Goal: Task Accomplishment & Management: Use online tool/utility

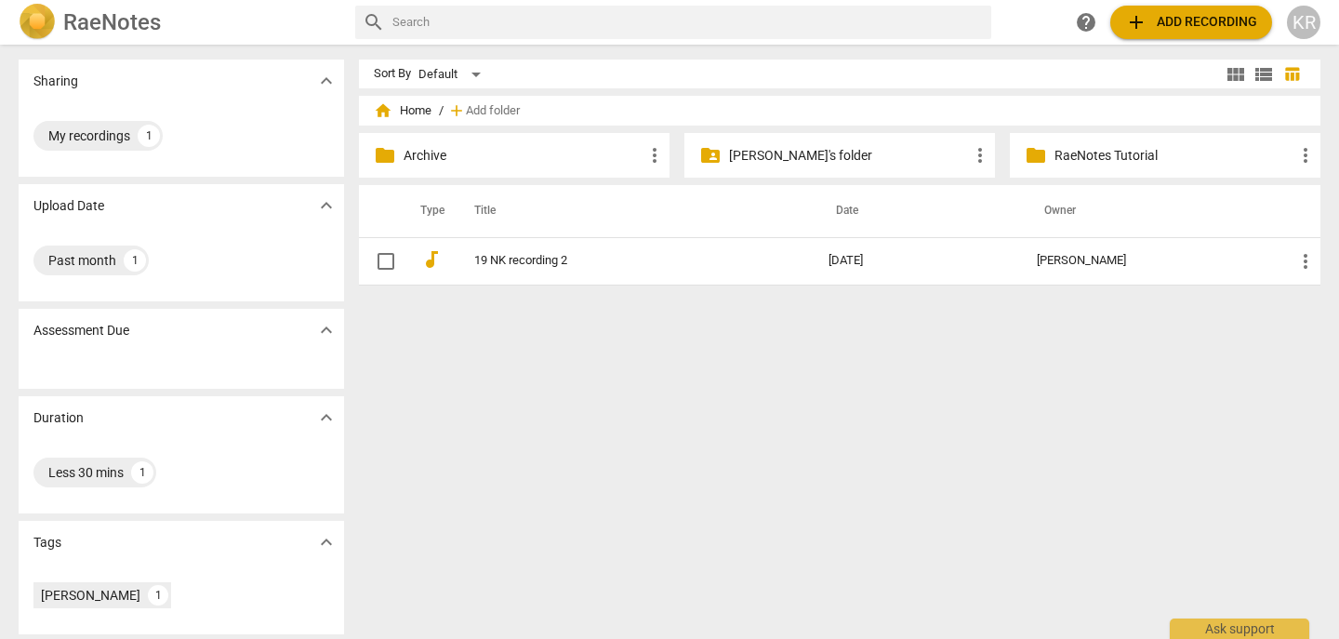
click at [663, 380] on div "Sort By Default view_module view_list table_chart home Home / add Add folder fo…" at bounding box center [847, 342] width 977 height 565
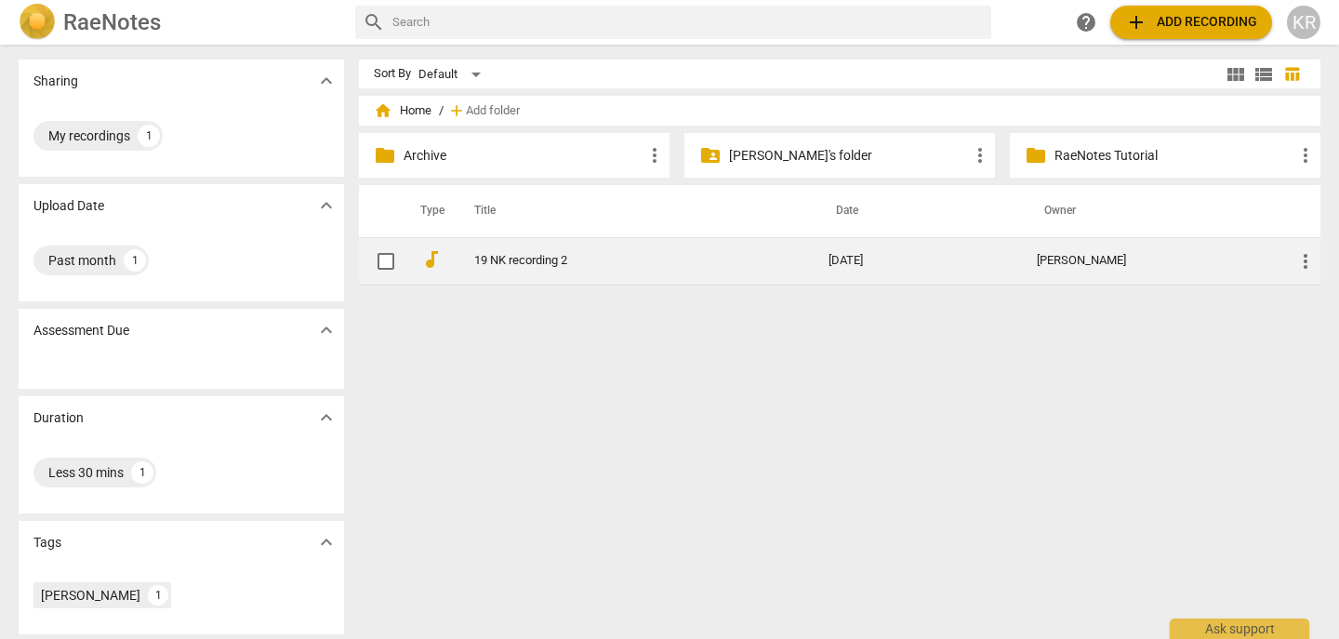
click at [532, 256] on link "19 NK recording 2" at bounding box center [617, 261] width 287 height 14
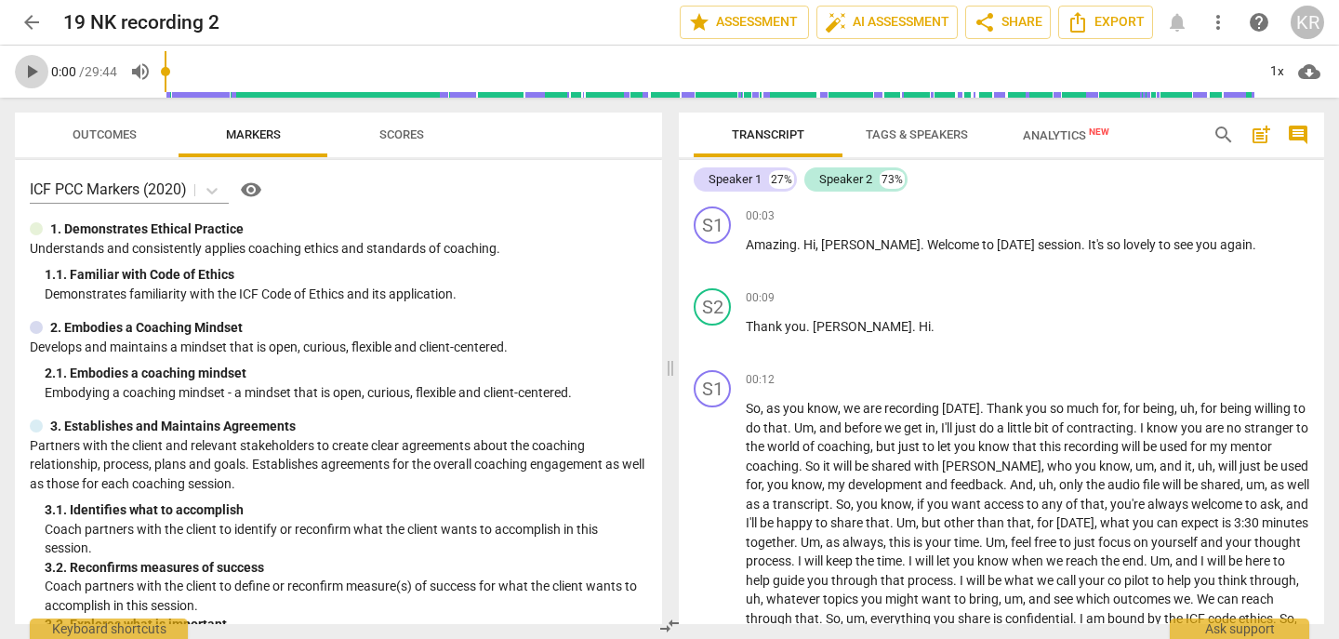
click at [31, 72] on span "play_arrow" at bounding box center [31, 71] width 22 height 22
click at [1276, 81] on div "1x" at bounding box center [1276, 72] width 35 height 30
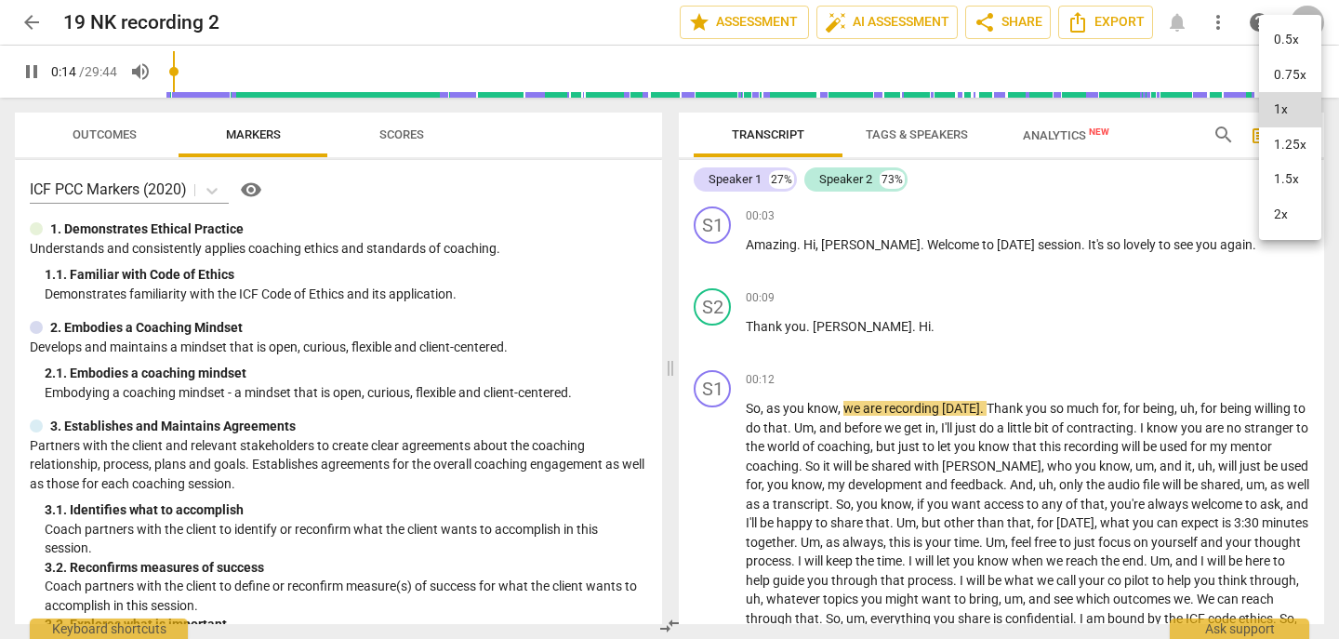
click at [1275, 183] on li "1.5x" at bounding box center [1290, 179] width 62 height 35
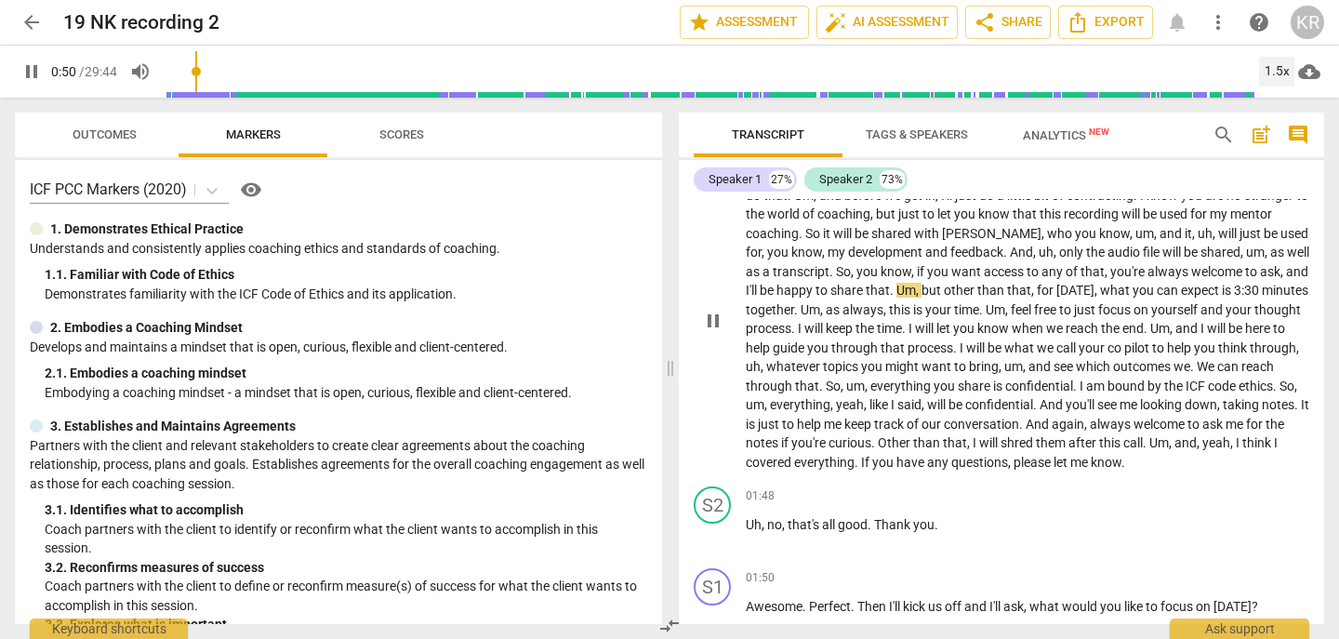
scroll to position [233, 0]
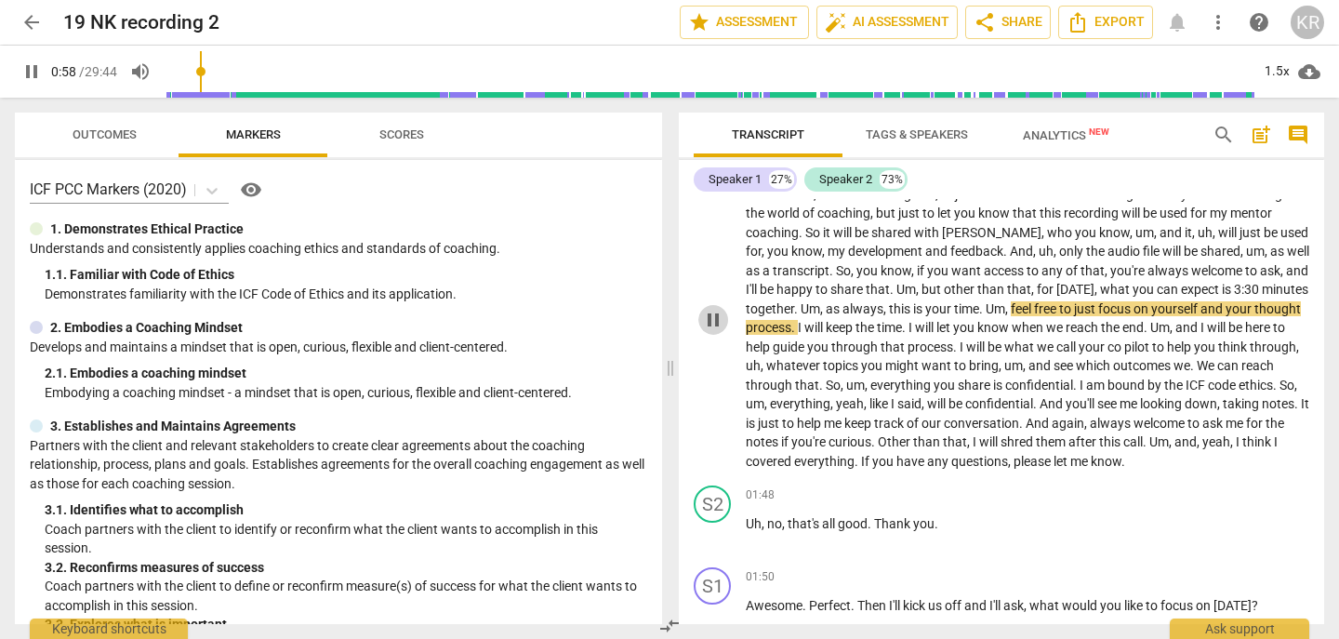
click at [708, 315] on span "pause" at bounding box center [713, 320] width 22 height 22
type input "59"
click at [1234, 288] on span "3:30" at bounding box center [1248, 289] width 28 height 15
click at [702, 312] on span "play_arrow" at bounding box center [713, 320] width 22 height 22
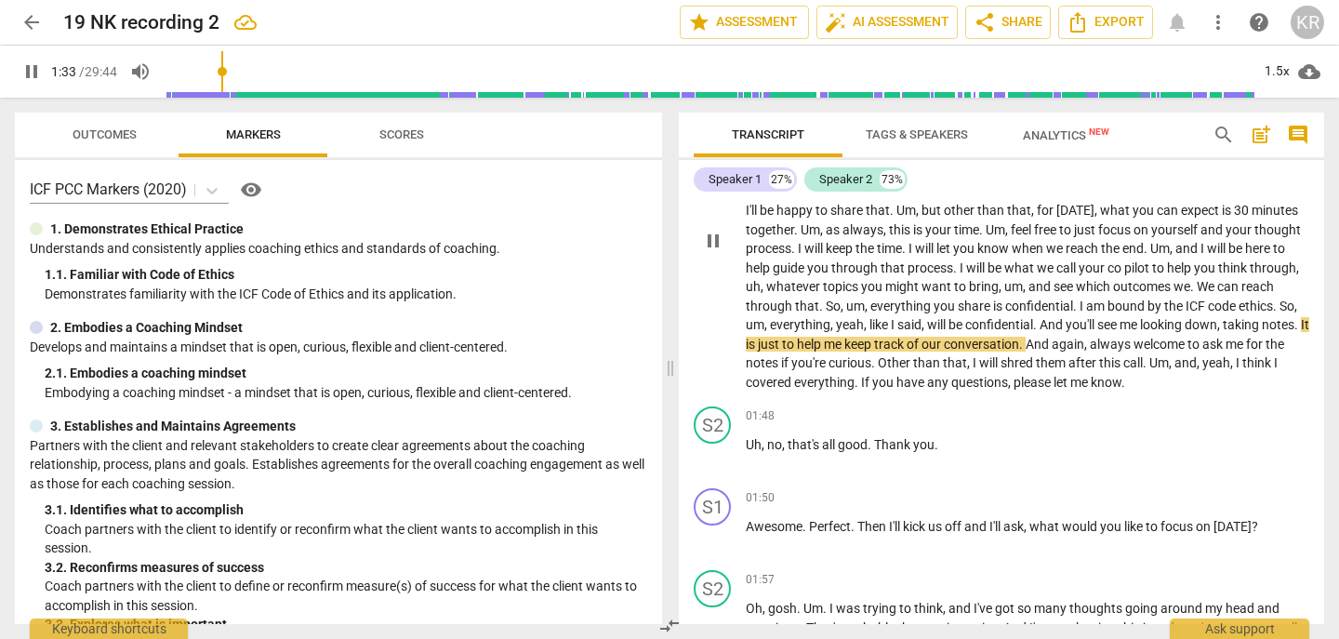
scroll to position [304, 0]
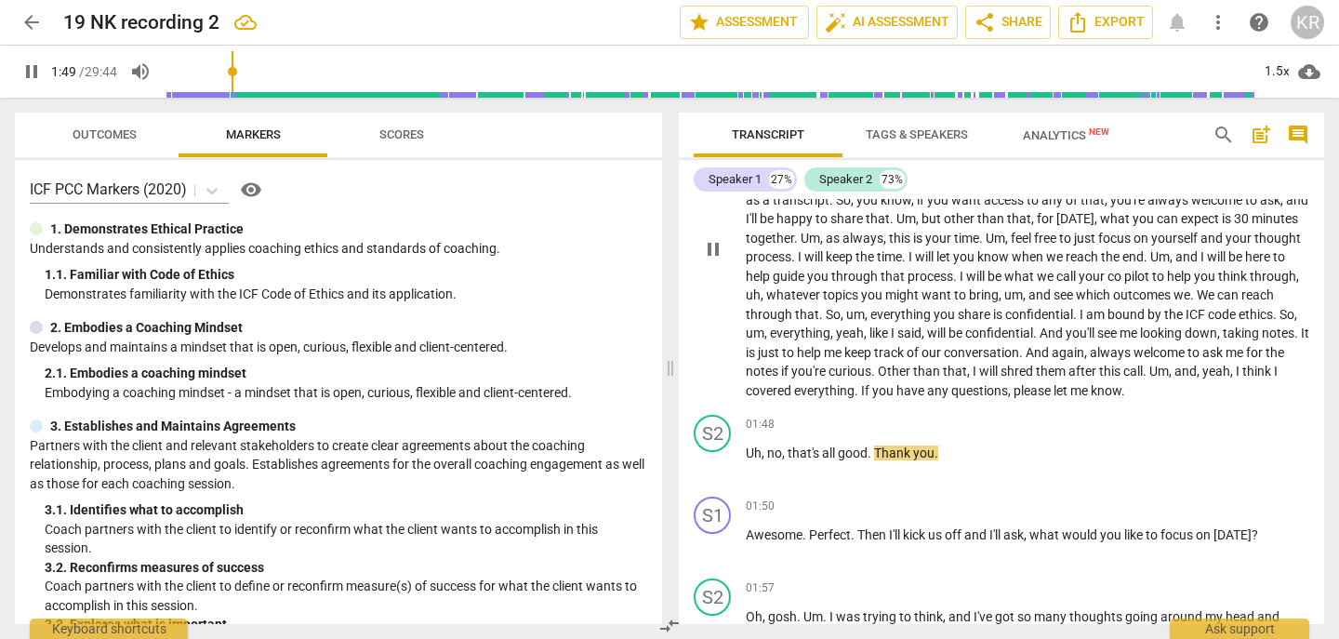
click at [710, 245] on span "pause" at bounding box center [713, 249] width 22 height 22
type input "110"
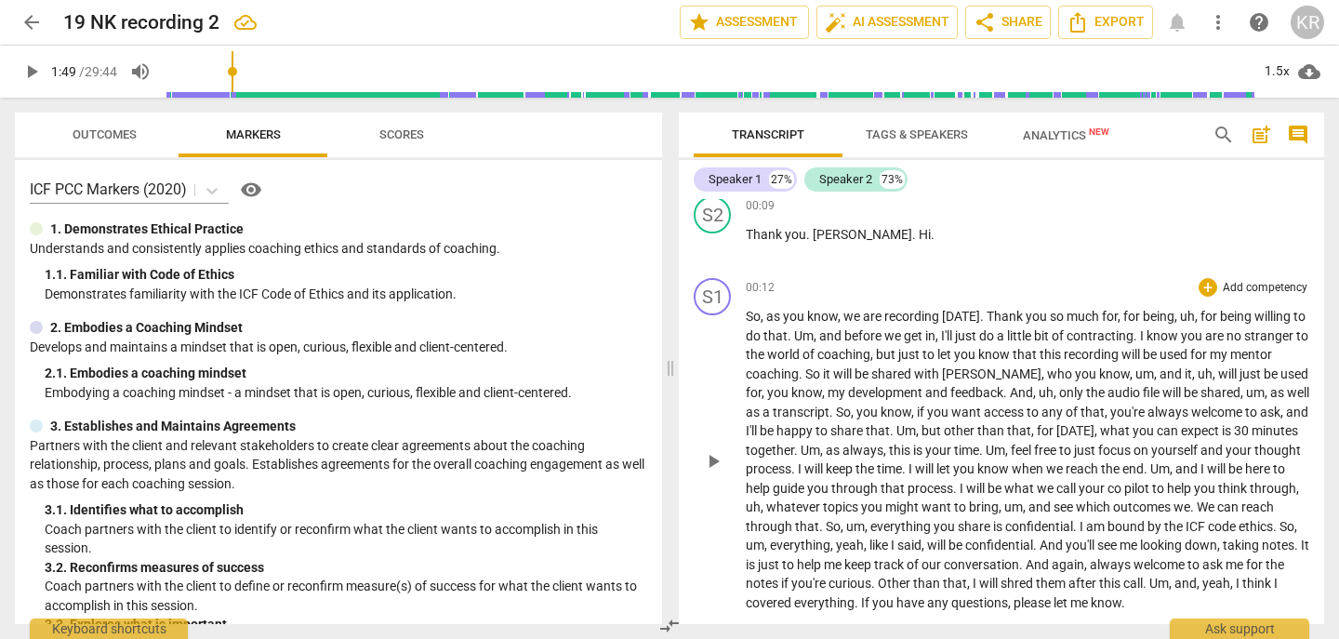
scroll to position [0, 0]
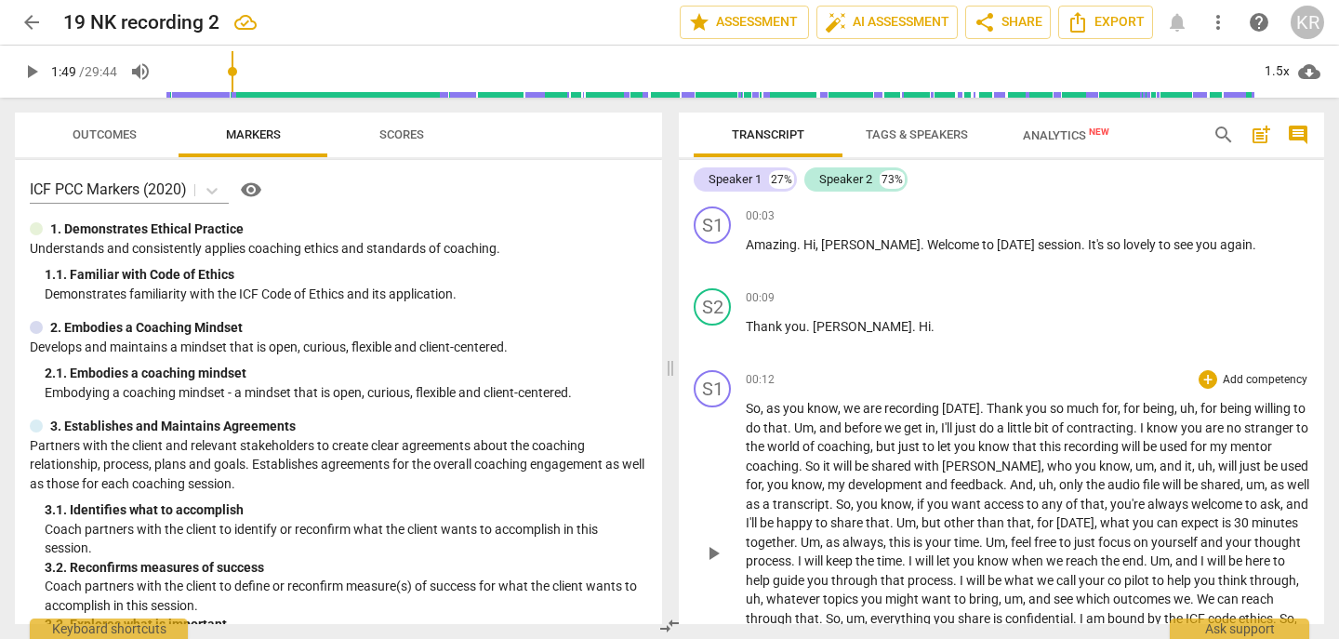
click at [1260, 377] on p "Add competency" at bounding box center [1265, 380] width 88 height 17
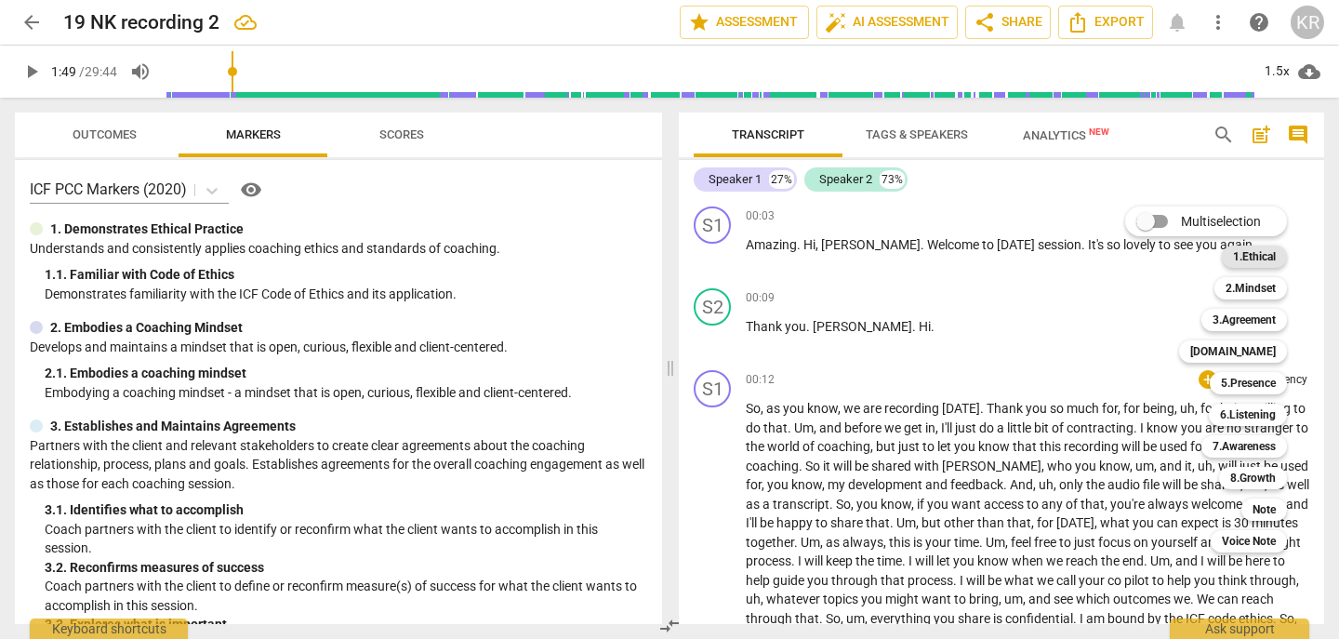
click at [1246, 257] on b "1.Ethical" at bounding box center [1254, 257] width 43 height 22
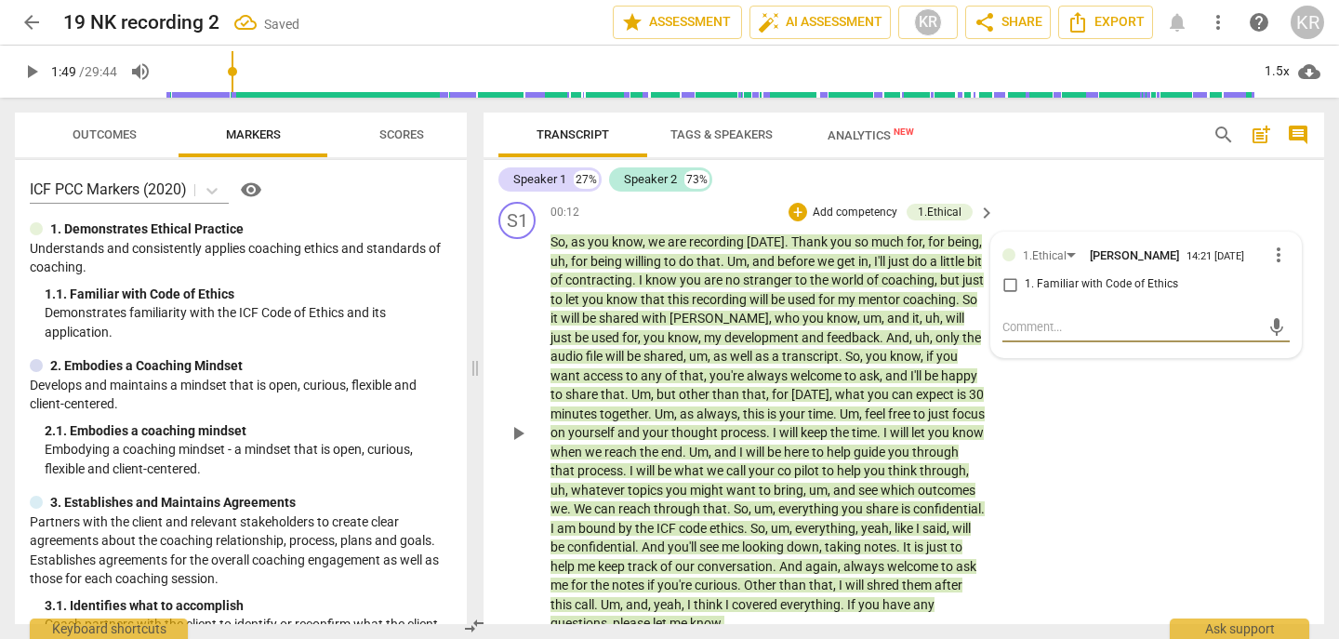
scroll to position [176, 0]
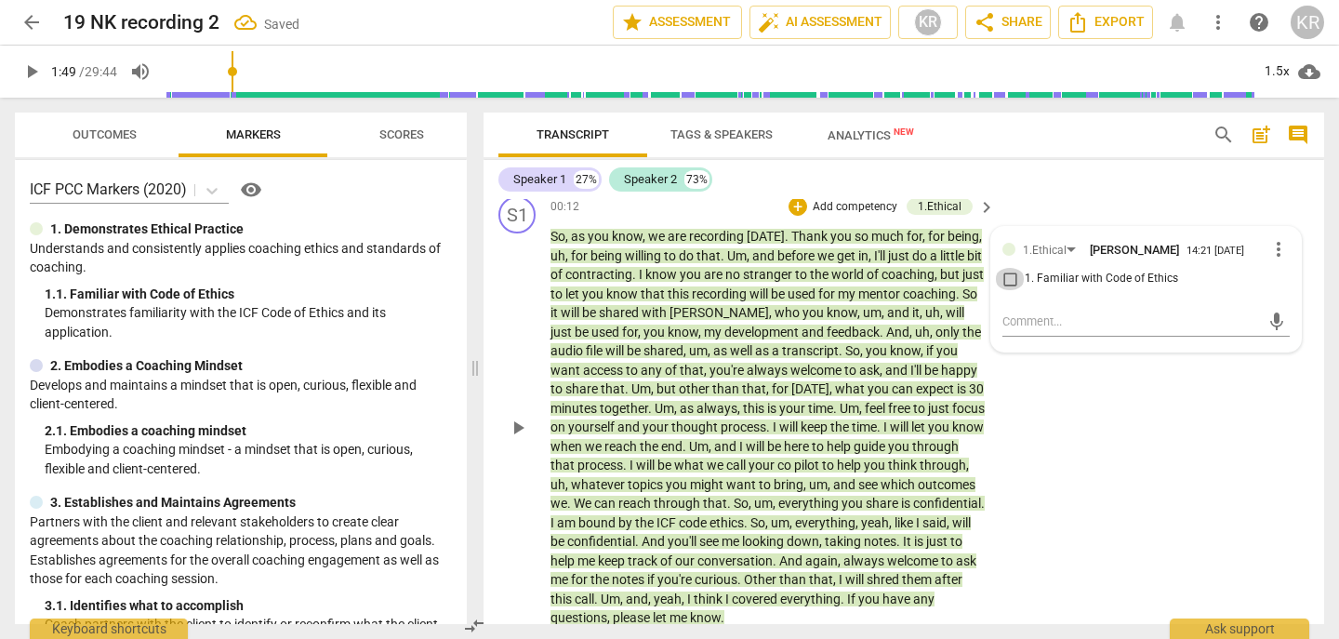
click at [1006, 275] on input "1. Familiar with Code of Ethics" at bounding box center [1010, 279] width 30 height 22
checkbox input "true"
click at [854, 215] on div "+ Add competency" at bounding box center [844, 206] width 111 height 19
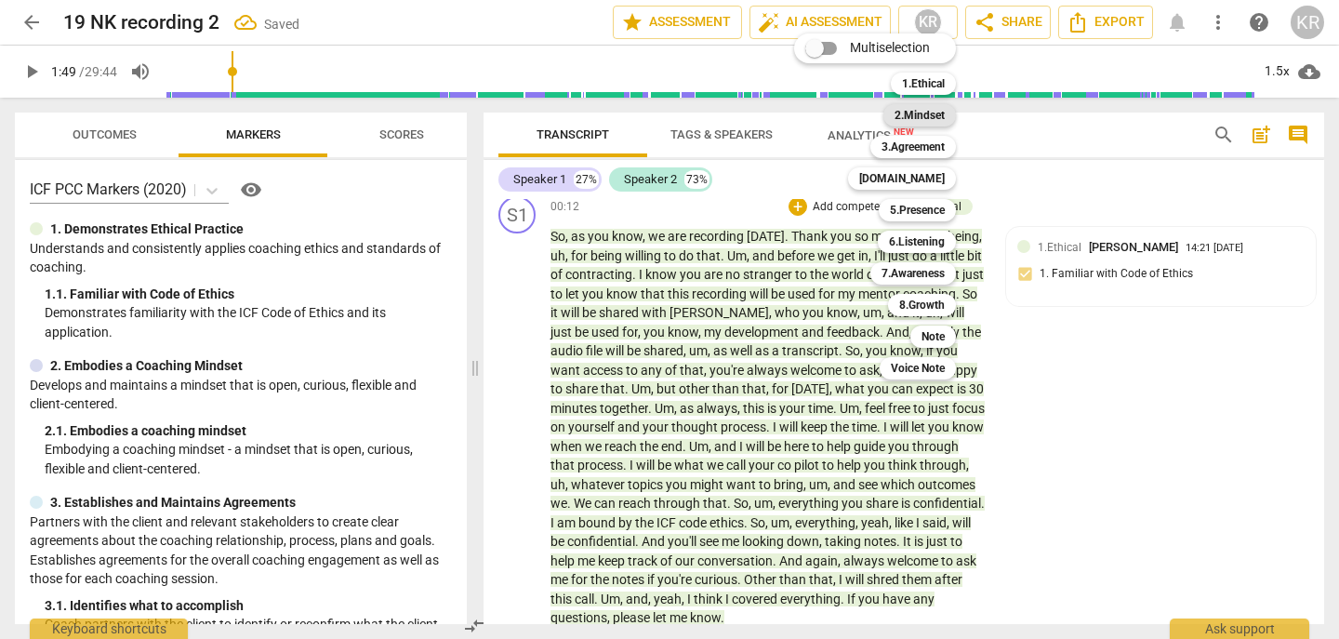
click at [936, 114] on b "2.Mindset" at bounding box center [920, 115] width 50 height 22
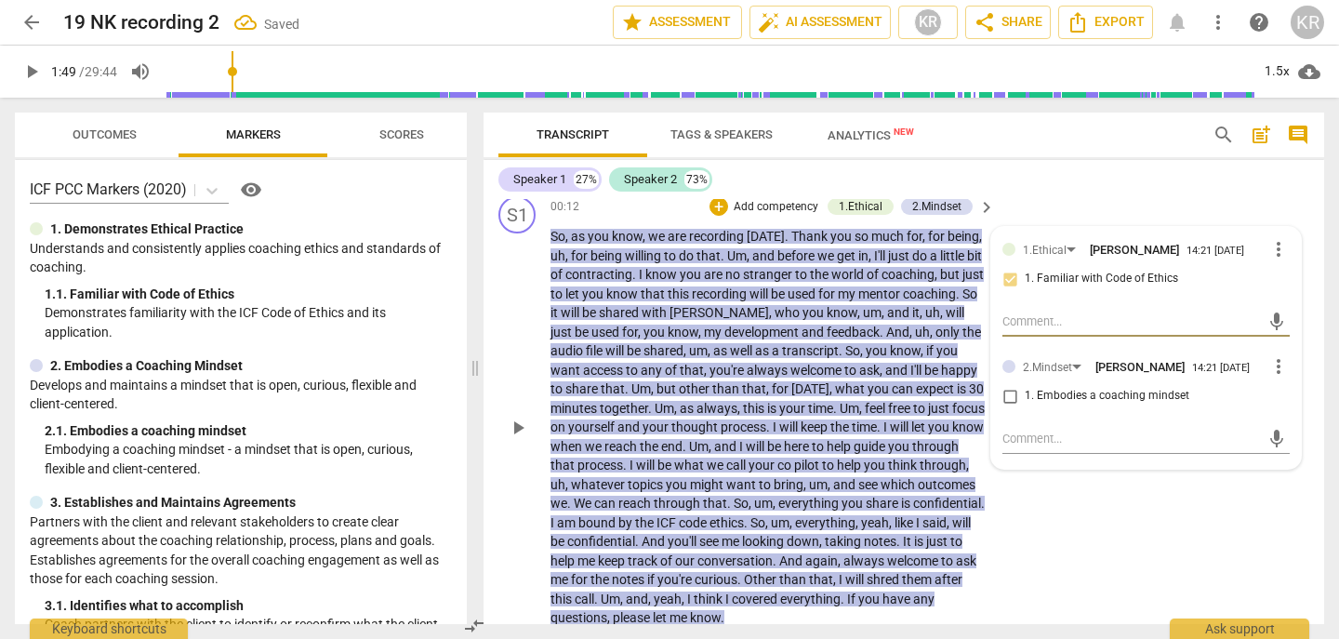
click at [1008, 399] on input "1. Embodies a coaching mindset" at bounding box center [1010, 396] width 30 height 22
checkbox input "true"
click at [1055, 188] on div "Speaker 1 27% Speaker 2 73%" at bounding box center [904, 180] width 811 height 32
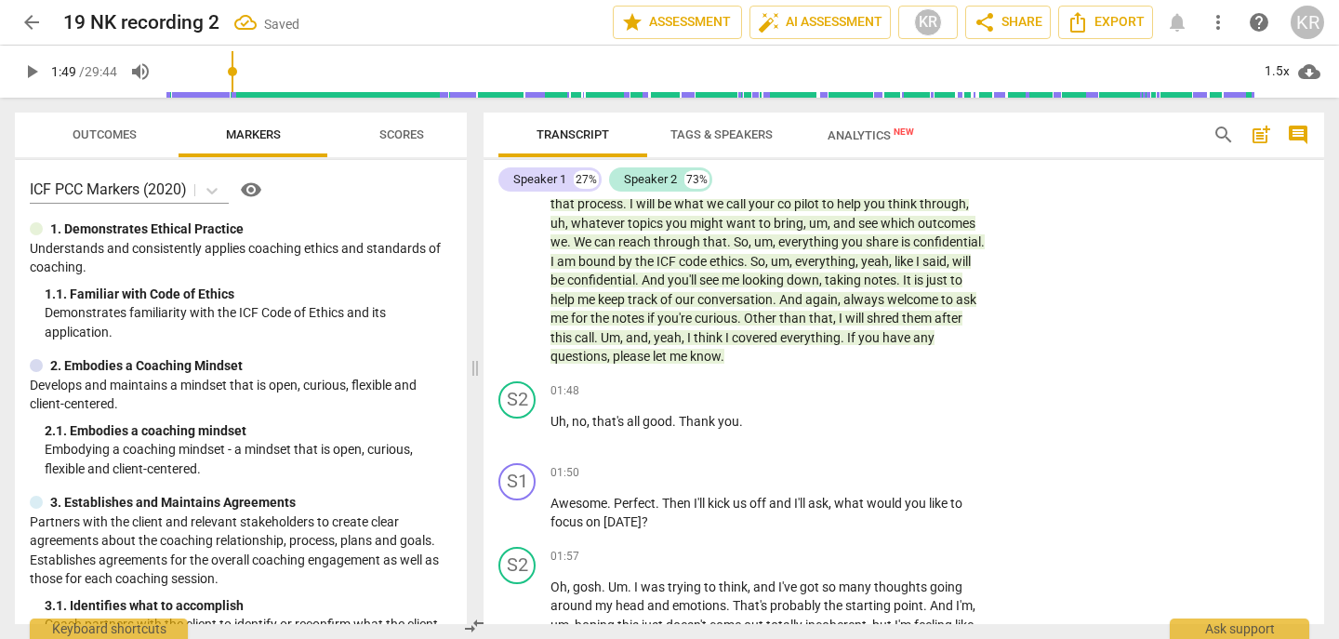
scroll to position [602, 0]
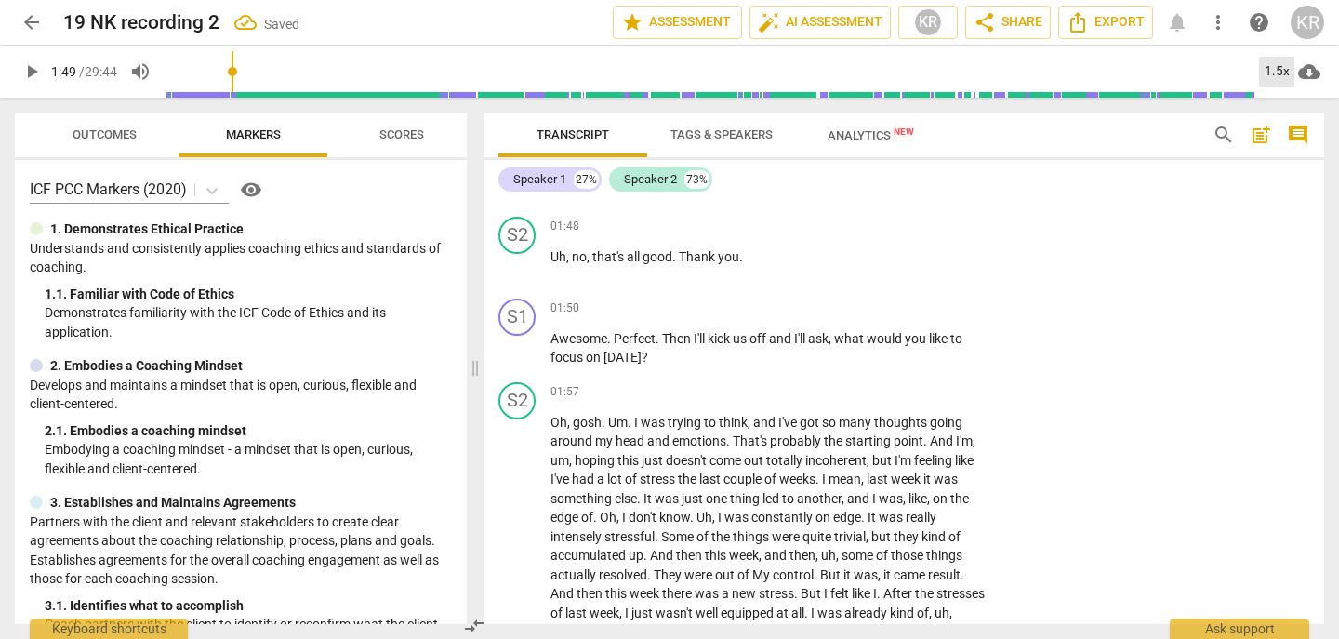
click at [1271, 71] on div "1.5x" at bounding box center [1276, 72] width 35 height 30
click at [1275, 114] on li "1x" at bounding box center [1290, 109] width 62 height 35
click at [24, 71] on span "play_arrow" at bounding box center [31, 71] width 22 height 22
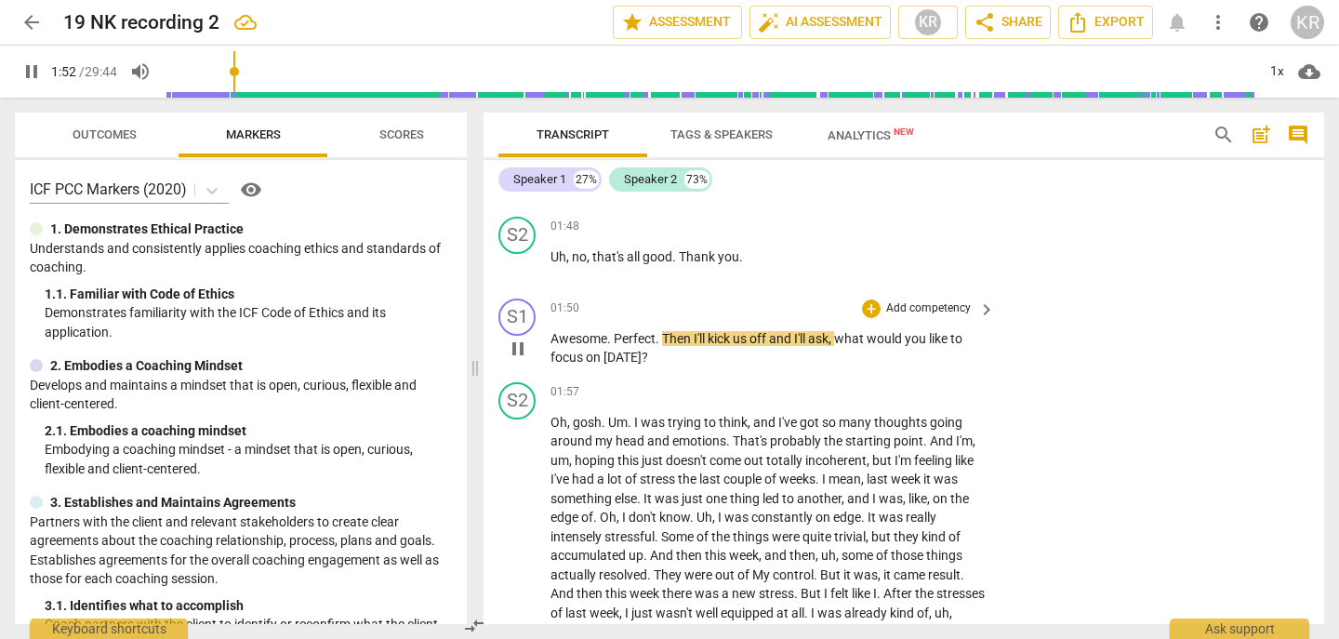
click at [940, 310] on p "Add competency" at bounding box center [929, 308] width 88 height 17
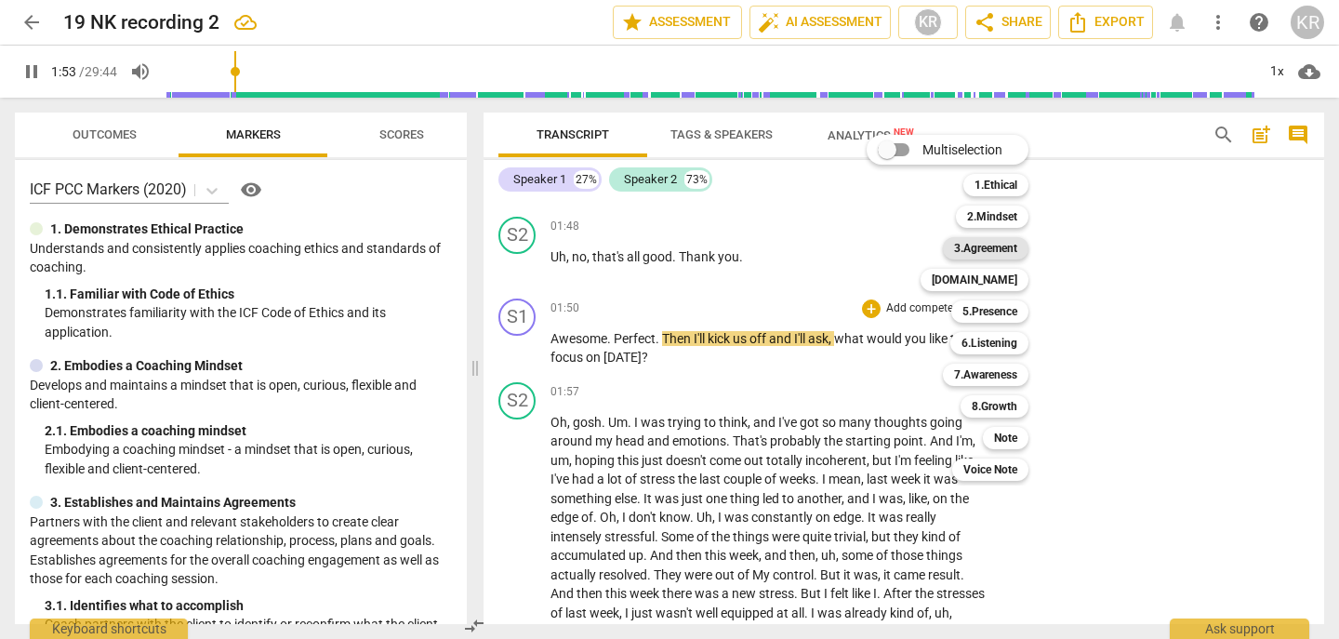
click at [993, 248] on b "3.Agreement" at bounding box center [985, 248] width 63 height 22
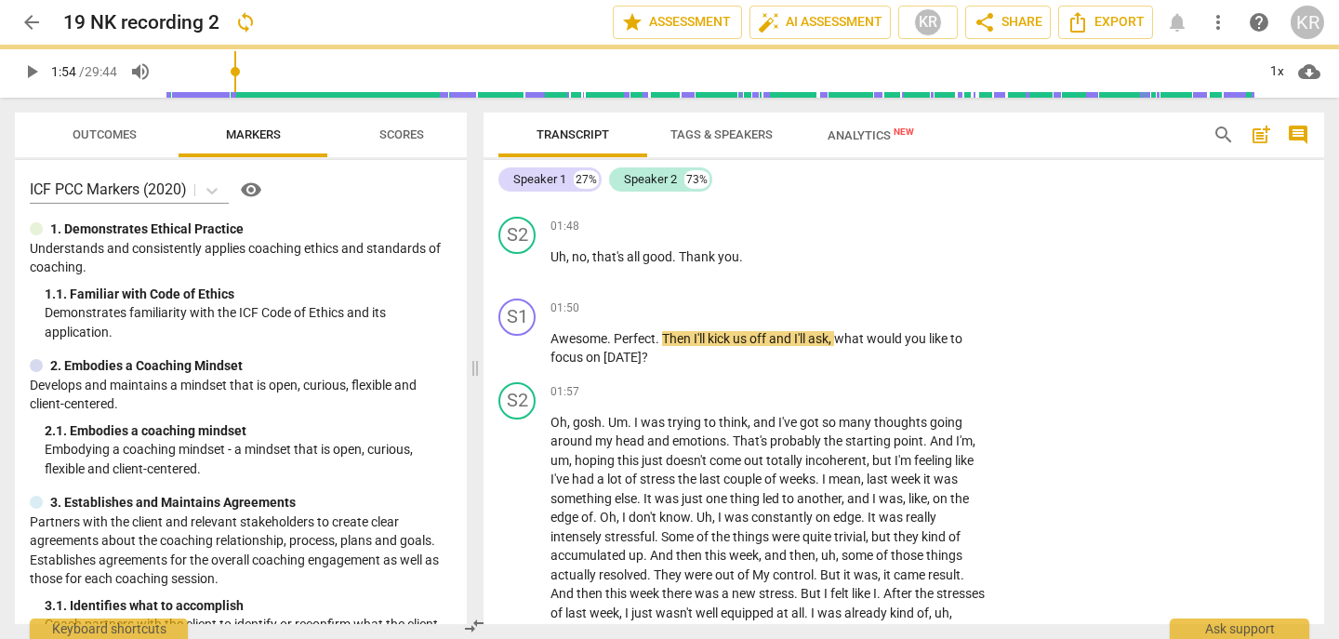
type input "114"
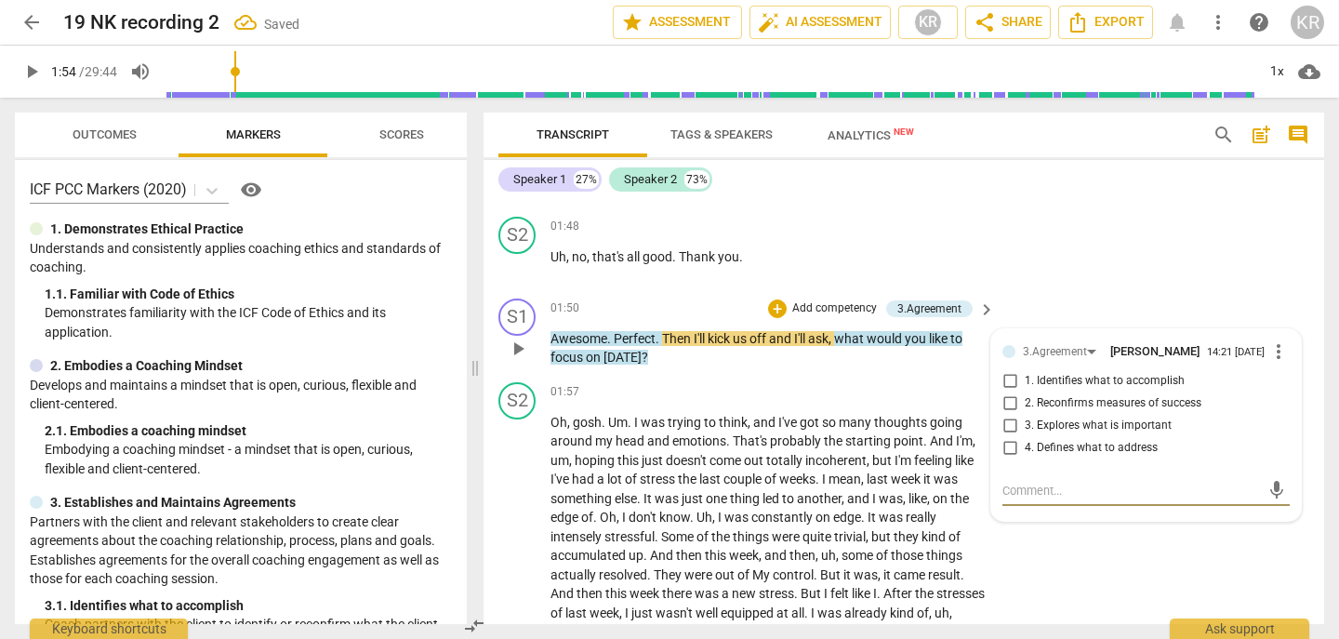
click at [1085, 375] on span "1. Identifies what to accomplish" at bounding box center [1105, 381] width 160 height 17
click at [1025, 375] on input "1. Identifies what to accomplish" at bounding box center [1010, 381] width 30 height 22
checkbox input "true"
click at [34, 83] on button "play_arrow" at bounding box center [31, 71] width 33 height 33
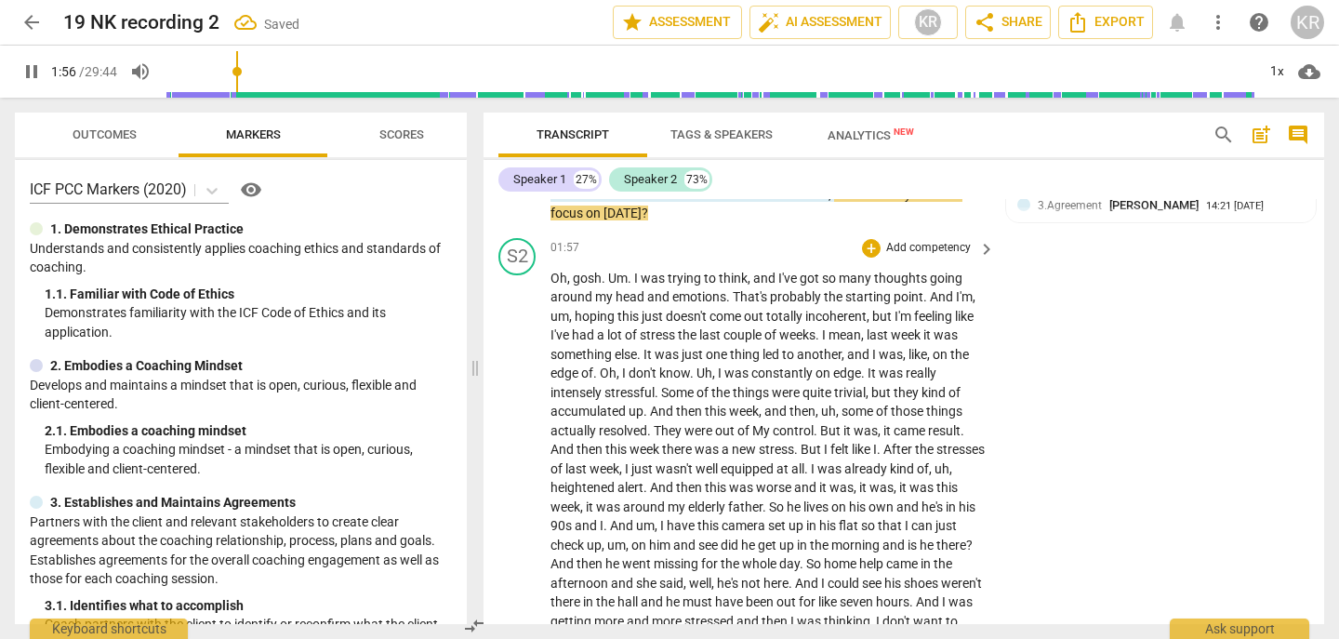
scroll to position [753, 0]
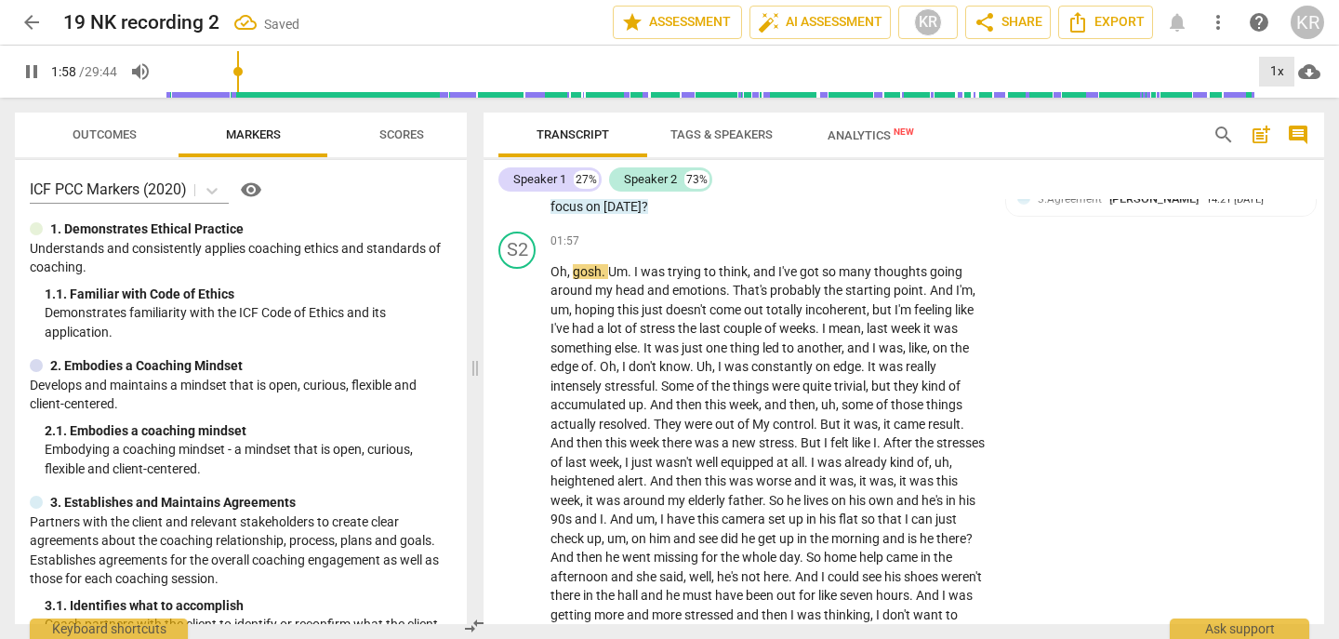
click at [1284, 74] on div "1x" at bounding box center [1276, 72] width 35 height 30
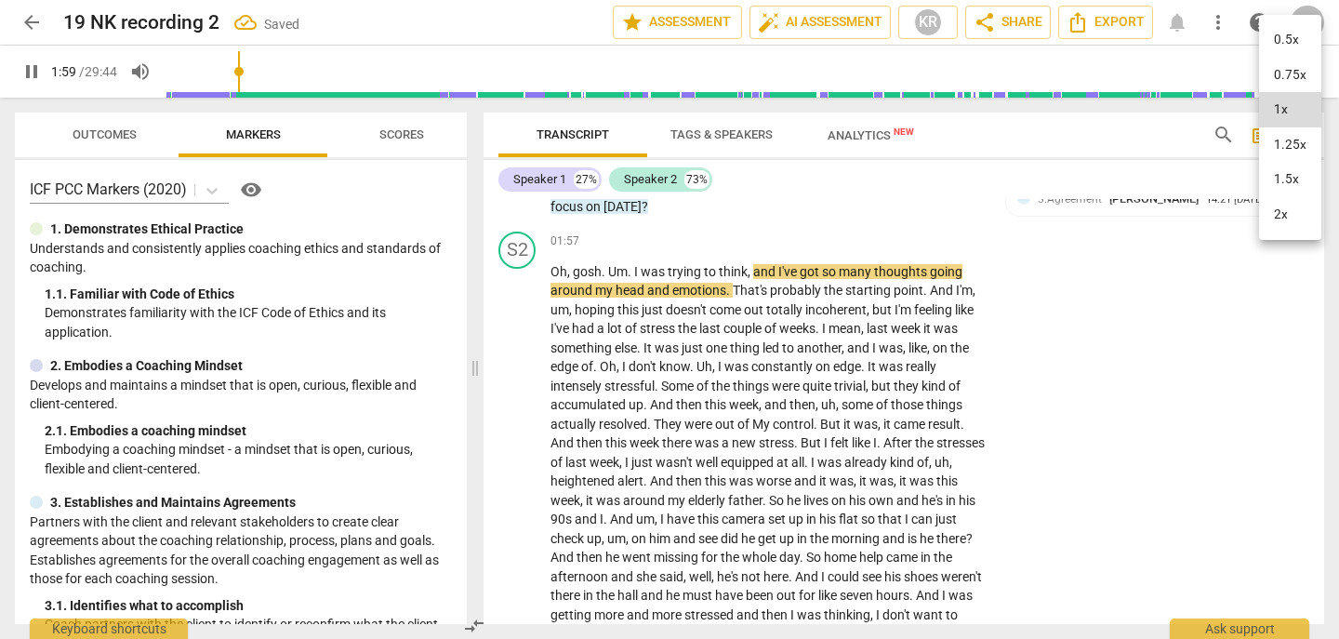
click at [1280, 212] on li "2x" at bounding box center [1290, 214] width 62 height 35
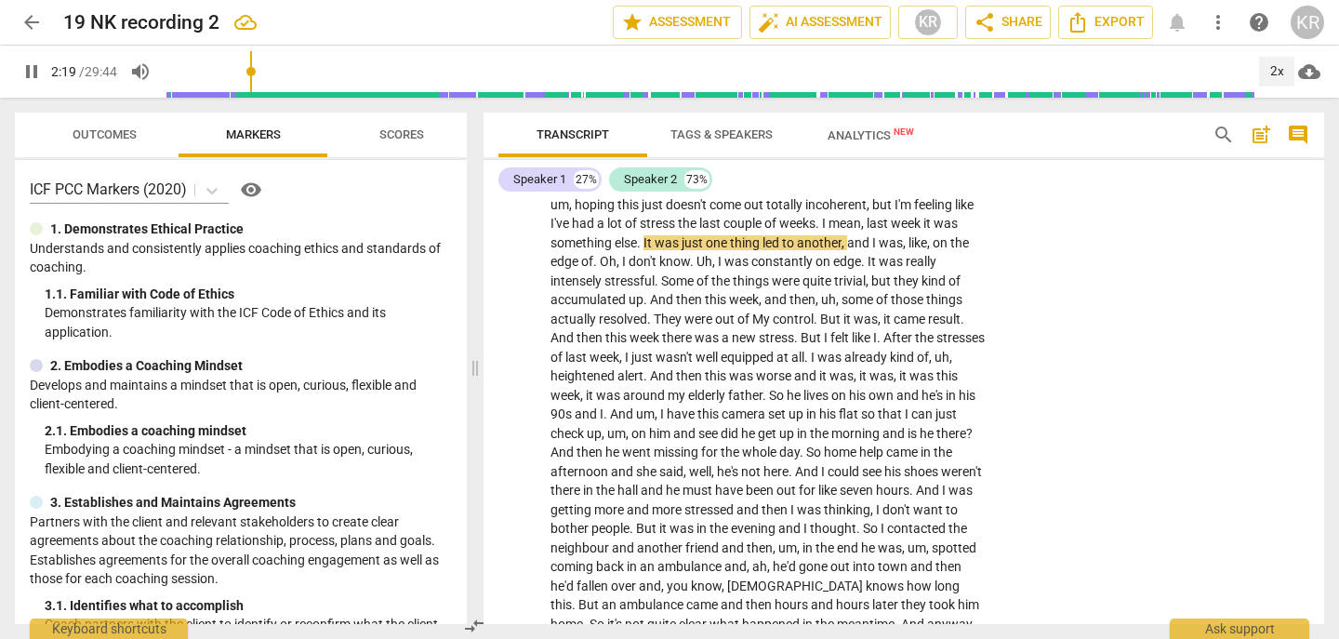
scroll to position [859, 0]
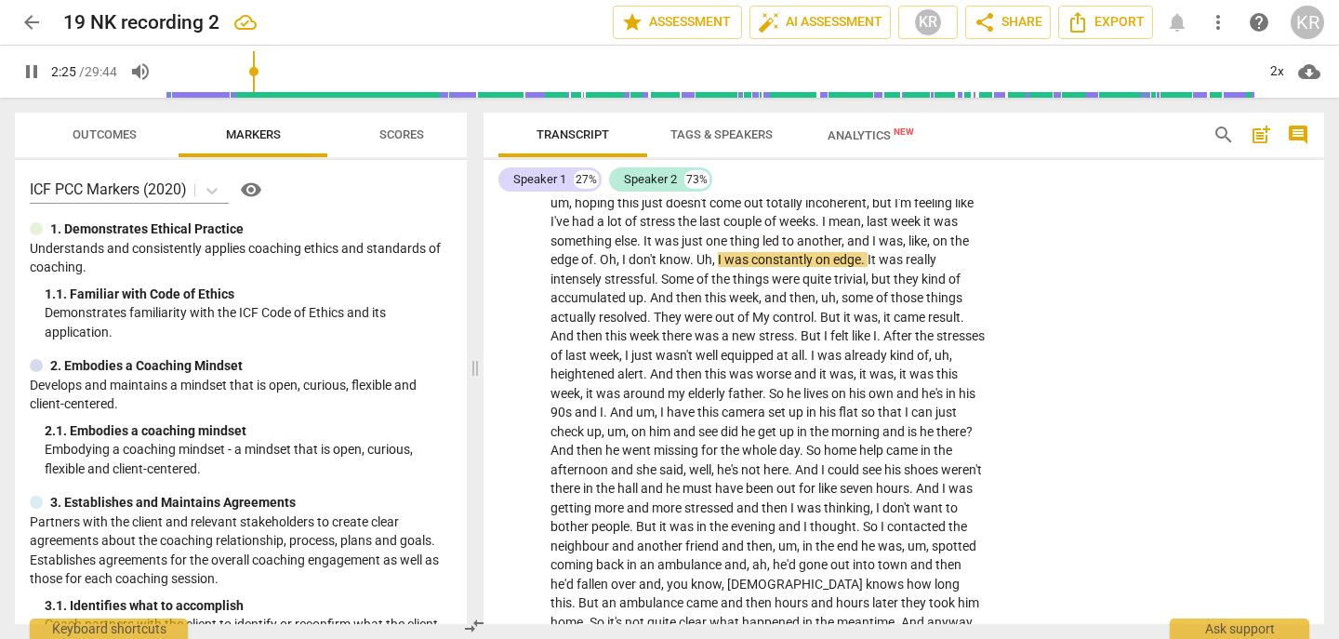
click at [28, 61] on span "pause" at bounding box center [31, 71] width 22 height 22
type input "146"
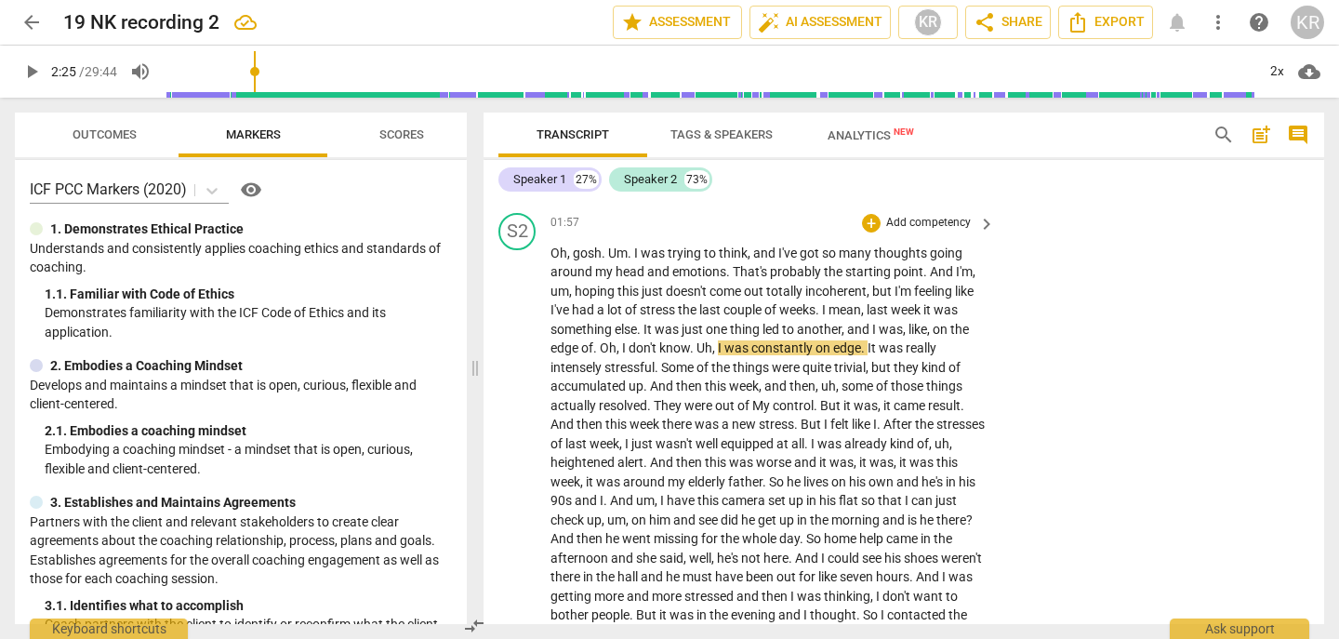
scroll to position [773, 0]
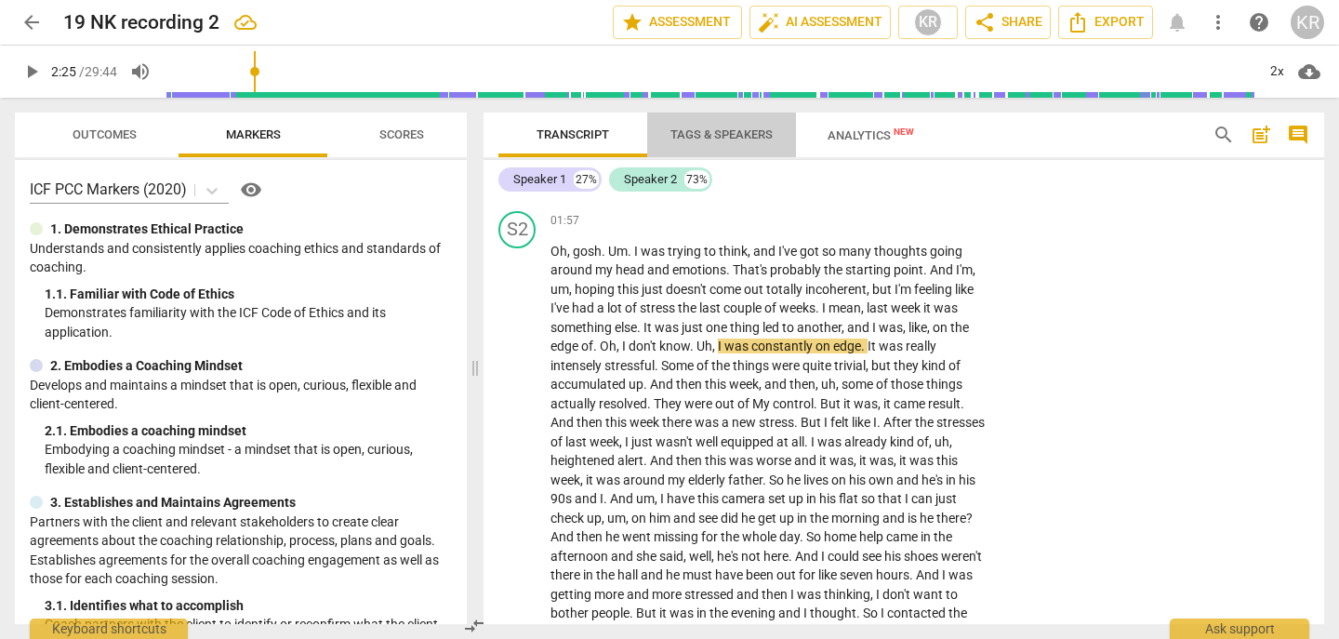
click at [691, 136] on span "Tags & Speakers" at bounding box center [722, 134] width 102 height 14
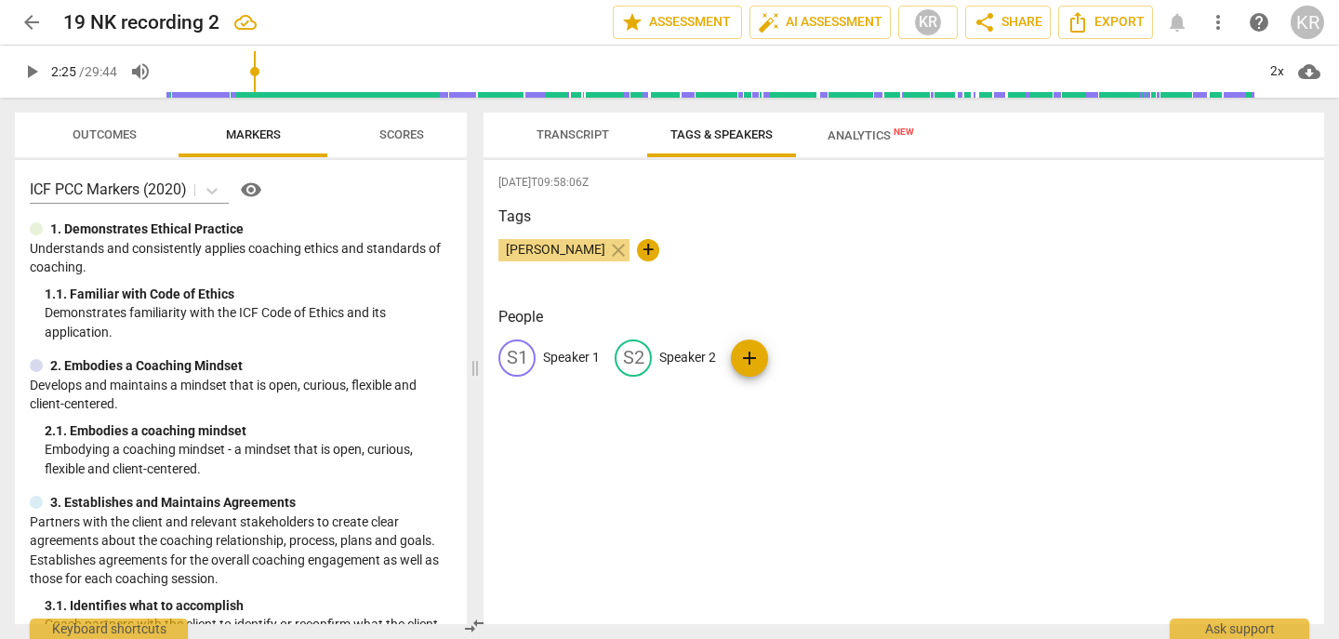
click at [558, 353] on p "Speaker 1" at bounding box center [571, 358] width 57 height 20
type input "Coach"
click at [801, 355] on p "Speaker 2" at bounding box center [808, 358] width 57 height 20
type input "Client"
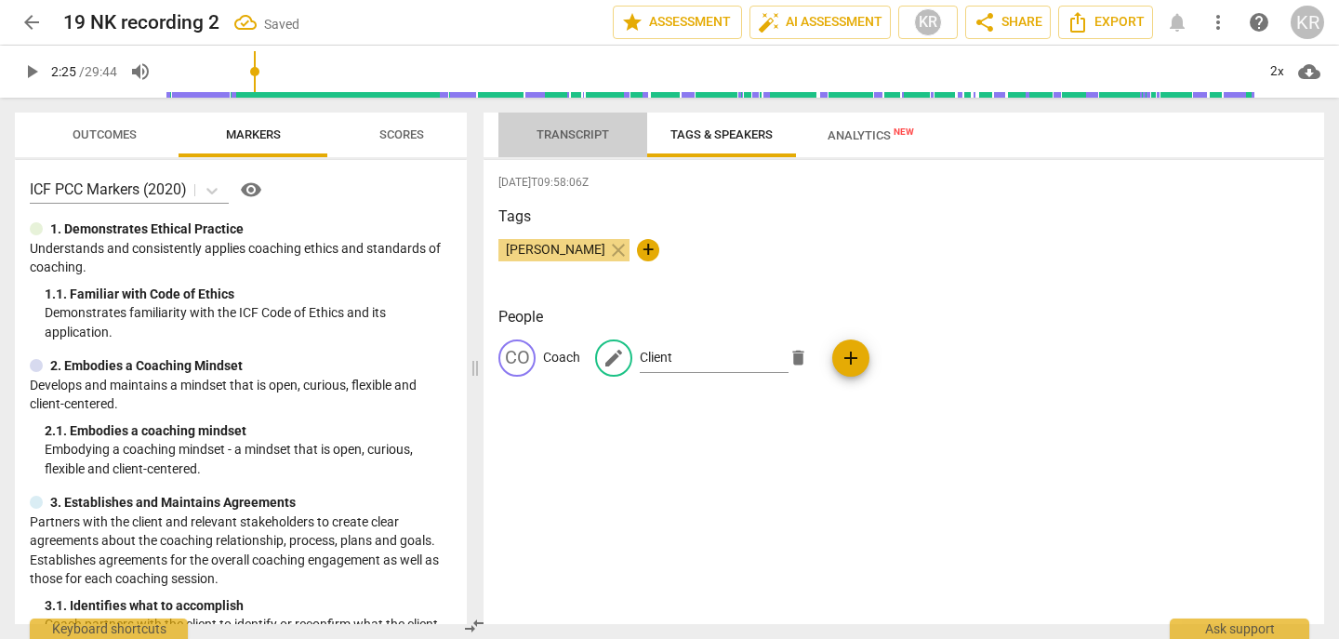
click at [583, 138] on span "Transcript" at bounding box center [573, 134] width 73 height 14
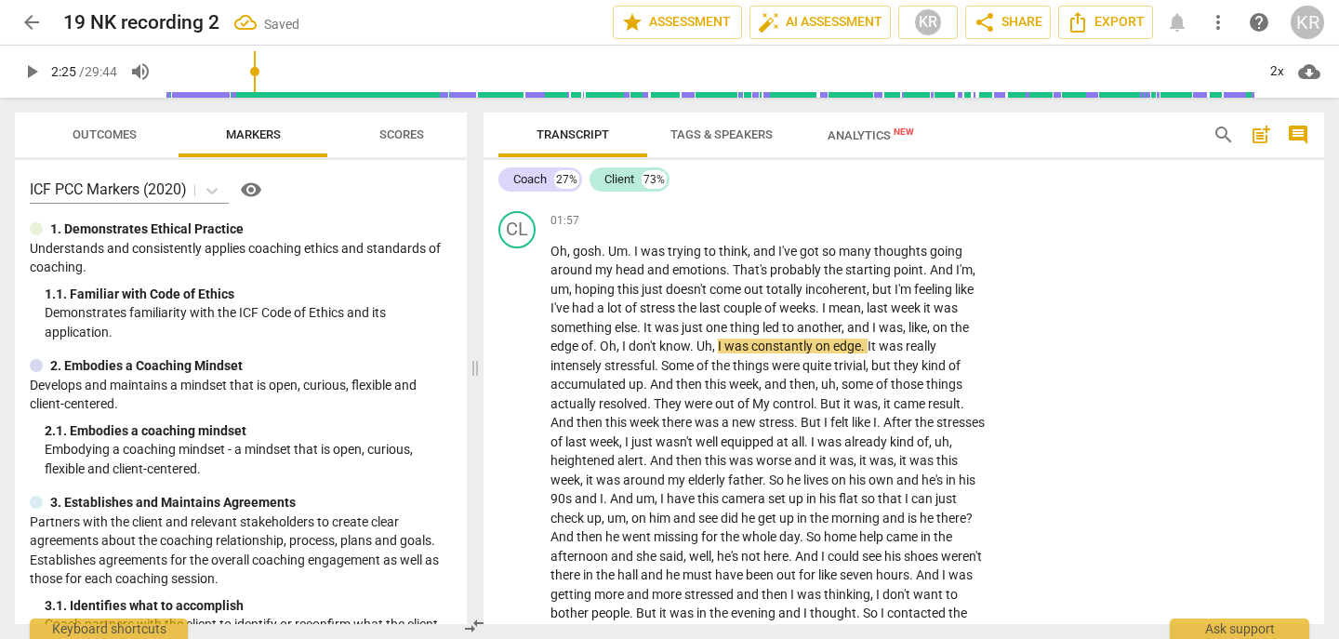
click at [20, 68] on span "play_arrow" at bounding box center [31, 71] width 22 height 22
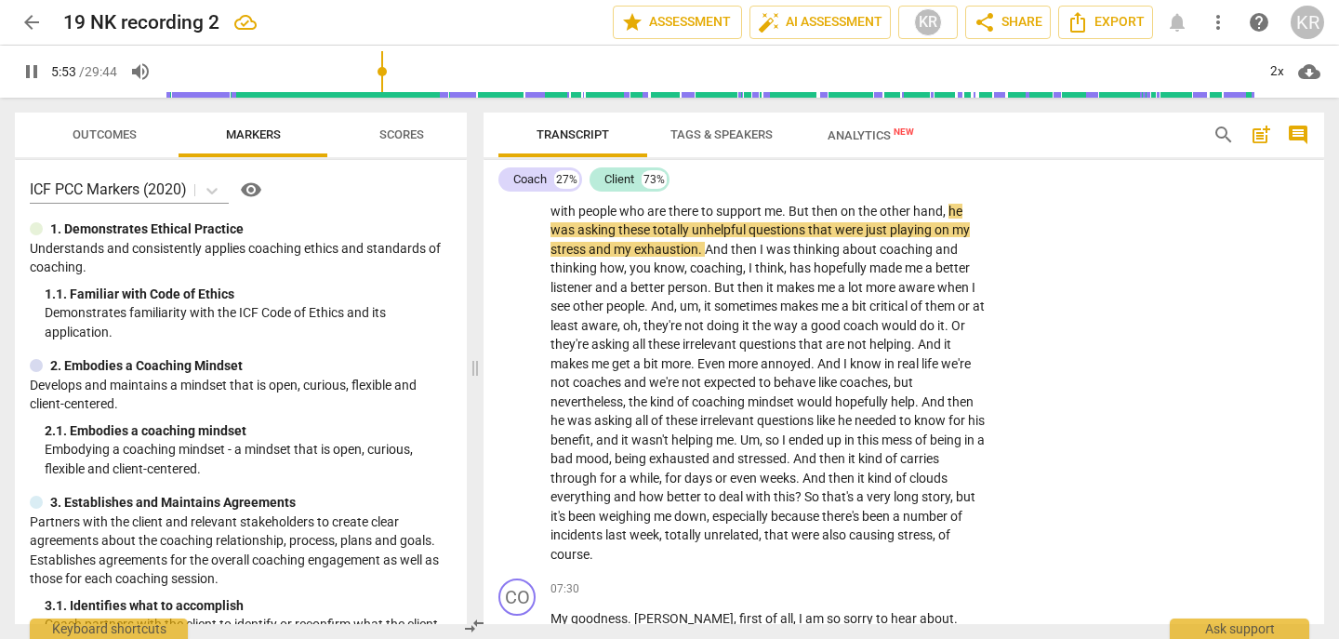
scroll to position [1691, 0]
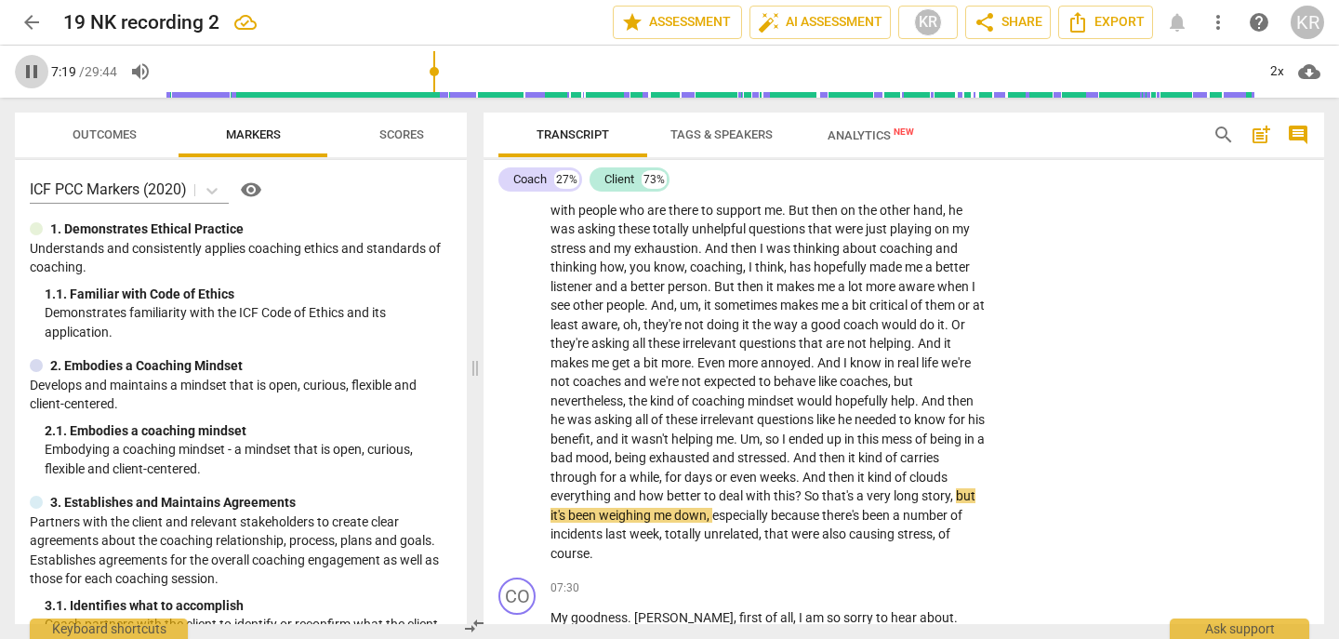
click at [32, 69] on span "pause" at bounding box center [31, 71] width 22 height 22
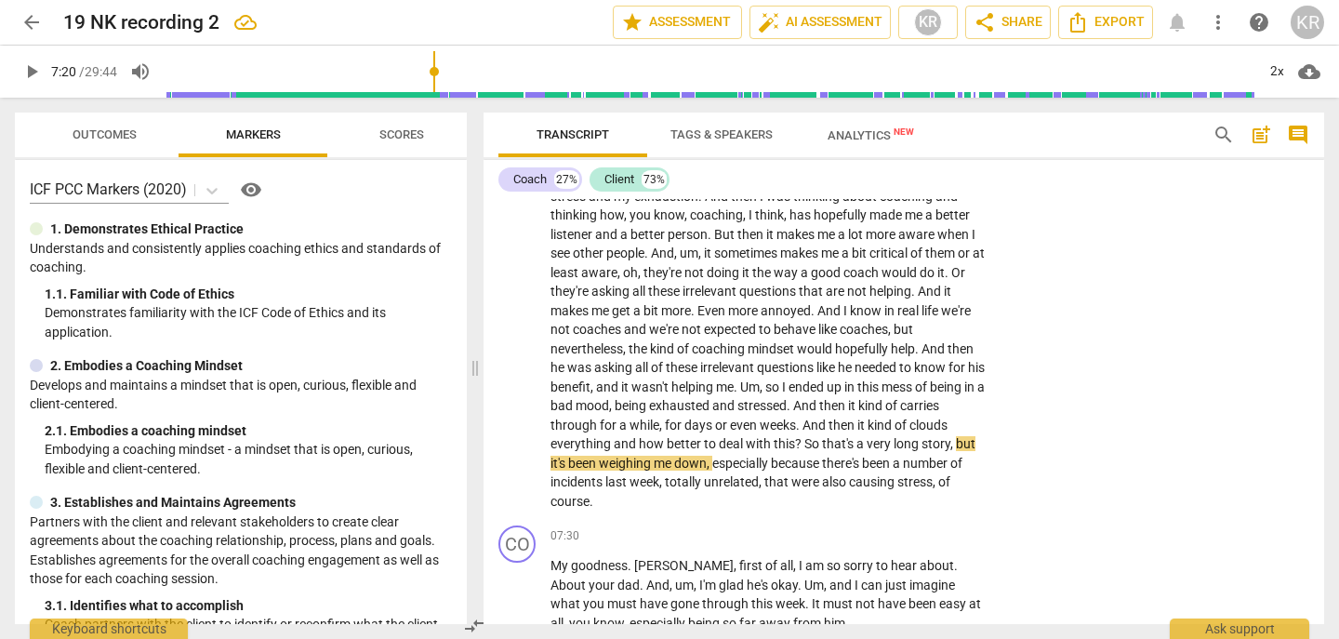
scroll to position [1755, 0]
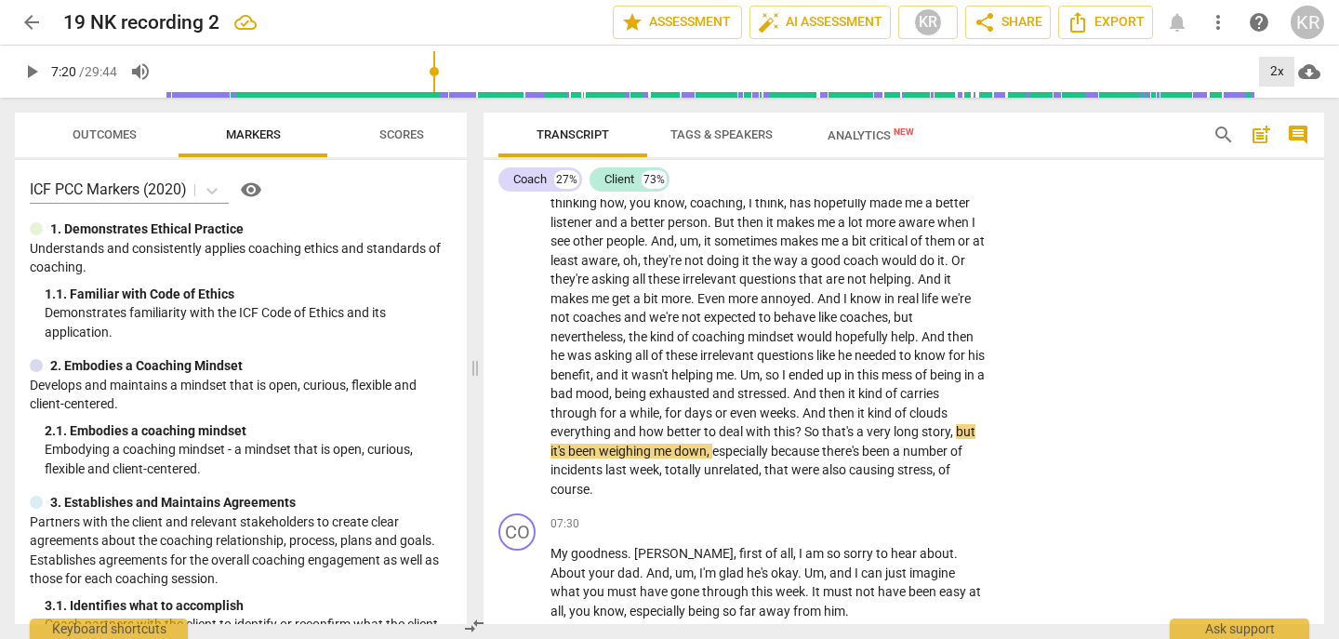
click at [1269, 66] on div "2x" at bounding box center [1276, 72] width 35 height 30
click at [1272, 115] on li "1x" at bounding box center [1290, 109] width 62 height 35
click at [674, 439] on span "better" at bounding box center [685, 431] width 37 height 15
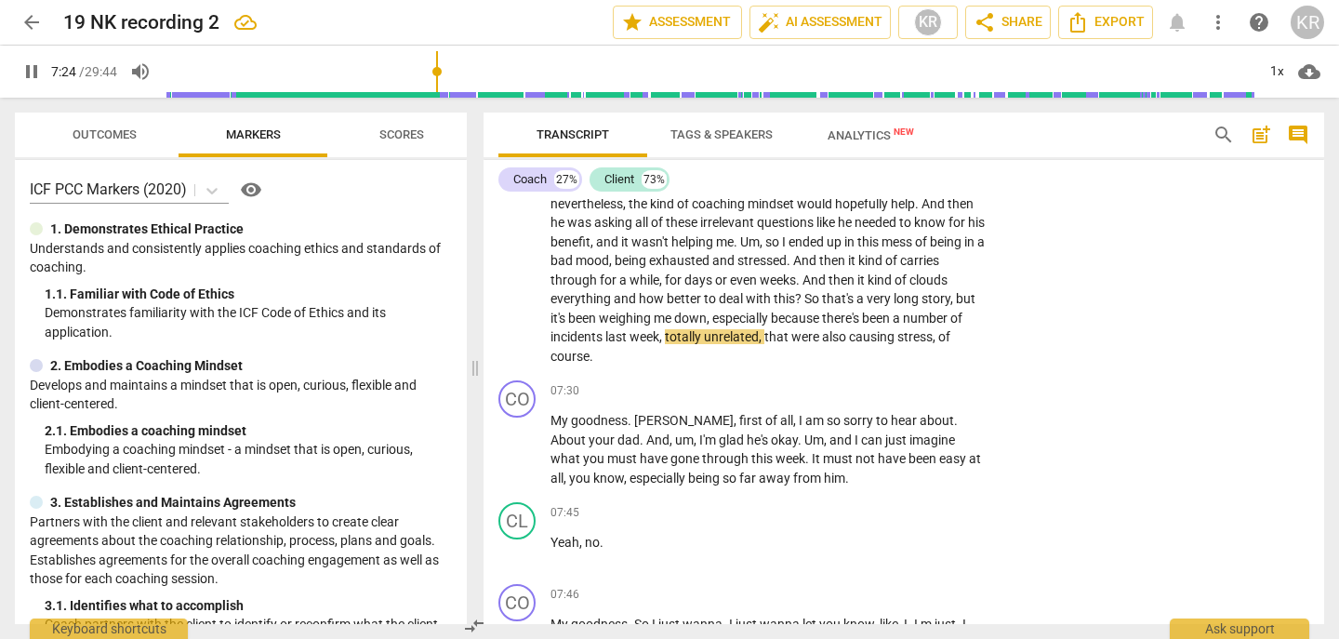
scroll to position [1891, 0]
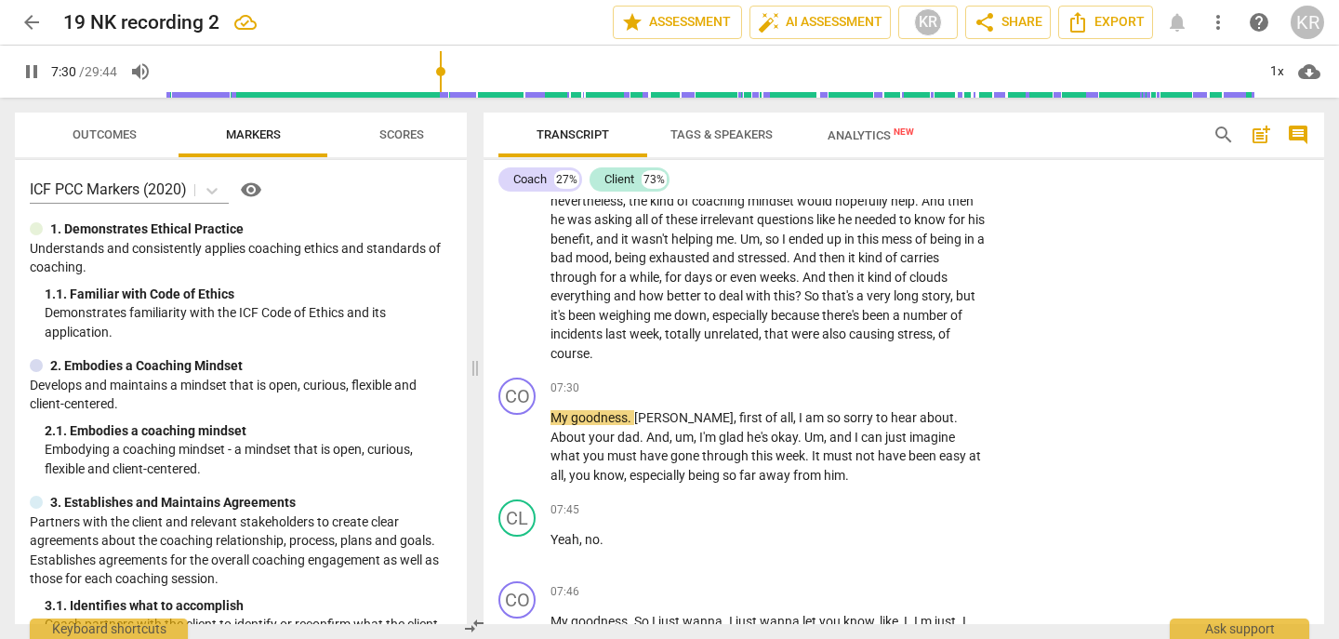
click at [35, 66] on span "pause" at bounding box center [31, 71] width 22 height 22
click at [940, 341] on span "of" at bounding box center [945, 333] width 12 height 15
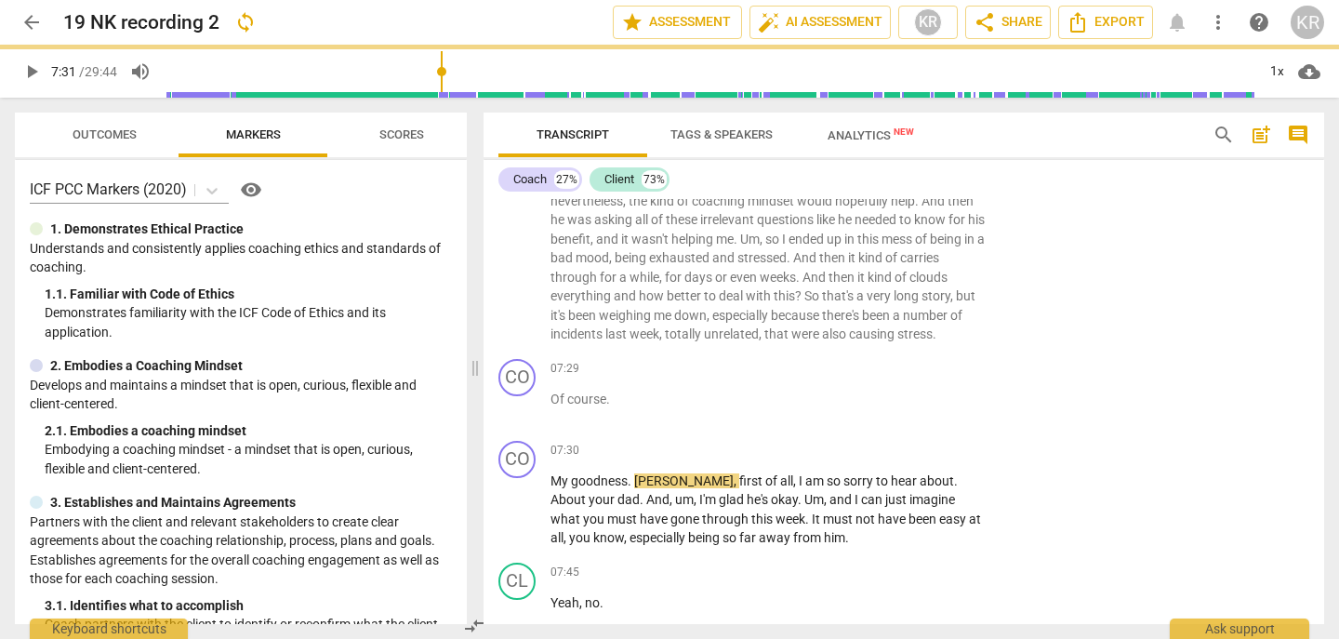
scroll to position [1954, 0]
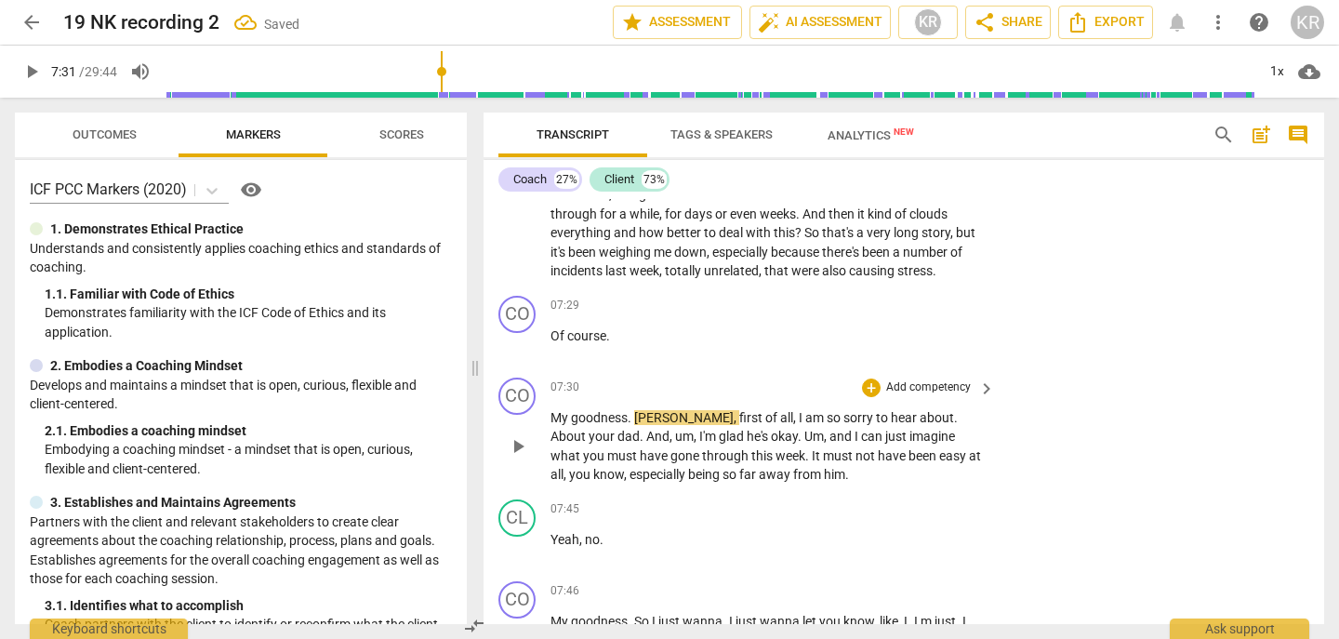
click at [552, 425] on span "My" at bounding box center [561, 417] width 20 height 15
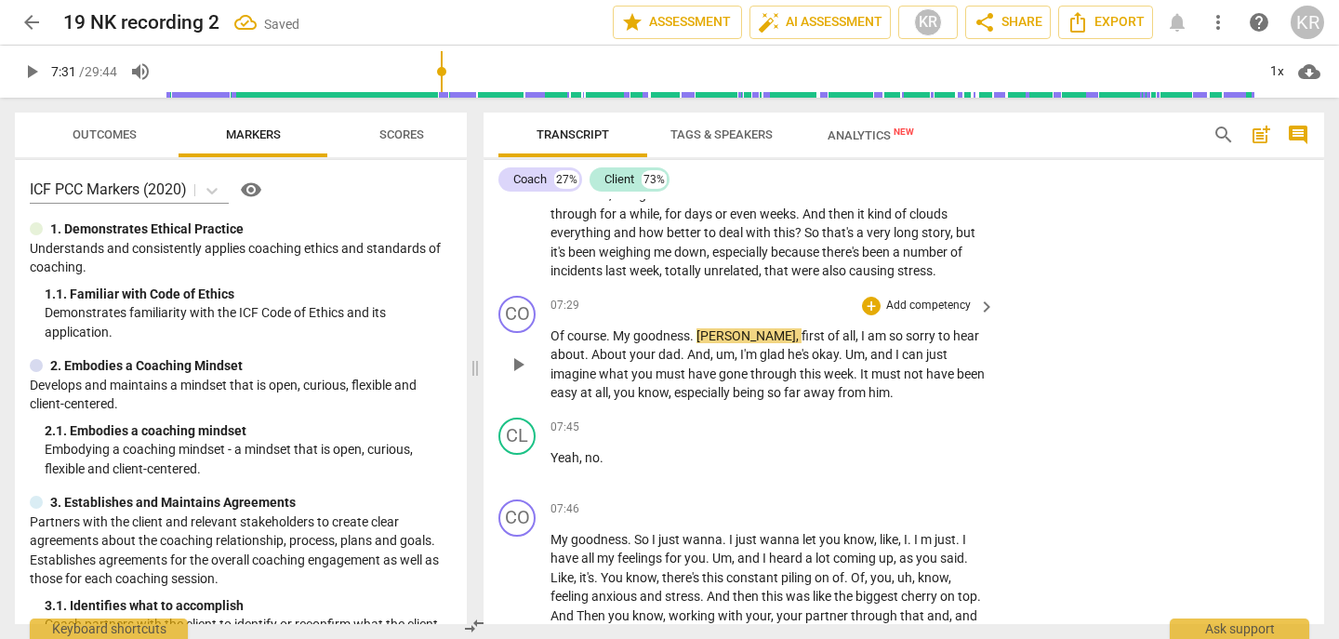
click at [518, 376] on span "play_arrow" at bounding box center [518, 364] width 22 height 22
click at [513, 376] on span "pause" at bounding box center [518, 364] width 22 height 22
type input "455"
click at [592, 354] on span "." at bounding box center [588, 354] width 7 height 15
click at [512, 376] on span "play_arrow" at bounding box center [518, 364] width 22 height 22
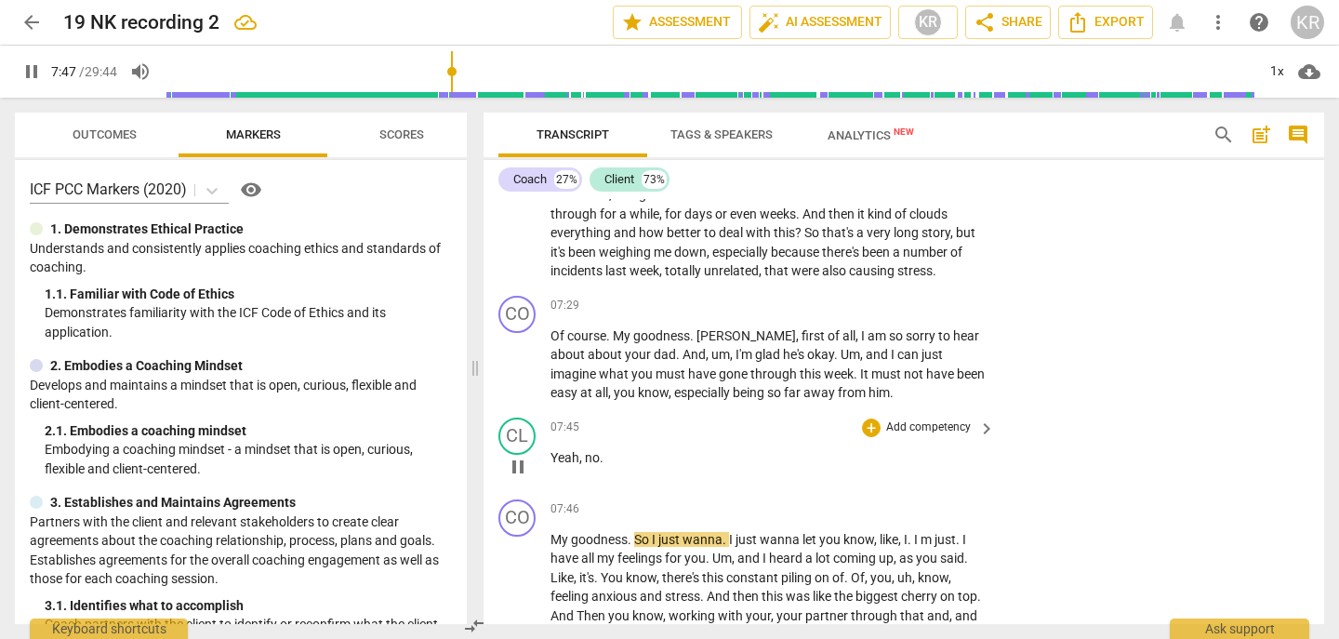
click at [511, 475] on span "pause" at bounding box center [518, 467] width 22 height 22
type input "468"
click at [585, 465] on span "no" at bounding box center [592, 457] width 15 height 15
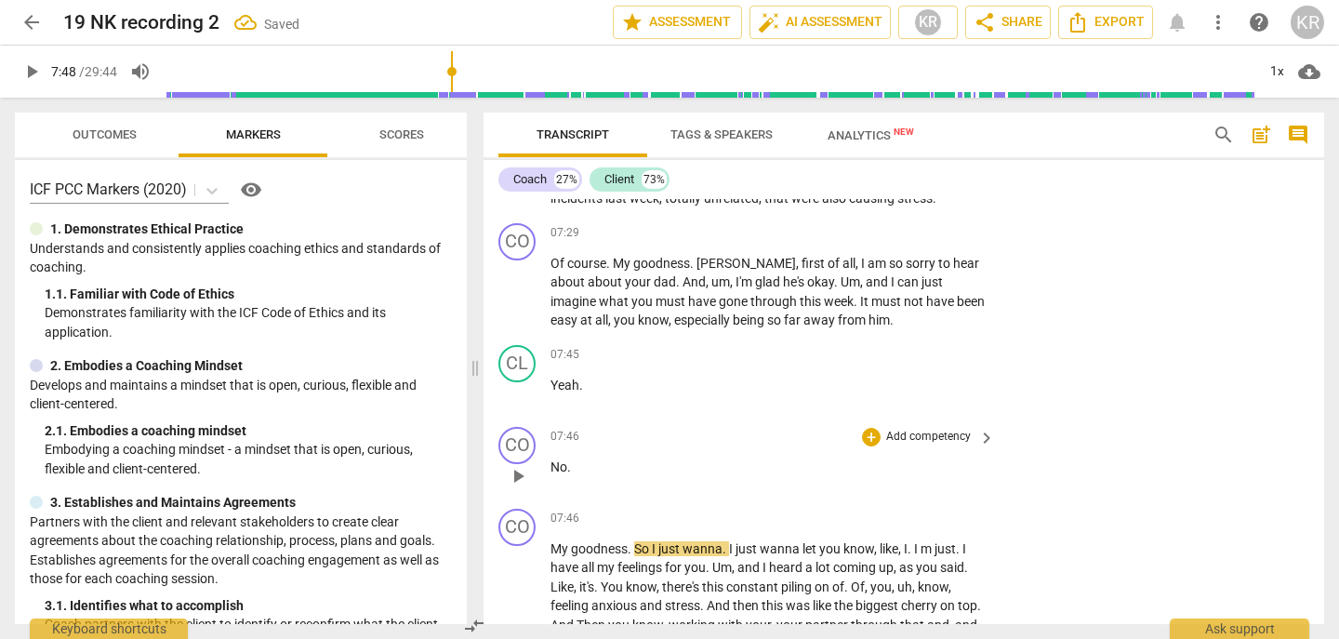
scroll to position [2034, 0]
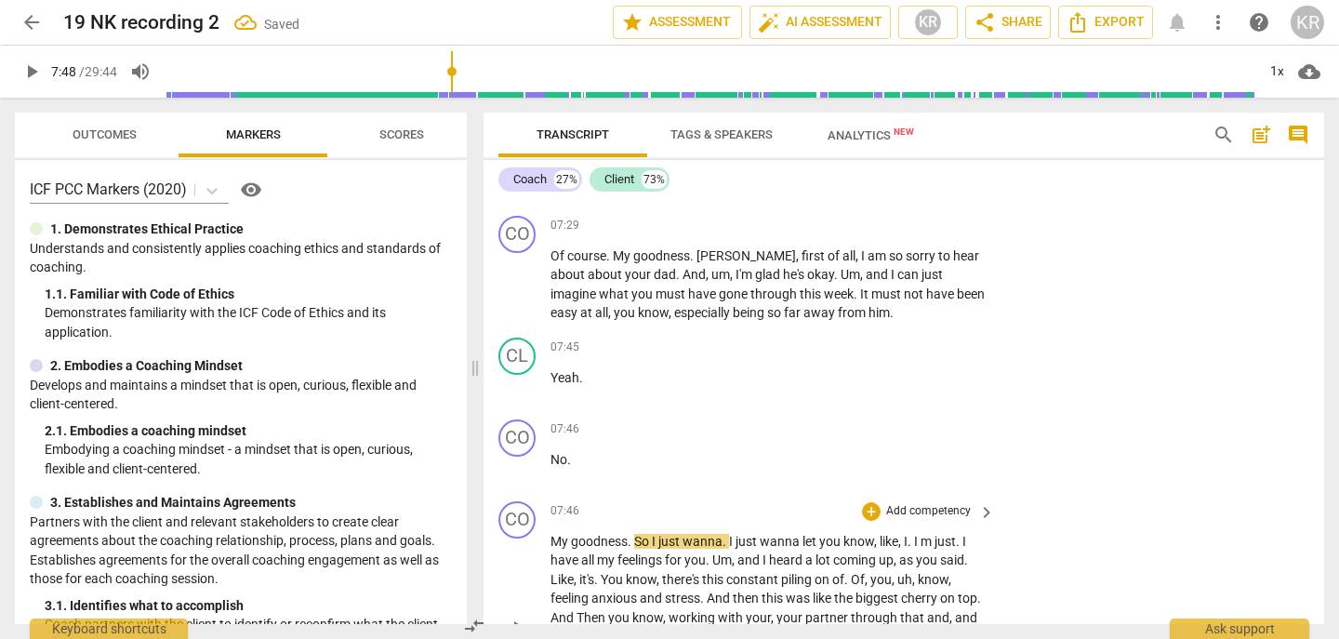
click at [551, 549] on span "My" at bounding box center [561, 541] width 20 height 15
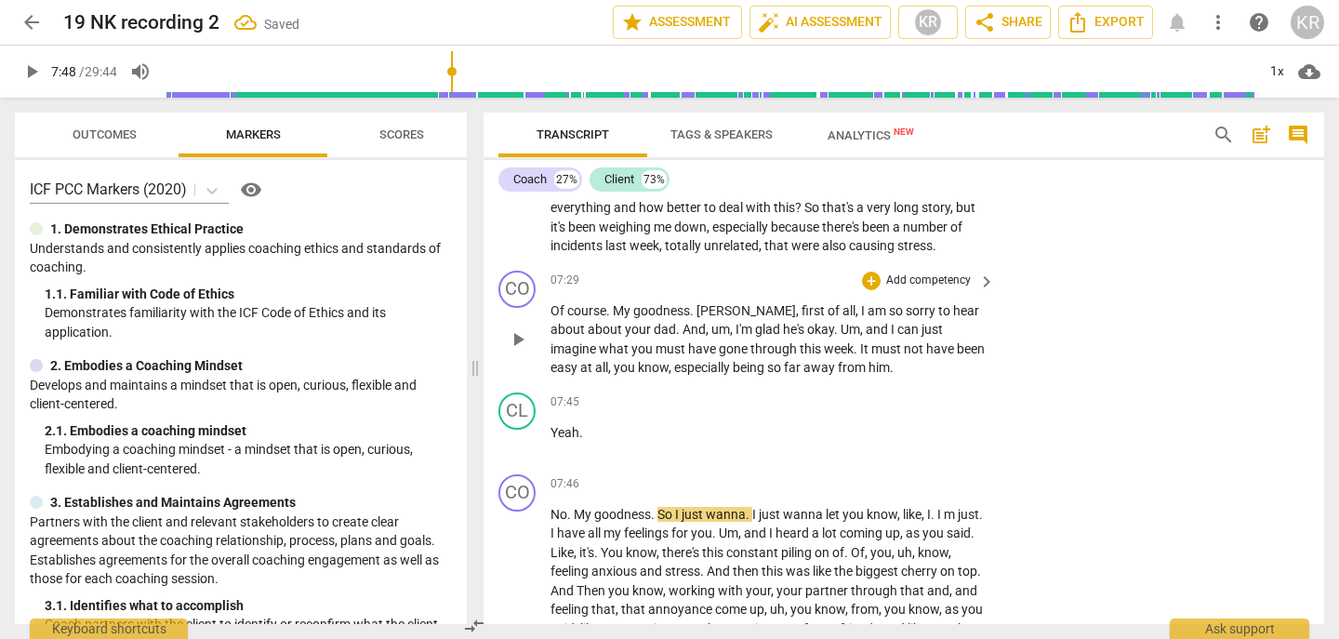
scroll to position [1975, 0]
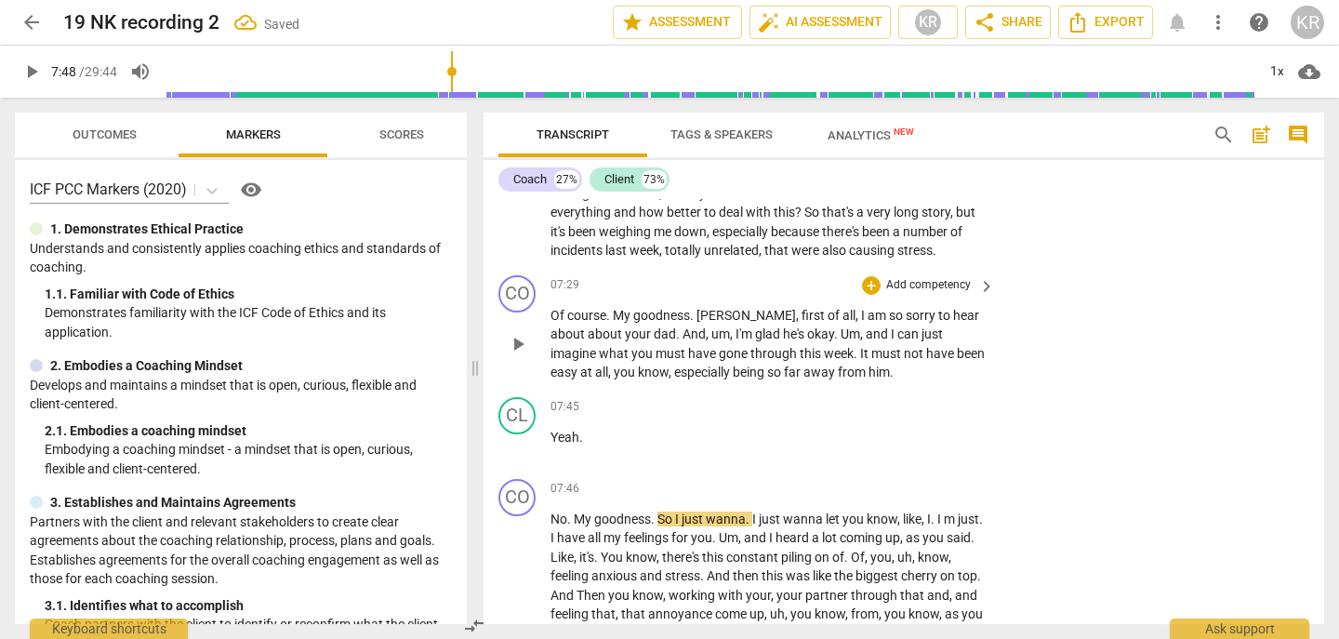
click at [953, 294] on p "Add competency" at bounding box center [929, 285] width 88 height 17
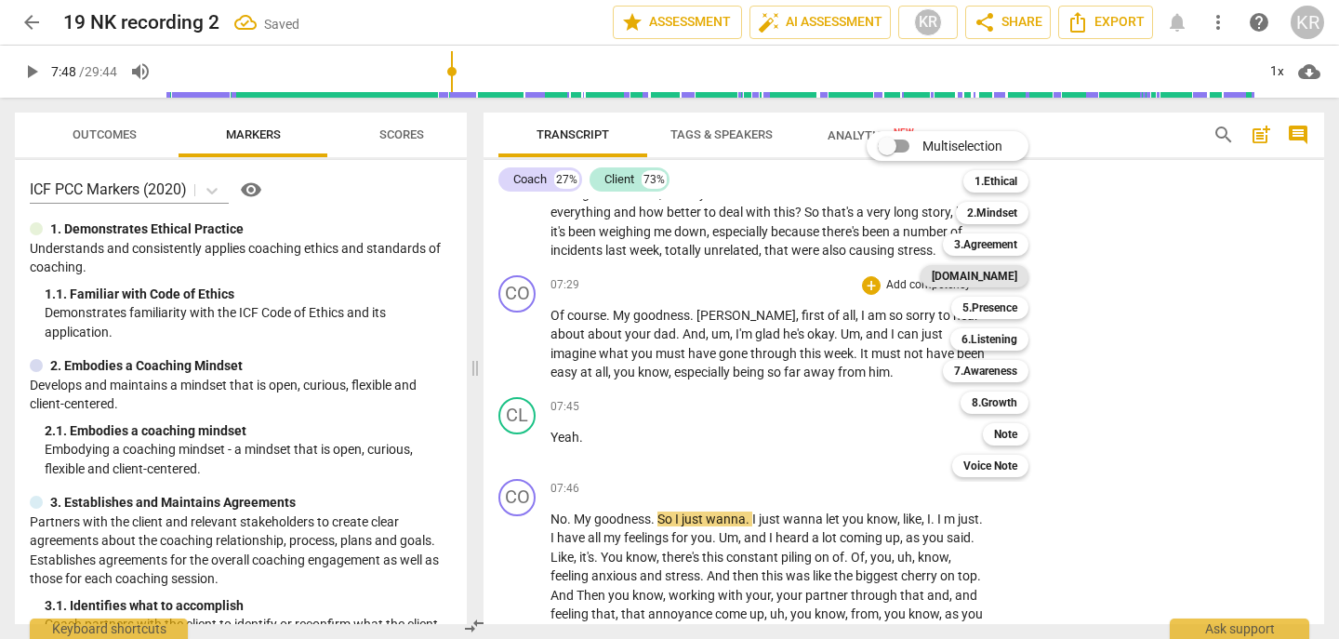
click at [1018, 270] on b "[DOMAIN_NAME]" at bounding box center [975, 276] width 86 height 22
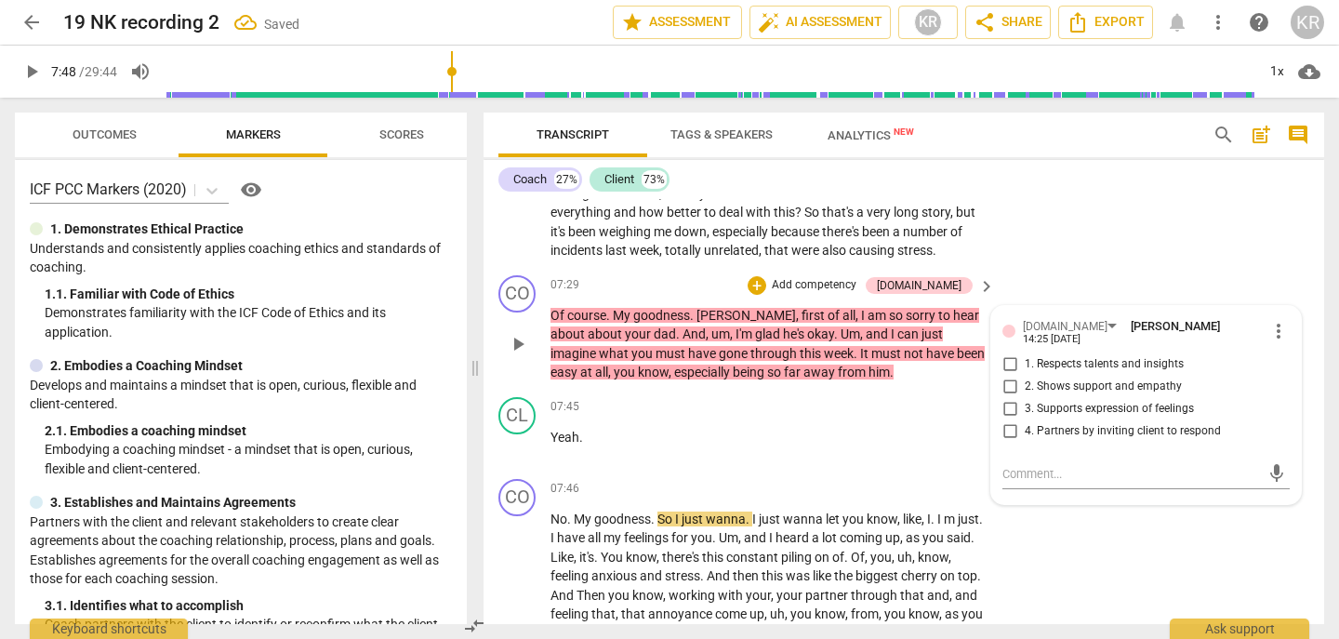
click at [1064, 418] on span "3. Supports expression of feelings" at bounding box center [1109, 409] width 169 height 17
click at [1025, 418] on input "3. Supports expression of feelings" at bounding box center [1010, 409] width 30 height 22
click at [1064, 418] on span "3. Supports expression of feelings" at bounding box center [1109, 409] width 169 height 17
click at [1025, 418] on input "3. Supports expression of feelings" at bounding box center [1010, 409] width 30 height 22
click at [1005, 418] on input "3. Supports expression of feelings" at bounding box center [1010, 409] width 30 height 22
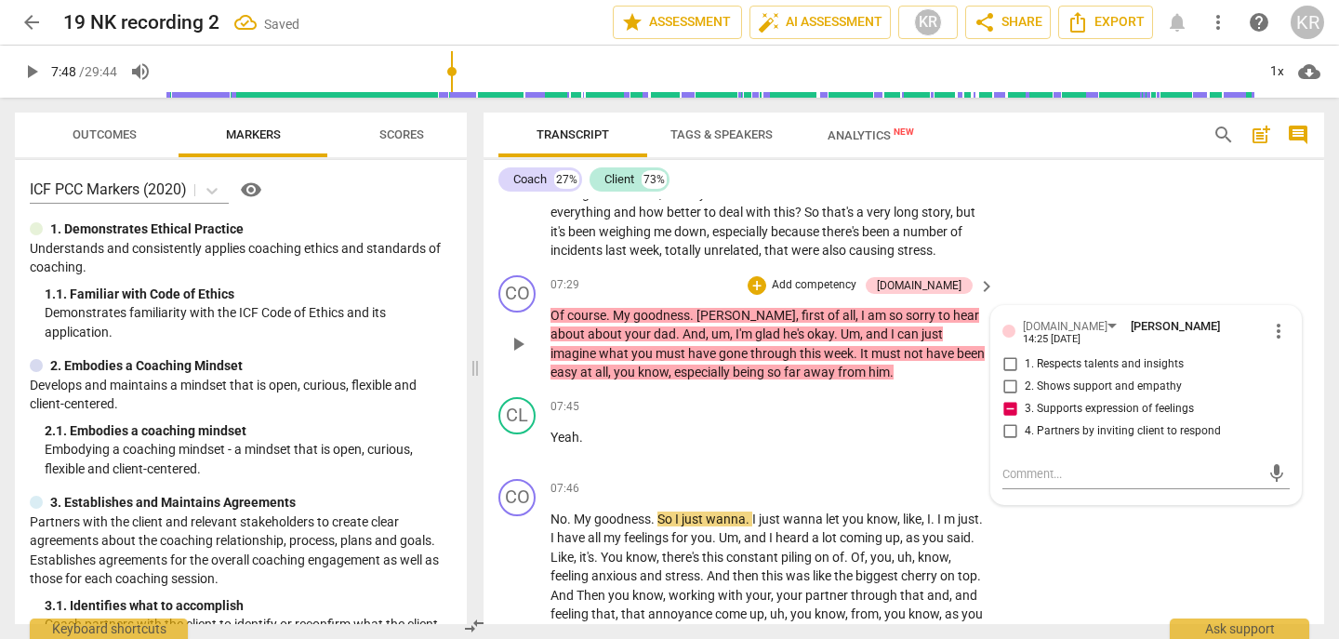
checkbox input "false"
click at [1006, 394] on input "2. Shows support and empathy" at bounding box center [1010, 387] width 30 height 22
checkbox input "true"
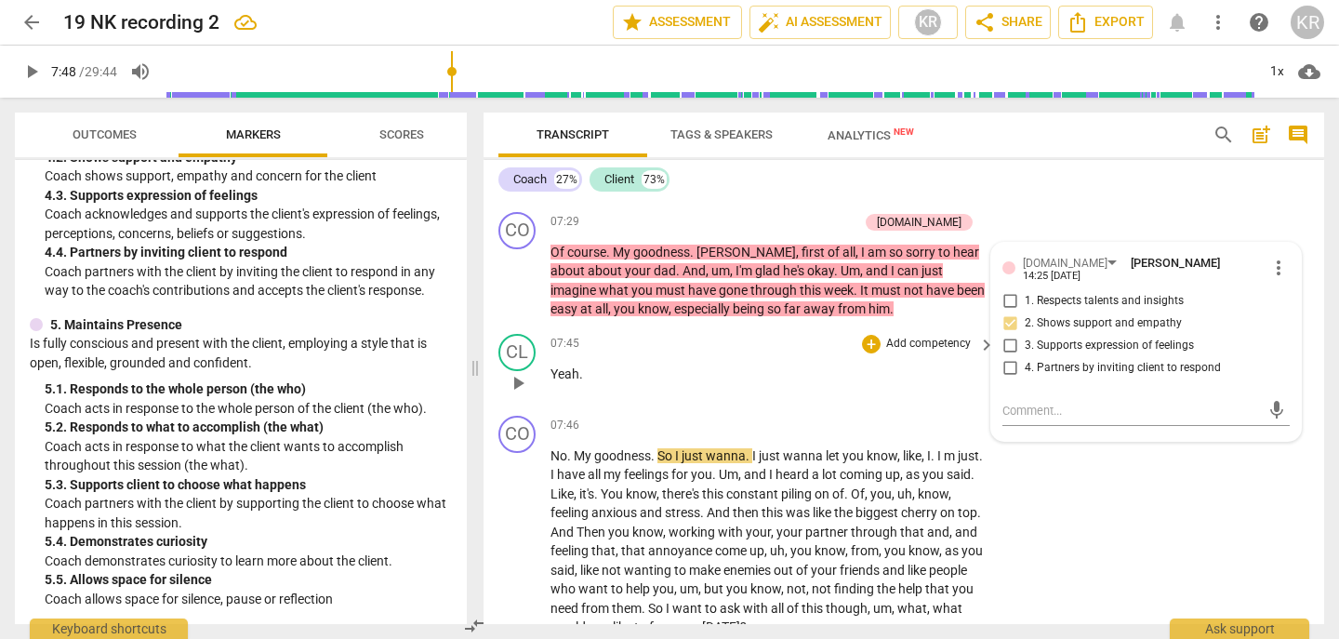
scroll to position [2043, 0]
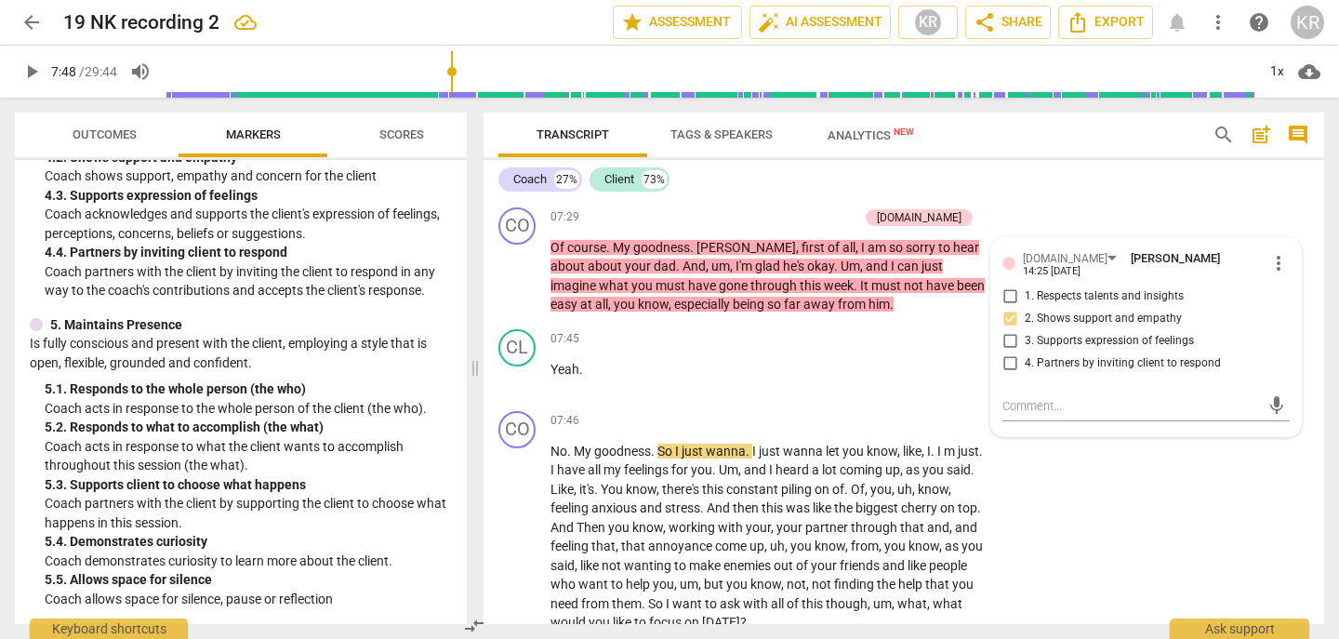
click at [16, 73] on span "play_arrow" at bounding box center [31, 71] width 33 height 22
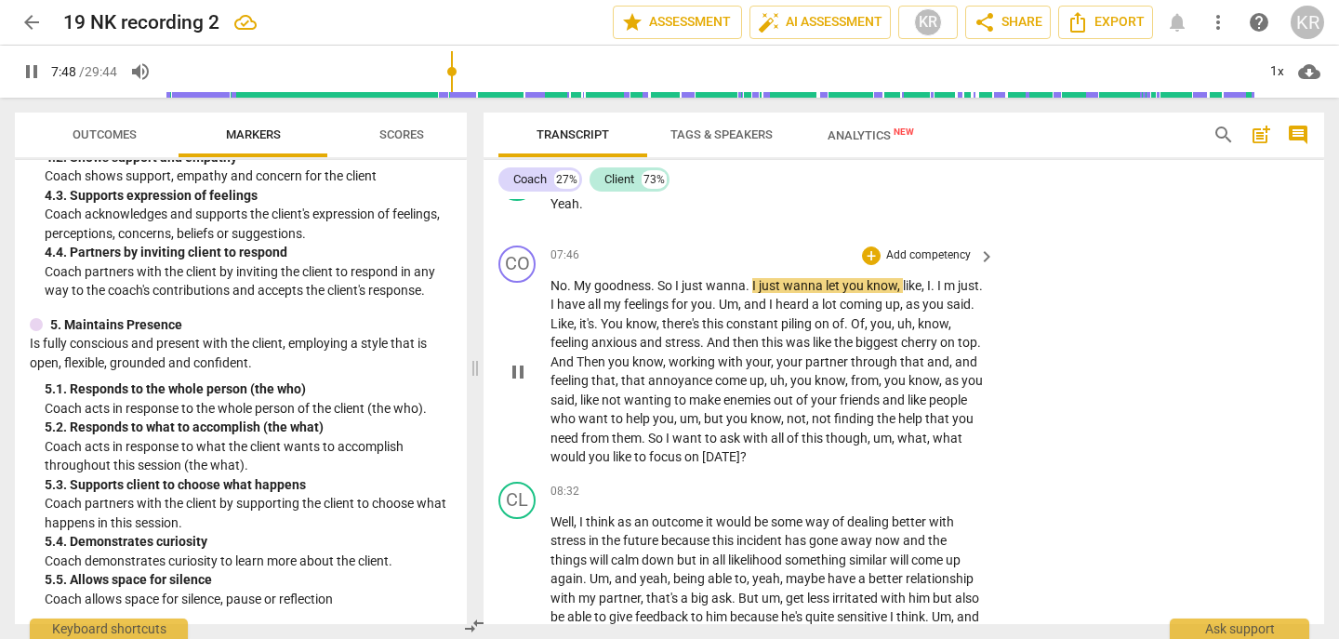
scroll to position [2213, 0]
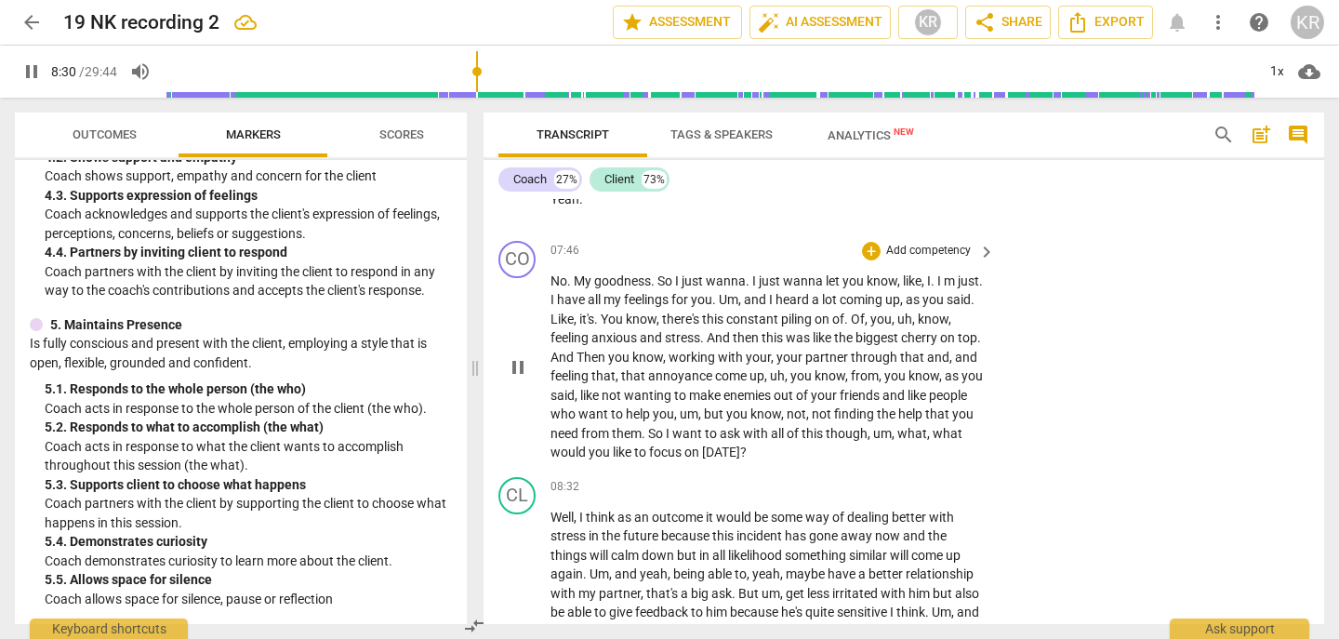
click at [520, 379] on span "pause" at bounding box center [518, 367] width 22 height 22
type input "511"
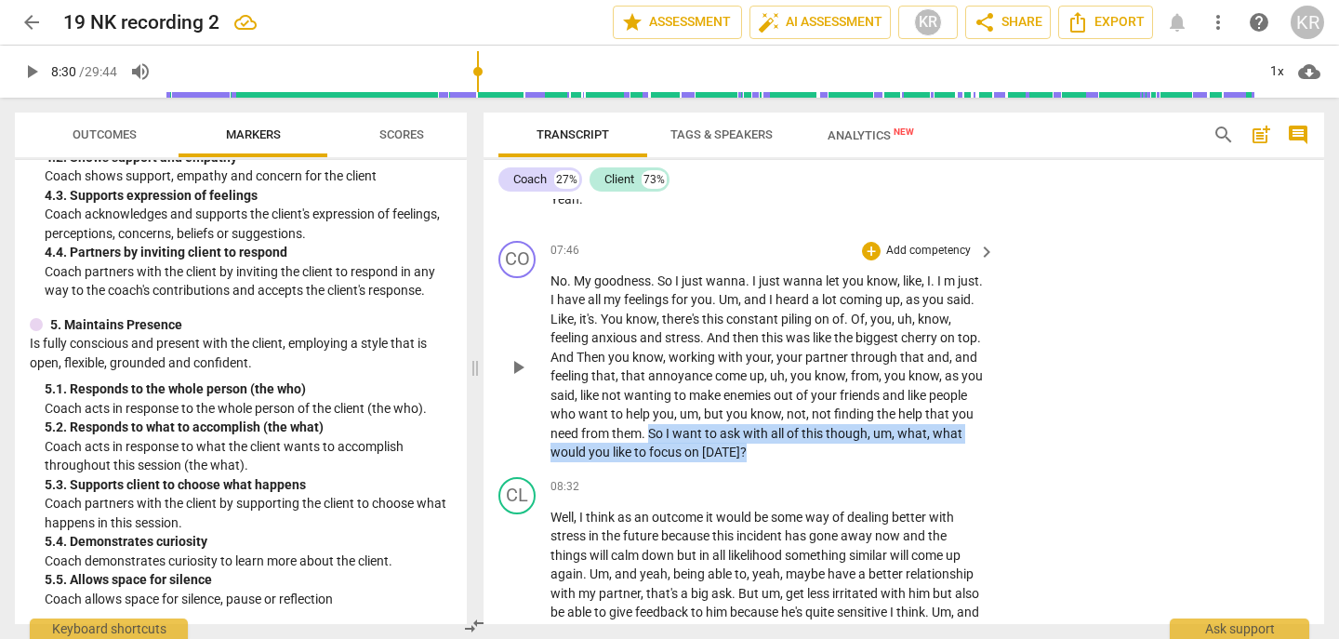
drag, startPoint x: 843, startPoint y: 472, endPoint x: 752, endPoint y: 452, distance: 93.2
click at [752, 452] on p "No . My goodness . So I just wanna . I just wanna let you know , like , I . I m…" at bounding box center [768, 367] width 435 height 191
click at [845, 446] on div "+" at bounding box center [849, 447] width 19 height 19
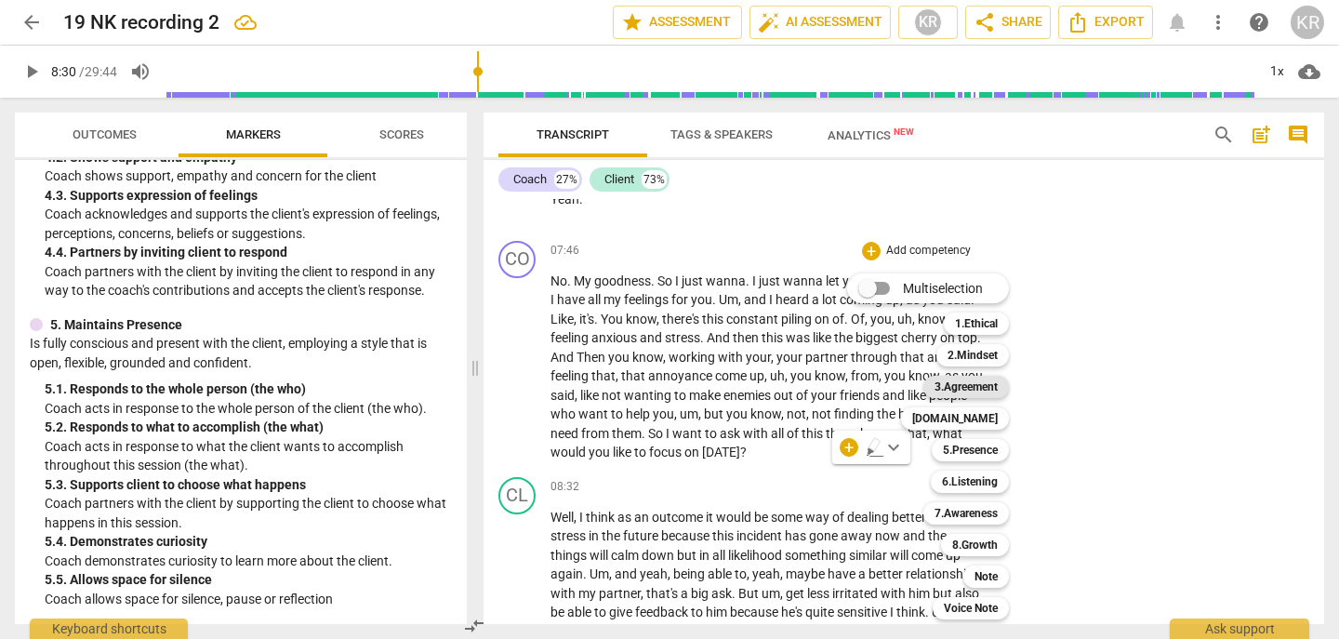
click at [976, 385] on b "3.Agreement" at bounding box center [966, 387] width 63 height 22
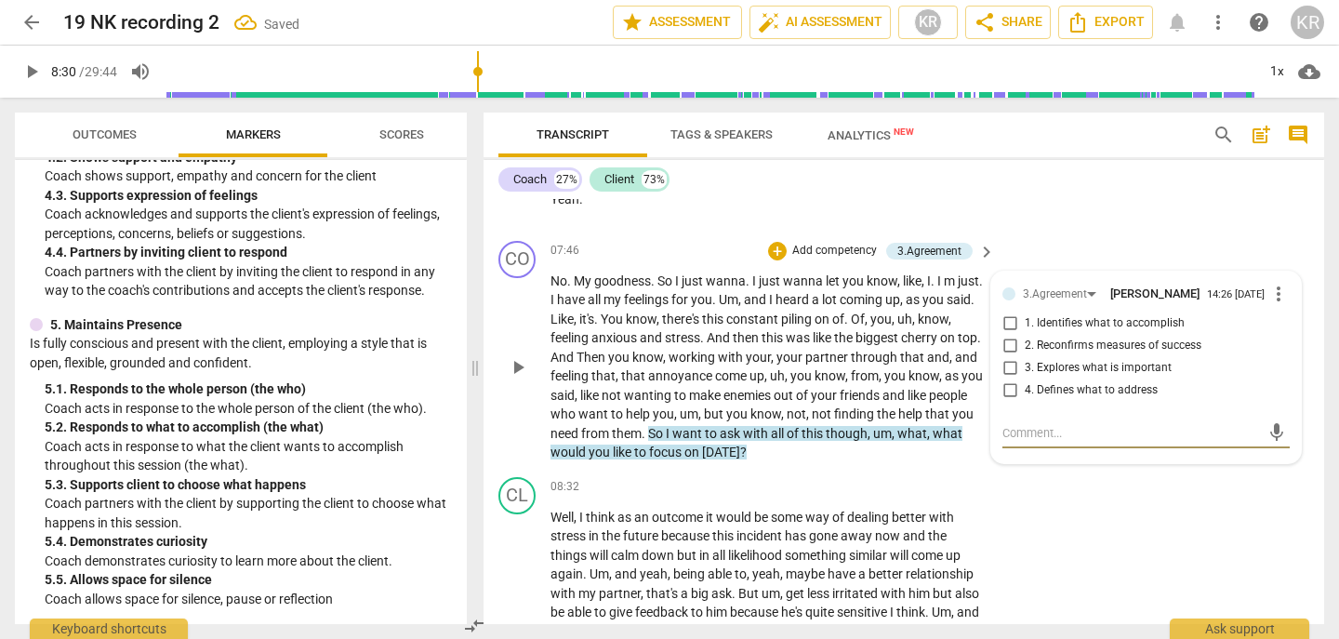
click at [1075, 332] on span "1. Identifies what to accomplish" at bounding box center [1105, 323] width 160 height 17
click at [1025, 335] on input "1. Identifies what to accomplish" at bounding box center [1010, 324] width 30 height 22
checkbox input "true"
click at [765, 383] on span "up" at bounding box center [757, 375] width 15 height 15
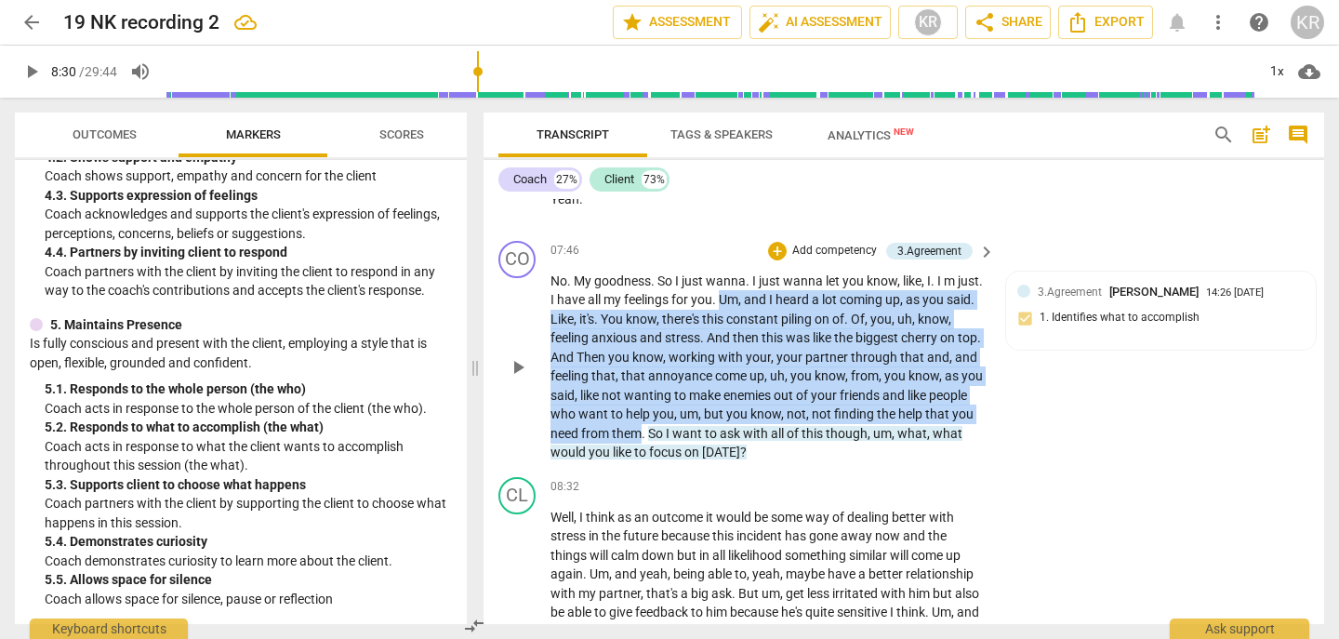
drag, startPoint x: 739, startPoint y: 450, endPoint x: 748, endPoint y: 315, distance: 135.1
click at [748, 315] on p "No . My goodness . So I just wanna . I just wanna let you know , like , I . I m…" at bounding box center [768, 367] width 435 height 191
click at [756, 425] on div "+" at bounding box center [759, 429] width 19 height 19
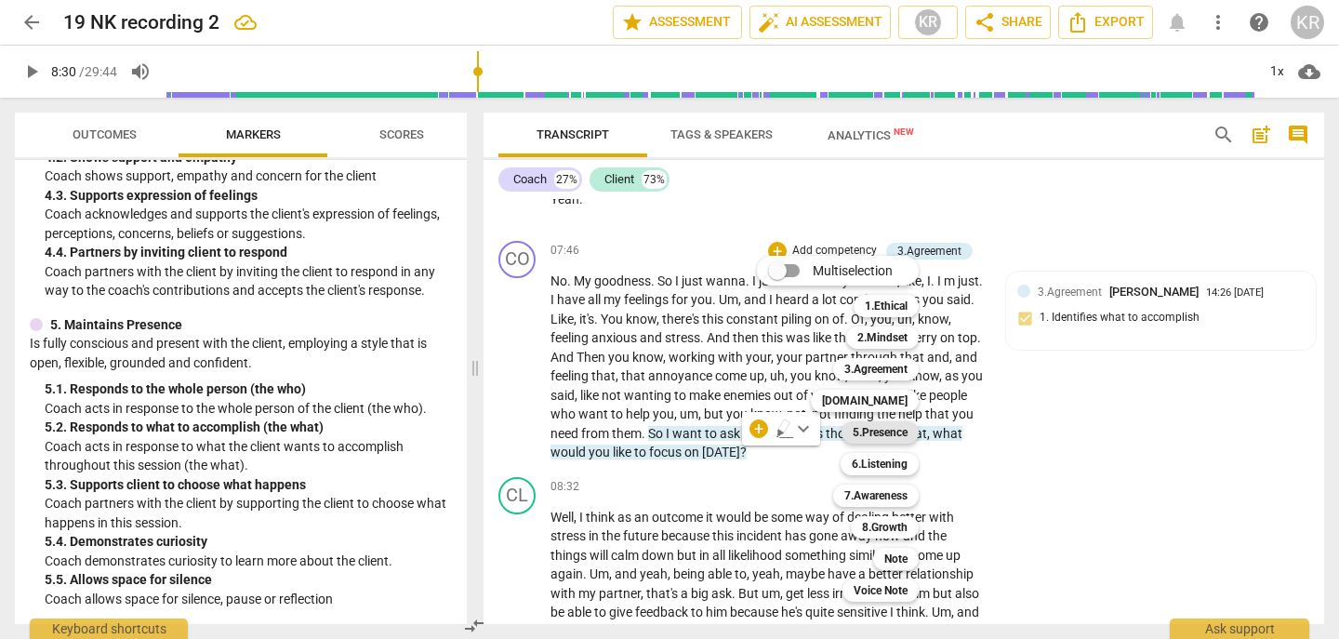
click at [885, 430] on b "5.Presence" at bounding box center [880, 432] width 55 height 22
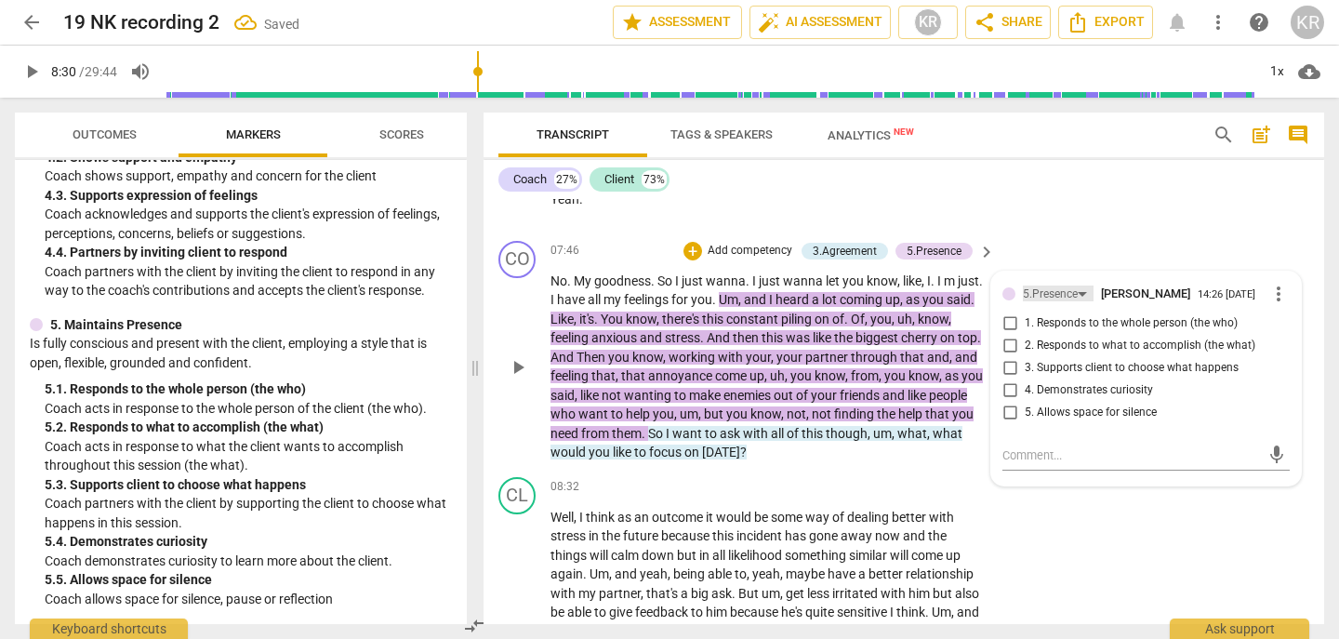
click at [1052, 303] on div "5.Presence" at bounding box center [1050, 295] width 55 height 18
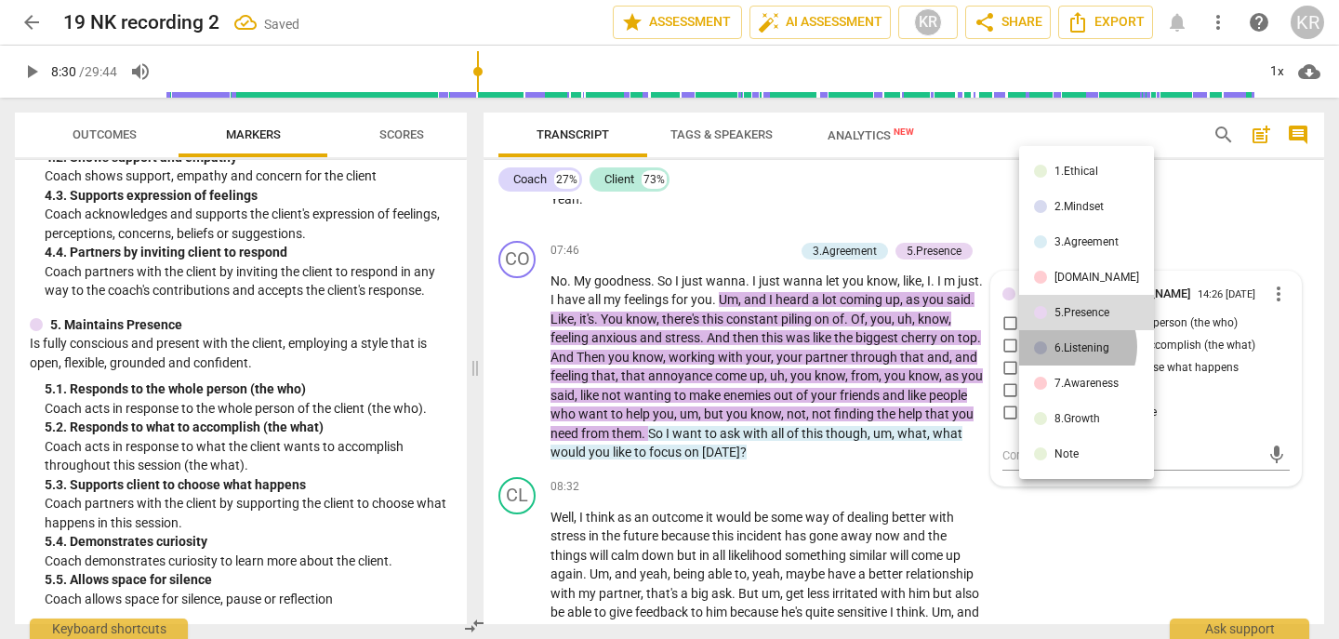
click at [1068, 347] on div "6.Listening" at bounding box center [1082, 347] width 55 height 11
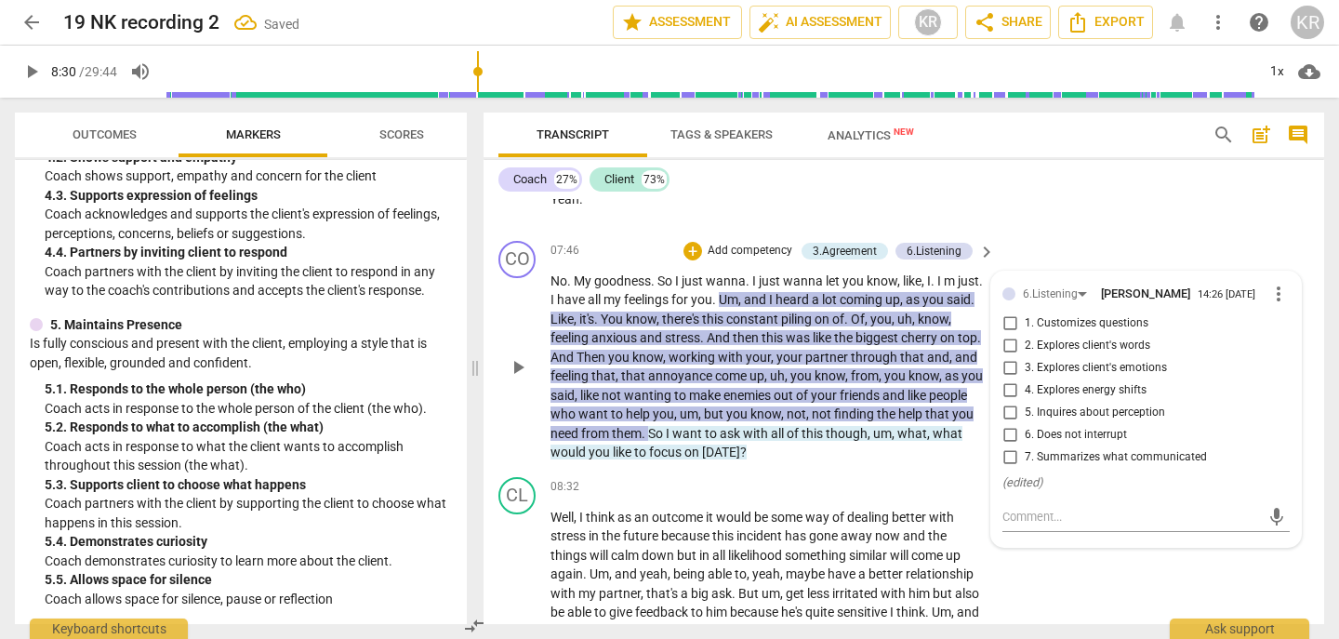
click at [1122, 466] on span "7. Summarizes what communicated" at bounding box center [1116, 457] width 182 height 17
click at [1025, 469] on input "7. Summarizes what communicated" at bounding box center [1010, 457] width 30 height 22
checkbox input "true"
click at [688, 309] on p "No . My goodness . So I just wanna . I just wanna let you know , like , I . I m…" at bounding box center [768, 367] width 435 height 191
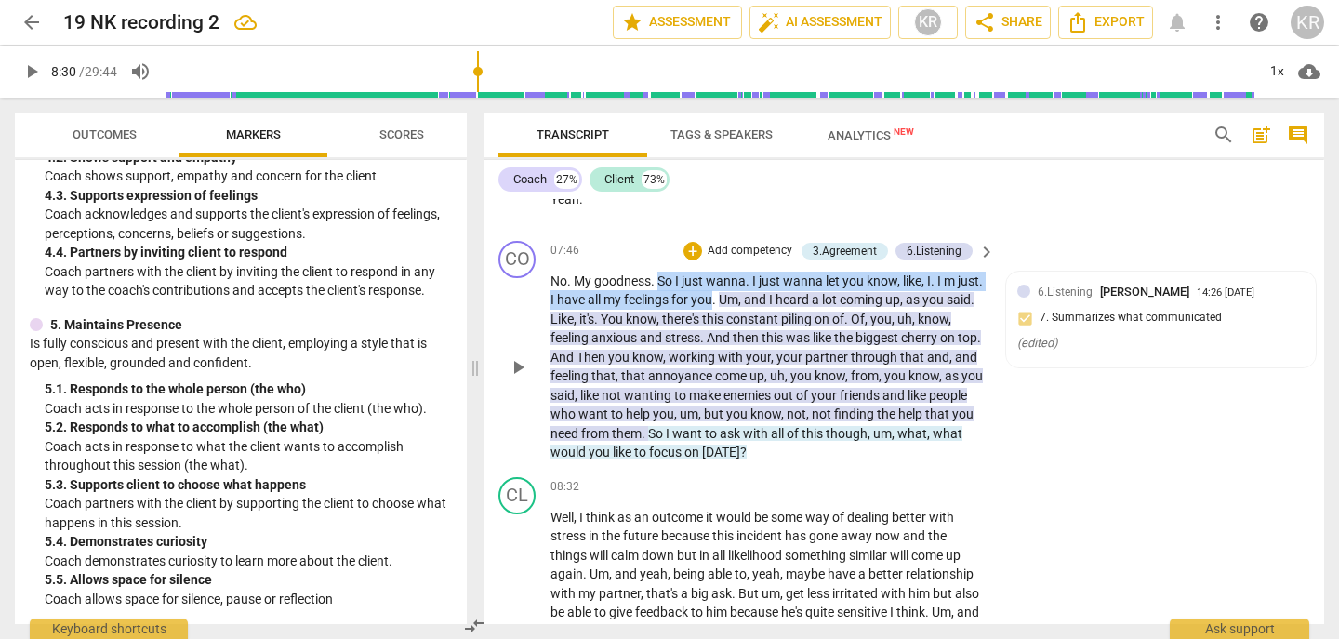
drag, startPoint x: 740, startPoint y: 319, endPoint x: 659, endPoint y: 293, distance: 85.0
click at [659, 293] on p "No . My goodness . So I just wanna . I just wanna let you know , like , I . I m…" at bounding box center [768, 367] width 435 height 191
click at [756, 298] on div "+" at bounding box center [759, 295] width 19 height 19
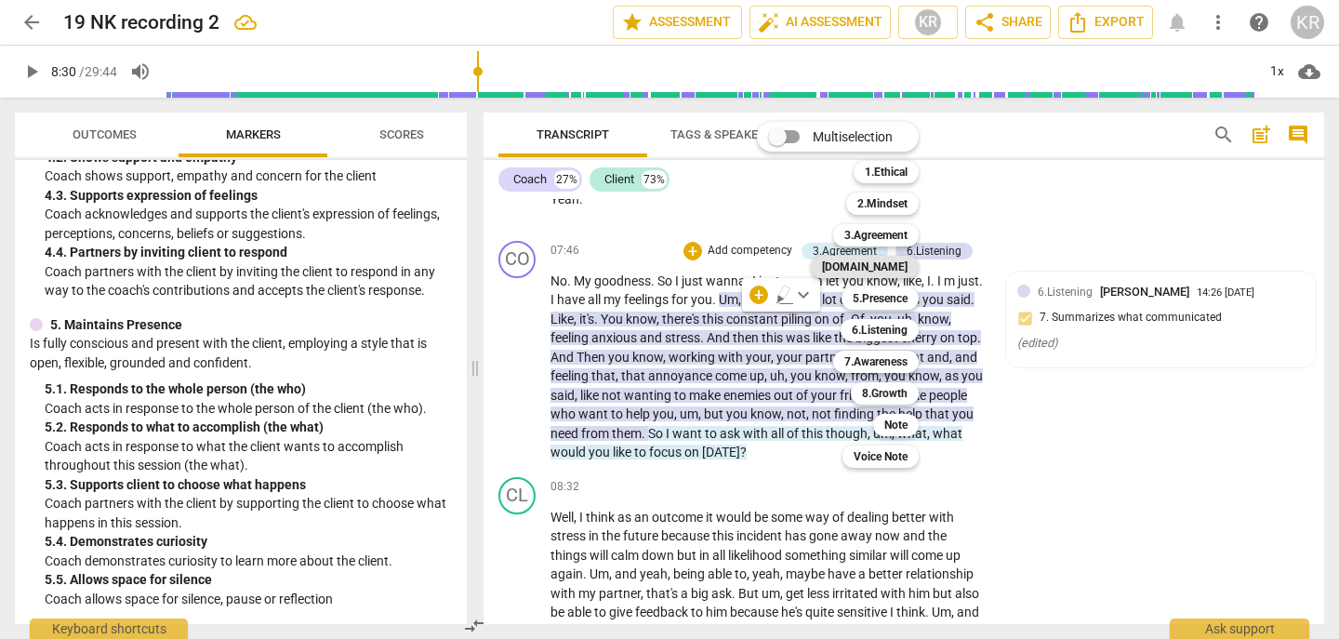
click at [893, 267] on b "[DOMAIN_NAME]" at bounding box center [865, 267] width 86 height 22
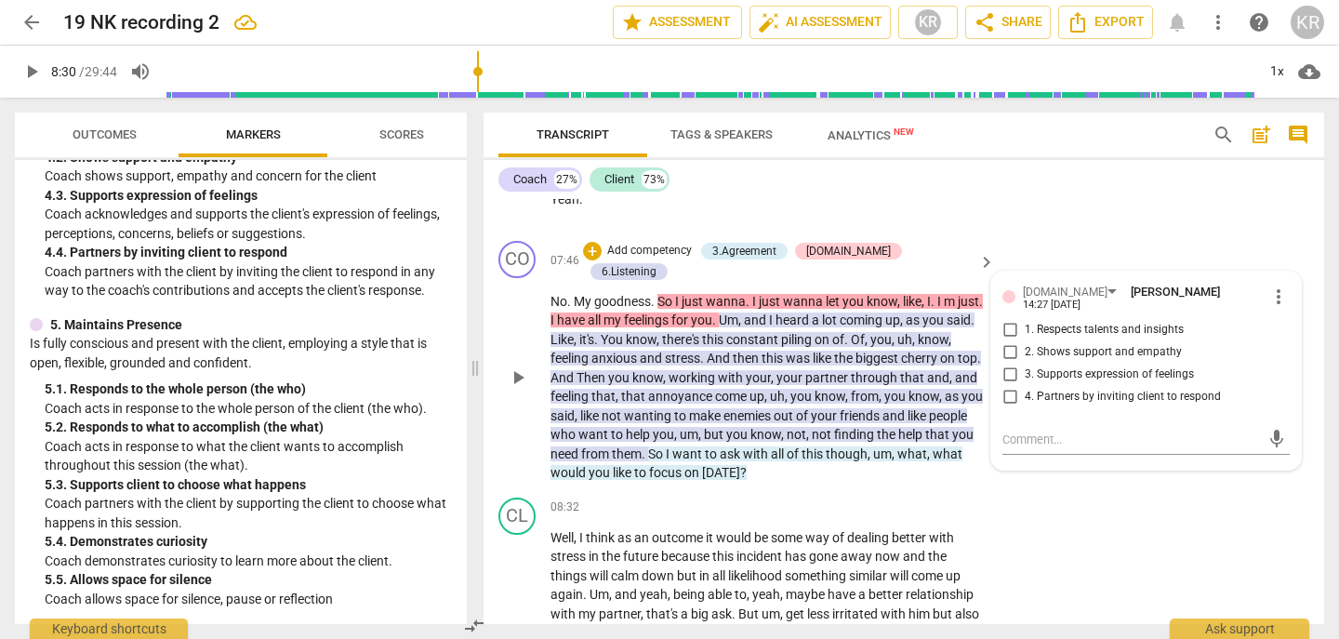
click at [1064, 361] on span "2. Shows support and empathy" at bounding box center [1103, 352] width 157 height 17
click at [1025, 364] on input "2. Shows support and empathy" at bounding box center [1010, 352] width 30 height 22
checkbox input "true"
click at [1056, 525] on div "CL play_arrow pause 08:32 + Add competency keyboard_arrow_right Well , I think …" at bounding box center [904, 646] width 841 height 313
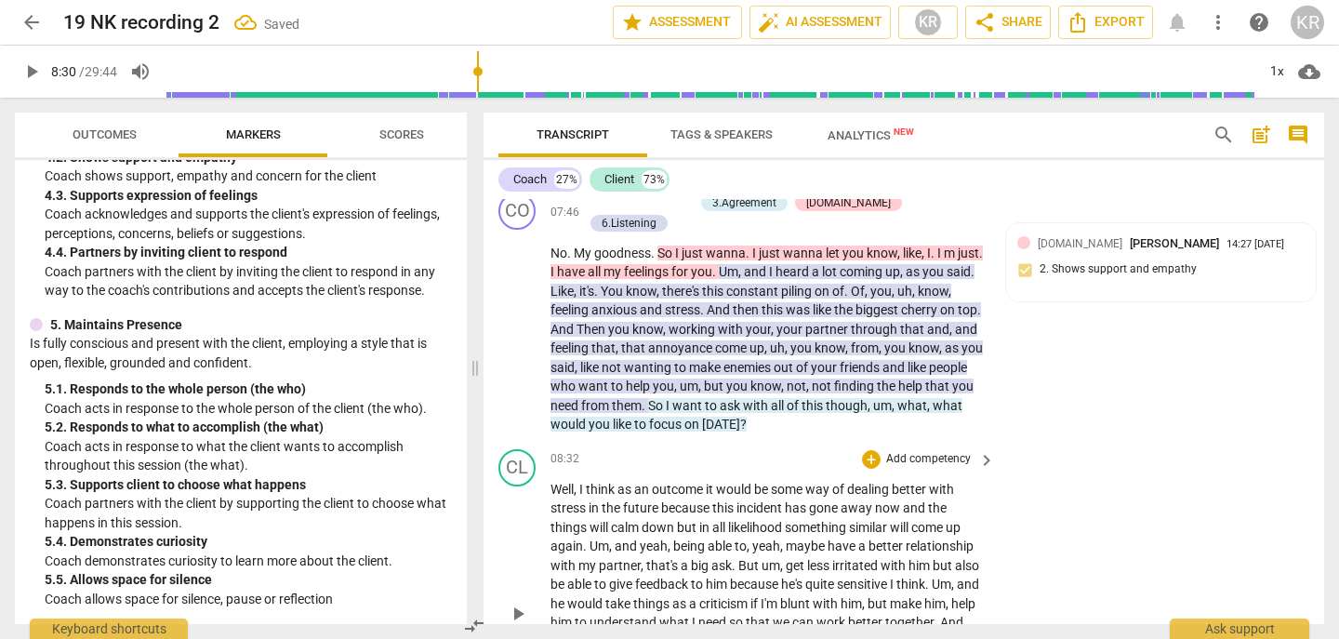
scroll to position [2267, 0]
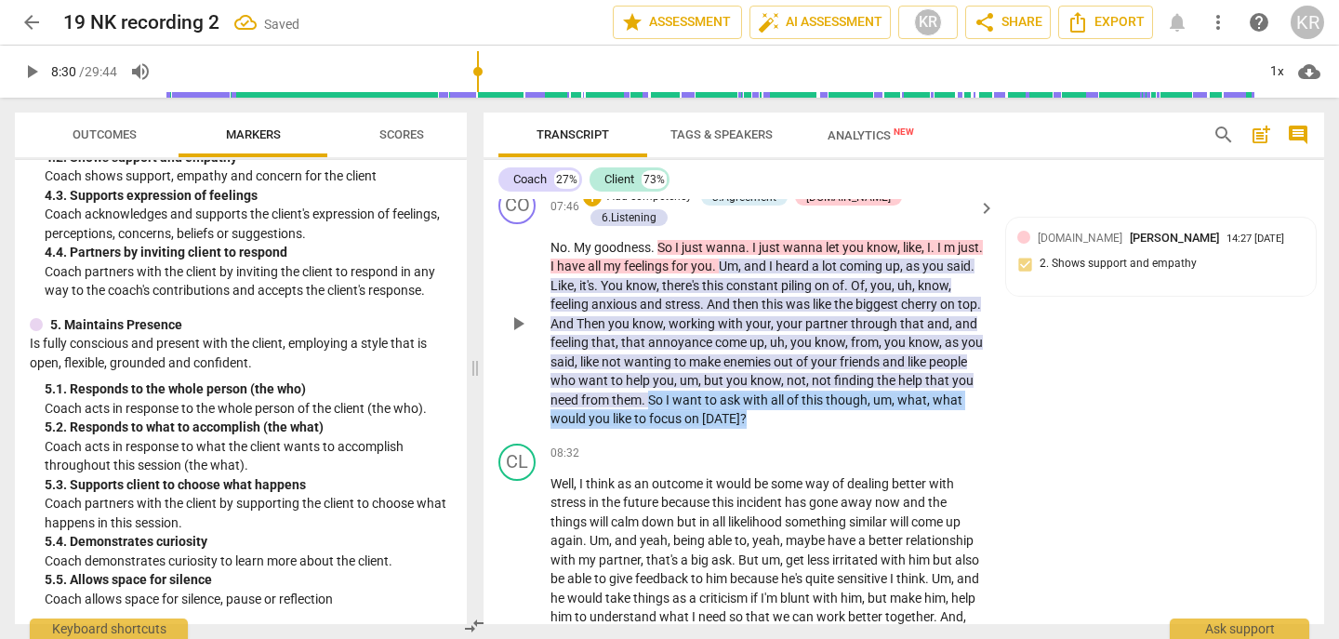
drag, startPoint x: 850, startPoint y: 421, endPoint x: 752, endPoint y: 401, distance: 100.7
click at [752, 401] on p "No . My goodness . So I just wanna . I just wanna let you know , like , I . I m…" at bounding box center [768, 333] width 435 height 191
click at [846, 391] on div "+" at bounding box center [849, 393] width 19 height 19
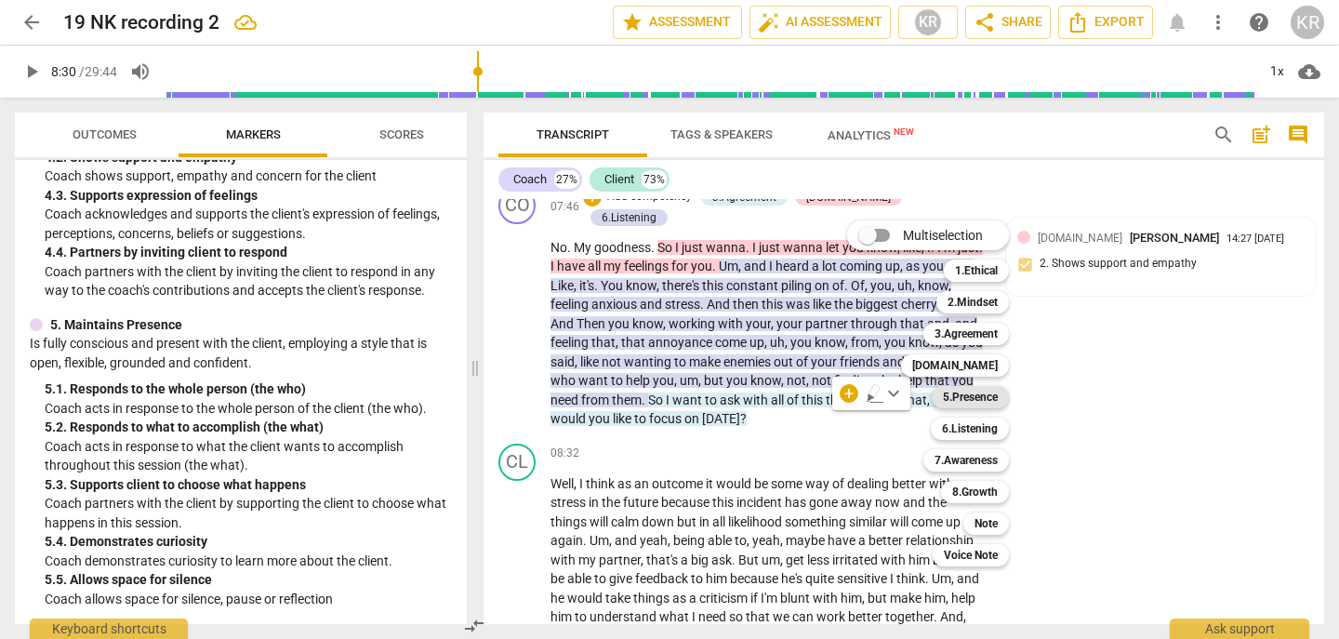
click at [984, 393] on b "5.Presence" at bounding box center [970, 397] width 55 height 22
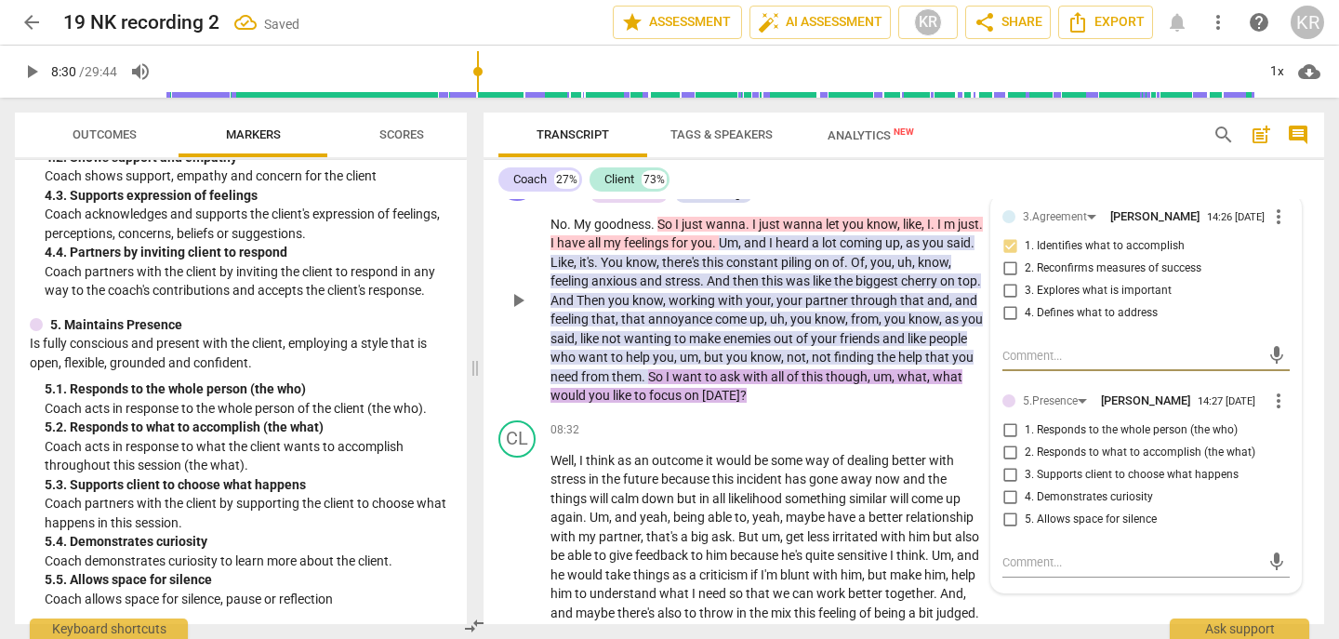
scroll to position [2294, 0]
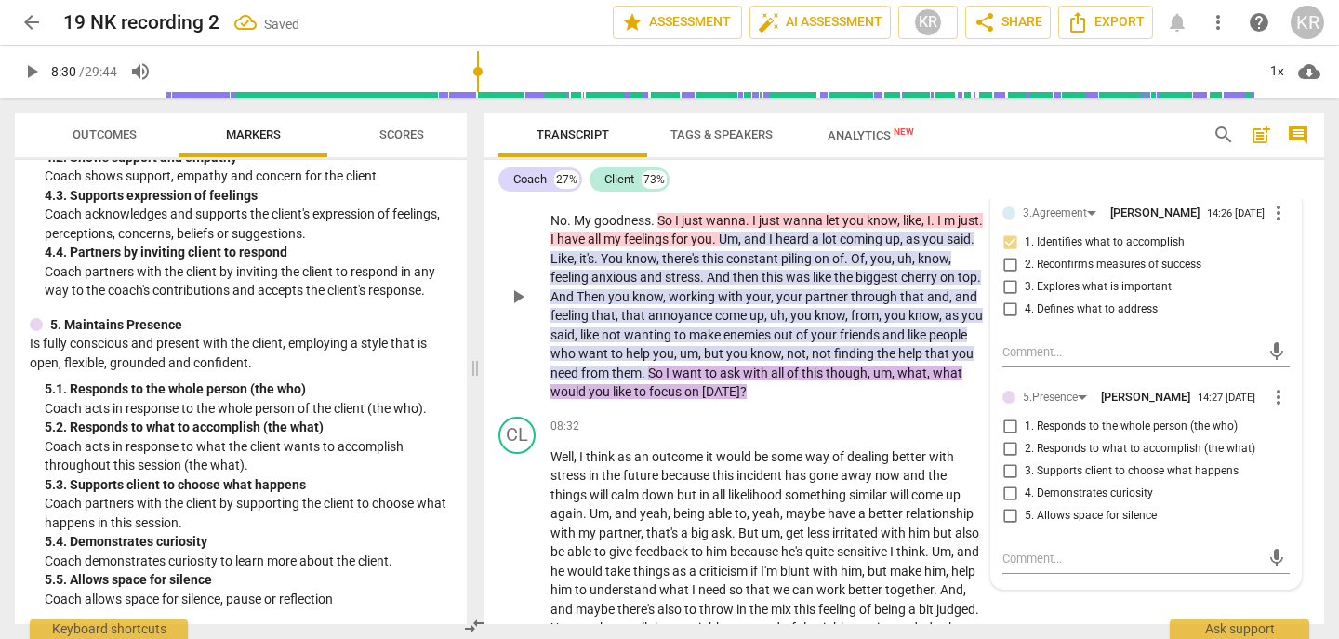
click at [1078, 480] on span "3. Supports client to choose what happens" at bounding box center [1132, 471] width 214 height 17
click at [1025, 483] on input "3. Supports client to choose what happens" at bounding box center [1010, 471] width 30 height 22
checkbox input "true"
click at [35, 73] on span "play_arrow" at bounding box center [31, 71] width 22 height 22
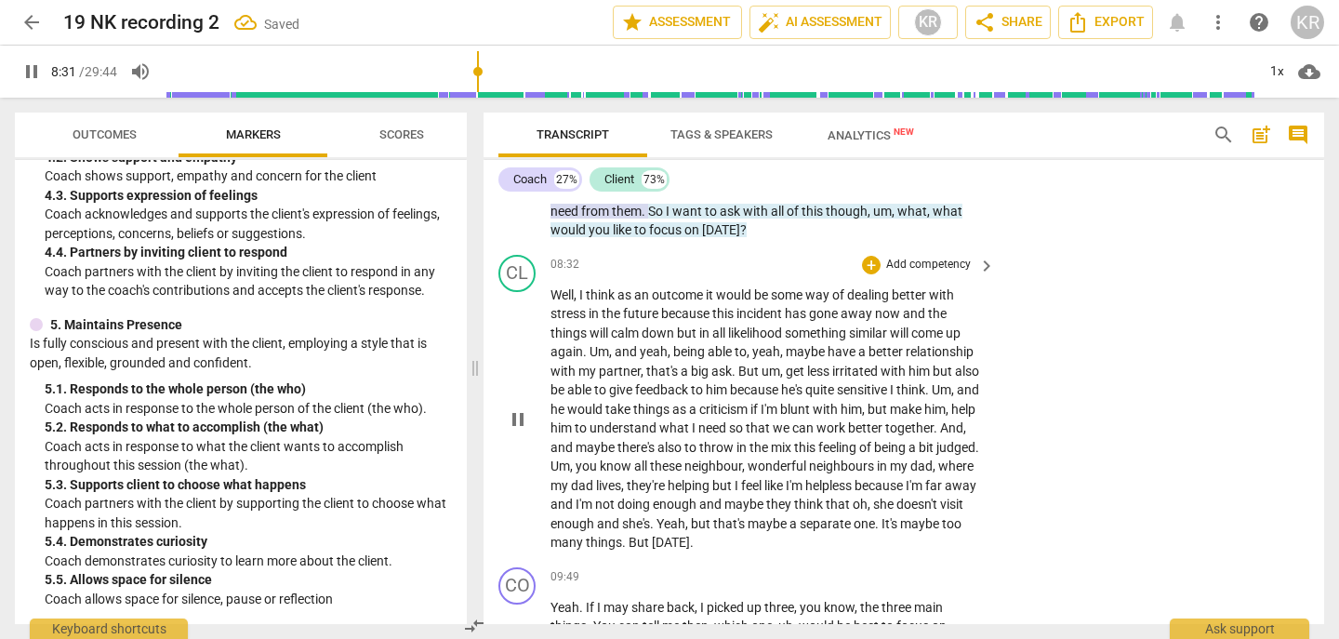
scroll to position [2457, 0]
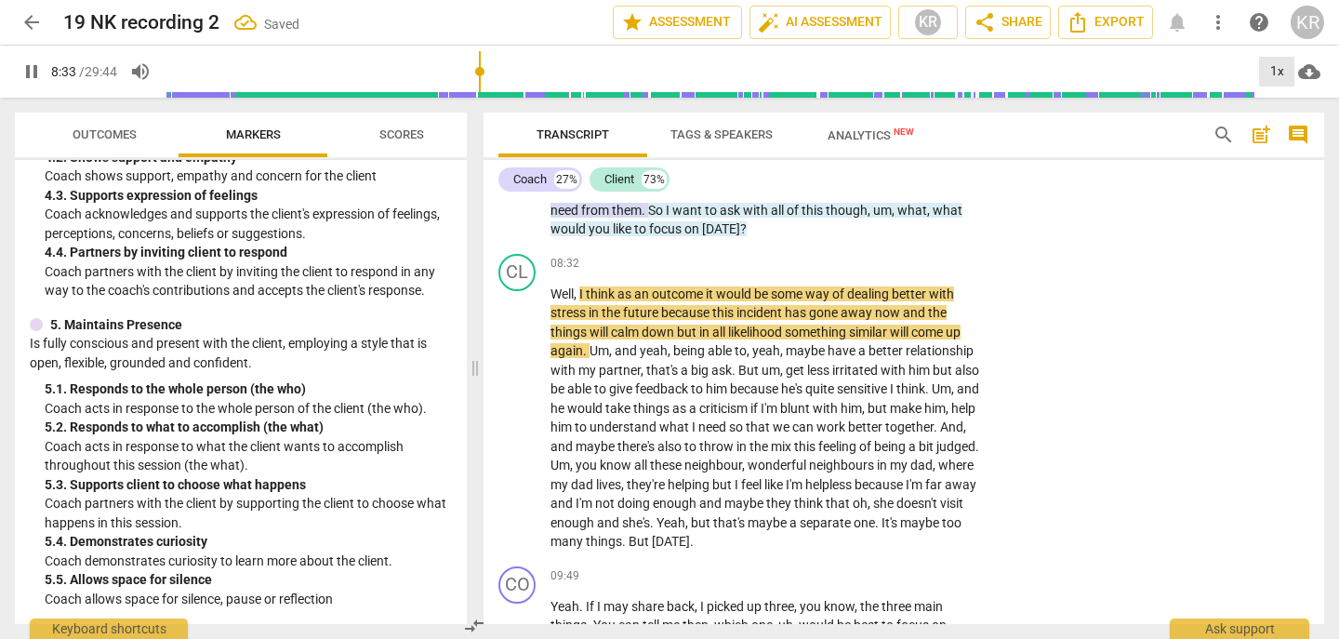
click at [1267, 74] on div "1x" at bounding box center [1276, 72] width 35 height 30
click at [1278, 183] on li "1.5x" at bounding box center [1290, 179] width 62 height 35
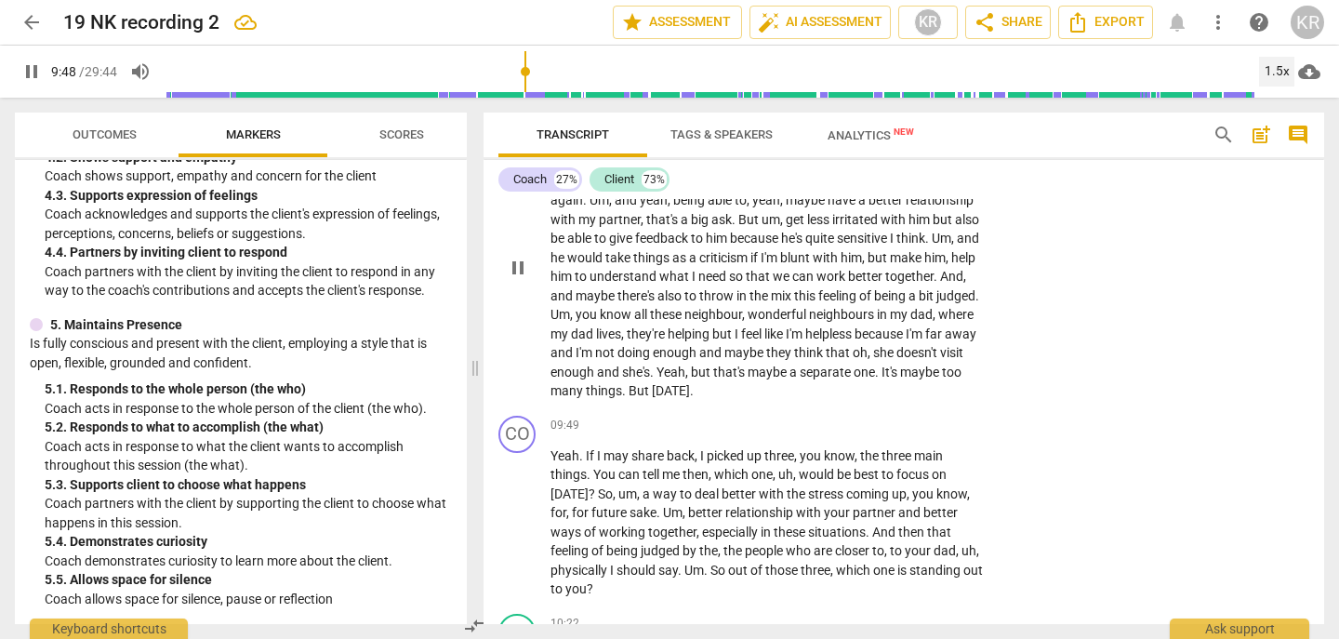
scroll to position [2609, 0]
click at [520, 277] on span "pause" at bounding box center [518, 266] width 22 height 22
click at [622, 396] on span "things" at bounding box center [604, 388] width 36 height 15
click at [519, 277] on span "pause" at bounding box center [518, 266] width 22 height 22
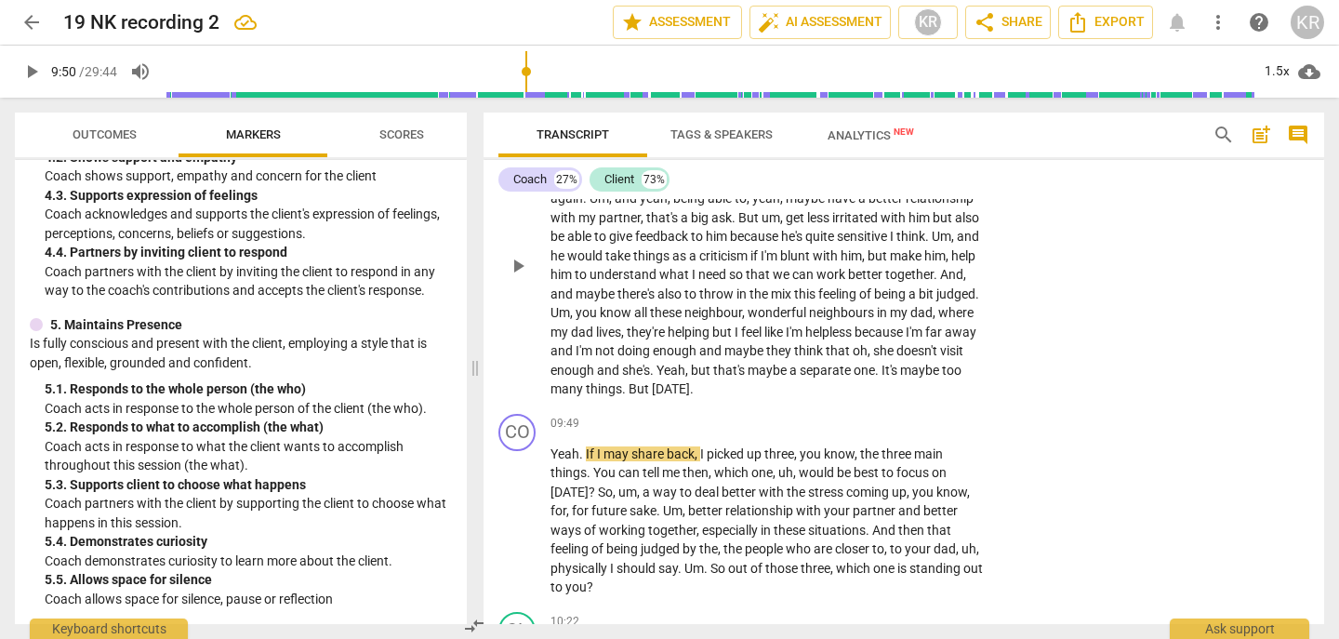
click at [652, 396] on span "But" at bounding box center [640, 388] width 23 height 15
click at [522, 277] on span "pause" at bounding box center [518, 266] width 22 height 22
type input "590"
click at [652, 396] on span "But" at bounding box center [640, 388] width 23 height 15
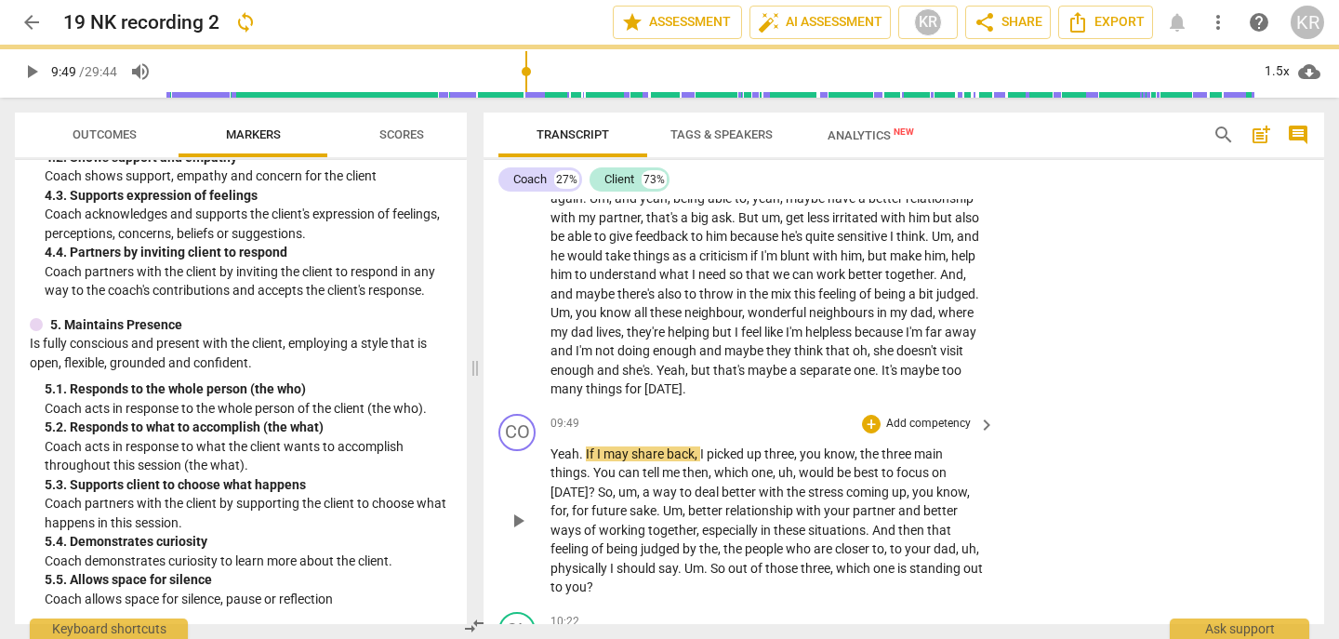
click at [517, 532] on span "play_arrow" at bounding box center [518, 521] width 22 height 22
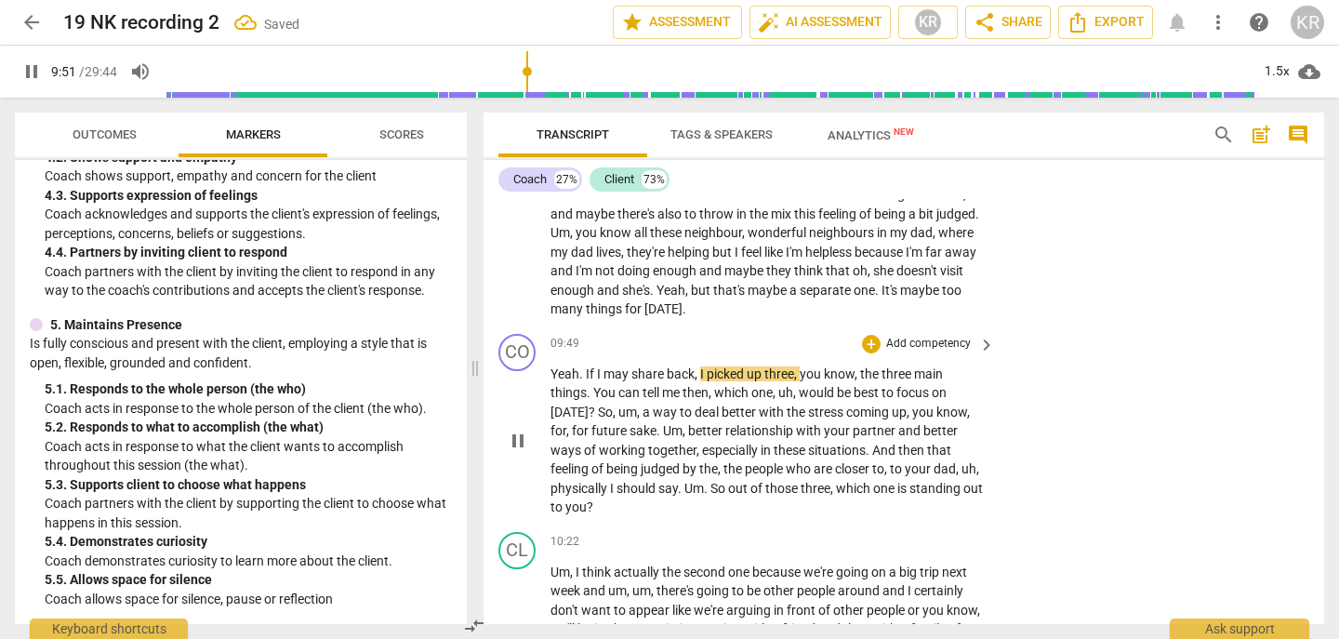
scroll to position [2696, 0]
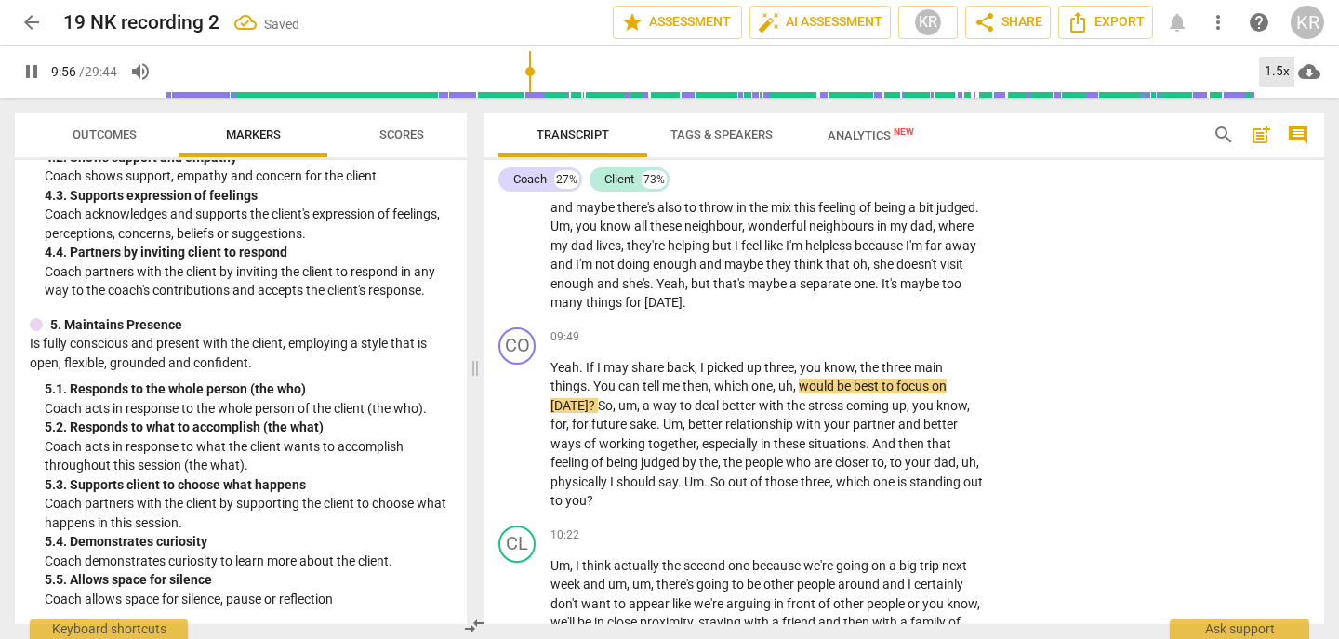
click at [1277, 67] on div "1.5x" at bounding box center [1276, 72] width 35 height 30
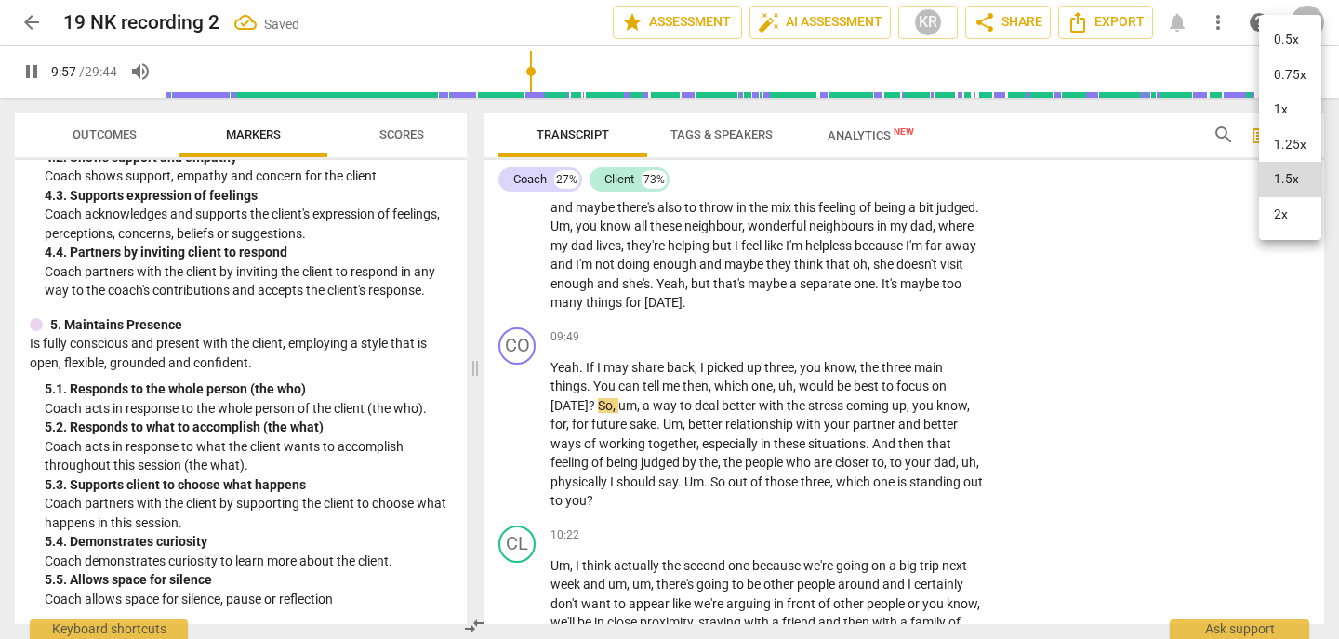
click at [1270, 111] on li "1x" at bounding box center [1290, 109] width 62 height 35
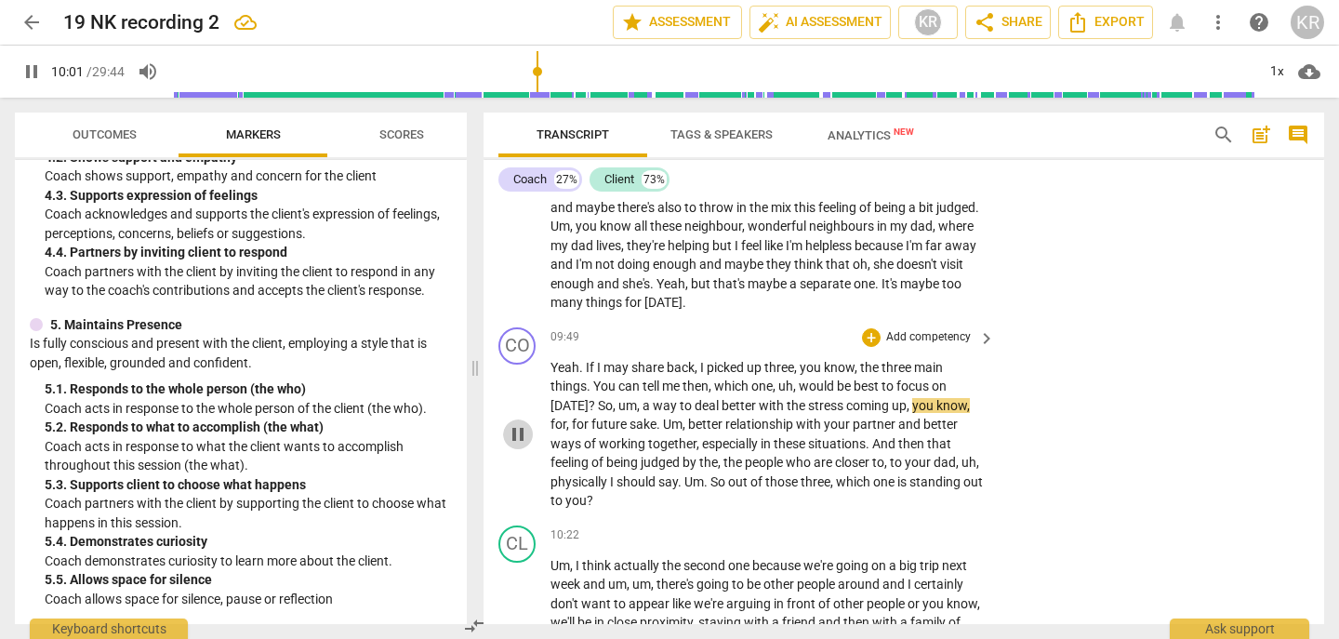
click at [516, 446] on span "pause" at bounding box center [518, 434] width 22 height 22
click at [683, 310] on span "[DATE]" at bounding box center [664, 302] width 38 height 15
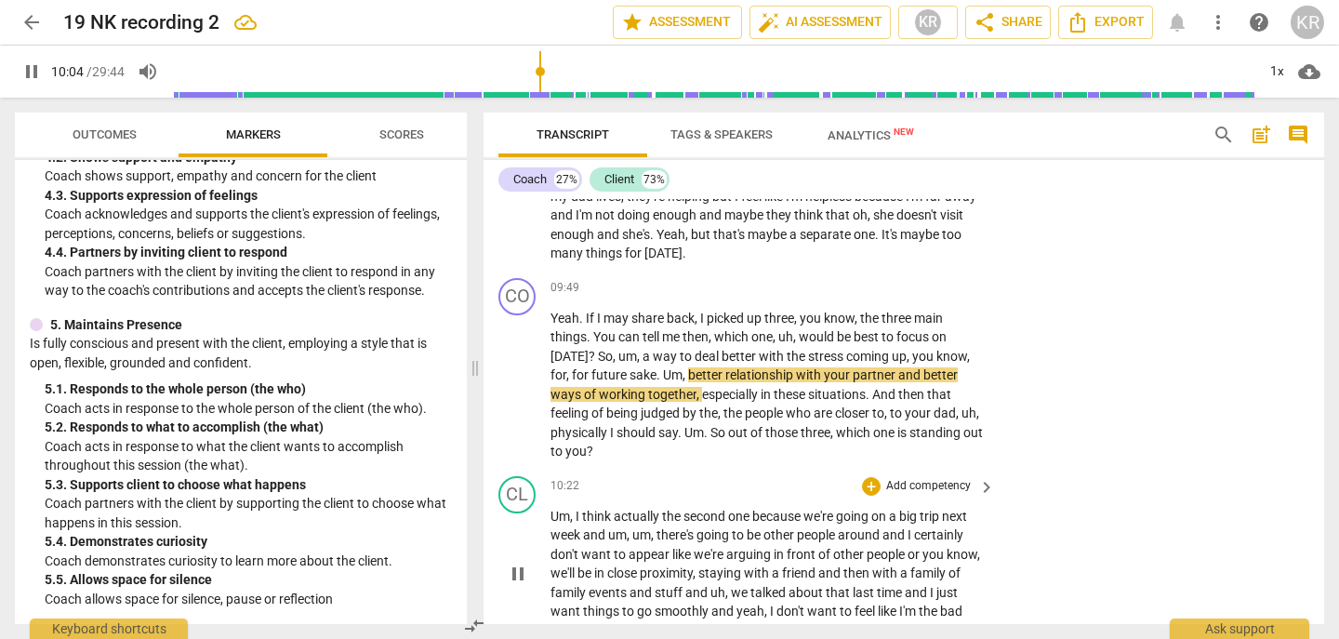
scroll to position [2751, 0]
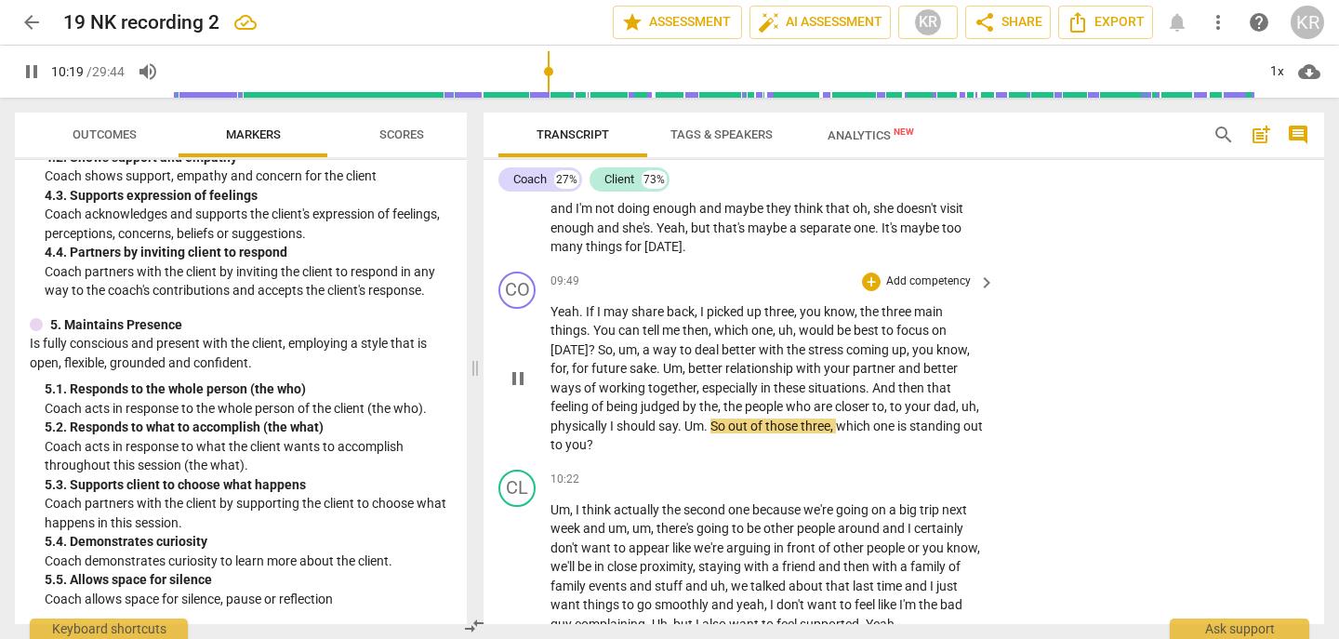
click at [524, 390] on span "pause" at bounding box center [518, 378] width 22 height 22
type input "620"
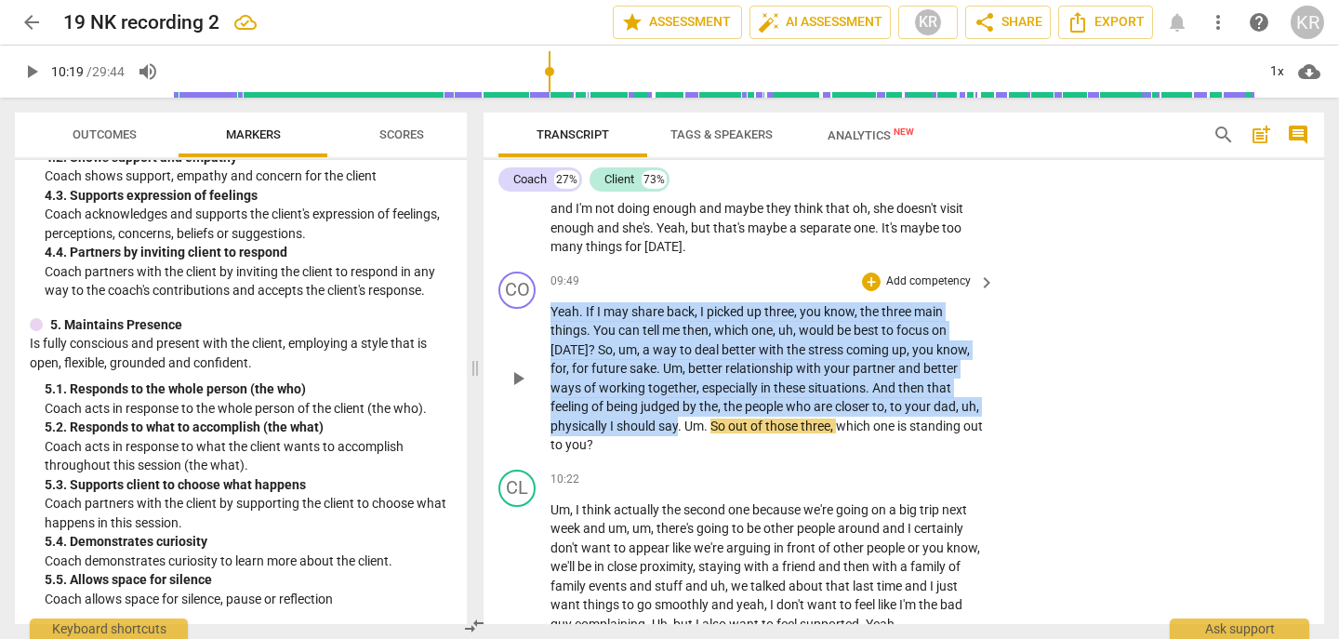
drag, startPoint x: 699, startPoint y: 443, endPoint x: 546, endPoint y: 328, distance: 190.7
click at [546, 328] on div "CO play_arrow pause 09:49 + Add competency keyboard_arrow_right Yeah . If I may…" at bounding box center [904, 363] width 841 height 198
click at [715, 424] on div "+" at bounding box center [716, 421] width 19 height 19
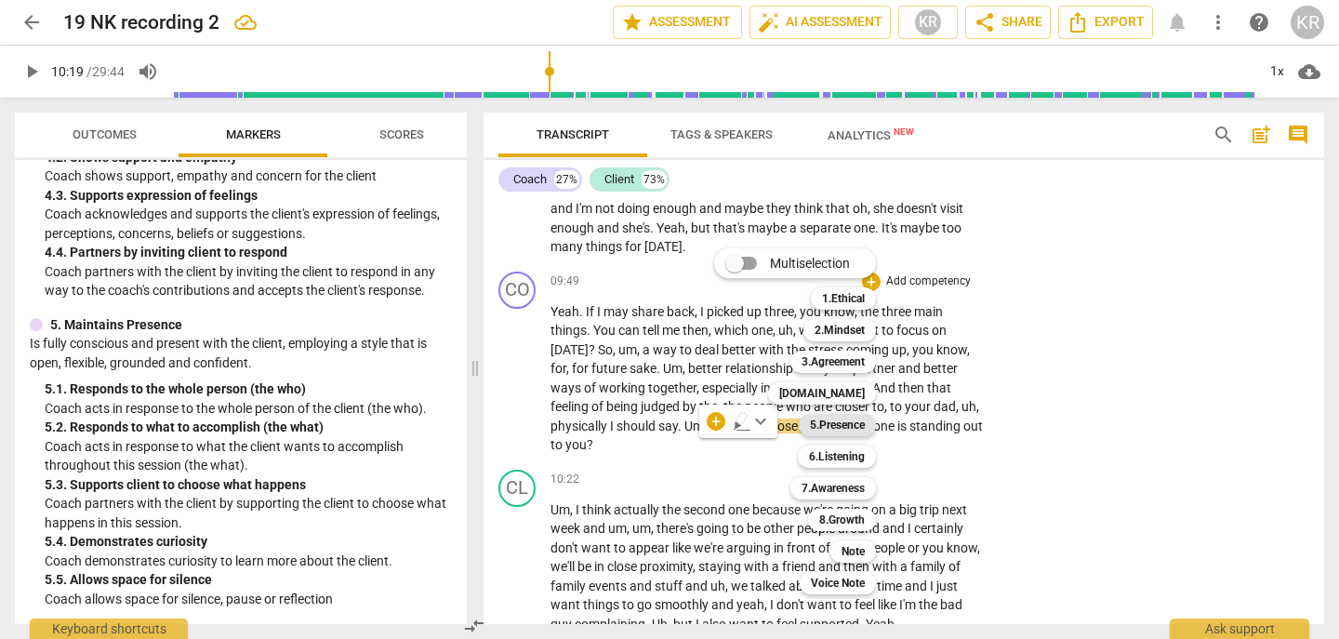
click at [849, 430] on b "5.Presence" at bounding box center [837, 425] width 55 height 22
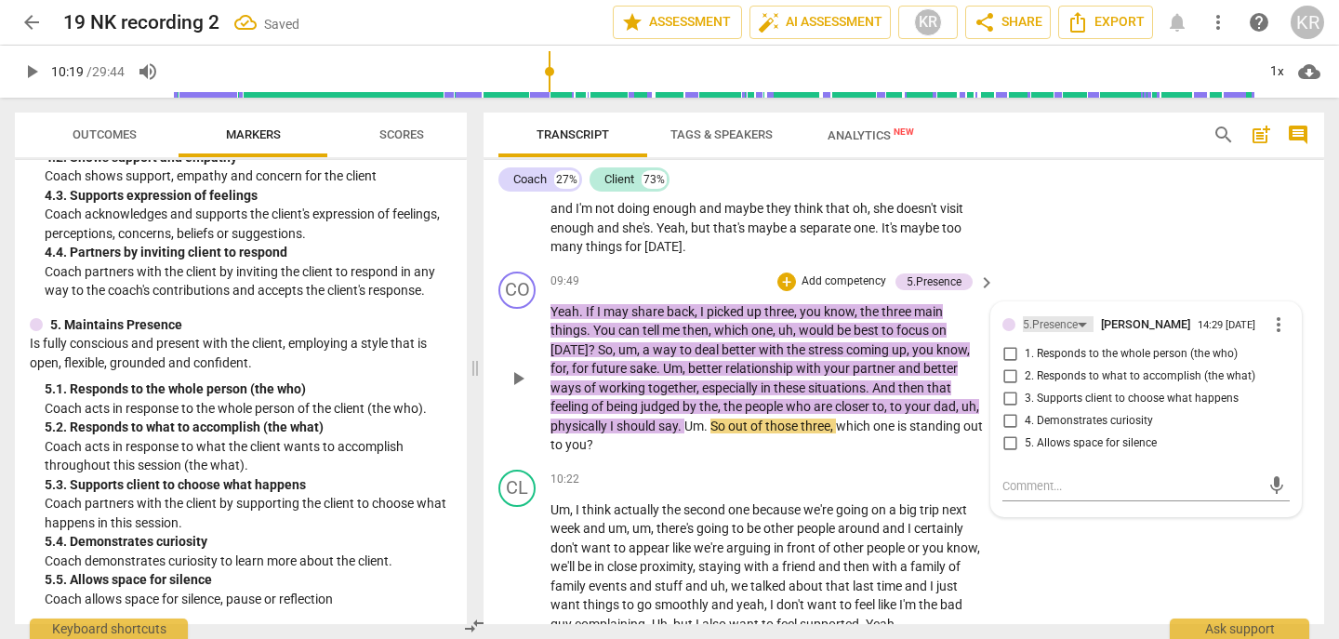
click at [1058, 334] on div "5.Presence" at bounding box center [1050, 325] width 55 height 18
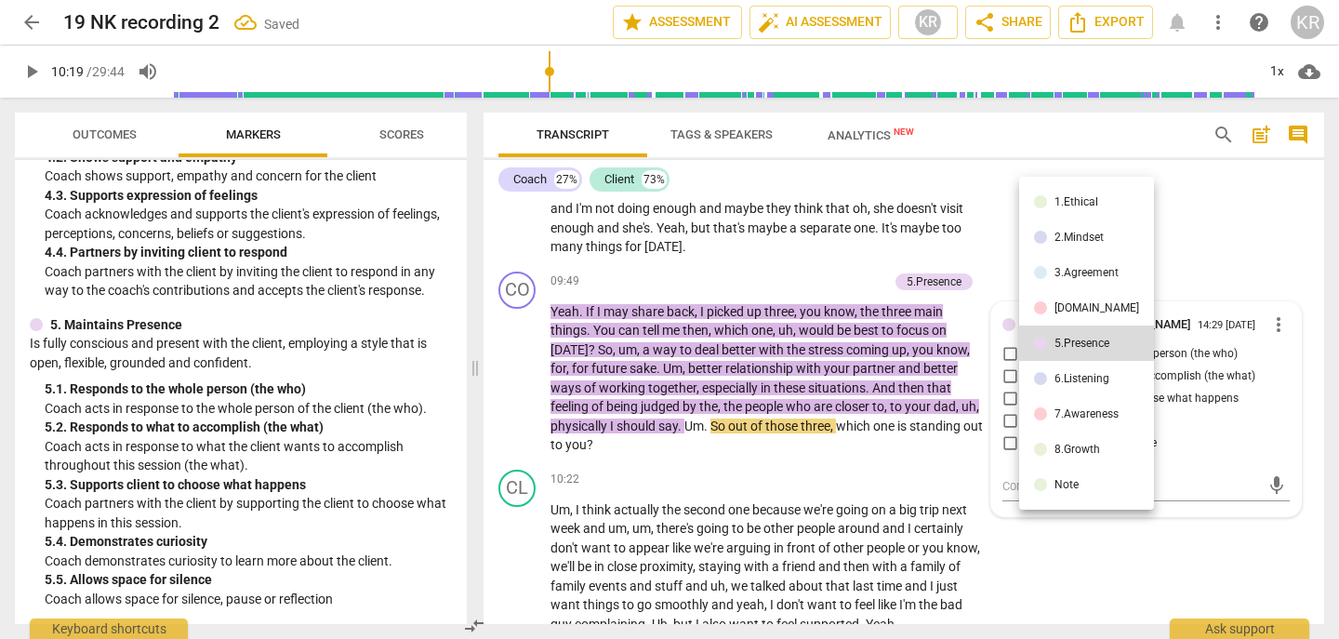
click at [1076, 379] on div "6.Listening" at bounding box center [1082, 378] width 55 height 11
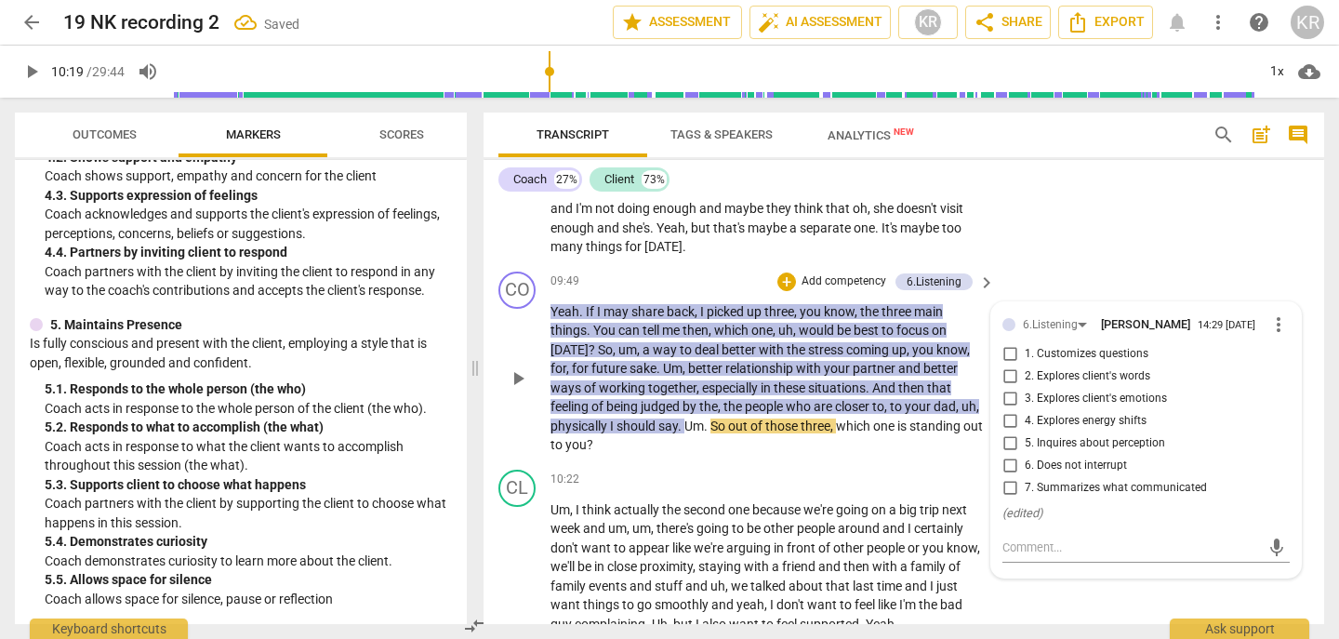
click at [1083, 497] on span "7. Summarizes what communicated" at bounding box center [1116, 488] width 182 height 17
click at [1025, 500] on input "7. Summarizes what communicated" at bounding box center [1010, 488] width 30 height 22
checkbox input "true"
click at [819, 481] on div "CL play_arrow pause 10:22 + Add competency keyboard_arrow_right Um , I think ac…" at bounding box center [904, 552] width 841 height 180
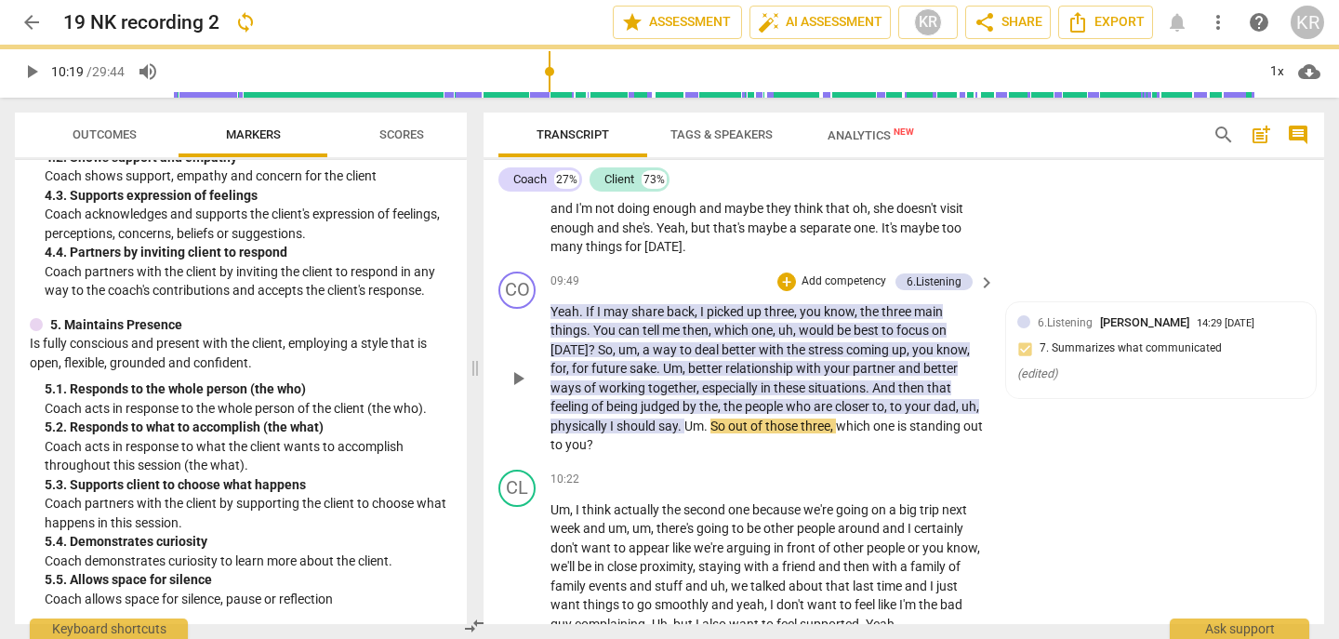
drag, startPoint x: 732, startPoint y: 476, endPoint x: 730, endPoint y: 448, distance: 28.0
click at [730, 448] on div "CO play_arrow pause 09:49 + Add competency 6.Listening keyboard_arrow_right Yea…" at bounding box center [904, 363] width 841 height 198
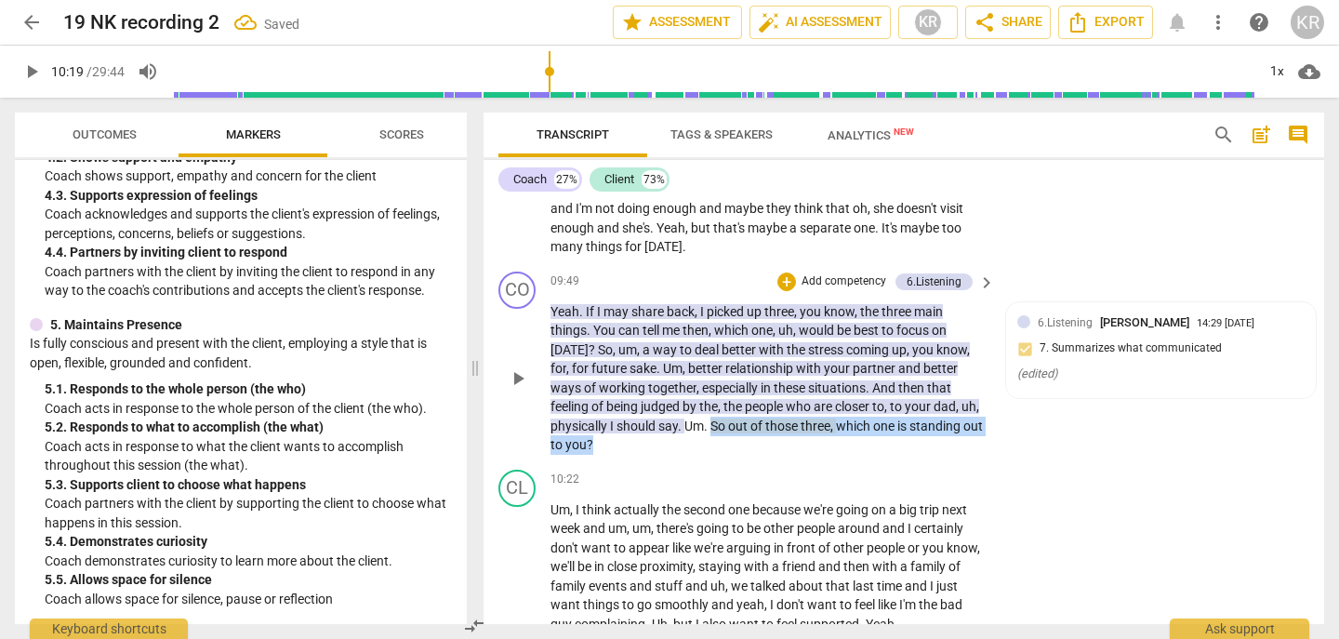
drag, startPoint x: 694, startPoint y: 468, endPoint x: 731, endPoint y: 449, distance: 41.6
click at [731, 449] on p "Yeah . If I may share back , I picked up three , you know , the three main thin…" at bounding box center [768, 378] width 435 height 153
click at [682, 437] on div "+" at bounding box center [684, 440] width 19 height 19
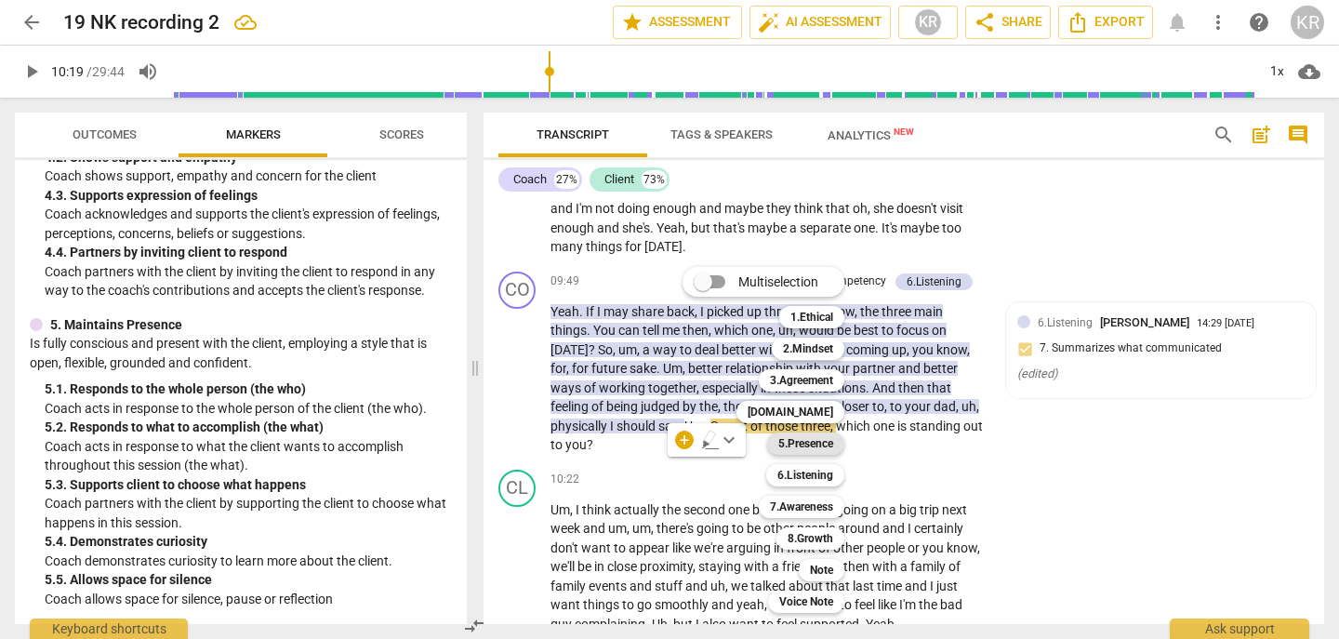
click at [830, 439] on b "5.Presence" at bounding box center [806, 444] width 55 height 22
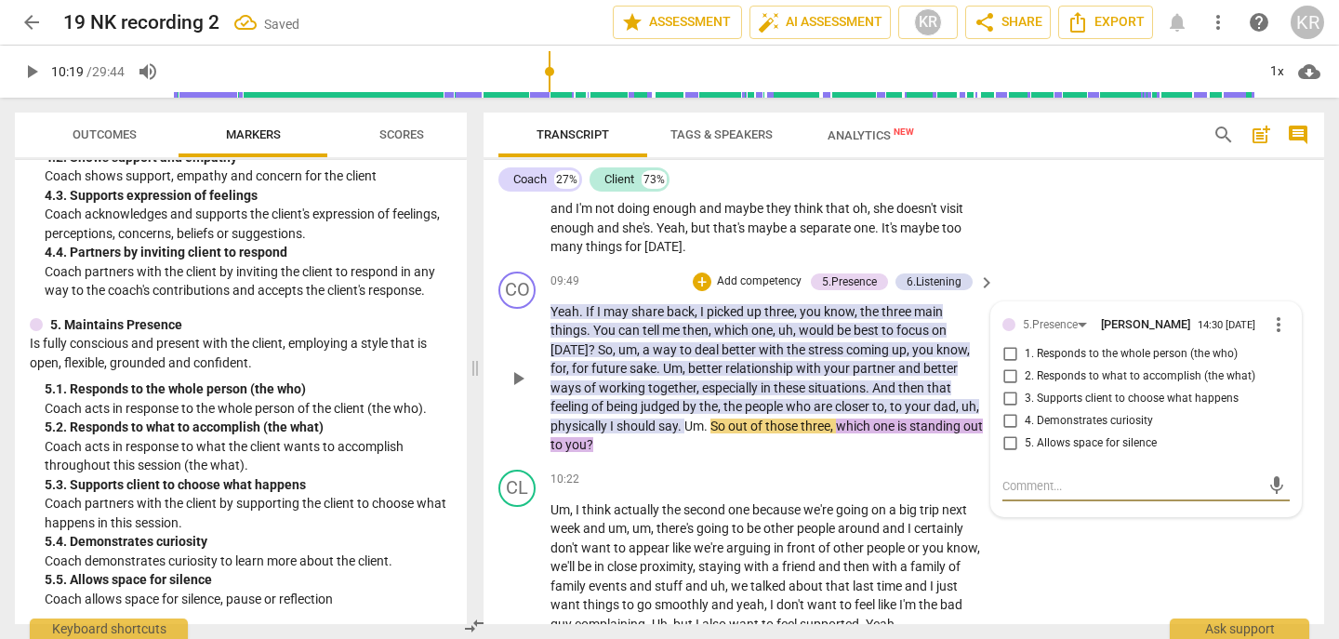
click at [1133, 407] on span "3. Supports client to choose what happens" at bounding box center [1132, 399] width 214 height 17
click at [1025, 410] on input "3. Supports client to choose what happens" at bounding box center [1010, 399] width 30 height 22
checkbox input "true"
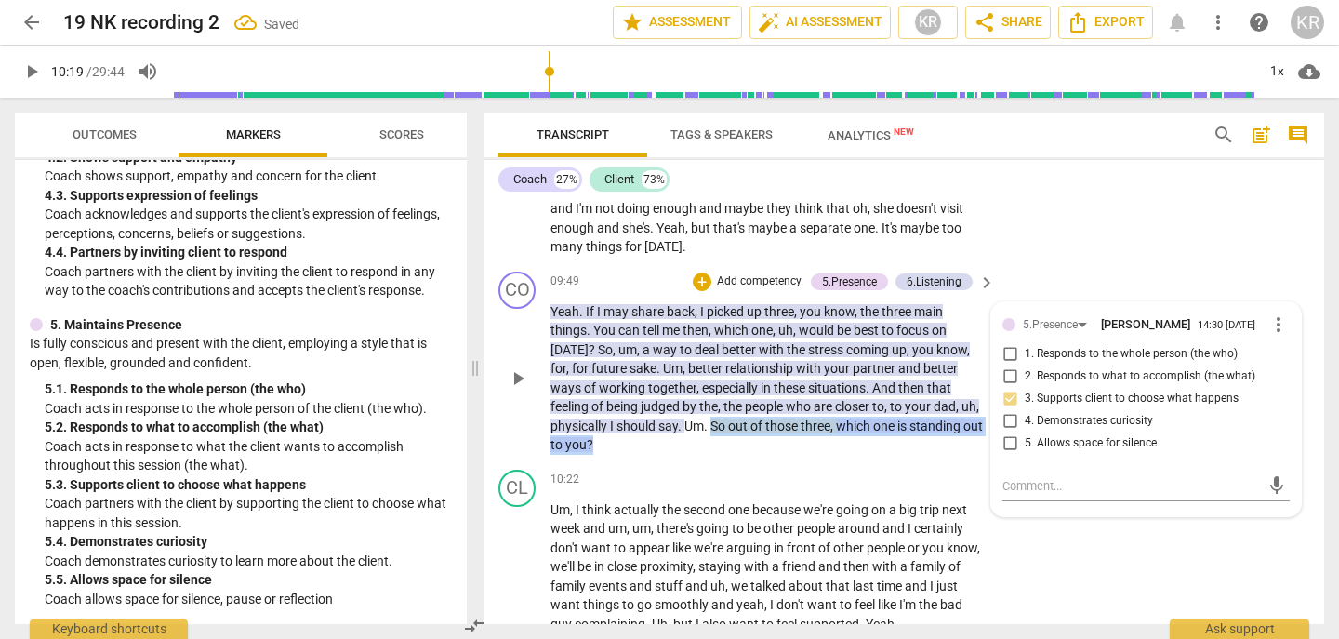
drag, startPoint x: 721, startPoint y: 469, endPoint x: 736, endPoint y: 444, distance: 29.2
click at [736, 444] on p "Yeah . If I may share back , I picked up three , you know , the three main thin…" at bounding box center [768, 378] width 435 height 153
click at [685, 437] on div "+" at bounding box center [684, 440] width 19 height 19
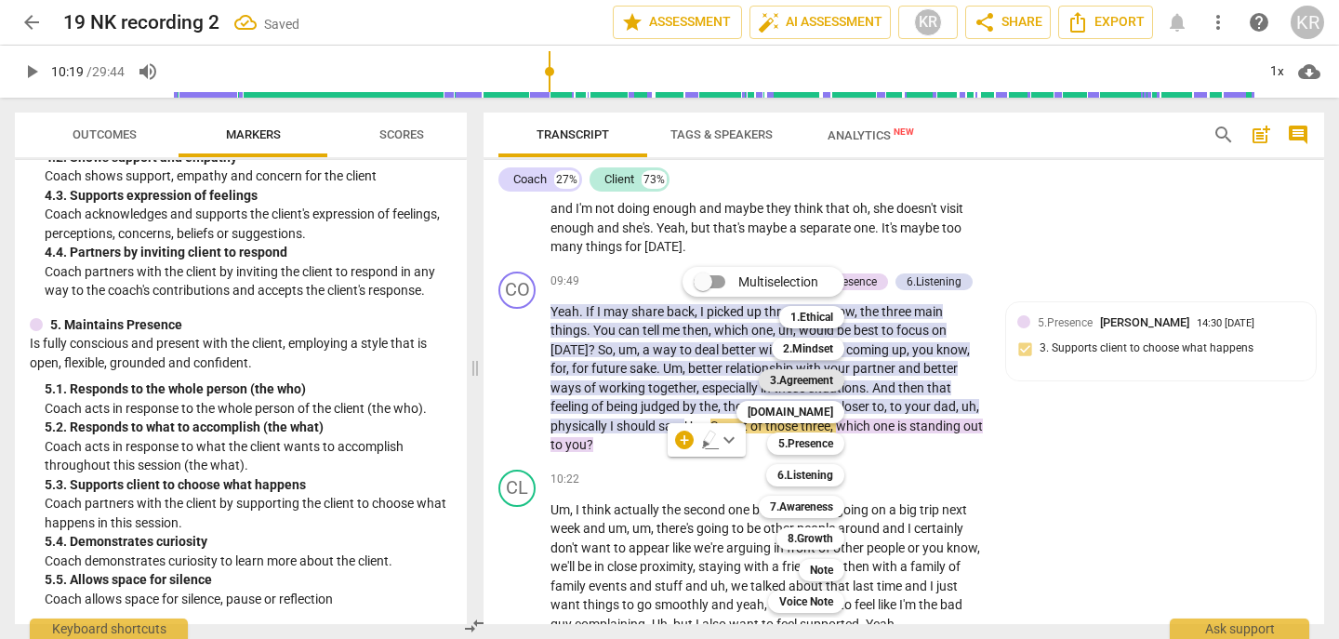
click at [801, 384] on b "3.Agreement" at bounding box center [801, 380] width 63 height 22
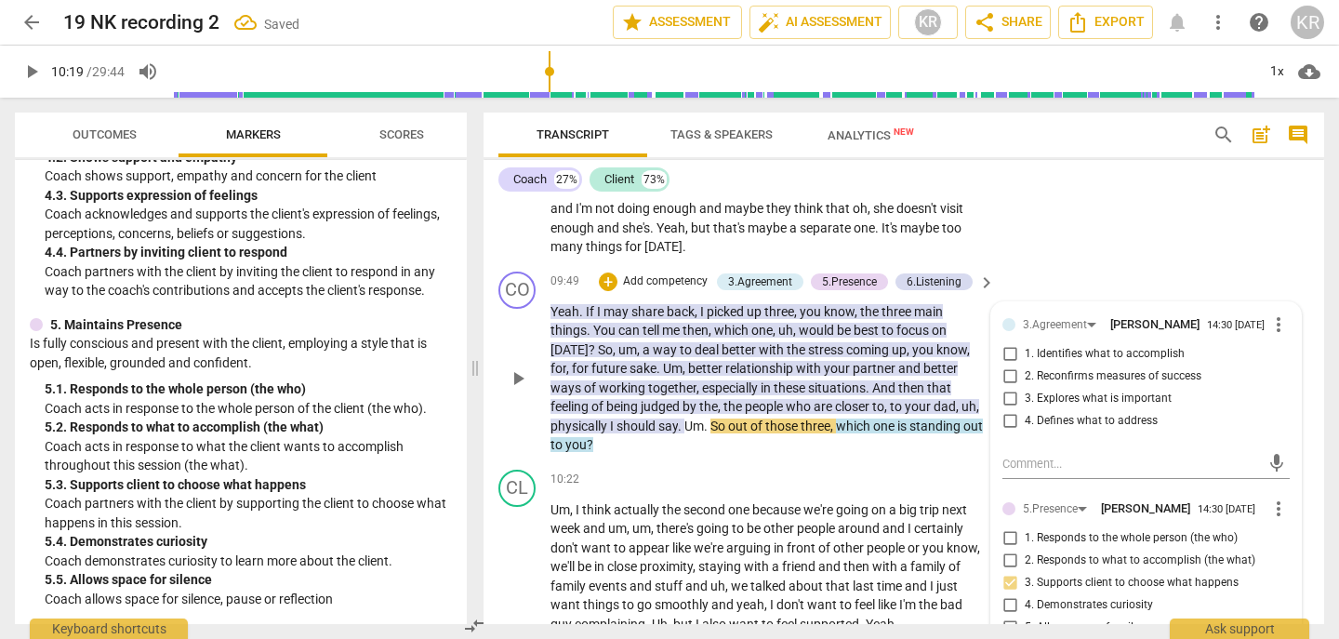
click at [1134, 363] on span "1. Identifies what to accomplish" at bounding box center [1105, 354] width 160 height 17
click at [1025, 366] on input "1. Identifies what to accomplish" at bounding box center [1010, 354] width 30 height 22
checkbox input "true"
click at [515, 390] on span "play_arrow" at bounding box center [518, 378] width 22 height 22
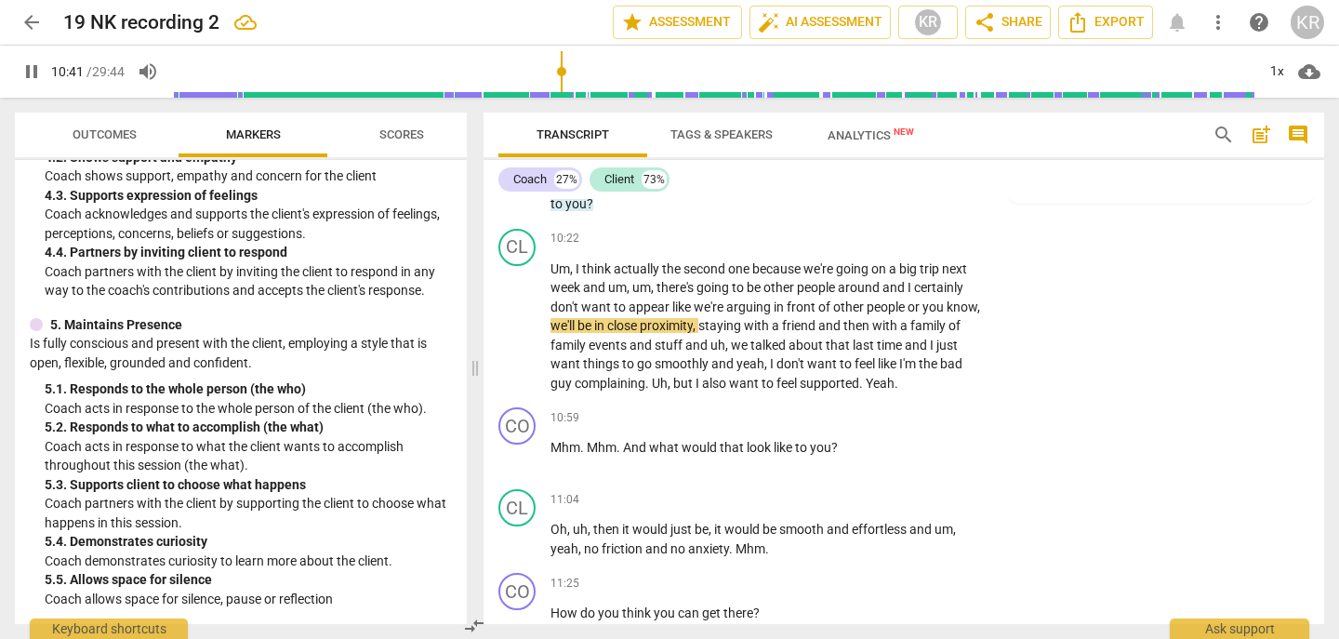
scroll to position [3000, 0]
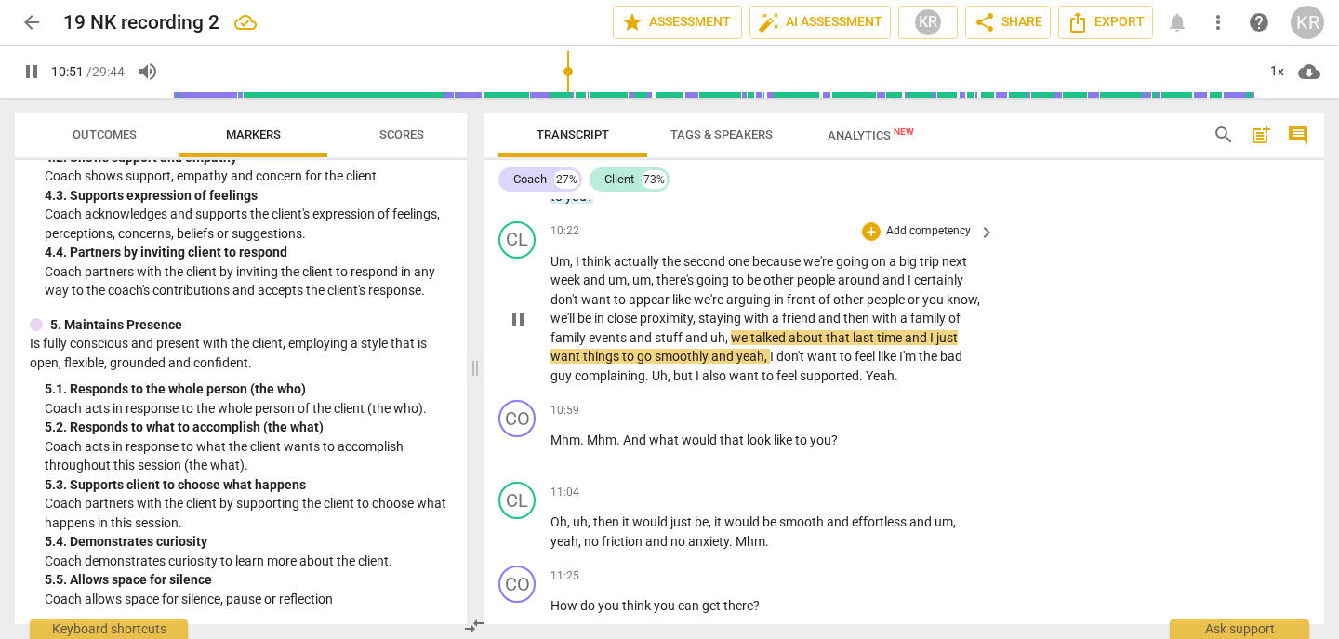
click at [520, 330] on span "pause" at bounding box center [518, 319] width 22 height 22
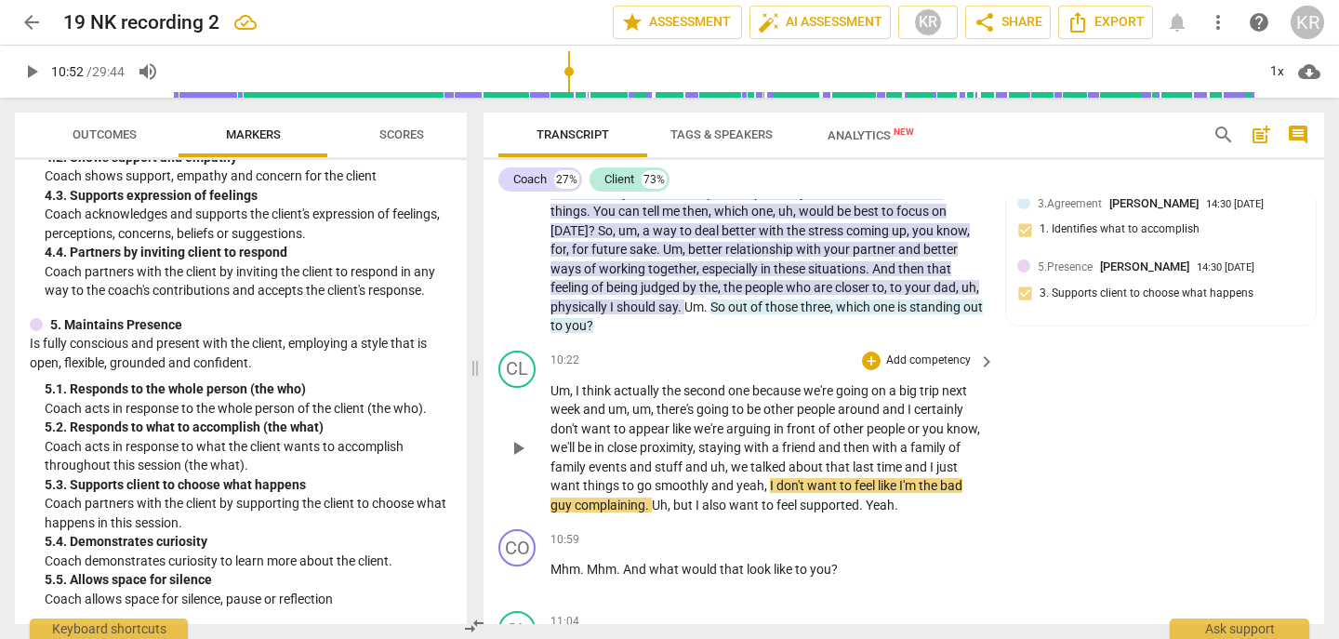
scroll to position [2896, 0]
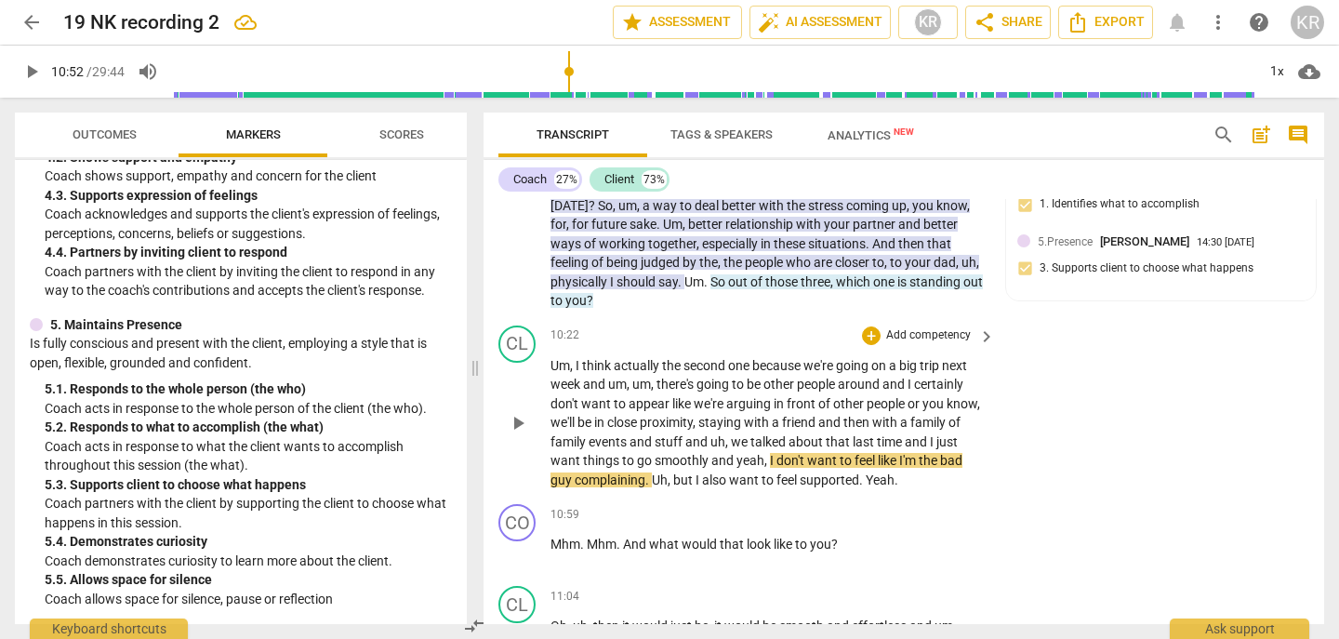
click at [526, 434] on span "play_arrow" at bounding box center [518, 423] width 22 height 22
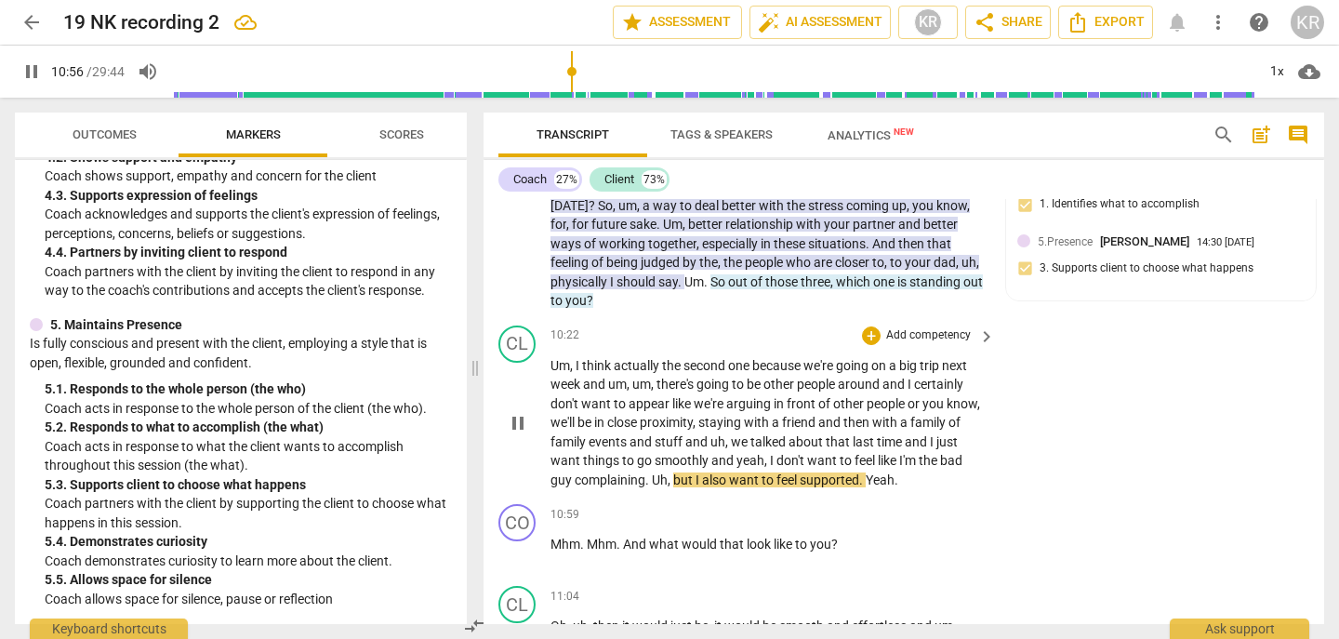
click at [928, 344] on p "Add competency" at bounding box center [929, 335] width 88 height 17
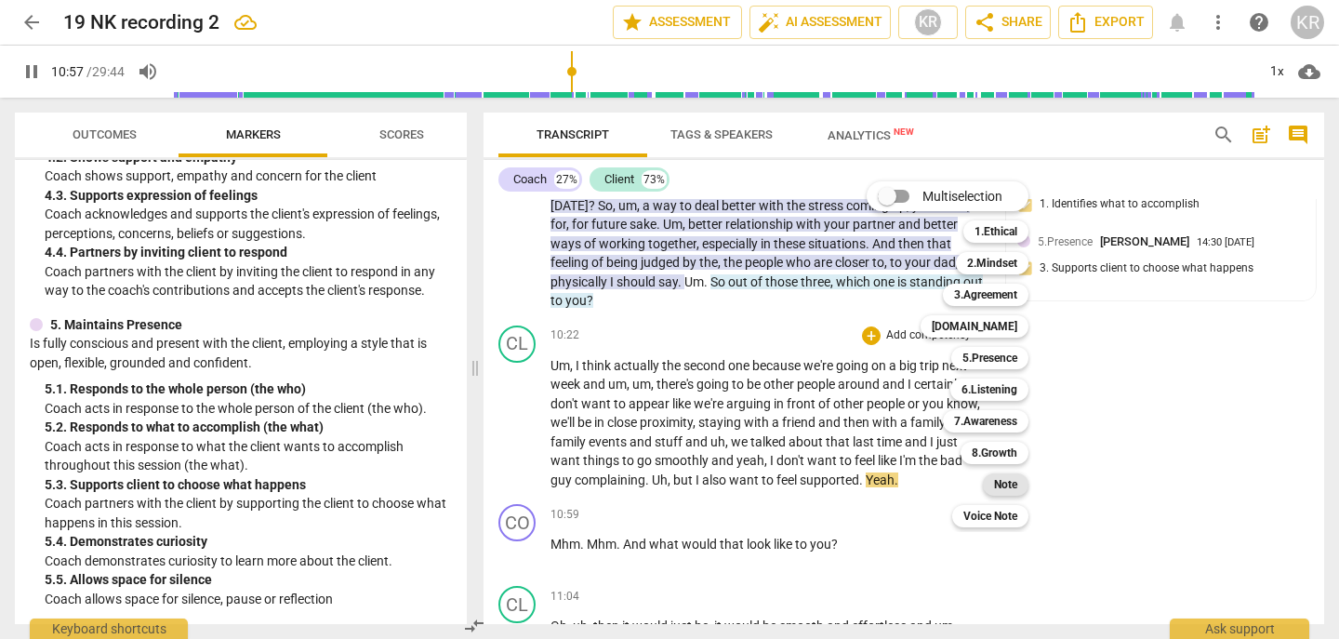
click at [1011, 480] on b "Note" at bounding box center [1005, 484] width 23 height 22
type input "658"
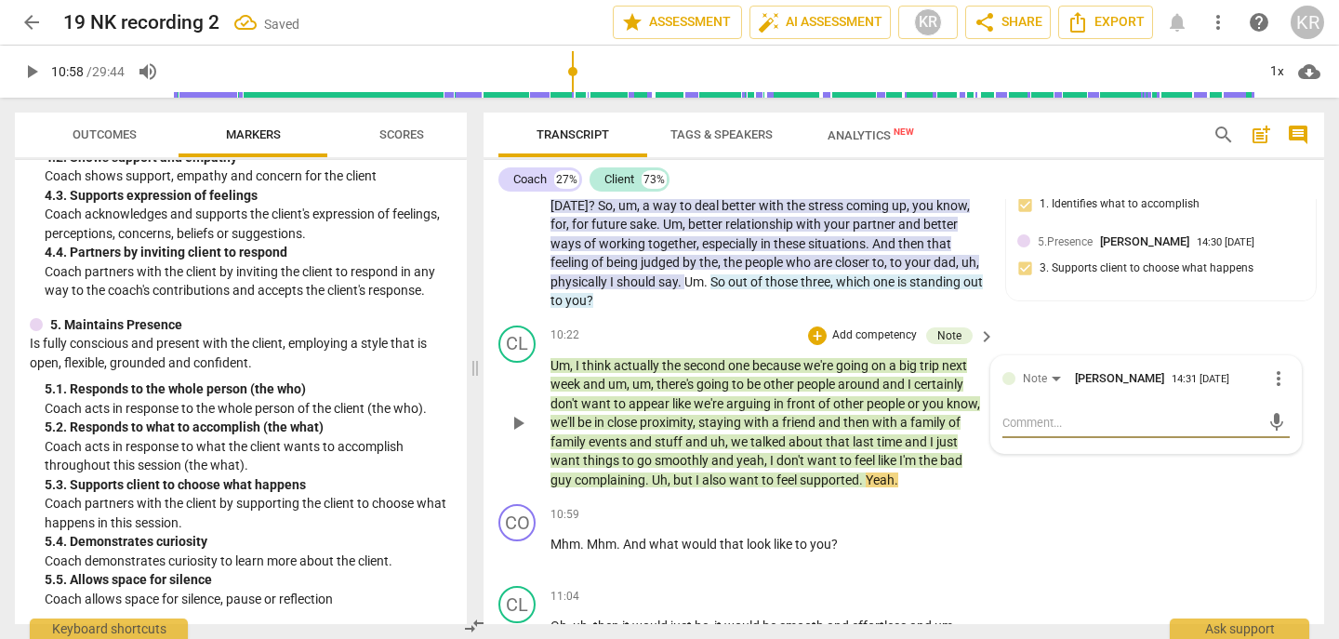
type textarea "S"
type textarea "SE"
type textarea "SES"
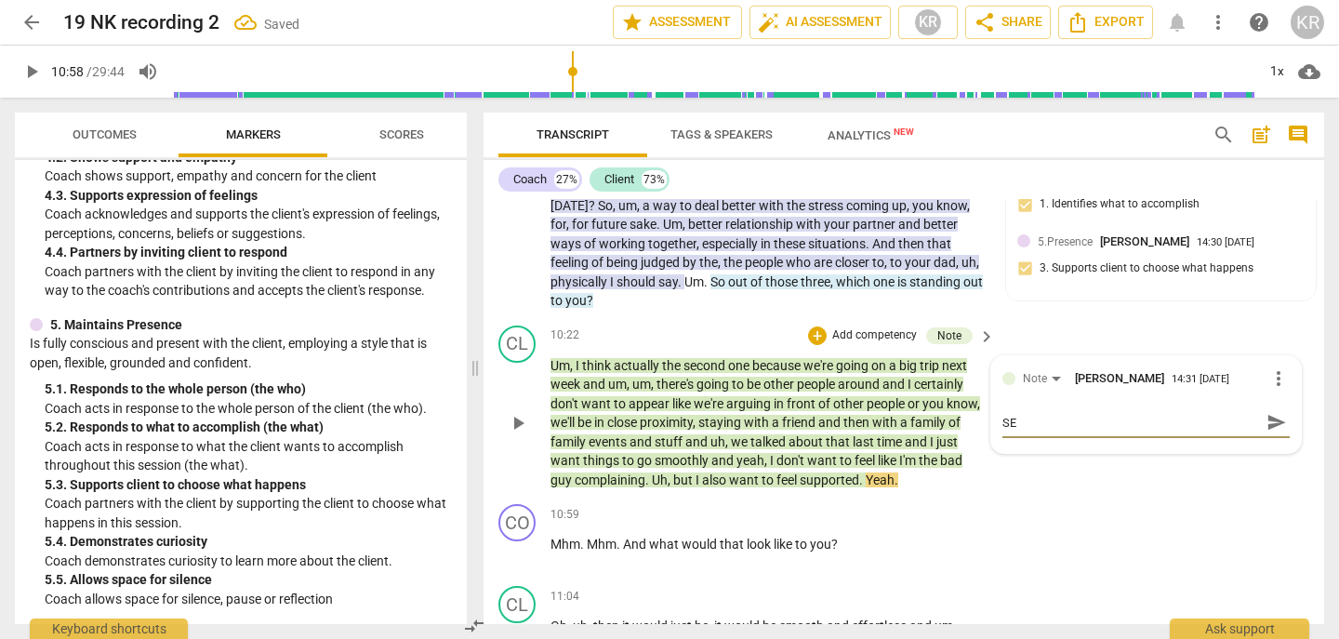
type textarea "SES"
type textarea "SESS"
type textarea "SESSI"
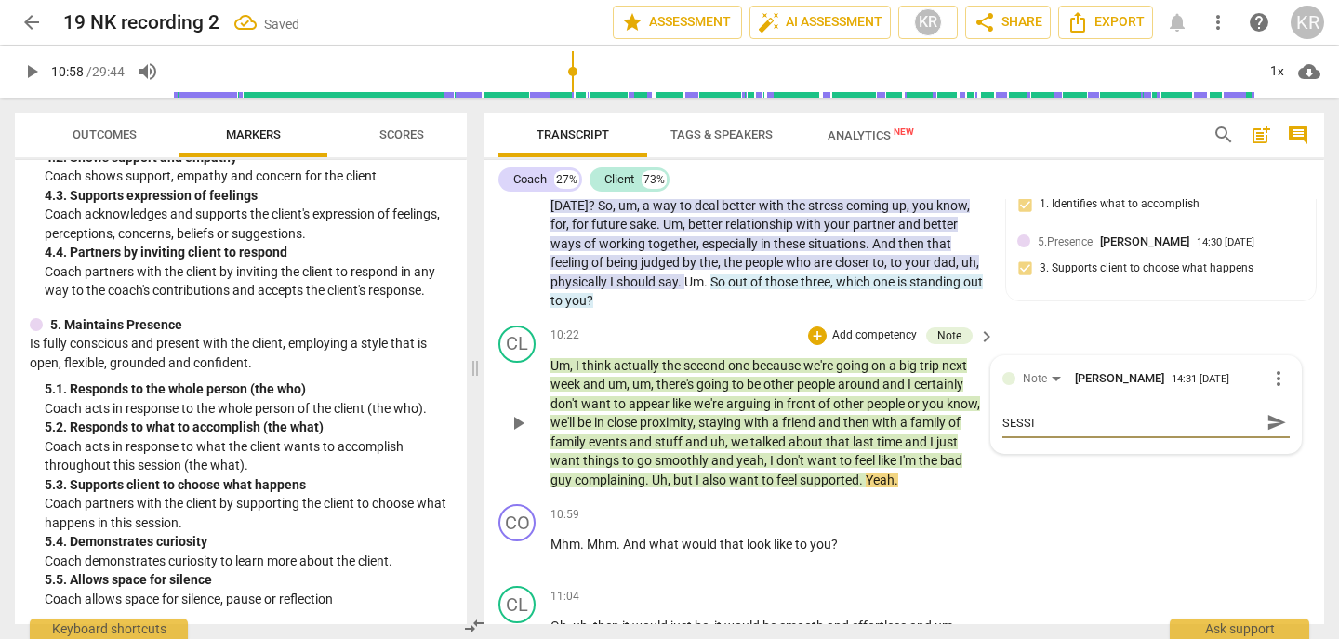
type textarea "SESSIN"
type textarea "SESSINO"
type textarea "SESSINO F"
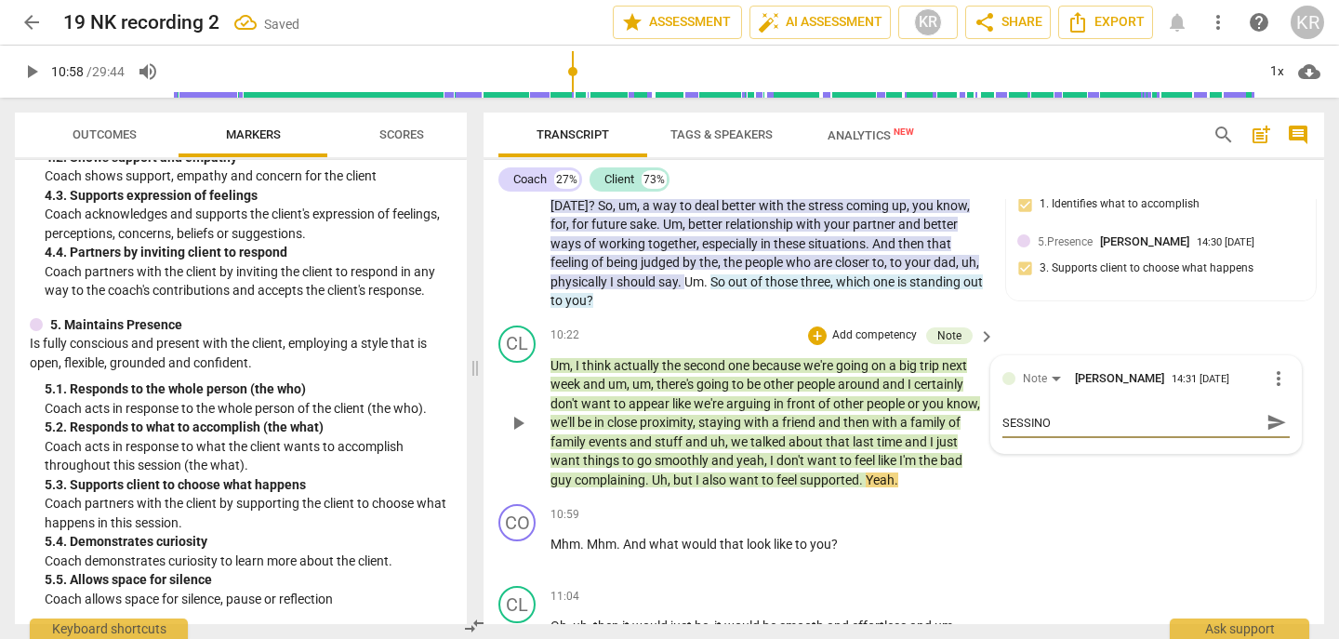
type textarea "SESSINO F"
type textarea "SESSINO FO"
type textarea "SESSINO FOC"
type textarea "SESSINO FO"
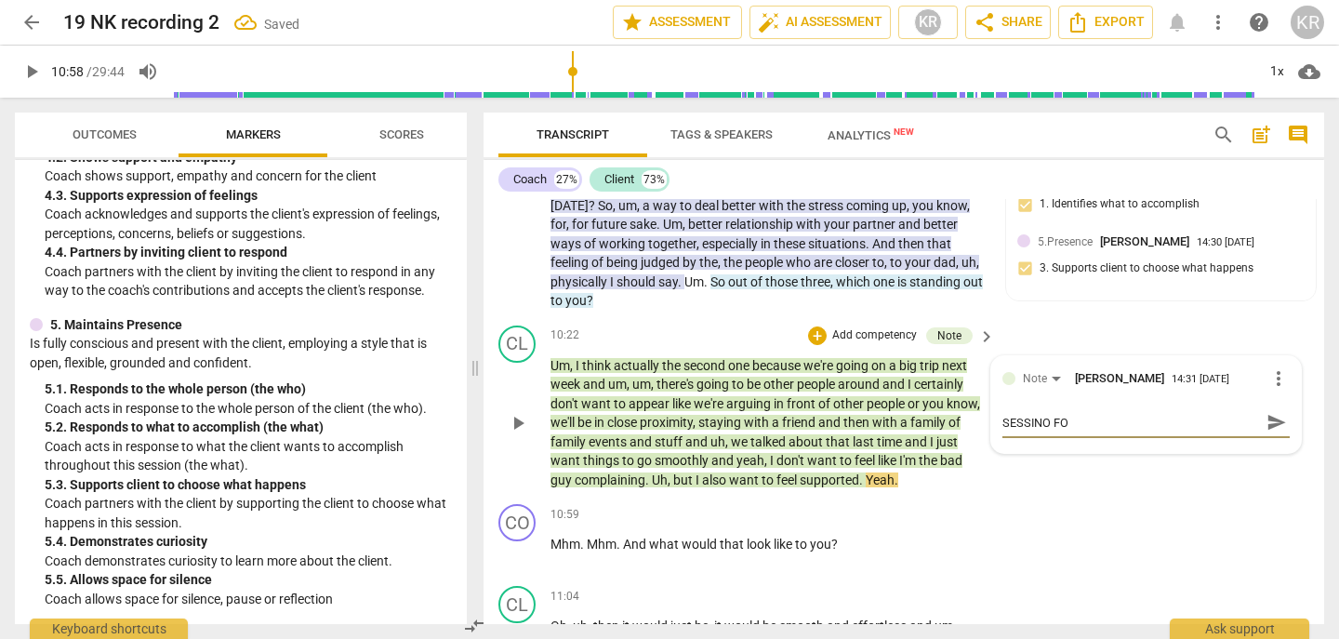
type textarea "SESSINO F"
type textarea "SESSINO"
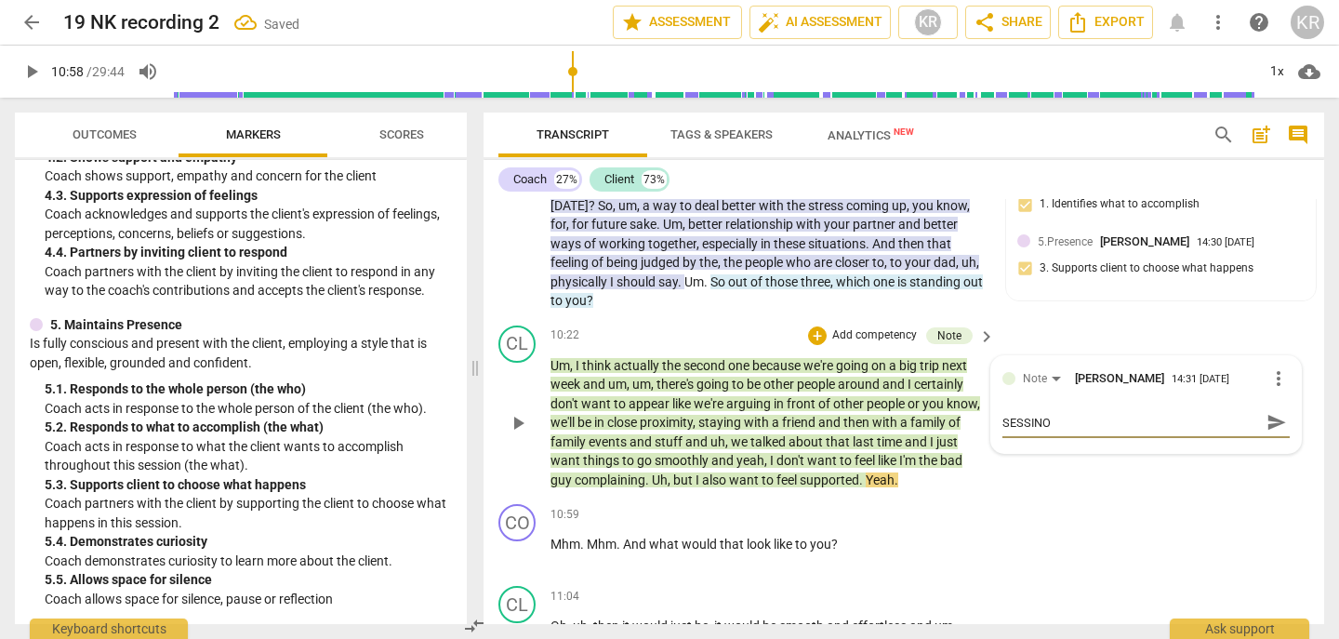
type textarea "SESSINO"
type textarea "SESSIN"
type textarea "SESSI"
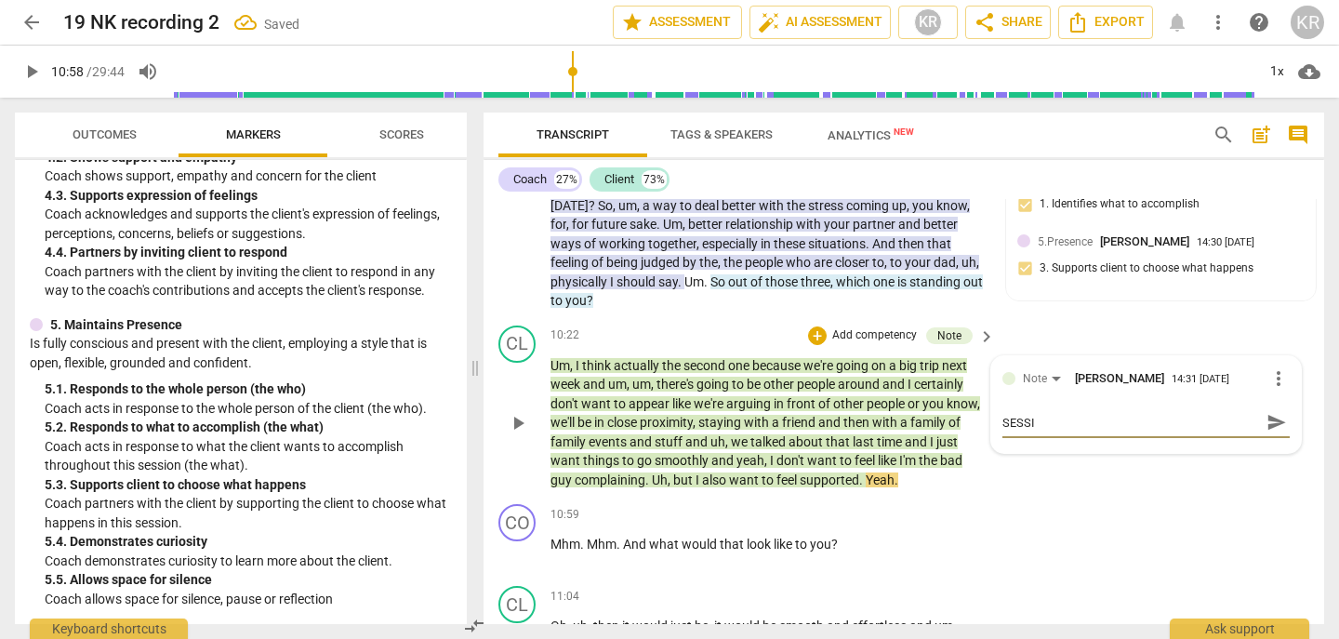
type textarea "SESSIO"
type textarea "SESSION"
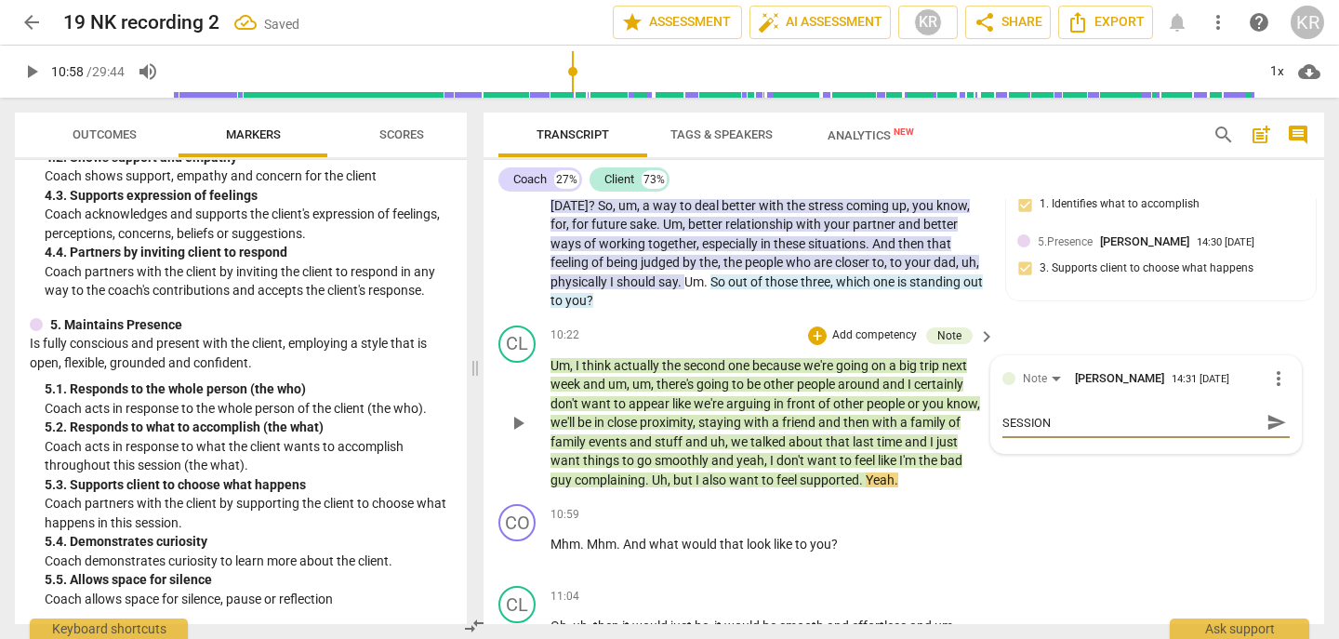
type textarea "SESSION"
type textarea "SESSION F"
type textarea "SESSION FO"
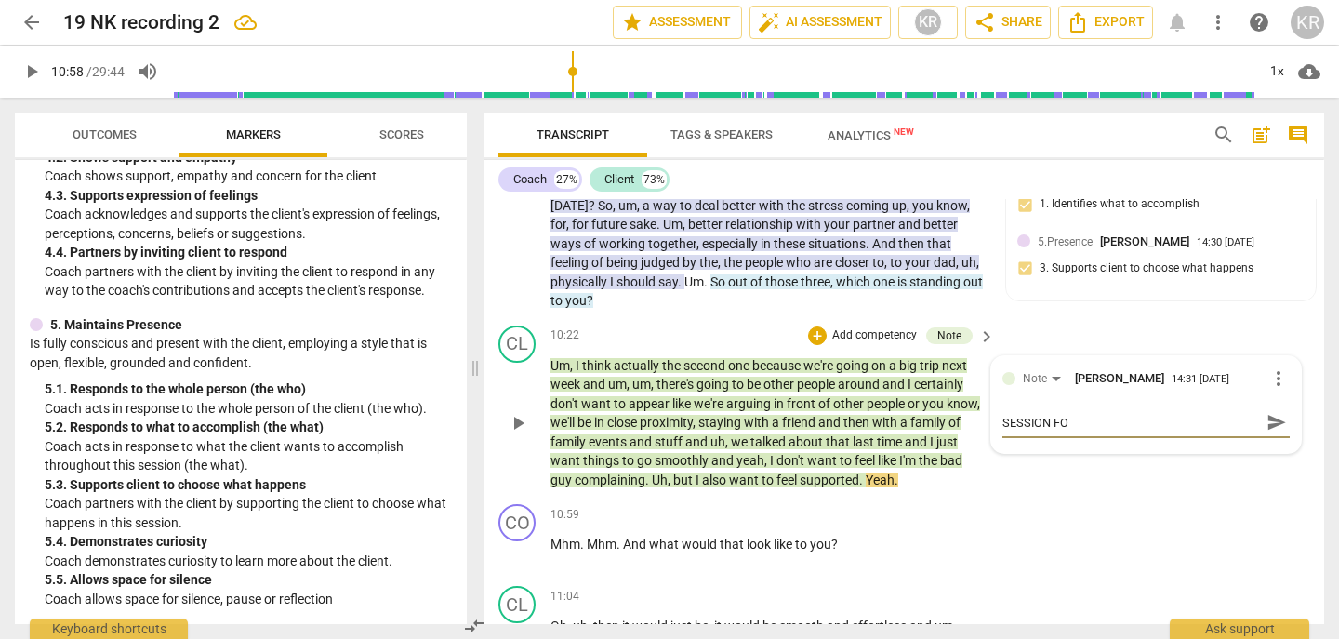
type textarea "SESSION FOC"
type textarea "SESSION FOCU"
type textarea "SESSION FOCUS"
click at [1268, 433] on span "send" at bounding box center [1277, 422] width 20 height 20
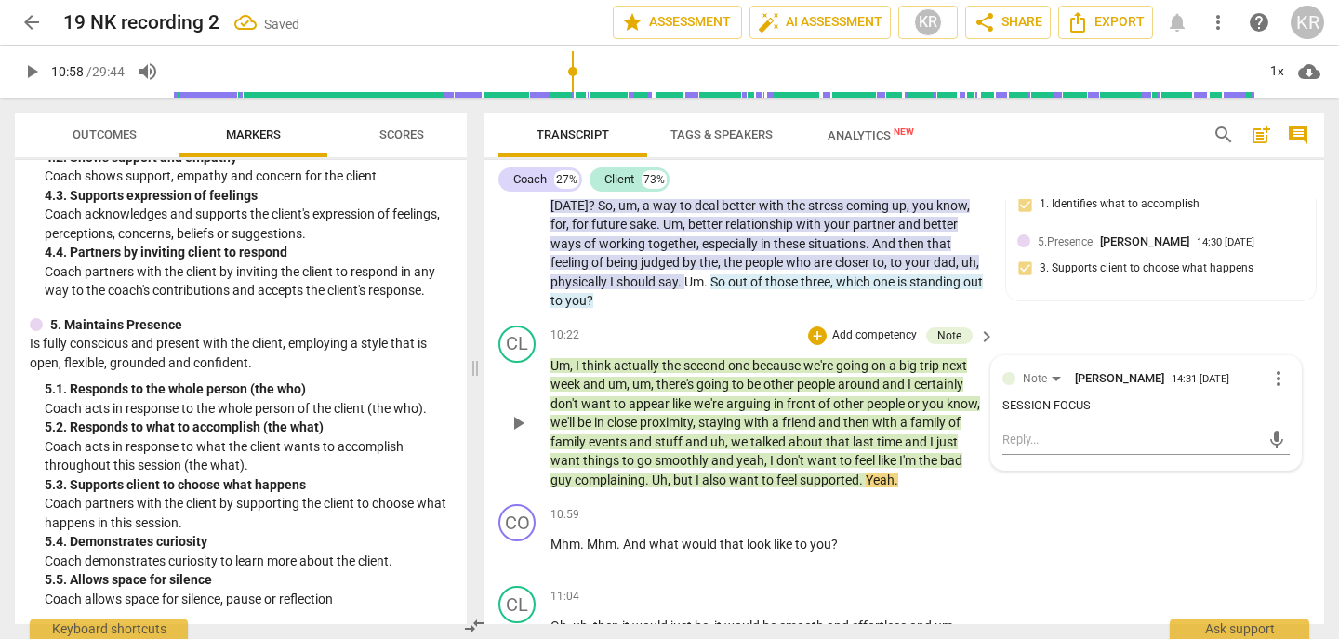
click at [519, 434] on span "play_arrow" at bounding box center [518, 423] width 22 height 22
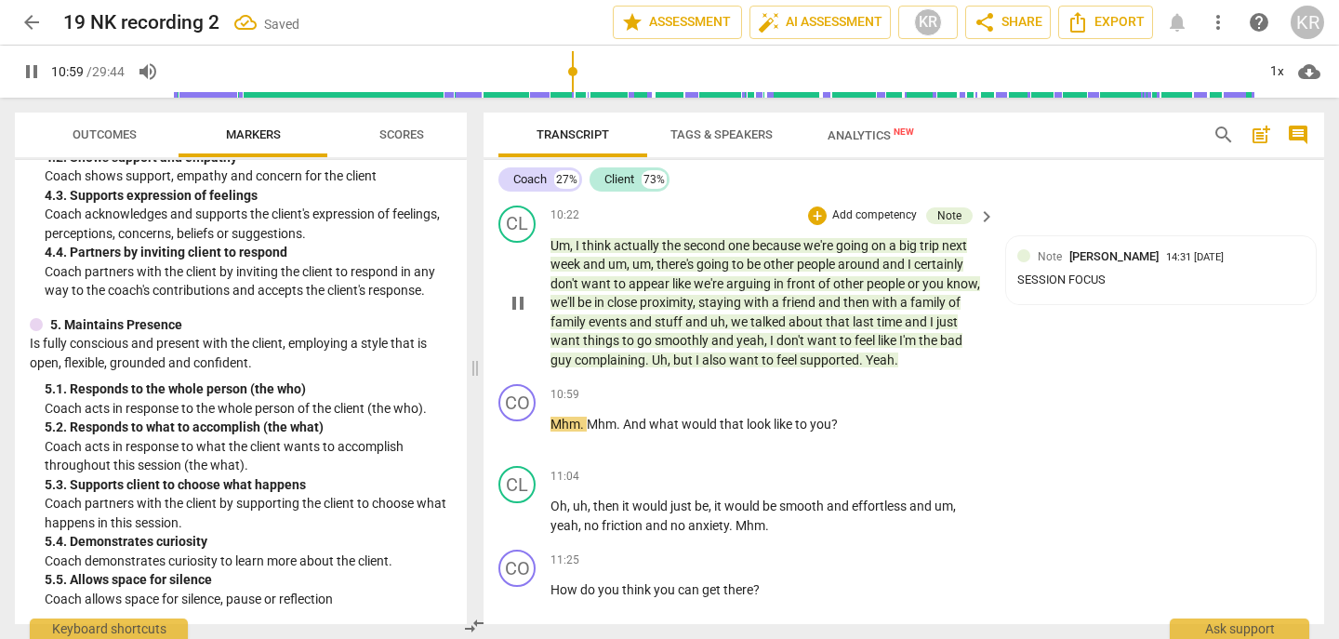
scroll to position [3031, 0]
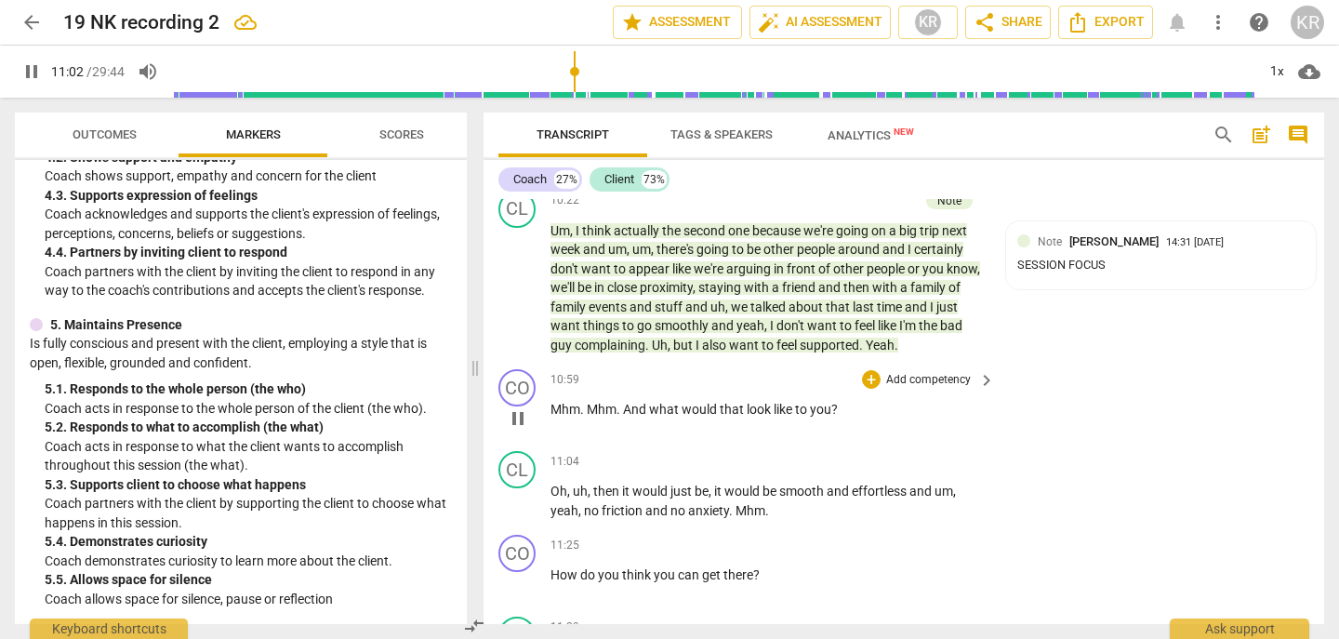
click at [515, 430] on span "pause" at bounding box center [518, 418] width 22 height 22
type input "663"
drag, startPoint x: 901, startPoint y: 436, endPoint x: 626, endPoint y: 430, distance: 275.4
click at [626, 420] on p "Mhm . Mhm . And what would that look like to you ?" at bounding box center [768, 410] width 435 height 20
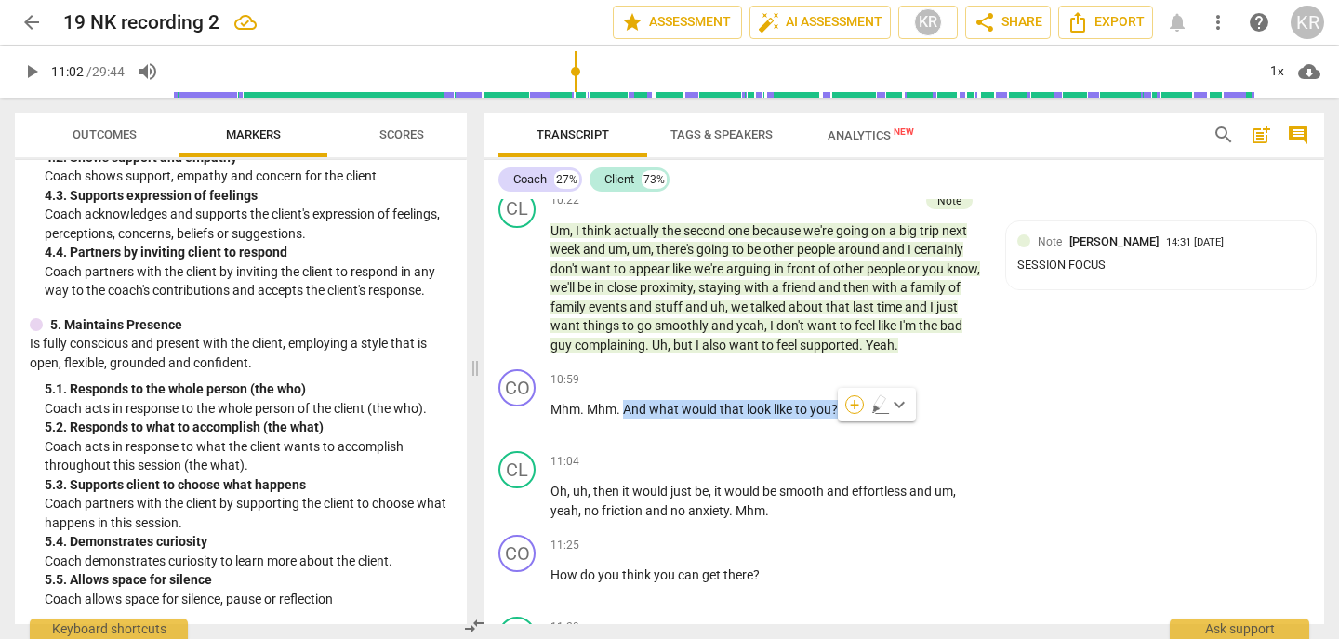
click at [850, 406] on div "+" at bounding box center [855, 404] width 19 height 19
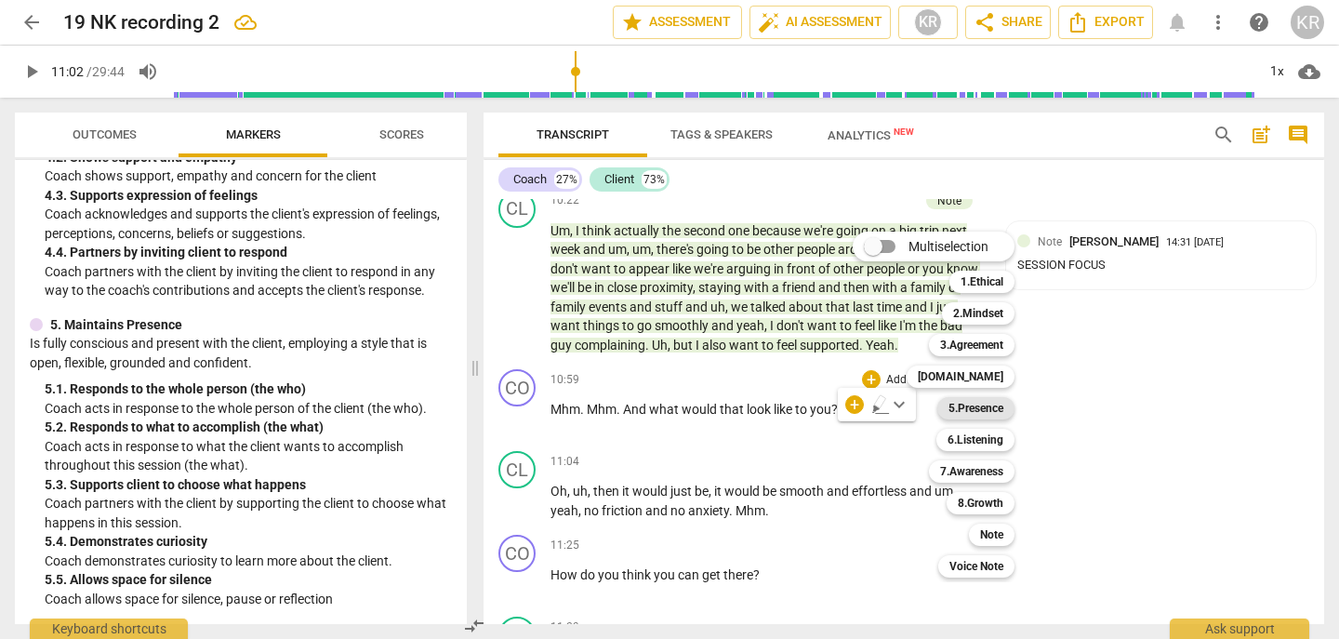
click at [993, 410] on b "5.Presence" at bounding box center [976, 408] width 55 height 22
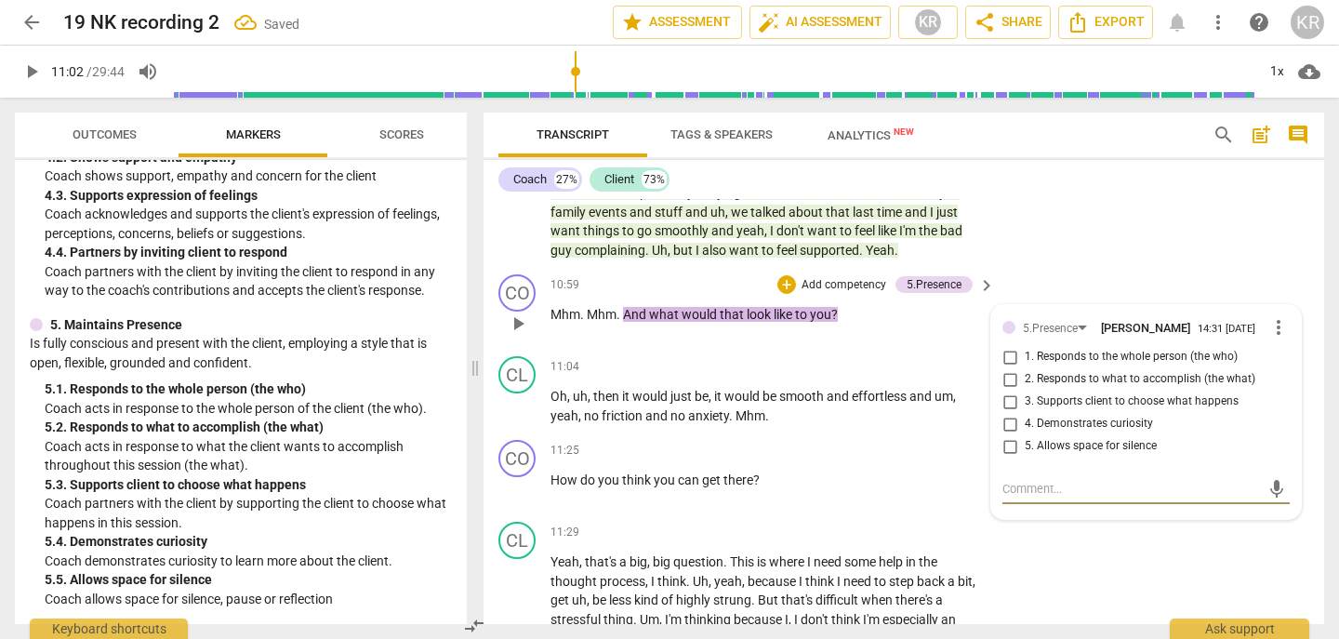
scroll to position [3129, 0]
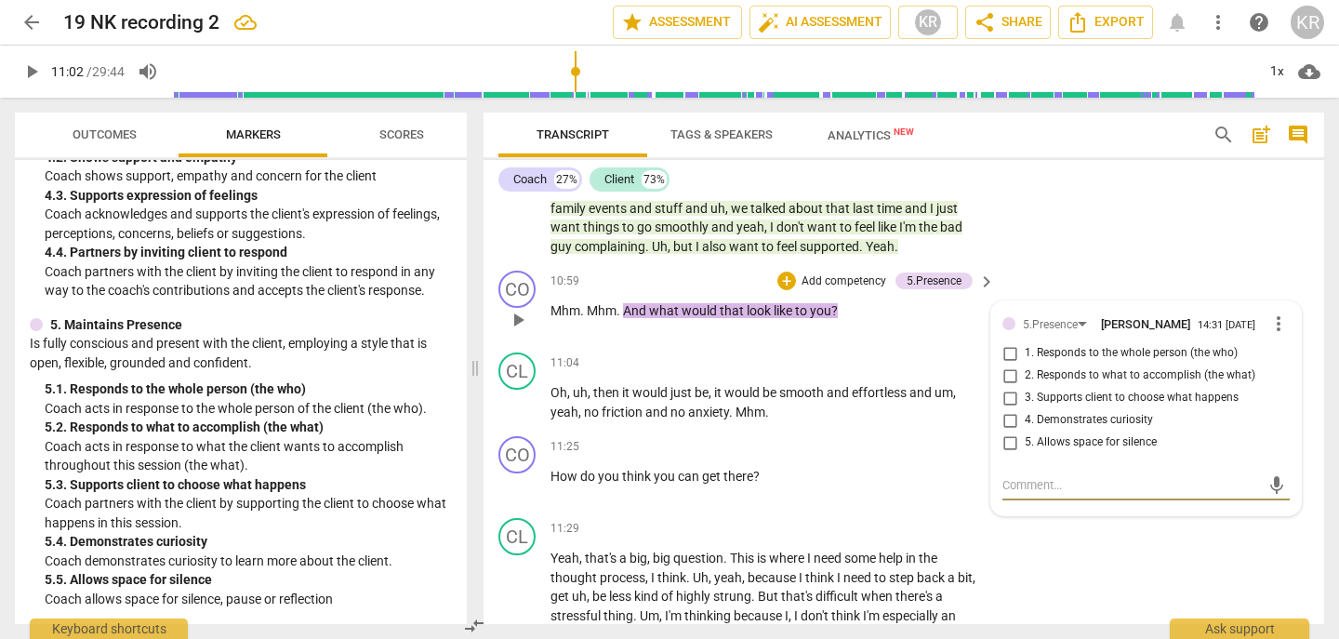
click at [1094, 384] on span "2. Responds to what to accomplish (the what)" at bounding box center [1140, 375] width 231 height 17
click at [1025, 387] on input "2. Responds to what to accomplish (the what)" at bounding box center [1010, 376] width 30 height 22
checkbox input "true"
click at [865, 290] on p "Add competency" at bounding box center [844, 281] width 88 height 17
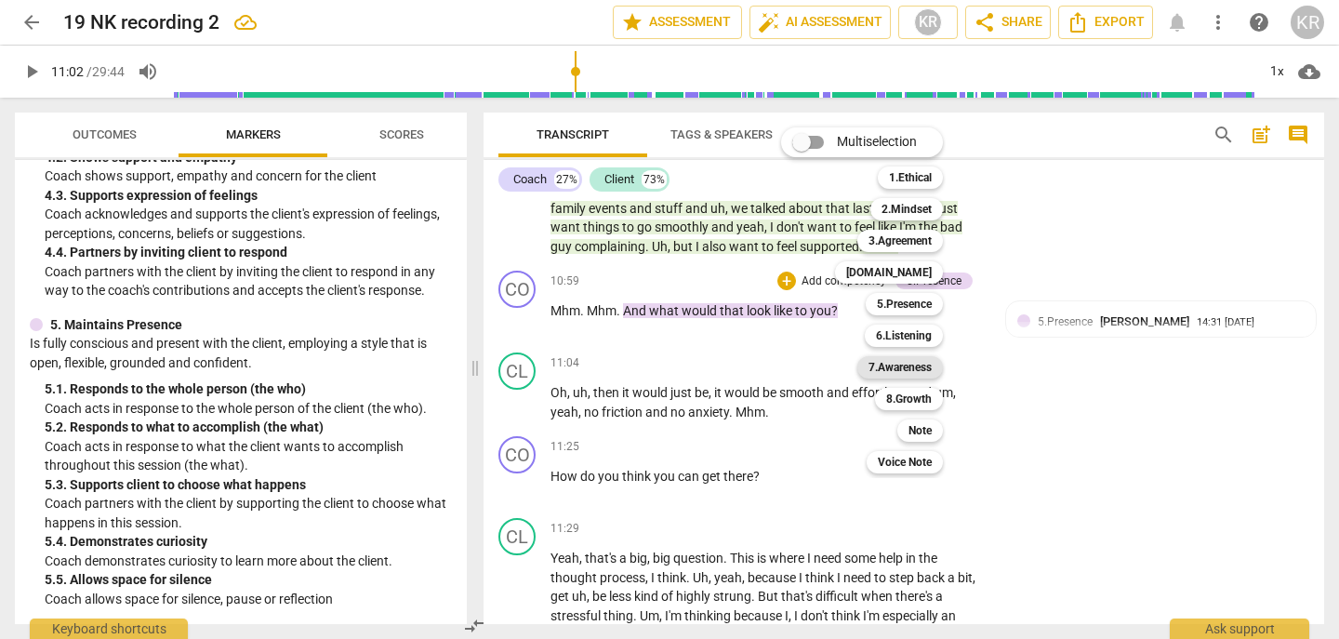
click at [906, 370] on b "7.Awareness" at bounding box center [900, 367] width 63 height 22
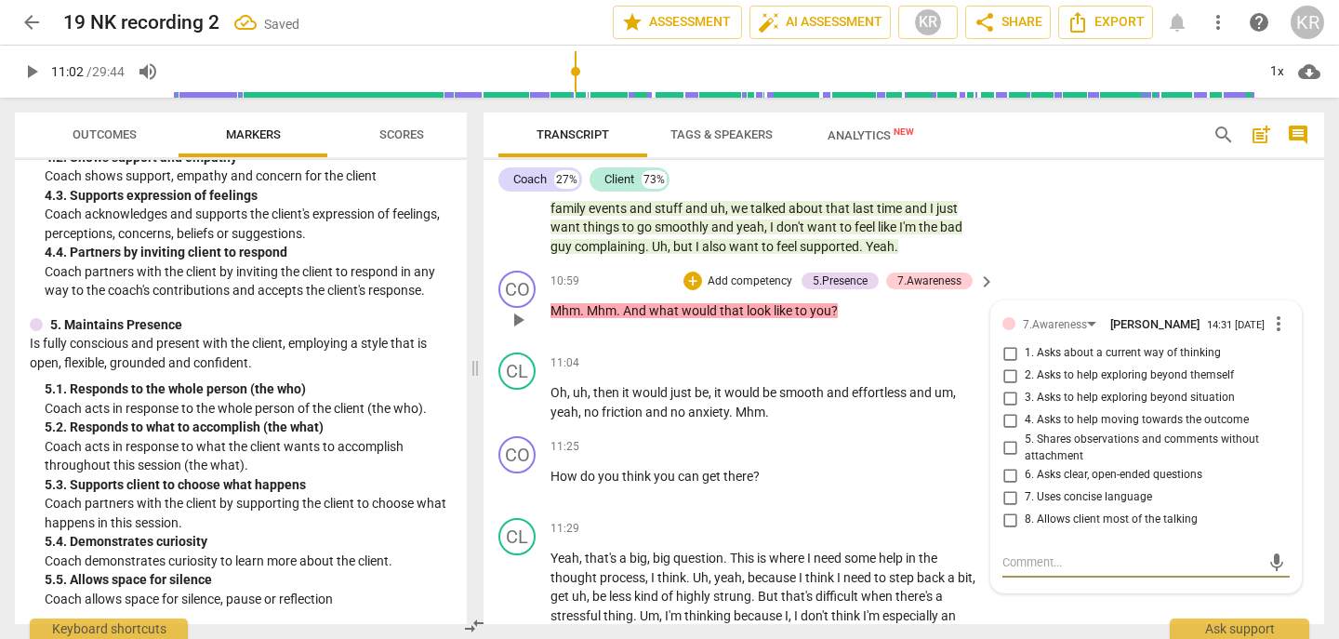
scroll to position [3167, 0]
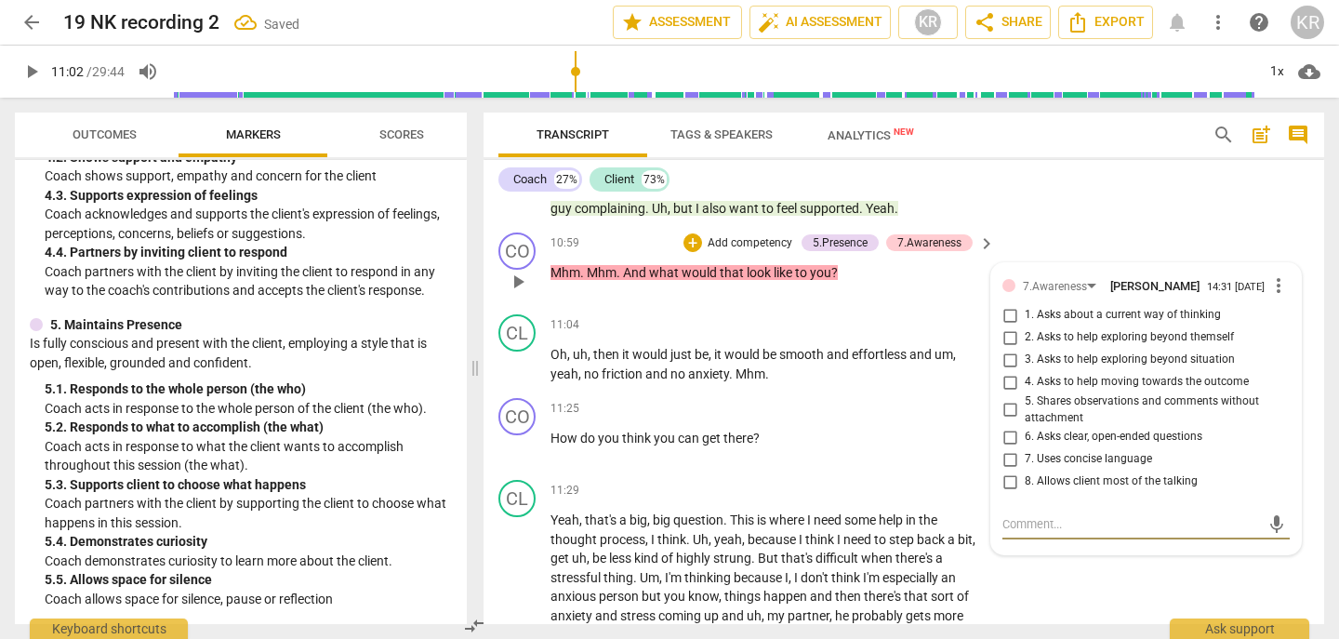
click at [1076, 324] on span "1. Asks about a current way of thinking" at bounding box center [1123, 315] width 196 height 17
click at [1025, 326] on input "1. Asks about a current way of thinking" at bounding box center [1010, 315] width 30 height 22
checkbox input "true"
click at [1270, 297] on span "more_vert" at bounding box center [1279, 285] width 22 height 22
click at [1267, 336] on li "Delete" at bounding box center [1291, 339] width 64 height 35
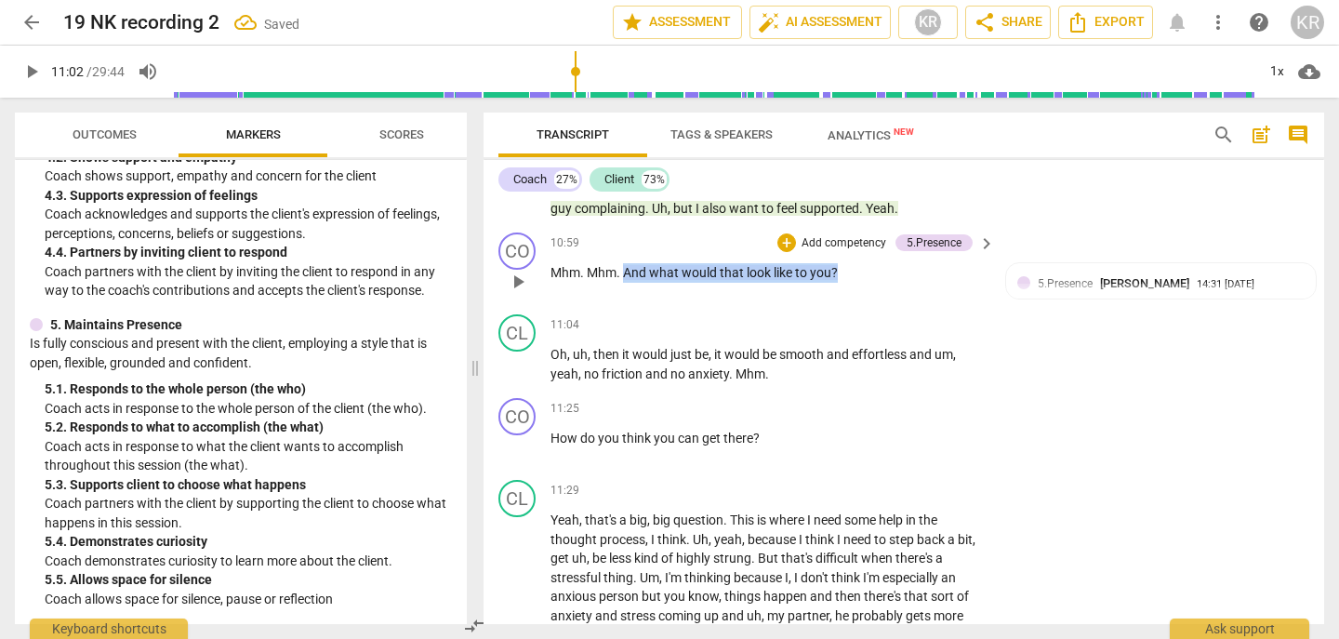
drag, startPoint x: 875, startPoint y: 292, endPoint x: 625, endPoint y: 294, distance: 250.2
click at [625, 283] on p "Mhm . Mhm . And what would that look like to you ?" at bounding box center [768, 273] width 435 height 20
click at [848, 267] on div "+" at bounding box center [855, 268] width 19 height 19
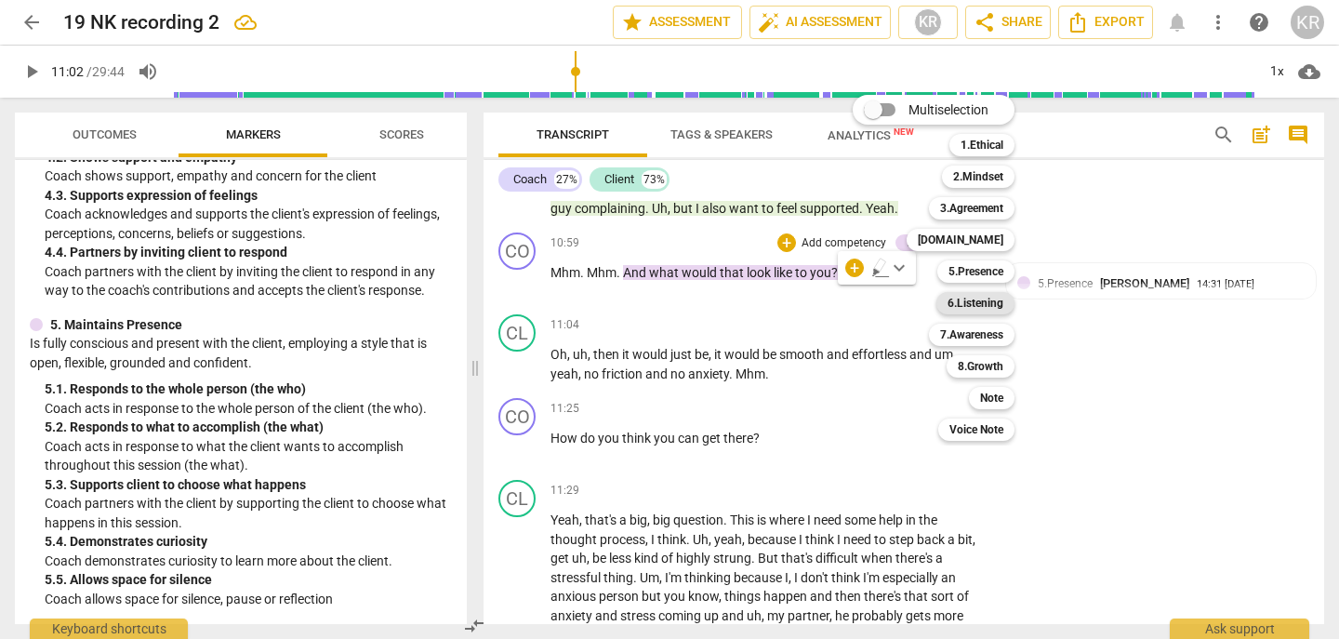
click at [972, 306] on b "6.Listening" at bounding box center [976, 303] width 56 height 22
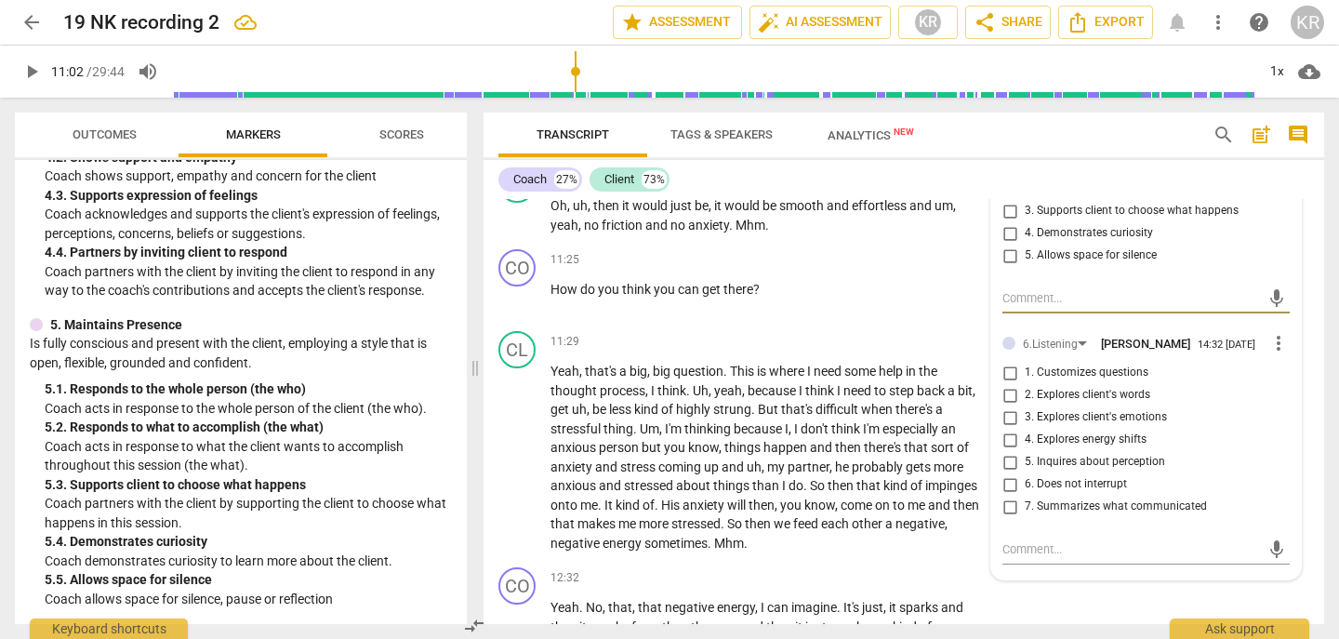
scroll to position [3322, 0]
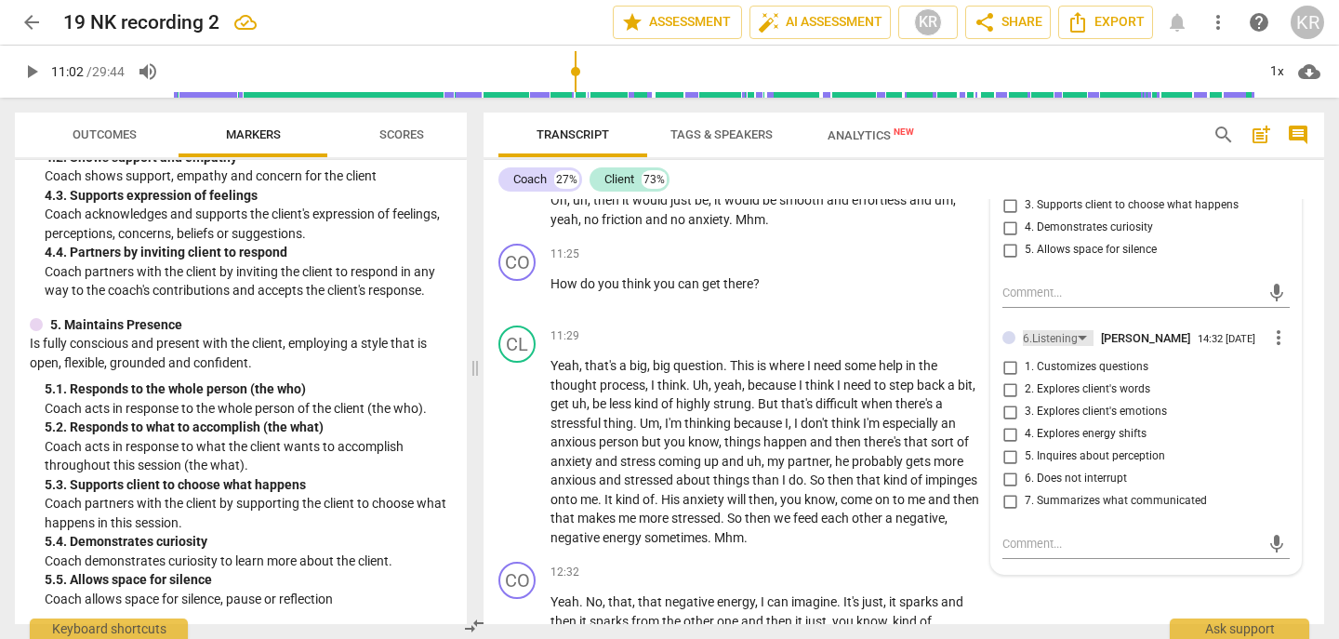
click at [1051, 348] on div "6.Listening" at bounding box center [1050, 339] width 55 height 18
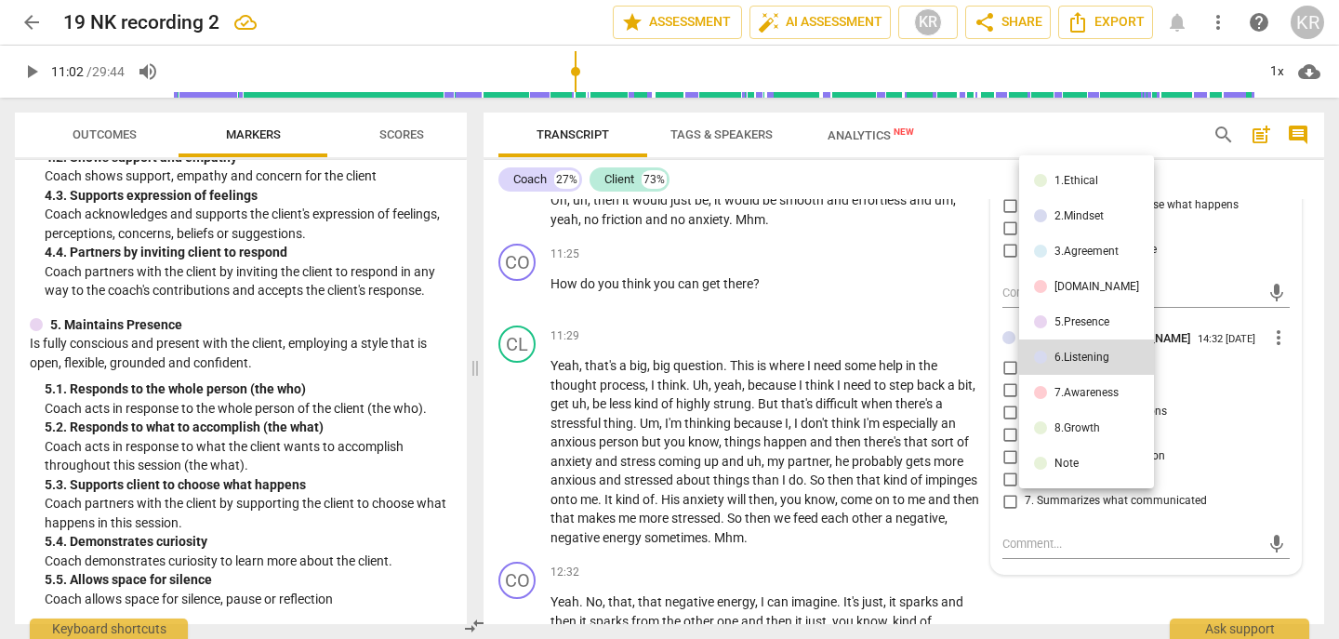
click at [1074, 392] on div "7.Awareness" at bounding box center [1087, 392] width 64 height 11
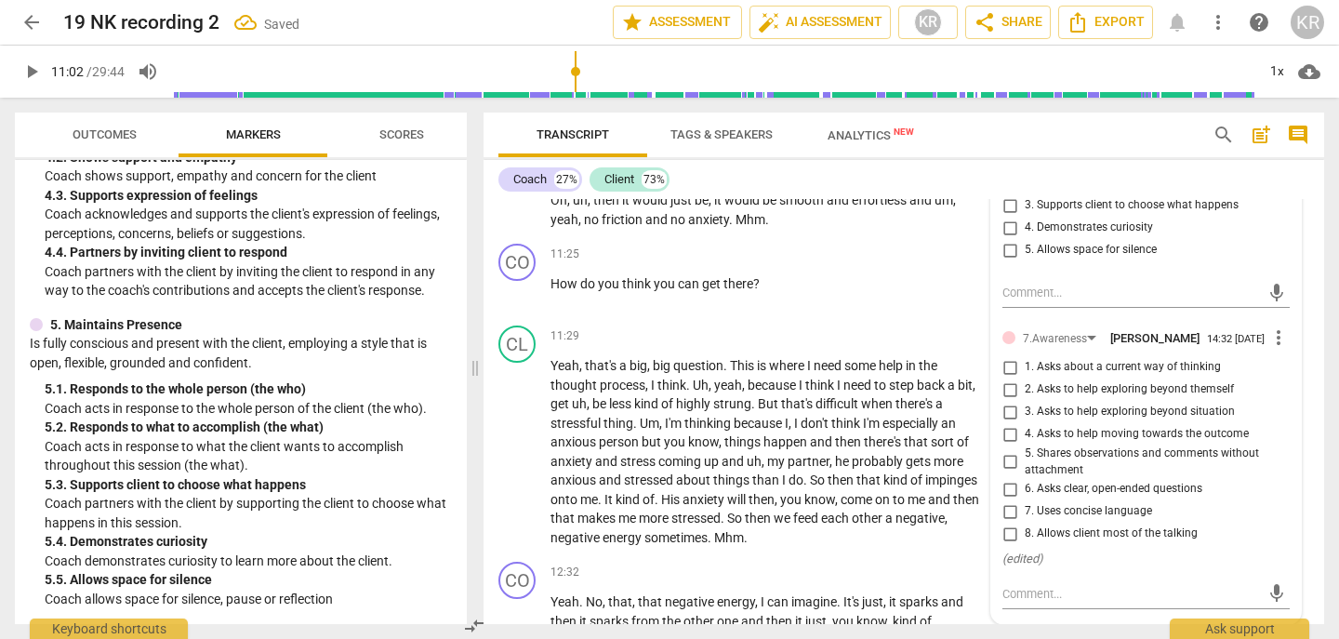
click at [1078, 420] on span "3. Asks to help exploring beyond situation" at bounding box center [1130, 412] width 210 height 17
click at [1025, 423] on input "3. Asks to help exploring beyond situation" at bounding box center [1010, 412] width 30 height 22
checkbox input "true"
click at [1111, 498] on span "6. Asks clear, open-ended questions" at bounding box center [1114, 489] width 178 height 17
click at [1025, 500] on input "6. Asks clear, open-ended questions" at bounding box center [1010, 489] width 30 height 22
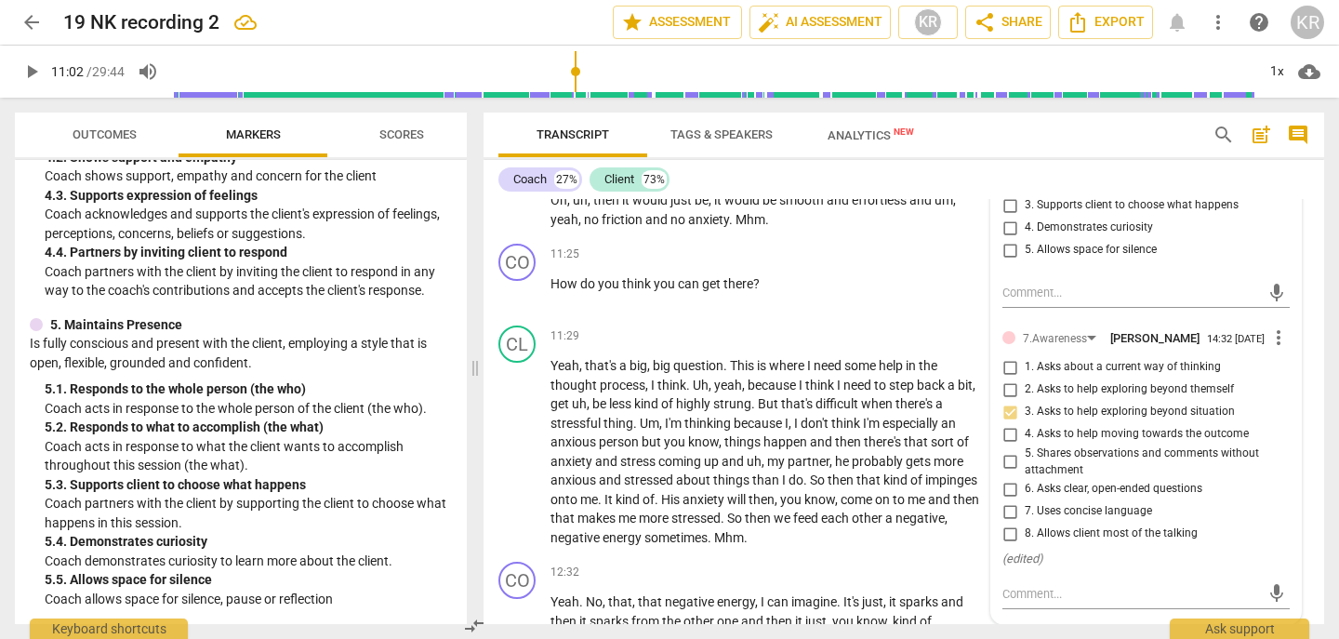
checkbox input "true"
click at [1003, 523] on input "7. Uses concise language" at bounding box center [1010, 511] width 30 height 22
checkbox input "true"
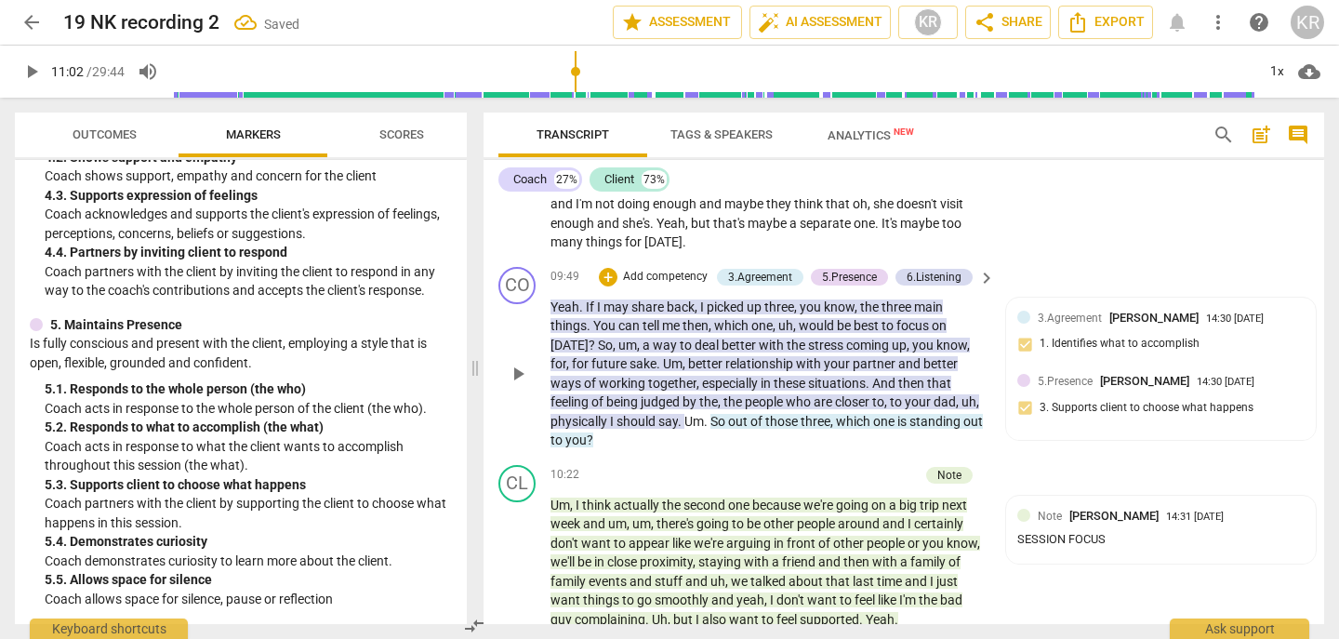
scroll to position [2751, 0]
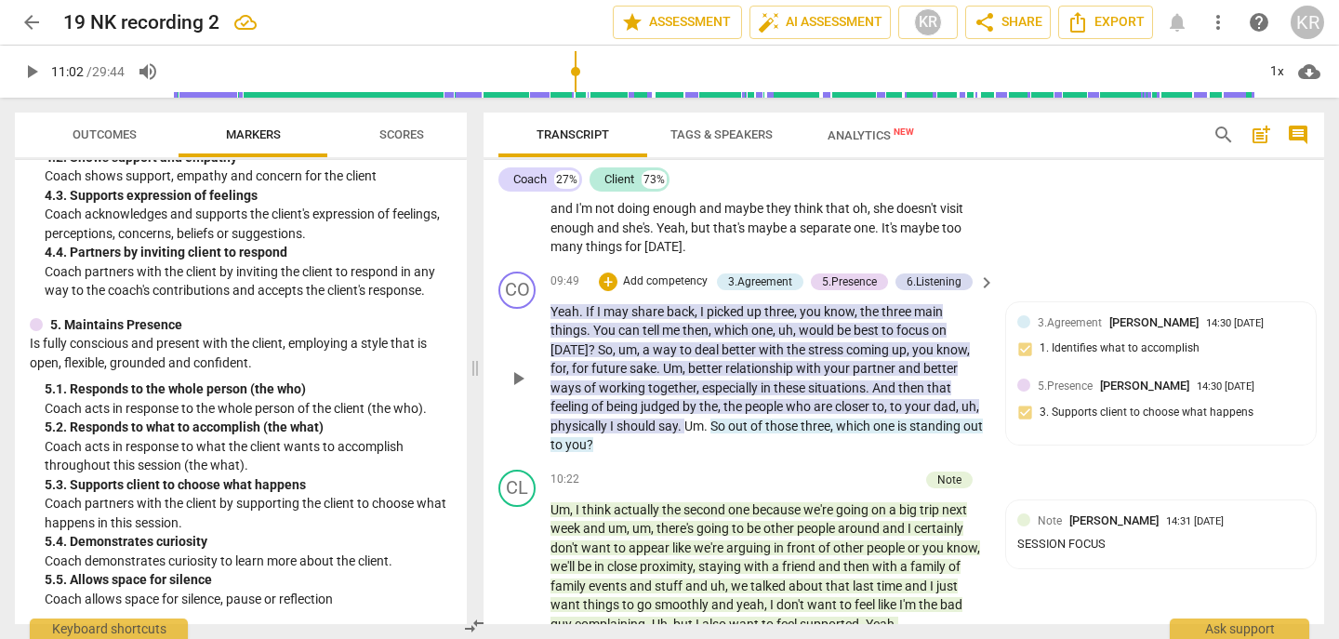
drag, startPoint x: 745, startPoint y: 475, endPoint x: 733, endPoint y: 442, distance: 35.6
click at [733, 442] on div "CO play_arrow pause 09:49 + Add competency 3.Agreement 5.Presence 6.Listening k…" at bounding box center [904, 363] width 841 height 198
drag, startPoint x: 682, startPoint y: 467, endPoint x: 734, endPoint y: 452, distance: 54.2
click at [734, 452] on p "Yeah . If I may share back , I picked up three , you know , the three main thin…" at bounding box center [768, 378] width 435 height 153
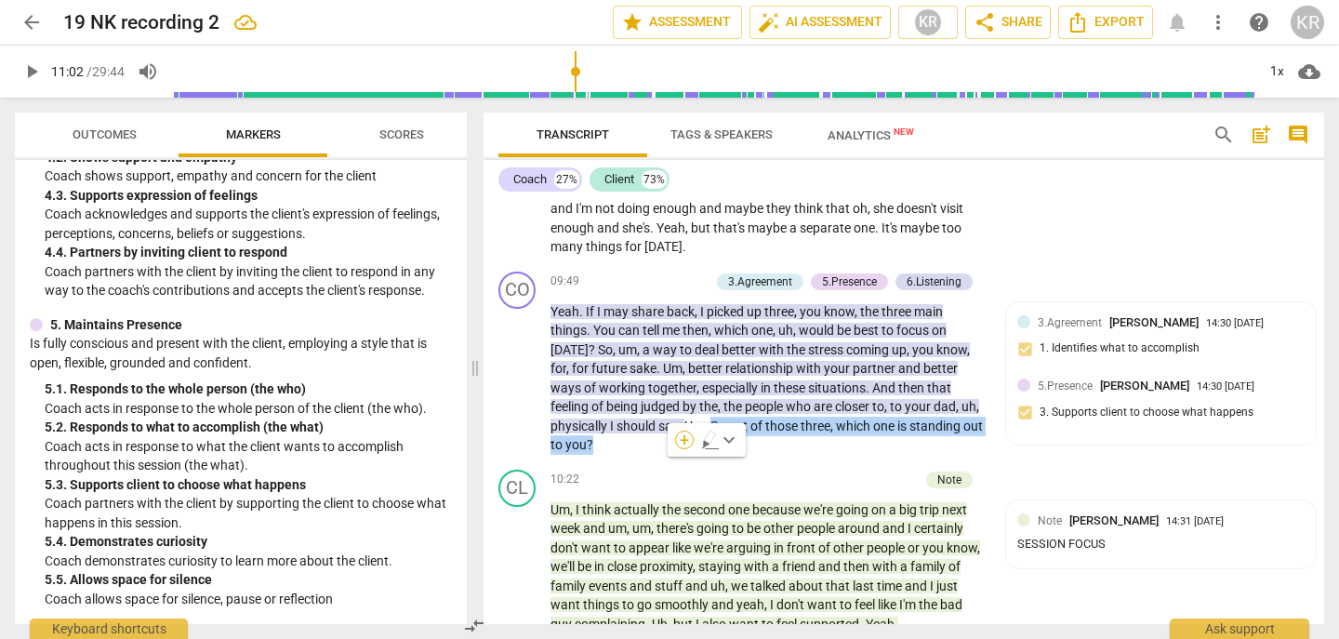
click at [681, 440] on div "+" at bounding box center [684, 440] width 19 height 19
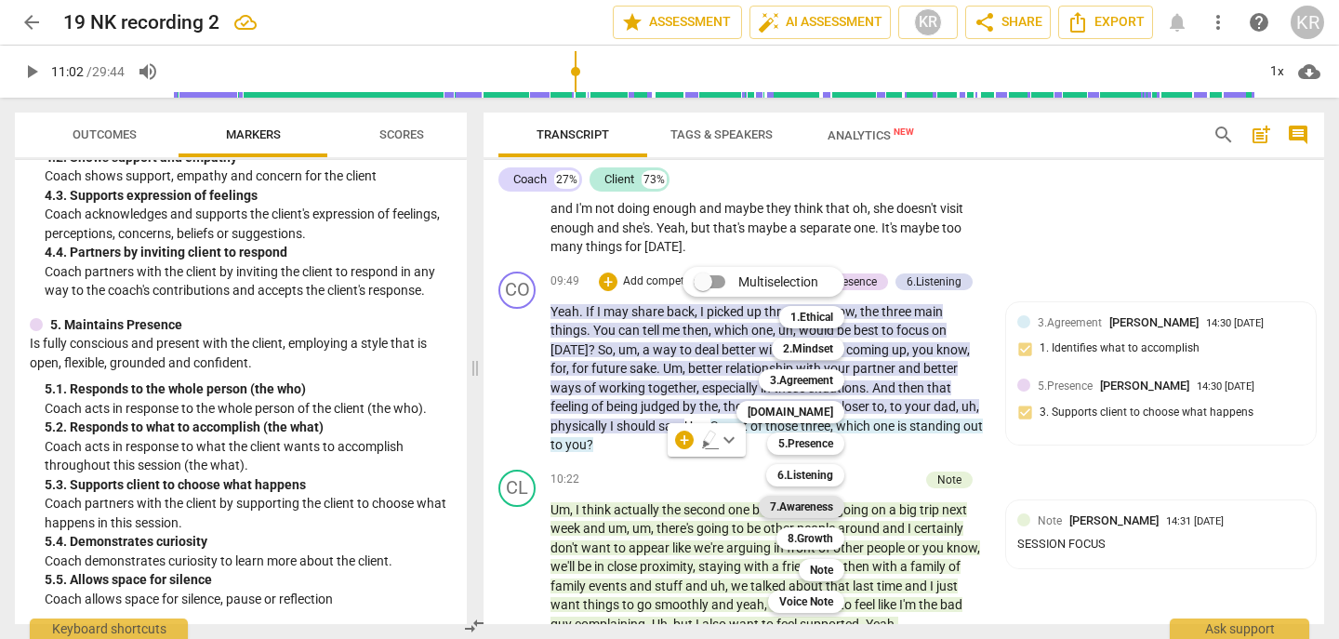
click at [795, 505] on b "7.Awareness" at bounding box center [801, 507] width 63 height 22
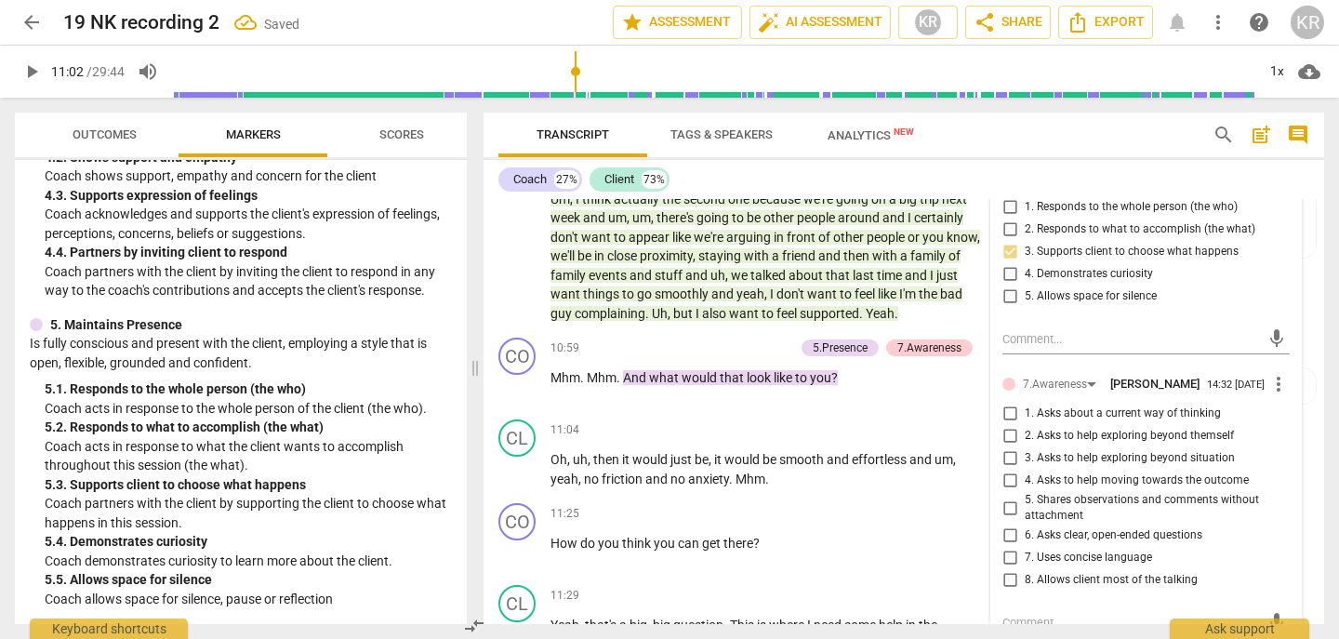
scroll to position [3264, 0]
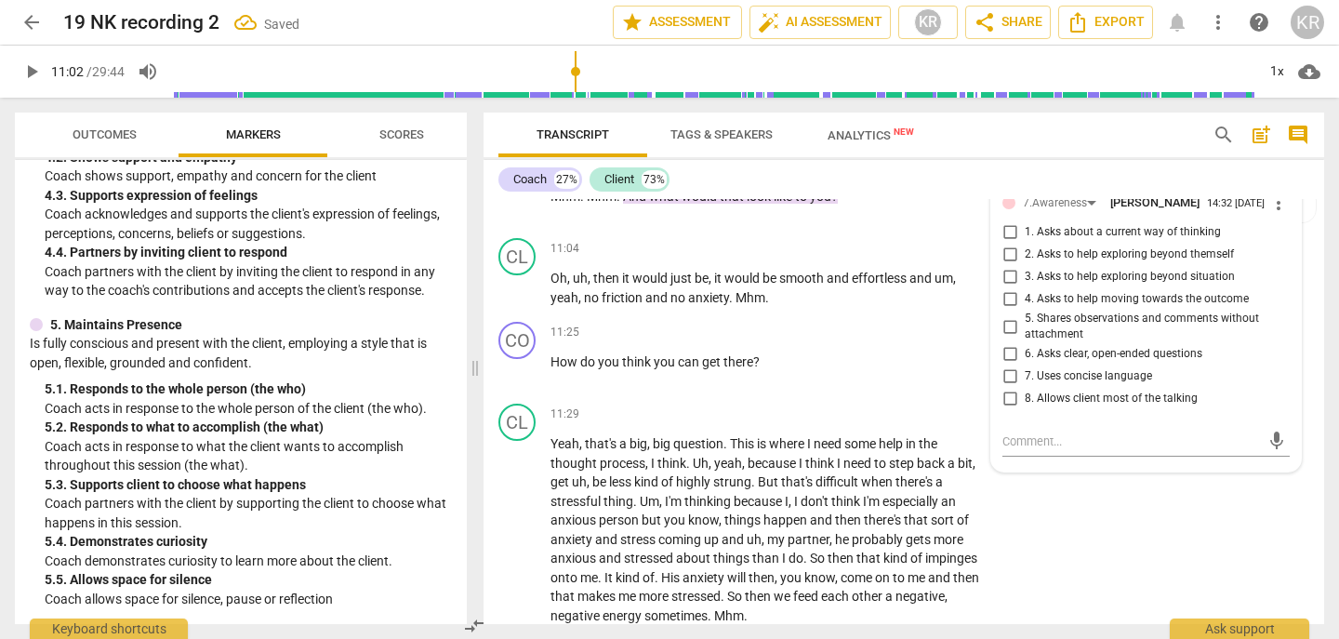
click at [1011, 366] on input "6. Asks clear, open-ended questions" at bounding box center [1010, 354] width 30 height 22
checkbox input "true"
click at [519, 217] on span "play_arrow" at bounding box center [518, 205] width 22 height 22
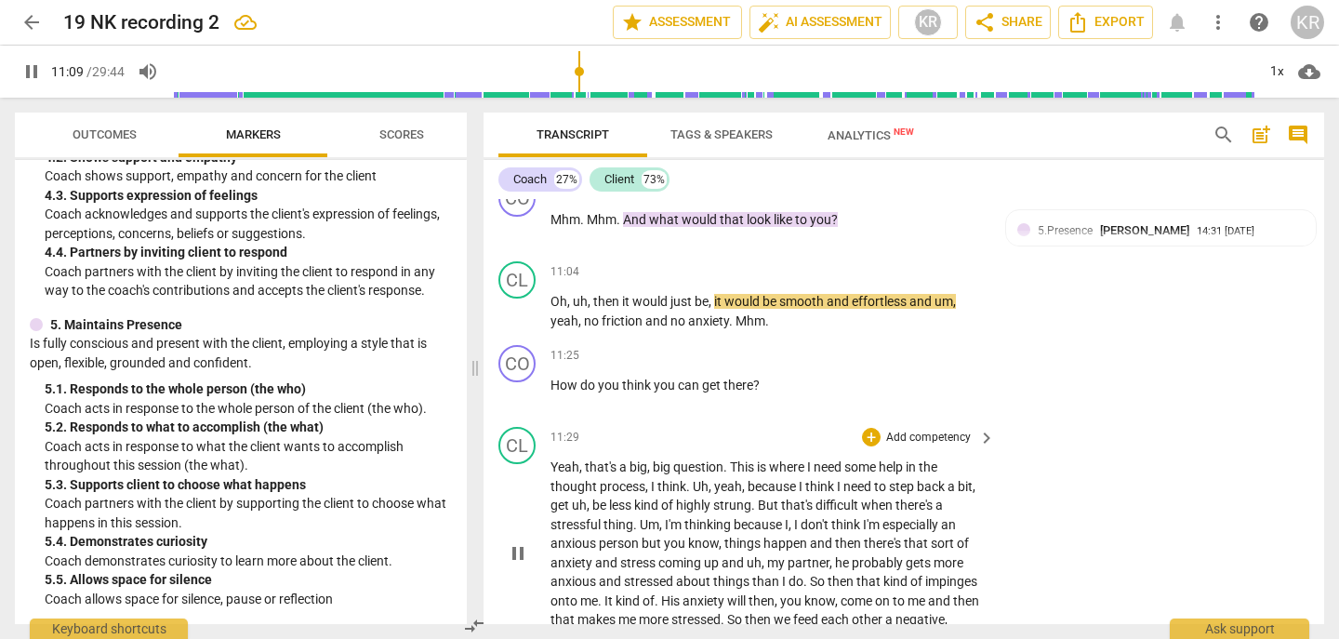
scroll to position [3237, 0]
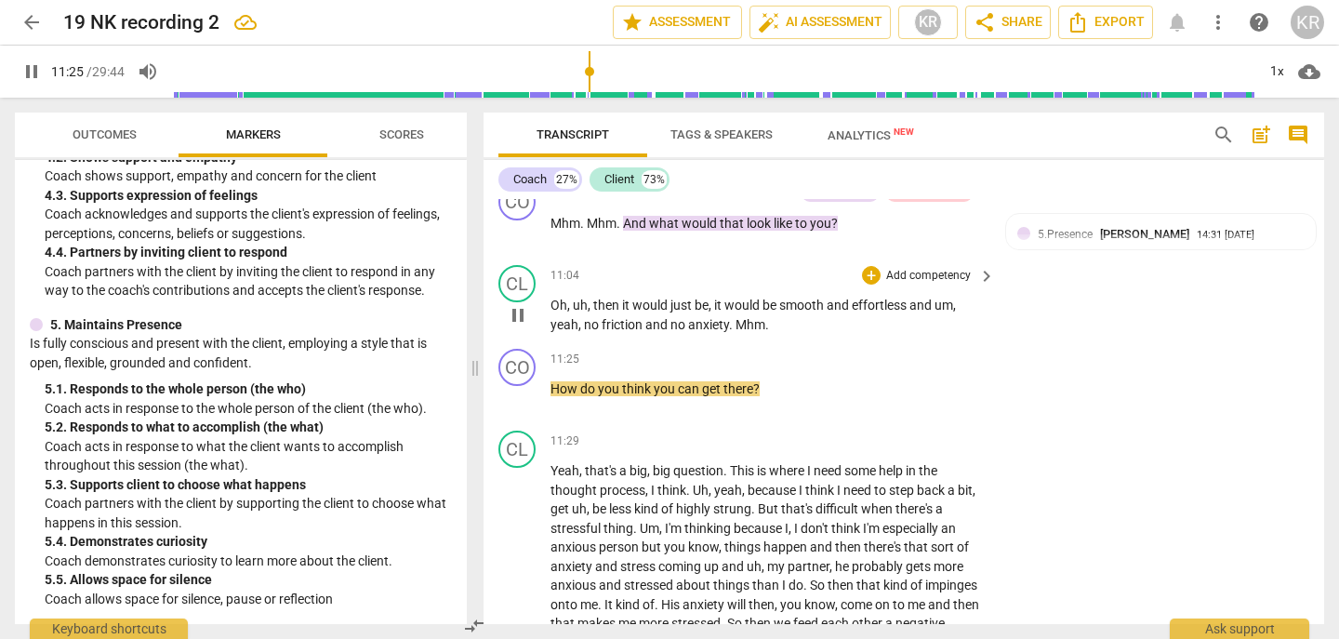
click at [516, 326] on span "pause" at bounding box center [518, 315] width 22 height 22
type input "686"
click at [737, 332] on span "Mhm" at bounding box center [751, 324] width 30 height 15
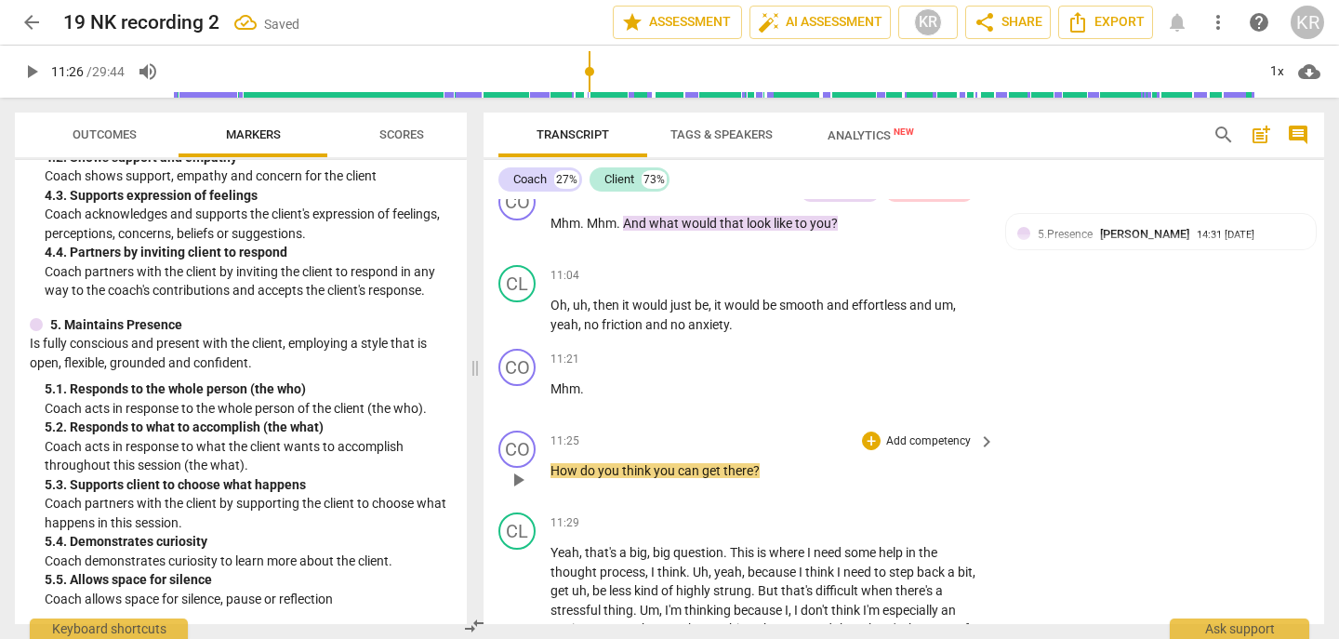
click at [553, 478] on span "How" at bounding box center [566, 470] width 30 height 15
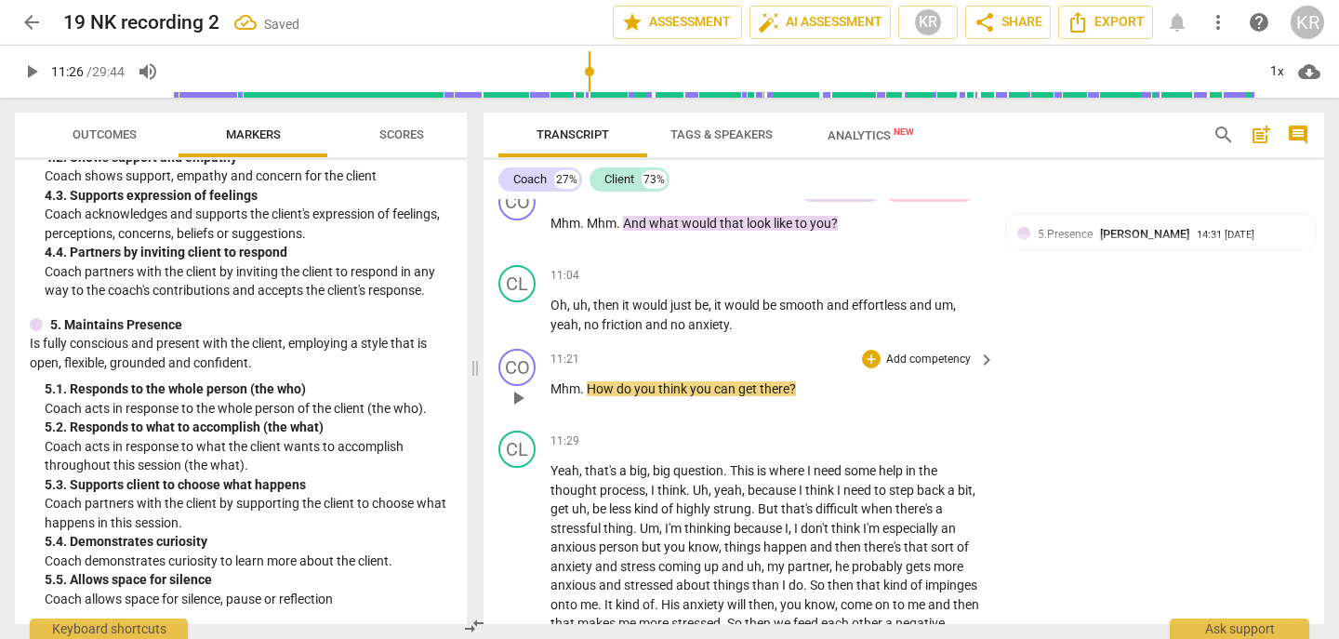
click at [908, 368] on p "Add competency" at bounding box center [929, 360] width 88 height 17
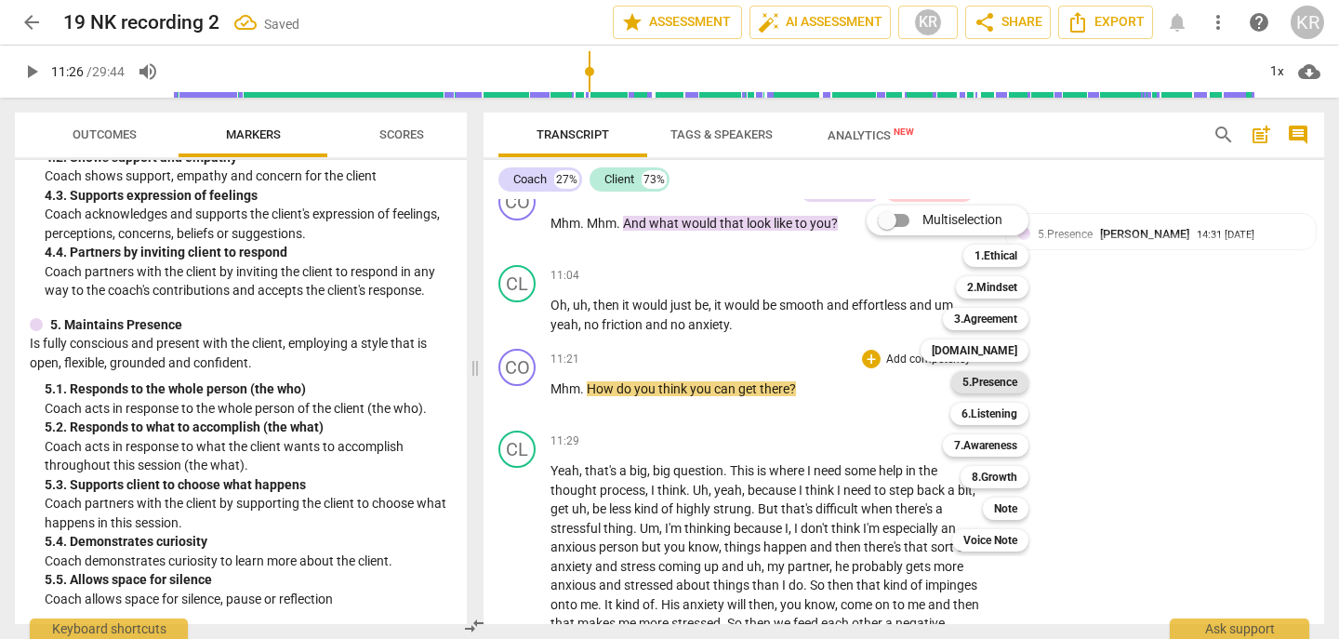
click at [1009, 385] on b "5.Presence" at bounding box center [990, 382] width 55 height 22
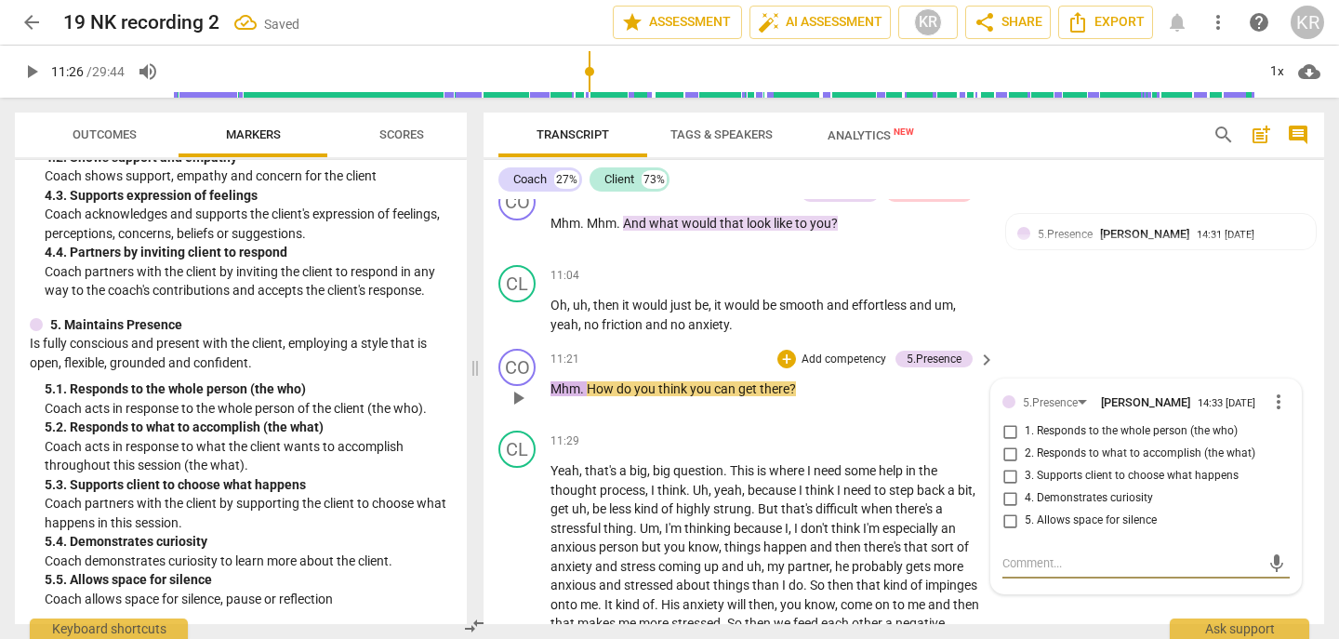
click at [1062, 462] on span "2. Responds to what to accomplish (the what)" at bounding box center [1140, 454] width 231 height 17
click at [1025, 465] on input "2. Responds to what to accomplish (the what)" at bounding box center [1010, 454] width 30 height 22
checkbox input "true"
click at [821, 368] on p "Add competency" at bounding box center [844, 360] width 88 height 17
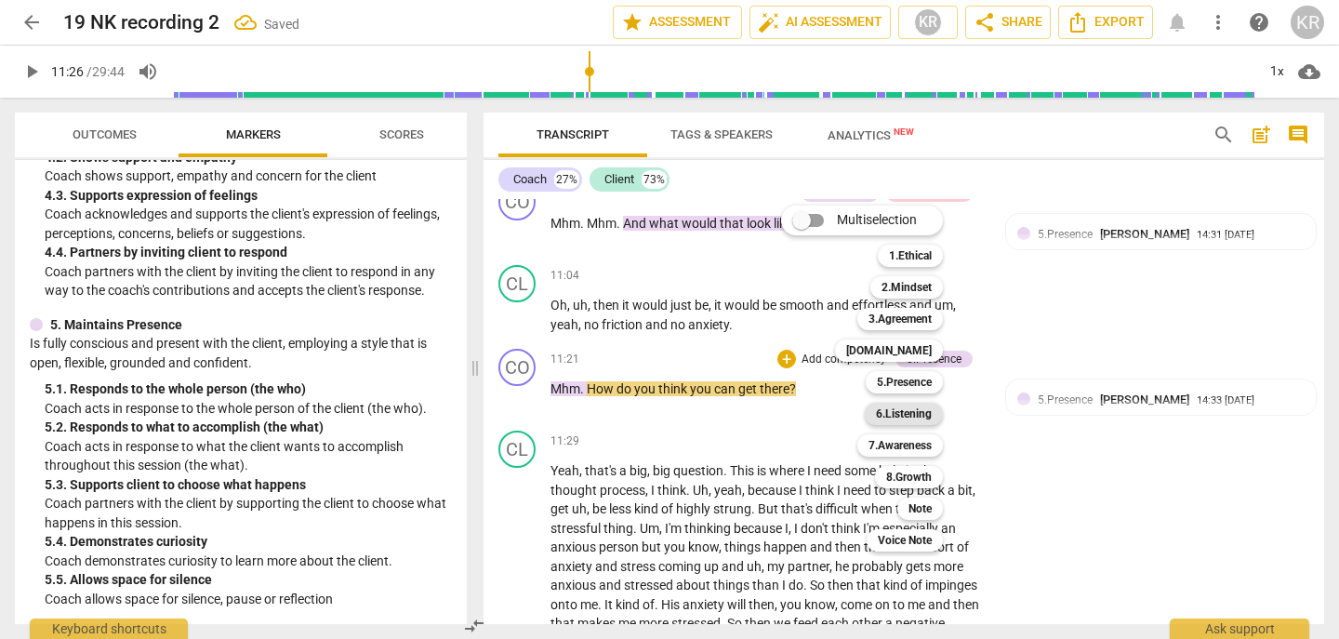
click at [891, 416] on b "6.Listening" at bounding box center [904, 414] width 56 height 22
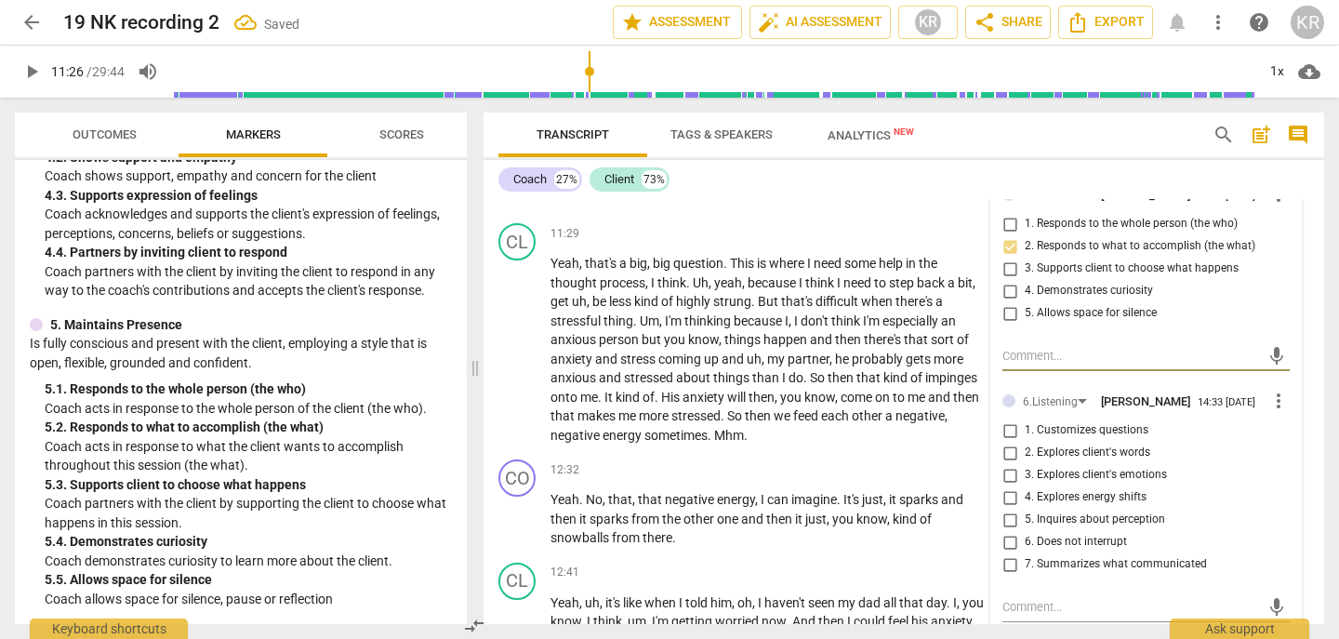
scroll to position [3445, 0]
click at [1066, 527] on span "5. Inquires about perception" at bounding box center [1095, 519] width 140 height 17
click at [1025, 530] on input "5. Inquires about perception" at bounding box center [1010, 519] width 30 height 22
checkbox input "true"
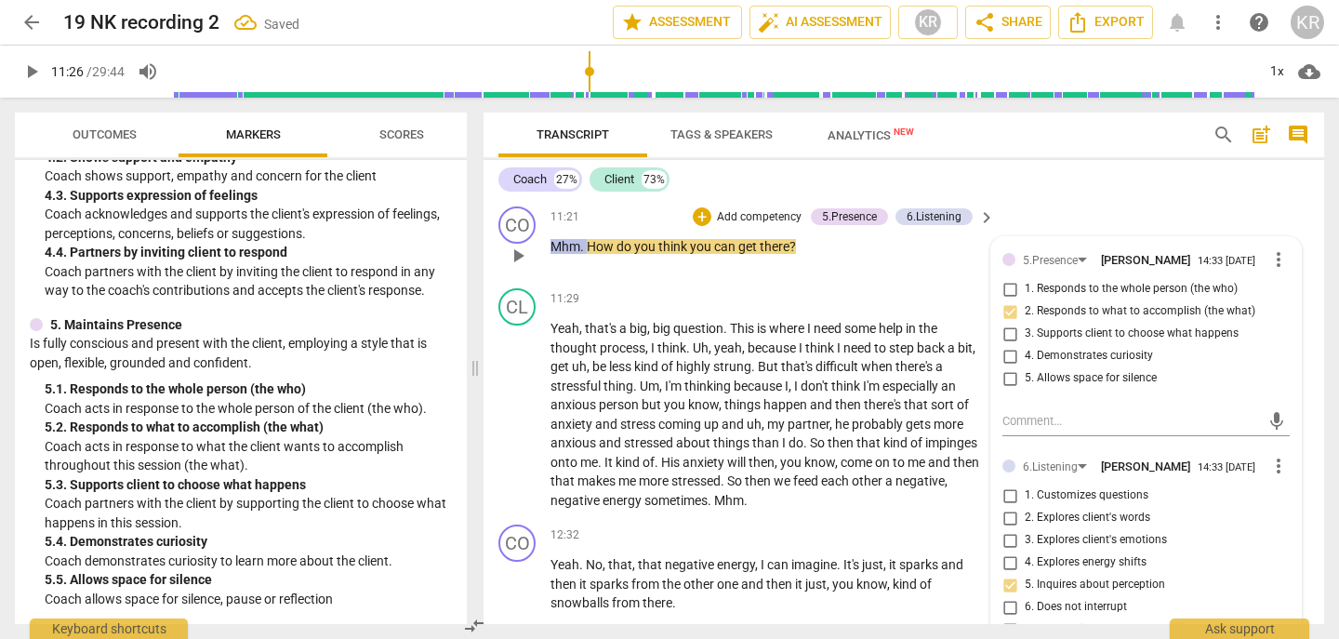
scroll to position [3377, 0]
click at [764, 228] on p "Add competency" at bounding box center [759, 219] width 88 height 17
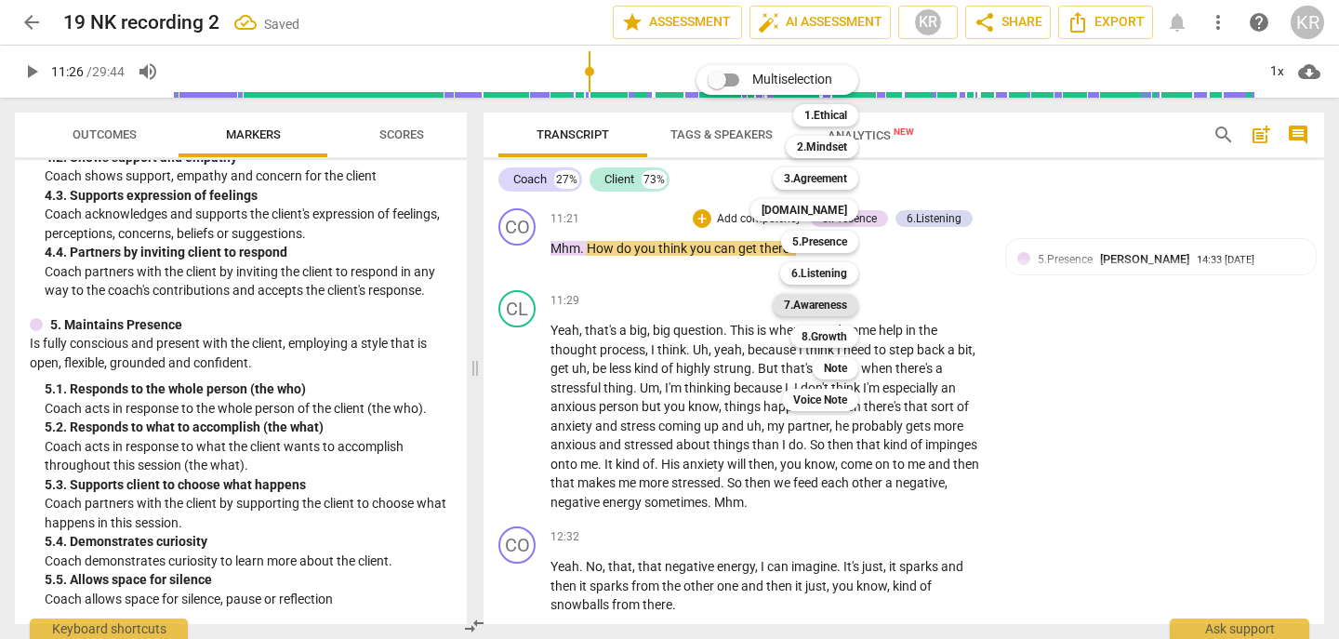
click at [828, 300] on b "7.Awareness" at bounding box center [815, 305] width 63 height 22
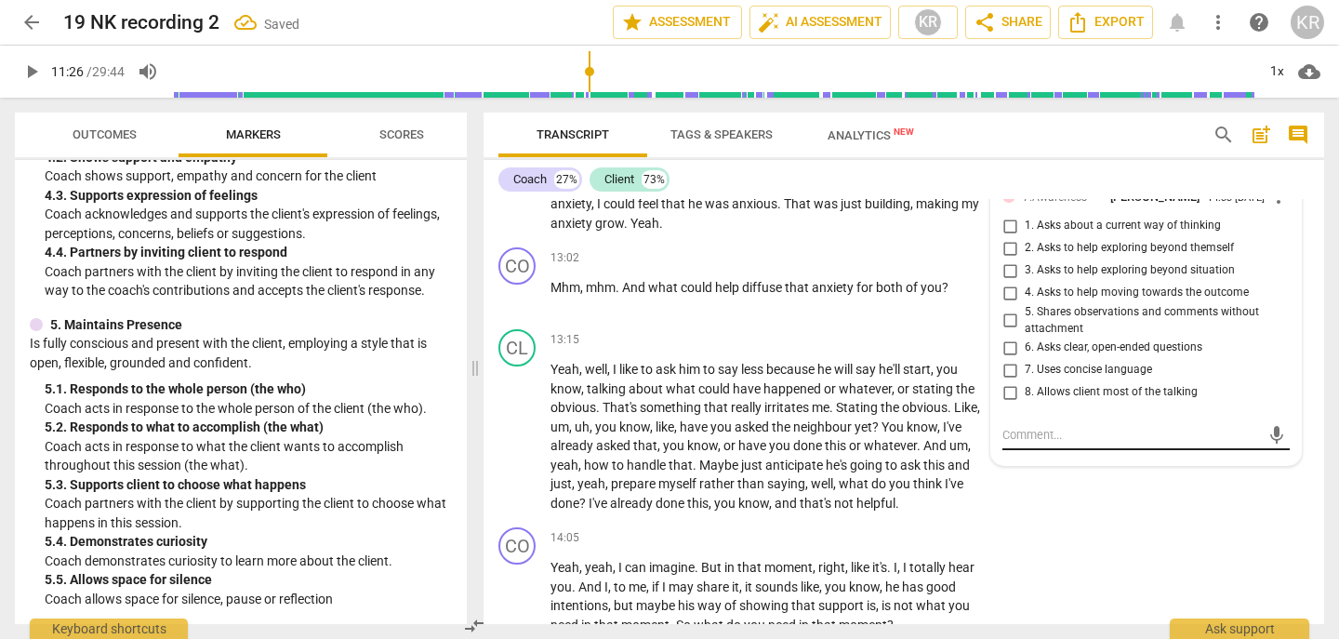
scroll to position [3916, 0]
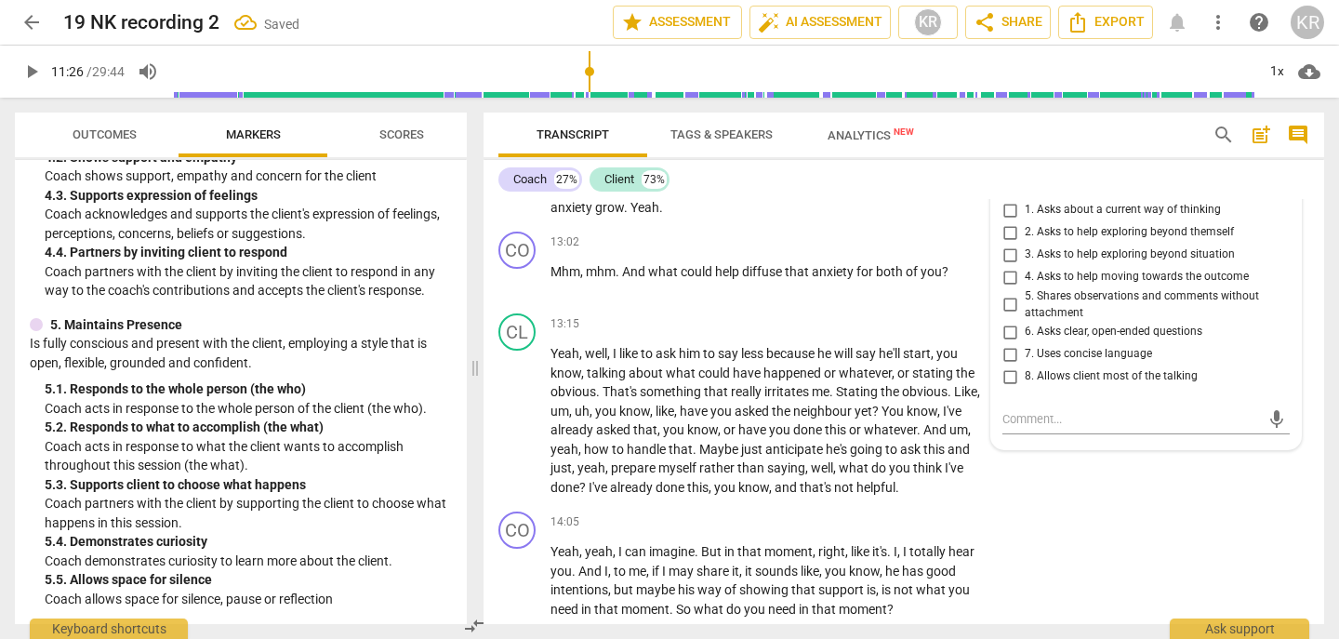
click at [1027, 340] on span "6. Asks clear, open-ended questions" at bounding box center [1114, 332] width 178 height 17
click at [1025, 343] on input "6. Asks clear, open-ended questions" at bounding box center [1010, 332] width 30 height 22
checkbox input "true"
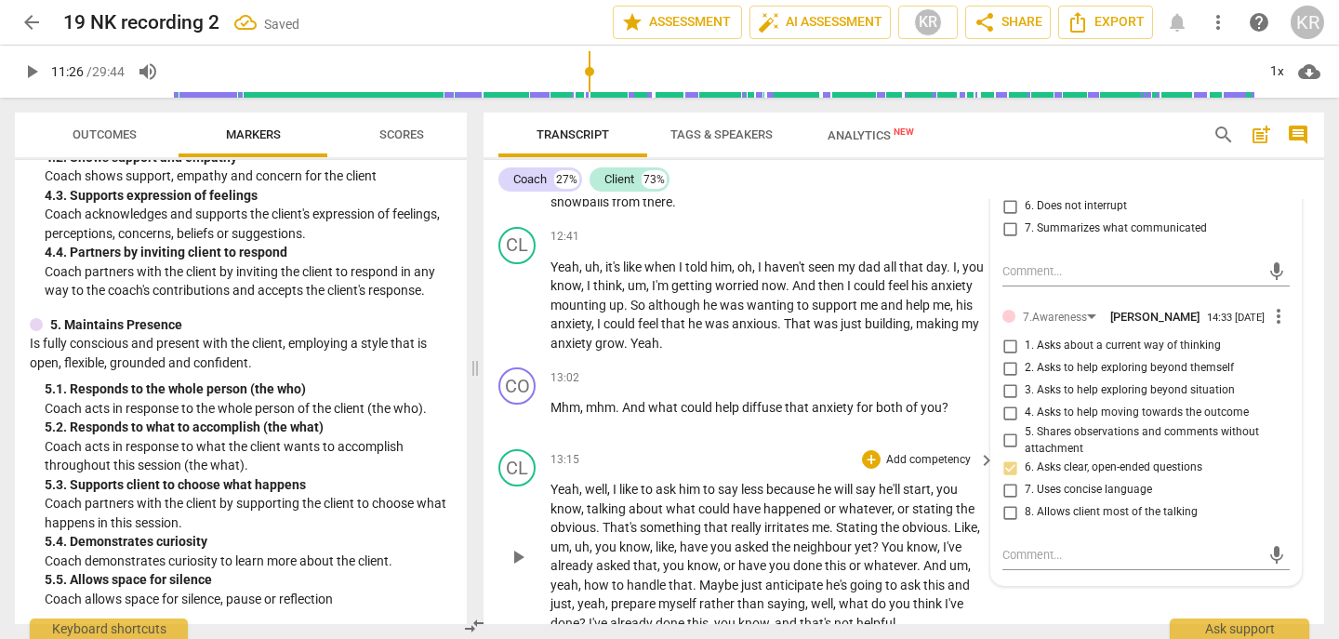
scroll to position [3786, 0]
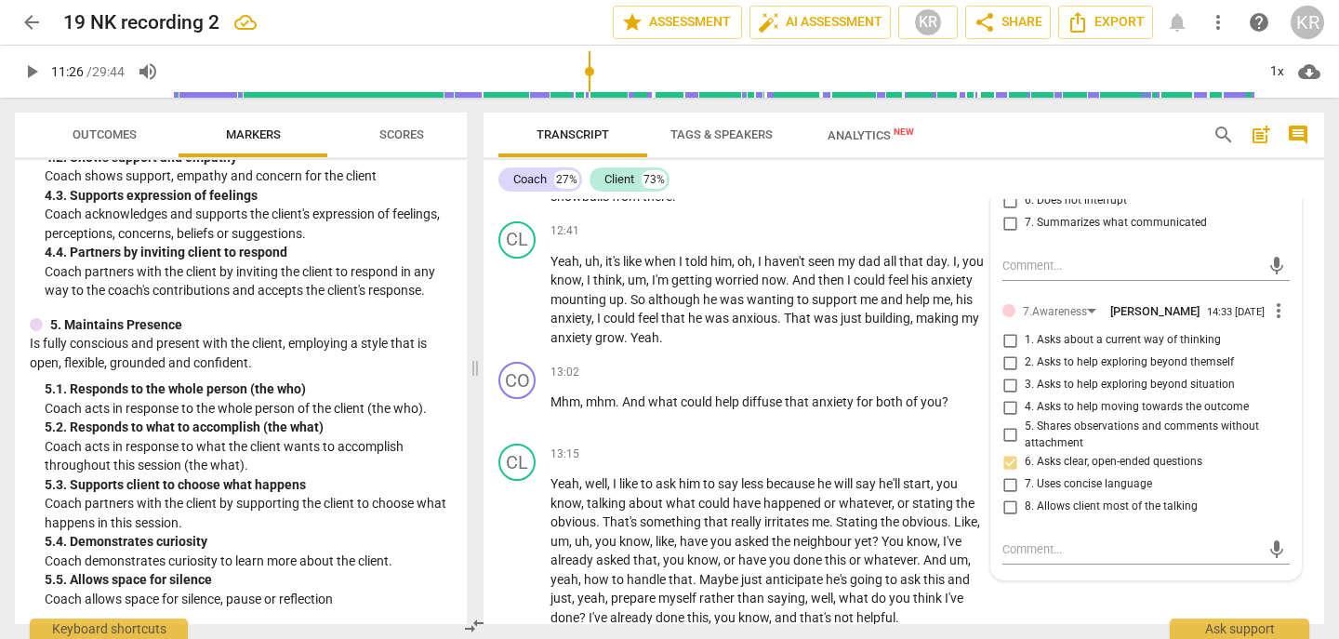
click at [1013, 396] on input "3. Asks to help exploring beyond situation" at bounding box center [1010, 385] width 30 height 22
checkbox input "true"
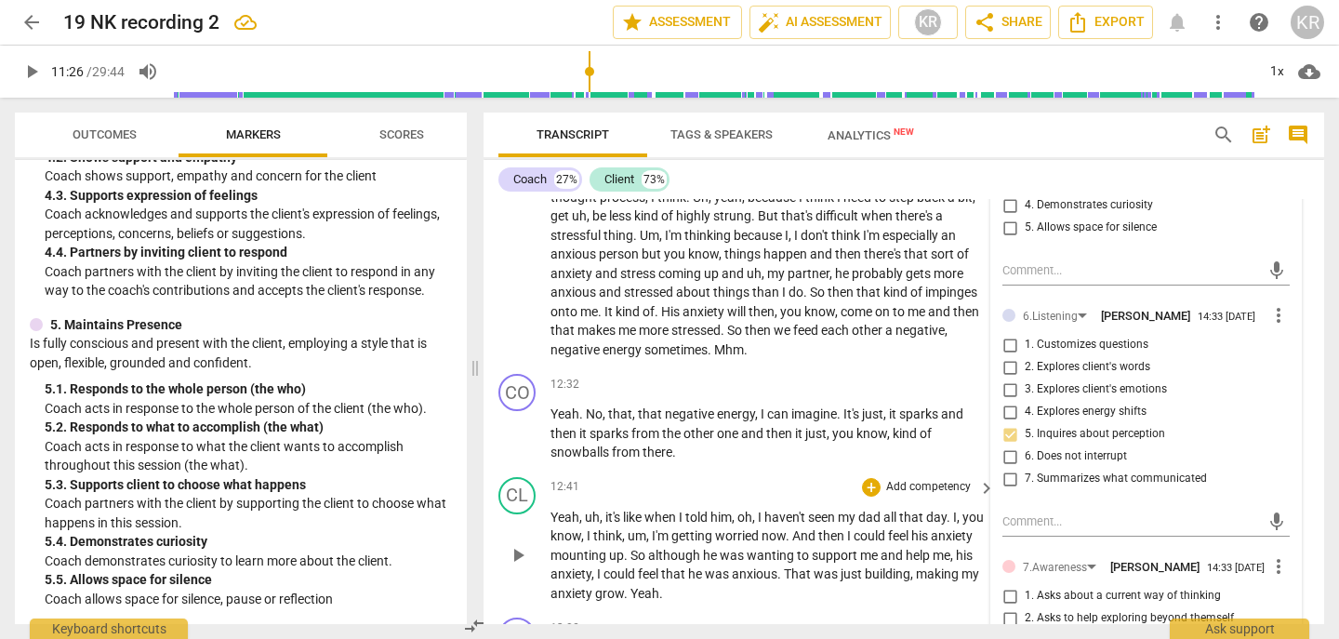
scroll to position [3515, 0]
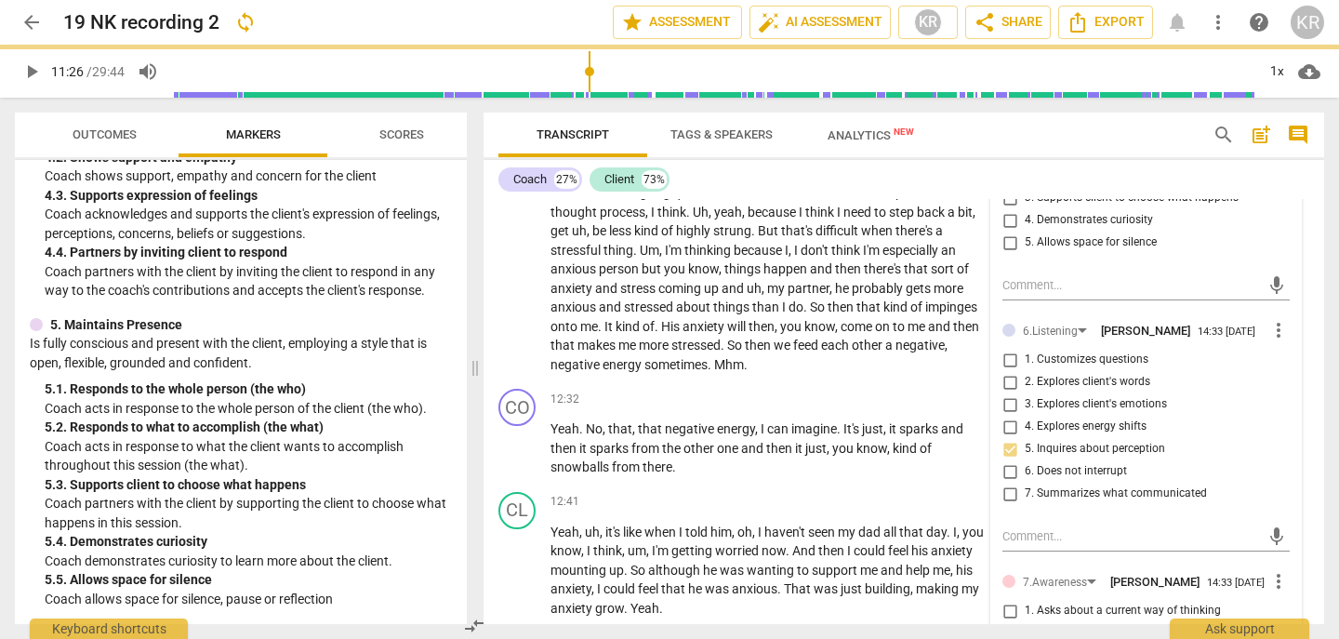
click at [1269, 341] on span "more_vert" at bounding box center [1279, 330] width 22 height 22
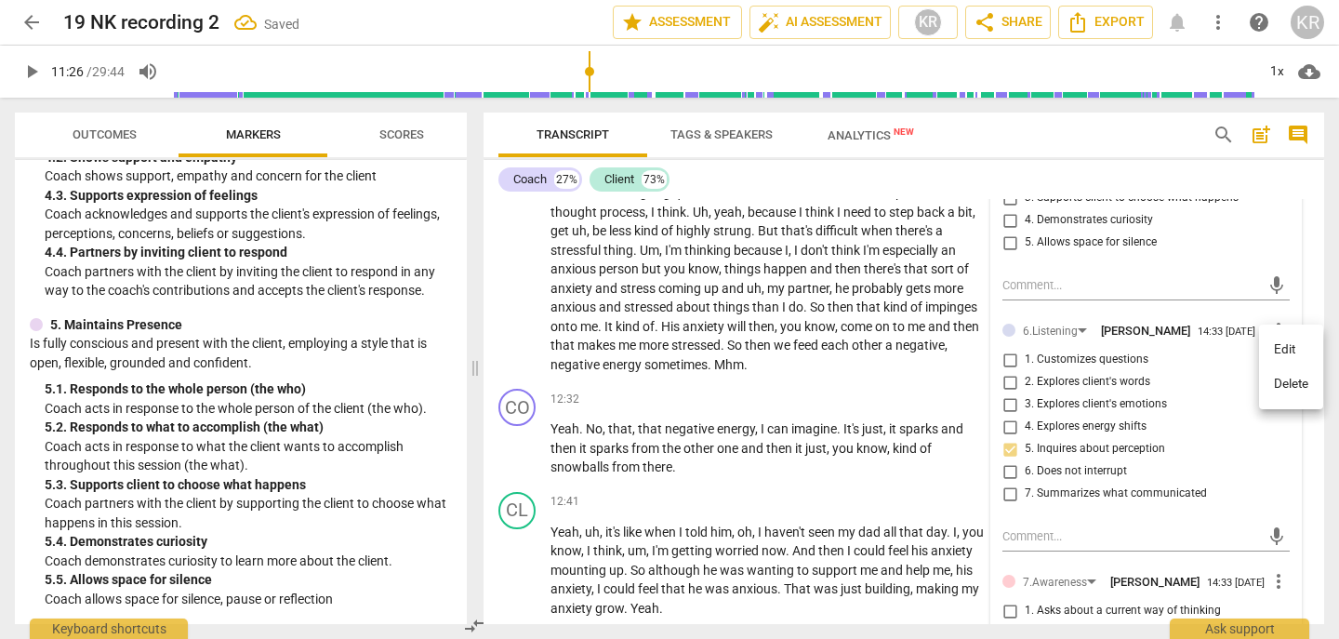
click at [1286, 384] on li "Delete" at bounding box center [1291, 383] width 64 height 35
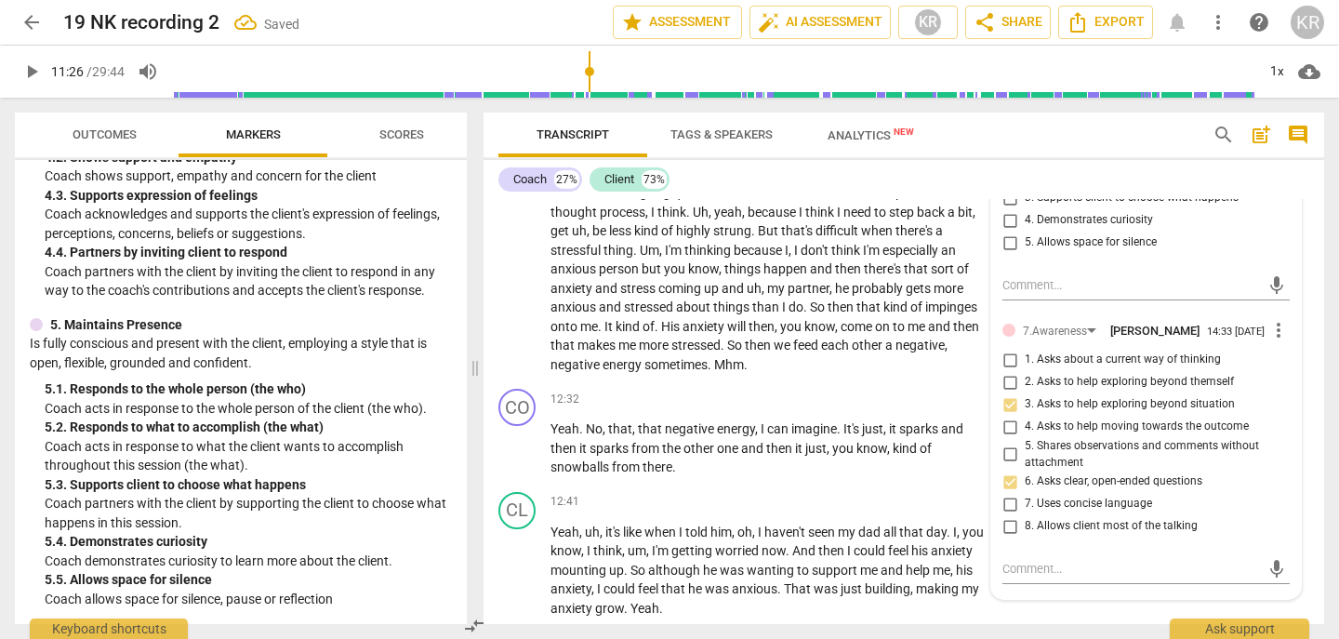
click at [30, 57] on button "play_arrow" at bounding box center [31, 71] width 33 height 33
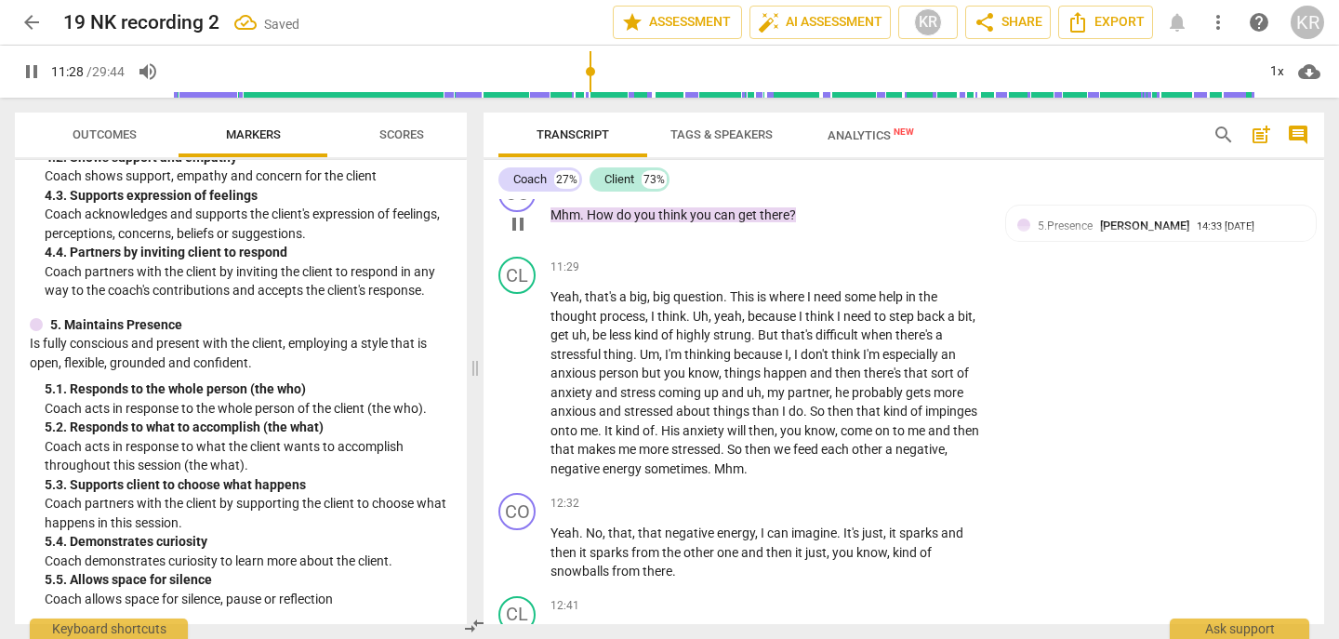
scroll to position [3413, 0]
click at [1267, 72] on div "1x" at bounding box center [1276, 72] width 35 height 30
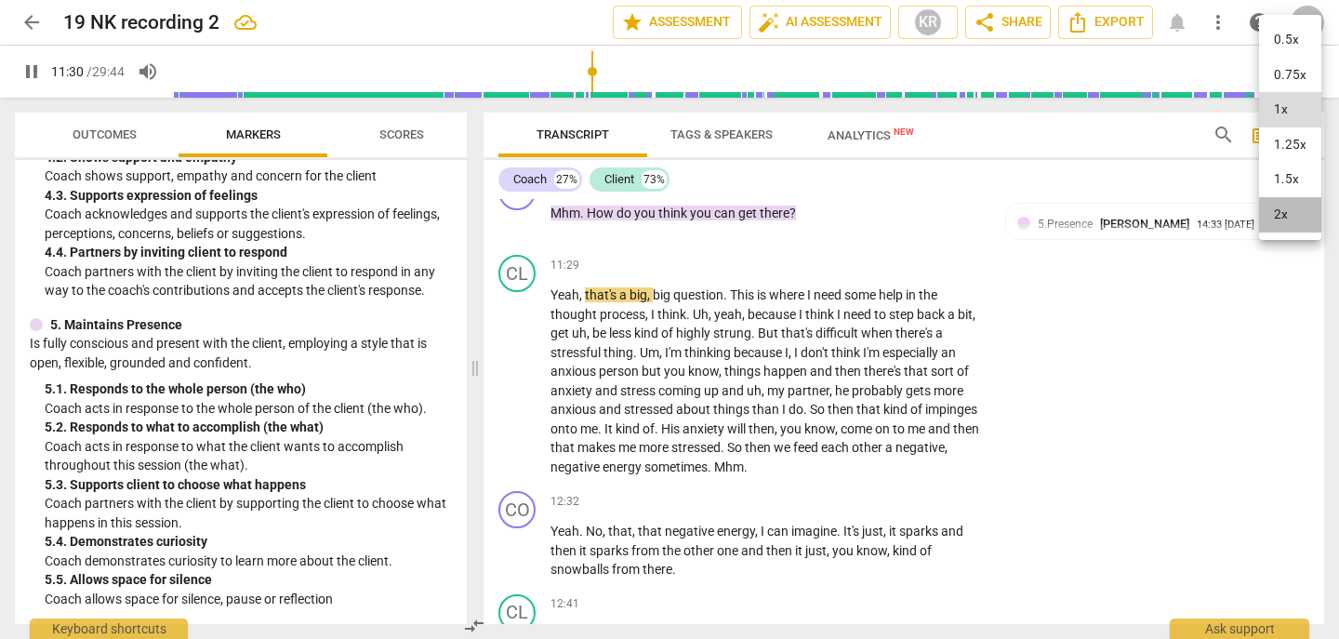
click at [1276, 220] on li "2x" at bounding box center [1290, 214] width 62 height 35
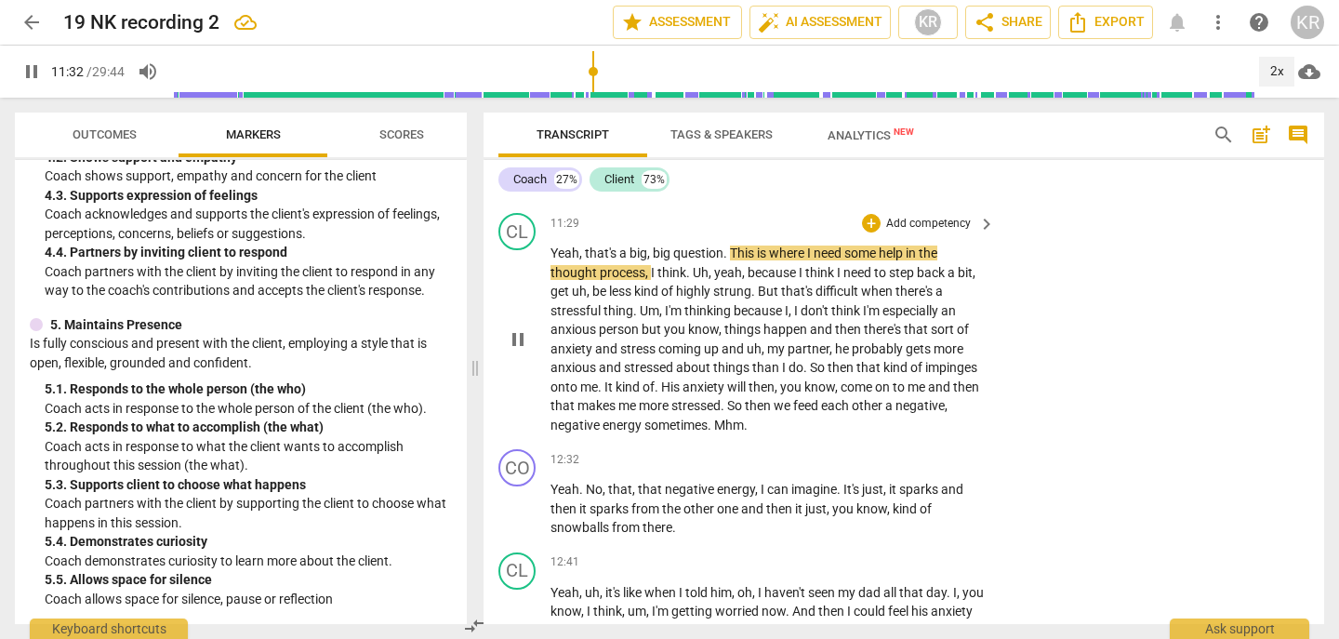
scroll to position [3459, 0]
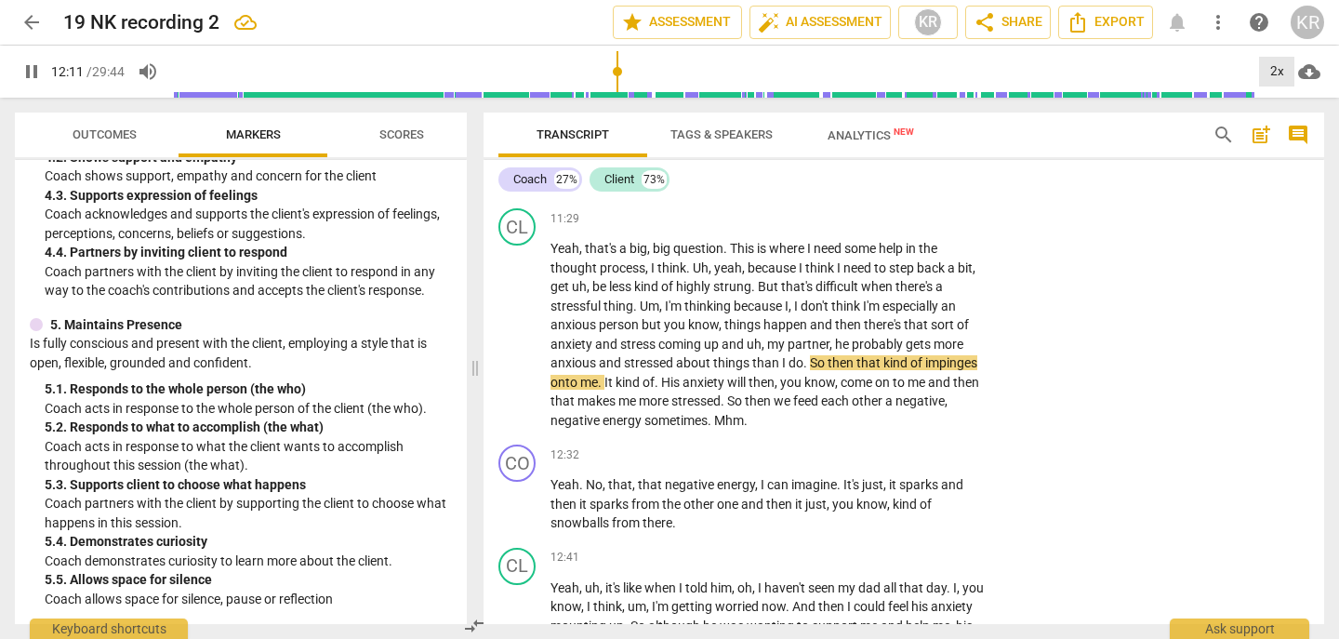
click at [1284, 72] on div "2x" at bounding box center [1276, 72] width 35 height 30
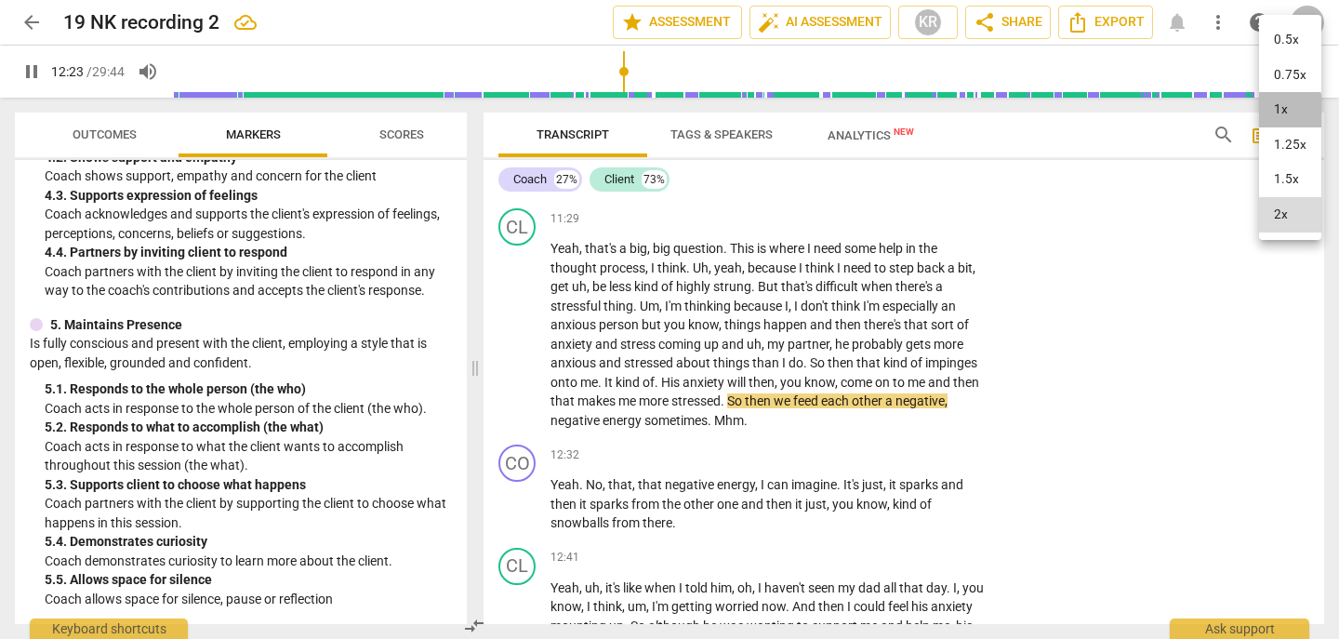
click at [1273, 115] on li "1x" at bounding box center [1290, 109] width 62 height 35
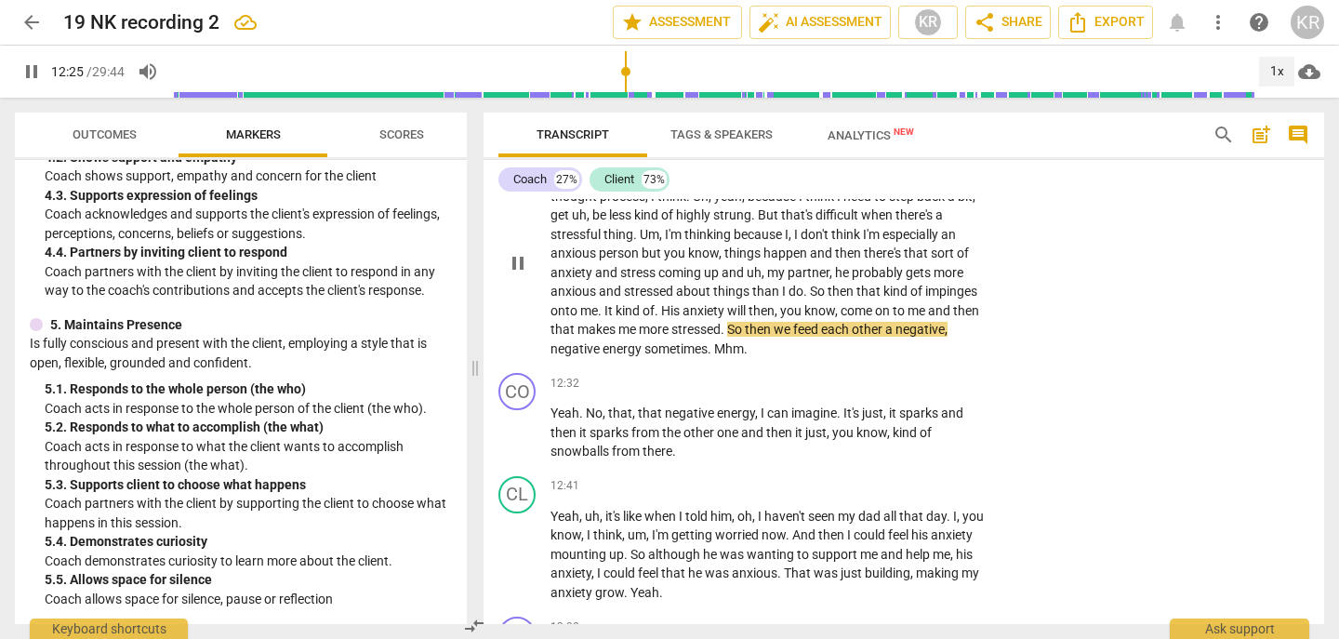
scroll to position [3532, 0]
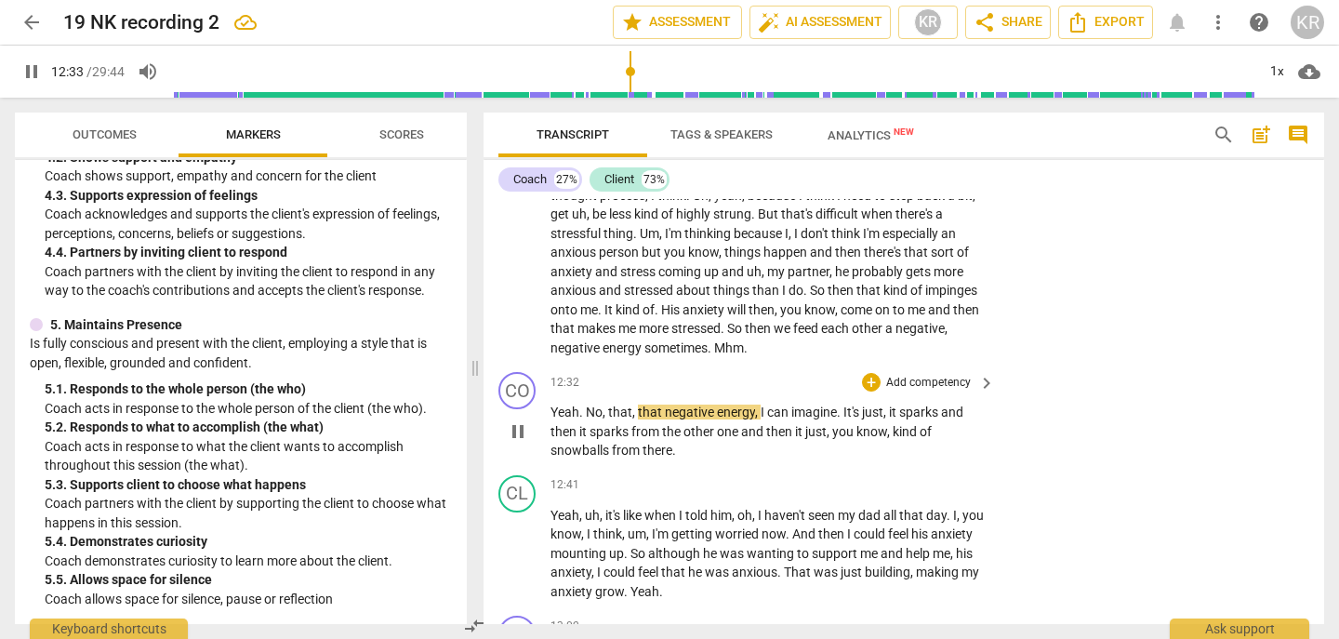
click at [520, 443] on span "pause" at bounding box center [518, 431] width 22 height 22
click at [719, 355] on span "Mhm" at bounding box center [729, 347] width 30 height 15
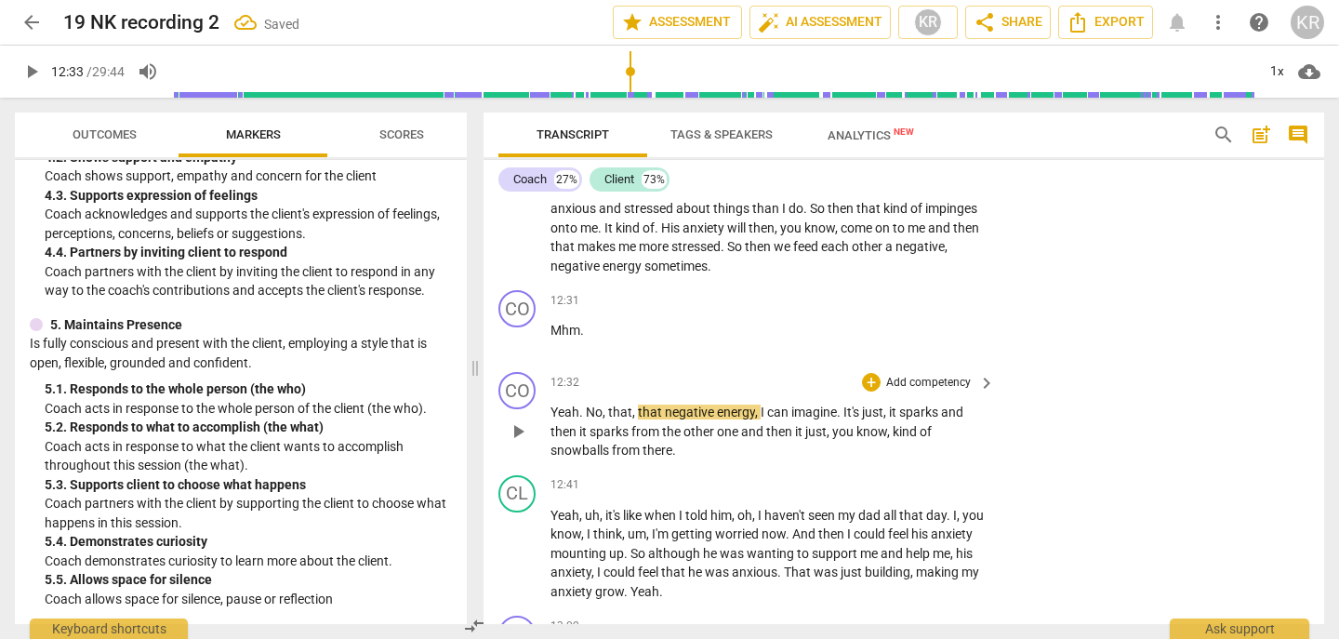
click at [551, 420] on span "Yeah" at bounding box center [565, 412] width 29 height 15
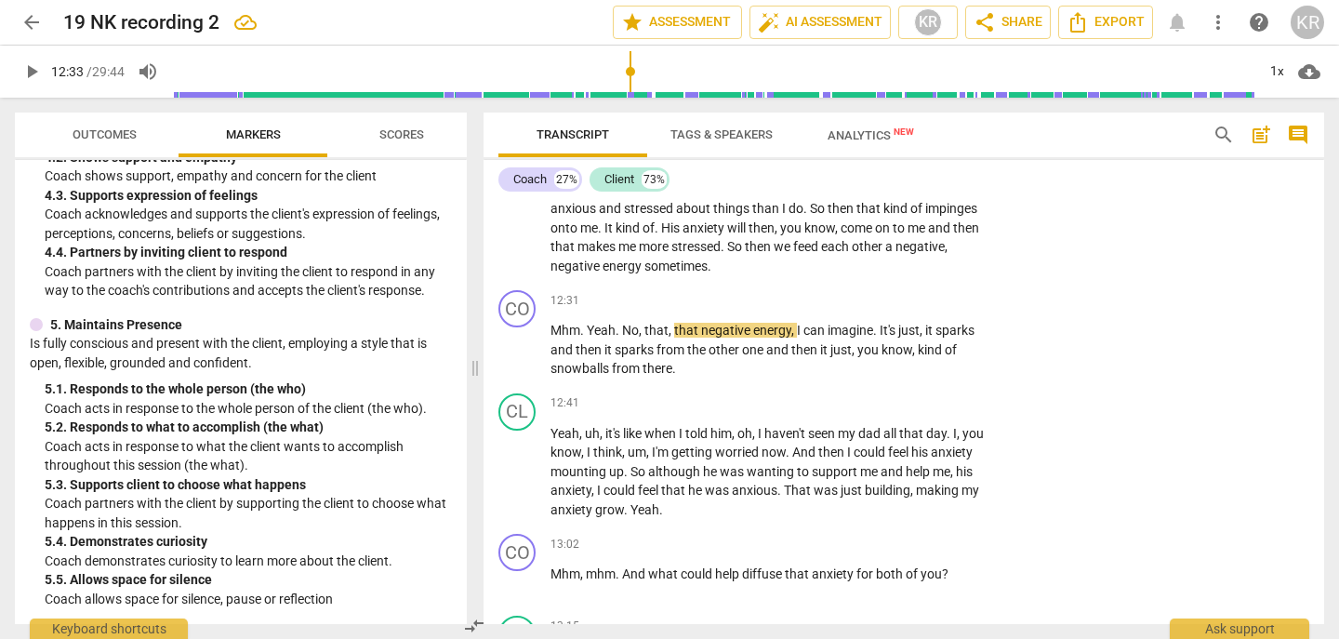
click at [27, 65] on span "play_arrow" at bounding box center [31, 71] width 22 height 22
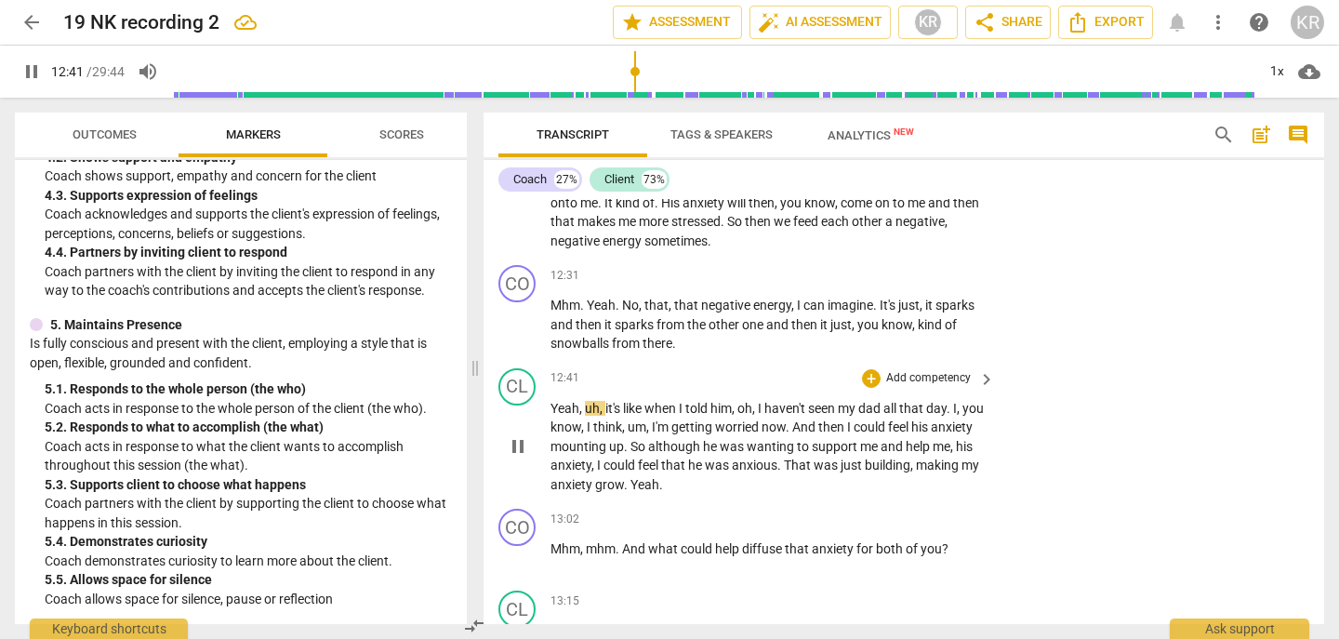
scroll to position [3651, 0]
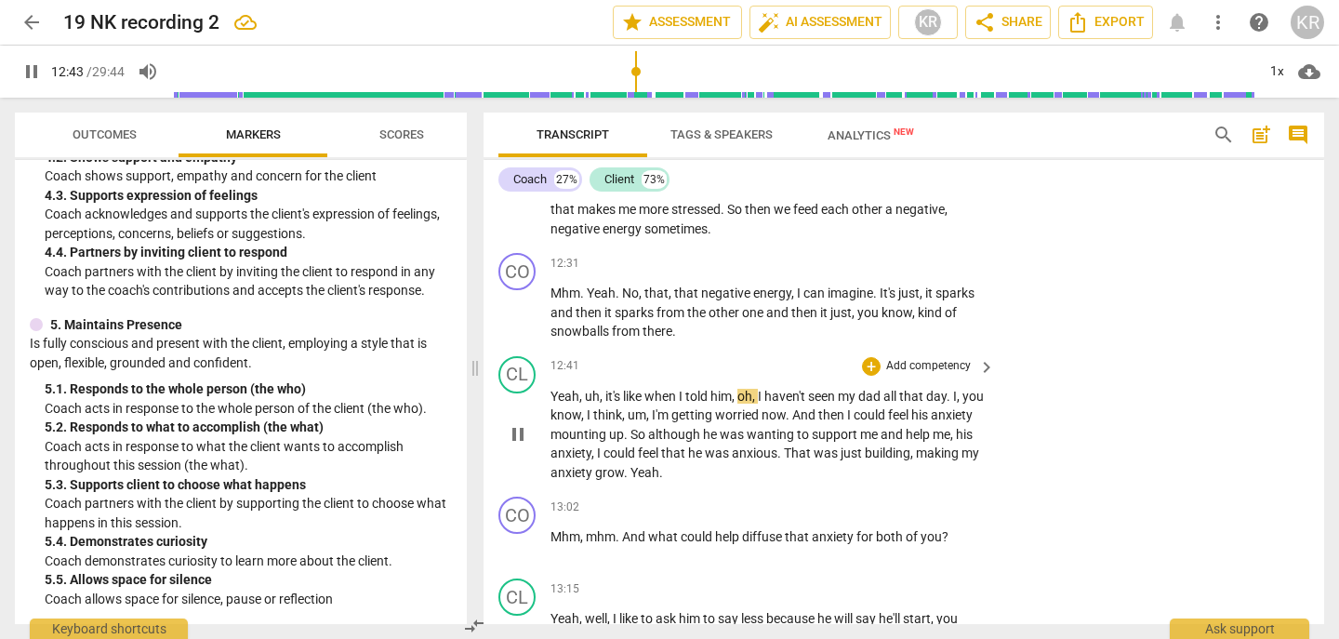
click at [513, 446] on span "pause" at bounding box center [518, 434] width 22 height 22
type input "764"
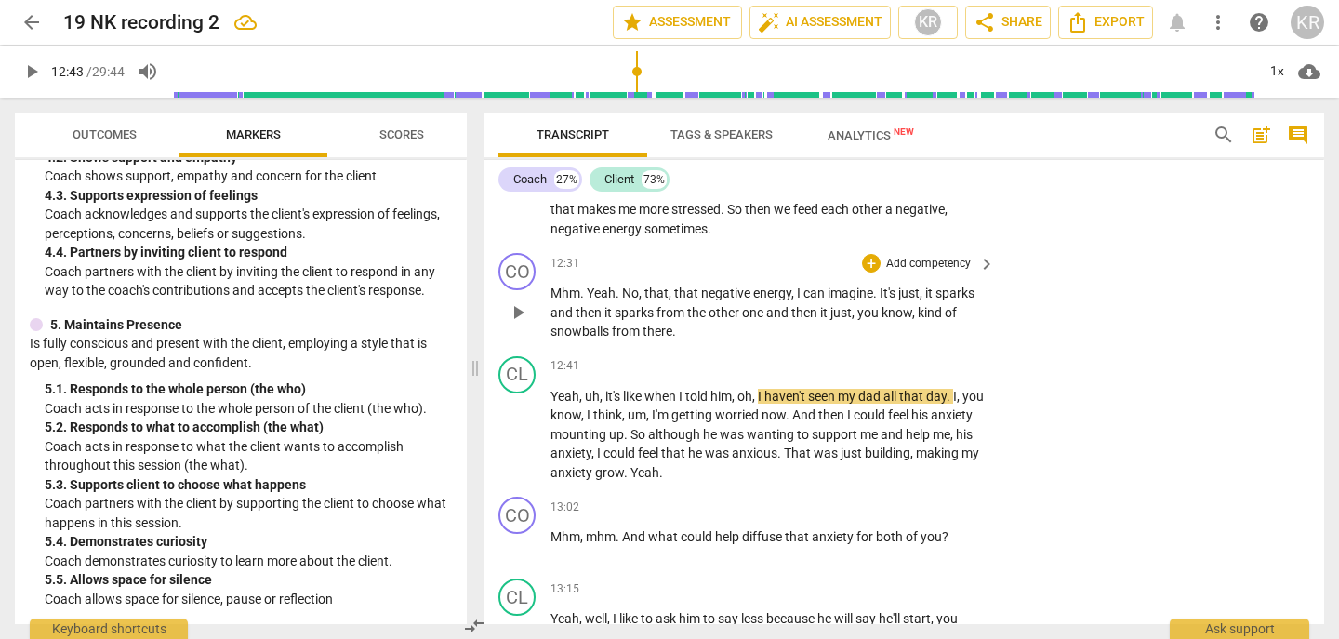
click at [914, 273] on p "Add competency" at bounding box center [929, 264] width 88 height 17
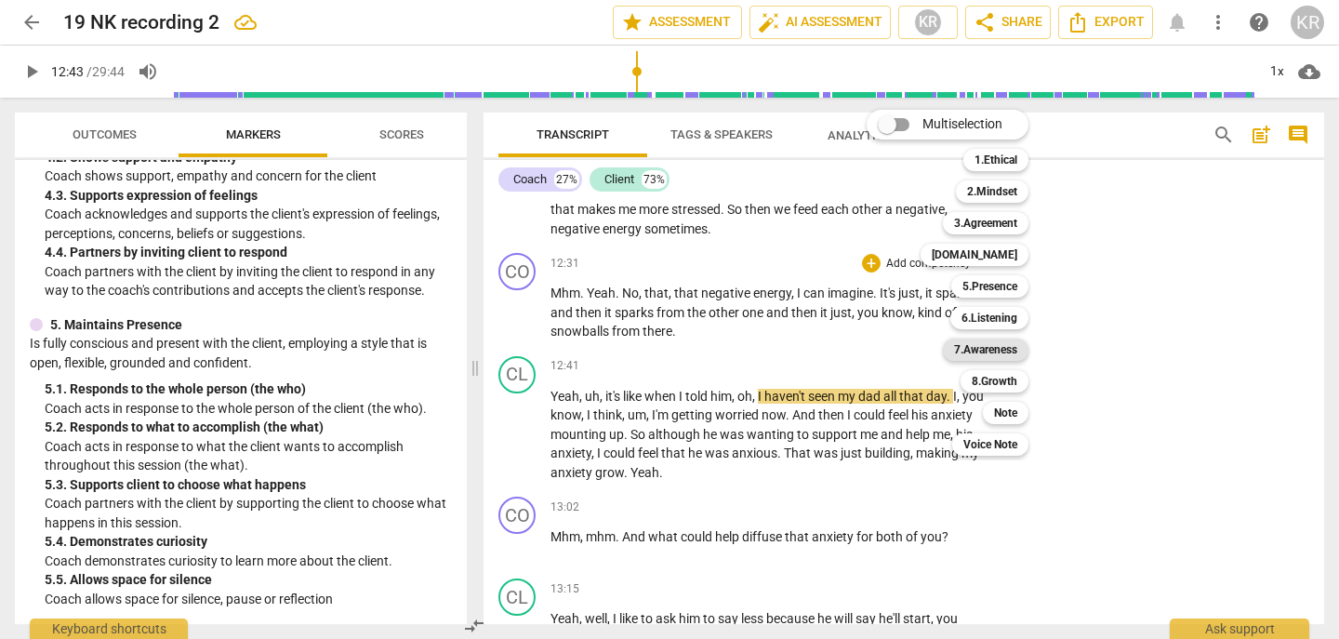
click at [1003, 353] on b "7.Awareness" at bounding box center [985, 350] width 63 height 22
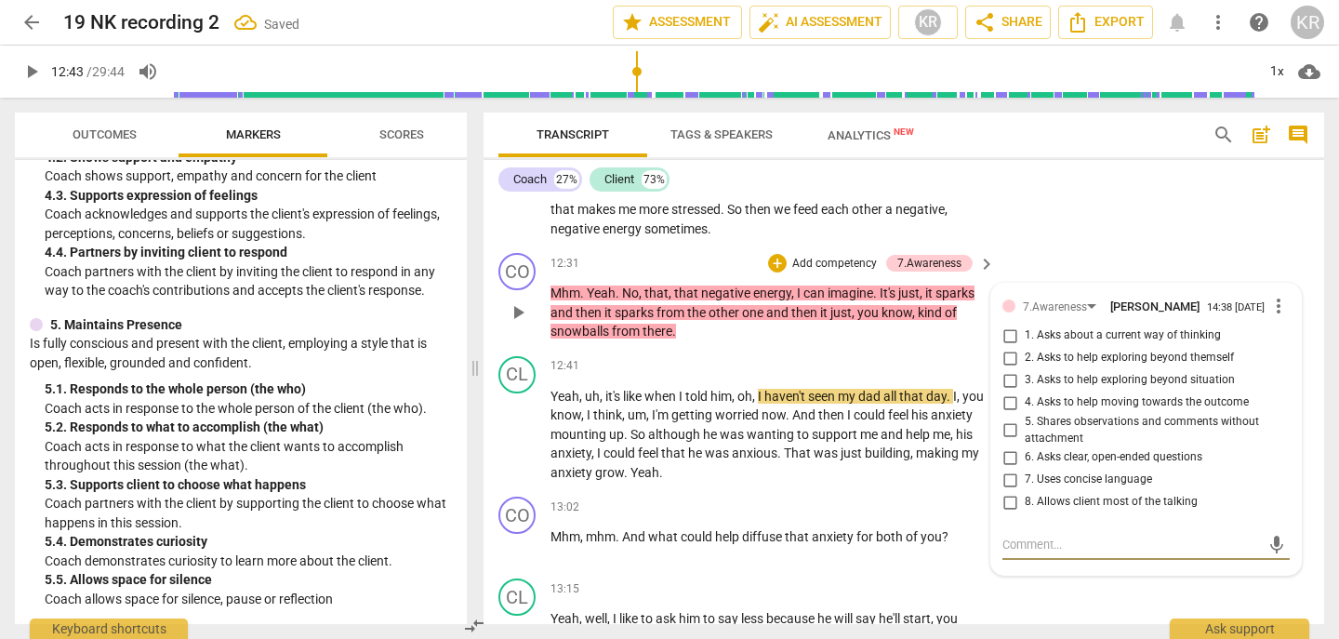
click at [1117, 440] on span "5. Shares observations and comments without attachment" at bounding box center [1154, 430] width 258 height 33
click at [1025, 440] on input "5. Shares observations and comments without attachment" at bounding box center [1010, 431] width 30 height 22
checkbox input "true"
click at [854, 273] on p "Add competency" at bounding box center [835, 264] width 88 height 17
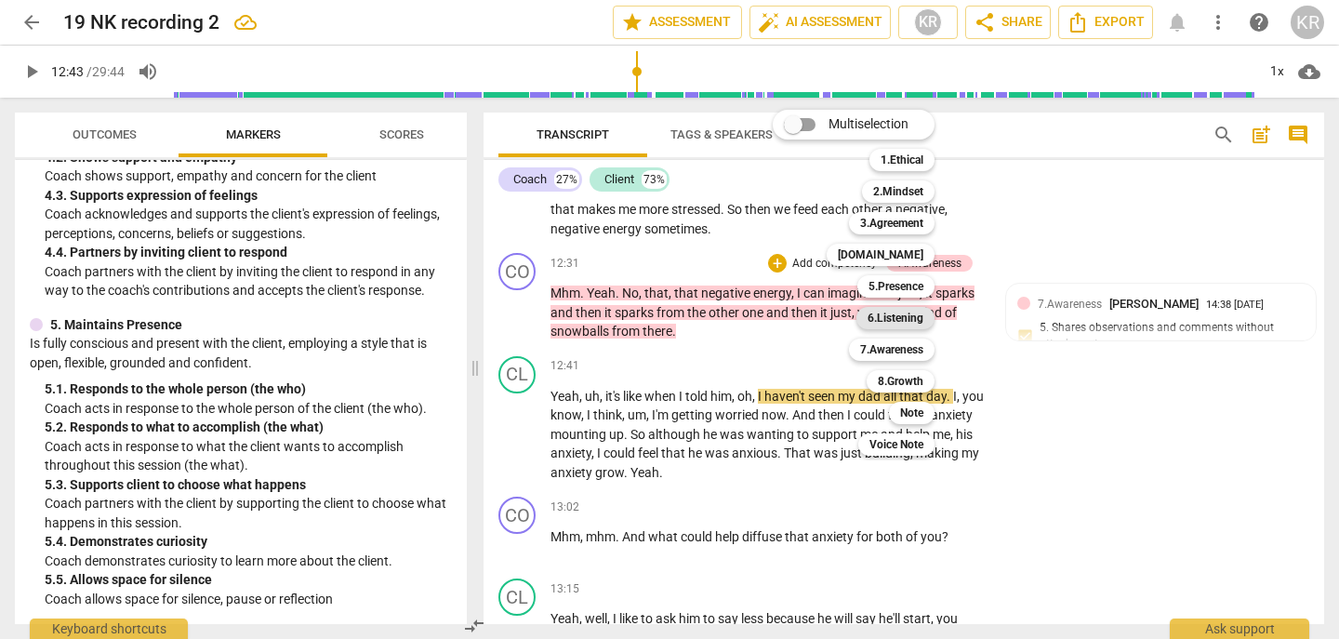
click at [906, 322] on b "6.Listening" at bounding box center [896, 318] width 56 height 22
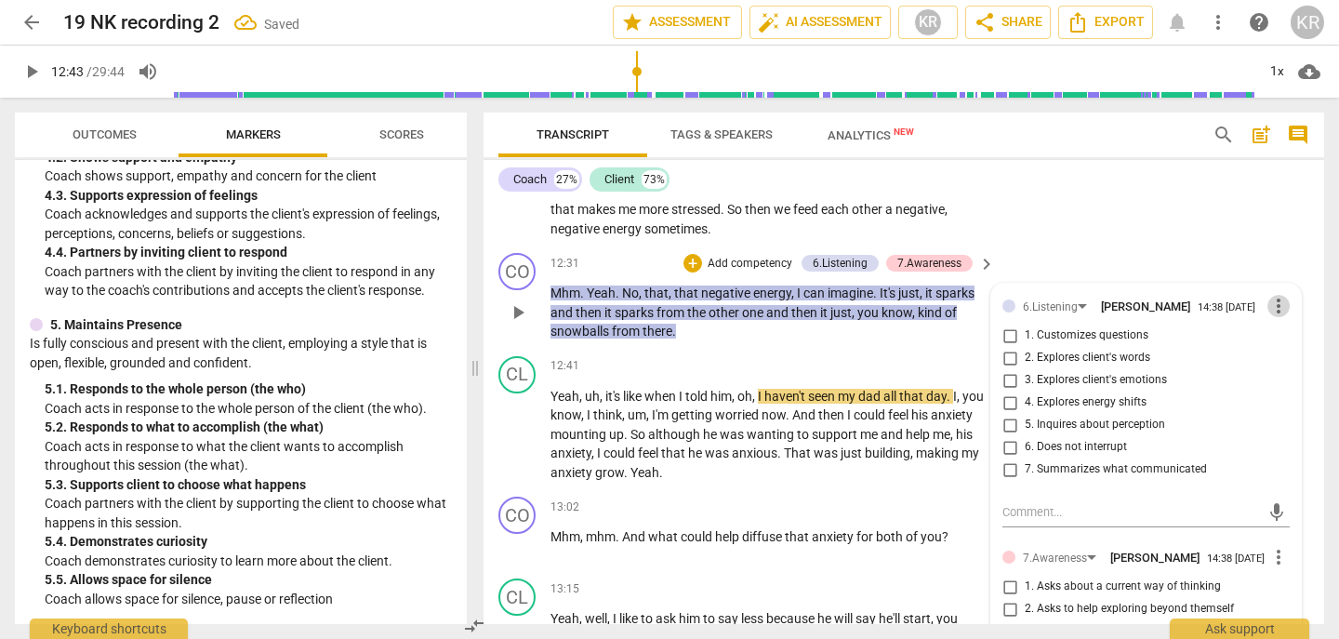
click at [1276, 317] on span "more_vert" at bounding box center [1279, 306] width 22 height 22
click at [1288, 361] on li "Delete" at bounding box center [1291, 359] width 64 height 35
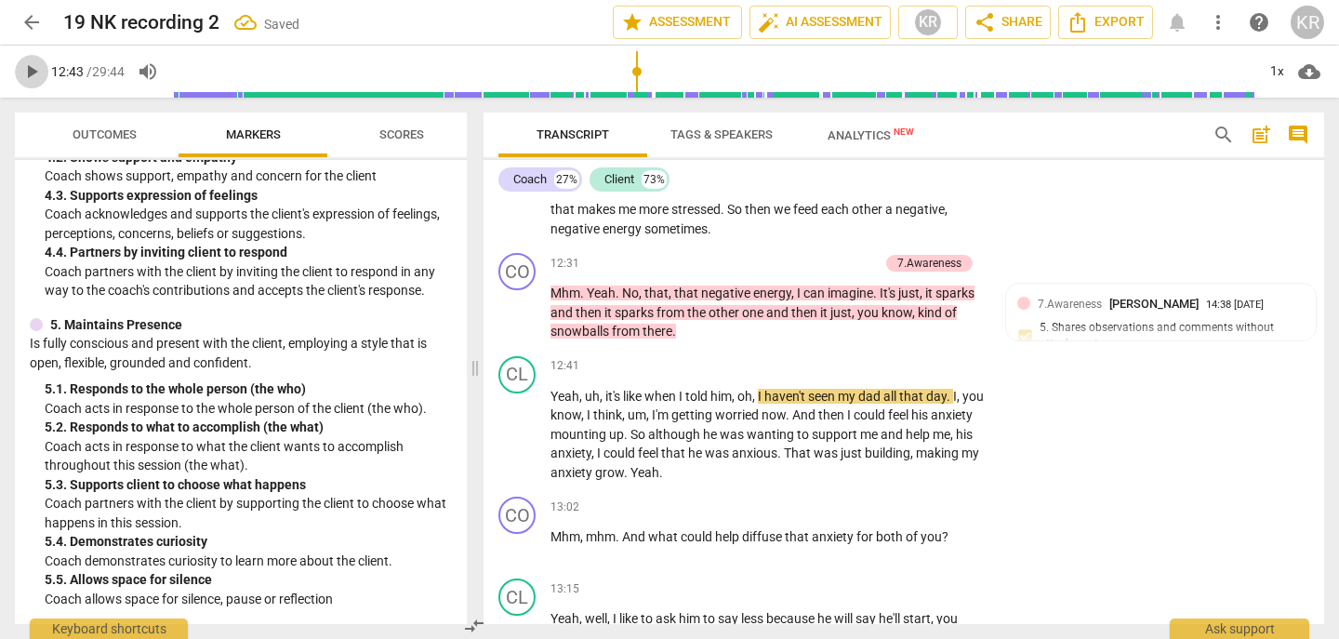
click at [35, 70] on span "play_arrow" at bounding box center [31, 71] width 22 height 22
click at [1278, 63] on div "1x" at bounding box center [1276, 72] width 35 height 30
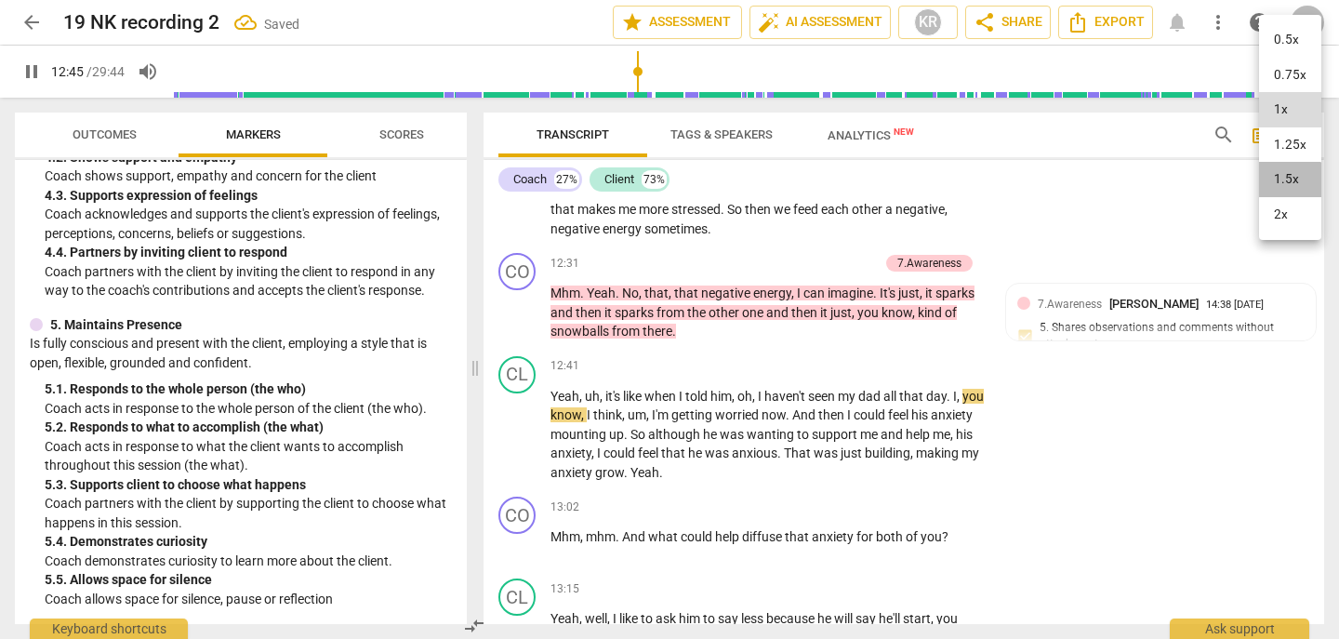
click at [1281, 188] on li "1.5x" at bounding box center [1290, 179] width 62 height 35
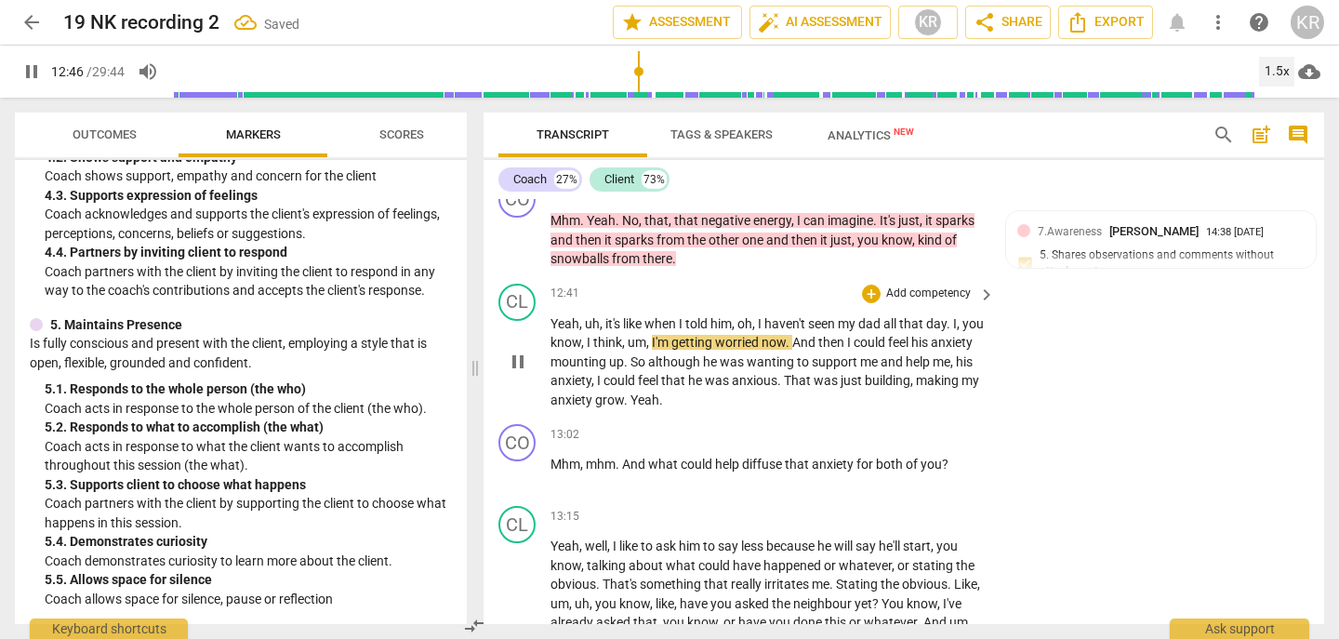
scroll to position [3727, 0]
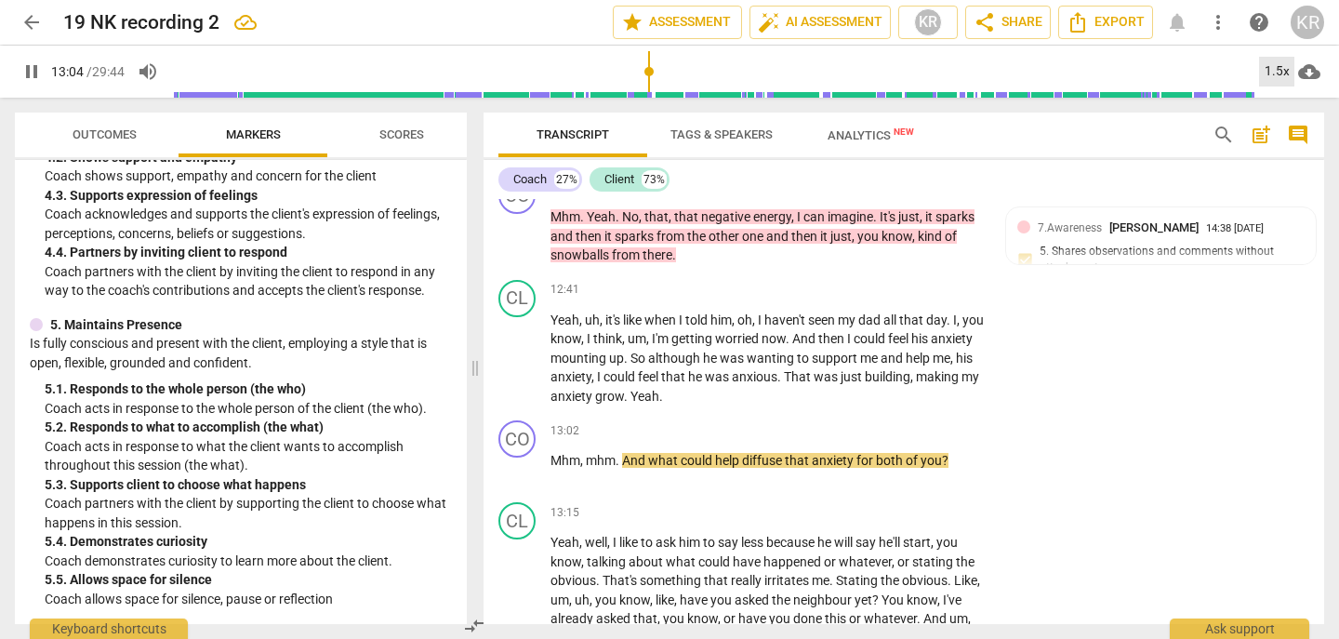
click at [1275, 64] on div "1.5x" at bounding box center [1276, 72] width 35 height 30
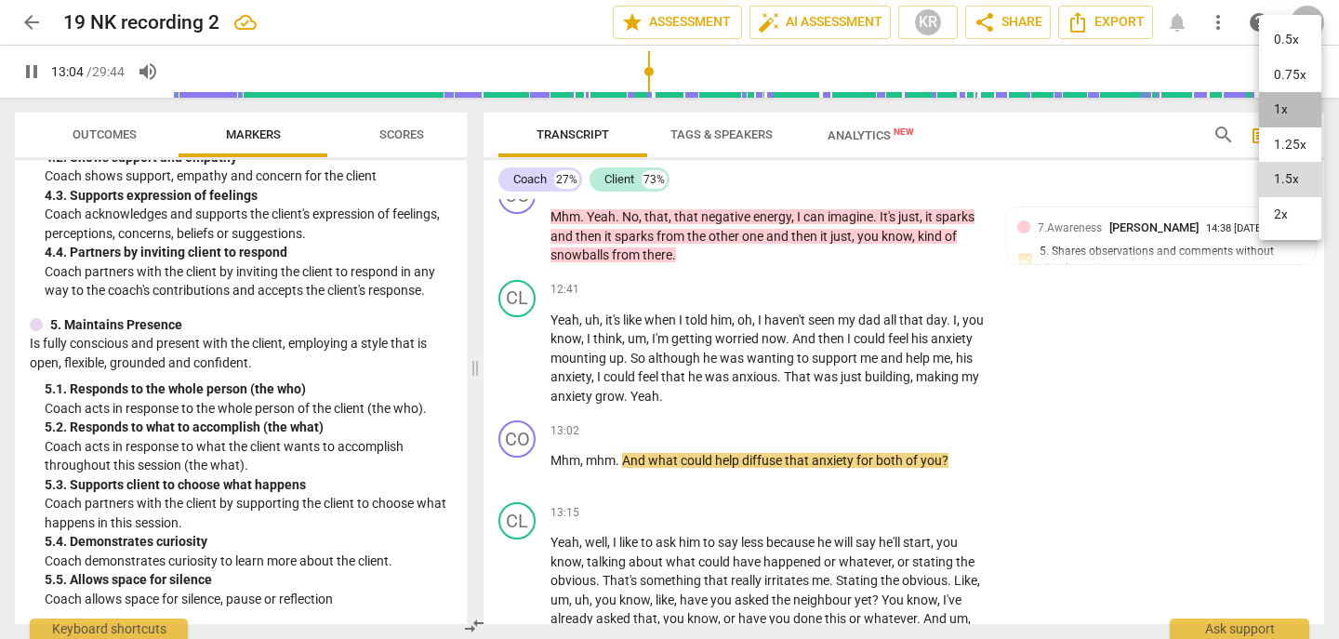
click at [1272, 115] on li "1x" at bounding box center [1290, 109] width 62 height 35
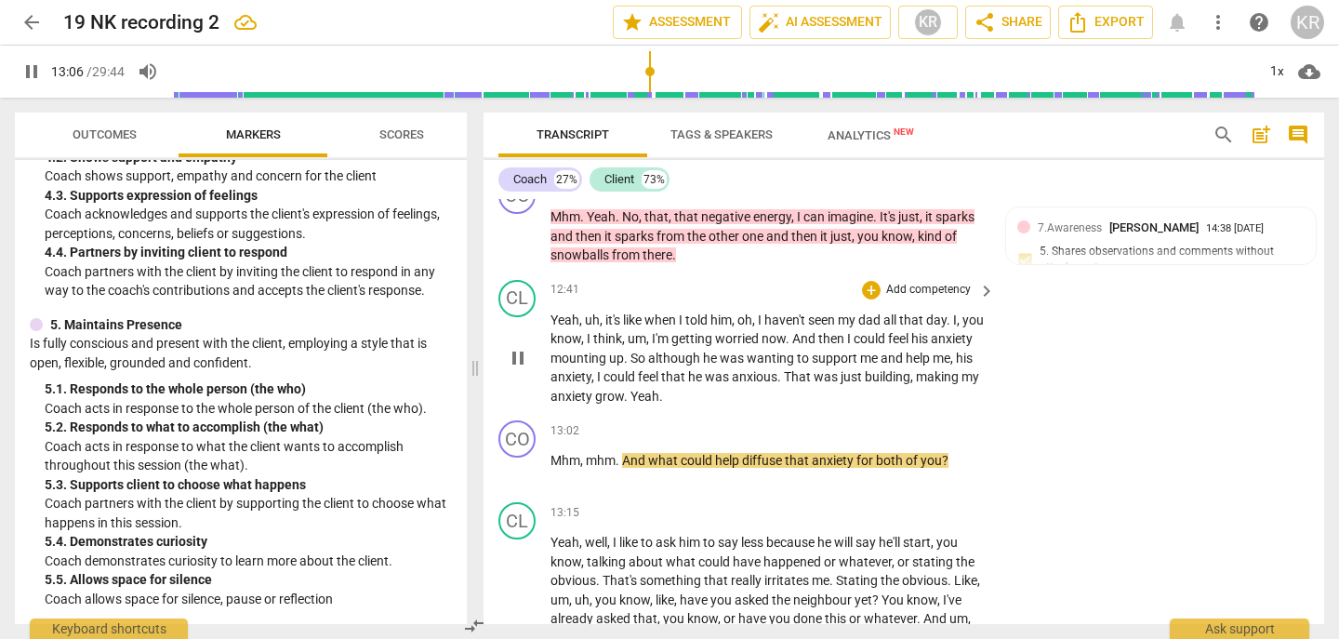
click at [624, 404] on span "grow" at bounding box center [609, 396] width 29 height 15
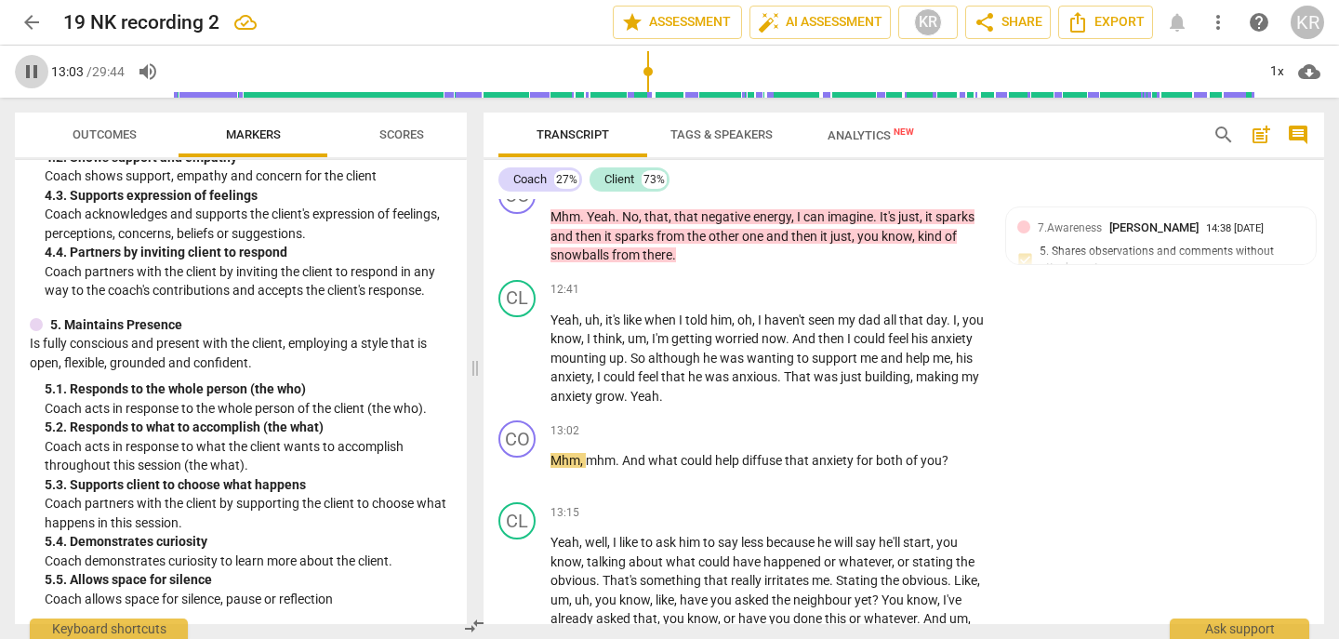
click at [23, 67] on span "pause" at bounding box center [31, 71] width 22 height 22
click at [517, 481] on span "play_arrow" at bounding box center [518, 470] width 22 height 22
click at [517, 481] on span "pause" at bounding box center [518, 470] width 22 height 22
type input "791"
click at [941, 440] on p "Add competency" at bounding box center [929, 431] width 88 height 17
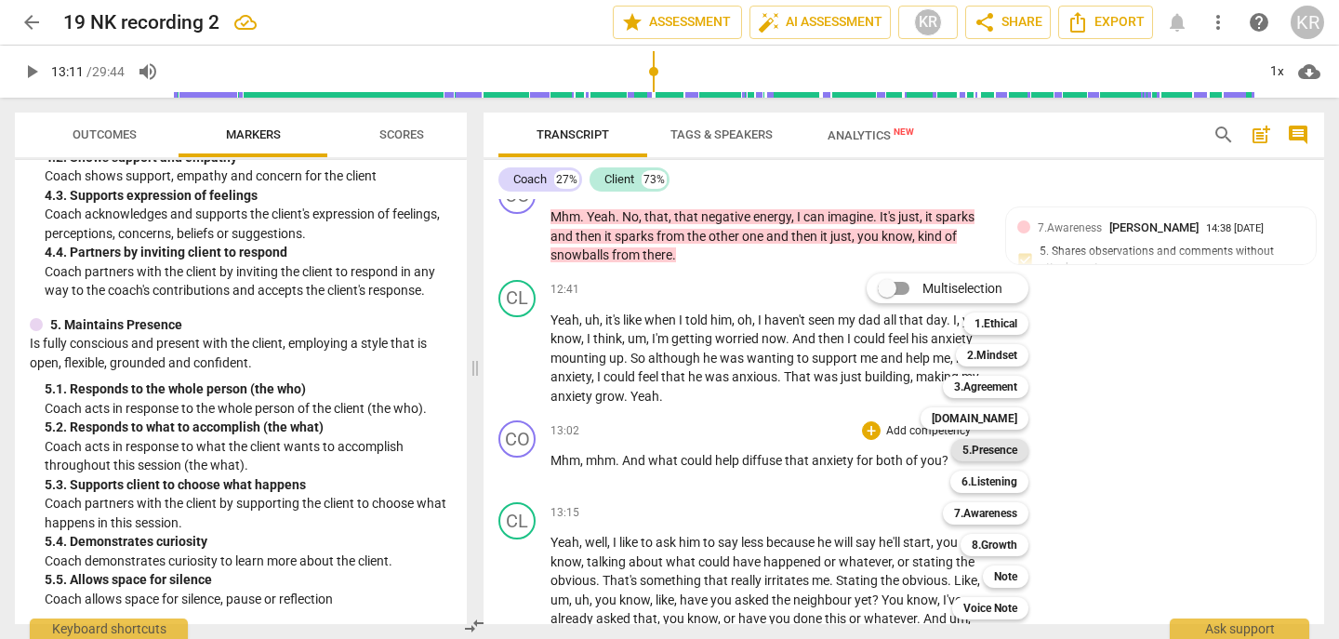
click at [996, 451] on b "5.Presence" at bounding box center [990, 450] width 55 height 22
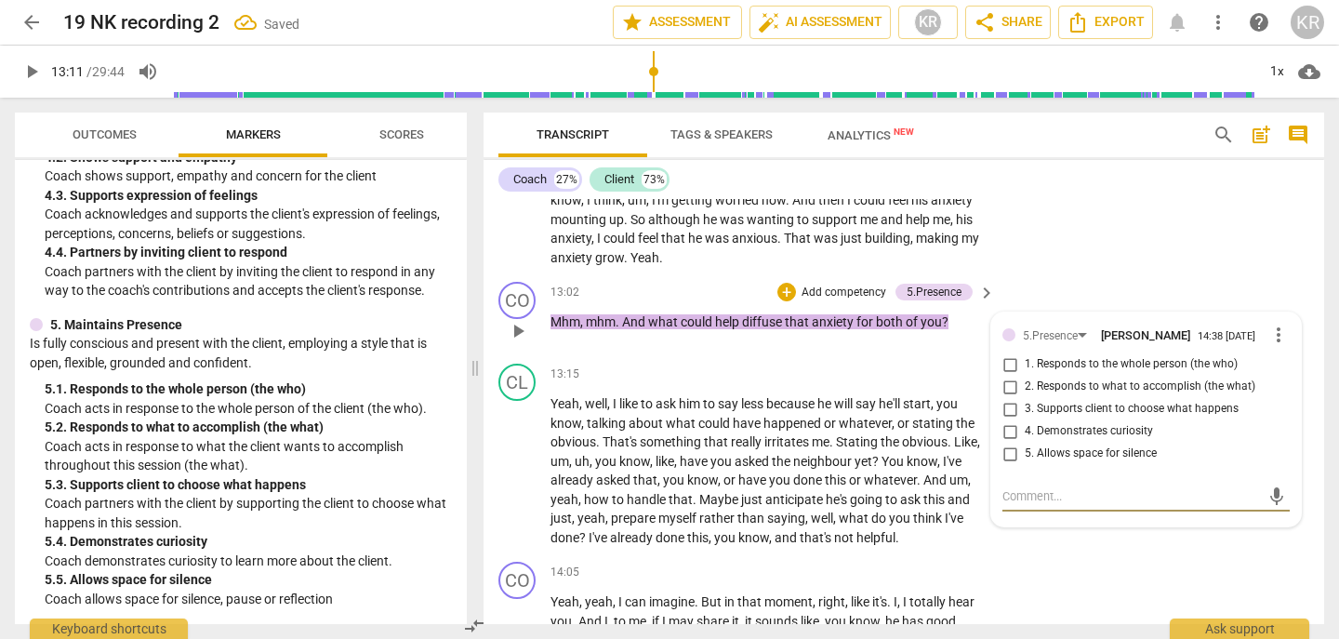
scroll to position [3860, 0]
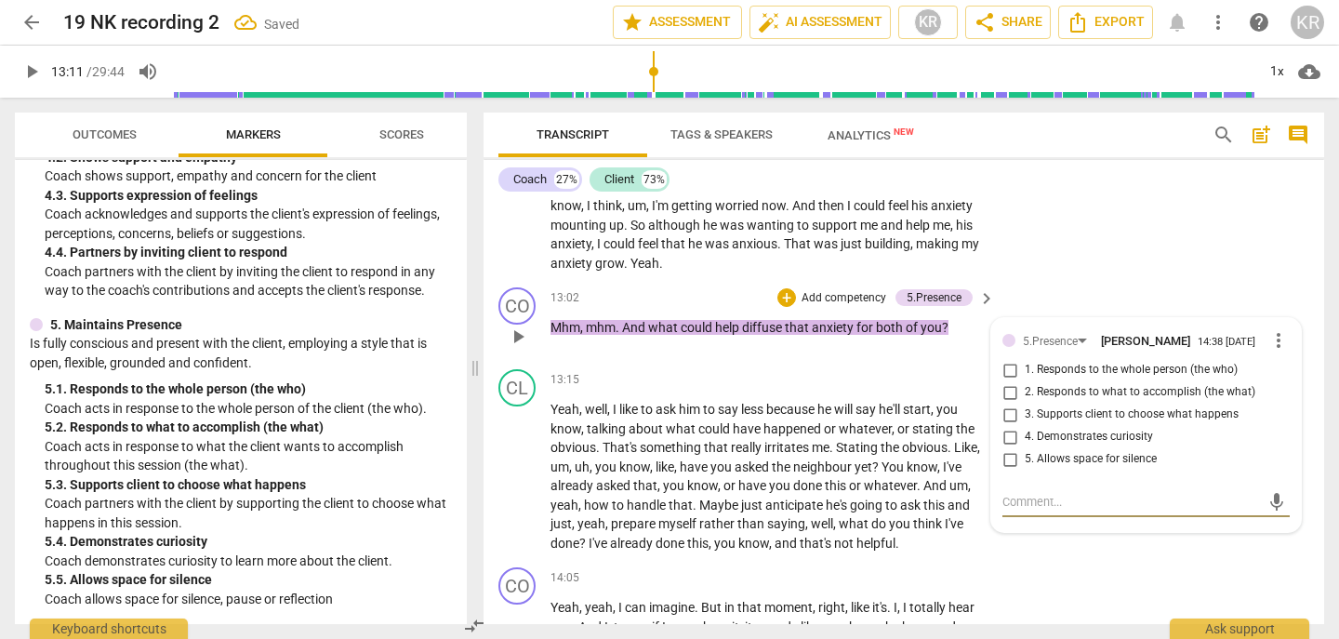
click at [1093, 401] on span "2. Responds to what to accomplish (the what)" at bounding box center [1140, 392] width 231 height 17
click at [1025, 404] on input "2. Responds to what to accomplish (the what)" at bounding box center [1010, 392] width 30 height 22
checkbox input "true"
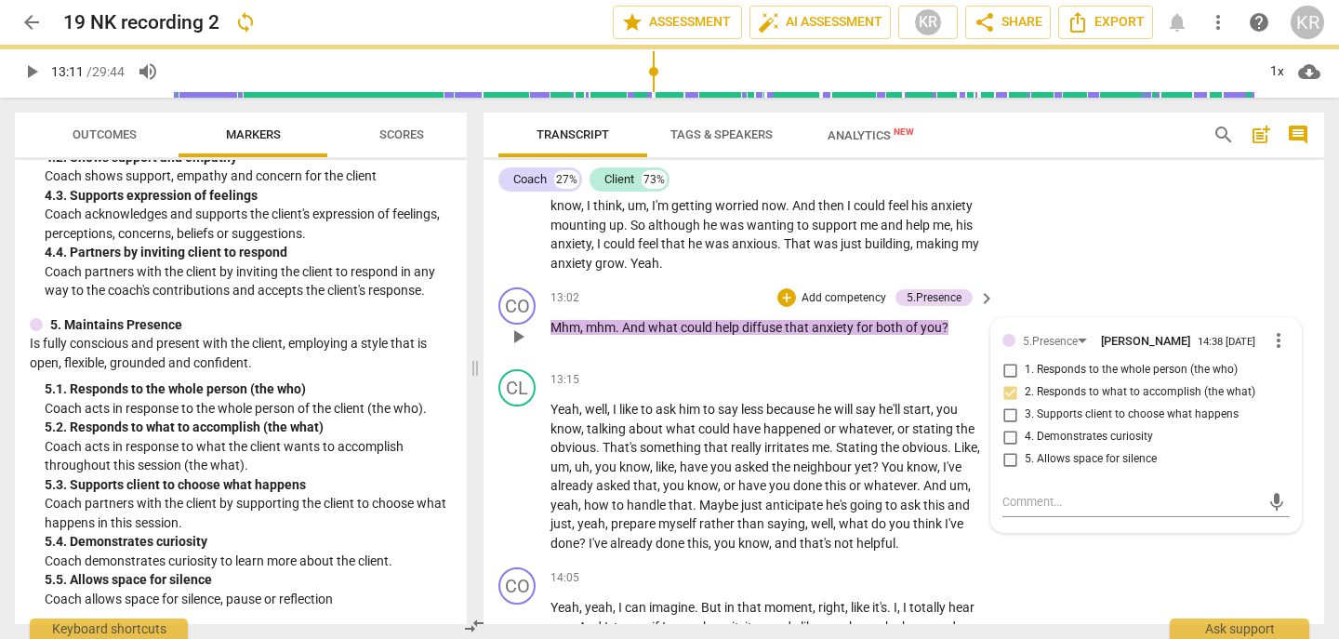
click at [825, 307] on p "Add competency" at bounding box center [844, 298] width 88 height 17
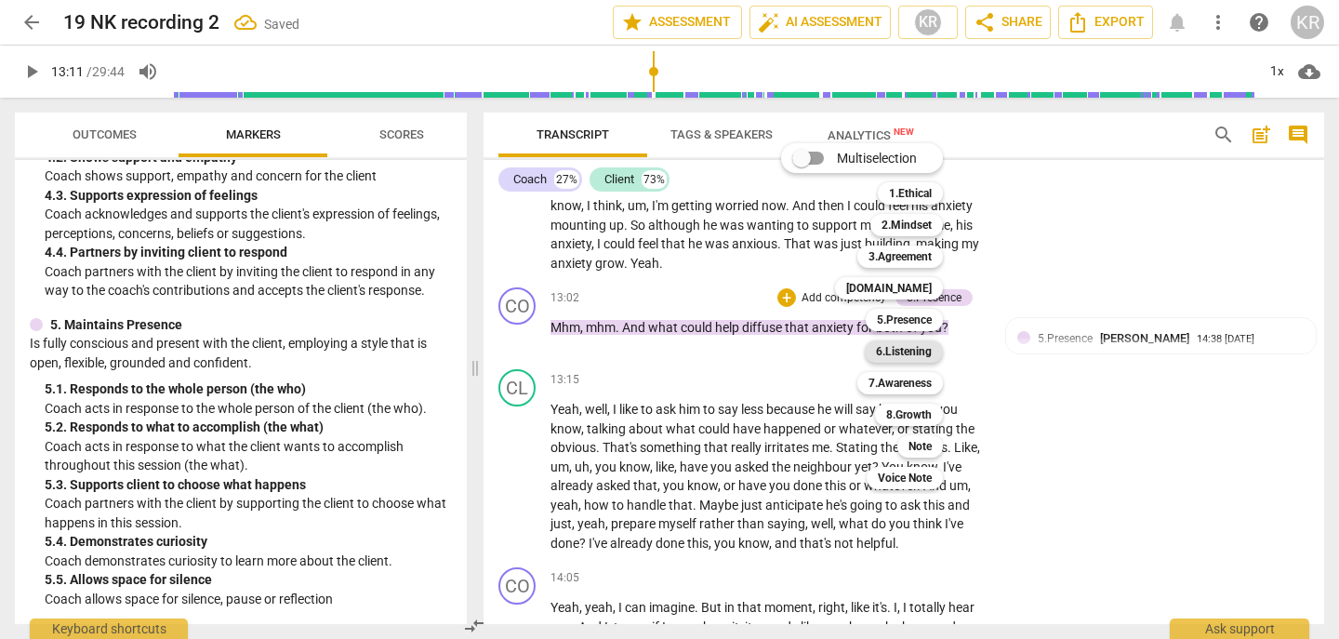
click at [904, 352] on b "6.Listening" at bounding box center [904, 351] width 56 height 22
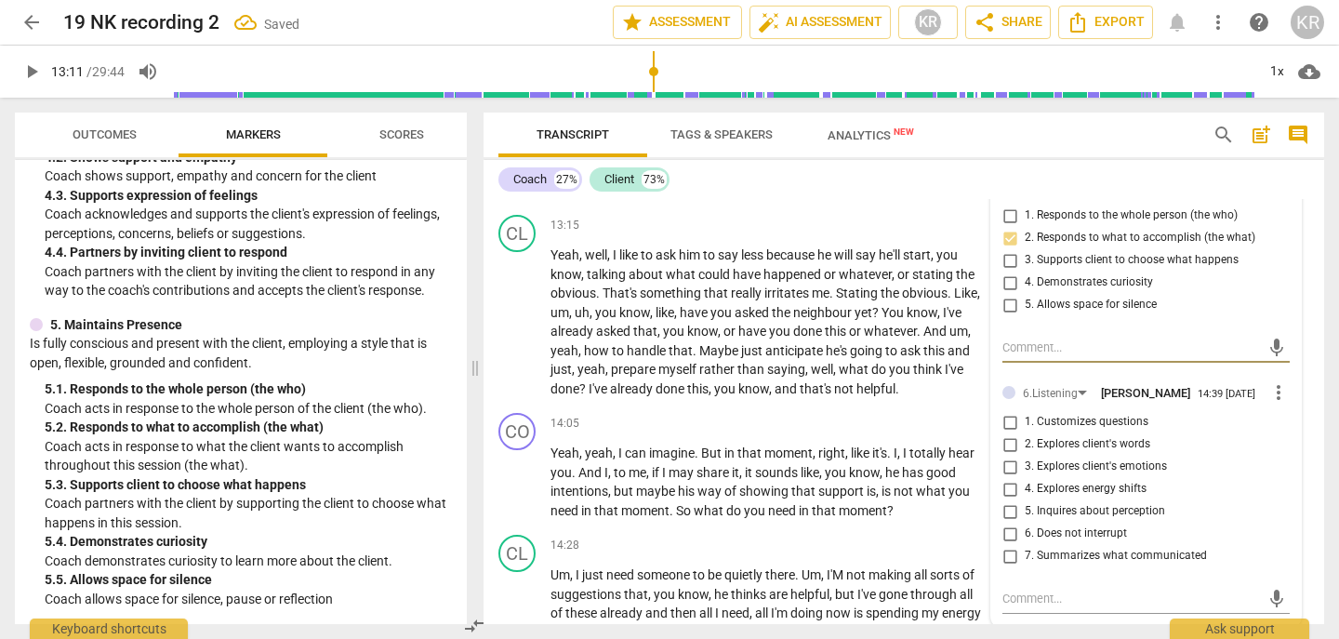
scroll to position [4016, 0]
click at [1109, 430] on label "1. Customizes questions" at bounding box center [1138, 421] width 287 height 22
click at [1025, 430] on input "1. Customizes questions" at bounding box center [1010, 421] width 30 height 22
checkbox input "true"
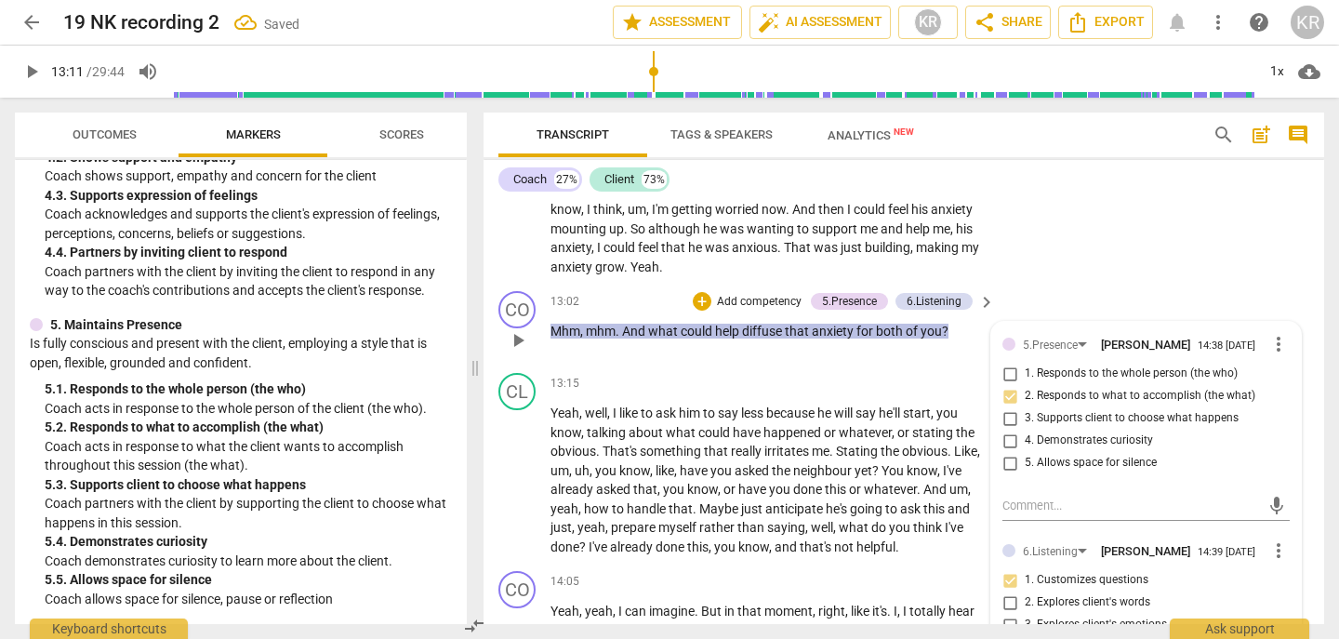
scroll to position [3828, 0]
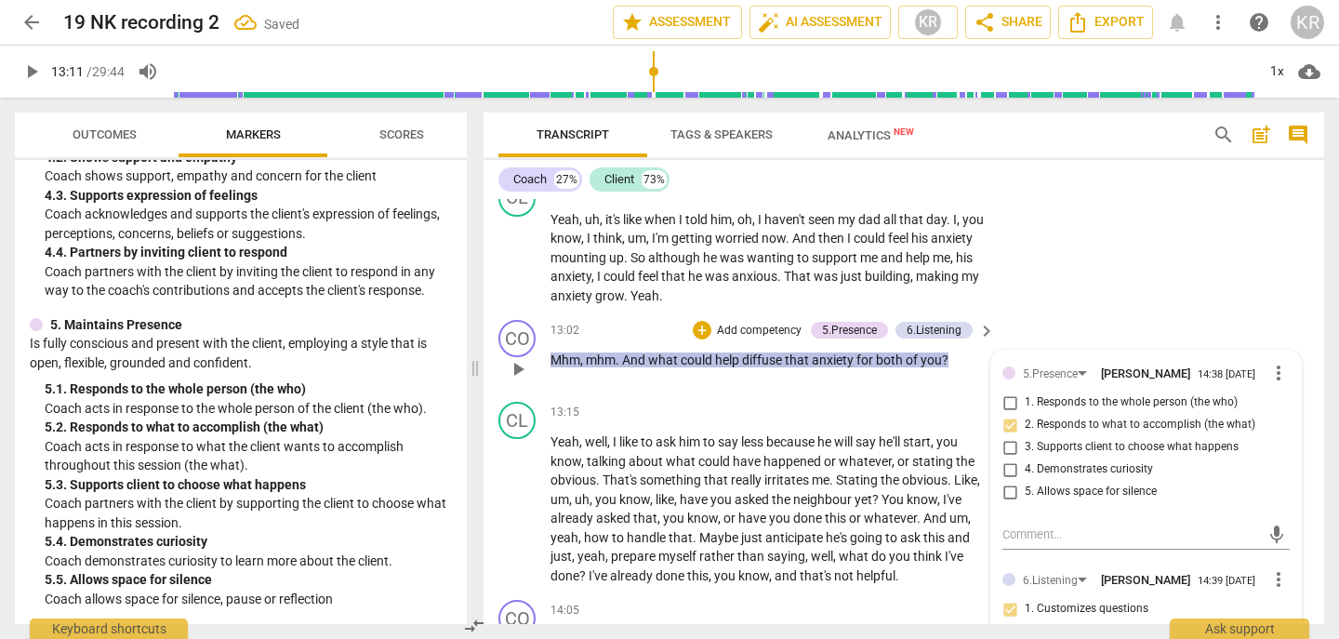
click at [746, 340] on p "Add competency" at bounding box center [759, 331] width 88 height 17
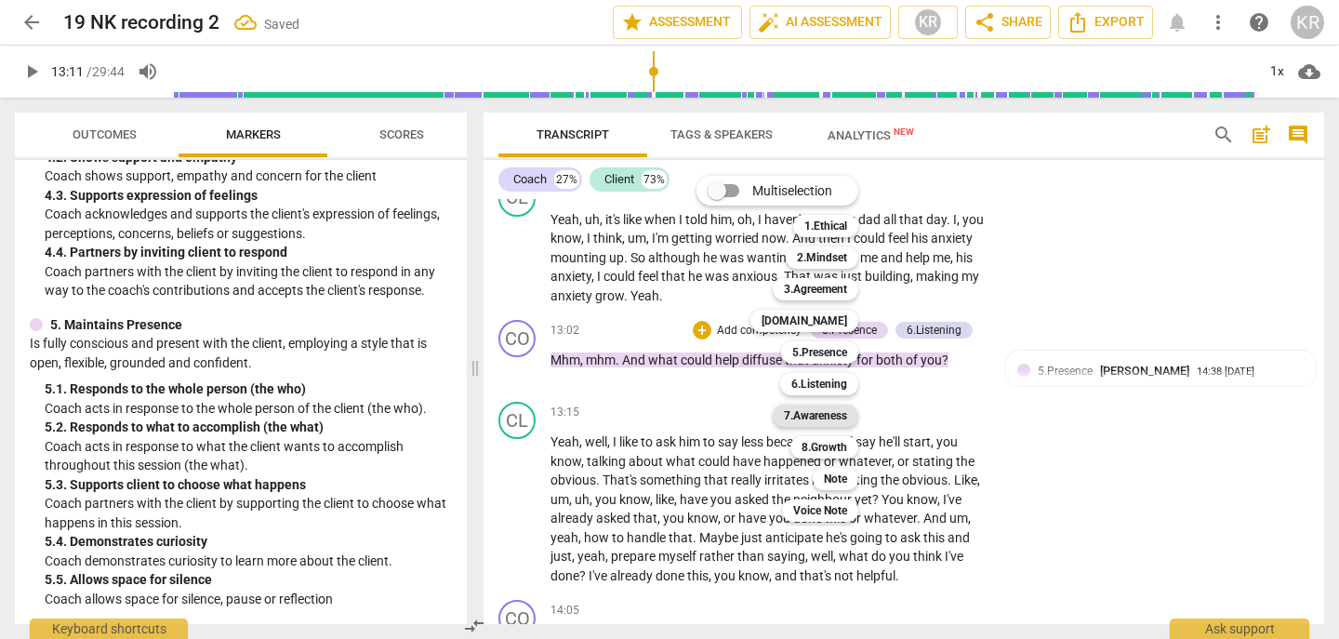
click at [832, 415] on b "7.Awareness" at bounding box center [815, 416] width 63 height 22
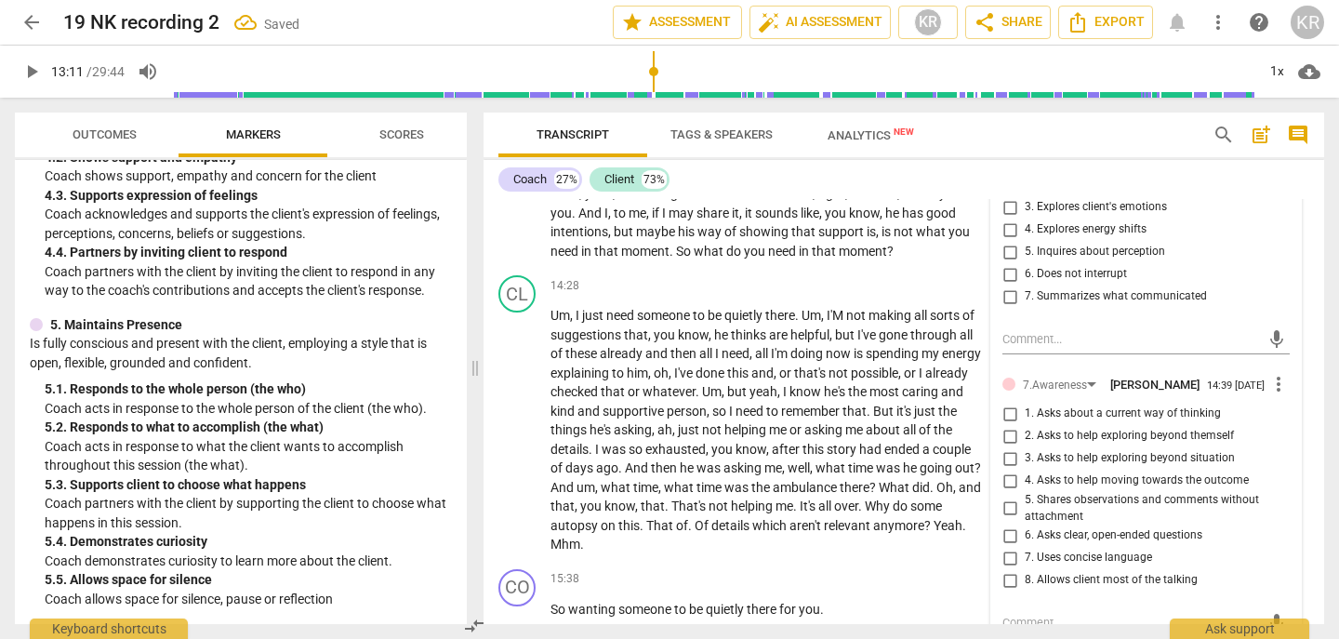
scroll to position [4288, 0]
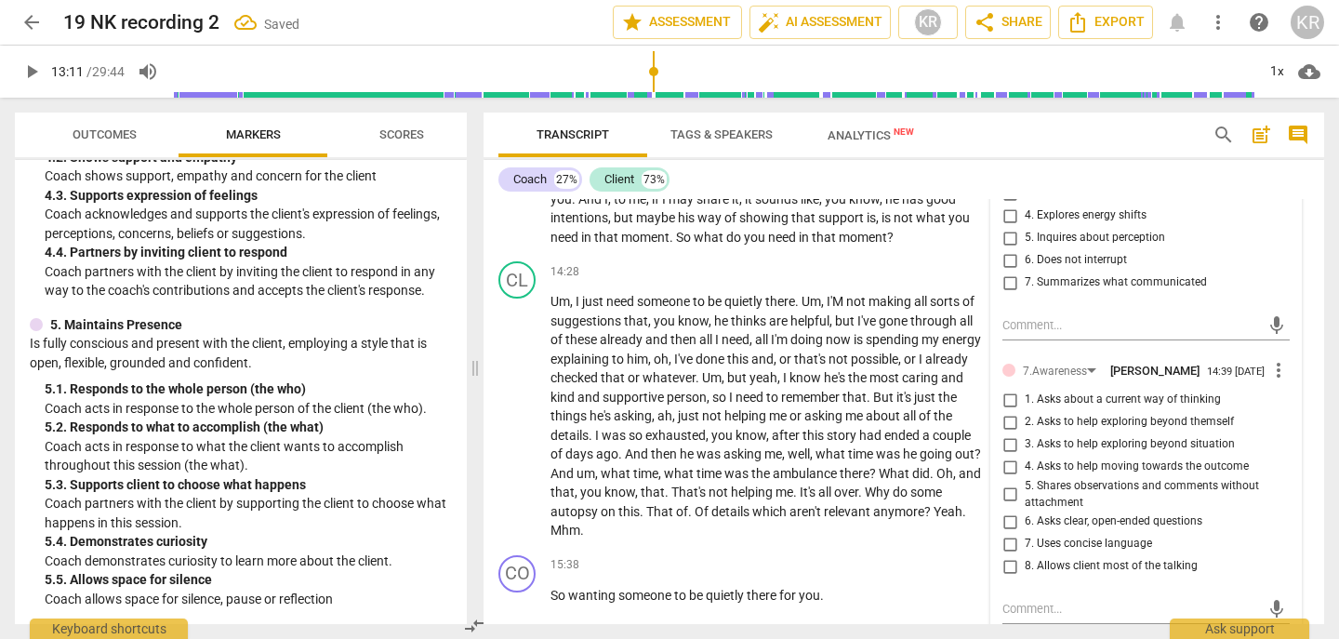
click at [1110, 530] on span "6. Asks clear, open-ended questions" at bounding box center [1114, 521] width 178 height 17
click at [1025, 533] on input "6. Asks clear, open-ended questions" at bounding box center [1010, 522] width 30 height 22
checkbox input "true"
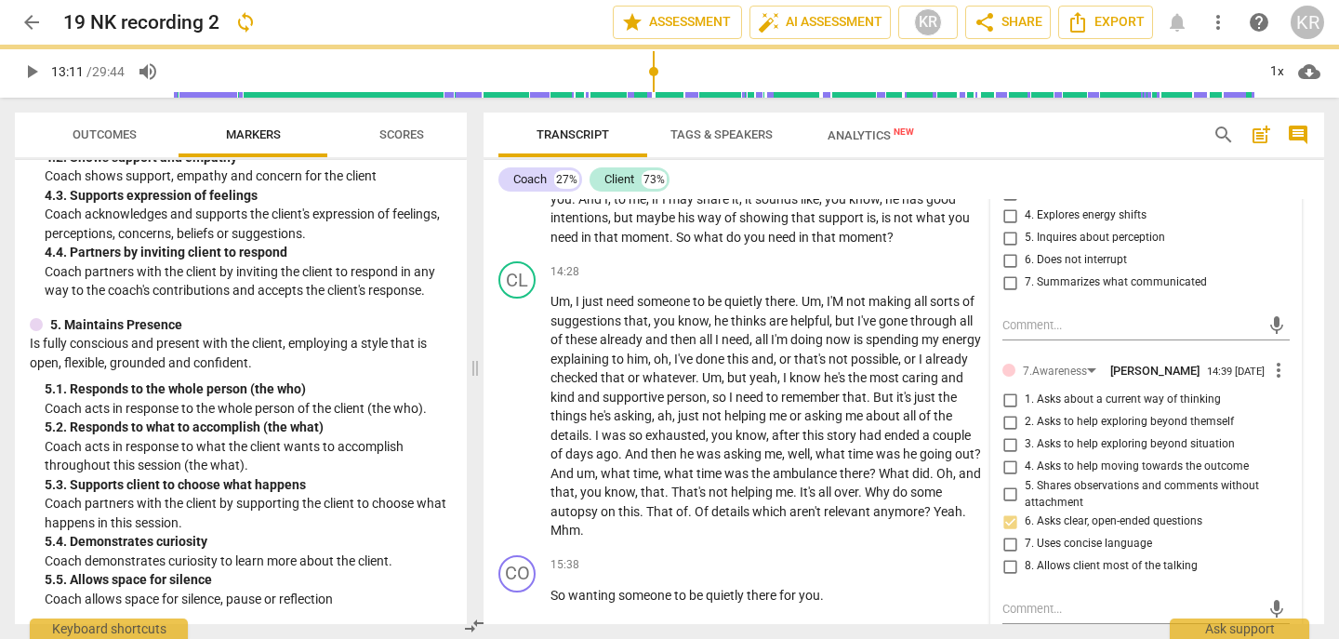
click at [1044, 553] on span "7. Uses concise language" at bounding box center [1088, 544] width 127 height 17
click at [1025, 555] on input "7. Uses concise language" at bounding box center [1010, 544] width 30 height 22
checkbox input "true"
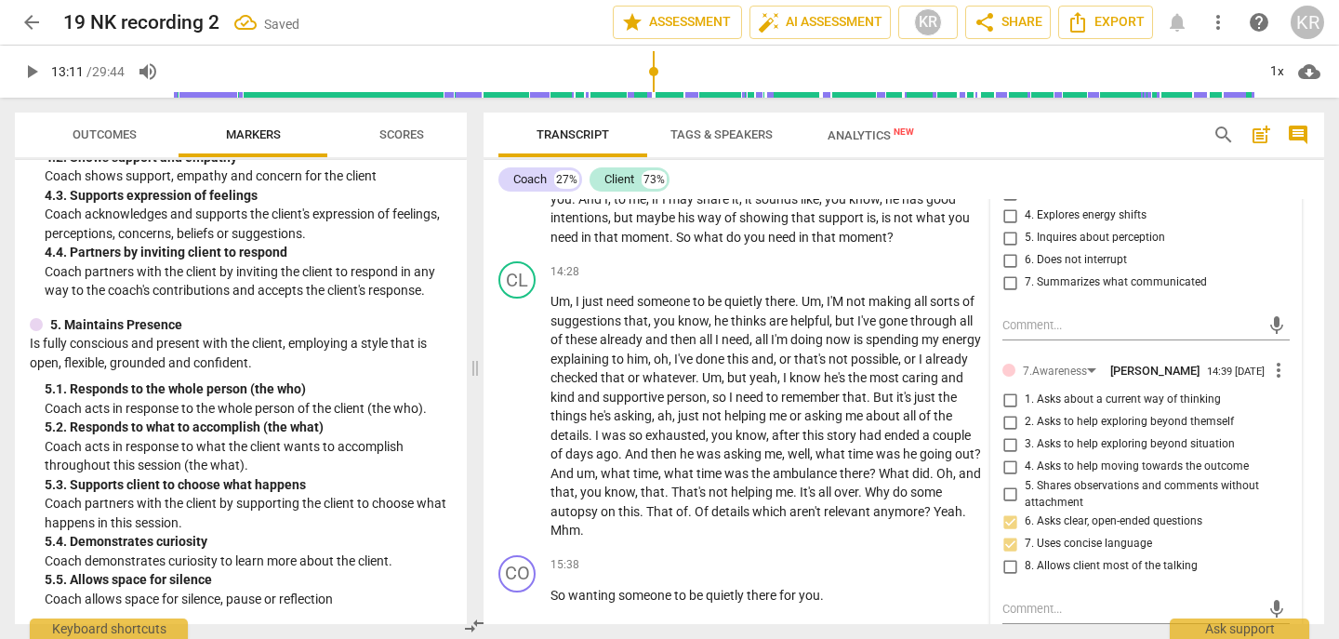
click at [1058, 453] on span "3. Asks to help exploring beyond situation" at bounding box center [1130, 444] width 210 height 17
click at [1025, 456] on input "3. Asks to help exploring beyond situation" at bounding box center [1010, 444] width 30 height 22
checkbox input "true"
click at [30, 76] on span "play_arrow" at bounding box center [31, 71] width 22 height 22
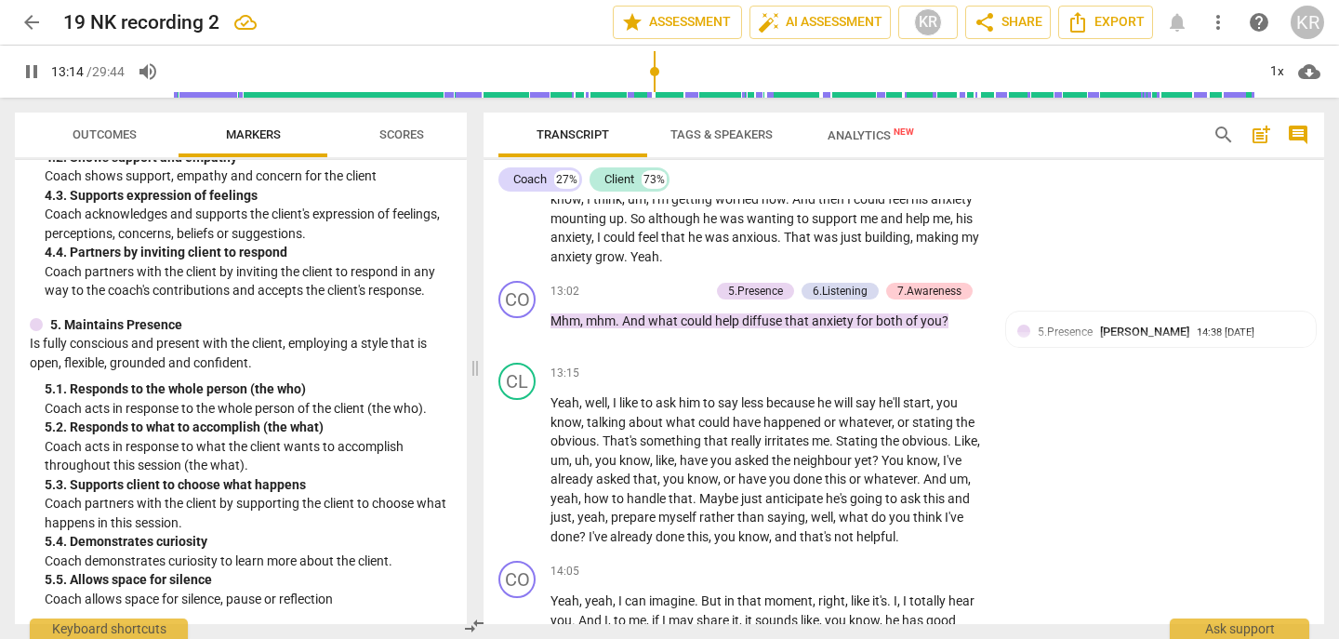
scroll to position [3882, 0]
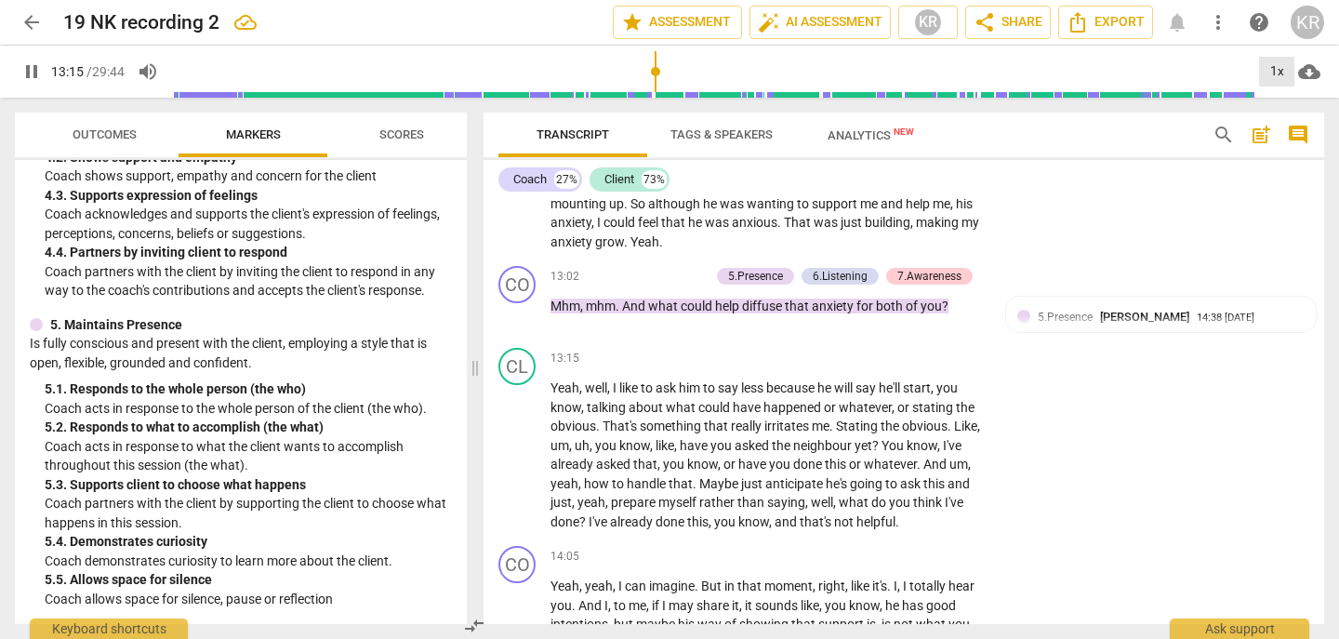
click at [1269, 68] on div "1x" at bounding box center [1276, 72] width 35 height 30
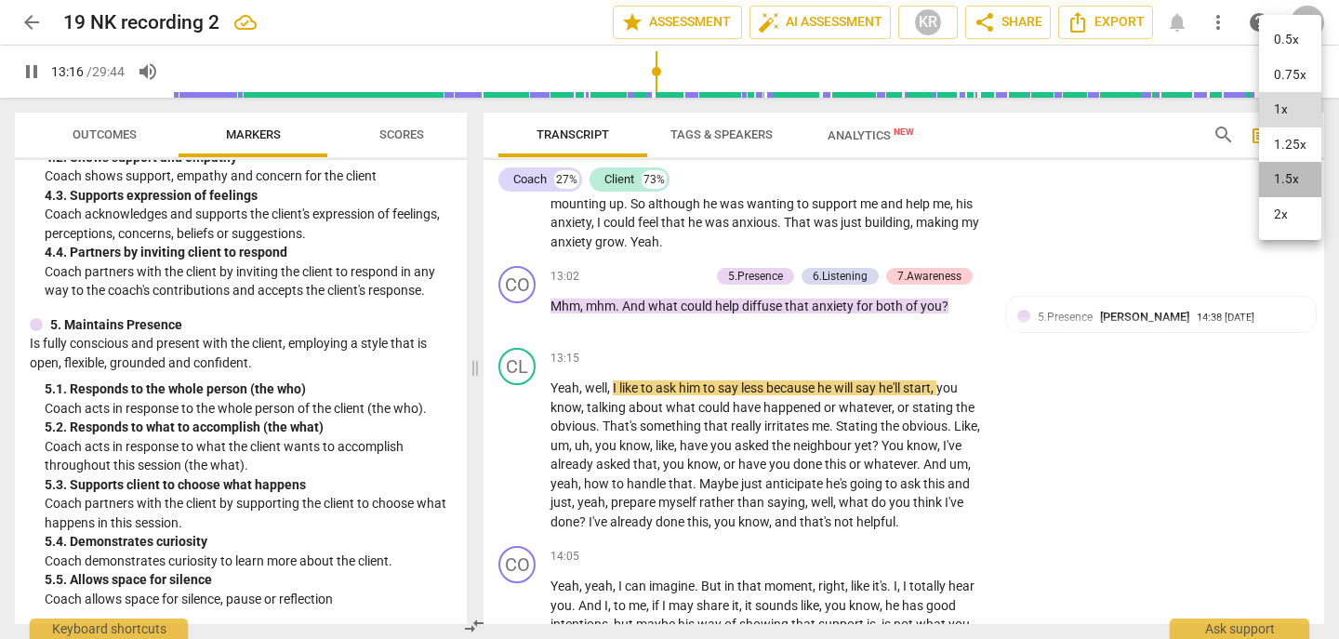
click at [1281, 183] on li "1.5x" at bounding box center [1290, 179] width 62 height 35
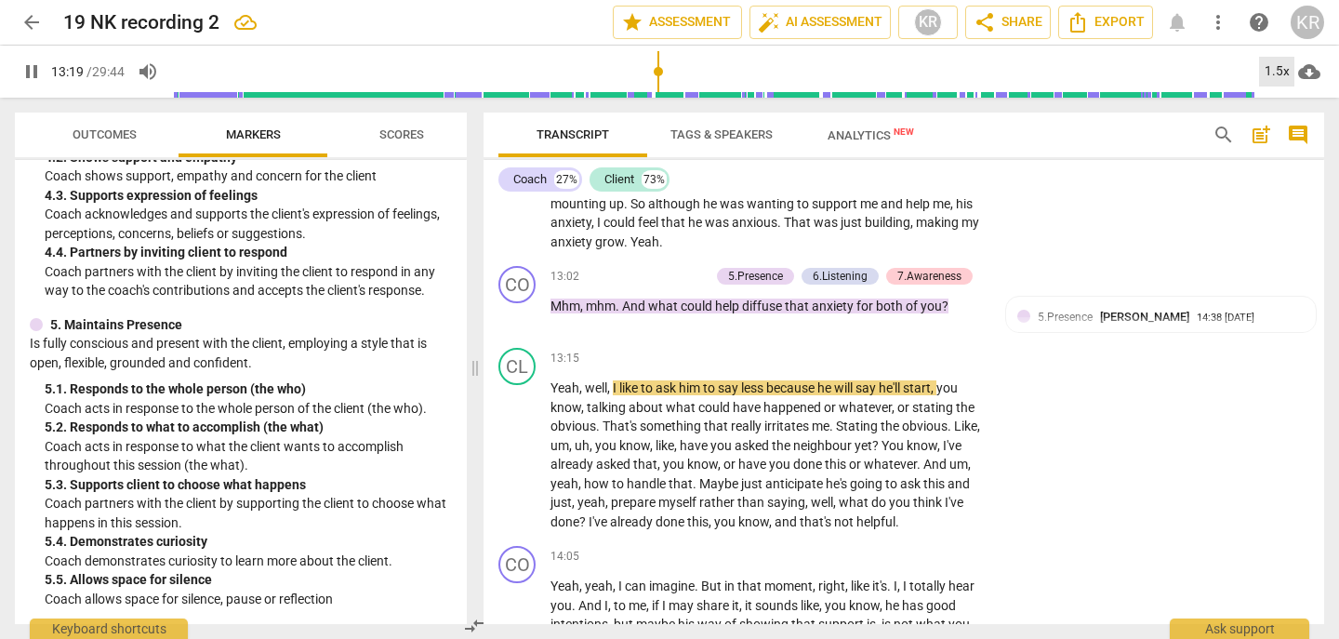
click at [1277, 75] on div "1.5x" at bounding box center [1276, 72] width 35 height 30
click at [1281, 216] on li "2x" at bounding box center [1290, 214] width 62 height 35
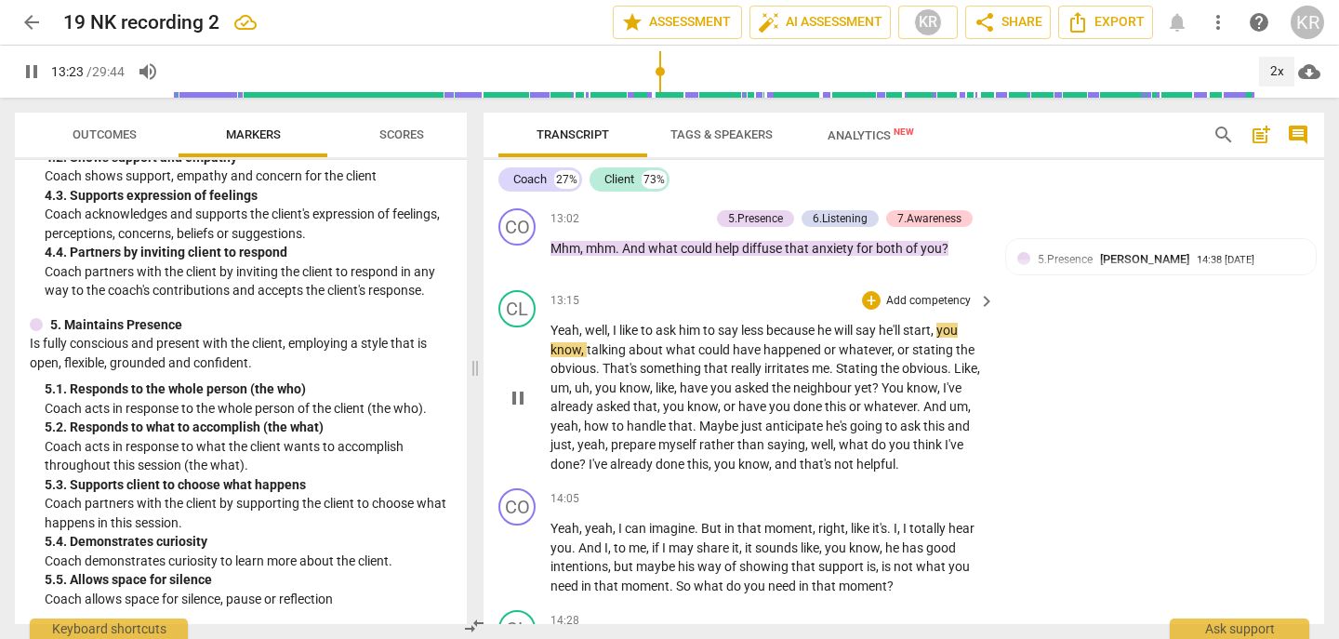
scroll to position [3940, 0]
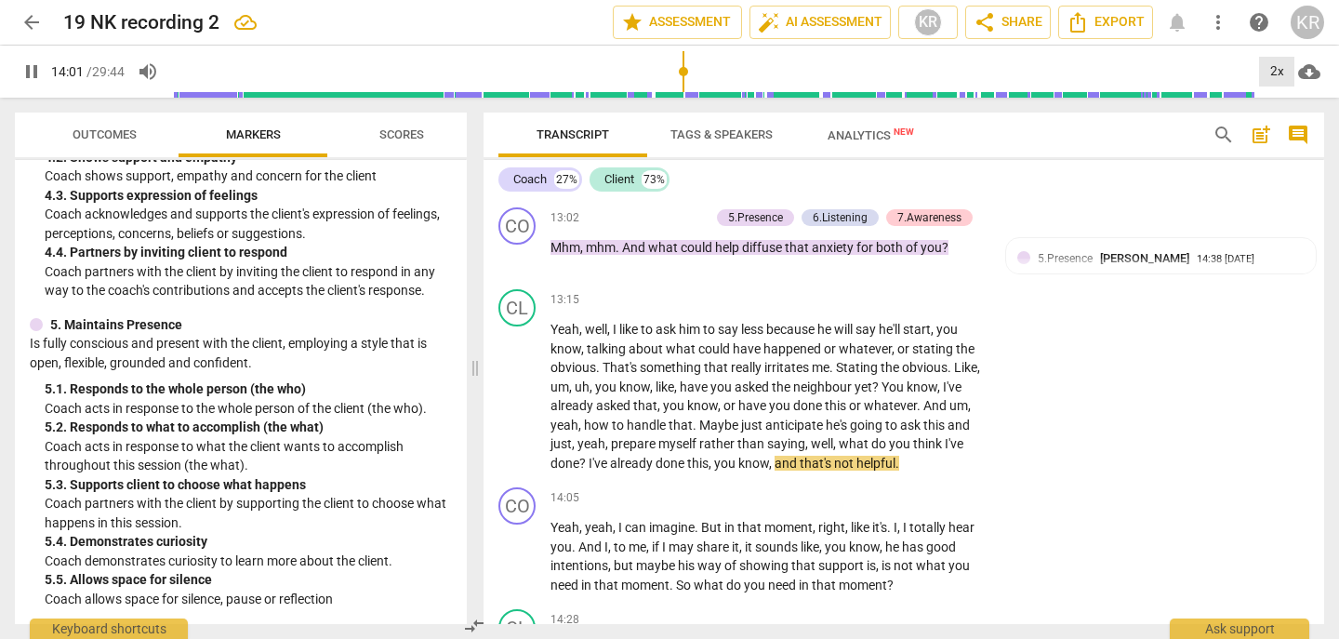
click at [1278, 68] on div "2x" at bounding box center [1276, 72] width 35 height 30
click at [1276, 117] on li "1x" at bounding box center [1290, 109] width 62 height 35
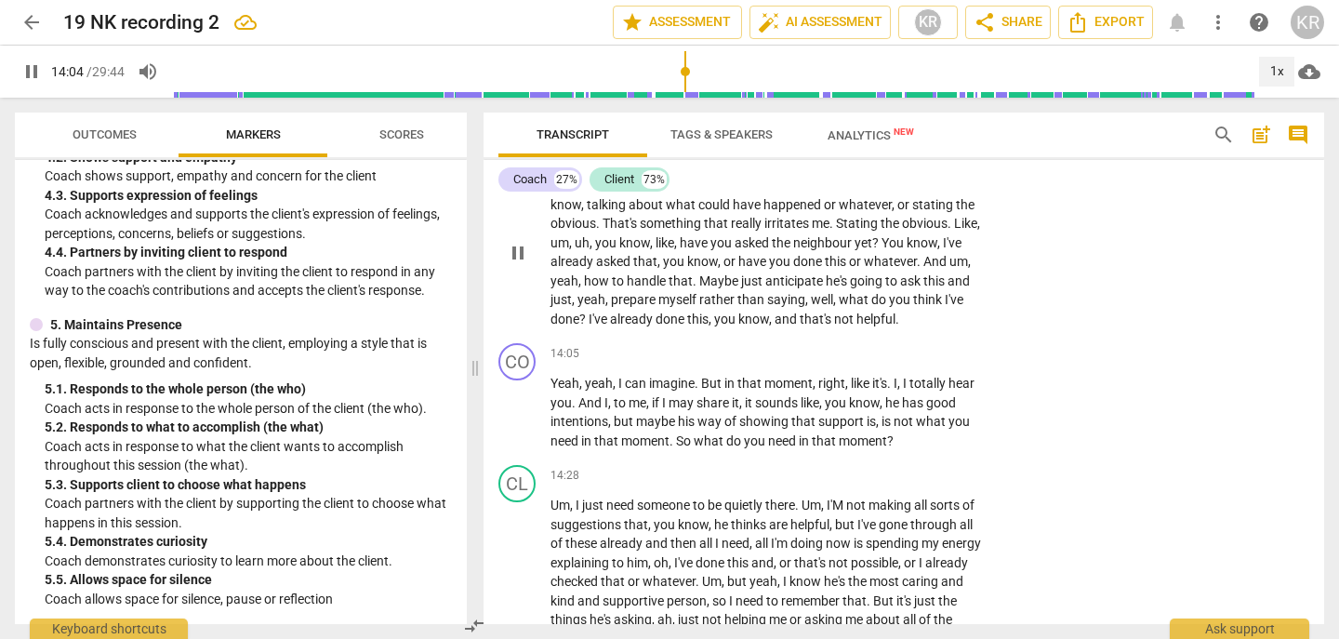
scroll to position [4089, 0]
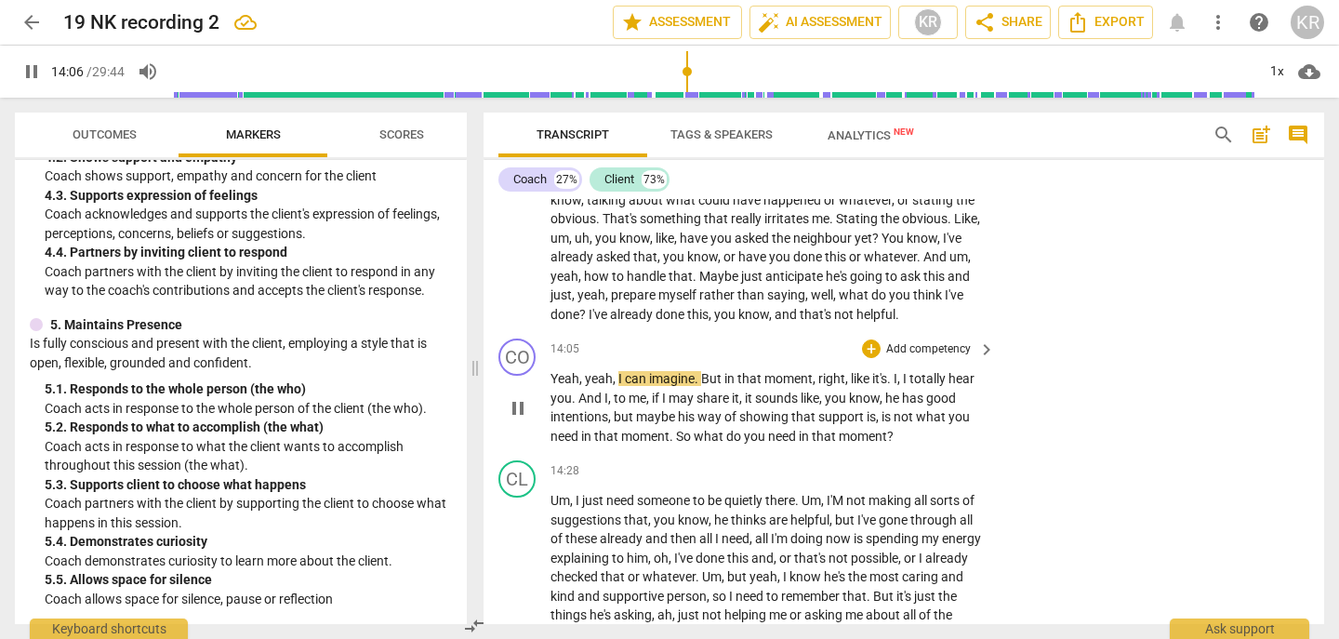
click at [523, 420] on span "pause" at bounding box center [518, 408] width 22 height 22
click at [553, 386] on span "Yeah" at bounding box center [565, 378] width 29 height 15
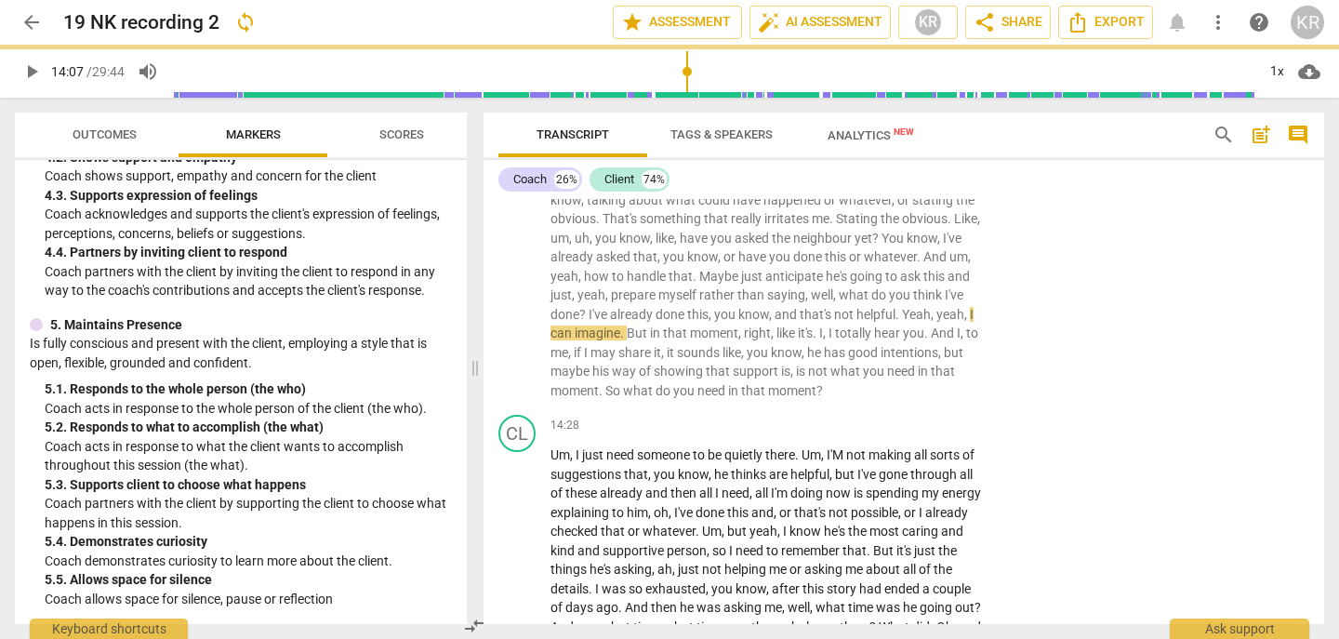
scroll to position [4043, 0]
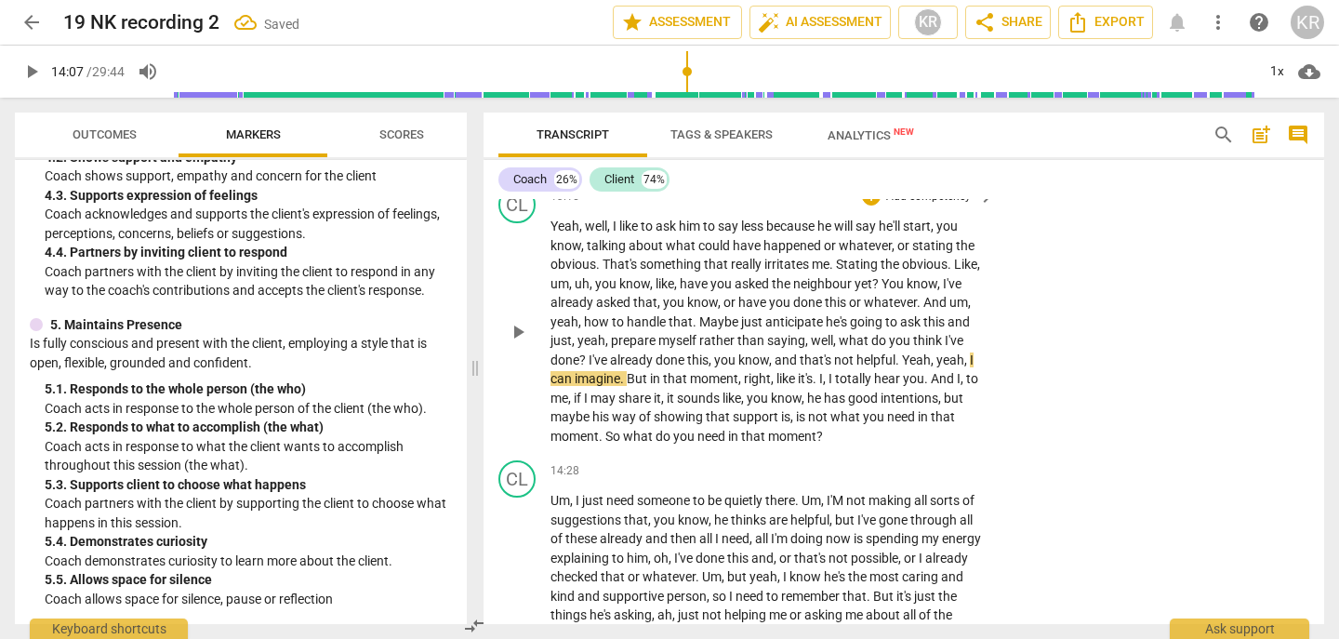
click at [937, 367] on span "yeah" at bounding box center [951, 360] width 28 height 15
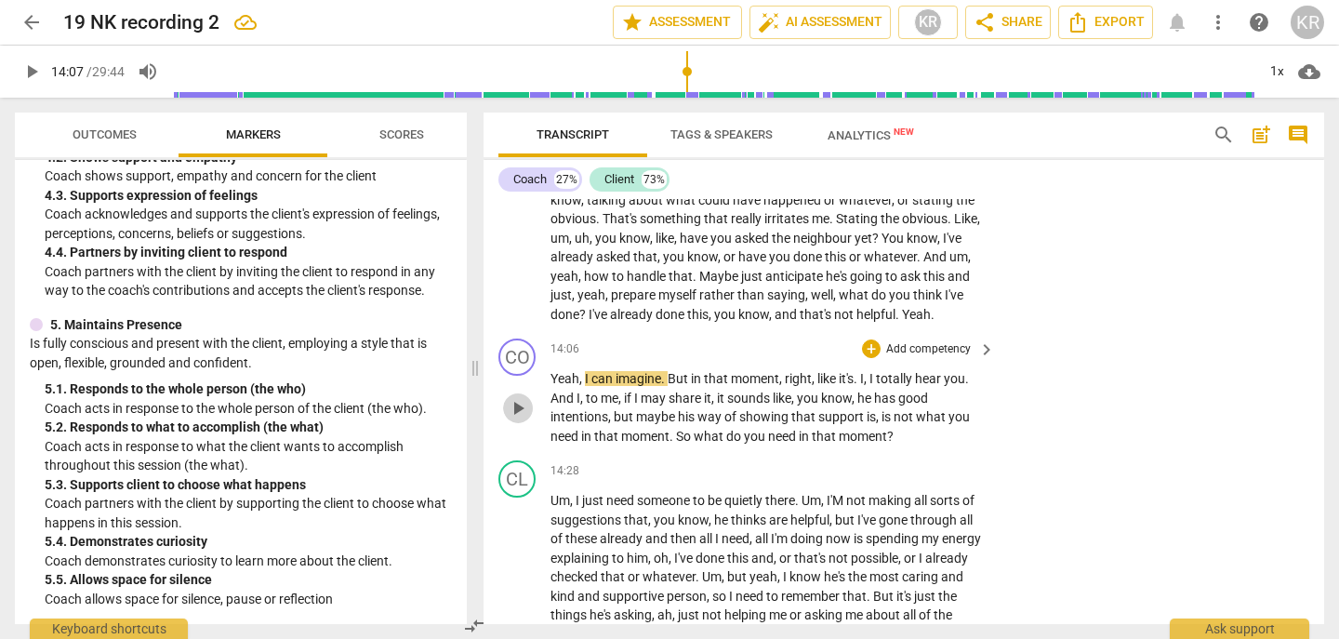
click at [514, 423] on button "play_arrow" at bounding box center [518, 408] width 30 height 30
click at [515, 420] on span "pause" at bounding box center [518, 408] width 22 height 22
click at [857, 322] on span "not" at bounding box center [845, 314] width 22 height 15
click at [525, 420] on span "pause" at bounding box center [518, 408] width 22 height 22
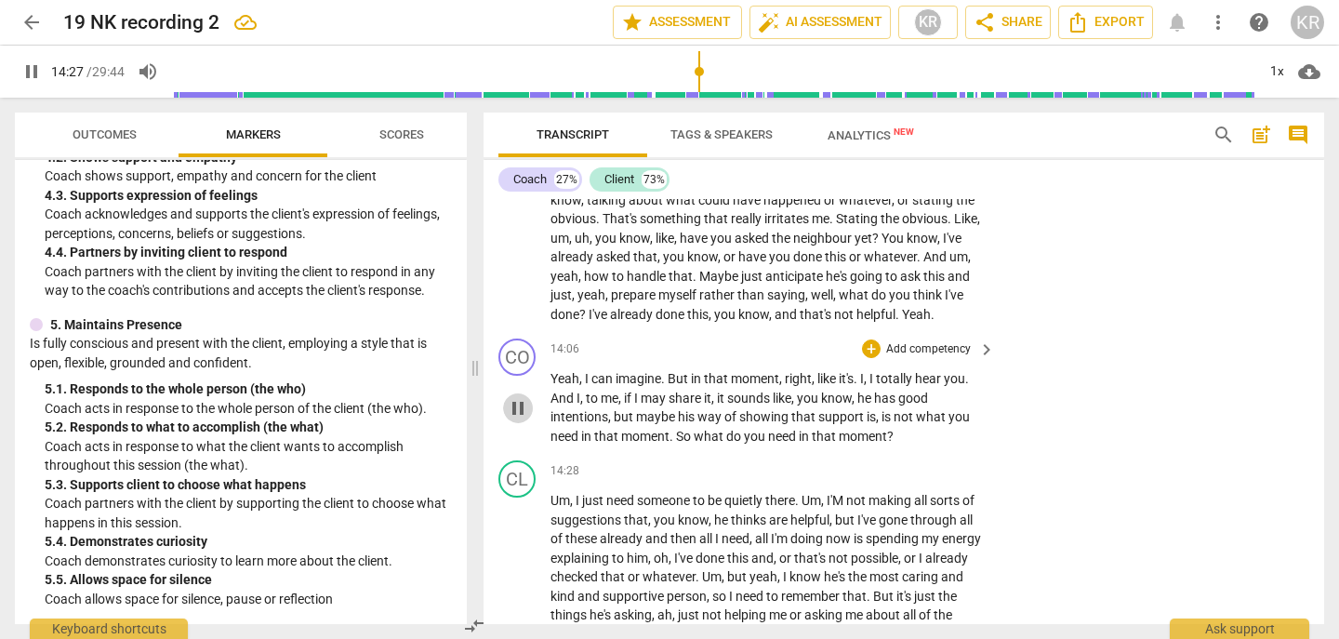
type input "868"
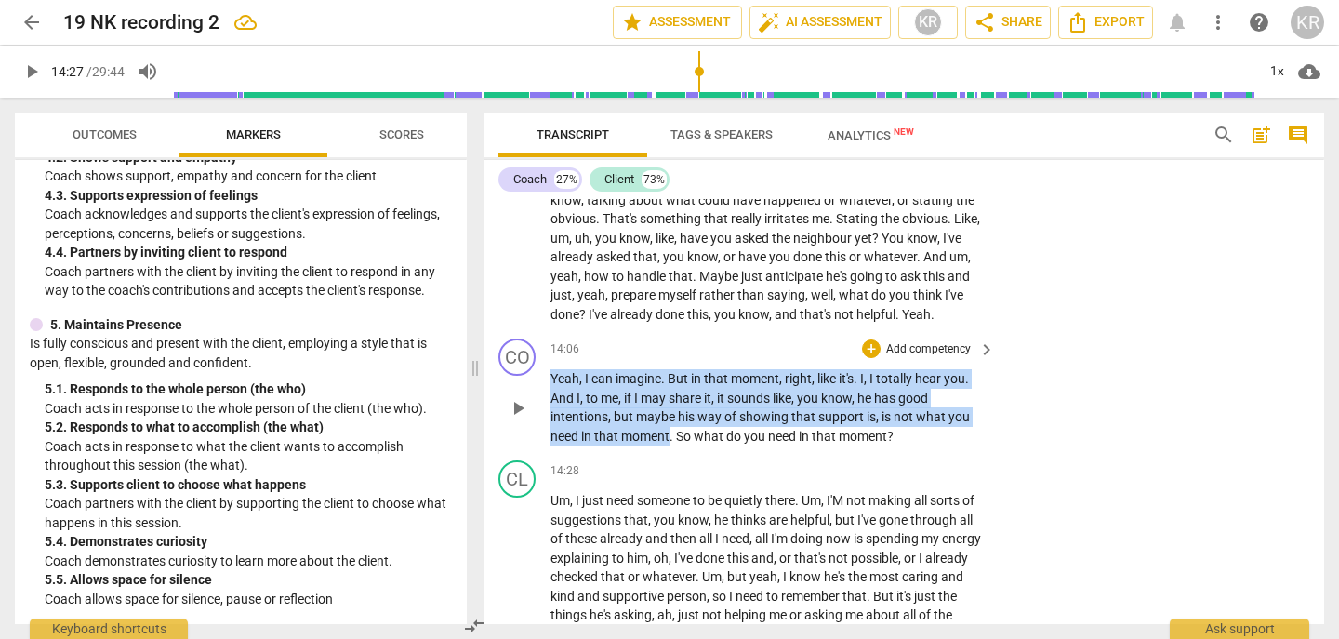
drag, startPoint x: 671, startPoint y: 452, endPoint x: 540, endPoint y: 392, distance: 143.6
click at [540, 392] on div "CO play_arrow pause 14:06 + Add competency keyboard_arrow_right Yeah , I can im…" at bounding box center [904, 392] width 841 height 122
click at [686, 427] on div "+" at bounding box center [687, 430] width 19 height 19
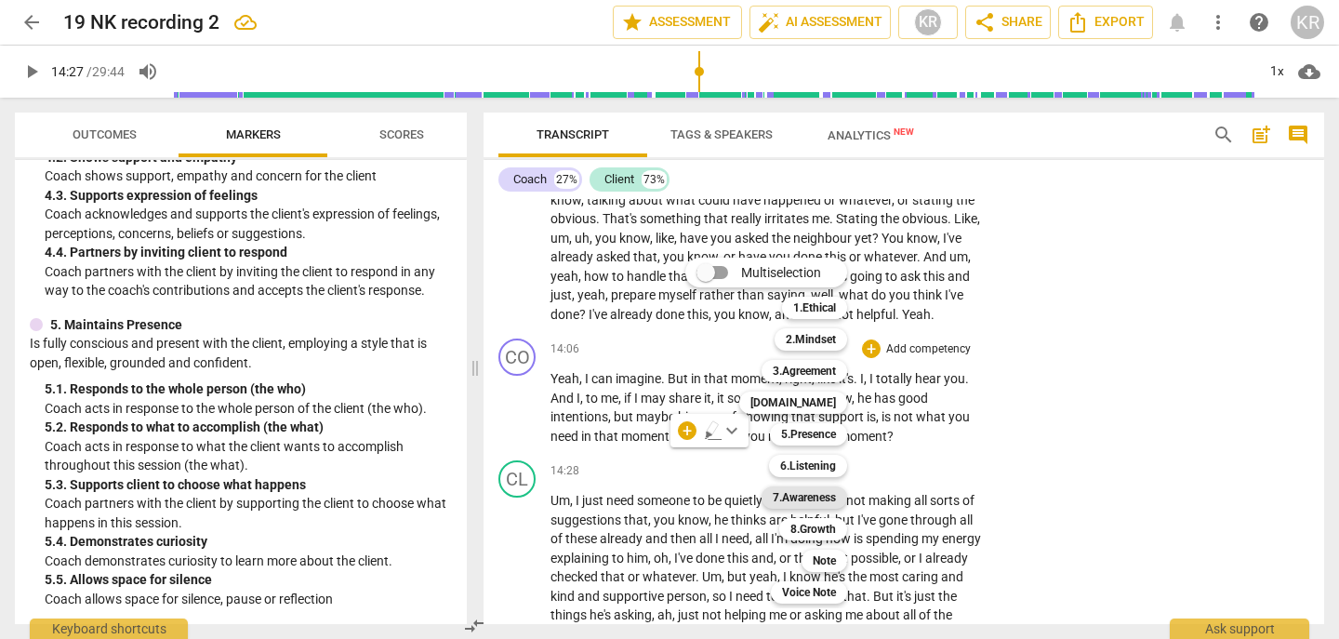
click at [815, 497] on b "7.Awareness" at bounding box center [804, 497] width 63 height 22
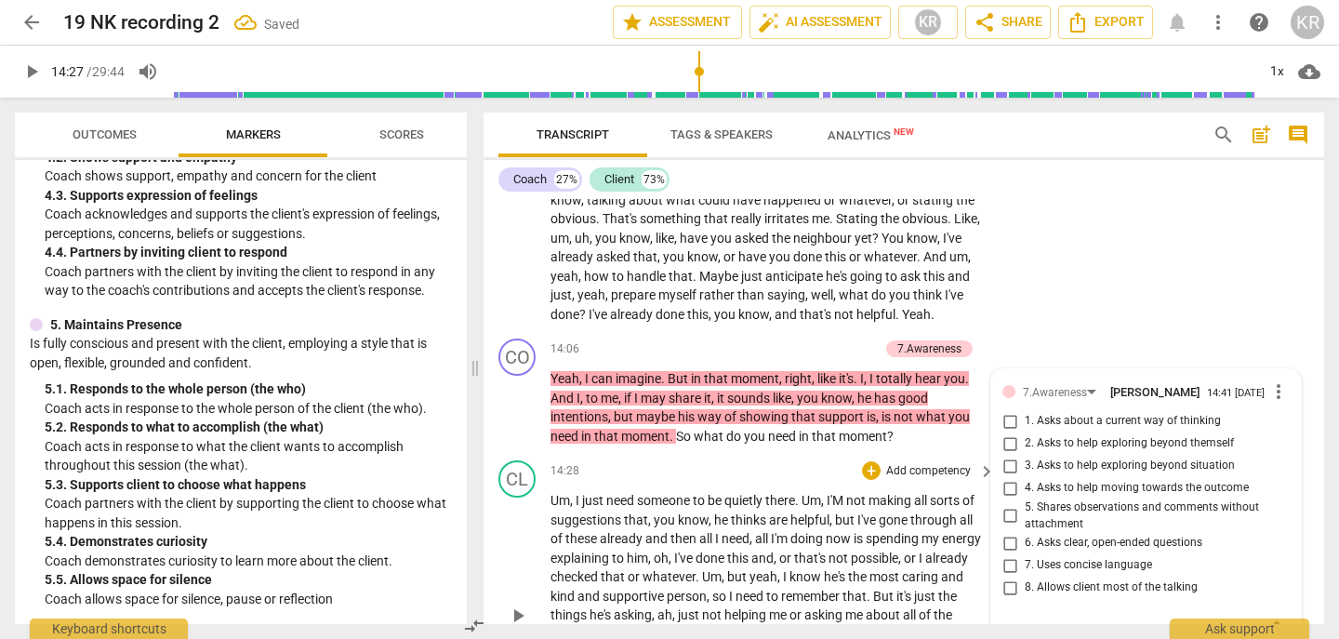
scroll to position [4327, 0]
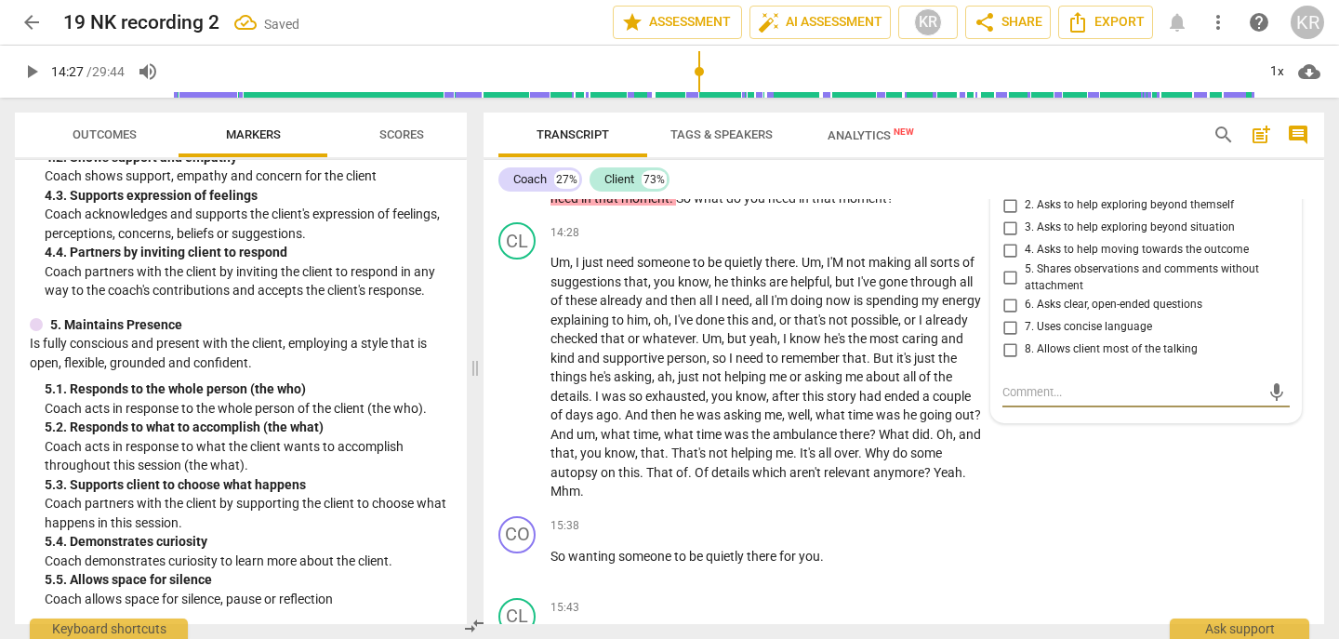
click at [1068, 294] on span "5. Shares observations and comments without attachment" at bounding box center [1154, 277] width 258 height 33
click at [1025, 289] on input "5. Shares observations and comments without attachment" at bounding box center [1010, 278] width 30 height 22
checkbox input "true"
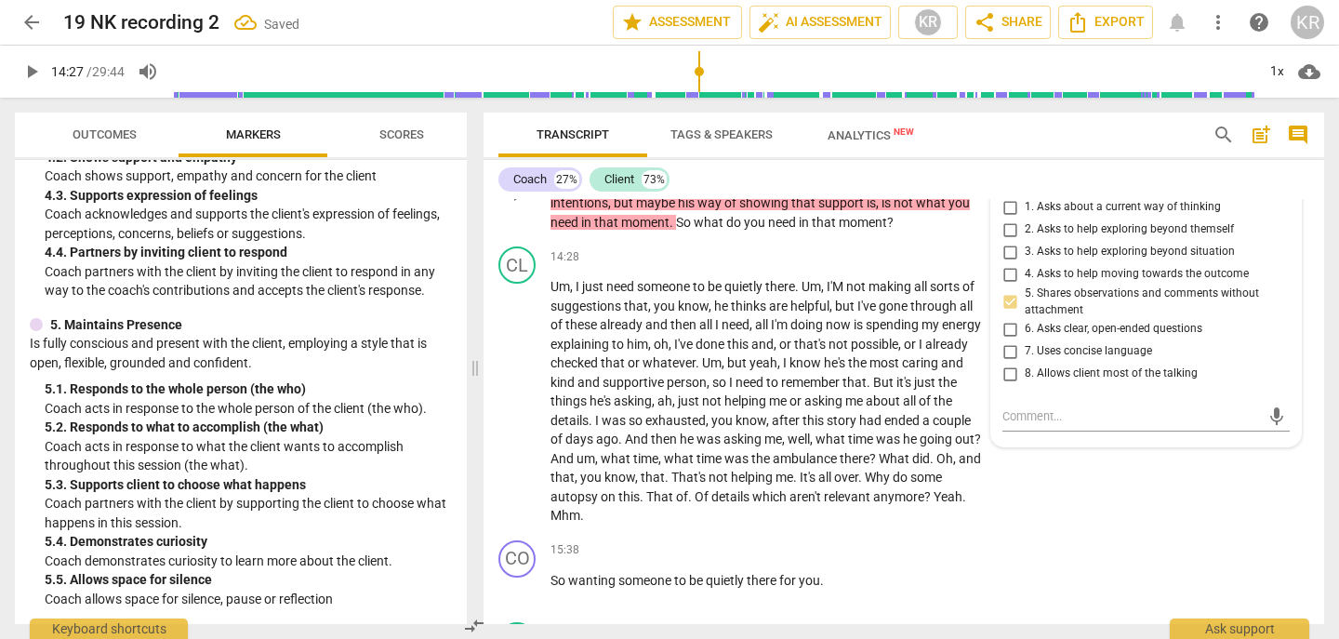
scroll to position [4292, 0]
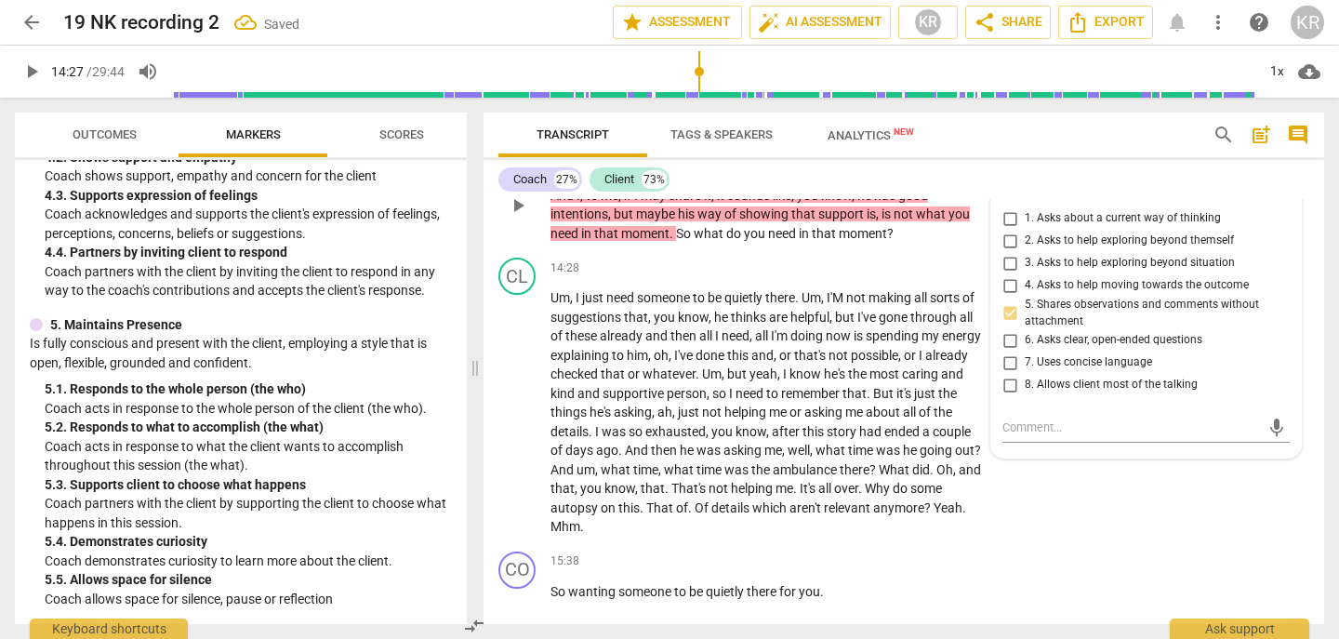
click at [1051, 371] on span "7. Uses concise language" at bounding box center [1088, 362] width 127 height 17
click at [1025, 374] on input "7. Uses concise language" at bounding box center [1010, 363] width 30 height 22
checkbox input "true"
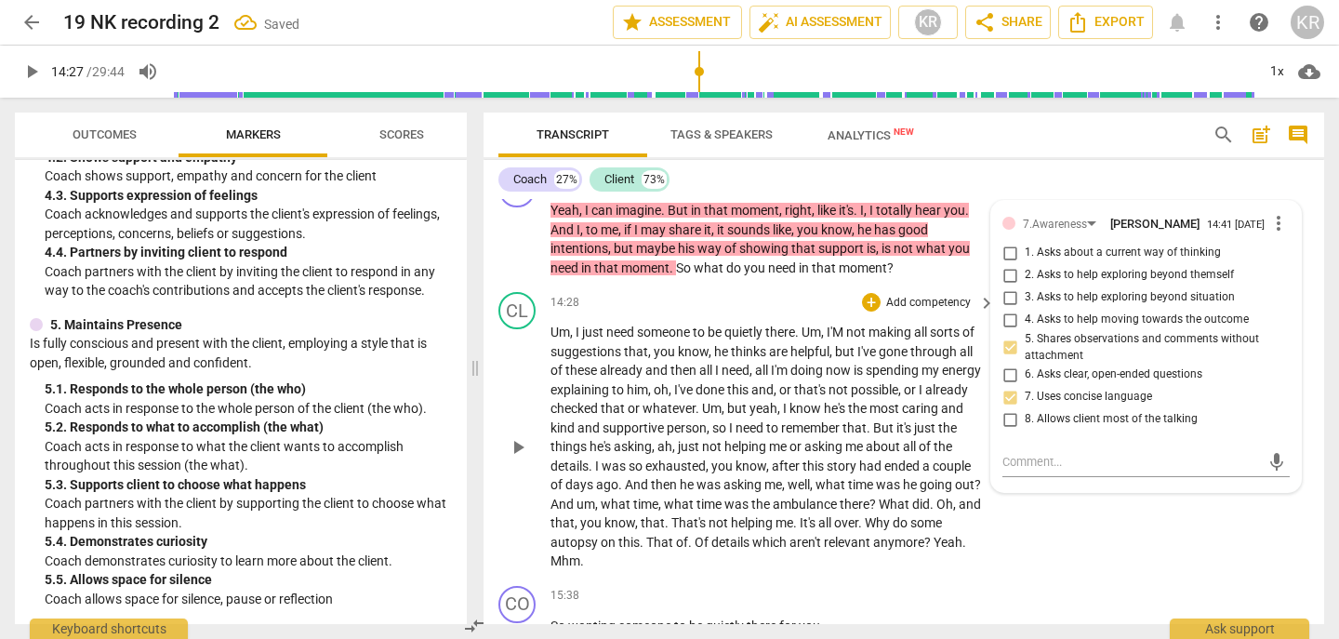
scroll to position [4254, 0]
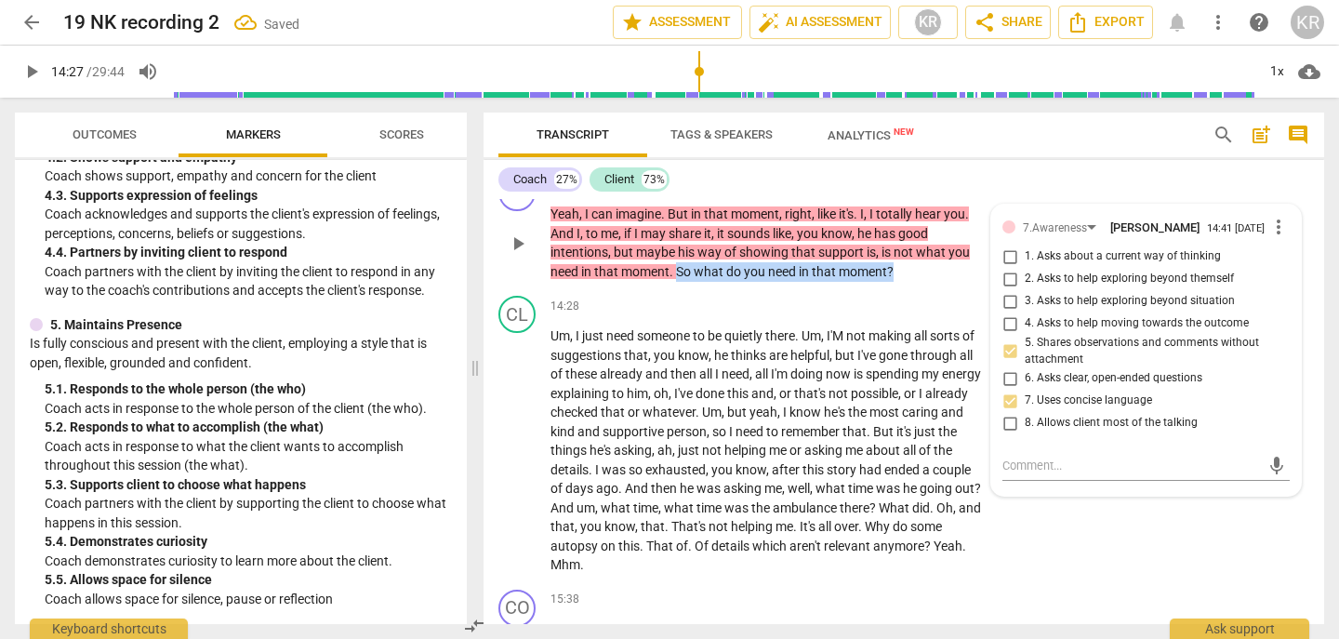
drag, startPoint x: 900, startPoint y: 293, endPoint x: 681, endPoint y: 286, distance: 219.6
click at [681, 281] on p "Yeah , I can imagine . But in that moment , right , like it's . I , I totally h…" at bounding box center [768, 243] width 435 height 76
click at [912, 266] on div "+" at bounding box center [911, 267] width 19 height 19
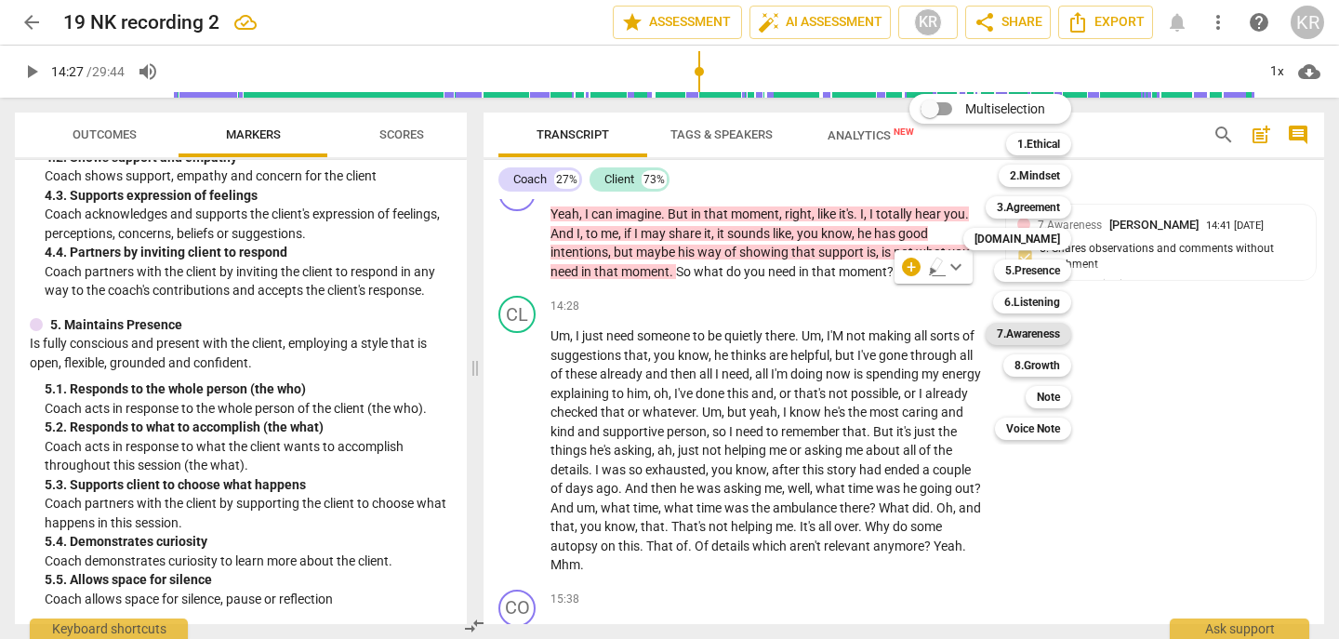
click at [1039, 336] on b "7.Awareness" at bounding box center [1028, 334] width 63 height 22
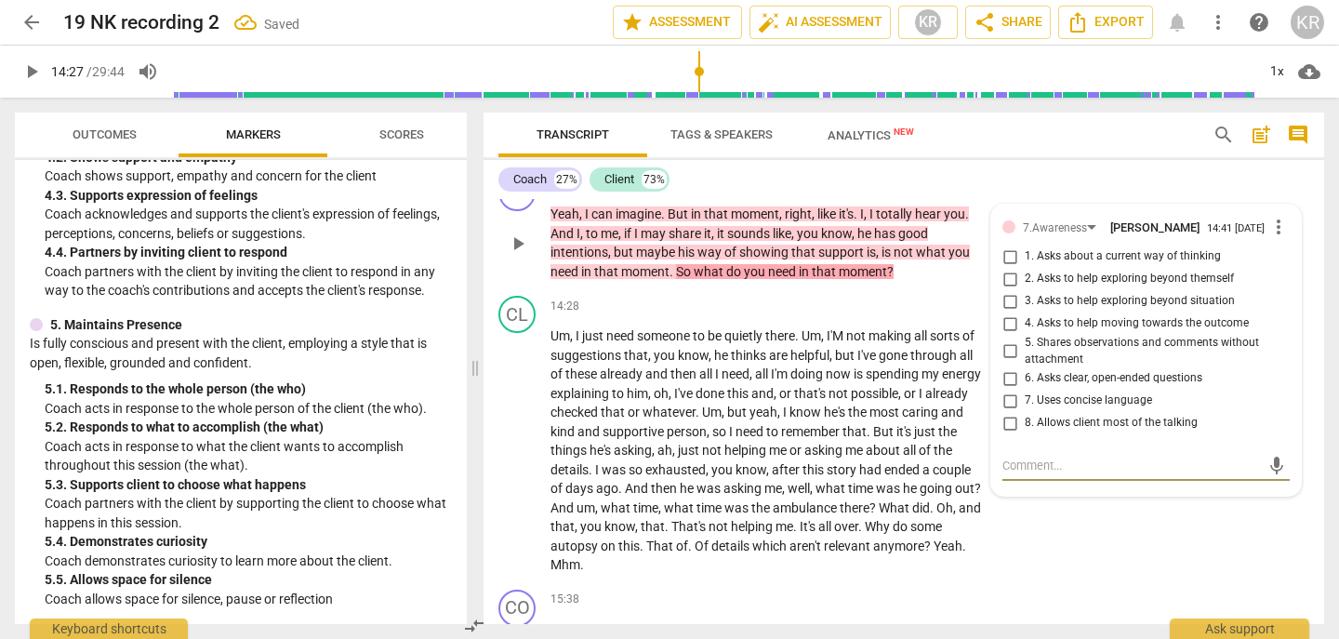
click at [1105, 387] on span "6. Asks clear, open-ended questions" at bounding box center [1114, 378] width 178 height 17
click at [1025, 390] on input "6. Asks clear, open-ended questions" at bounding box center [1010, 378] width 30 height 22
checkbox input "true"
click at [1098, 310] on span "3. Asks to help exploring beyond situation" at bounding box center [1130, 301] width 210 height 17
click at [1025, 313] on input "3. Asks to help exploring beyond situation" at bounding box center [1010, 301] width 30 height 22
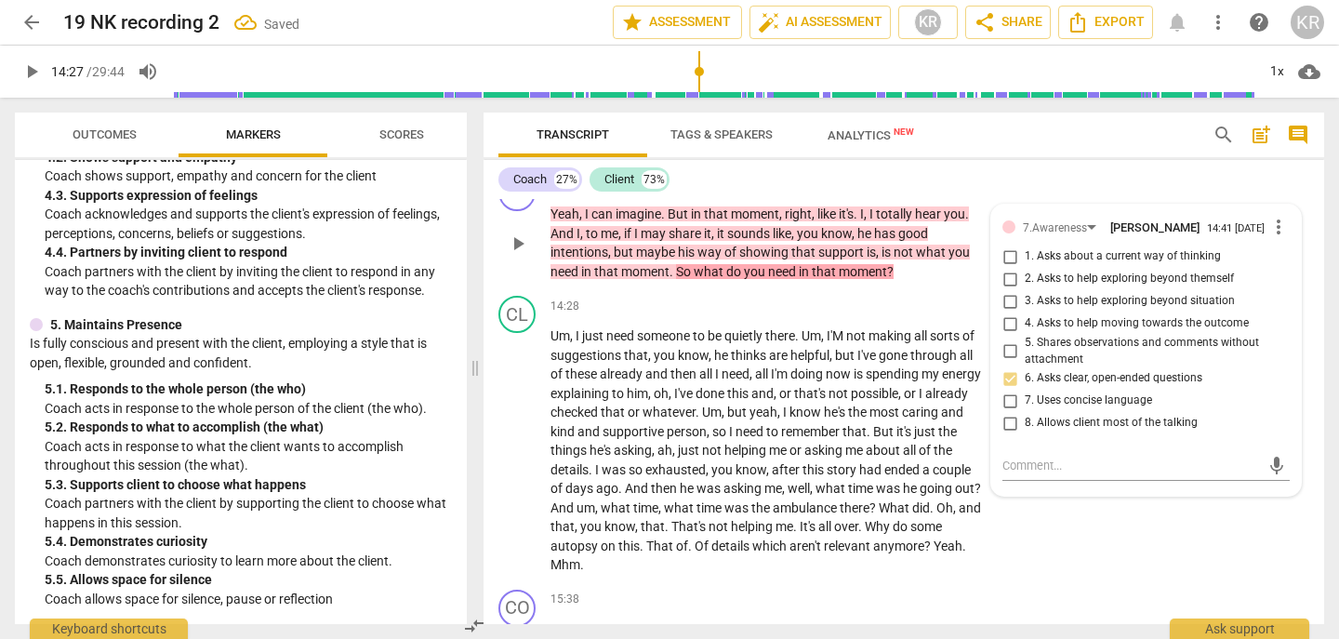
checkbox input "true"
click at [30, 74] on span "play_arrow" at bounding box center [31, 71] width 22 height 22
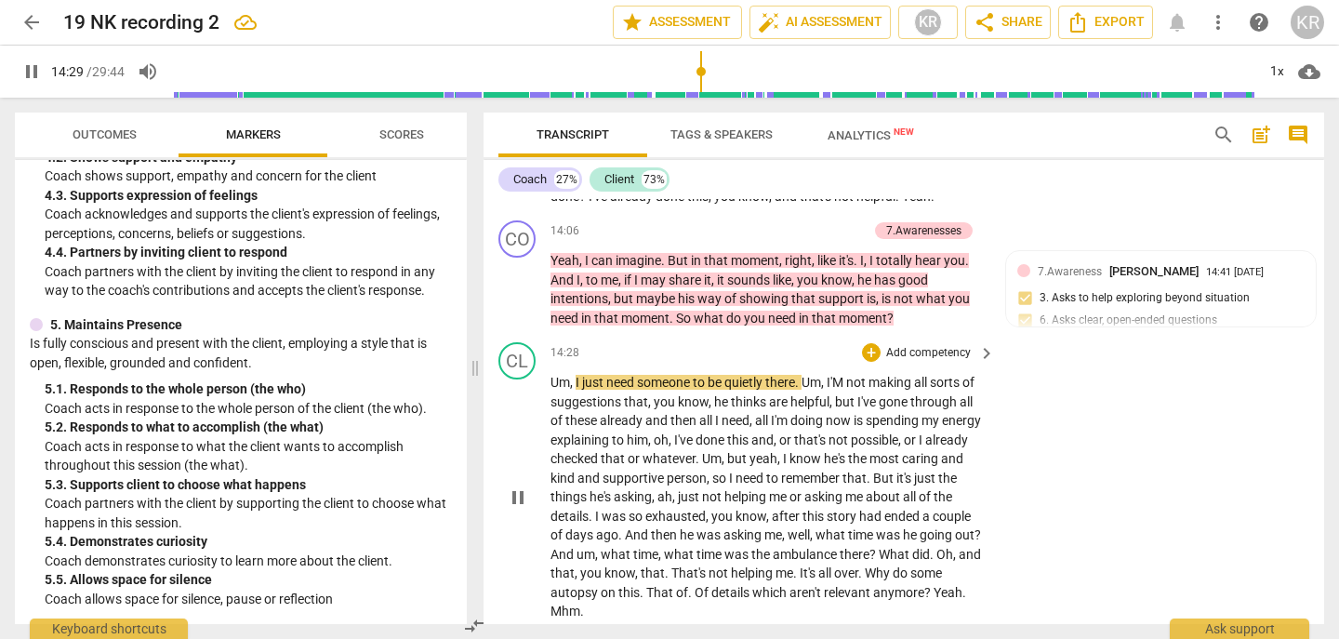
scroll to position [4202, 0]
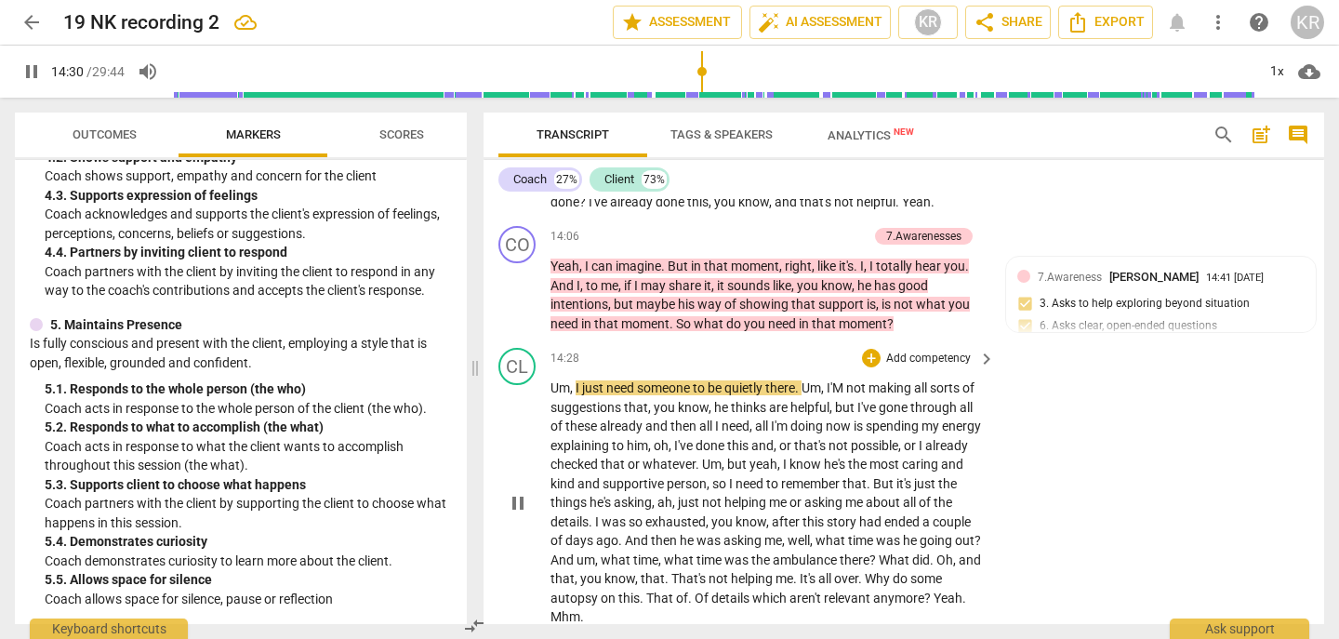
click at [515, 514] on span "pause" at bounding box center [518, 503] width 22 height 22
type input "871"
click at [902, 273] on span "totally" at bounding box center [895, 266] width 39 height 15
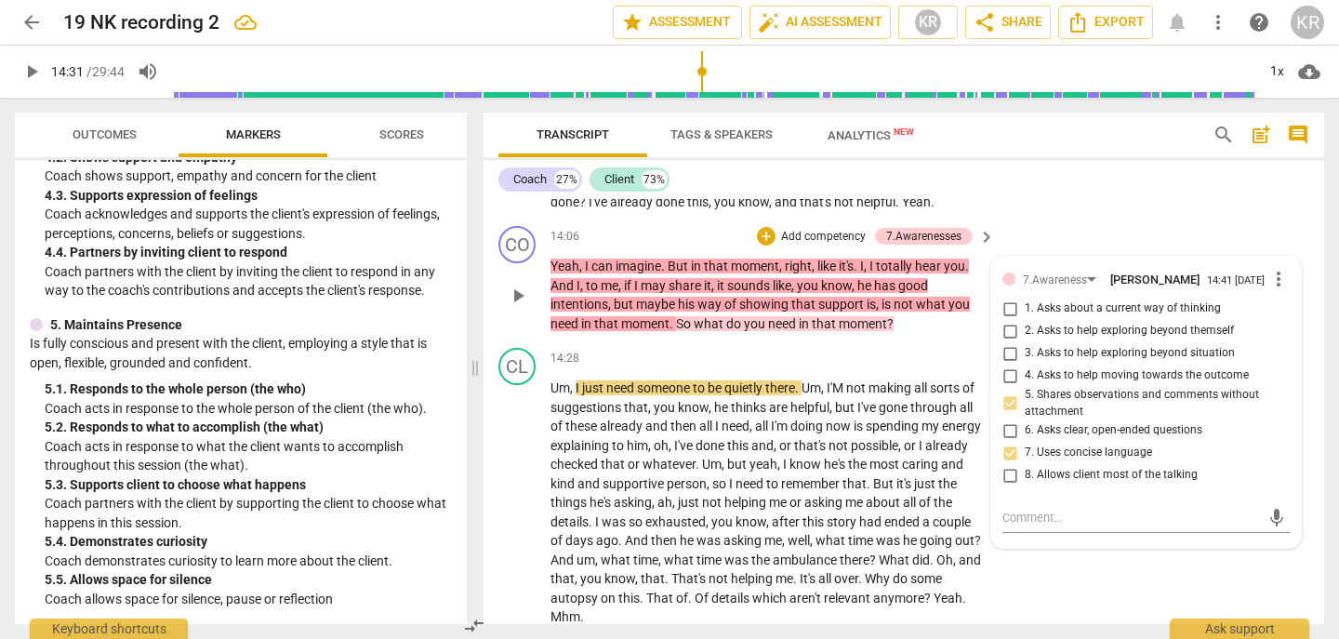
click at [836, 331] on span "that" at bounding box center [825, 323] width 27 height 15
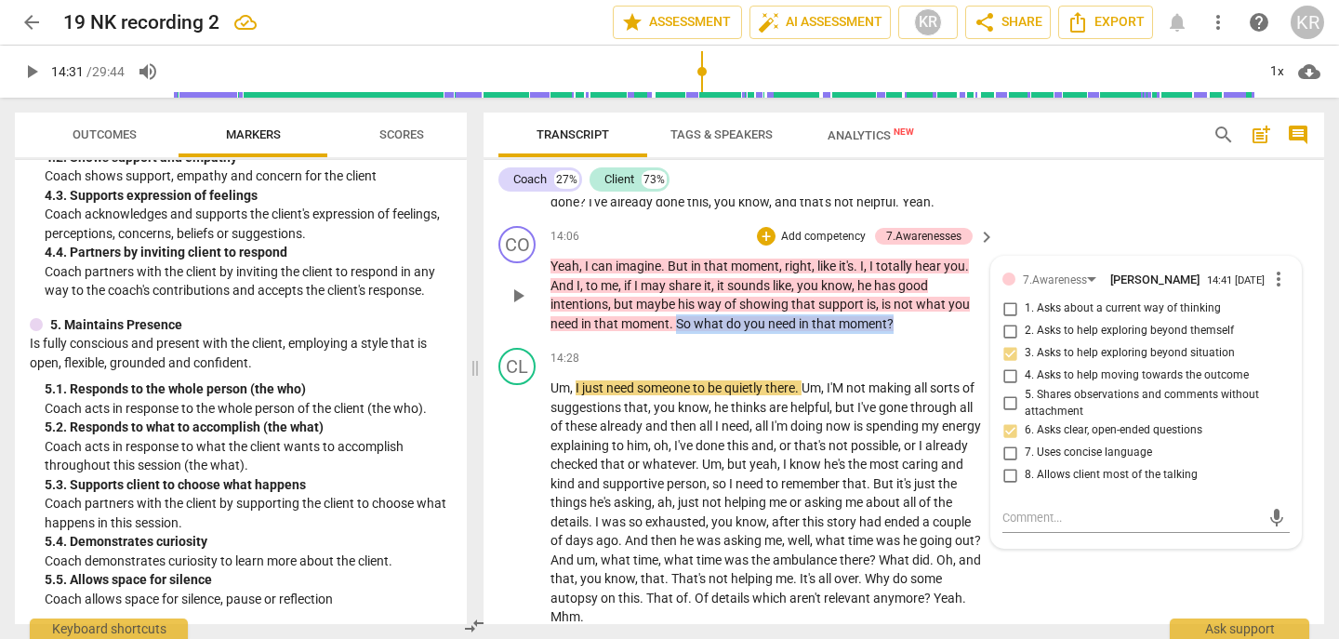
drag, startPoint x: 913, startPoint y: 347, endPoint x: 681, endPoint y: 345, distance: 231.6
click at [681, 333] on p "Yeah , I can imagine . But in that moment , right , like it's . I , I totally h…" at bounding box center [768, 295] width 435 height 76
click at [912, 321] on div "+" at bounding box center [911, 319] width 19 height 19
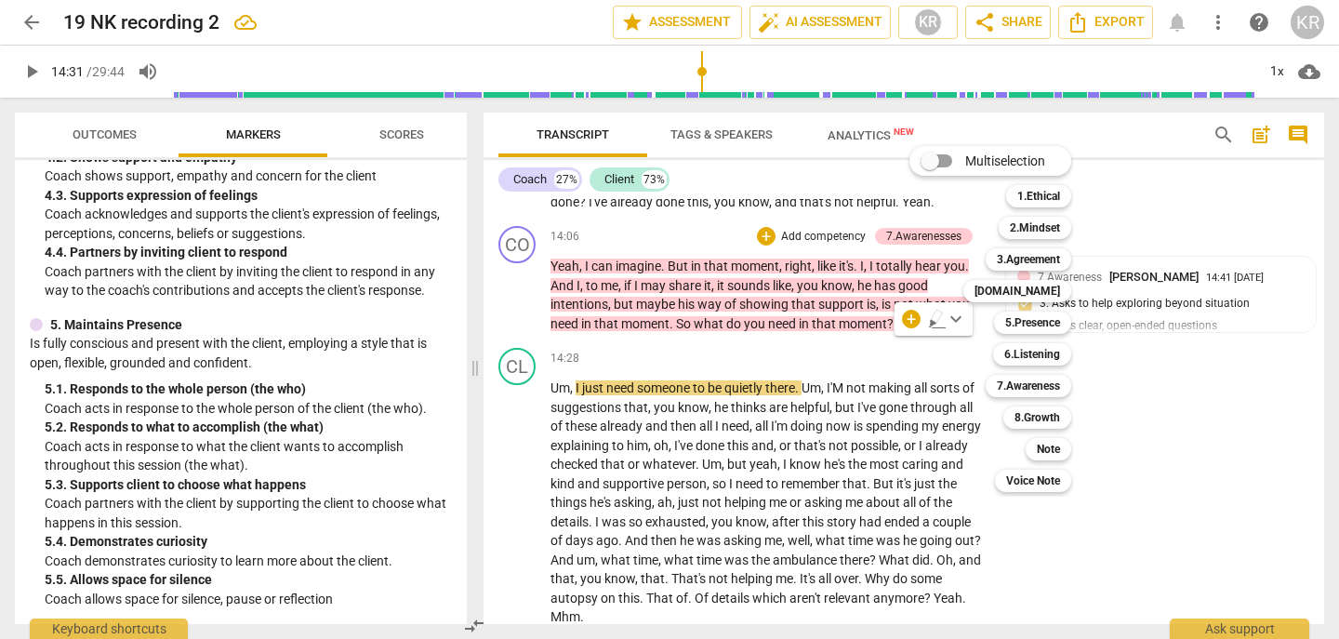
click at [643, 374] on div at bounding box center [669, 319] width 1339 height 639
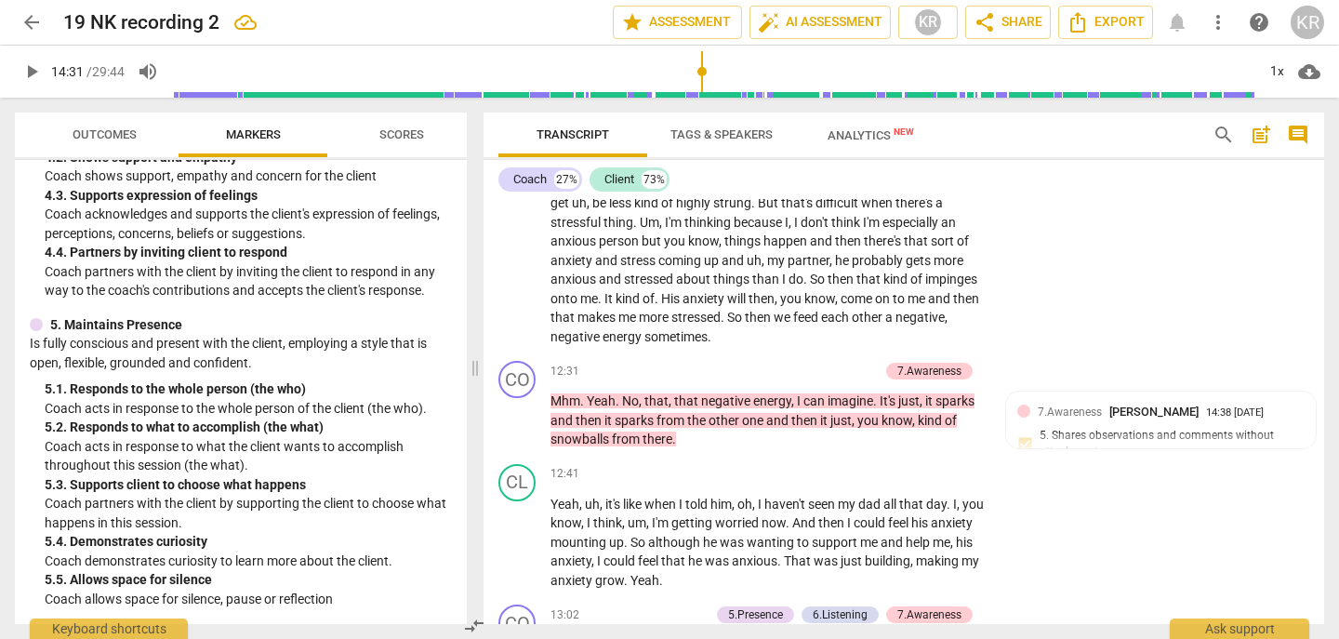
scroll to position [3539, 0]
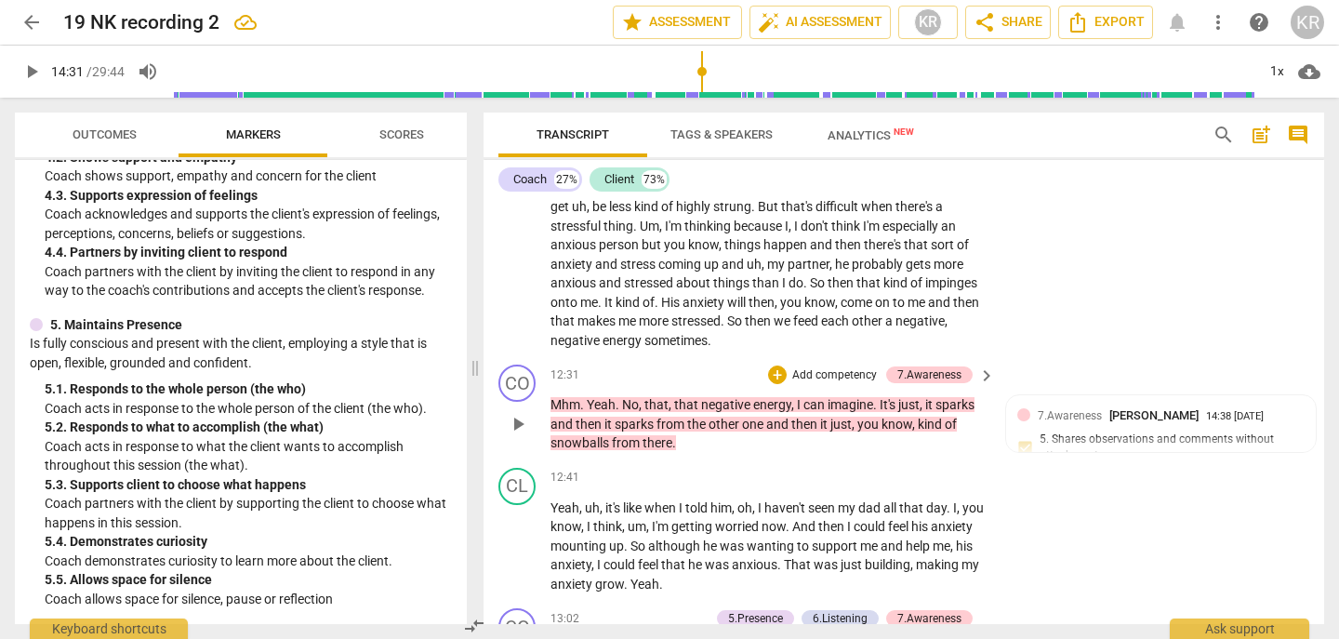
click at [849, 384] on p "Add competency" at bounding box center [835, 375] width 88 height 17
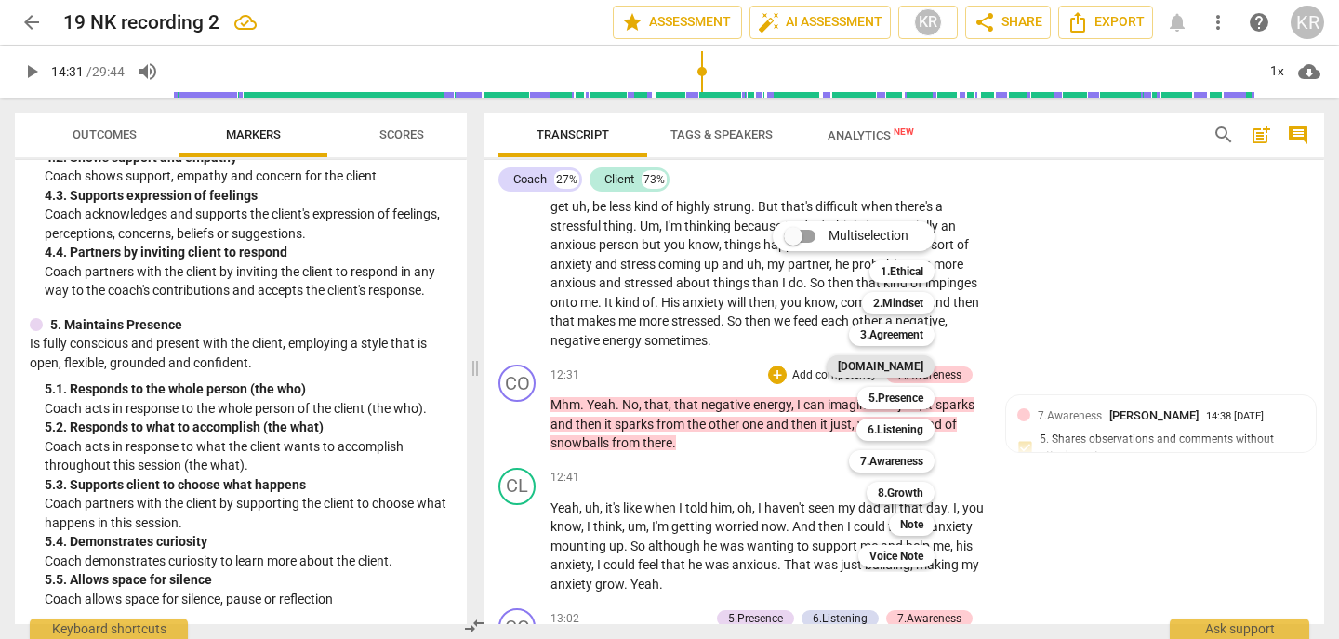
click at [915, 370] on b "[DOMAIN_NAME]" at bounding box center [881, 366] width 86 height 22
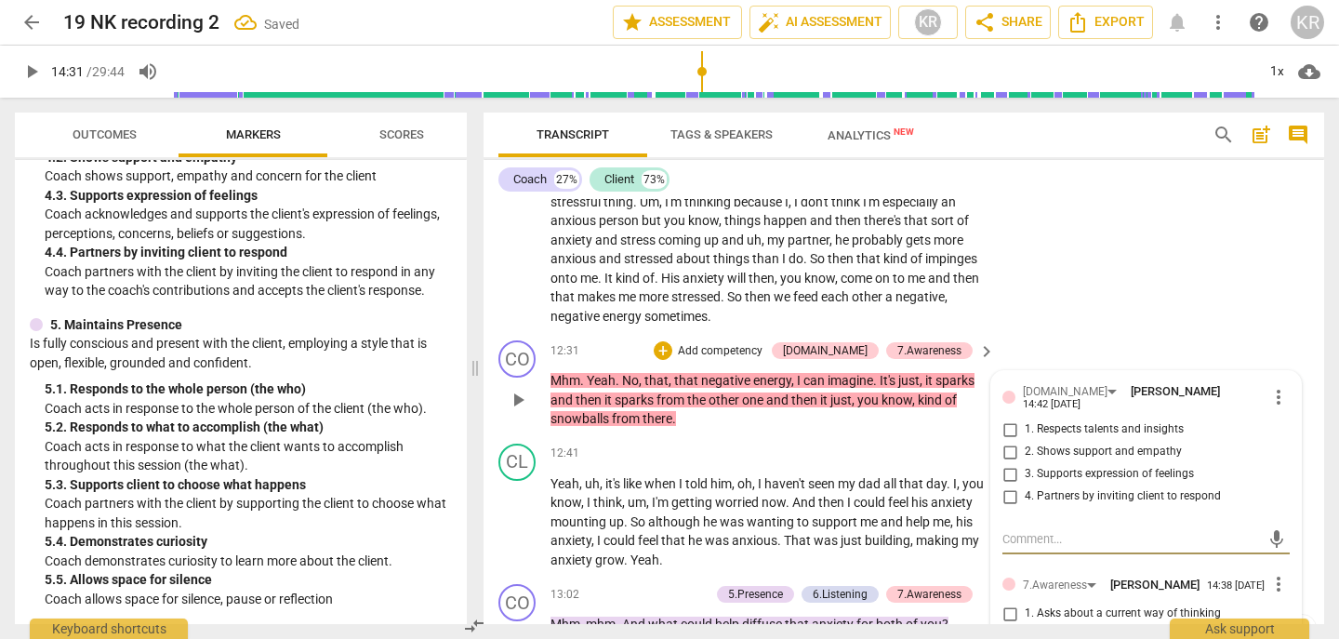
scroll to position [3565, 0]
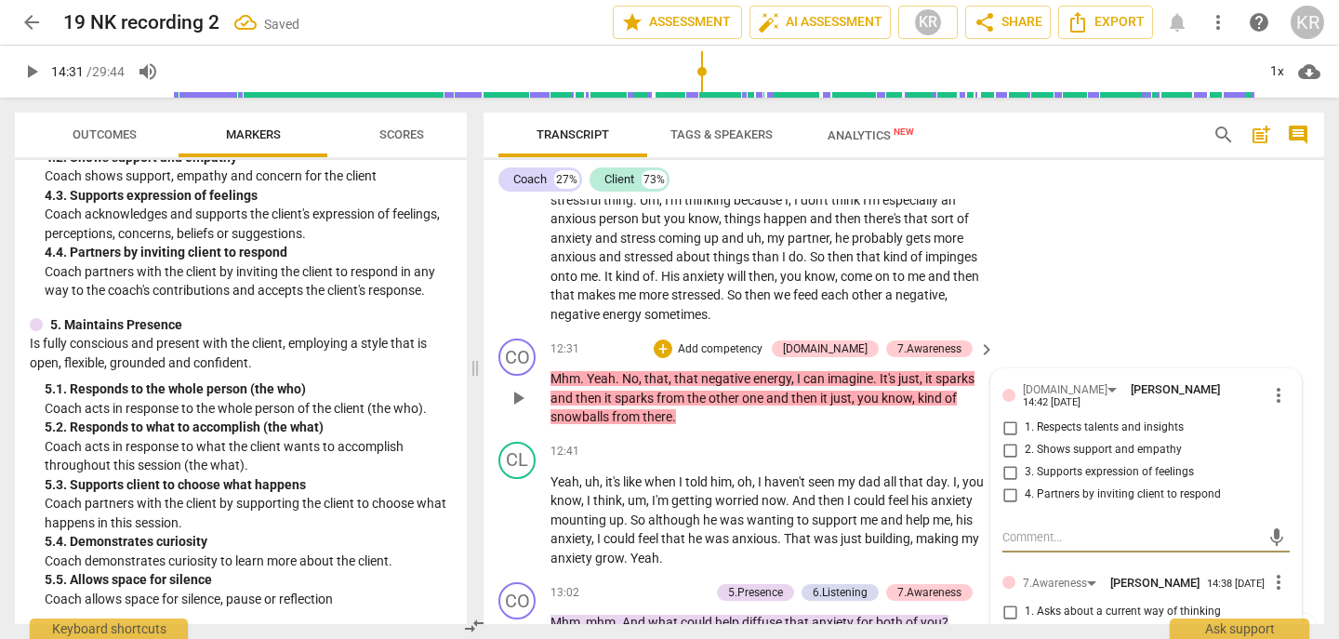
click at [1123, 481] on span "3. Supports expression of feelings" at bounding box center [1109, 472] width 169 height 17
click at [1025, 483] on input "3. Supports expression of feelings" at bounding box center [1010, 472] width 30 height 22
checkbox input "true"
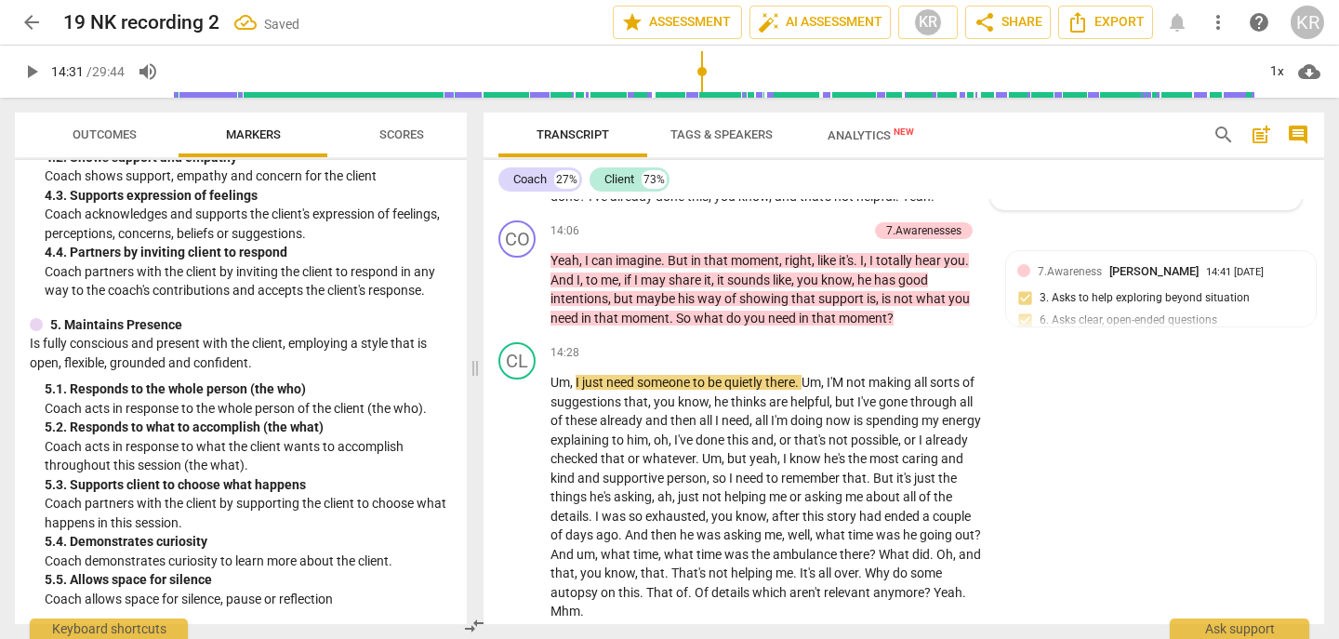
scroll to position [4195, 0]
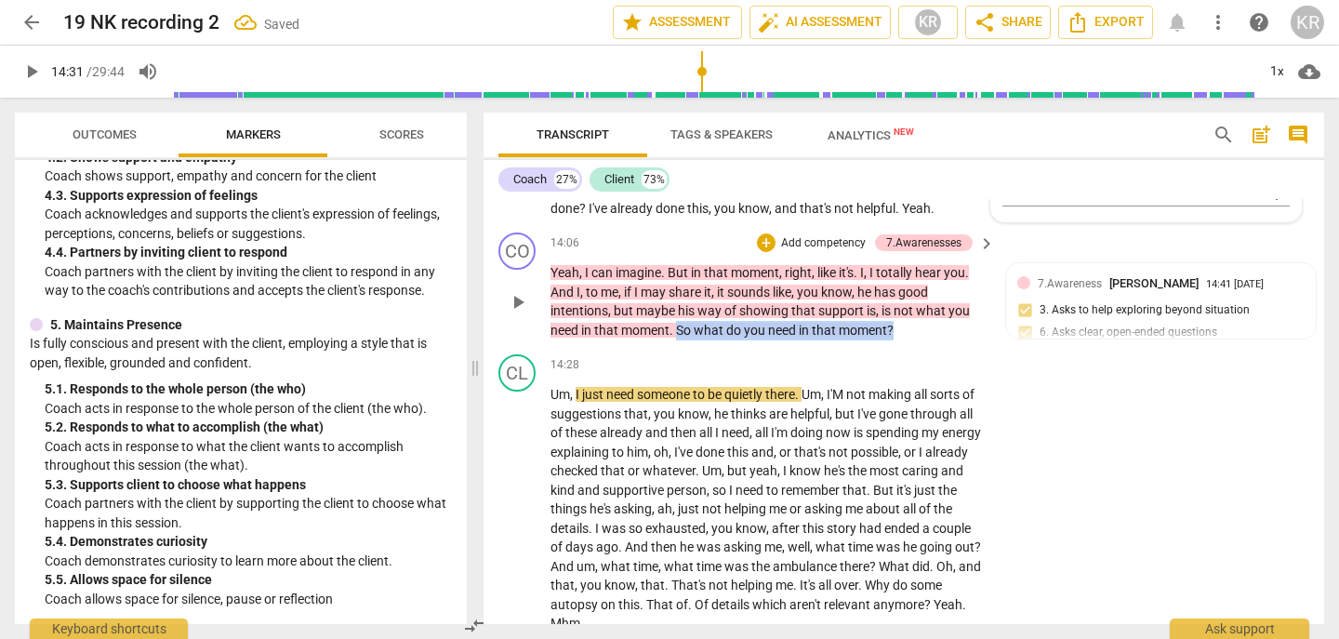
drag, startPoint x: 921, startPoint y: 350, endPoint x: 679, endPoint y: 347, distance: 241.9
click at [679, 340] on p "Yeah , I can imagine . But in that moment , right , like it's . I , I totally h…" at bounding box center [768, 301] width 435 height 76
click at [909, 331] on div "+" at bounding box center [911, 325] width 19 height 19
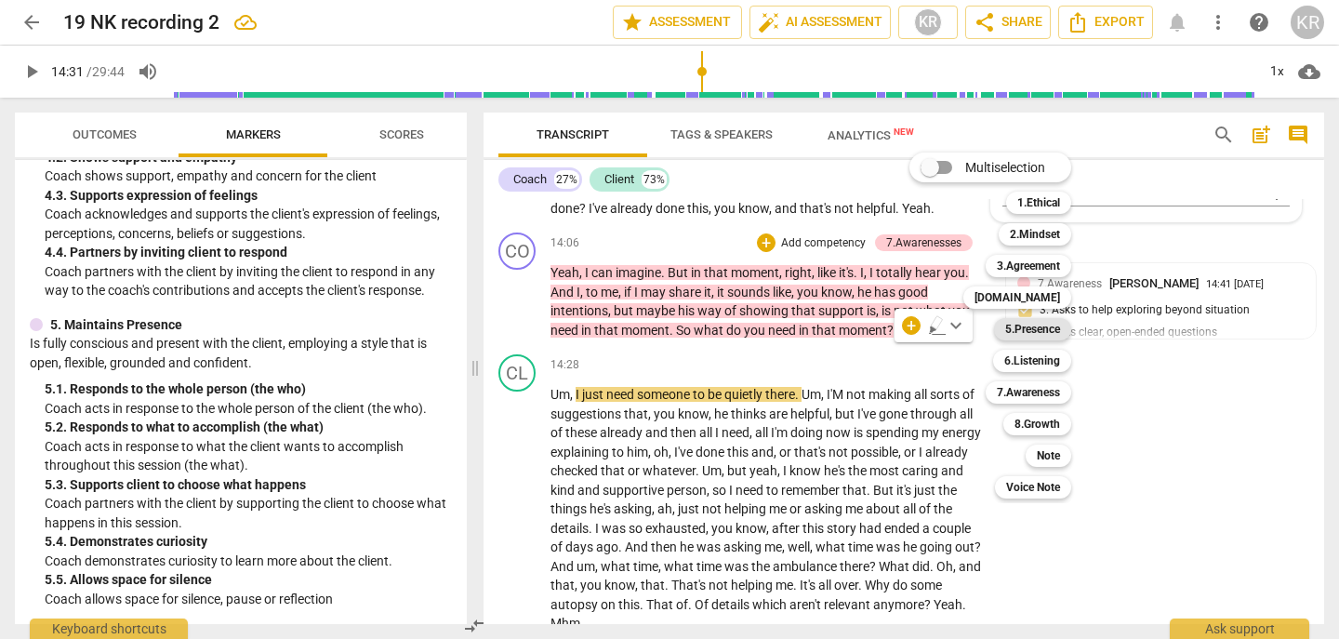
click at [1046, 337] on b "5.Presence" at bounding box center [1033, 329] width 55 height 22
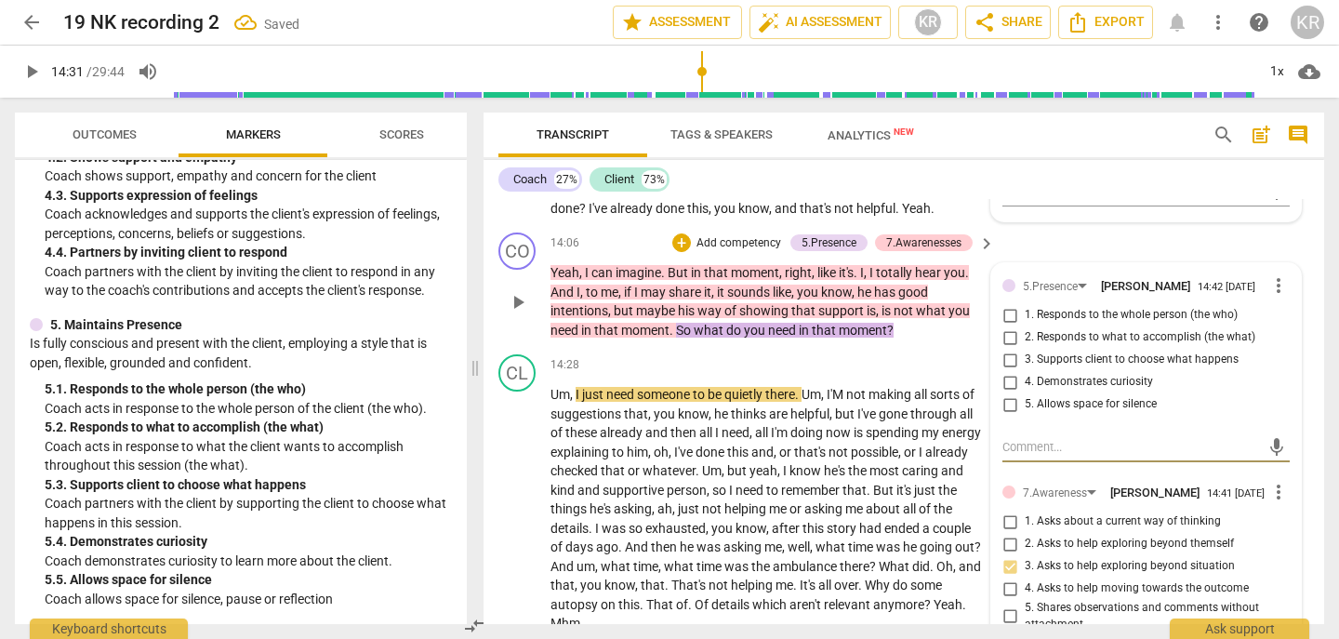
click at [1117, 346] on span "2. Responds to what to accomplish (the what)" at bounding box center [1140, 337] width 231 height 17
click at [1025, 349] on input "2. Responds to what to accomplish (the what)" at bounding box center [1010, 337] width 30 height 22
checkbox input "true"
drag, startPoint x: 924, startPoint y: 354, endPoint x: 680, endPoint y: 354, distance: 243.7
click at [680, 340] on p "Yeah , I can imagine . But in that moment , right , like it's . I , I totally h…" at bounding box center [768, 301] width 435 height 76
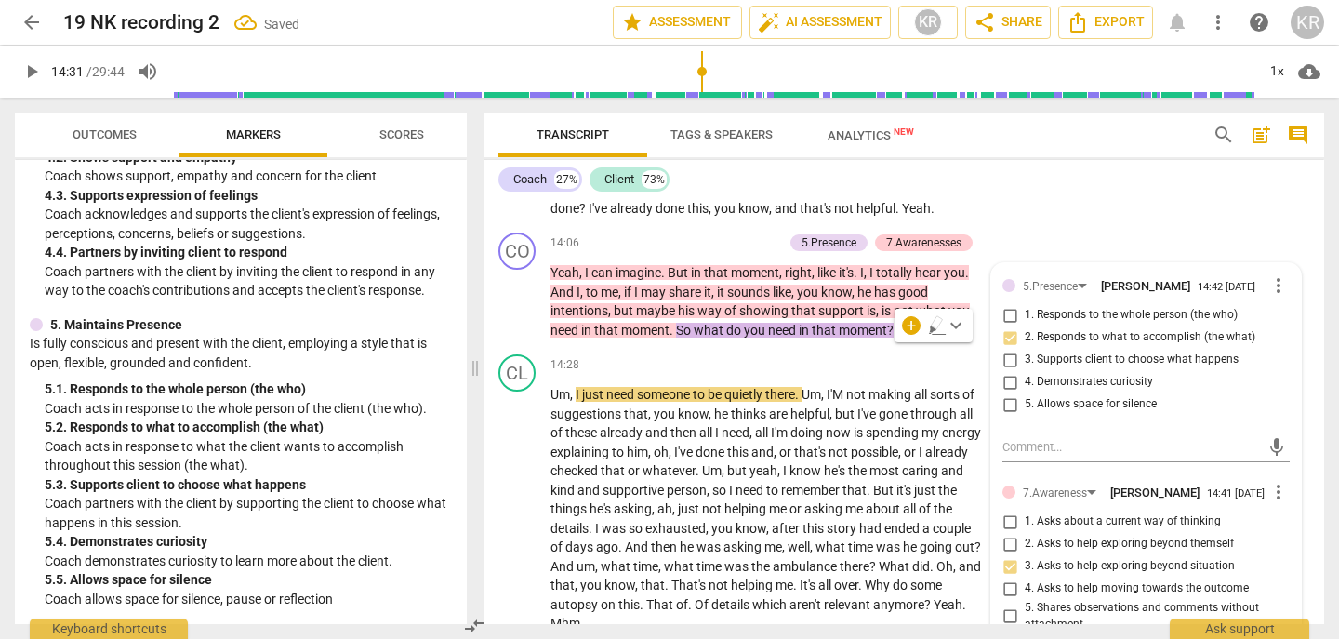
click at [1082, 225] on div "CL play_arrow pause 13:15 + Add competency keyboard_arrow_right Yeah , well , I…" at bounding box center [904, 126] width 841 height 198
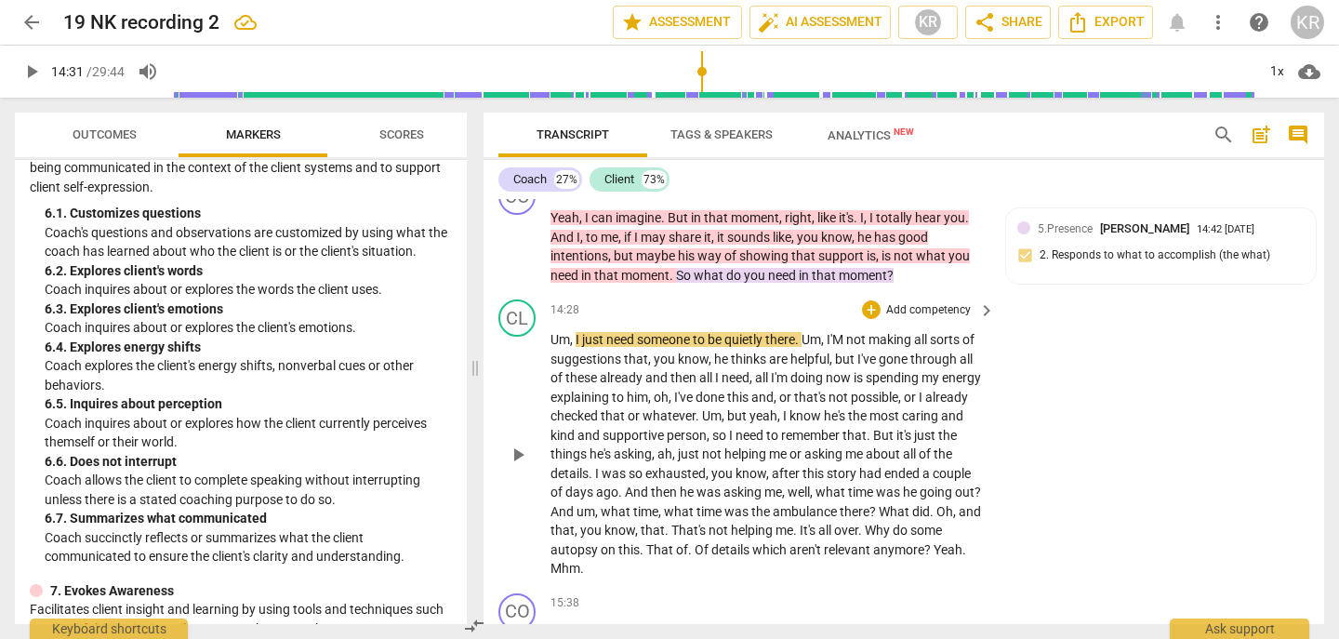
scroll to position [4252, 0]
click at [514, 464] on span "play_arrow" at bounding box center [518, 453] width 22 height 22
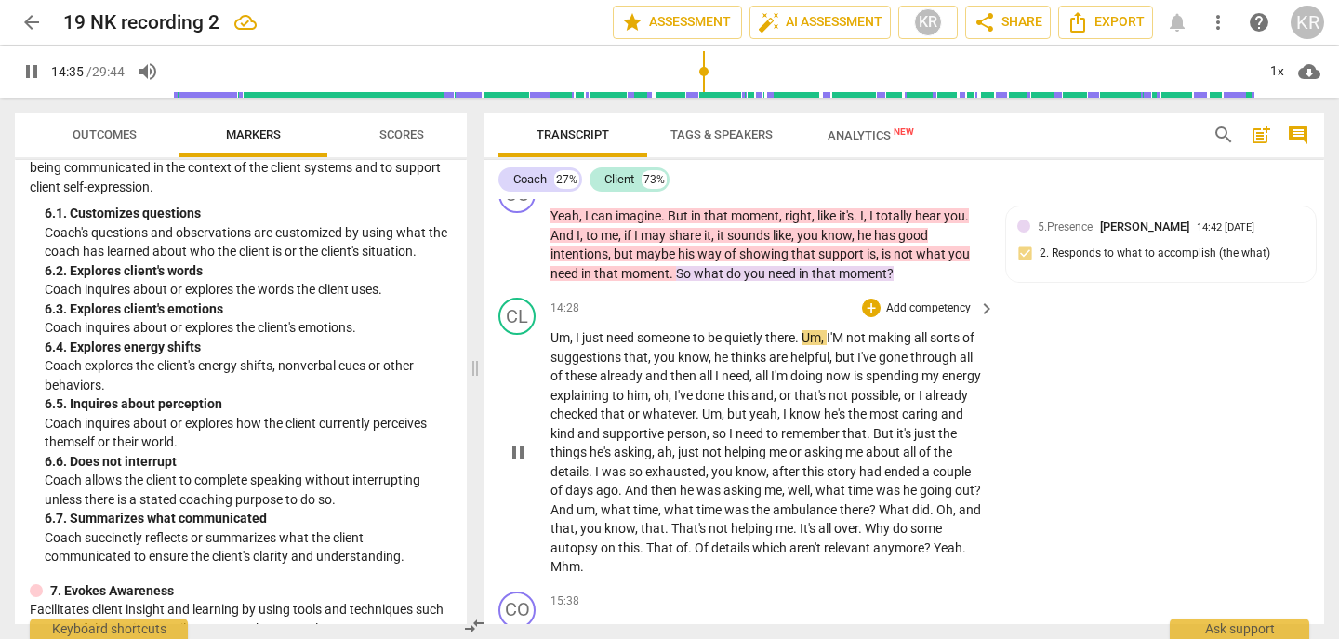
click at [846, 345] on span "I'M" at bounding box center [837, 337] width 20 height 15
type input "875"
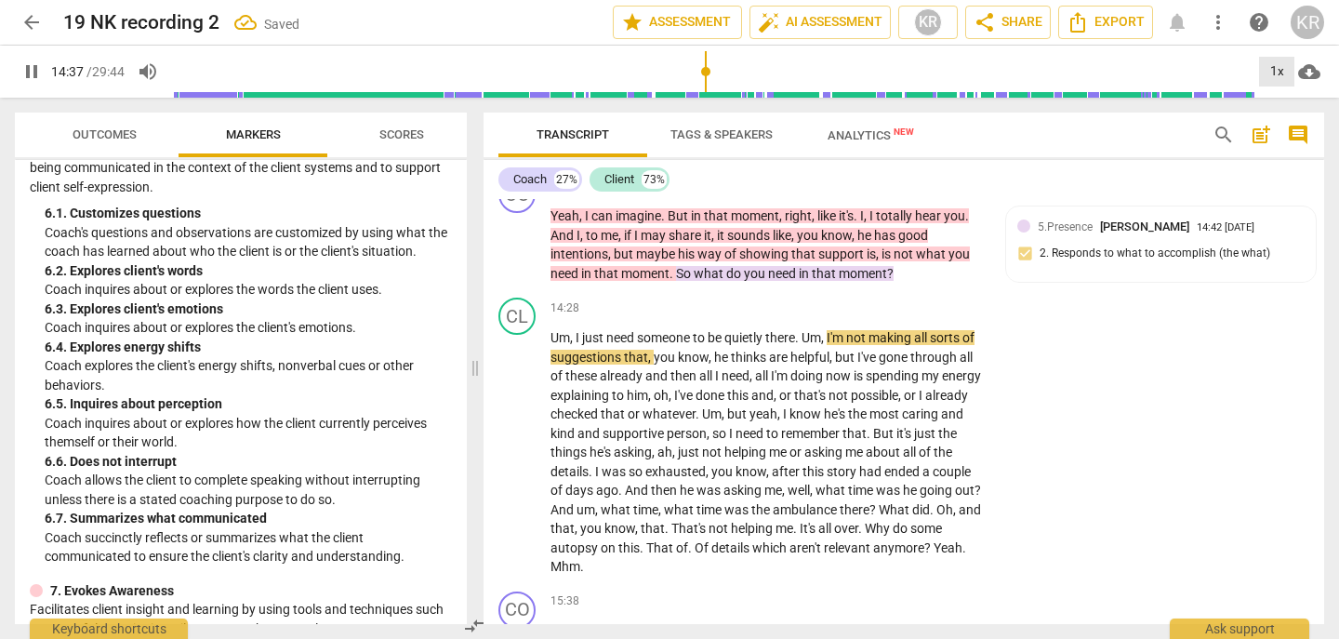
click at [1275, 68] on div "1x" at bounding box center [1276, 72] width 35 height 30
click at [1282, 191] on li "1.5x" at bounding box center [1290, 179] width 62 height 35
click at [1275, 74] on div "1.5x" at bounding box center [1276, 72] width 35 height 30
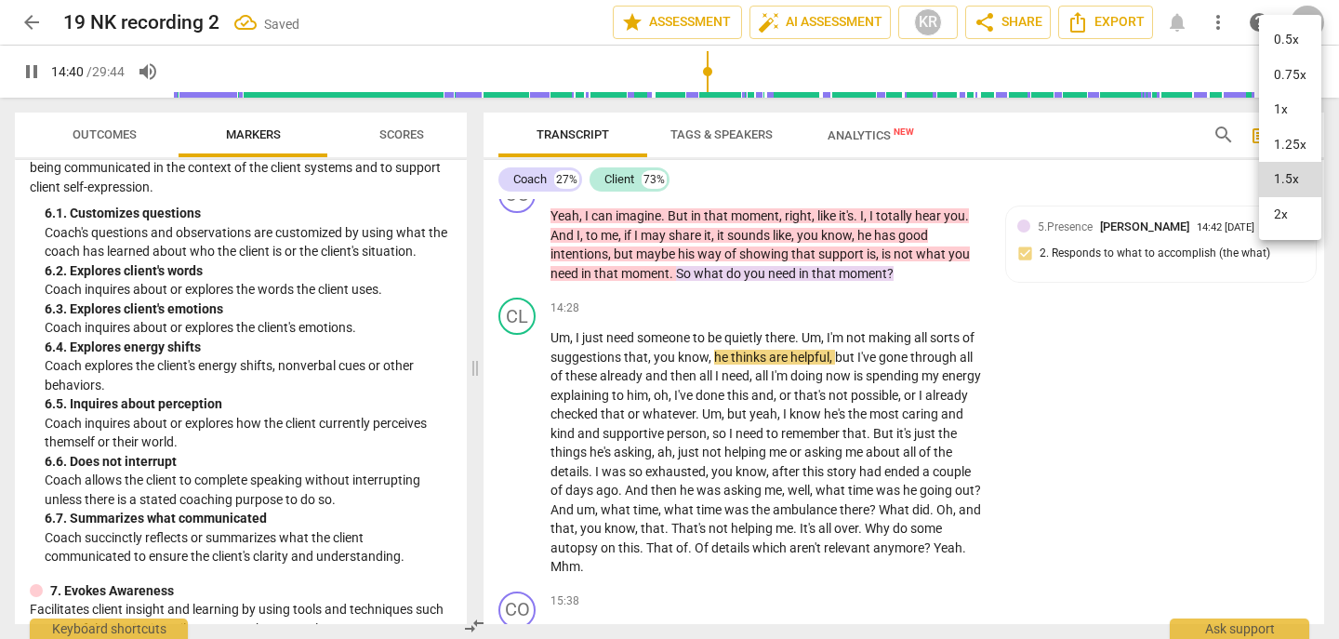
click at [1275, 208] on li "2x" at bounding box center [1290, 214] width 62 height 35
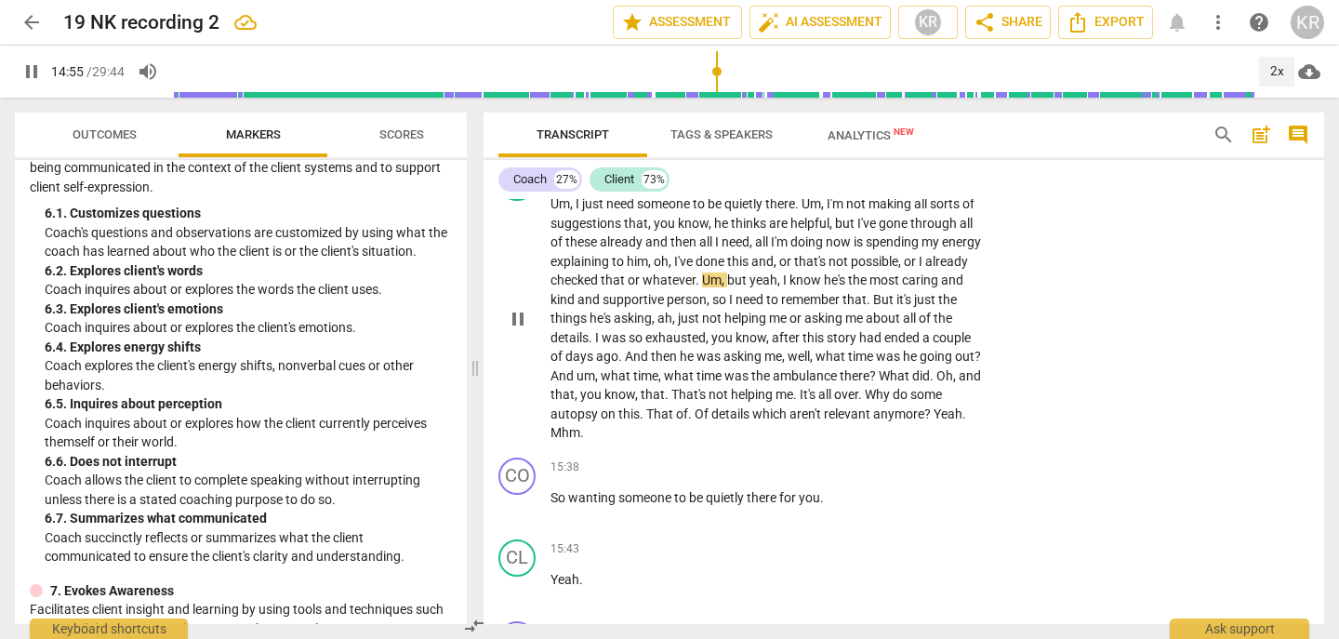
scroll to position [4388, 0]
click at [1269, 78] on div "2x" at bounding box center [1276, 72] width 35 height 30
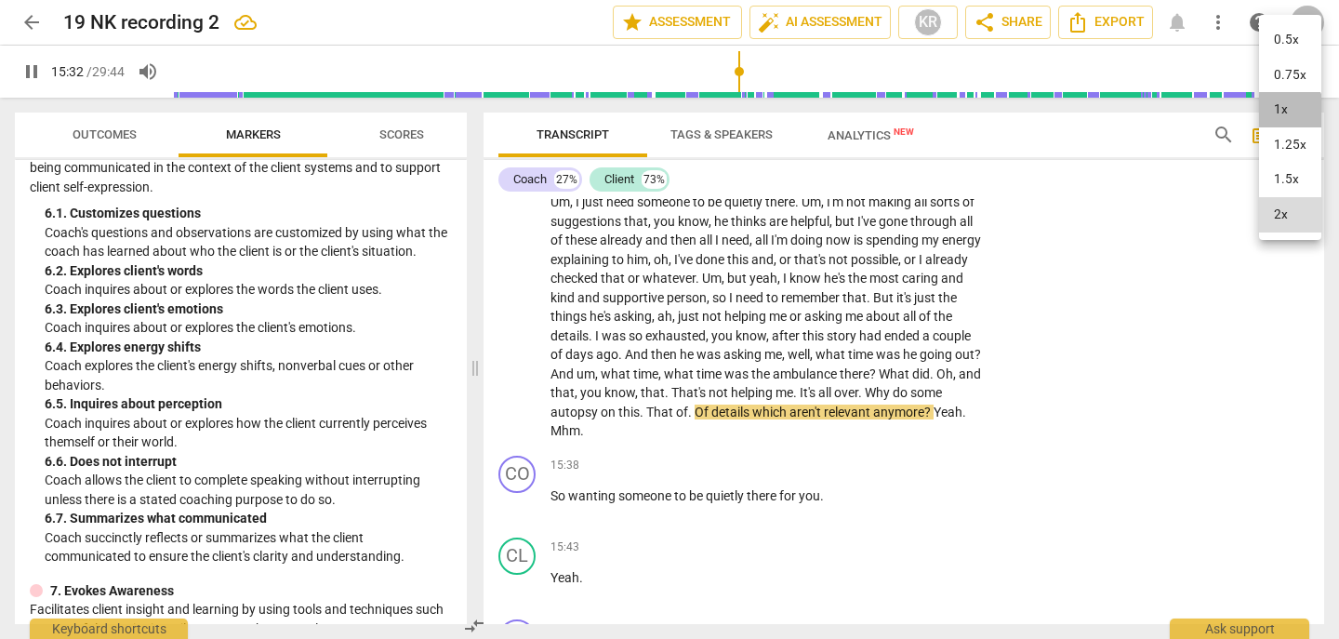
click at [1273, 113] on li "1x" at bounding box center [1290, 109] width 62 height 35
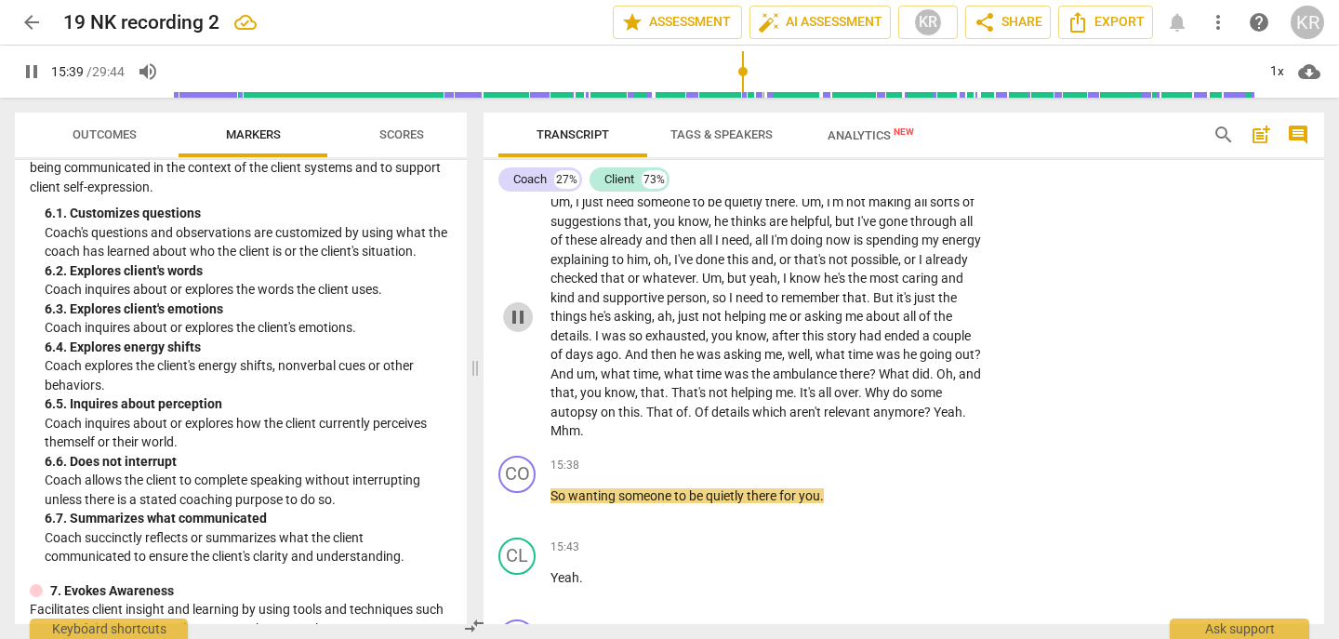
click at [521, 332] on button "pause" at bounding box center [518, 317] width 30 height 30
type input "940"
click at [580, 438] on span "Mhm" at bounding box center [566, 430] width 30 height 15
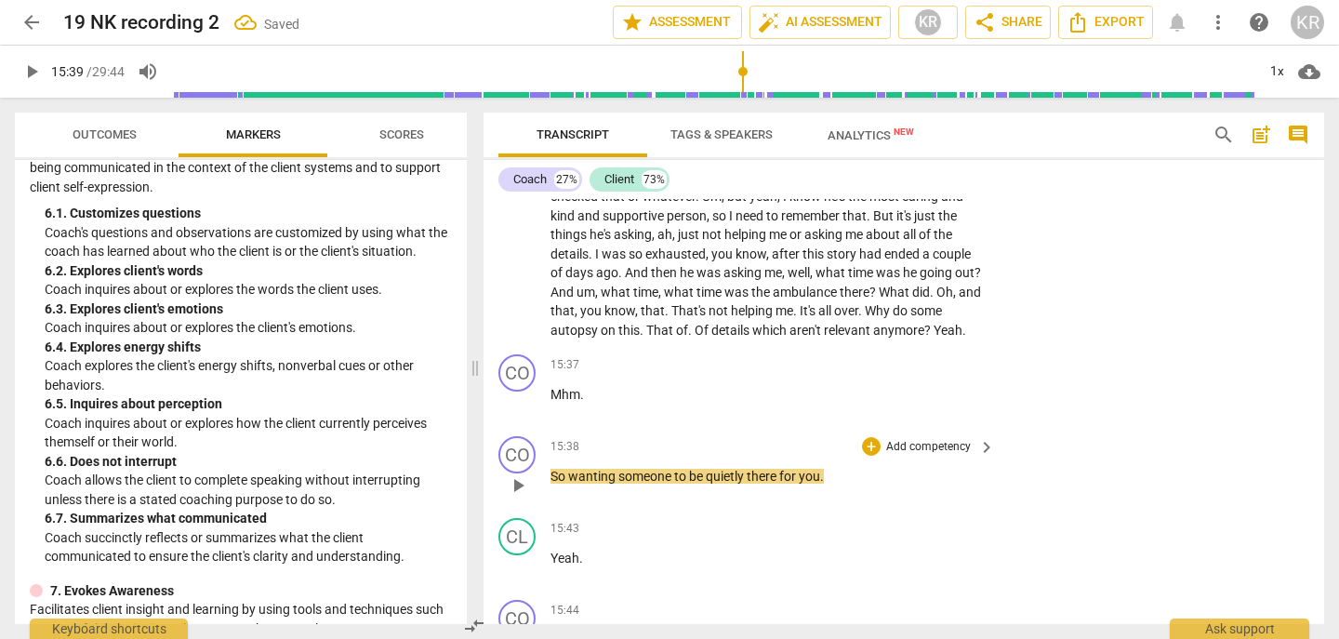
click at [553, 484] on span "So" at bounding box center [560, 476] width 18 height 15
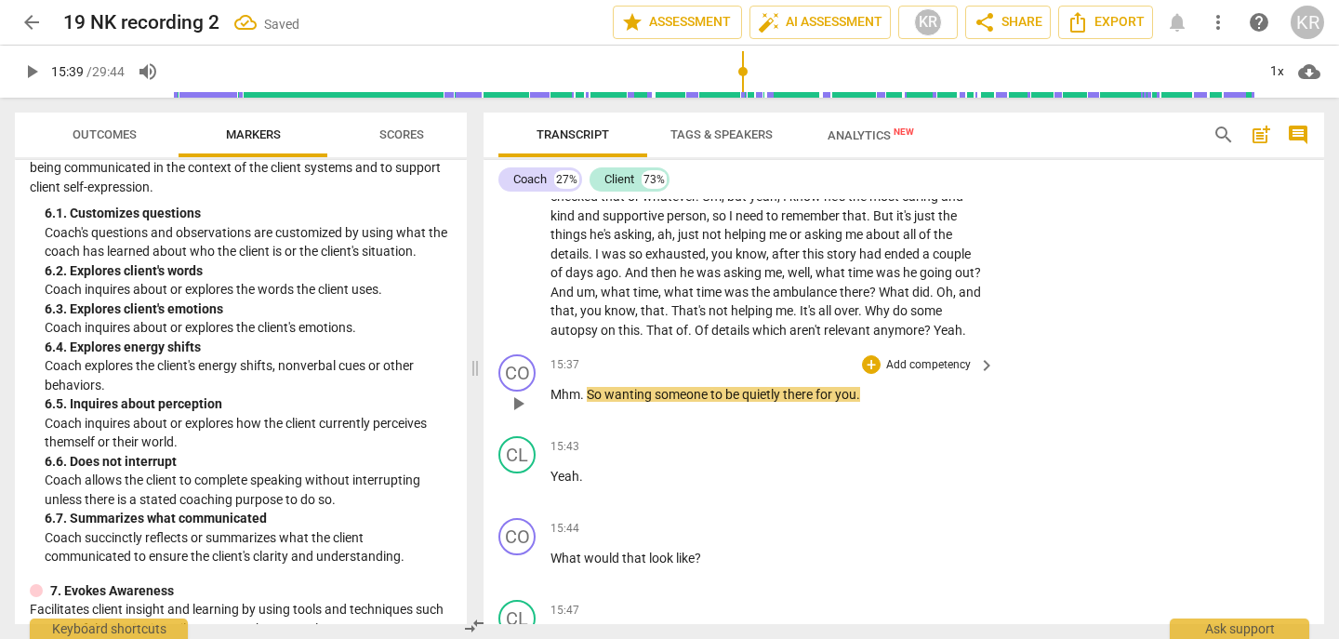
click at [904, 374] on p "Add competency" at bounding box center [929, 365] width 88 height 17
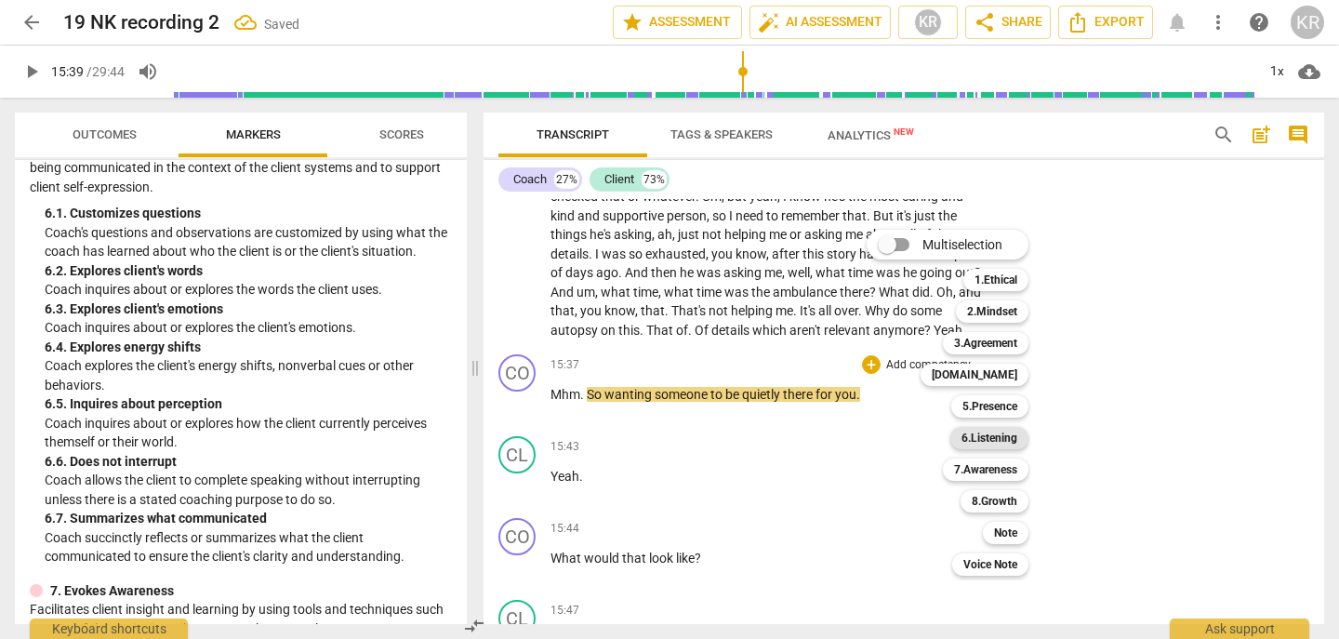
click at [1002, 441] on b "6.Listening" at bounding box center [990, 438] width 56 height 22
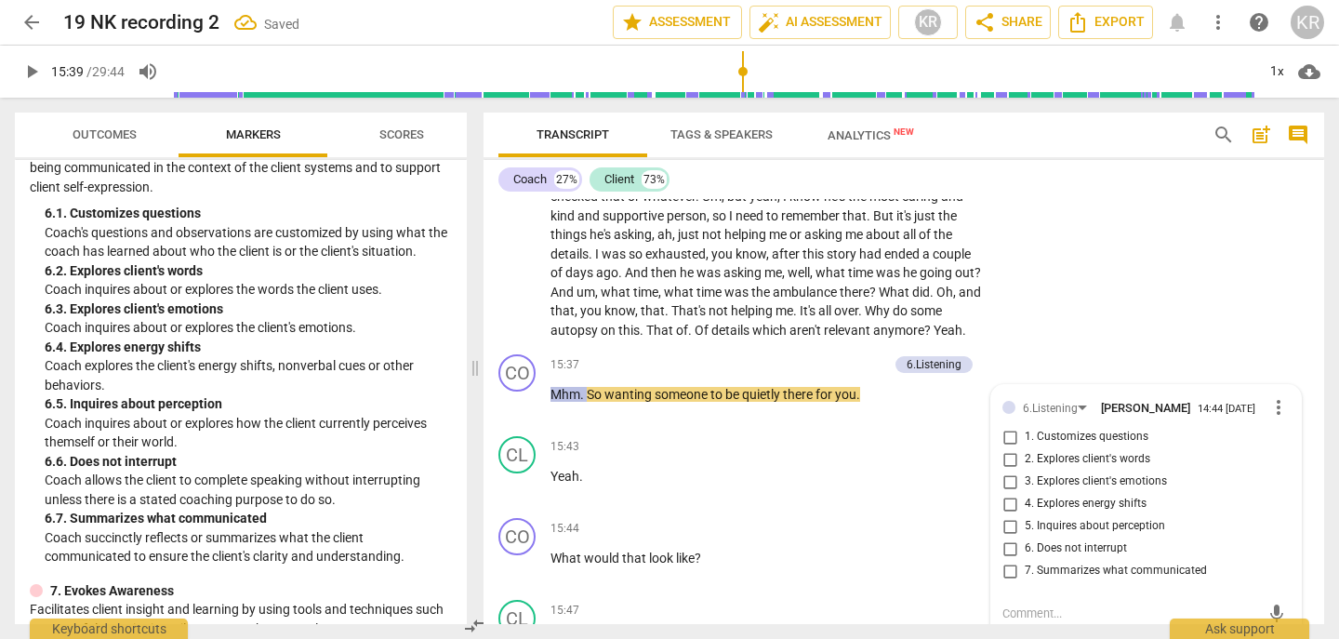
scroll to position [4709, 0]
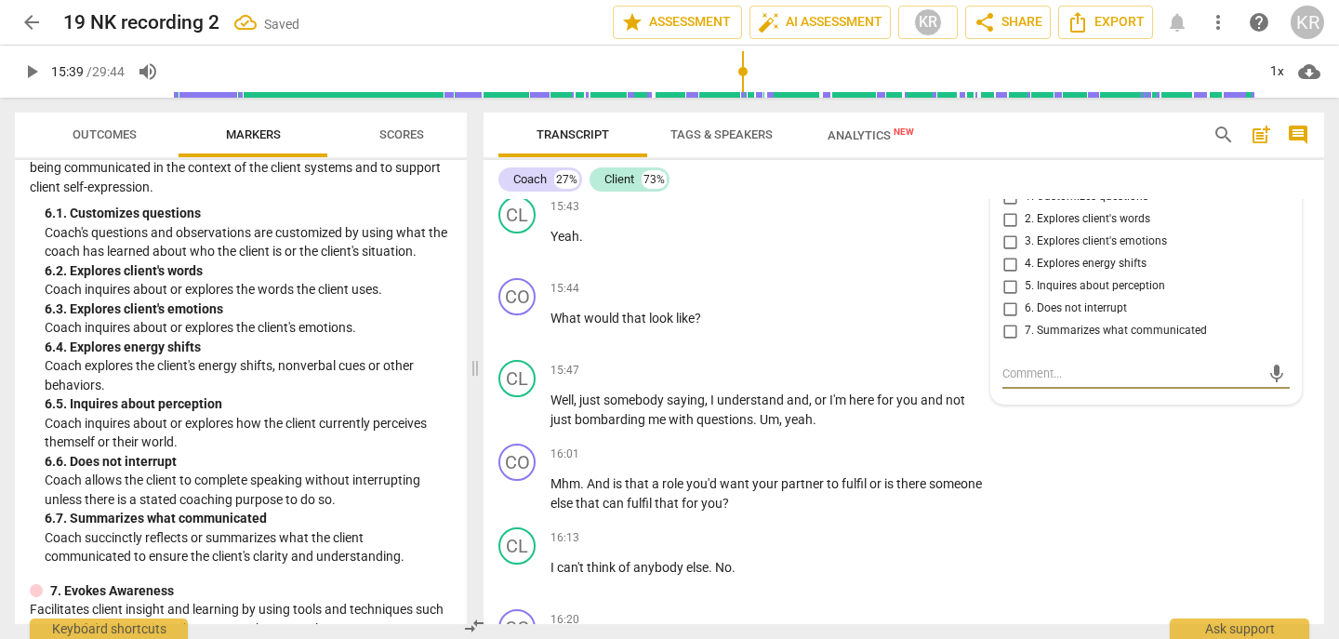
click at [1118, 340] on span "7. Summarizes what communicated" at bounding box center [1116, 331] width 182 height 17
click at [1025, 342] on input "7. Summarizes what communicated" at bounding box center [1010, 331] width 30 height 22
checkbox input "true"
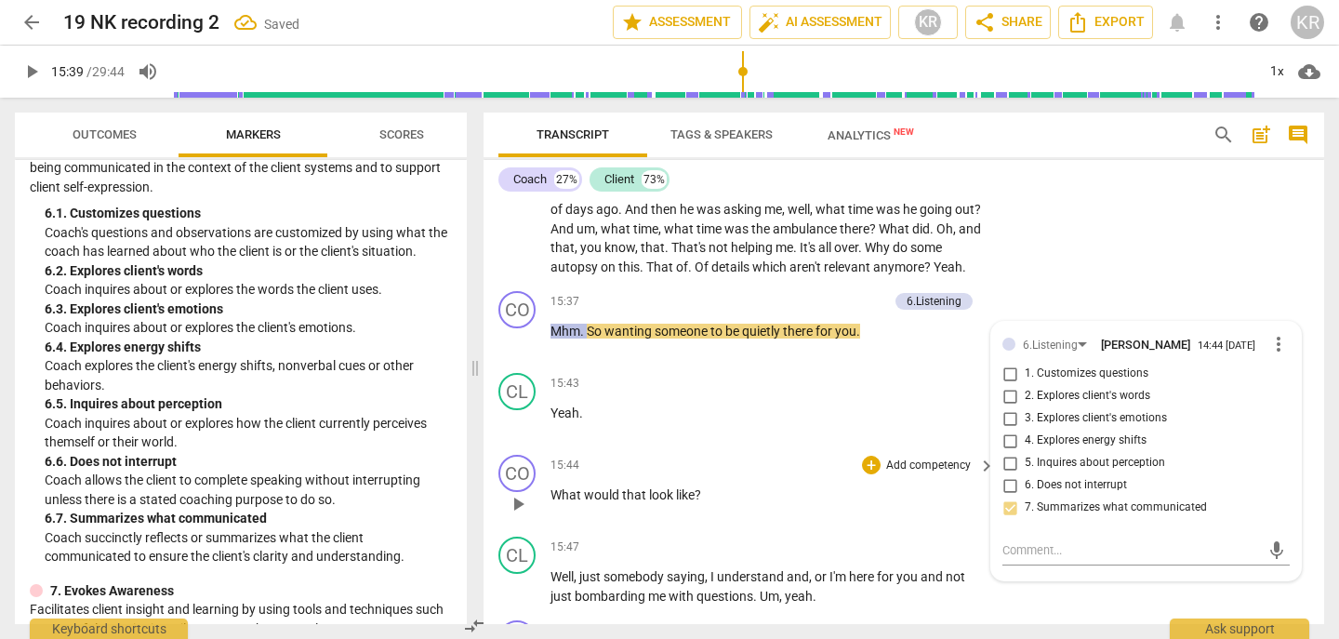
scroll to position [4532, 0]
click at [514, 353] on span "play_arrow" at bounding box center [518, 341] width 22 height 22
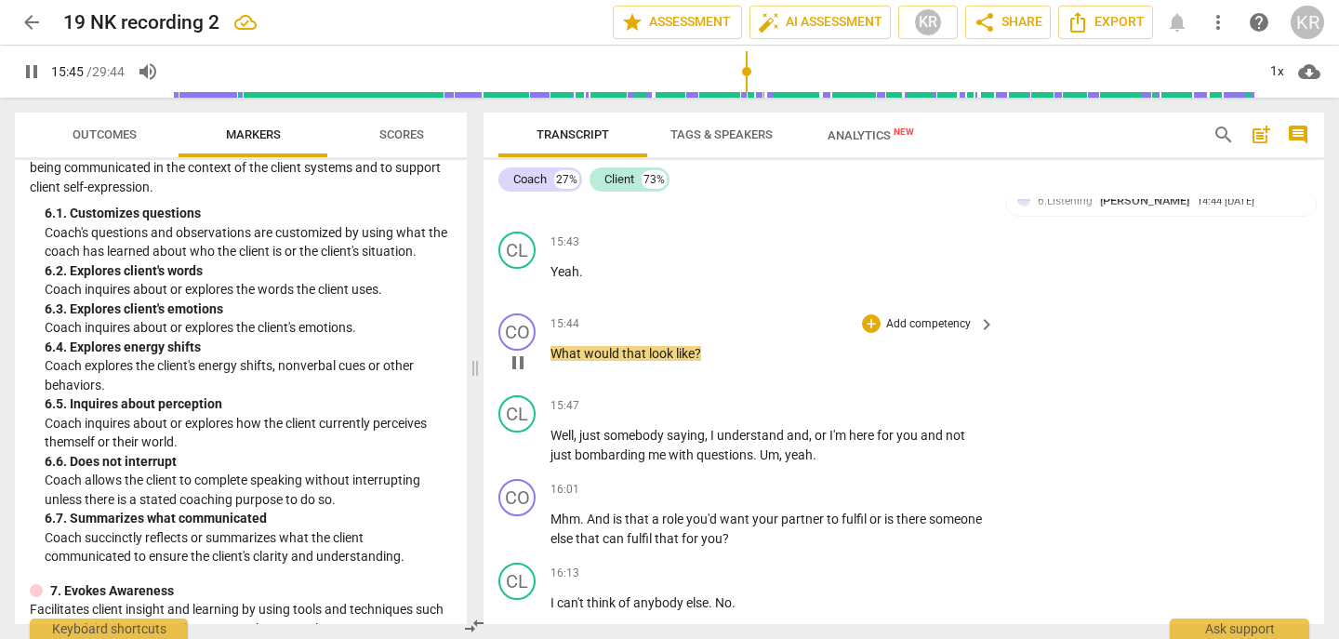
scroll to position [4675, 0]
click at [519, 373] on span "pause" at bounding box center [518, 362] width 22 height 22
type input "947"
click at [911, 332] on p "Add competency" at bounding box center [929, 323] width 88 height 17
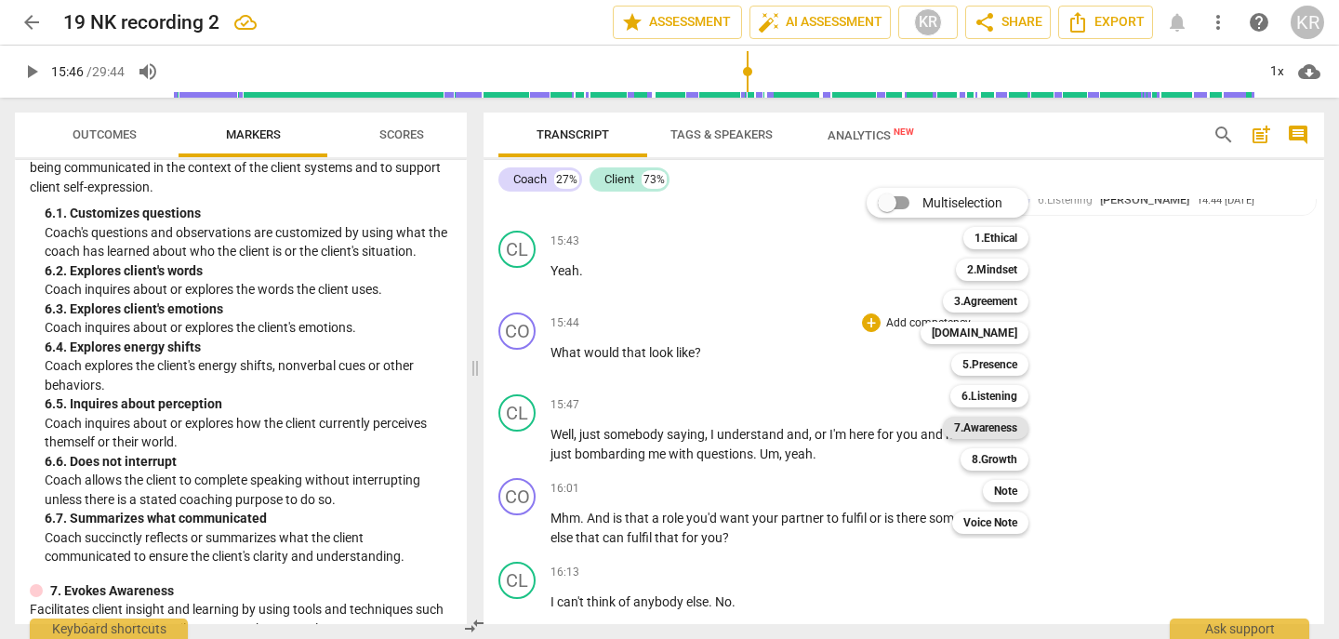
click at [987, 433] on b "7.Awareness" at bounding box center [985, 428] width 63 height 22
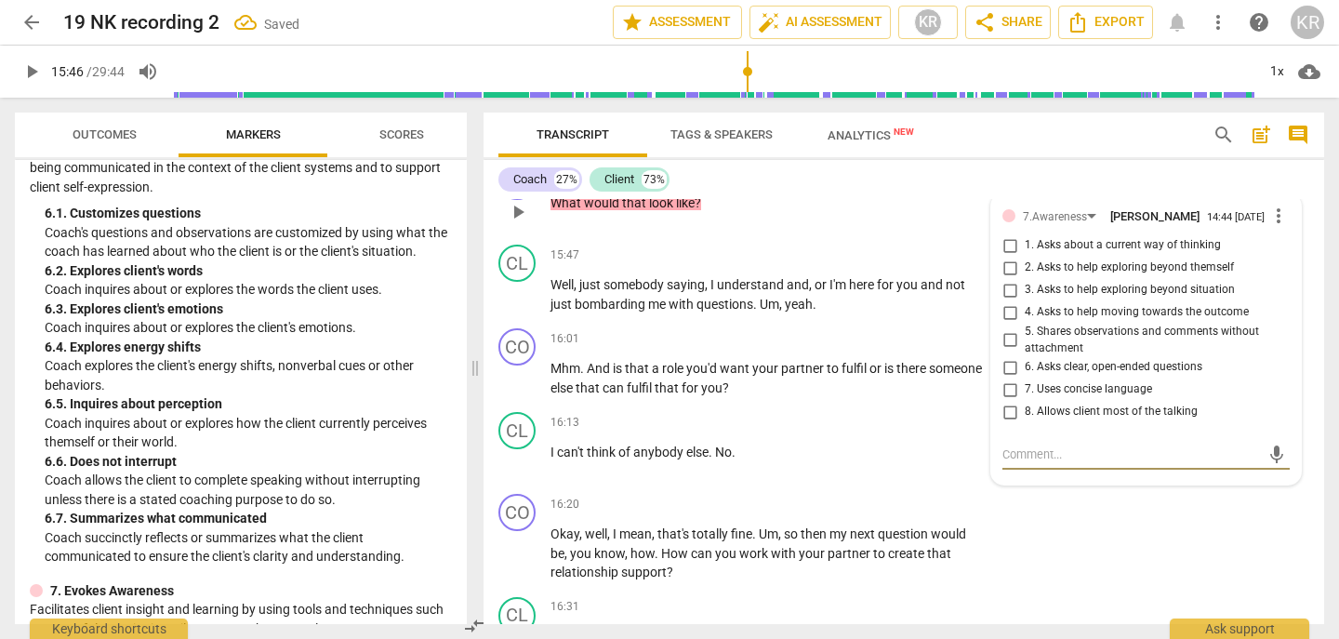
scroll to position [4813, 0]
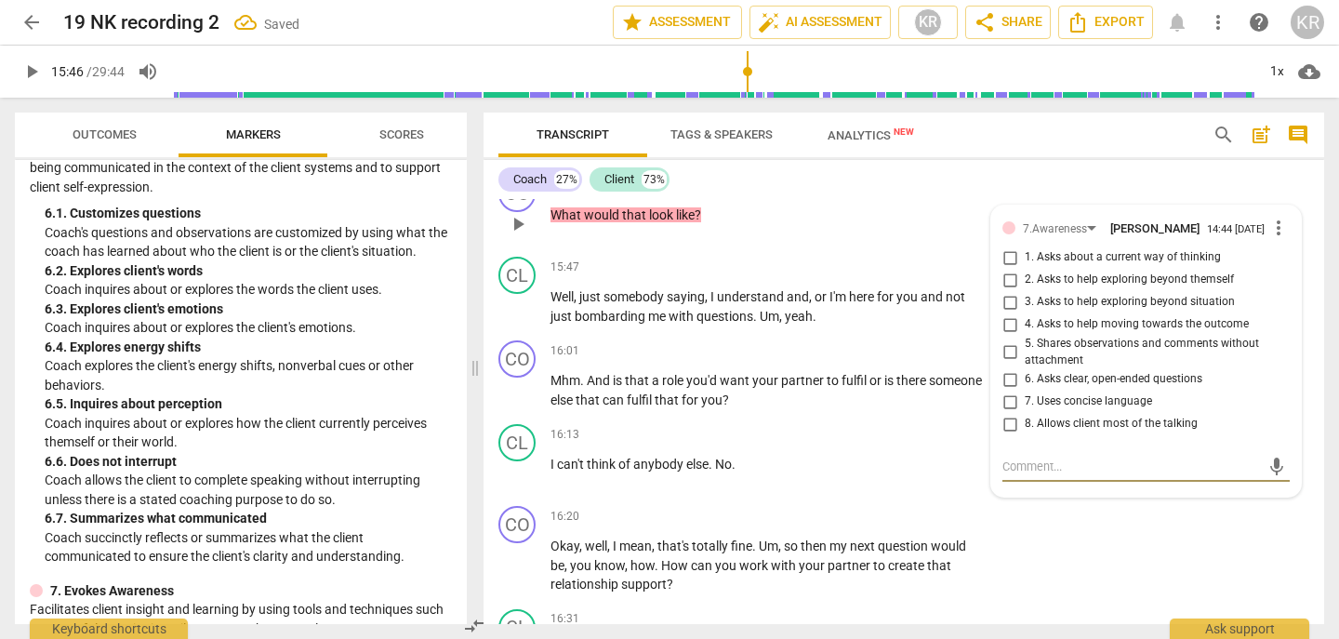
click at [1165, 333] on span "4. Asks to help moving towards the outcome" at bounding box center [1137, 324] width 224 height 17
click at [1025, 336] on input "4. Asks to help moving towards the outcome" at bounding box center [1010, 324] width 30 height 22
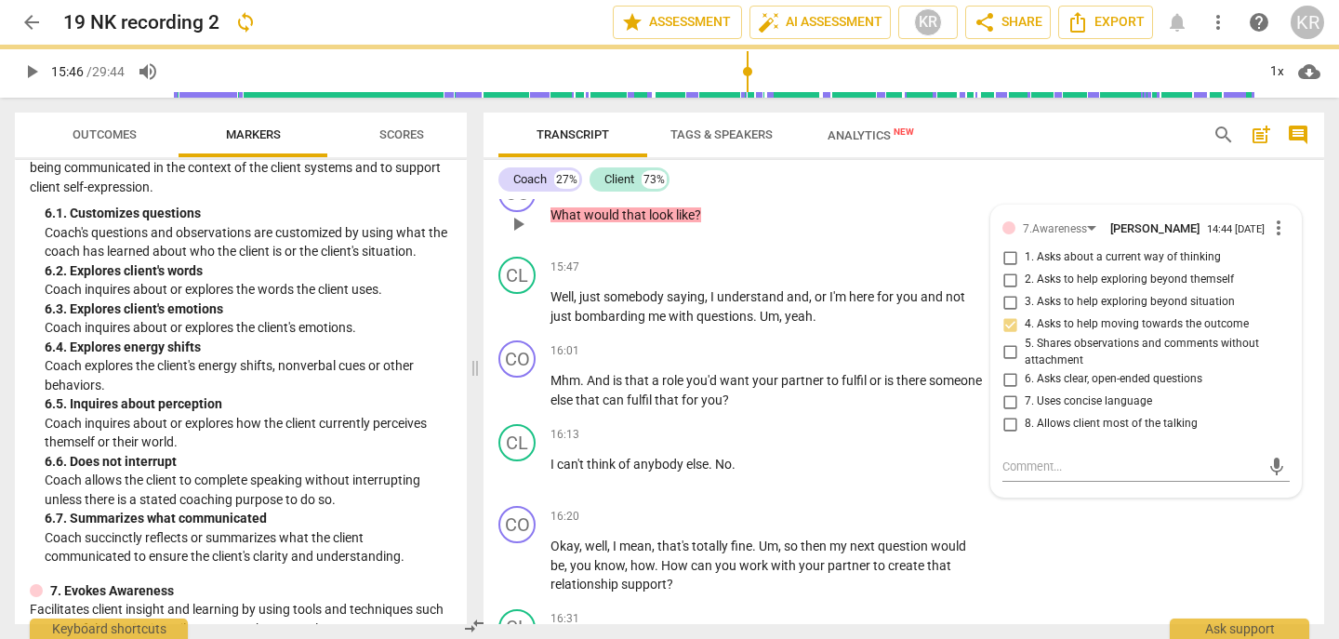
click at [1006, 336] on input "4. Asks to help moving towards the outcome" at bounding box center [1010, 324] width 30 height 22
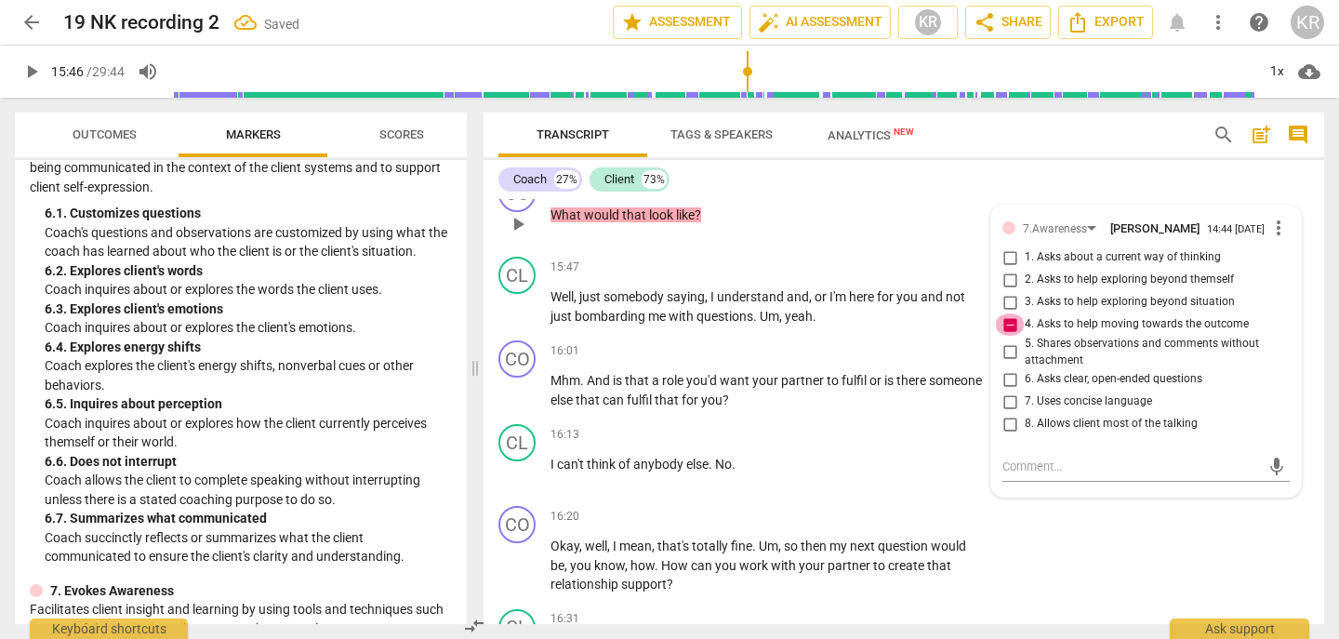
click at [1006, 336] on input "4. Asks to help moving towards the outcome" at bounding box center [1010, 324] width 30 height 22
checkbox input "false"
click at [1007, 313] on input "3. Asks to help exploring beyond situation" at bounding box center [1010, 302] width 30 height 22
checkbox input "true"
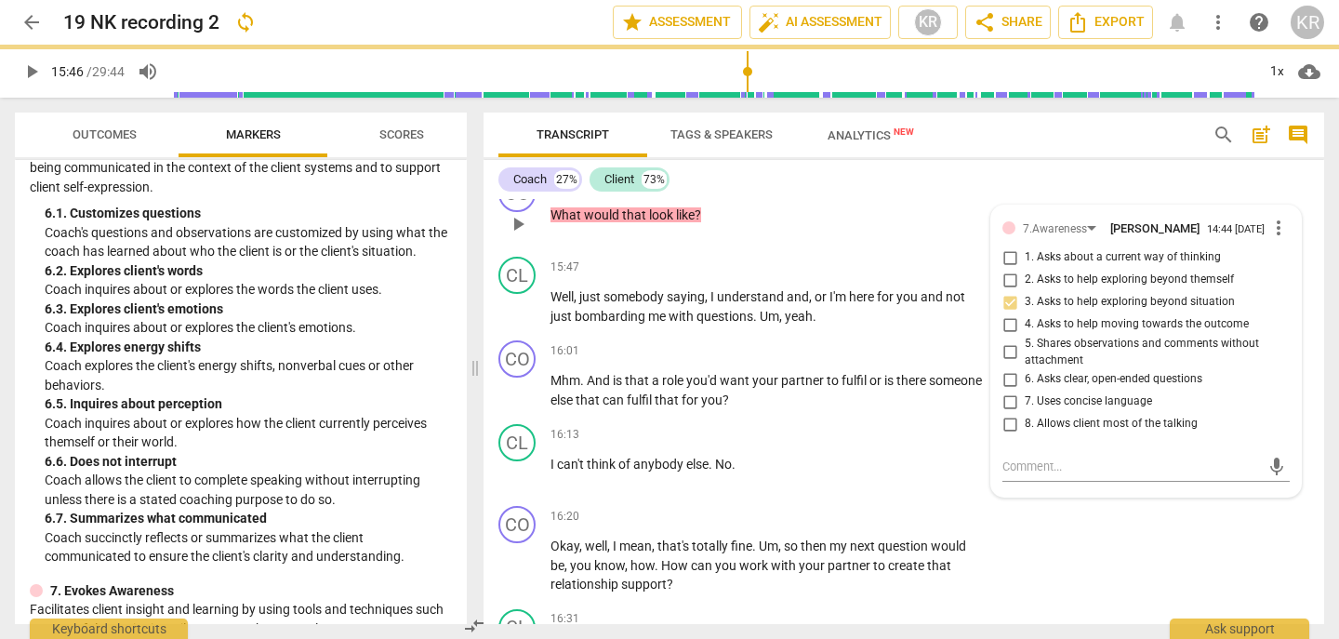
click at [1083, 388] on span "6. Asks clear, open-ended questions" at bounding box center [1114, 379] width 178 height 17
click at [1025, 391] on input "6. Asks clear, open-ended questions" at bounding box center [1010, 379] width 30 height 22
checkbox input "true"
click at [803, 194] on p "Add competency" at bounding box center [835, 186] width 88 height 17
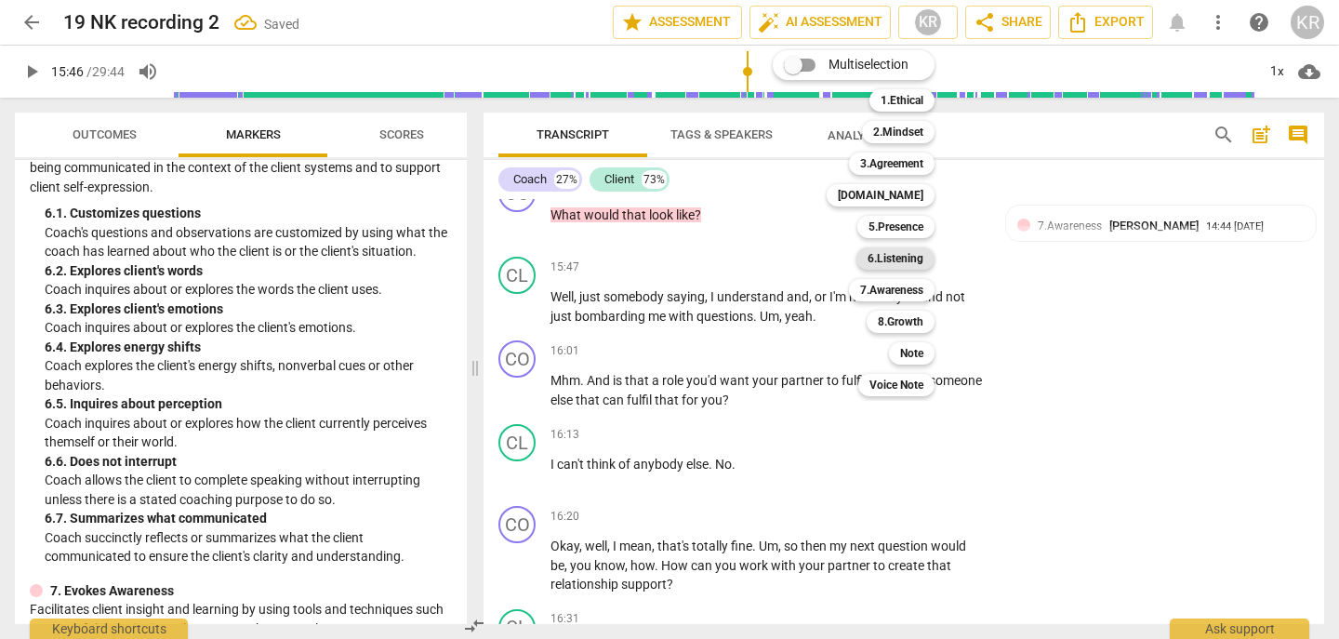
click at [899, 261] on b "6.Listening" at bounding box center [896, 258] width 56 height 22
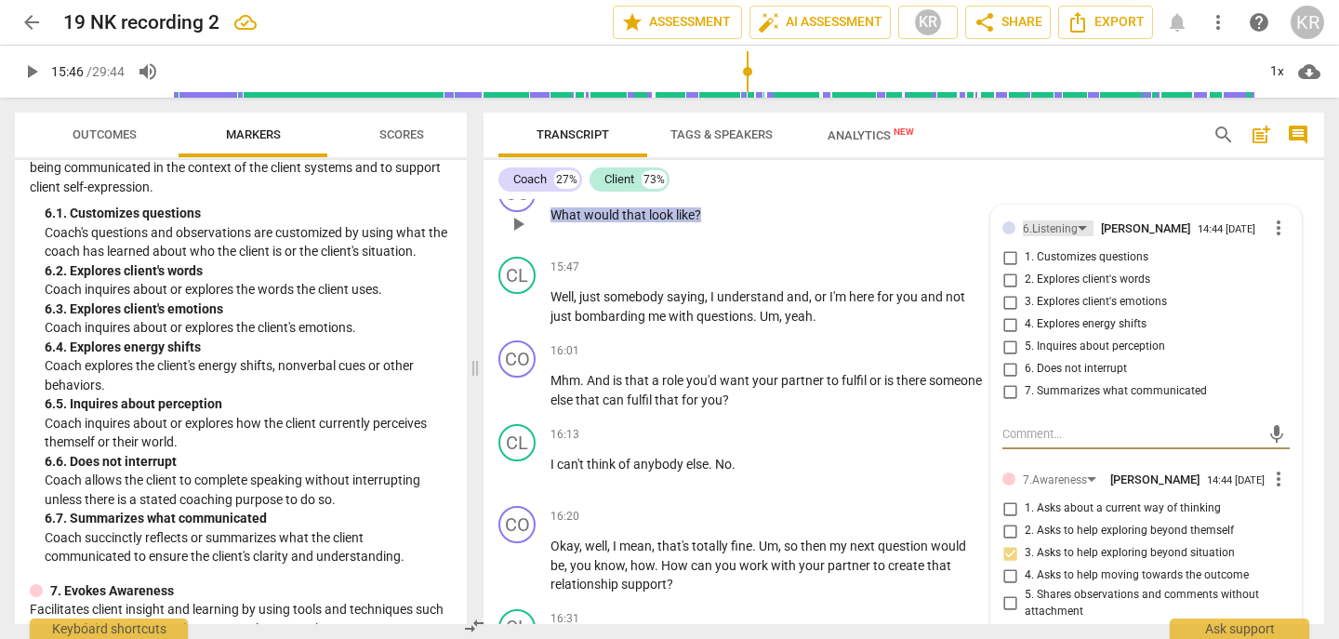
click at [1058, 238] on div "6.Listening" at bounding box center [1050, 229] width 55 height 18
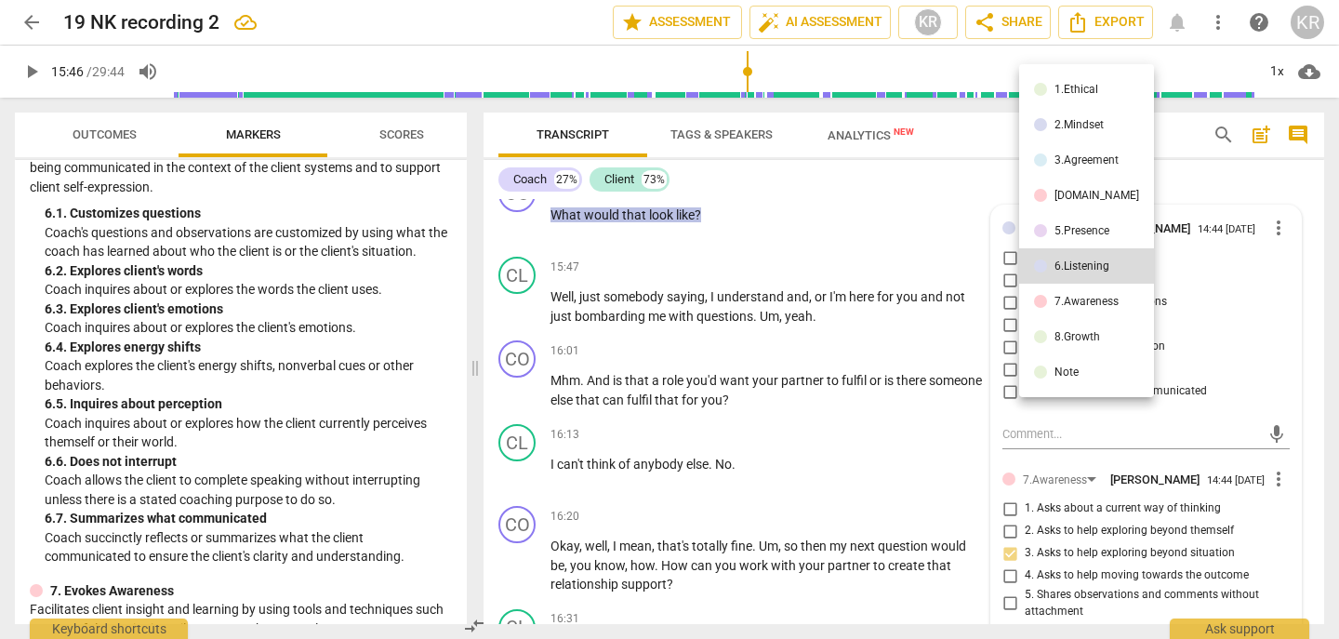
click at [1077, 225] on div "5.Presence" at bounding box center [1082, 230] width 55 height 11
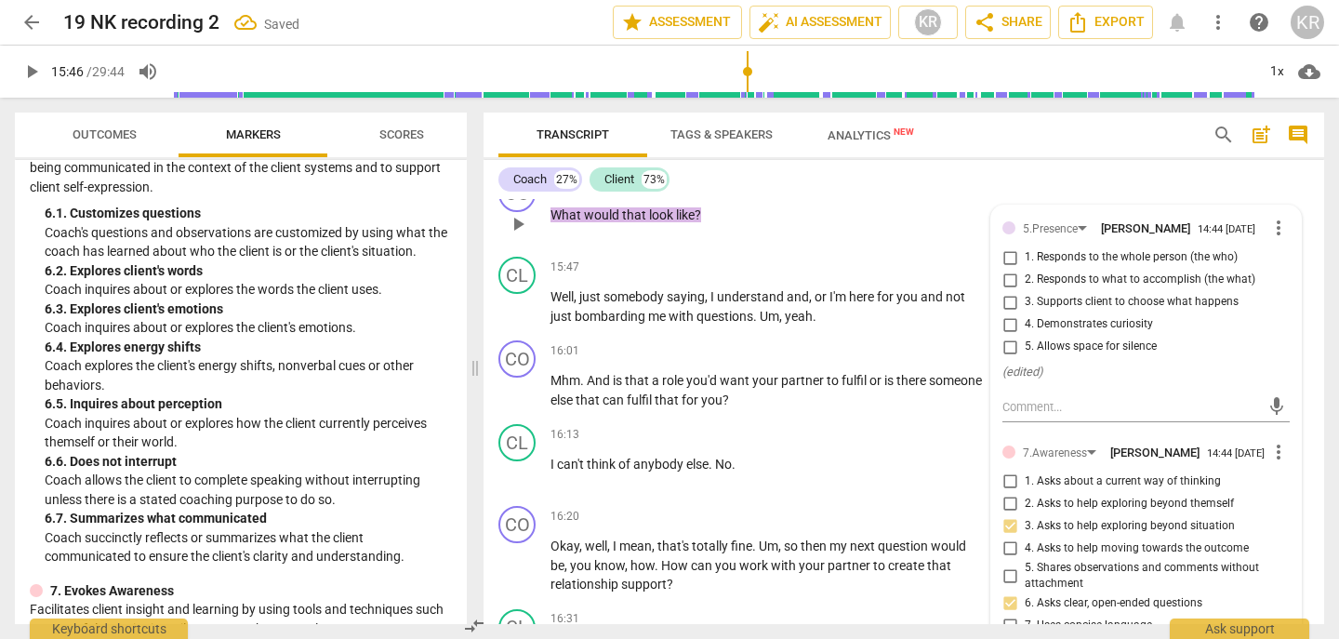
click at [1072, 288] on span "2. Responds to what to accomplish (the what)" at bounding box center [1140, 280] width 231 height 17
click at [1025, 291] on input "2. Responds to what to accomplish (the what)" at bounding box center [1010, 280] width 30 height 22
checkbox input "true"
click at [30, 60] on span "play_arrow" at bounding box center [31, 71] width 22 height 22
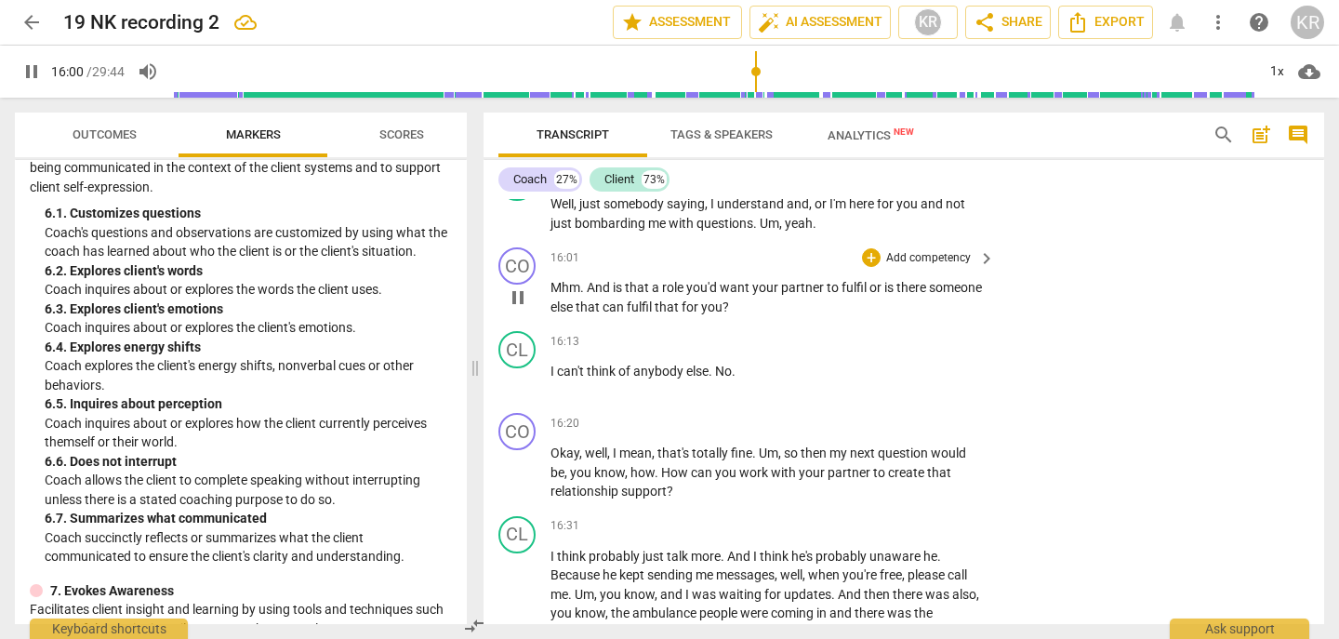
scroll to position [4910, 0]
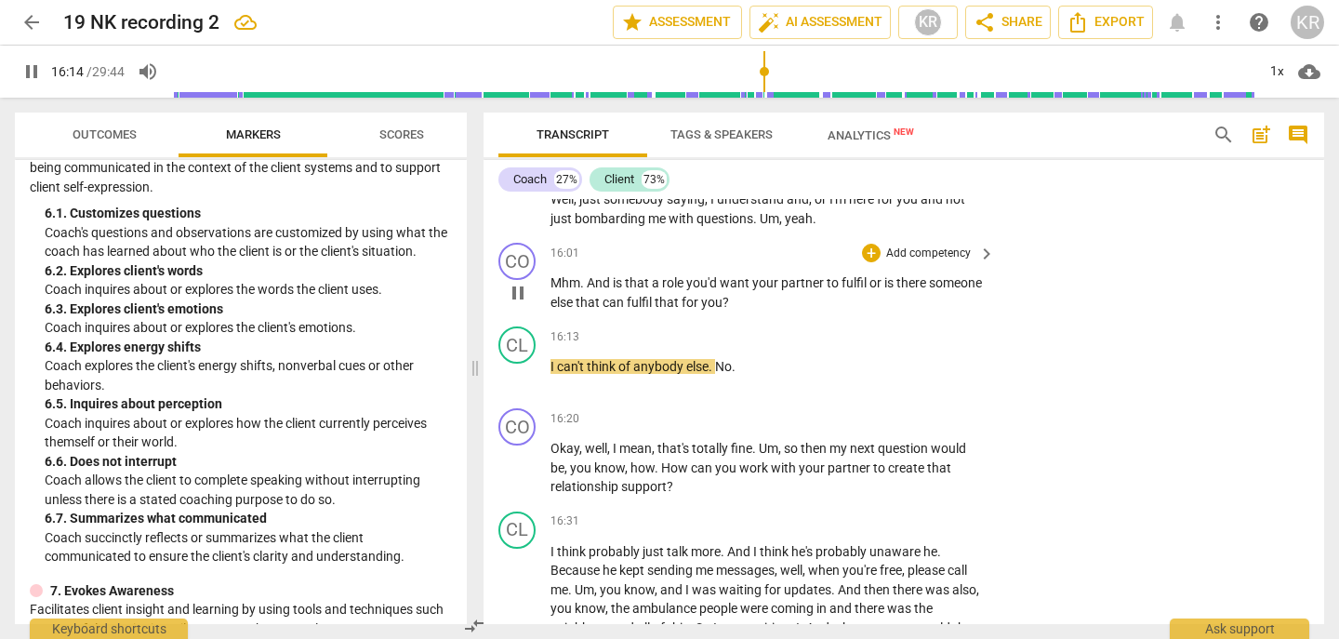
click at [513, 304] on span "pause" at bounding box center [518, 293] width 22 height 22
type input "975"
click at [929, 262] on p "Add competency" at bounding box center [929, 254] width 88 height 17
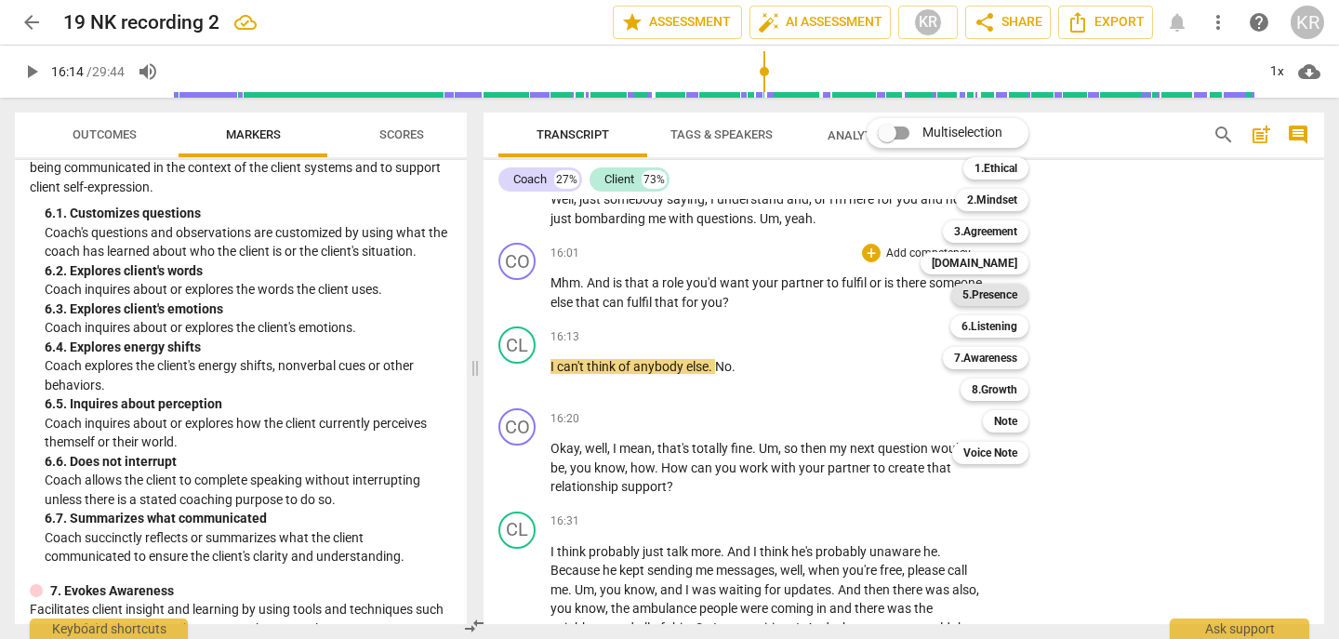
click at [998, 294] on b "5.Presence" at bounding box center [990, 295] width 55 height 22
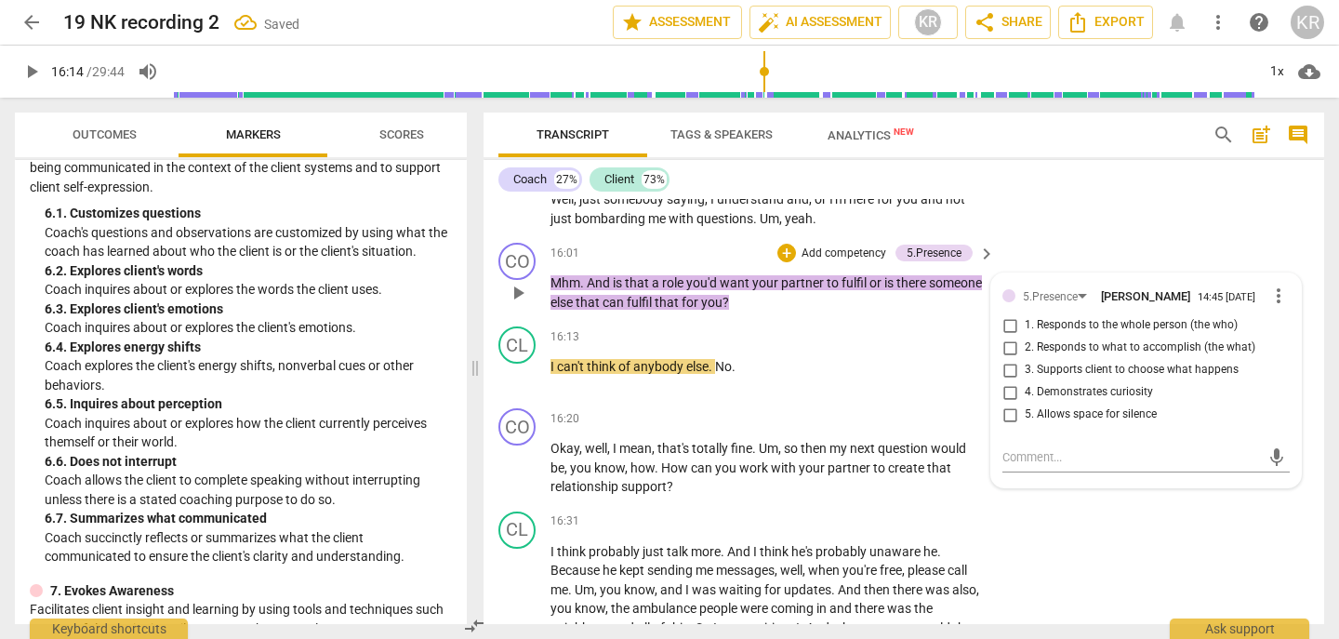
click at [1131, 356] on span "2. Responds to what to accomplish (the what)" at bounding box center [1140, 348] width 231 height 17
click at [1025, 359] on input "2. Responds to what to accomplish (the what)" at bounding box center [1010, 348] width 30 height 22
checkbox input "true"
click at [828, 262] on p "Add competency" at bounding box center [844, 254] width 88 height 17
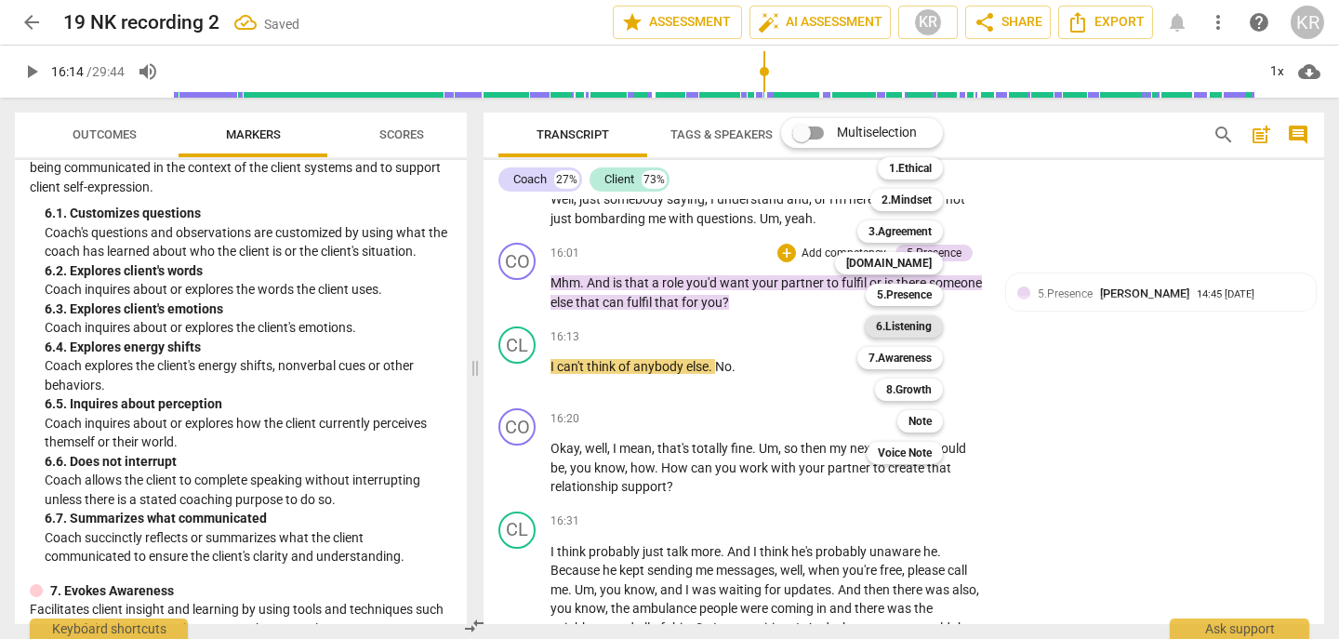
click at [915, 329] on b "6.Listening" at bounding box center [904, 326] width 56 height 22
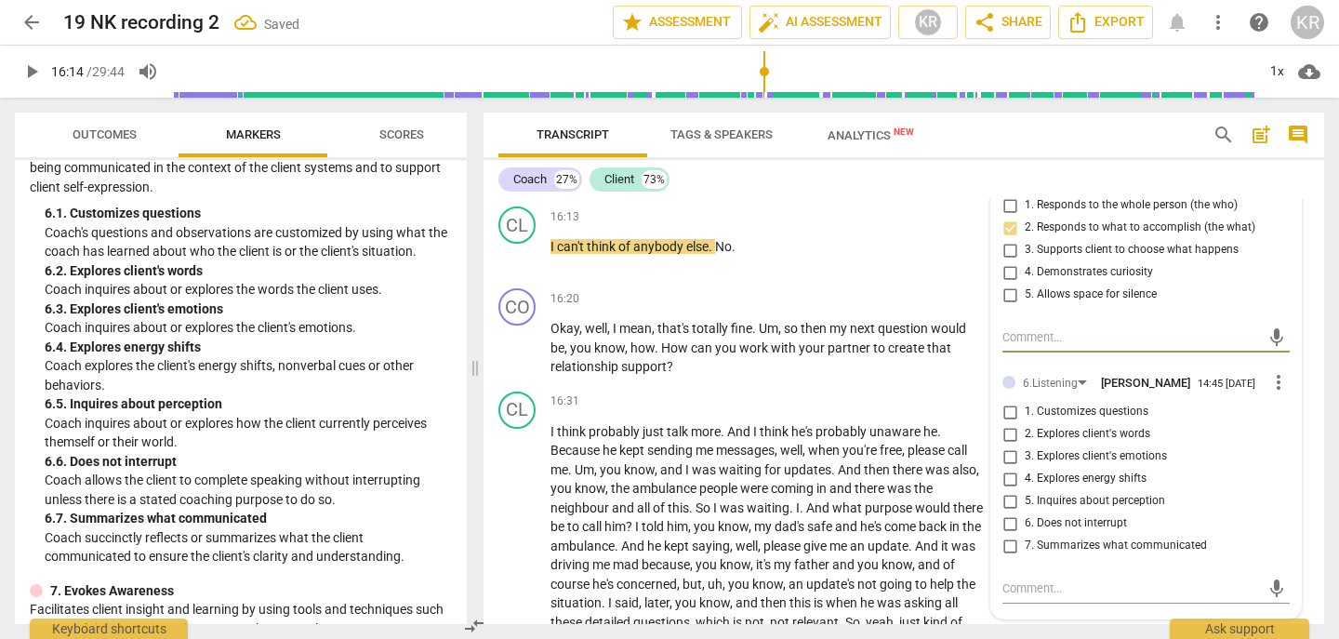
scroll to position [5032, 0]
click at [1049, 419] on span "1. Customizes questions" at bounding box center [1087, 410] width 124 height 17
click at [1025, 421] on input "1. Customizes questions" at bounding box center [1010, 410] width 30 height 22
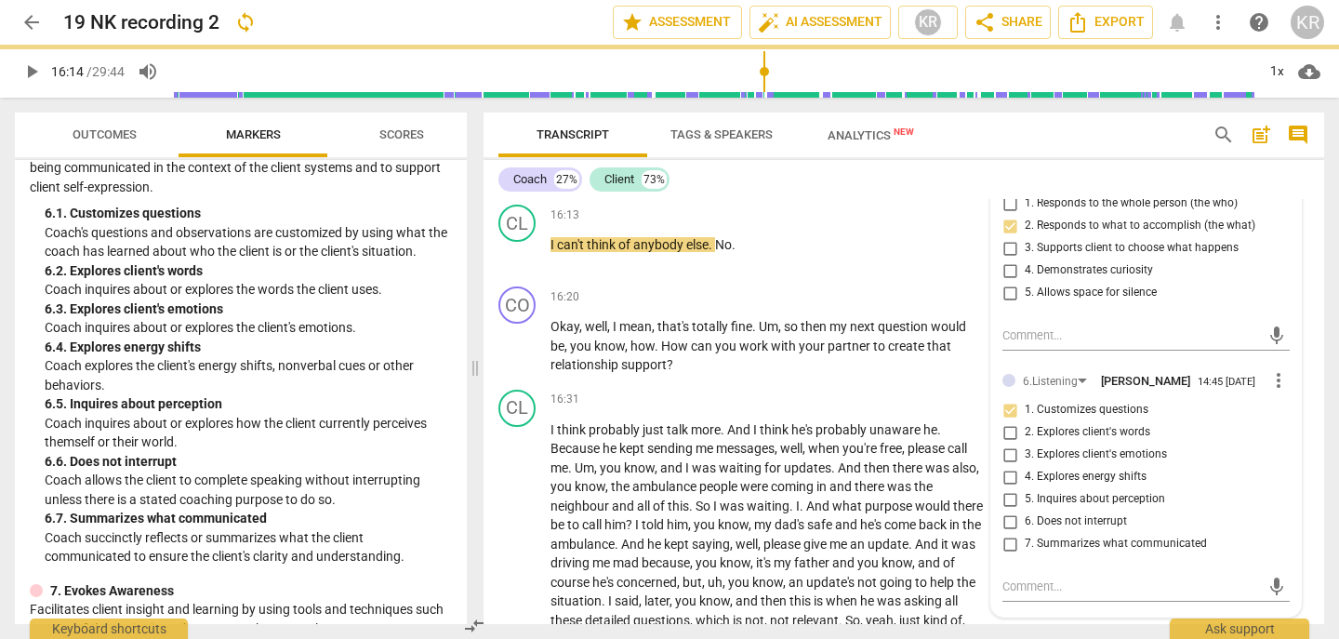
click at [1000, 421] on input "1. Customizes questions" at bounding box center [1010, 410] width 30 height 22
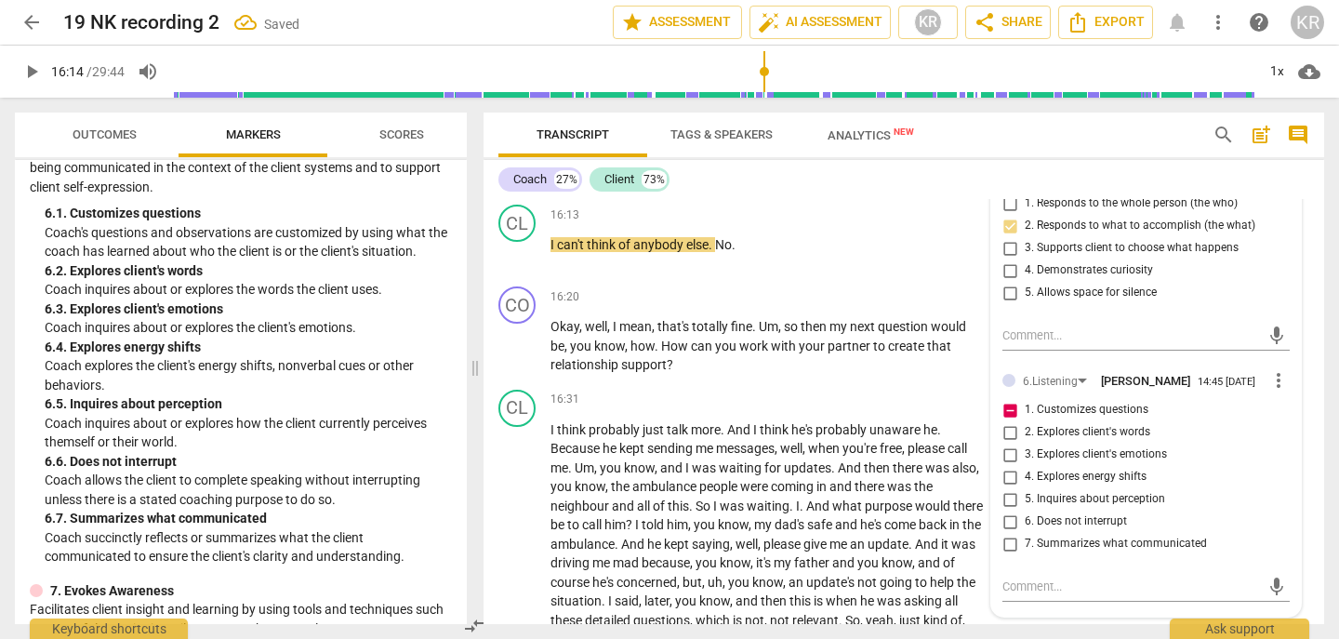
click at [1000, 421] on input "1. Customizes questions" at bounding box center [1010, 410] width 30 height 22
checkbox input "false"
click at [1039, 391] on div "6.Listening" at bounding box center [1050, 382] width 55 height 18
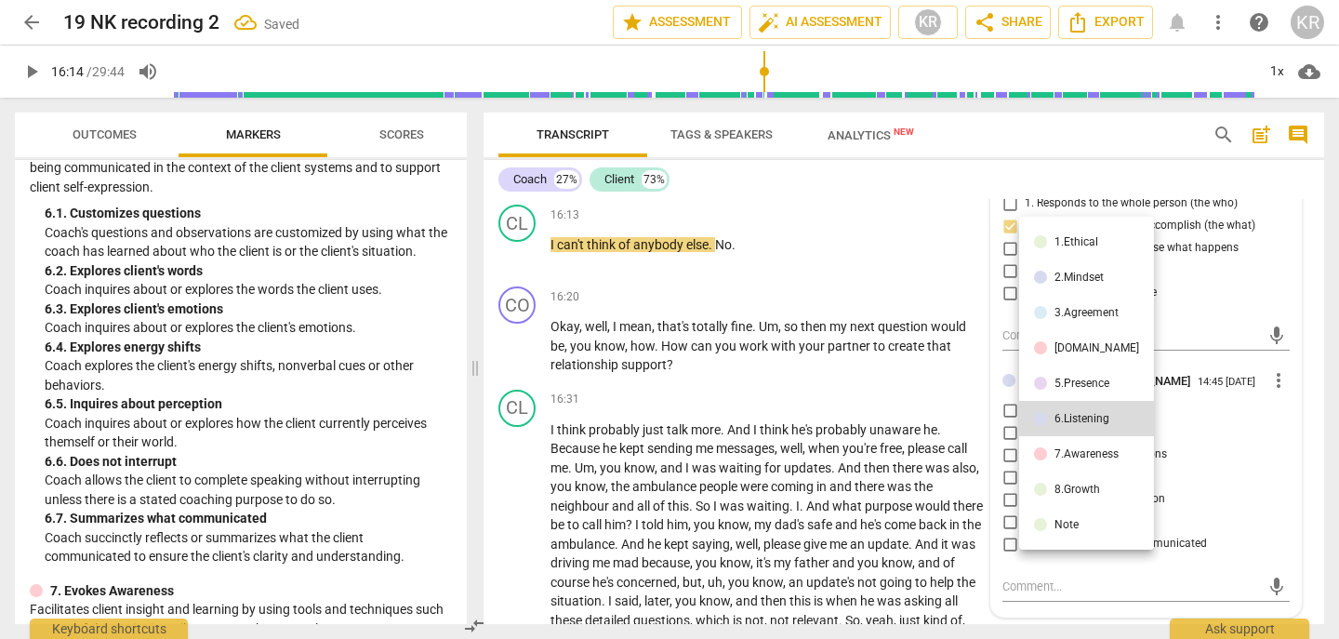
click at [1083, 448] on div "7.Awareness" at bounding box center [1087, 453] width 64 height 11
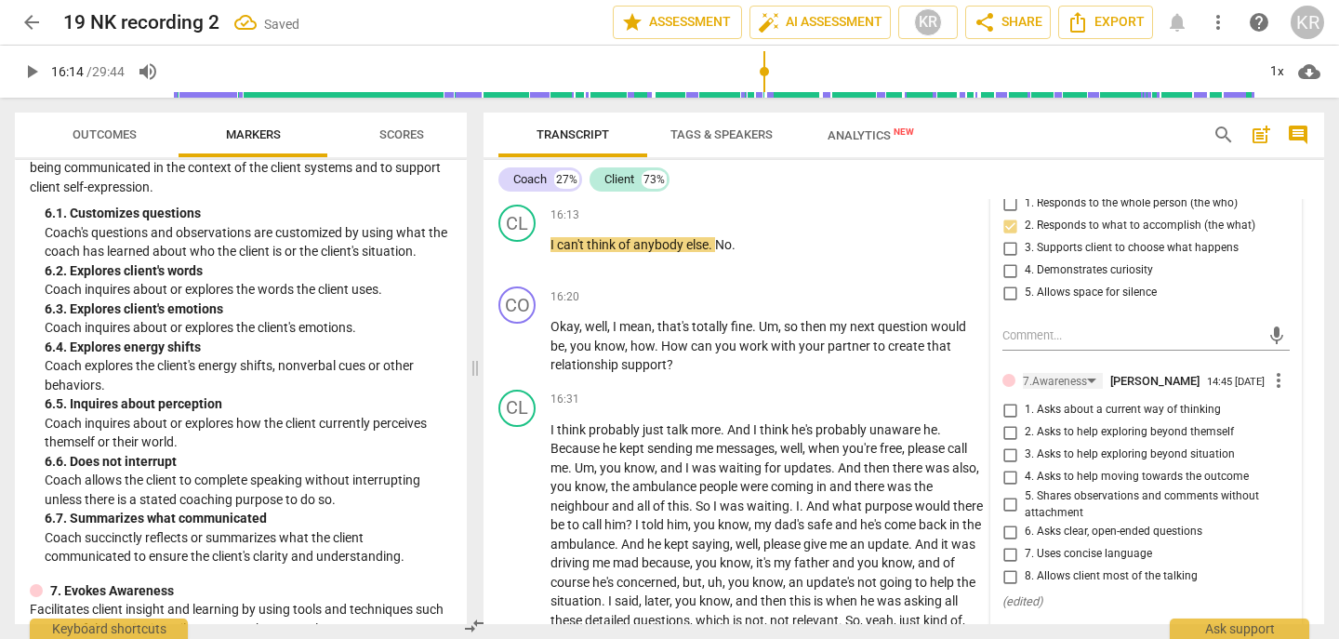
scroll to position [5096, 0]
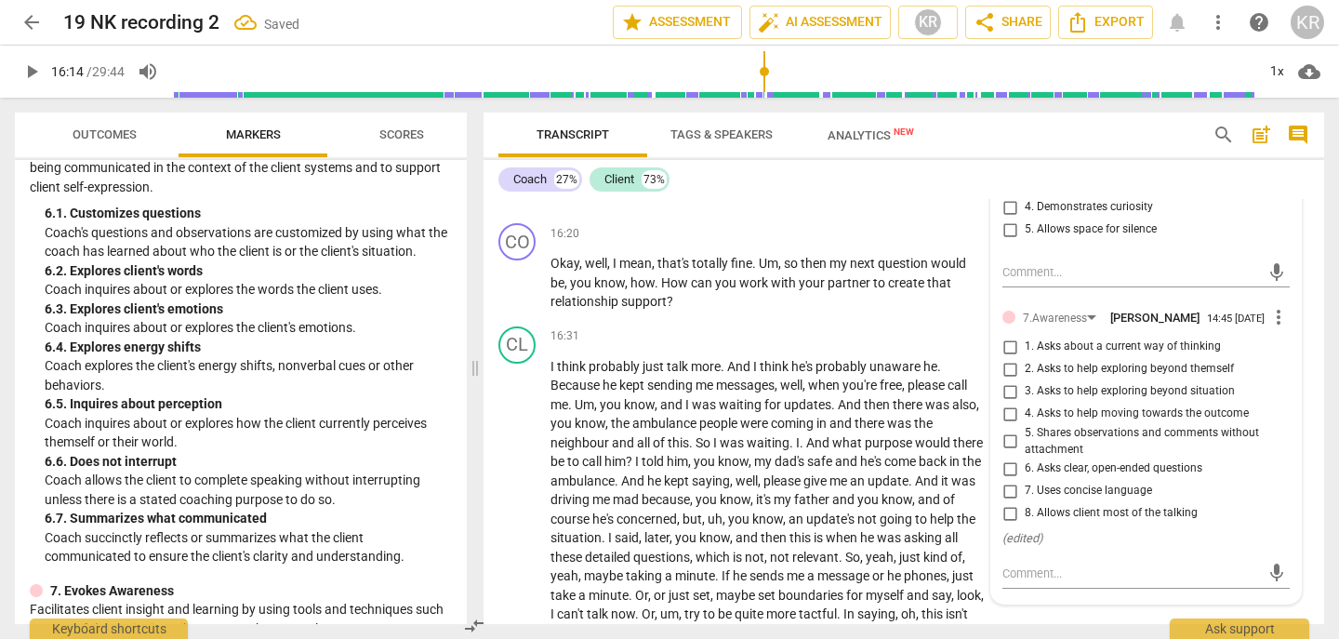
click at [1108, 400] on span "3. Asks to help exploring beyond situation" at bounding box center [1130, 391] width 210 height 17
click at [1025, 403] on input "3. Asks to help exploring beyond situation" at bounding box center [1010, 391] width 30 height 22
checkbox input "true"
click at [507, 202] on span "play_arrow" at bounding box center [518, 191] width 22 height 22
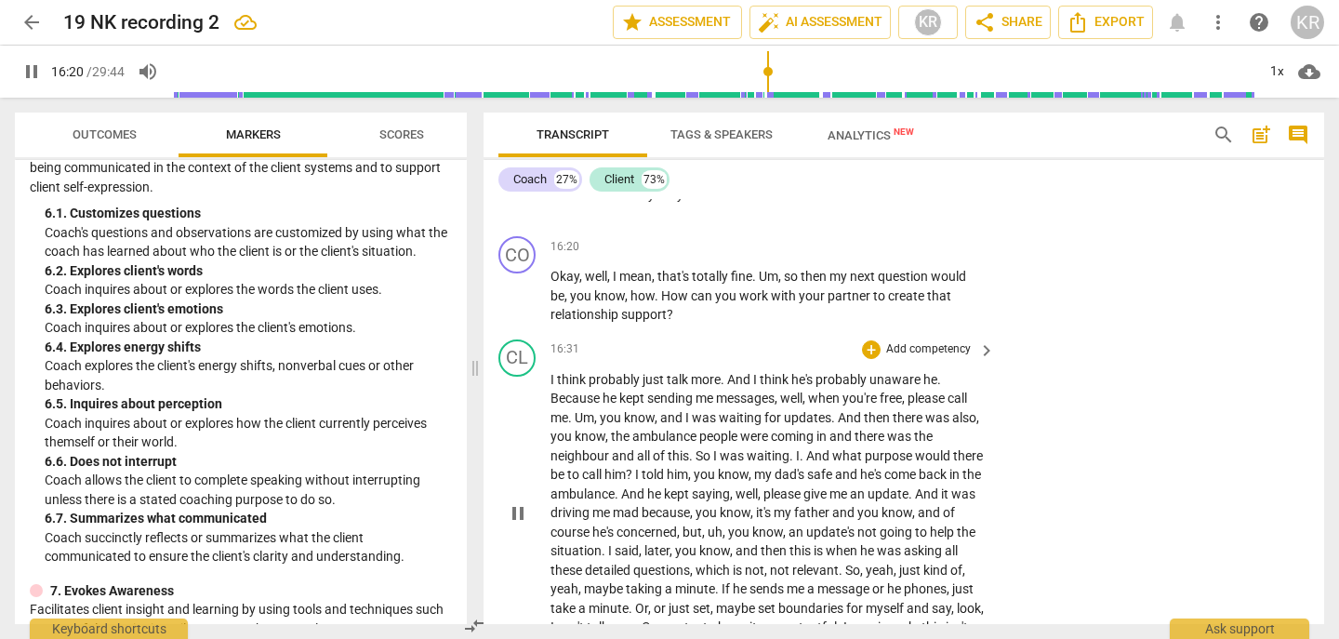
scroll to position [5087, 0]
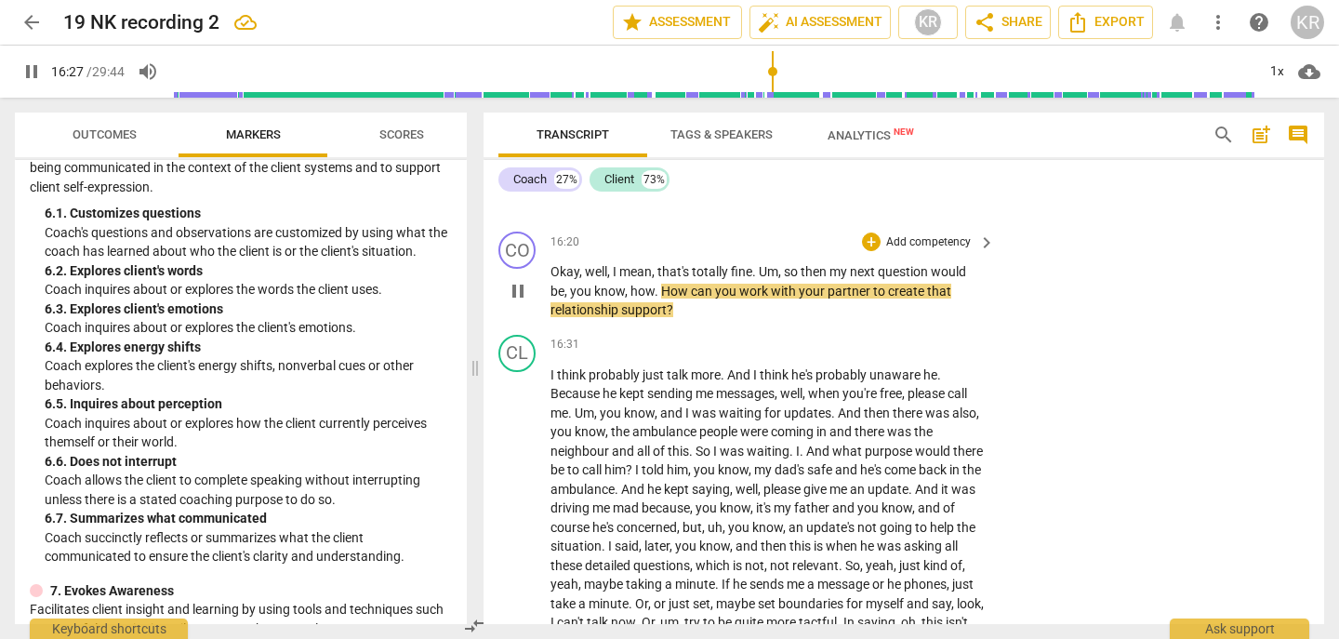
click at [657, 299] on span "." at bounding box center [658, 291] width 7 height 15
type input "988"
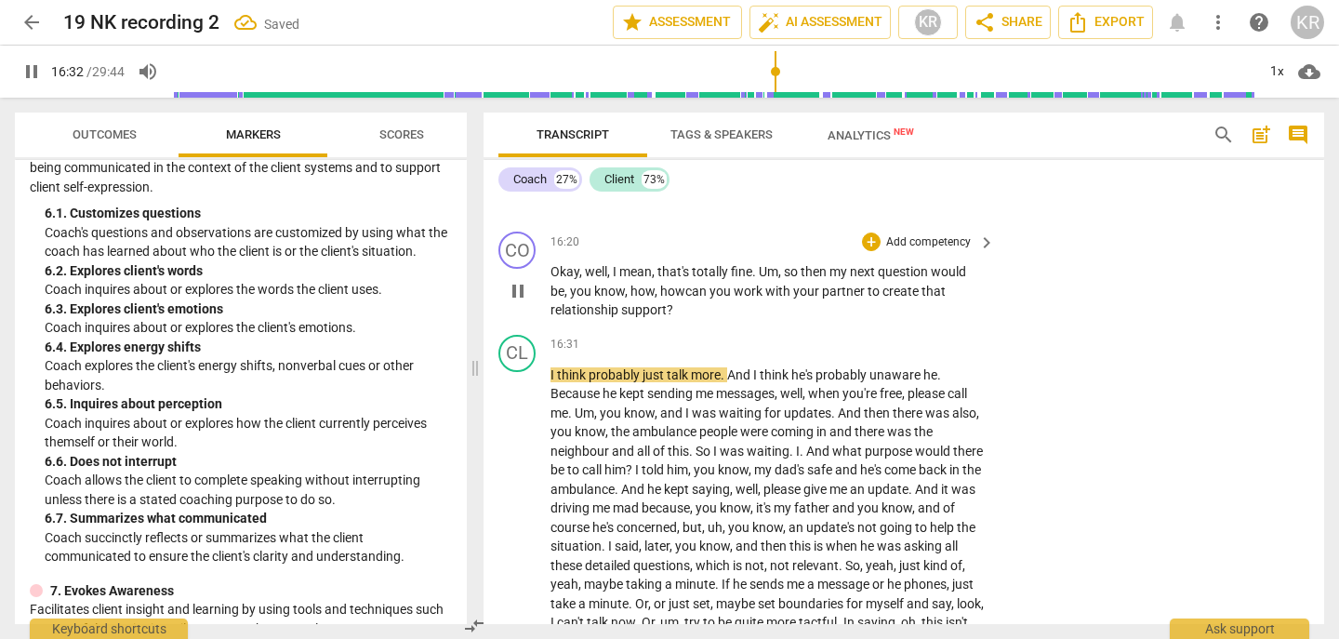
click at [521, 302] on span "pause" at bounding box center [518, 291] width 22 height 22
type input "992"
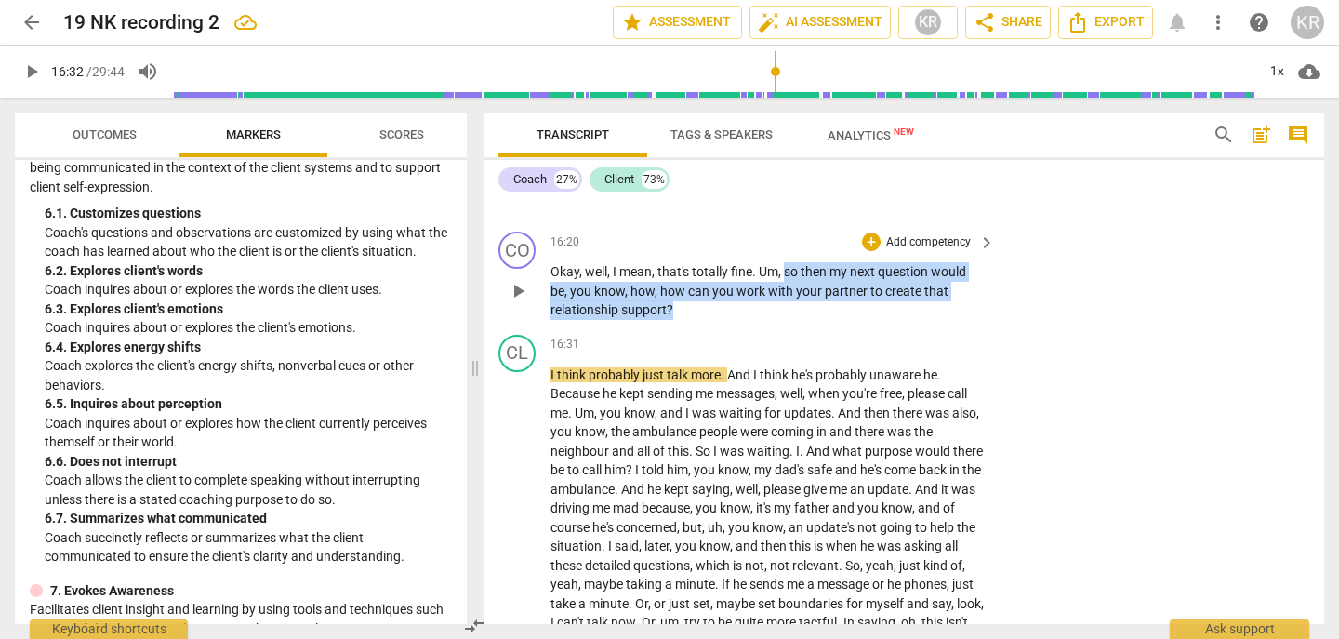
drag, startPoint x: 696, startPoint y: 342, endPoint x: 788, endPoint y: 311, distance: 97.4
click at [788, 311] on p "Okay , well , I mean , that's totally fine . Um , so then my next question woul…" at bounding box center [768, 291] width 435 height 58
click at [686, 327] on div "+" at bounding box center [689, 323] width 19 height 19
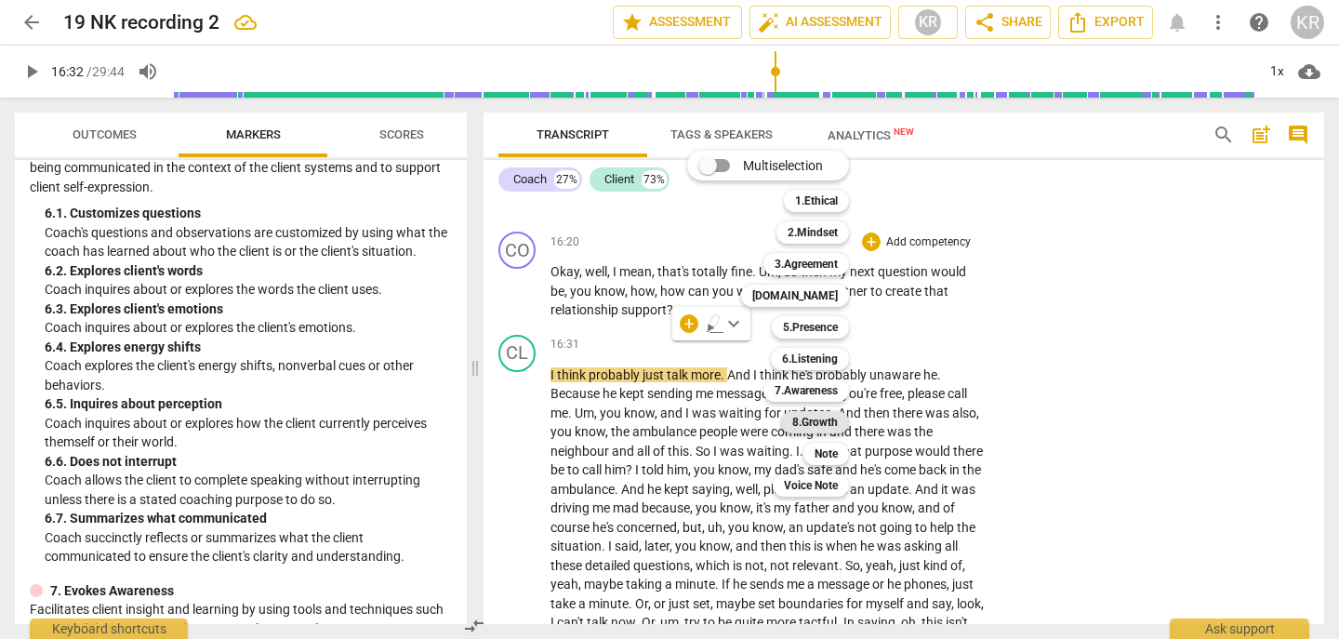
click at [804, 421] on b "8.Growth" at bounding box center [816, 422] width 46 height 22
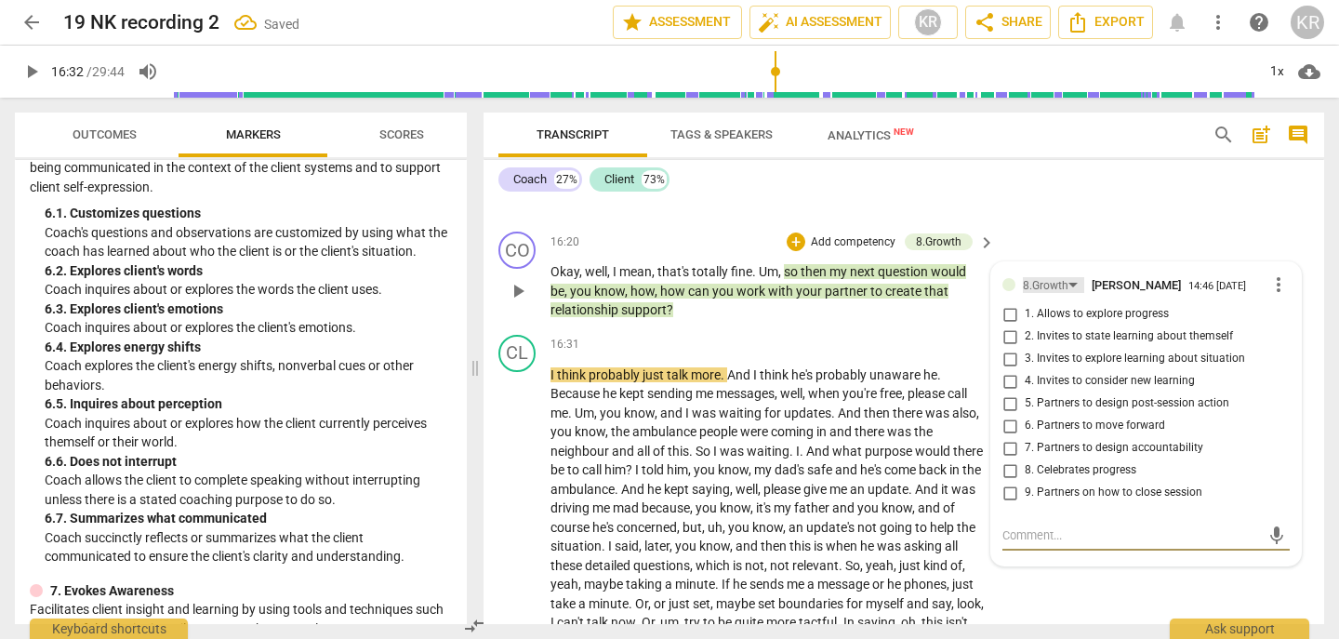
click at [1057, 295] on div "8.Growth" at bounding box center [1046, 286] width 46 height 18
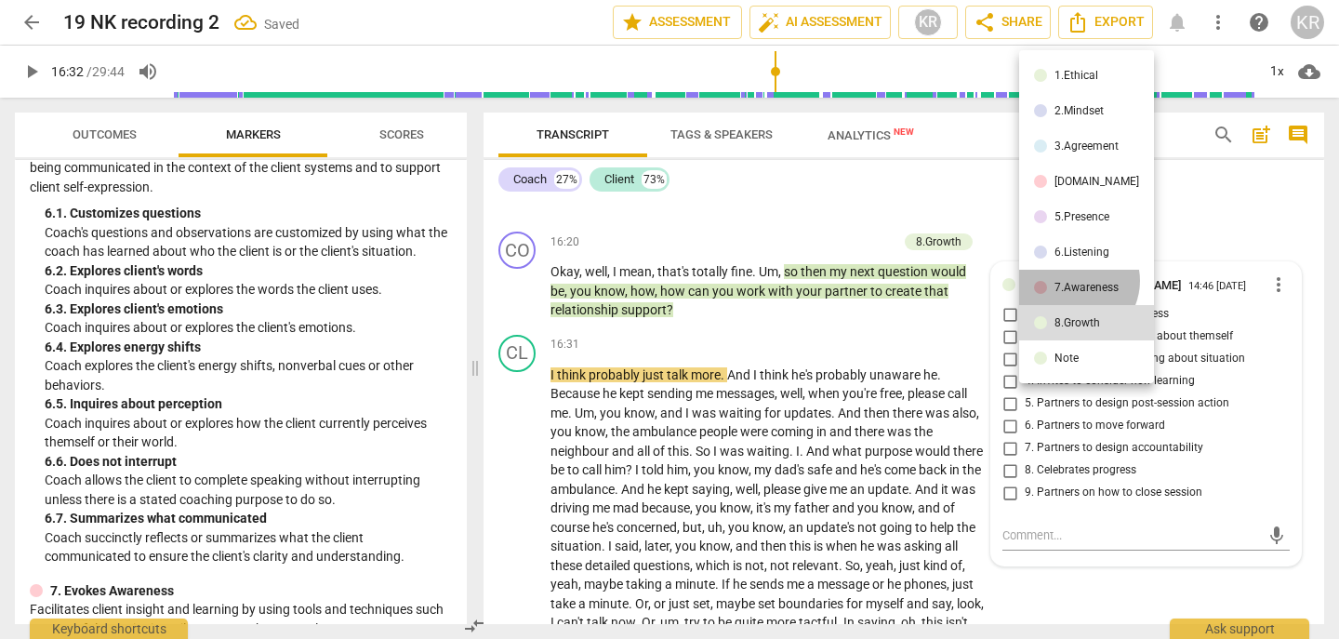
click at [1073, 282] on div "7.Awareness" at bounding box center [1087, 287] width 64 height 11
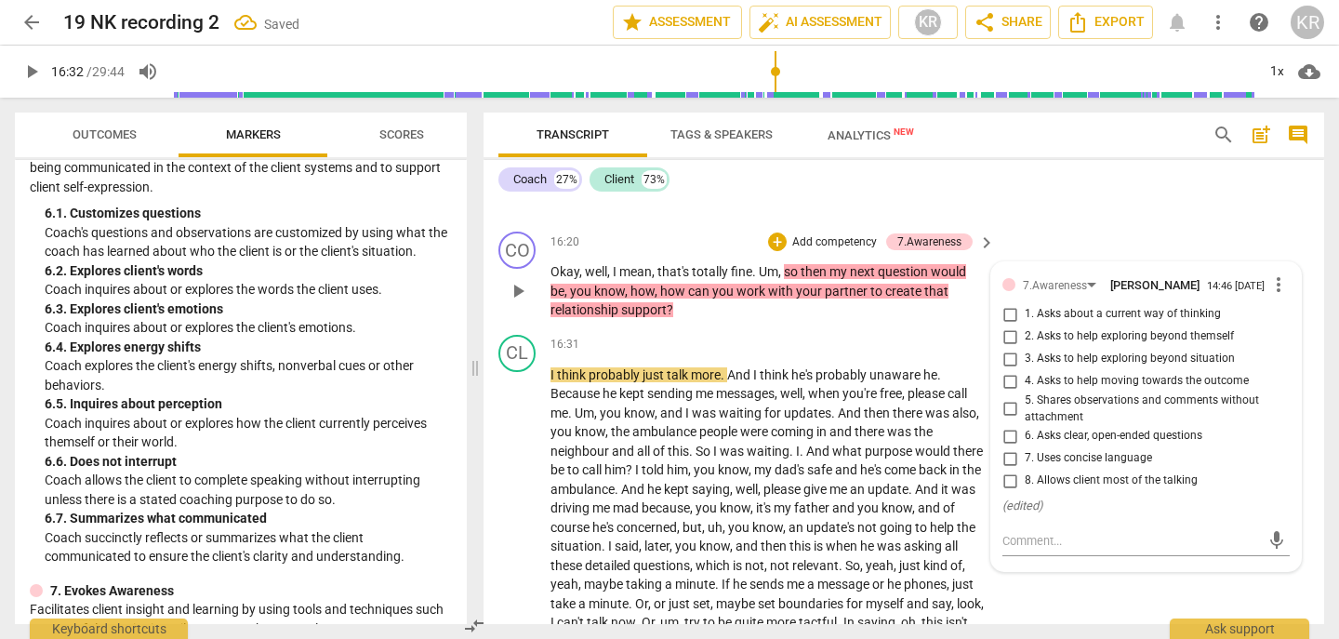
click at [1102, 367] on span "3. Asks to help exploring beyond situation" at bounding box center [1130, 359] width 210 height 17
click at [1025, 370] on input "3. Asks to help exploring beyond situation" at bounding box center [1010, 359] width 30 height 22
checkbox input "true"
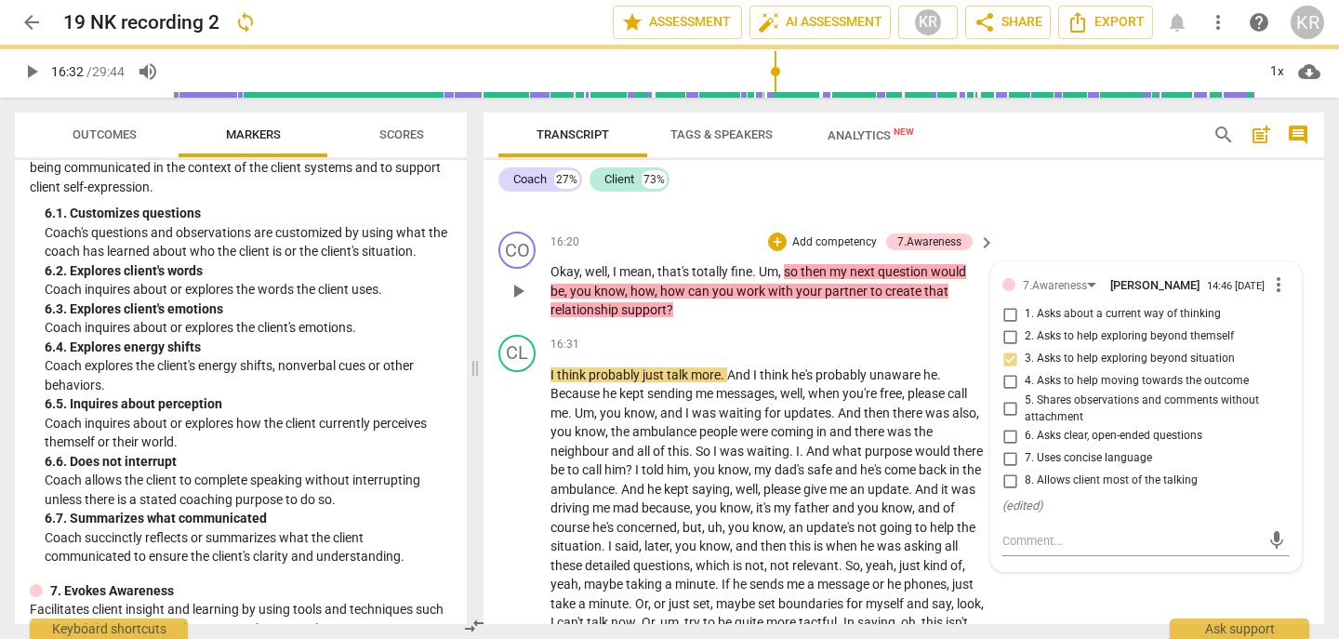
click at [1090, 390] on span "4. Asks to help moving towards the outcome" at bounding box center [1137, 381] width 224 height 17
click at [1025, 393] on input "4. Asks to help moving towards the outcome" at bounding box center [1010, 381] width 30 height 22
checkbox input "true"
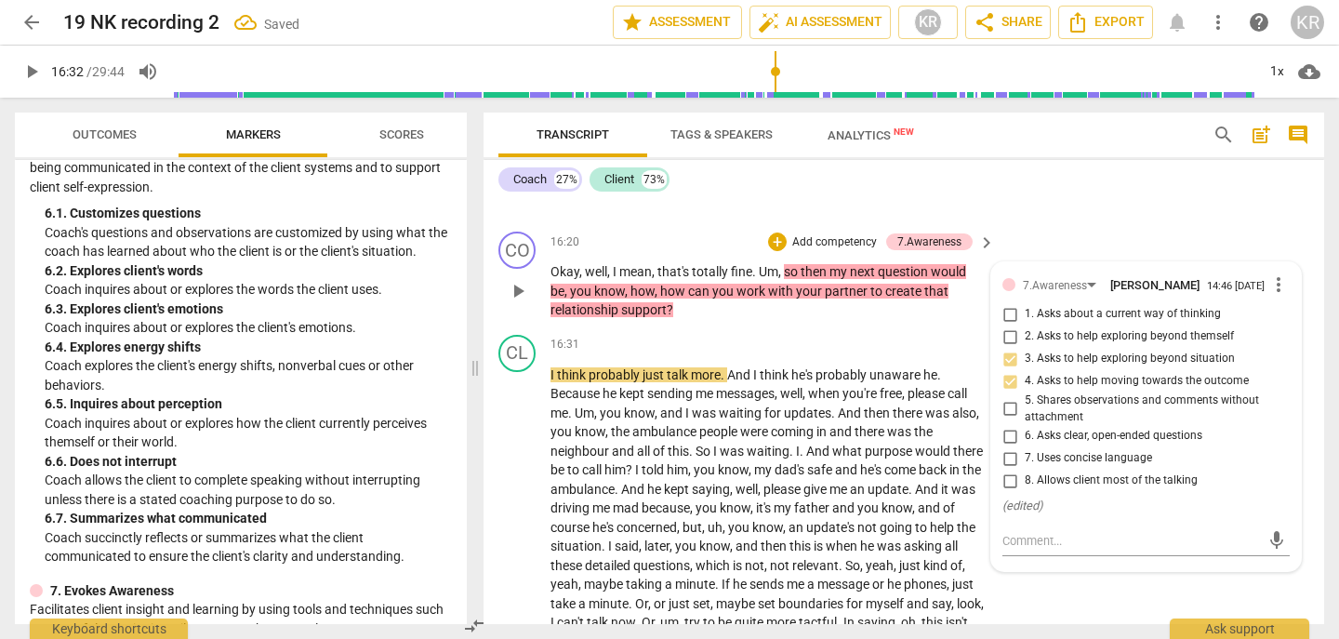
click at [995, 370] on input "3. Asks to help exploring beyond situation" at bounding box center [1010, 359] width 30 height 22
click at [997, 370] on input "3. Asks to help exploring beyond situation" at bounding box center [1010, 359] width 30 height 22
checkbox input "false"
click at [1007, 447] on input "6. Asks clear, open-ended questions" at bounding box center [1010, 436] width 30 height 22
checkbox input "true"
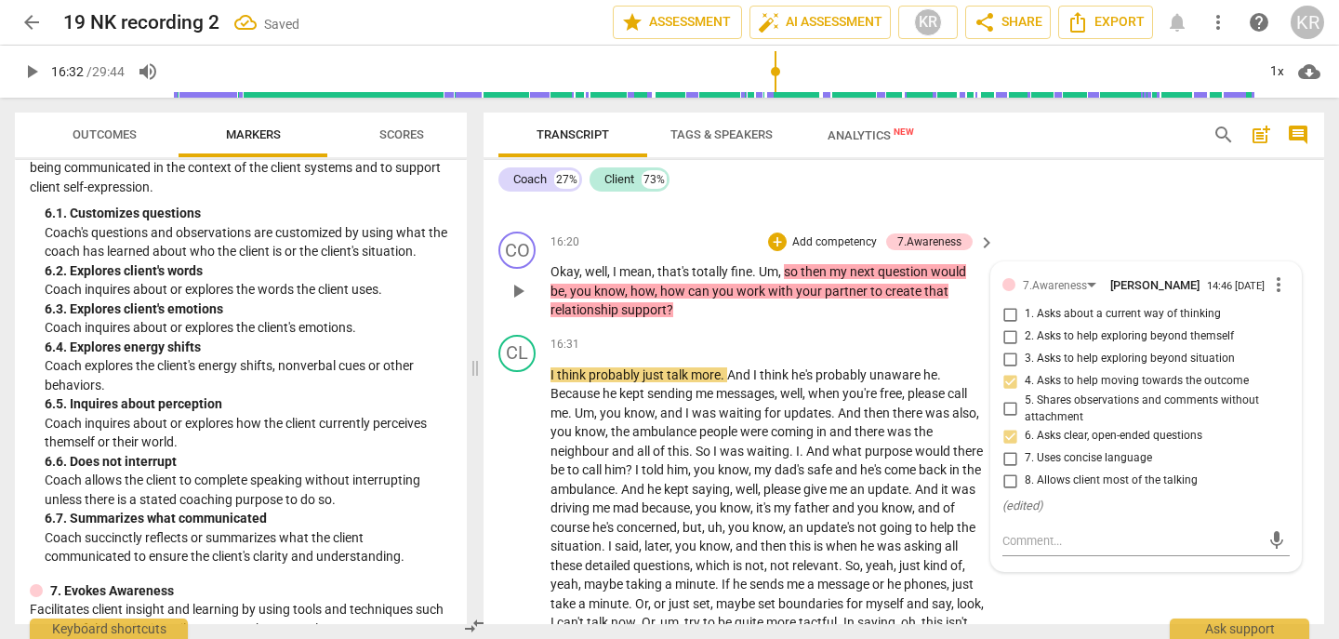
click at [1010, 470] on input "7. Uses concise language" at bounding box center [1010, 458] width 30 height 22
checkbox input "true"
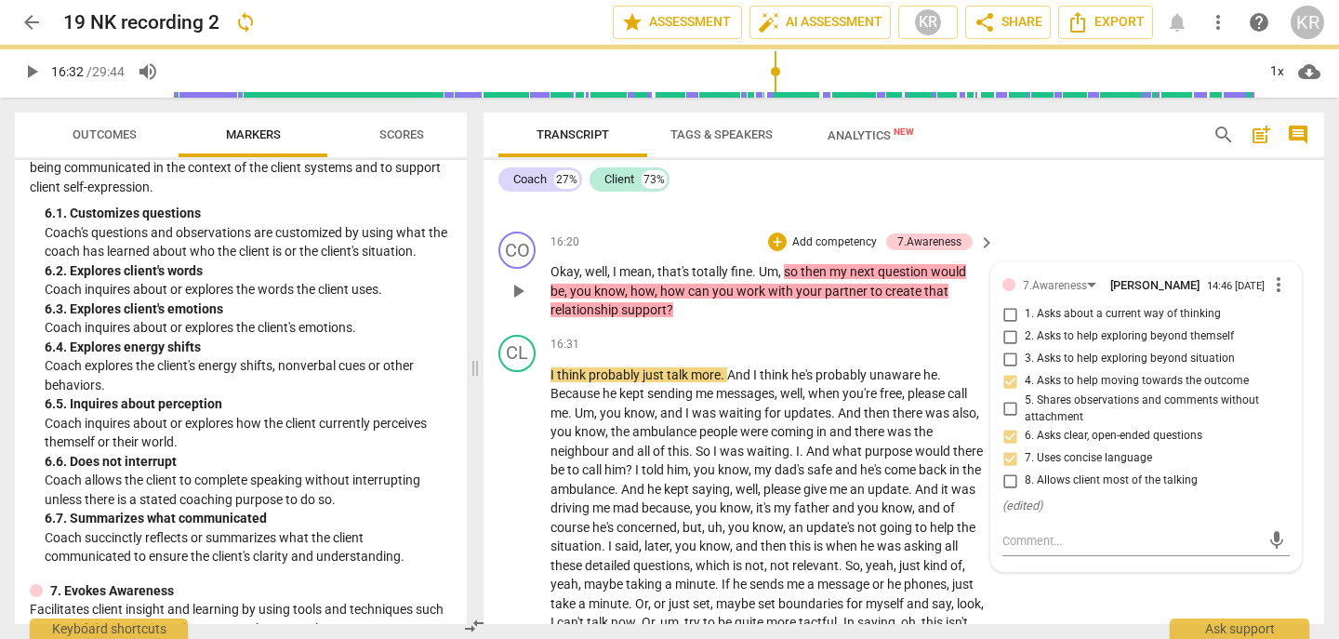
click at [834, 251] on p "Add competency" at bounding box center [835, 242] width 88 height 17
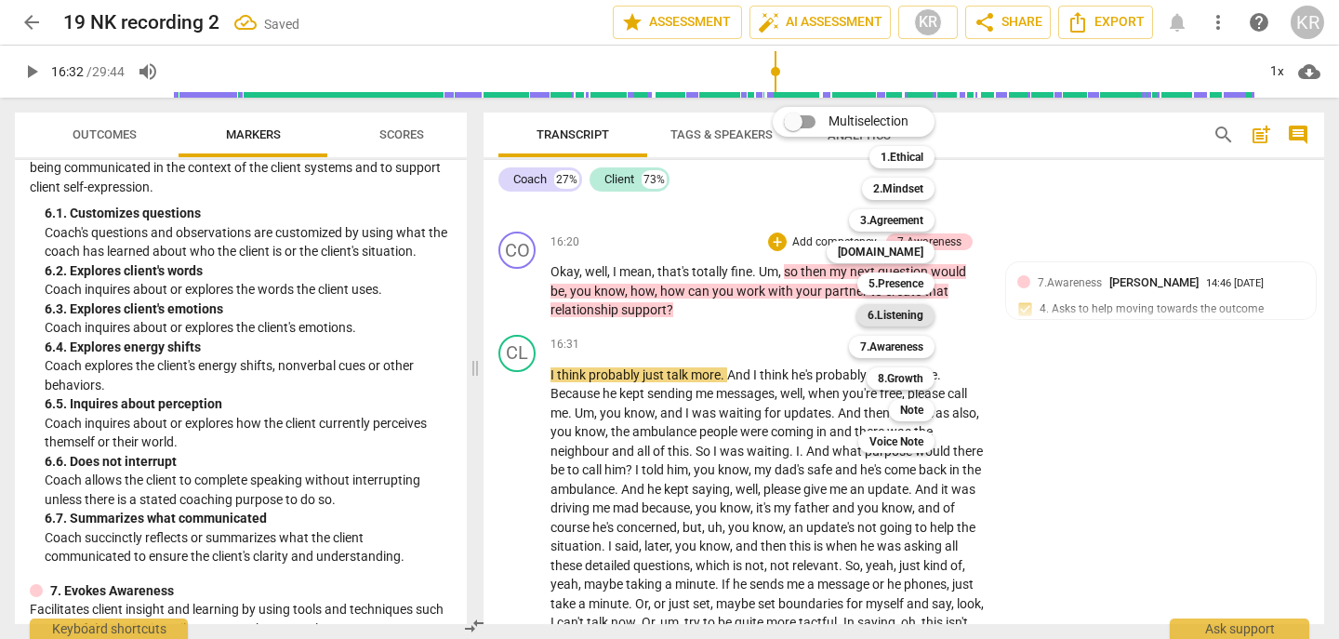
click at [899, 319] on b "6.Listening" at bounding box center [896, 315] width 56 height 22
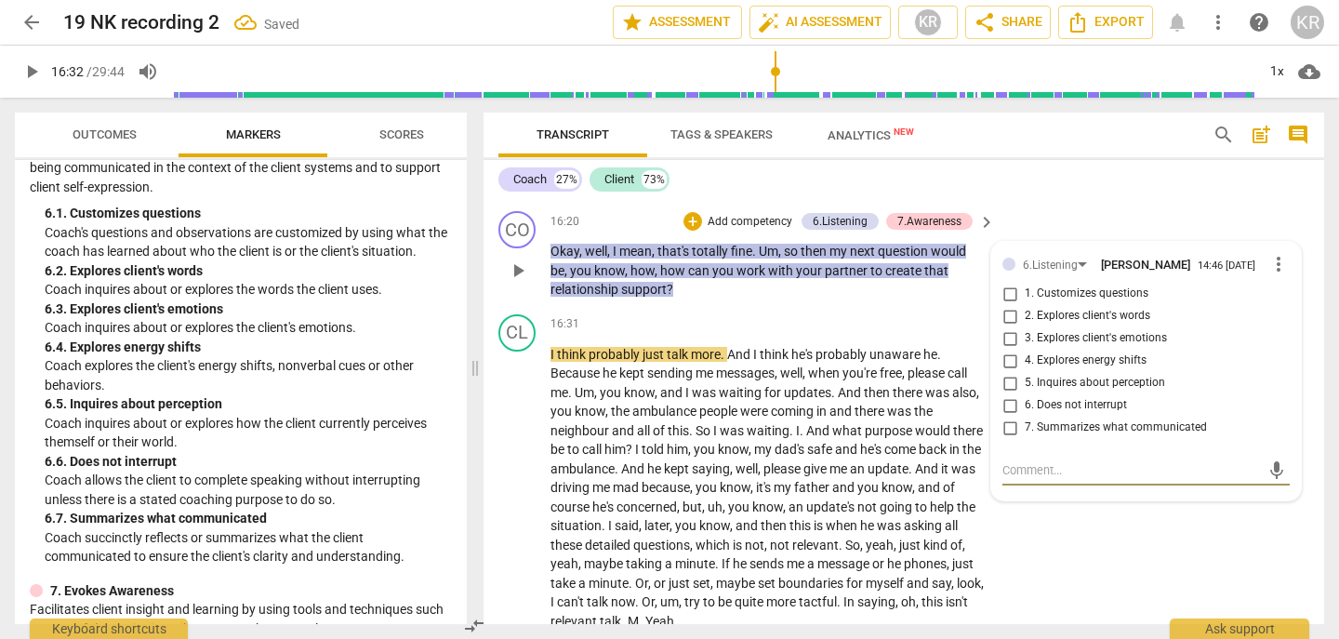
scroll to position [5109, 0]
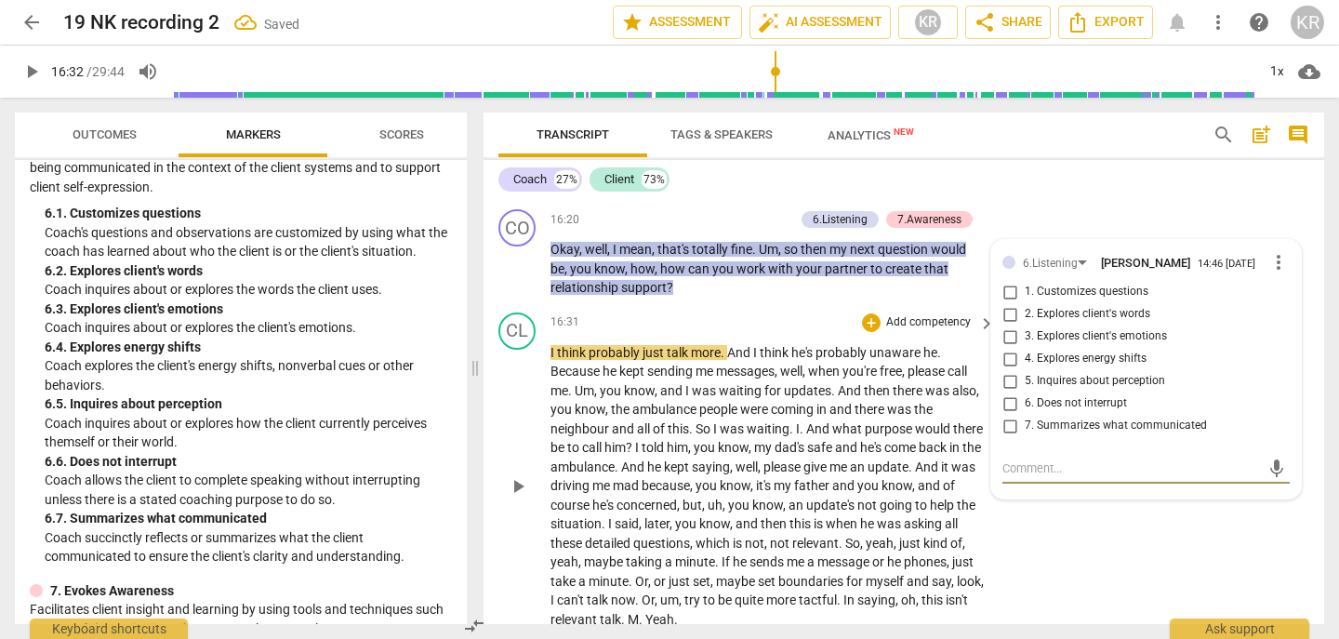
click at [725, 333] on div "16:31 + Add competency keyboard_arrow_right" at bounding box center [774, 323] width 446 height 20
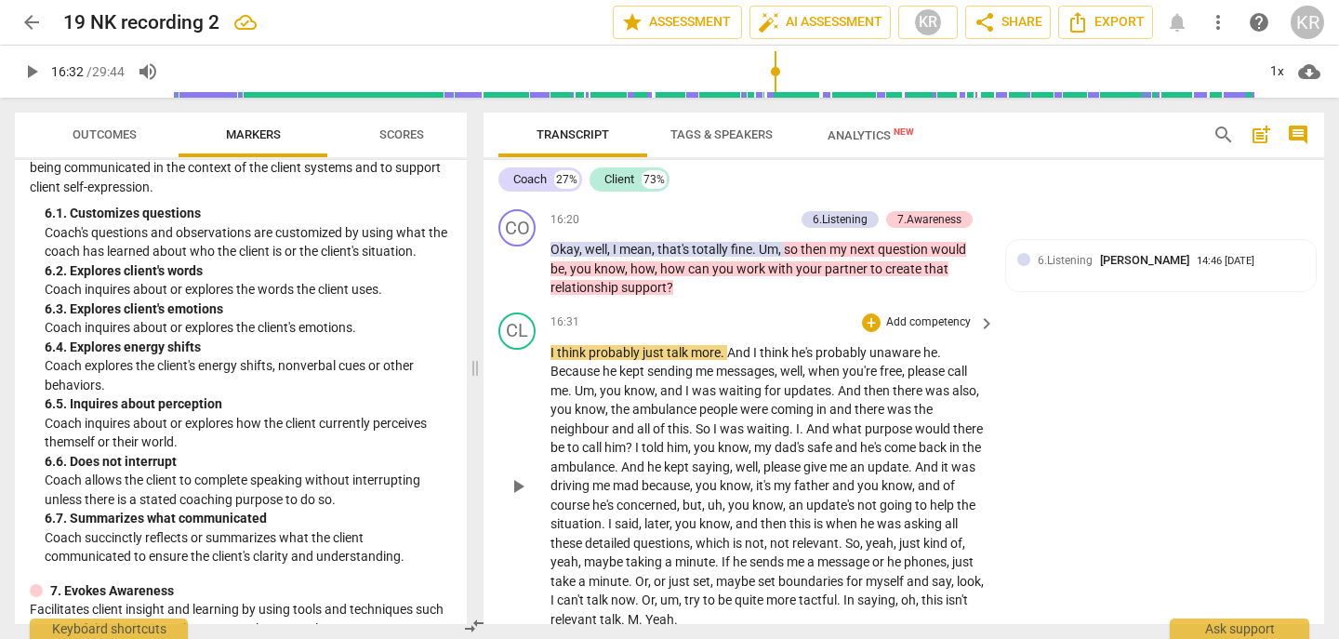
click at [790, 333] on div "16:31 + Add competency keyboard_arrow_right" at bounding box center [774, 323] width 446 height 20
click at [1059, 280] on div "6.Listening [PERSON_NAME] 14:46 [DATE]" at bounding box center [1161, 265] width 287 height 29
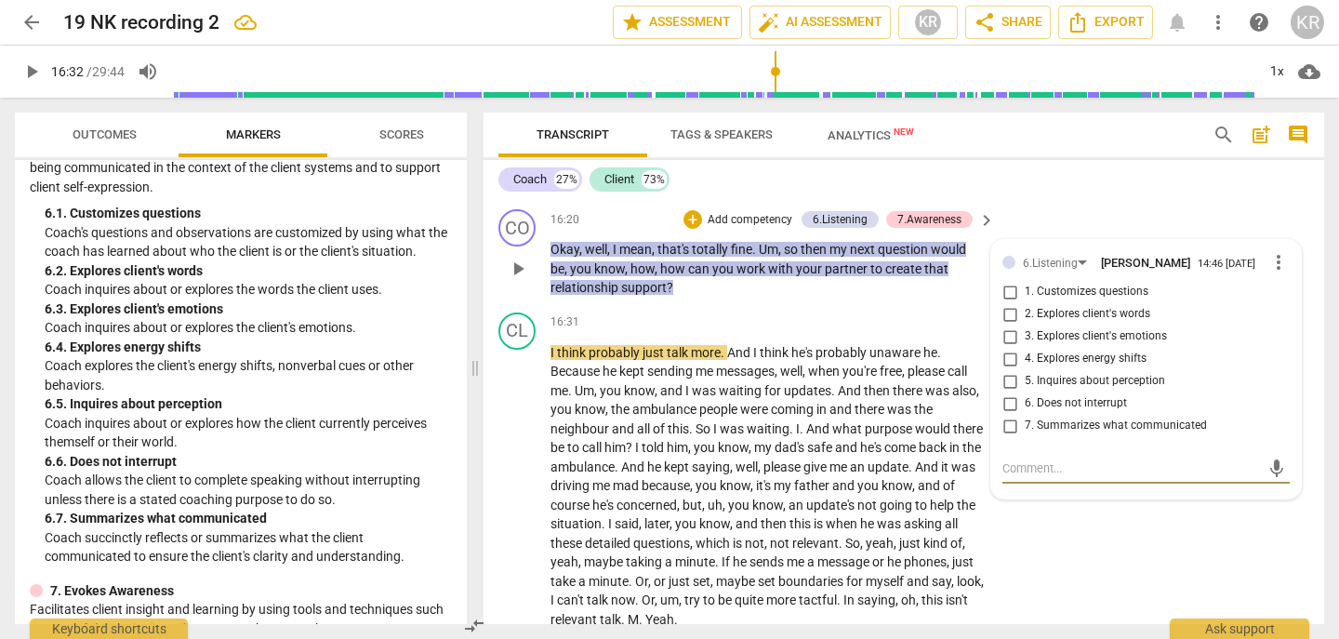
click at [1271, 273] on span "more_vert" at bounding box center [1279, 262] width 22 height 22
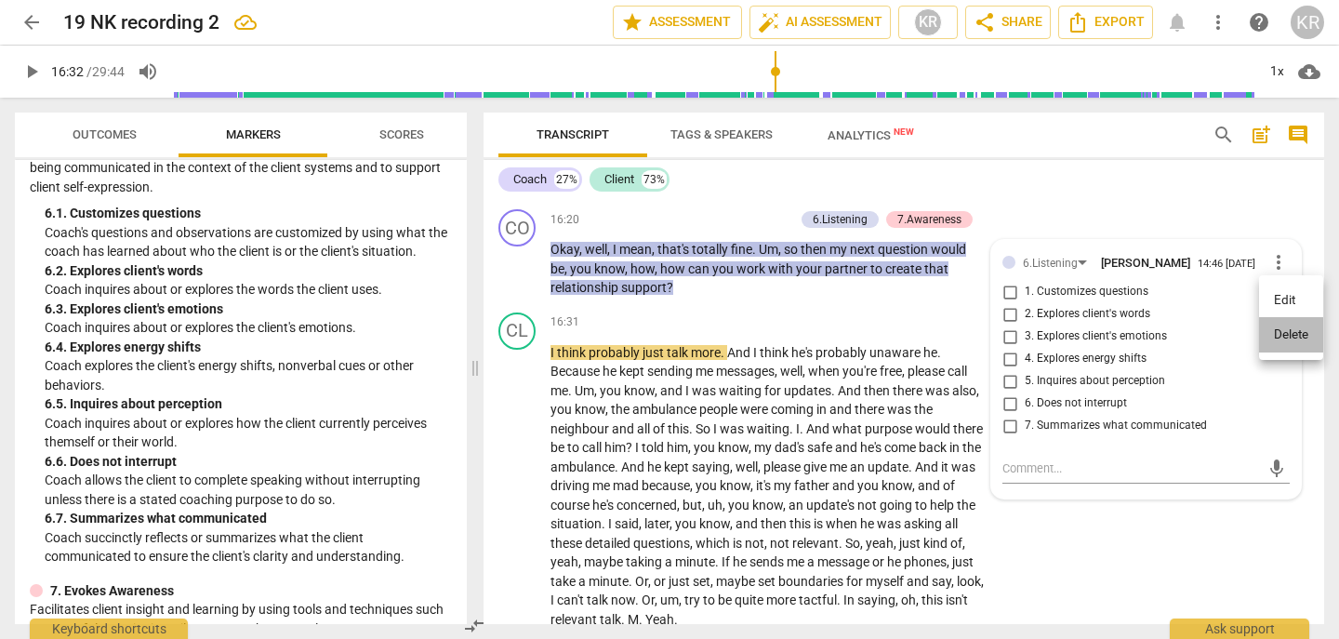
click at [1284, 334] on li "Delete" at bounding box center [1291, 334] width 64 height 35
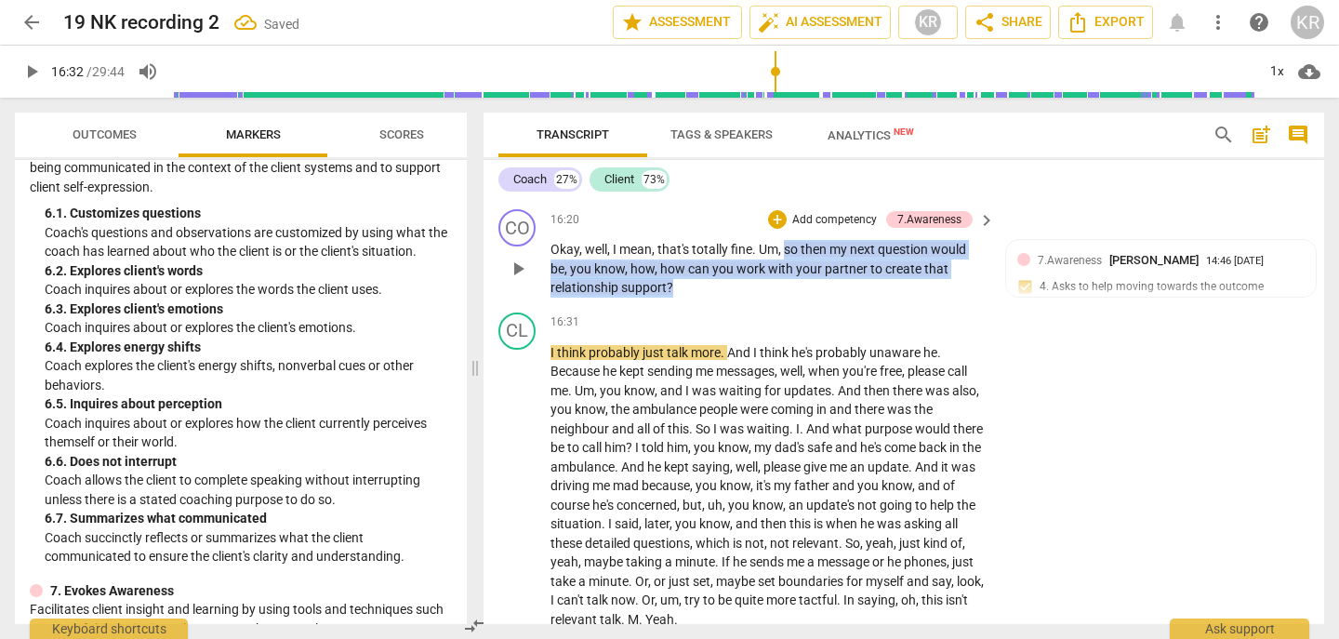
drag, startPoint x: 745, startPoint y: 326, endPoint x: 786, endPoint y: 285, distance: 58.5
click at [786, 285] on p "Okay , well , I mean , that's totally fine . Um , so then my next question woul…" at bounding box center [768, 269] width 435 height 58
click at [686, 303] on div "+" at bounding box center [689, 301] width 19 height 19
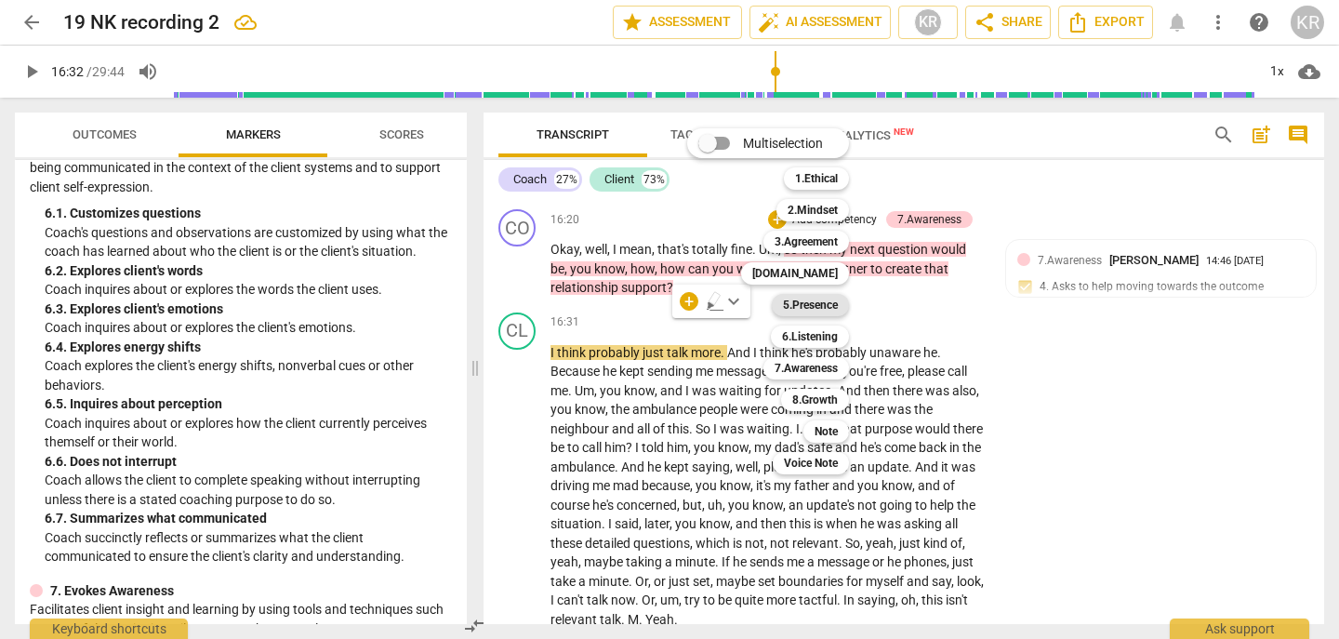
click at [831, 308] on b "5.Presence" at bounding box center [810, 305] width 55 height 22
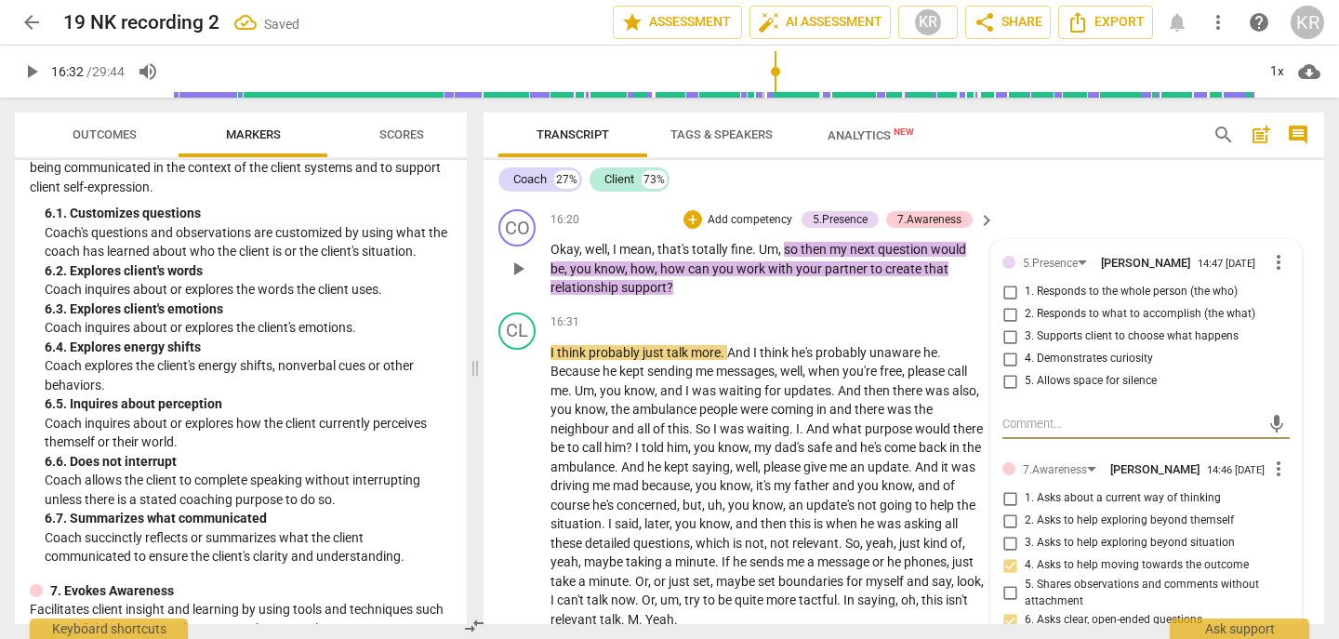
click at [1085, 323] on span "2. Responds to what to accomplish (the what)" at bounding box center [1140, 314] width 231 height 17
click at [1025, 326] on input "2. Responds to what to accomplish (the what)" at bounding box center [1010, 314] width 30 height 22
checkbox input "true"
drag, startPoint x: 691, startPoint y: 336, endPoint x: 772, endPoint y: 290, distance: 92.9
click at [772, 290] on div "CO play_arrow pause 16:20 + Add competency 5.Presence 7.Awareness keyboard_arro…" at bounding box center [904, 253] width 841 height 103
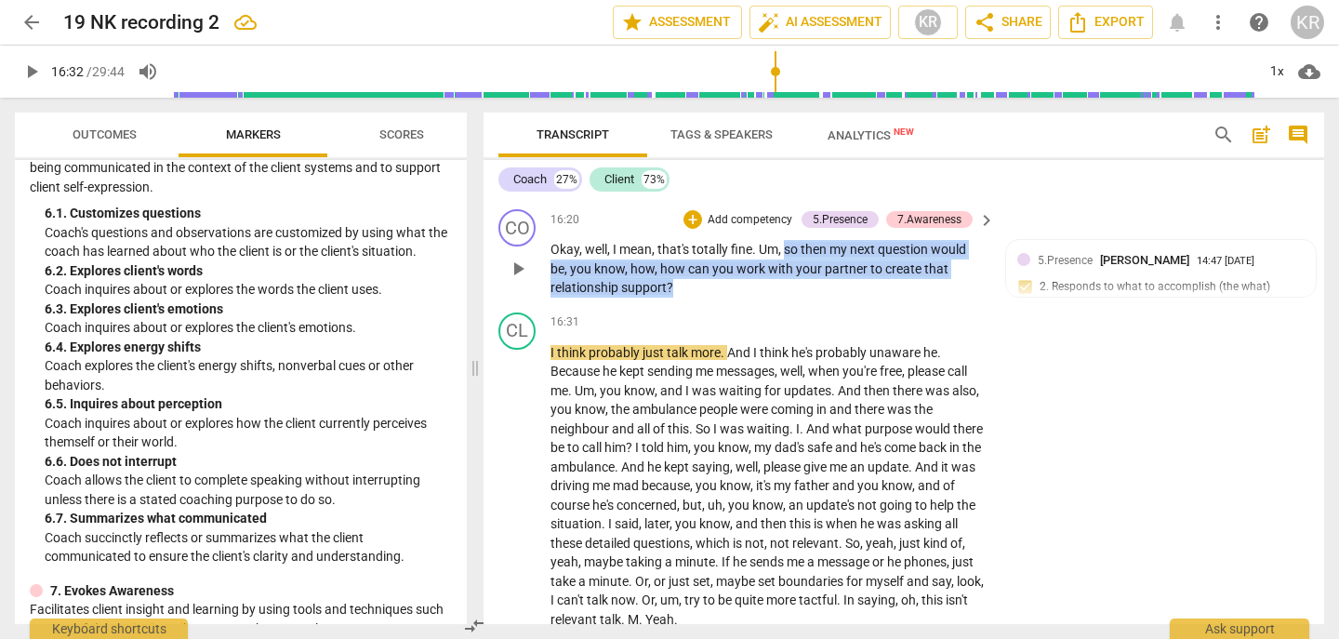
drag, startPoint x: 703, startPoint y: 326, endPoint x: 784, endPoint y: 285, distance: 91.1
click at [784, 285] on p "Okay , well , I mean , that's totally fine . Um , so then my next question woul…" at bounding box center [768, 269] width 435 height 58
click at [688, 304] on div "+" at bounding box center [689, 301] width 19 height 19
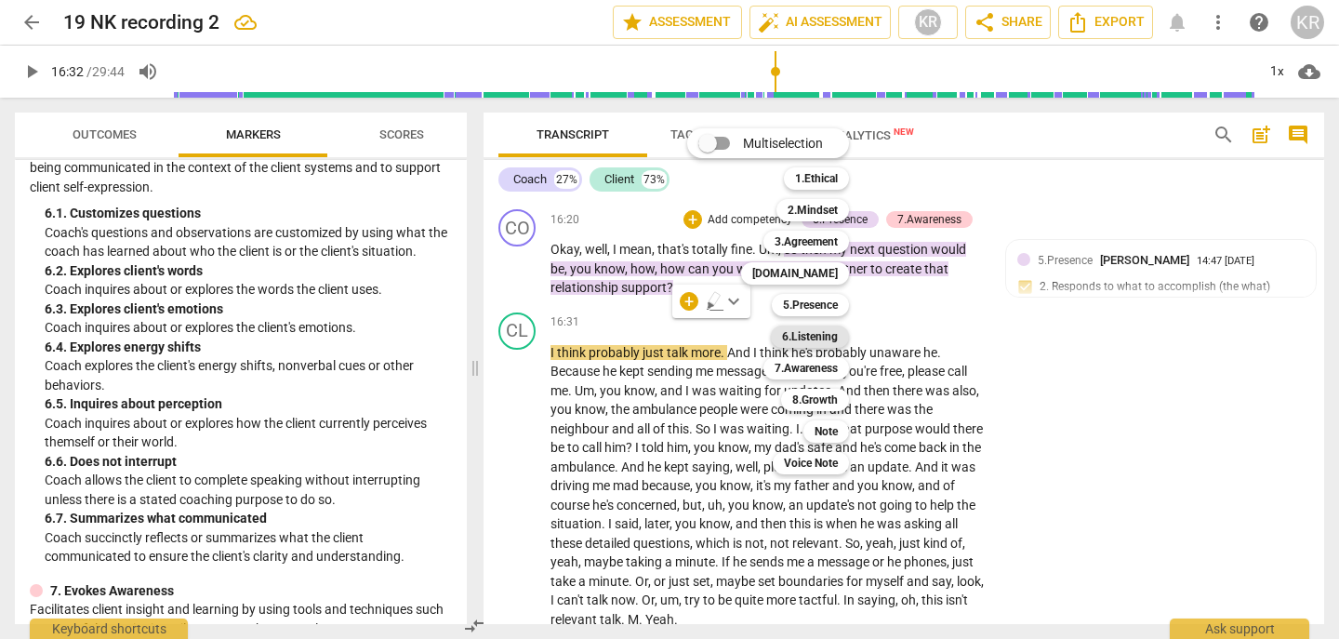
click at [830, 339] on b "6.Listening" at bounding box center [810, 337] width 56 height 22
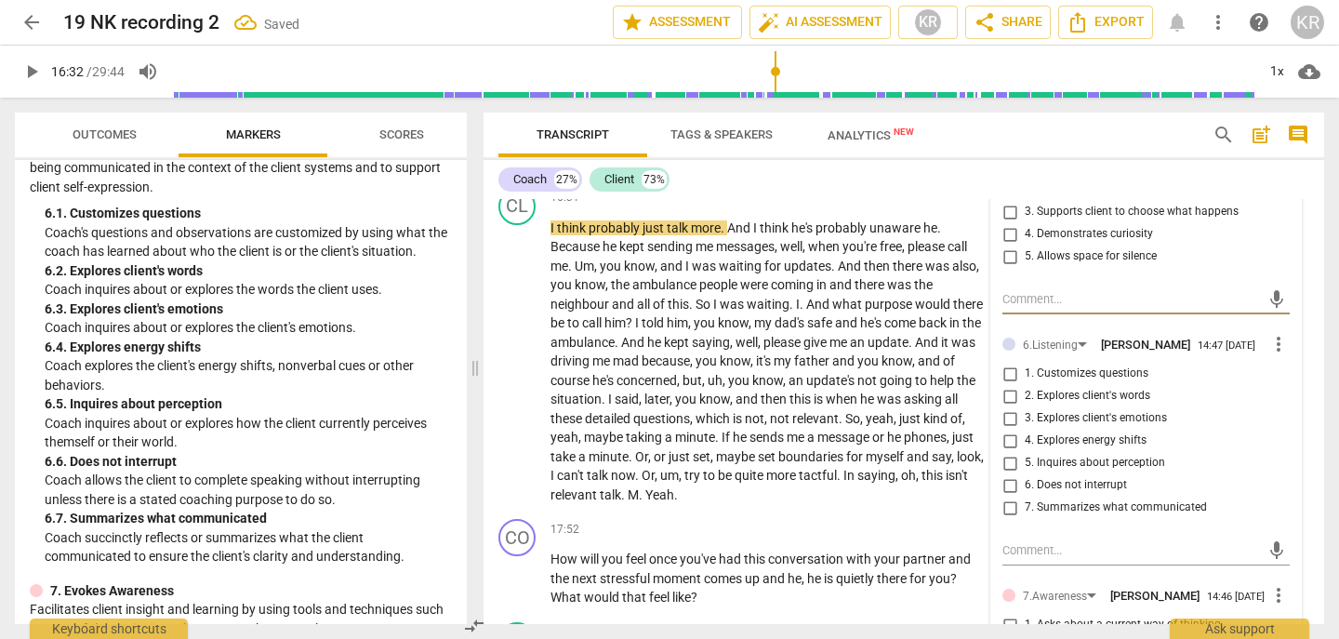
scroll to position [5241, 0]
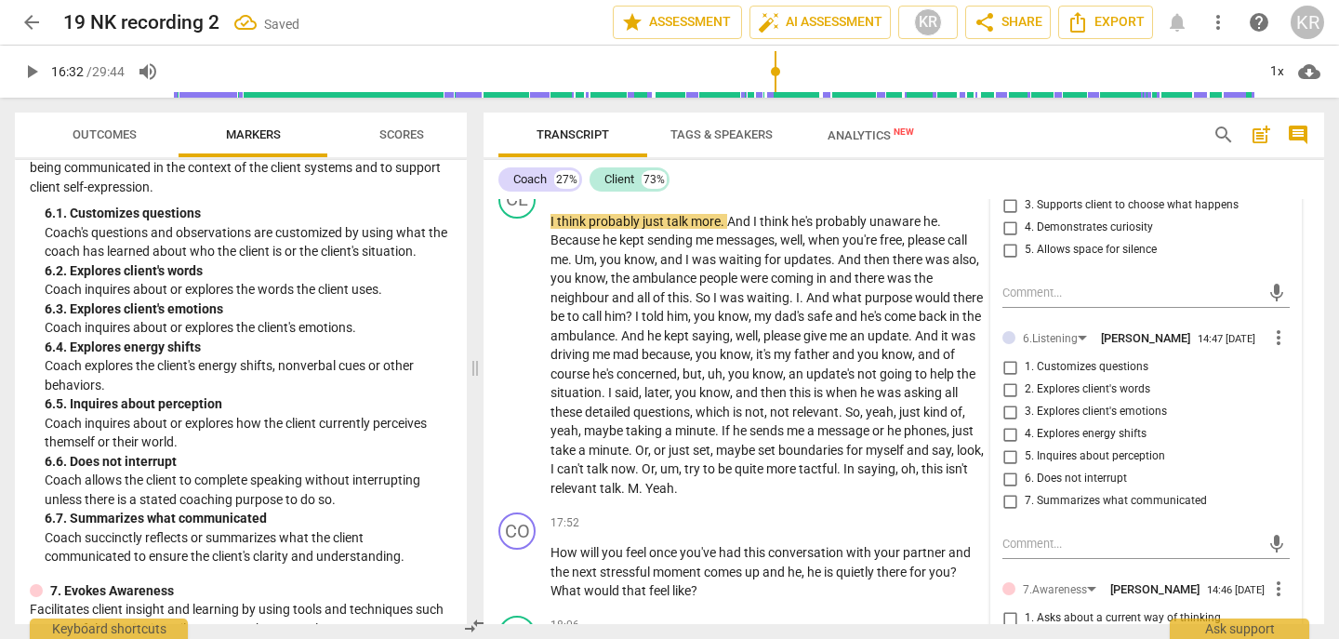
click at [1076, 376] on span "1. Customizes questions" at bounding box center [1087, 367] width 124 height 17
click at [1025, 379] on input "1. Customizes questions" at bounding box center [1010, 367] width 30 height 22
checkbox input "true"
click at [20, 73] on span "play_arrow" at bounding box center [31, 71] width 22 height 22
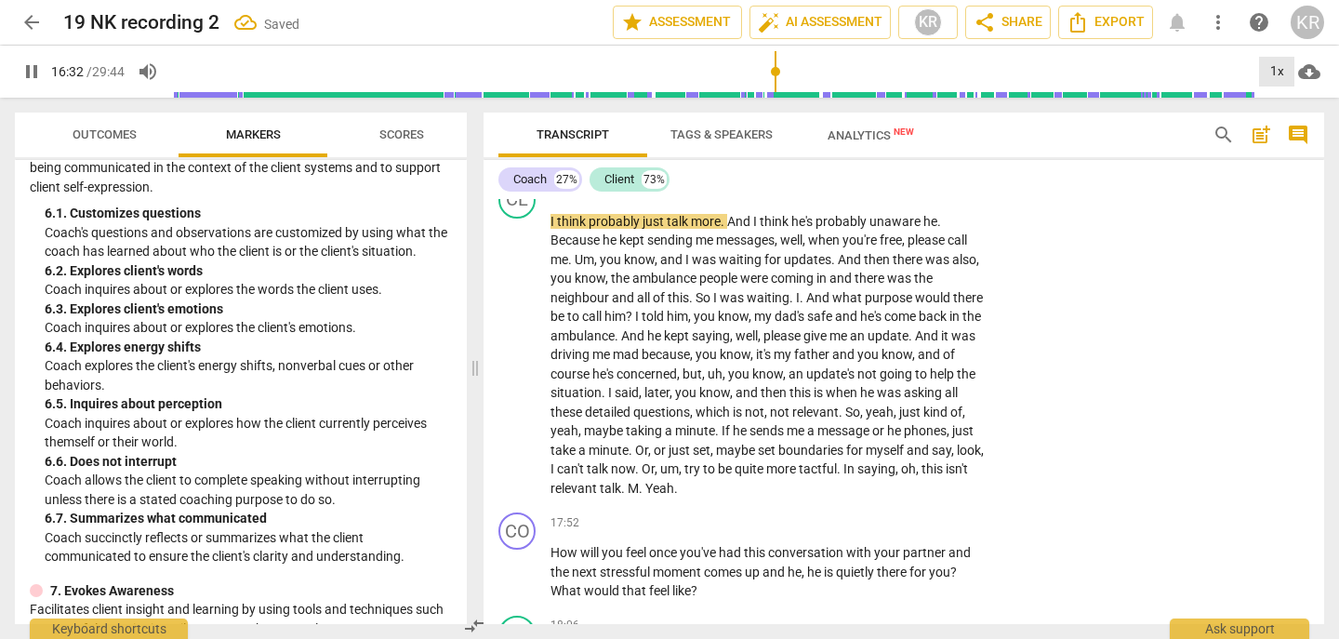
click at [1274, 78] on div "1x" at bounding box center [1276, 72] width 35 height 30
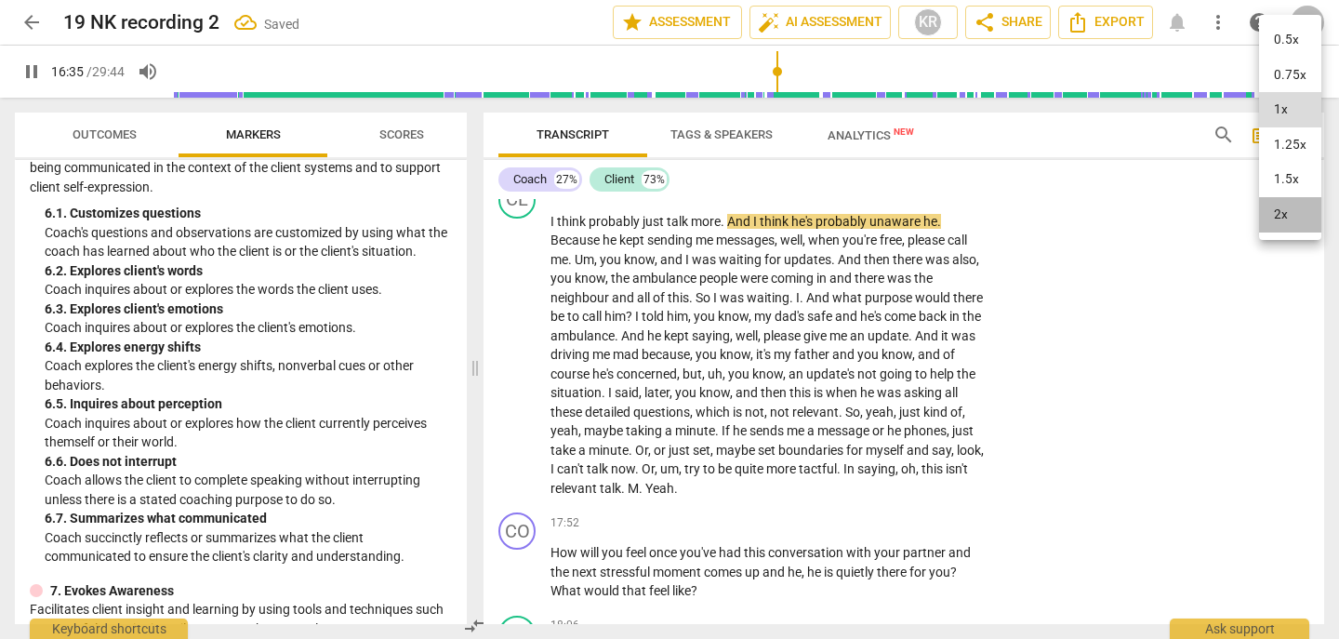
click at [1276, 219] on li "2x" at bounding box center [1290, 214] width 62 height 35
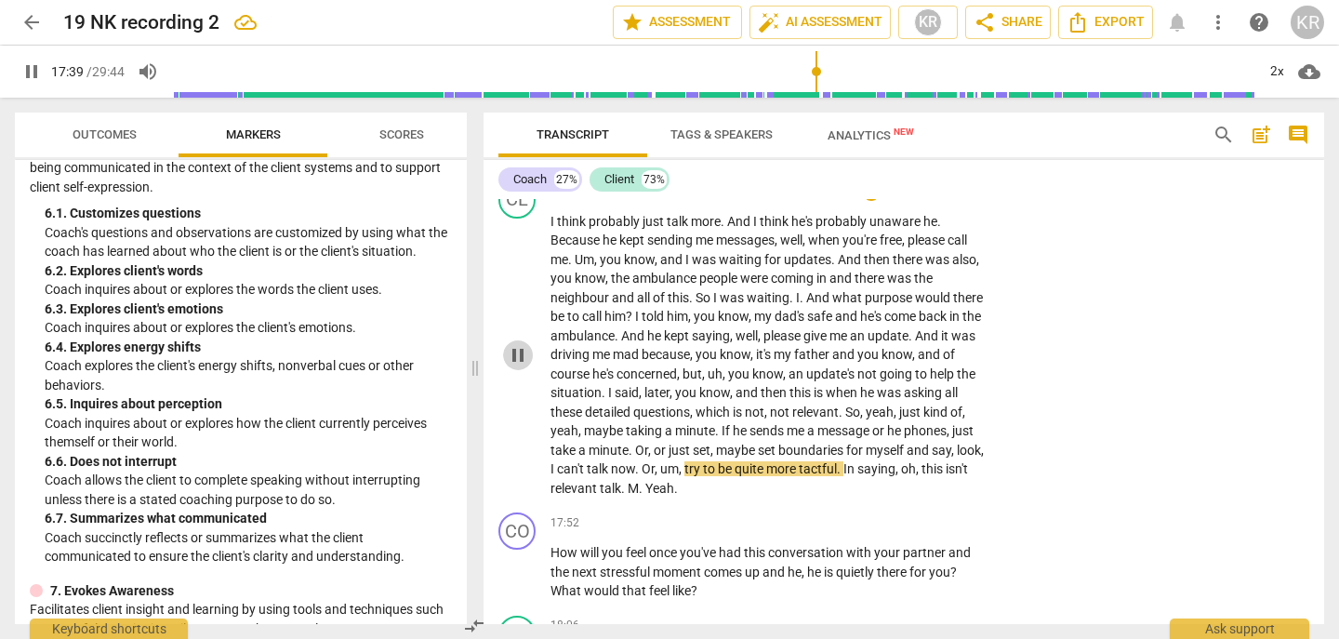
click at [521, 366] on span "pause" at bounding box center [518, 355] width 22 height 22
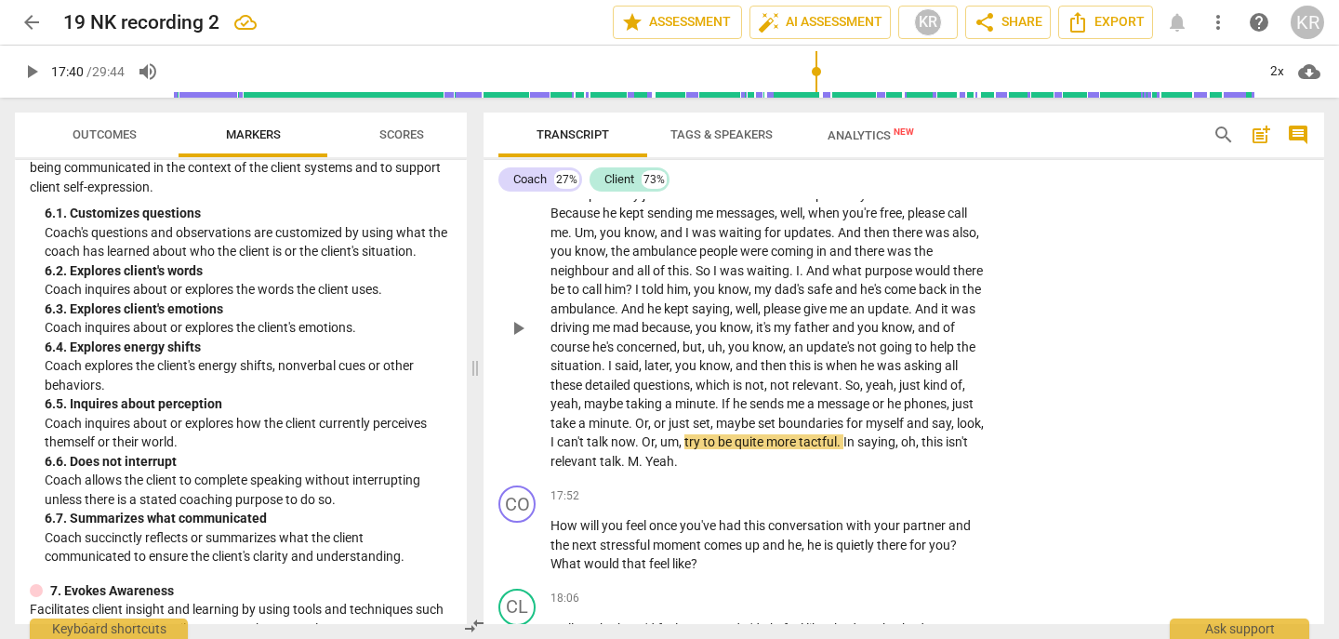
scroll to position [5269, 0]
click at [31, 68] on span "play_arrow" at bounding box center [31, 71] width 22 height 22
click at [31, 68] on span "pause" at bounding box center [31, 71] width 22 height 22
type input "1066"
click at [639, 467] on span "M" at bounding box center [633, 459] width 11 height 15
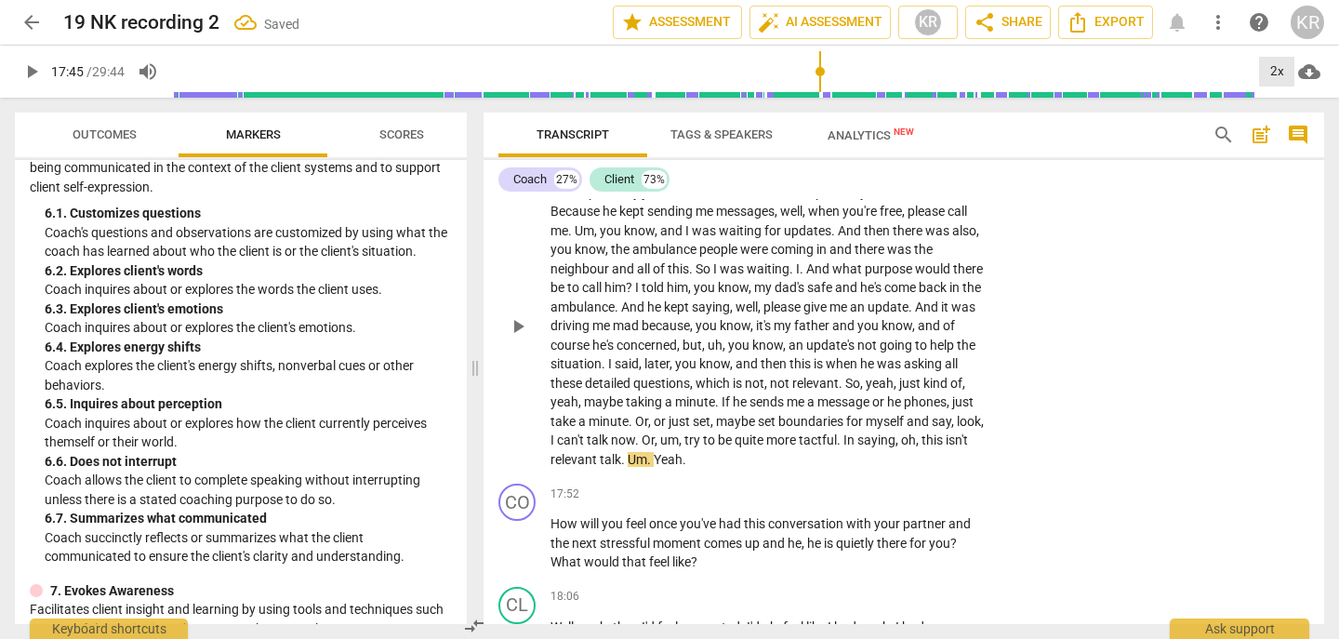
click at [1284, 63] on div "2x" at bounding box center [1276, 72] width 35 height 30
click at [1277, 113] on li "1x" at bounding box center [1290, 109] width 62 height 35
click at [24, 64] on span "play_arrow" at bounding box center [31, 71] width 22 height 22
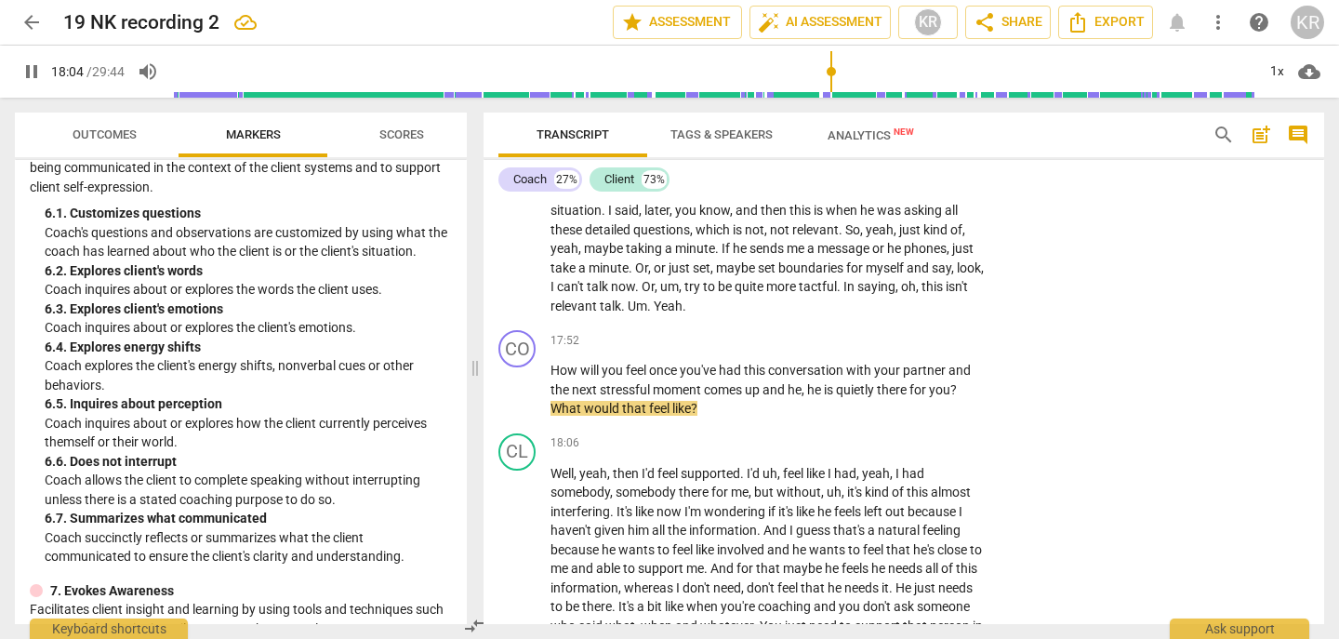
scroll to position [5425, 0]
click at [516, 399] on span "pause" at bounding box center [518, 388] width 22 height 22
type input "1086"
click at [940, 348] on p "Add competency" at bounding box center [929, 339] width 88 height 17
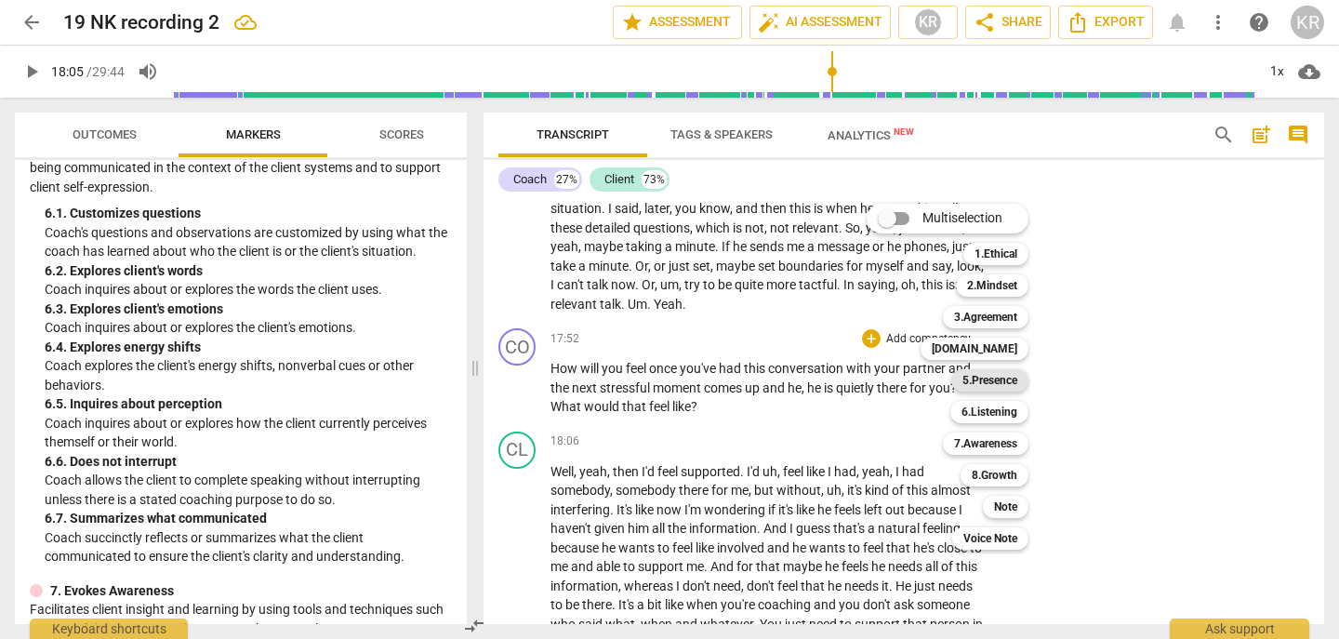
click at [997, 387] on b "5.Presence" at bounding box center [990, 380] width 55 height 22
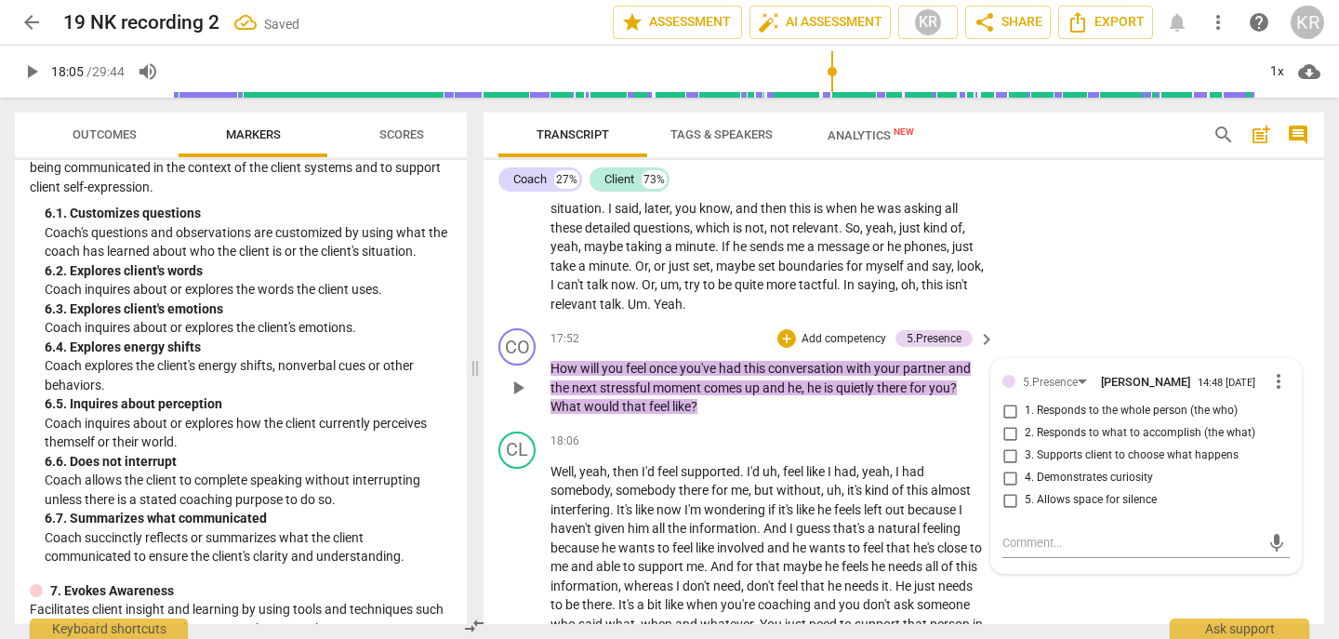
click at [1085, 420] on span "1. Responds to the whole person (the who)" at bounding box center [1131, 411] width 213 height 17
click at [1025, 422] on input "1. Responds to the whole person (the who)" at bounding box center [1010, 411] width 30 height 22
checkbox input "true"
click at [843, 348] on p "Add competency" at bounding box center [844, 339] width 88 height 17
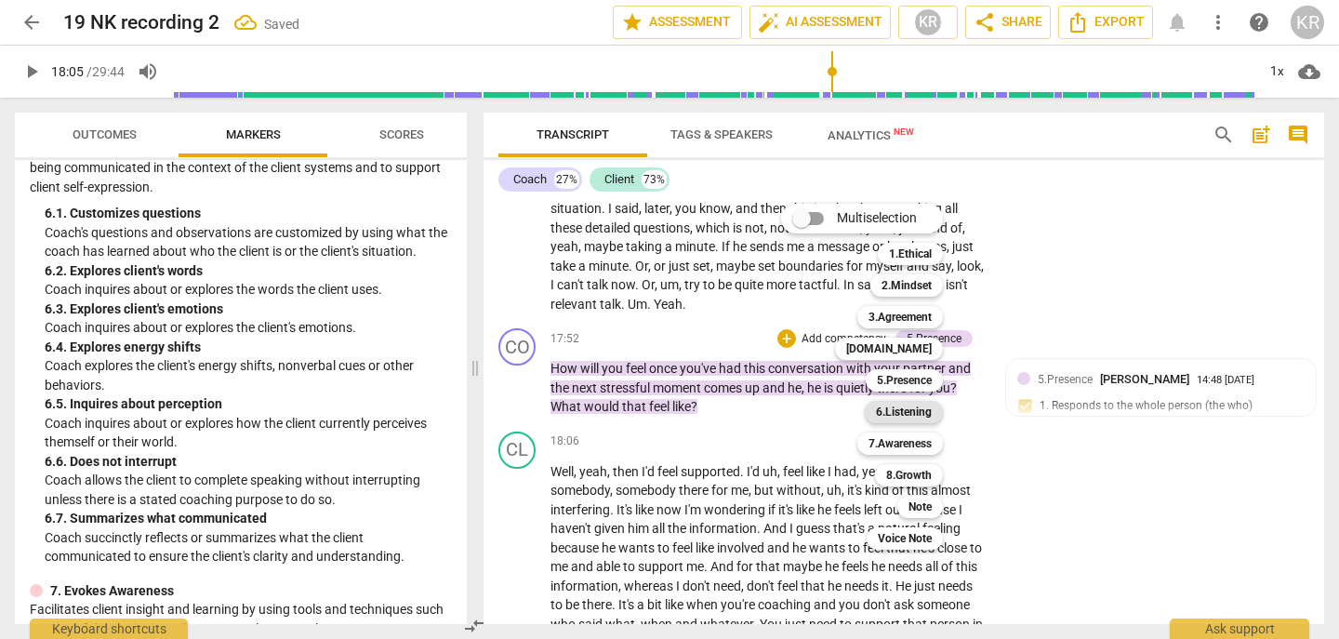
click at [909, 412] on b "6.Listening" at bounding box center [904, 412] width 56 height 22
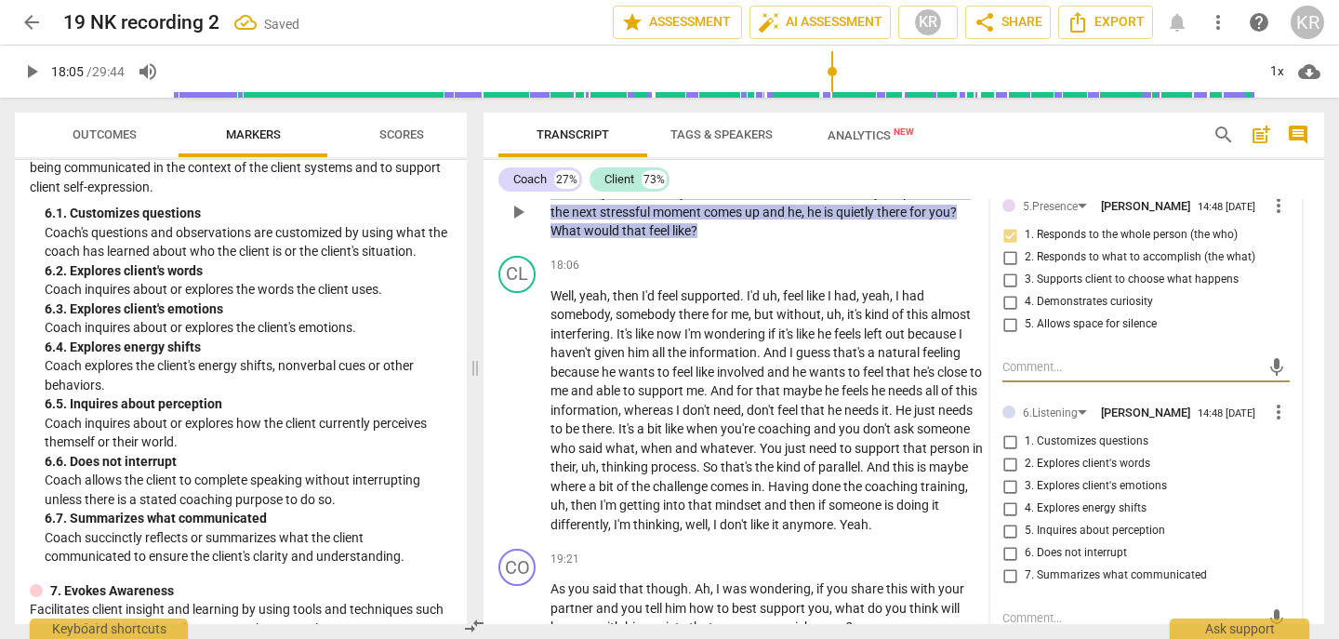
scroll to position [5607, 0]
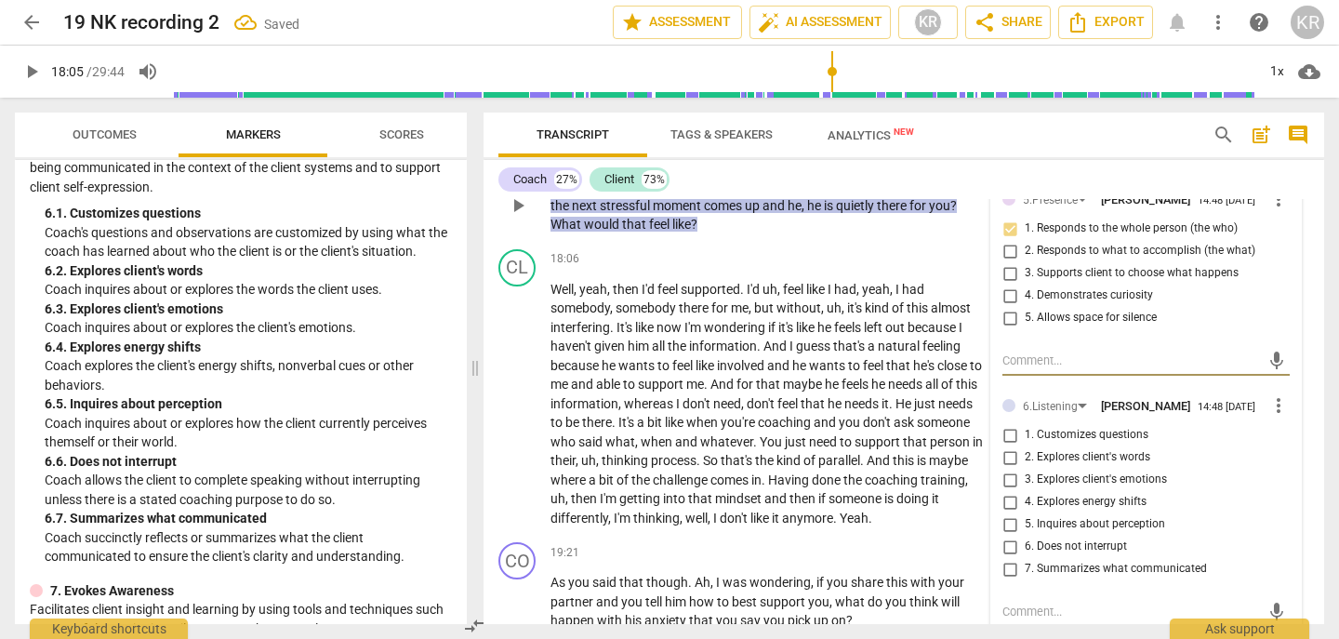
click at [1051, 304] on span "4. Demonstrates curiosity" at bounding box center [1089, 295] width 128 height 17
click at [1025, 307] on input "4. Demonstrates curiosity" at bounding box center [1010, 296] width 30 height 22
checkbox input "true"
click at [1007, 240] on input "1. Responds to the whole person (the who)" at bounding box center [1010, 229] width 30 height 22
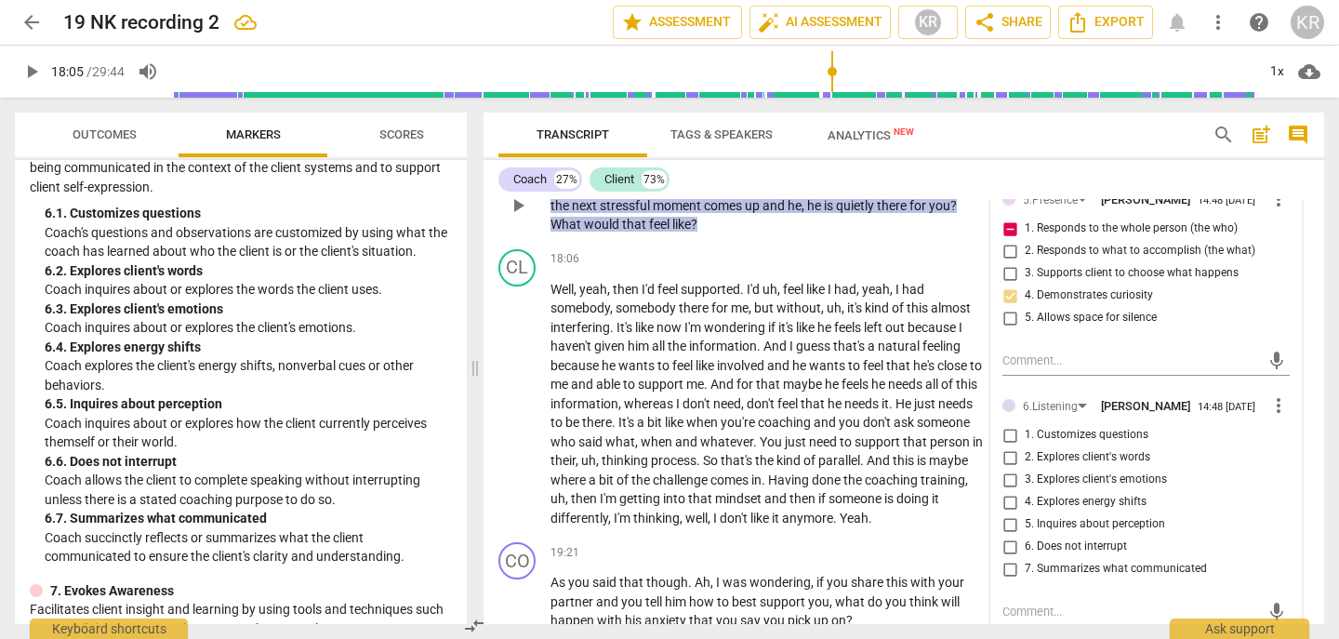
checkbox input "false"
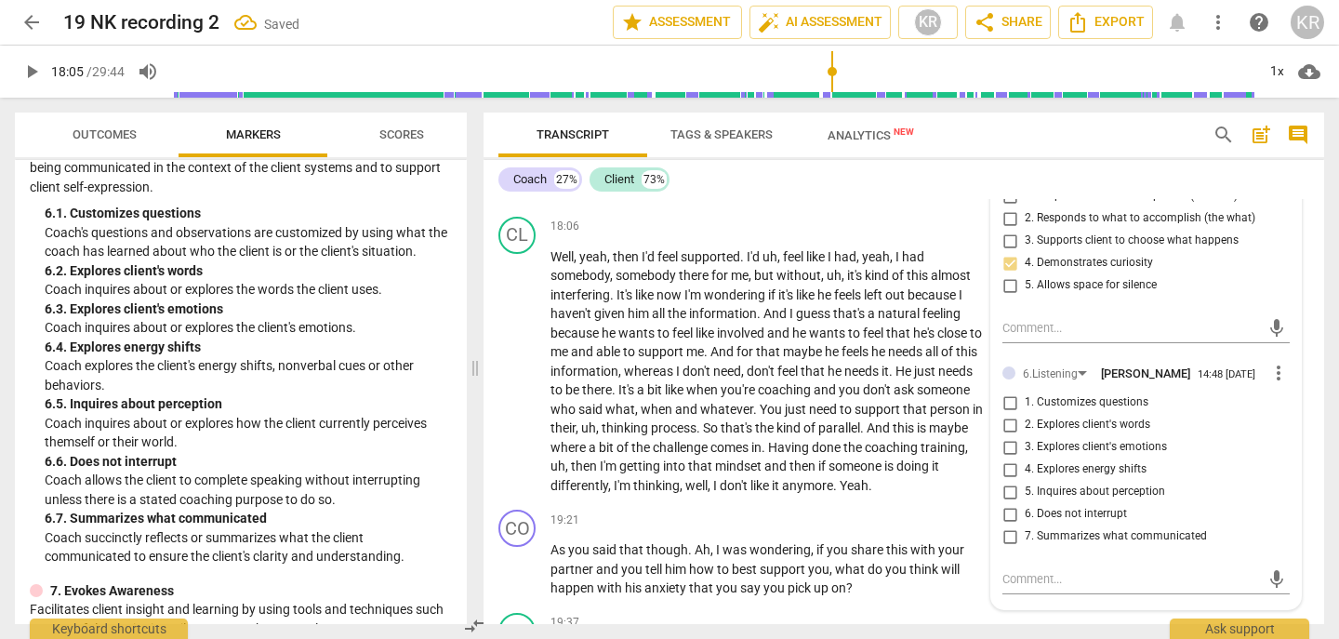
scroll to position [5651, 0]
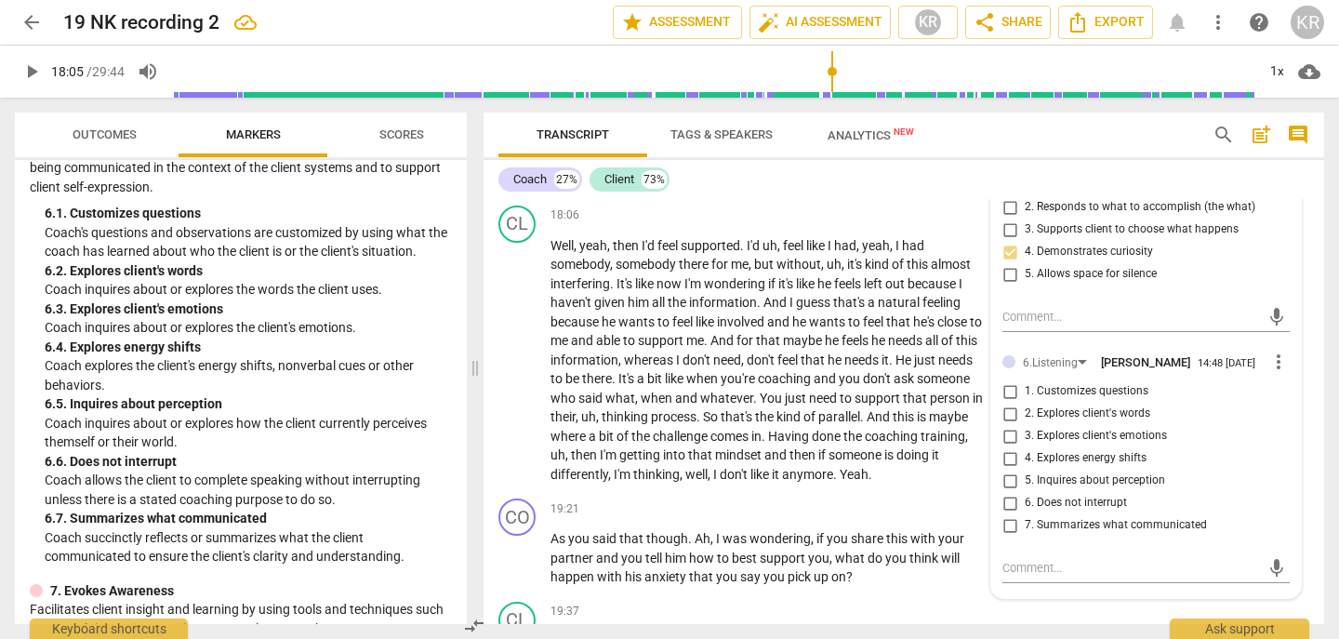
click at [1095, 400] on span "1. Customizes questions" at bounding box center [1087, 391] width 124 height 17
click at [1025, 403] on input "1. Customizes questions" at bounding box center [1010, 391] width 30 height 22
checkbox input "true"
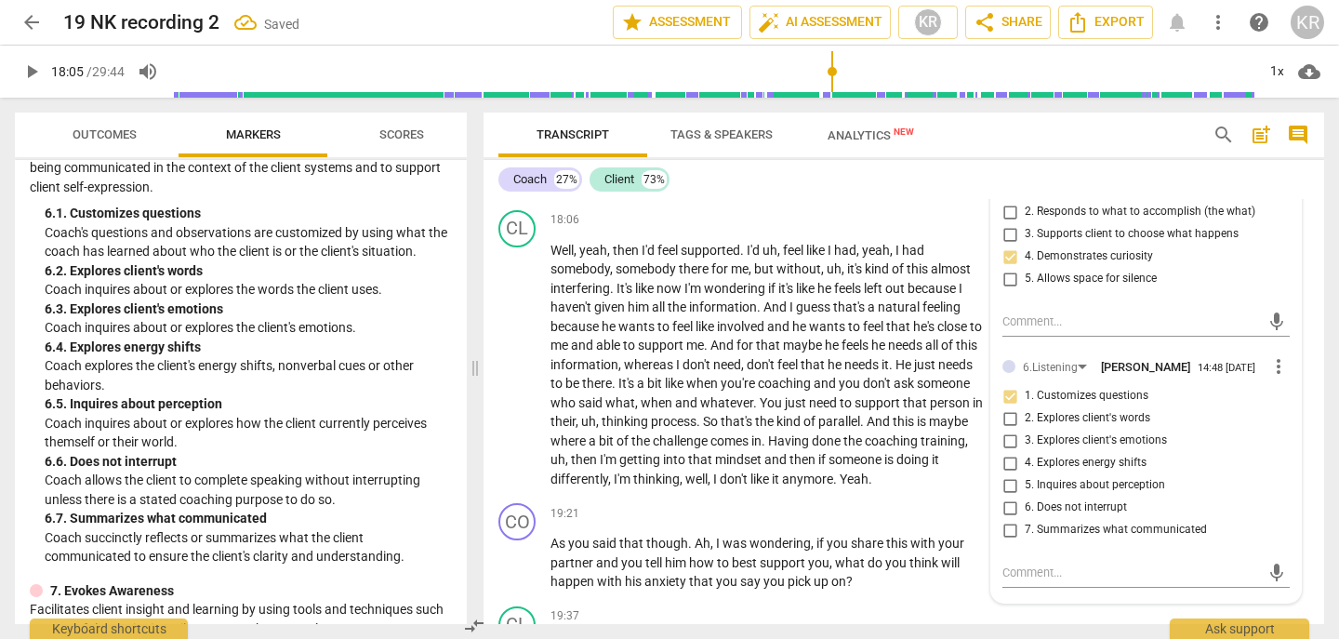
scroll to position [5588, 0]
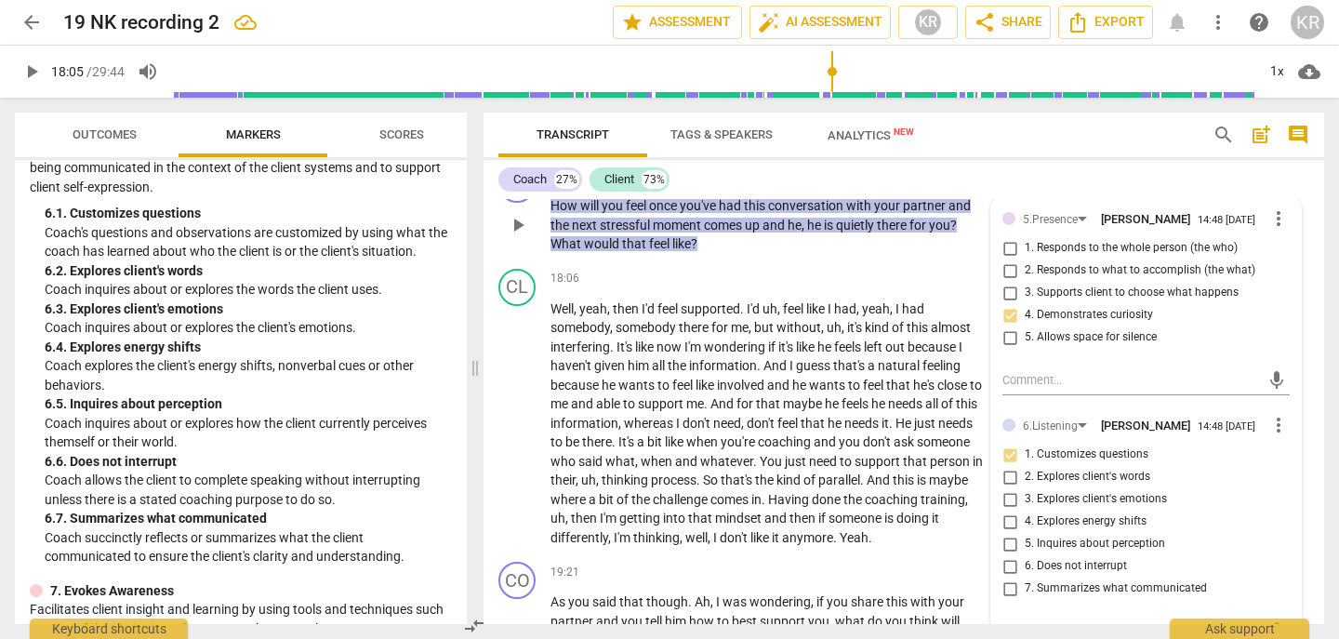
click at [760, 185] on p "Add competency" at bounding box center [759, 176] width 88 height 17
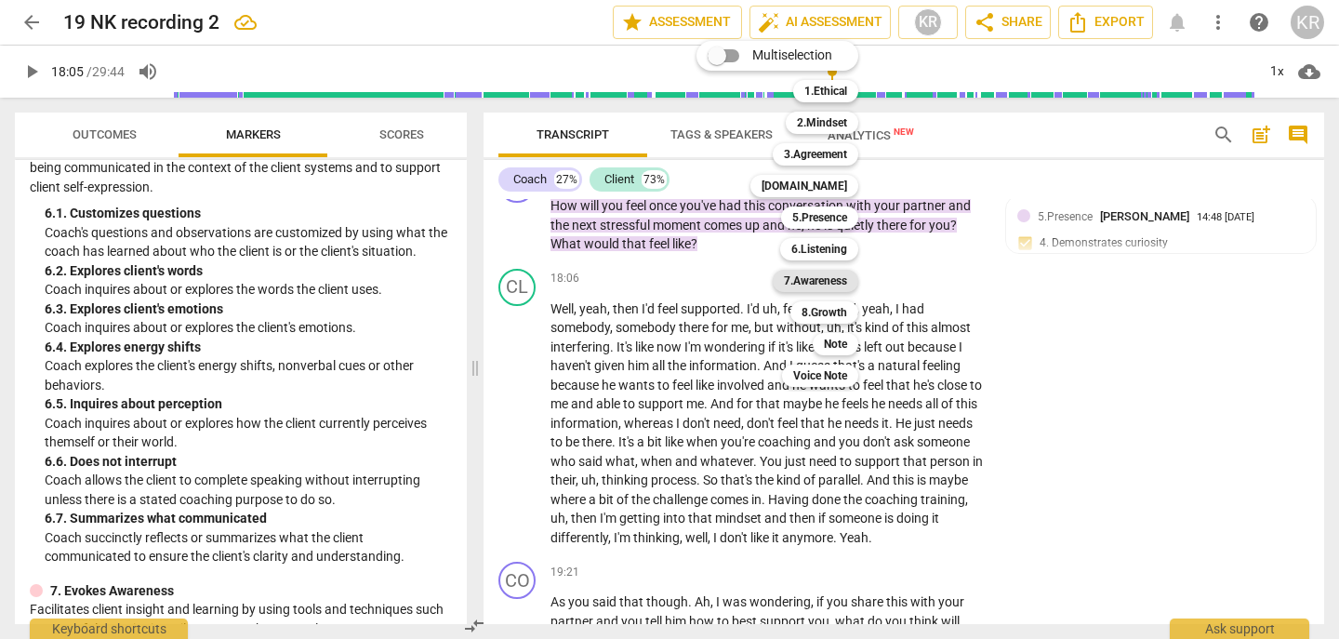
click at [830, 287] on b "7.Awareness" at bounding box center [815, 281] width 63 height 22
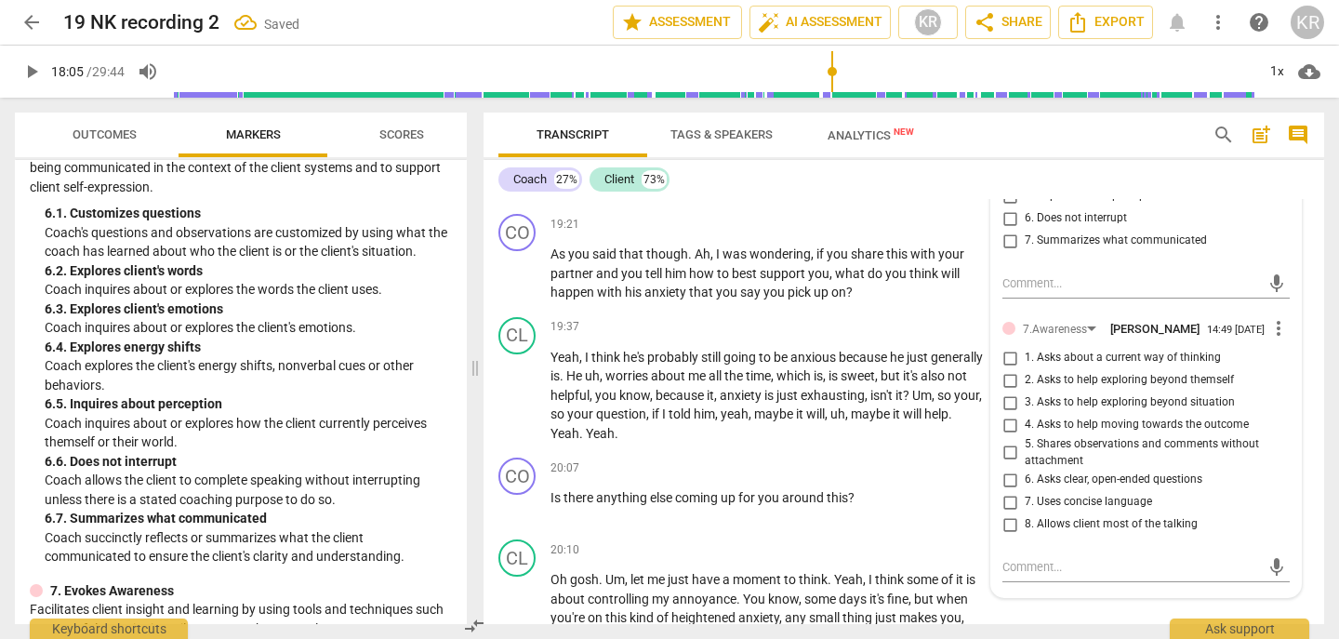
scroll to position [5940, 0]
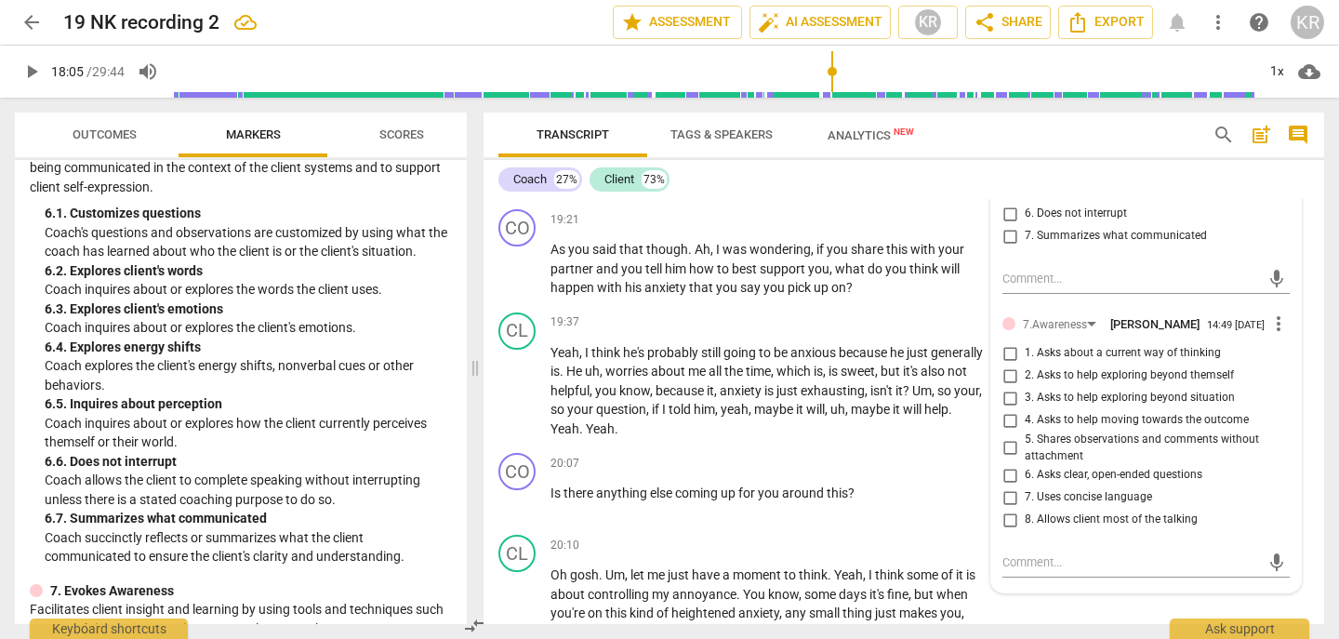
click at [1076, 484] on span "6. Asks clear, open-ended questions" at bounding box center [1114, 475] width 178 height 17
click at [1025, 486] on input "6. Asks clear, open-ended questions" at bounding box center [1010, 475] width 30 height 22
click at [1076, 484] on span "6. Asks clear, open-ended questions" at bounding box center [1114, 475] width 178 height 17
click at [1025, 486] on input "6. Asks clear, open-ended questions" at bounding box center [1010, 475] width 30 height 22
click at [1076, 484] on span "6. Asks clear, open-ended questions" at bounding box center [1114, 475] width 178 height 17
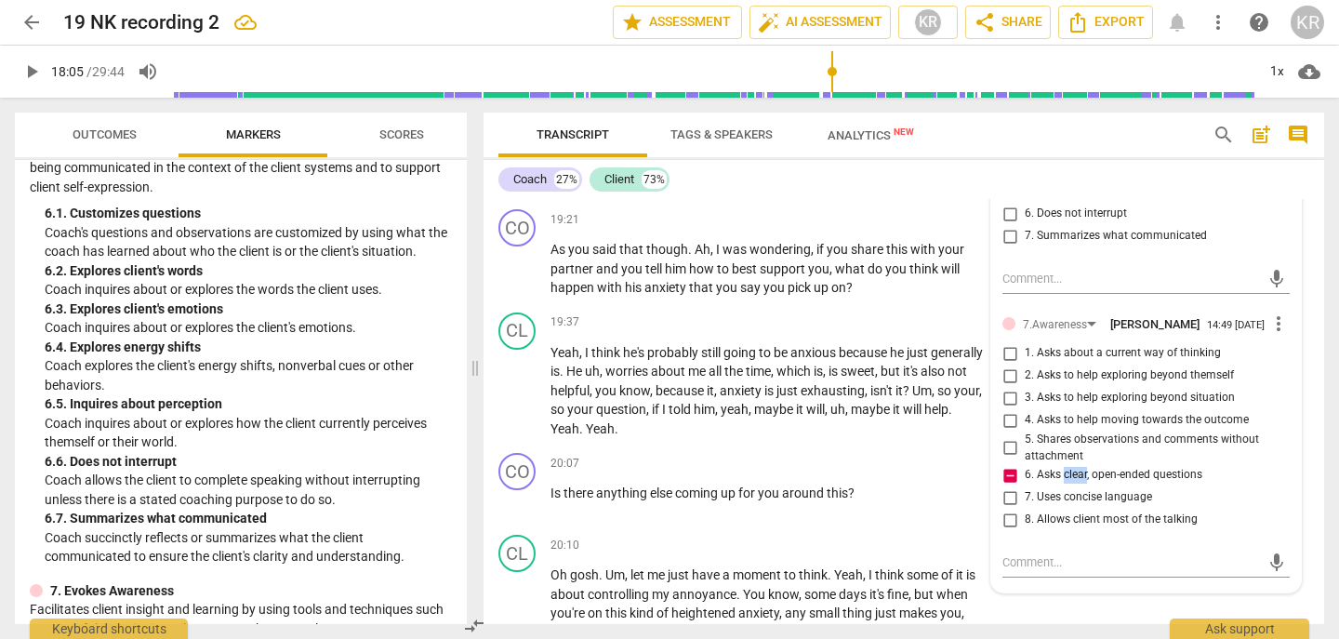
click at [1025, 486] on input "6. Asks clear, open-ended questions" at bounding box center [1010, 475] width 30 height 22
checkbox input "false"
click at [1204, 406] on span "3. Asks to help exploring beyond situation" at bounding box center [1130, 398] width 210 height 17
click at [1025, 409] on input "3. Asks to help exploring beyond situation" at bounding box center [1010, 398] width 30 height 22
checkbox input "true"
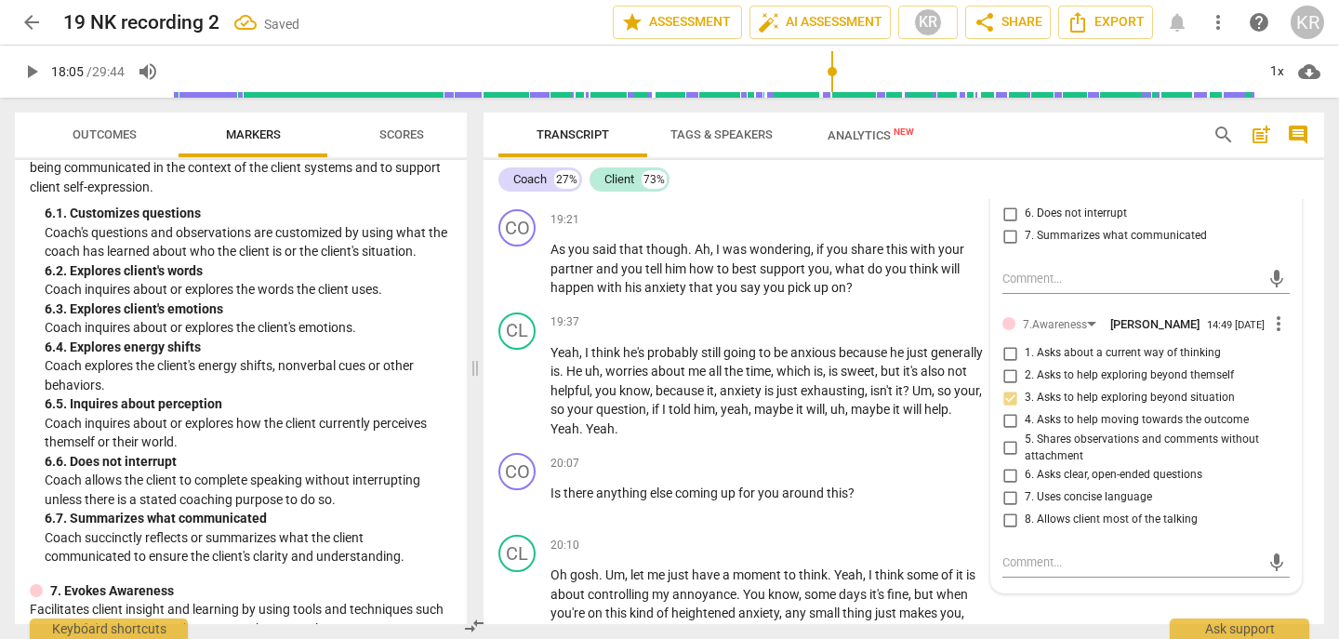
click at [36, 76] on span "play_arrow" at bounding box center [31, 71] width 22 height 22
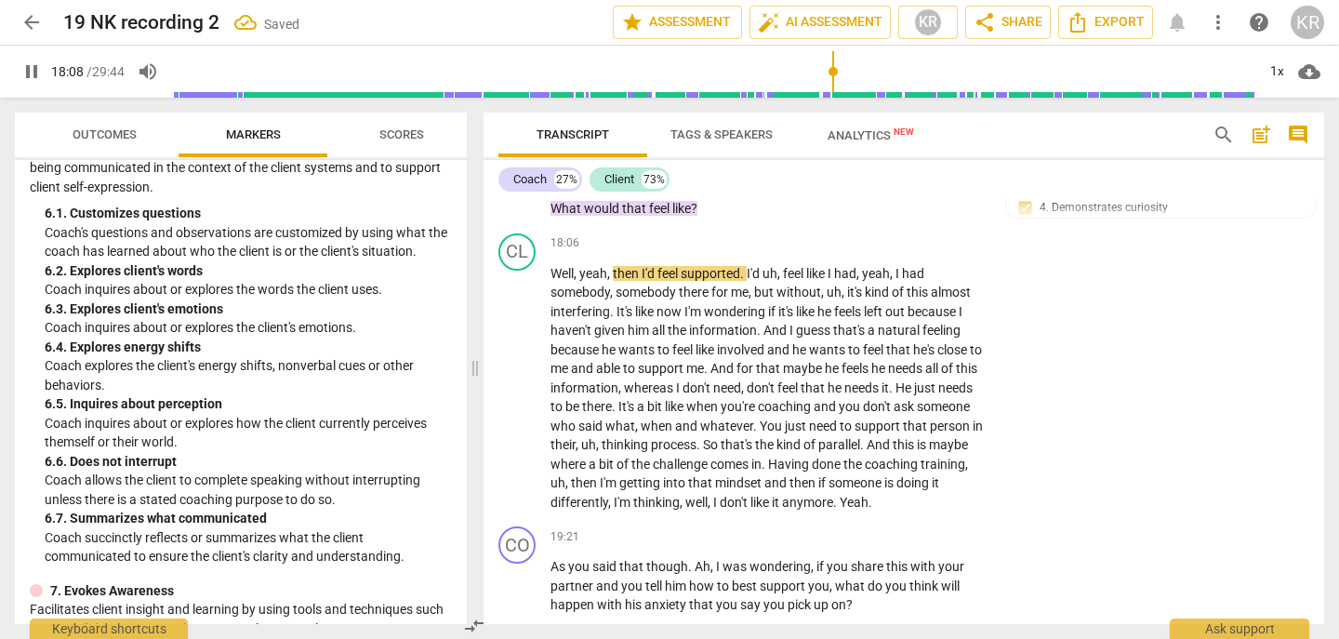
scroll to position [5615, 0]
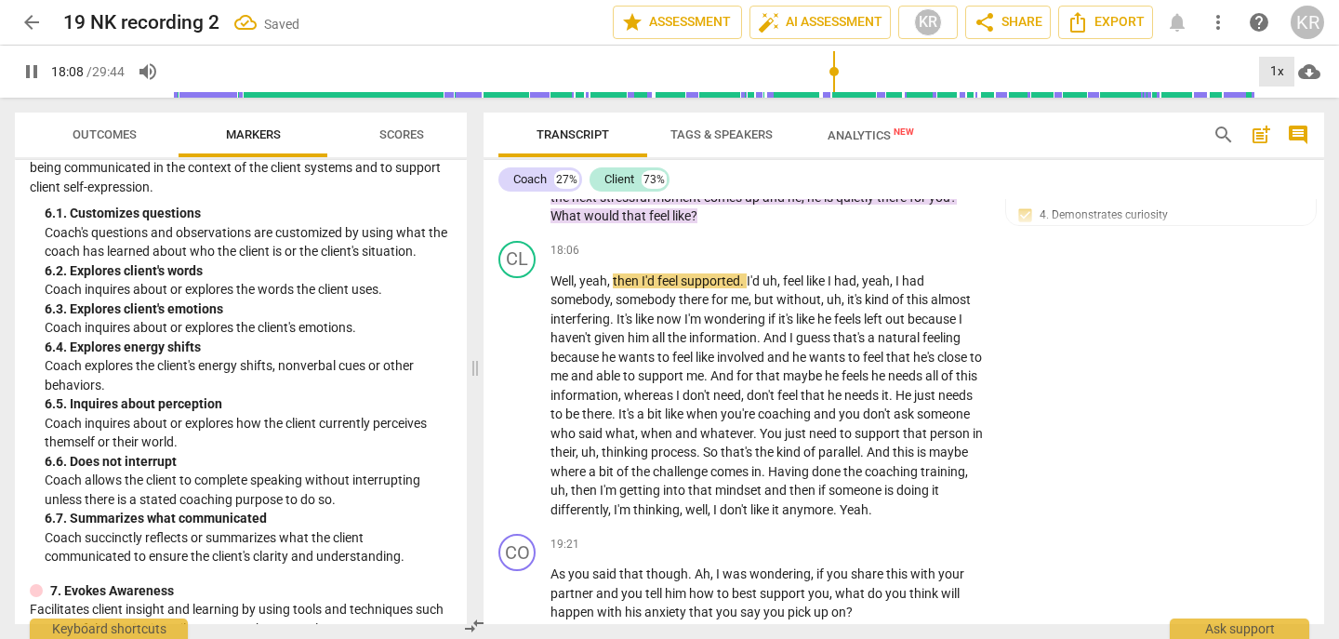
click at [1276, 75] on div "1x" at bounding box center [1276, 72] width 35 height 30
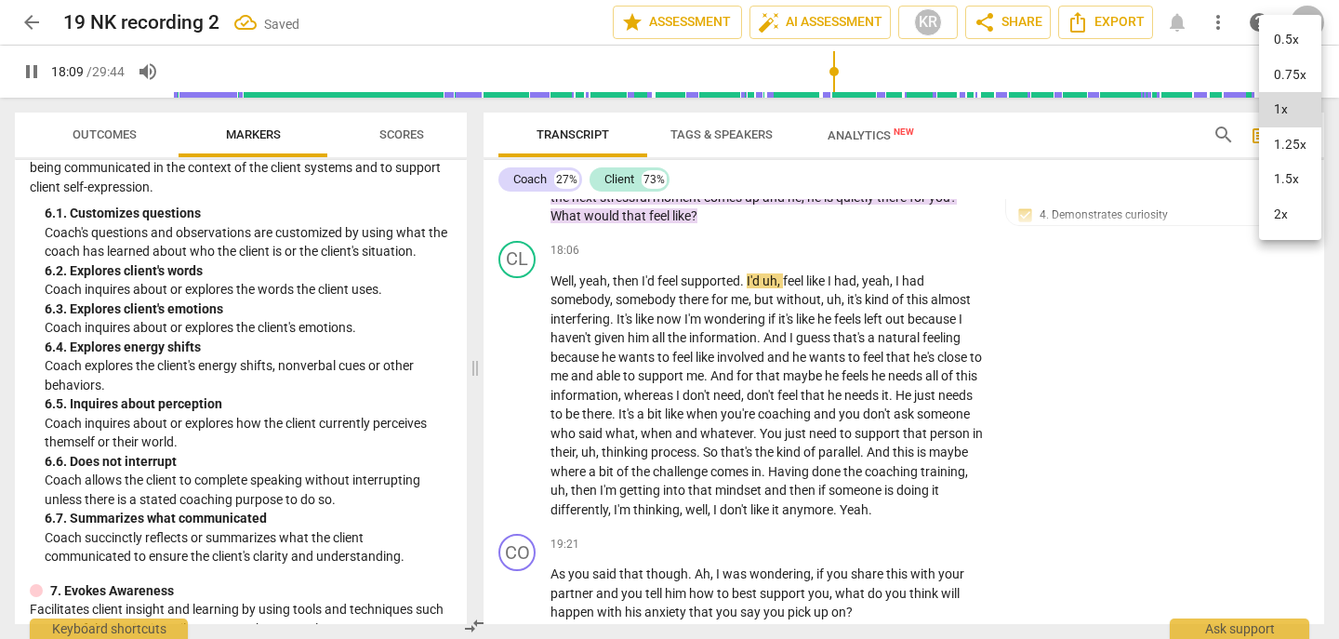
click at [1283, 216] on li "2x" at bounding box center [1290, 214] width 62 height 35
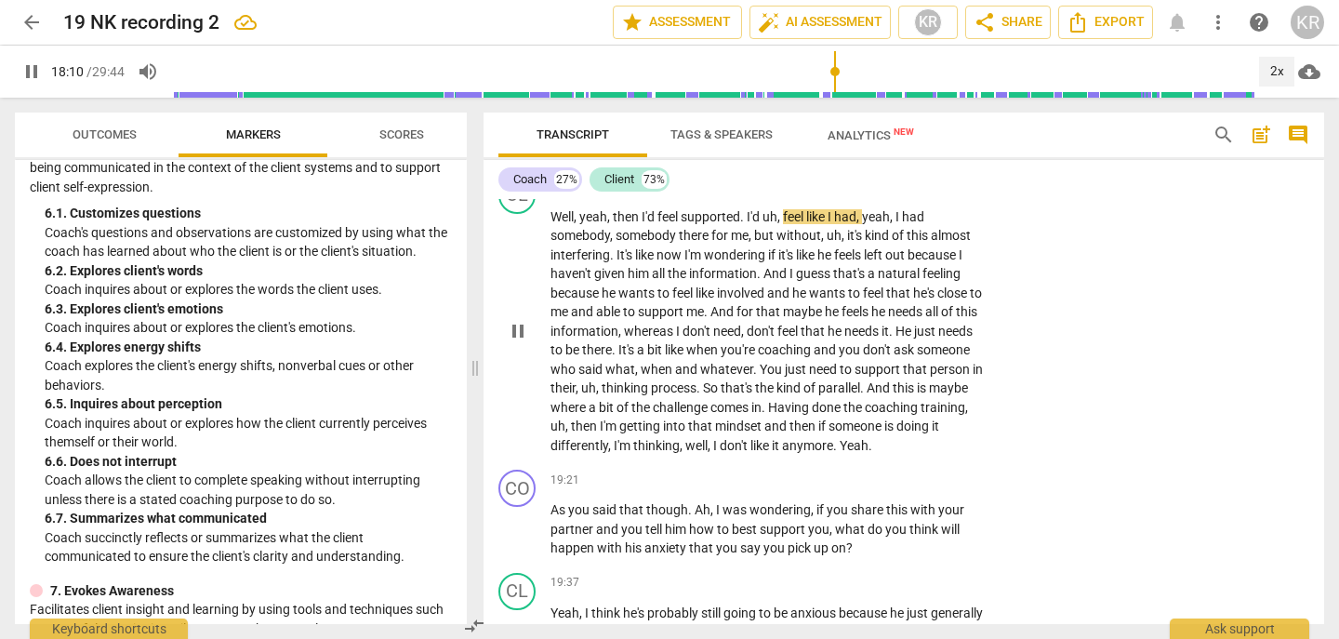
scroll to position [5681, 0]
click at [1272, 57] on div "2x" at bounding box center [1276, 72] width 35 height 30
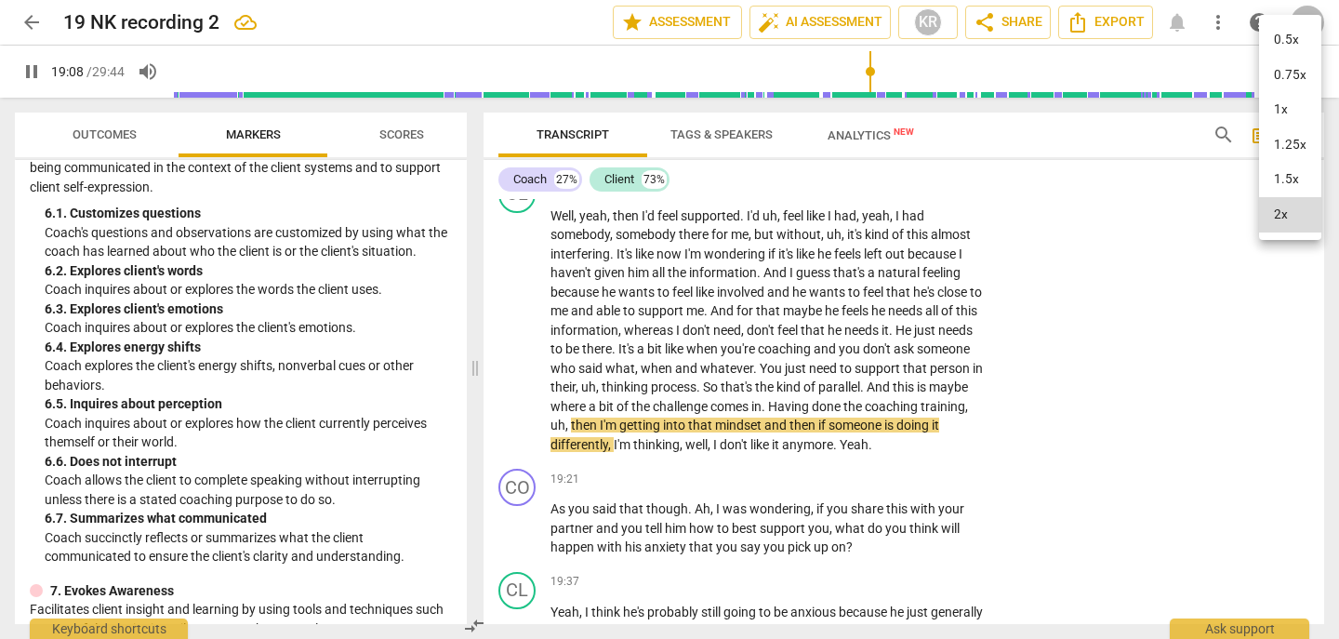
click at [1280, 107] on li "1x" at bounding box center [1290, 109] width 62 height 35
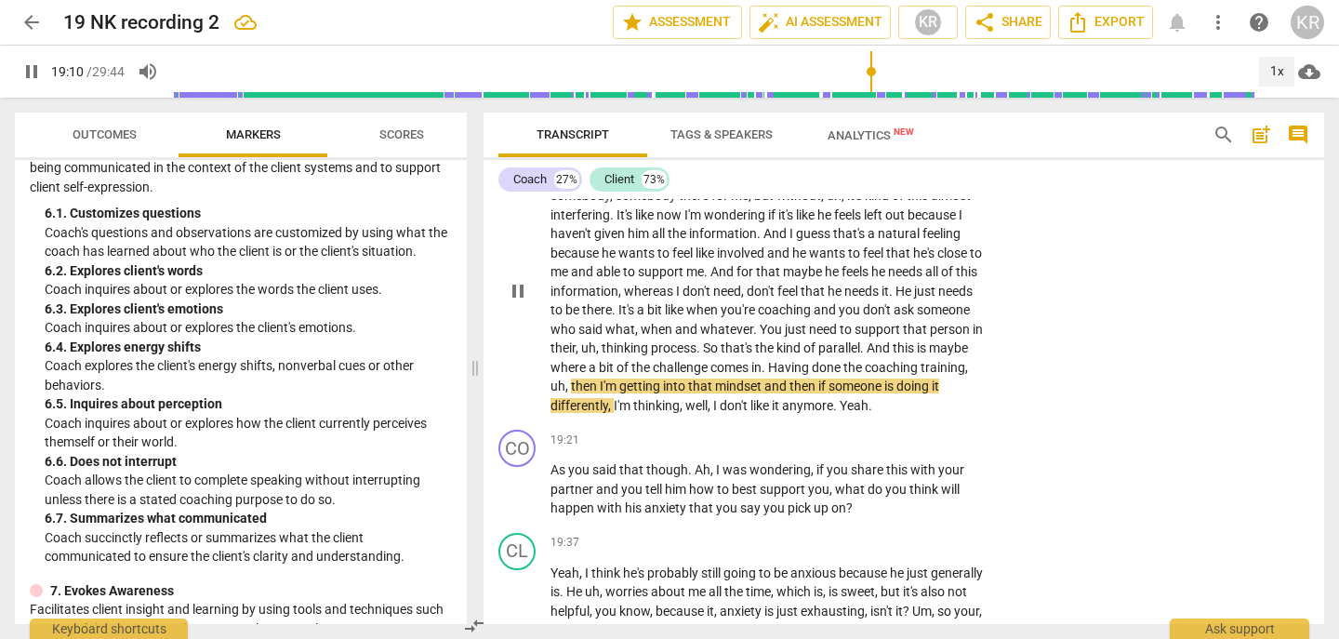
scroll to position [5752, 0]
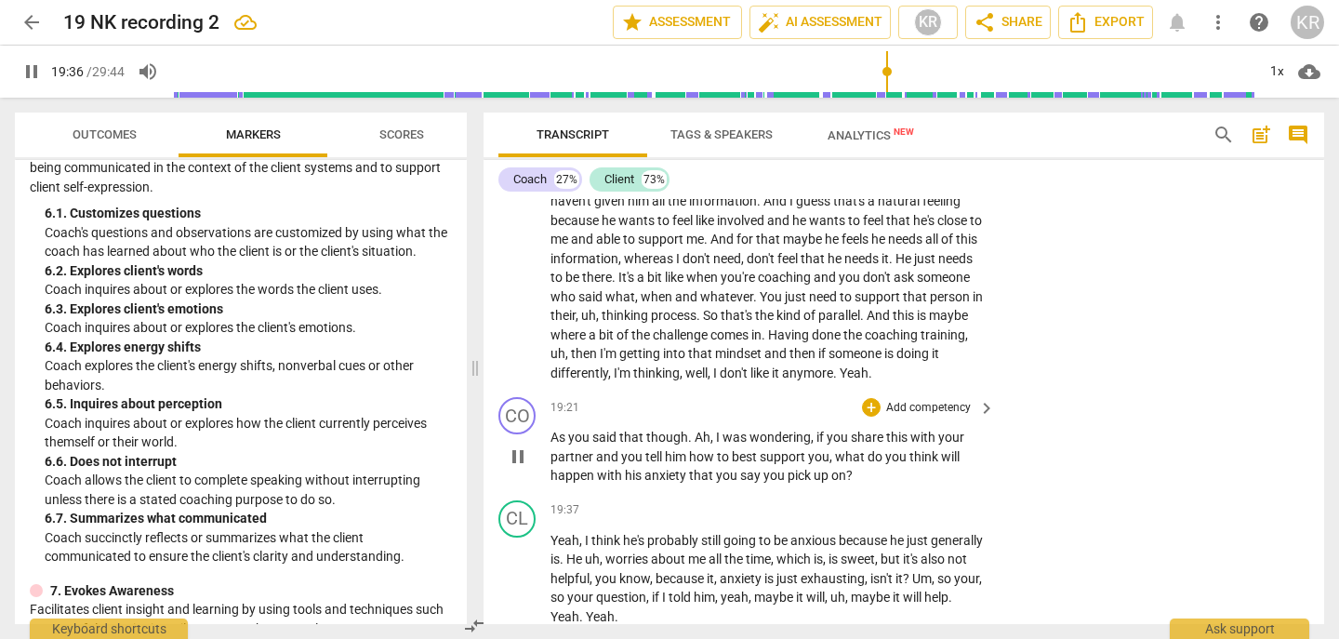
click at [518, 468] on span "pause" at bounding box center [518, 457] width 22 height 22
type input "1177"
click at [928, 417] on p "Add competency" at bounding box center [929, 408] width 88 height 17
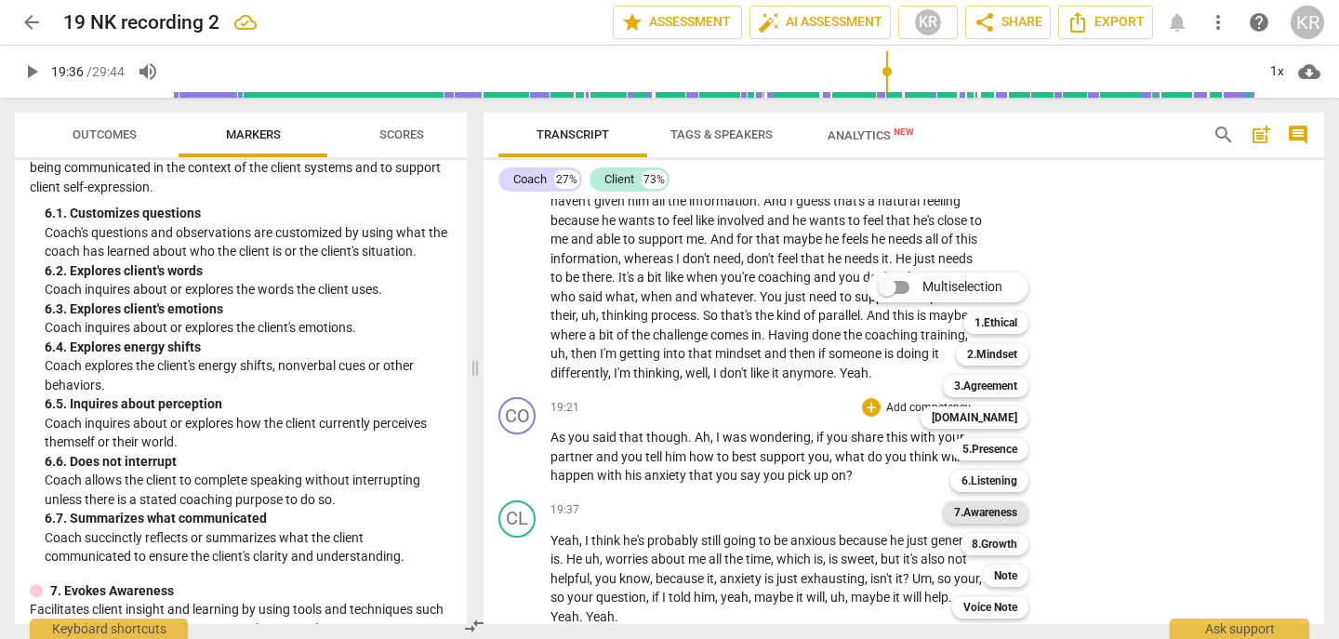
click at [1005, 516] on b "7.Awareness" at bounding box center [985, 512] width 63 height 22
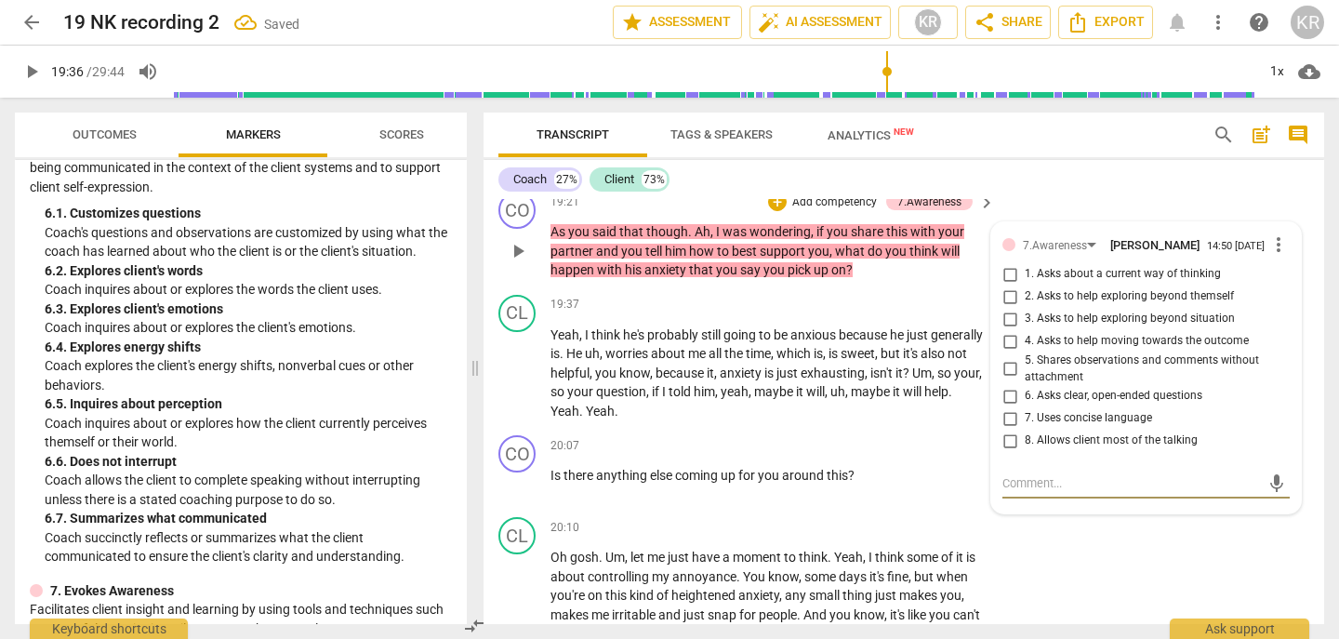
scroll to position [5939, 0]
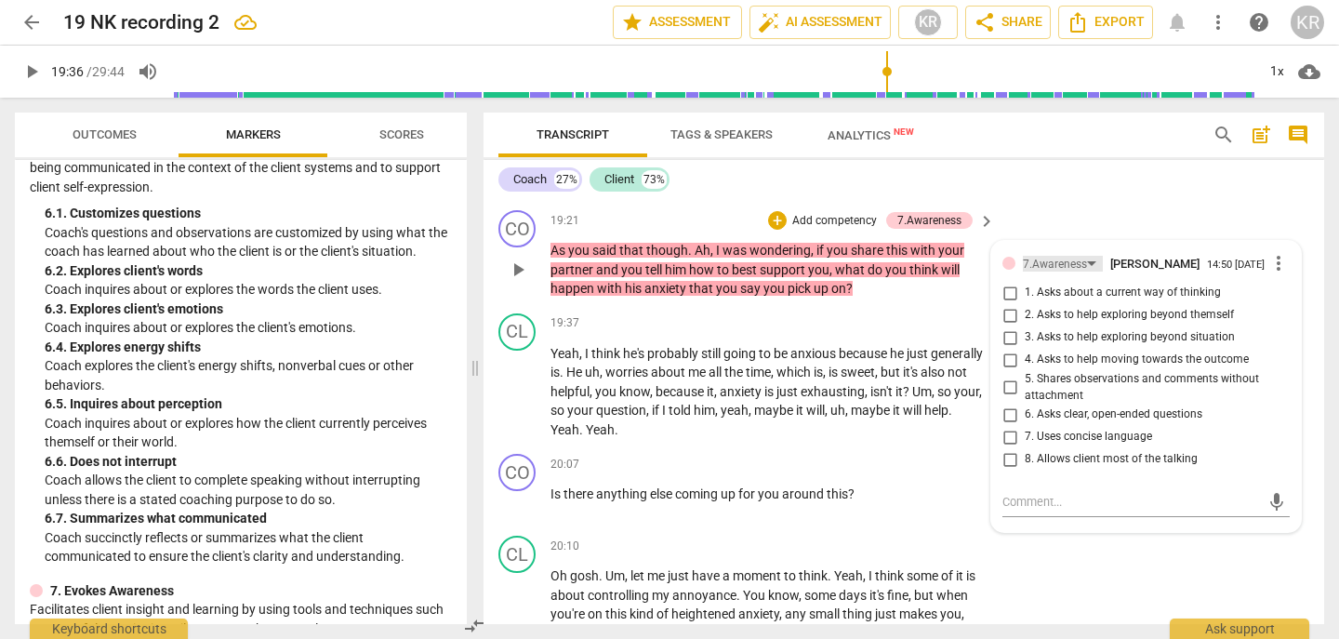
click at [1061, 273] on div "7.Awareness" at bounding box center [1055, 265] width 64 height 18
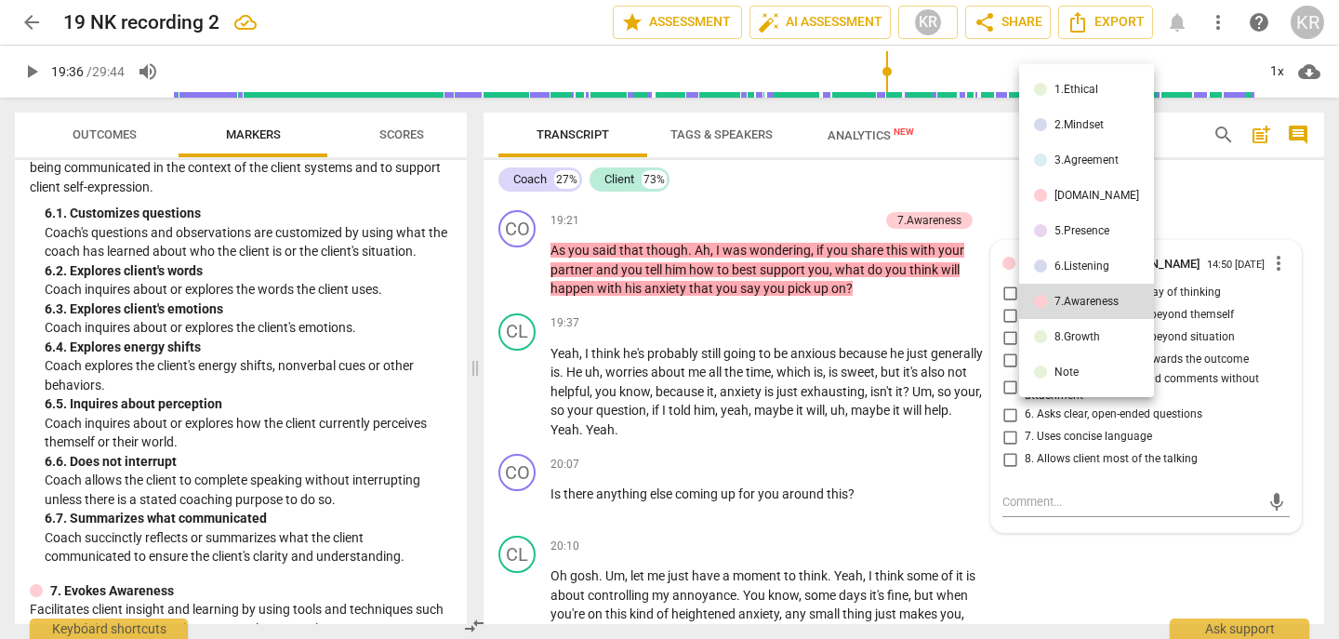
click at [1079, 271] on div "6.Listening" at bounding box center [1082, 265] width 55 height 11
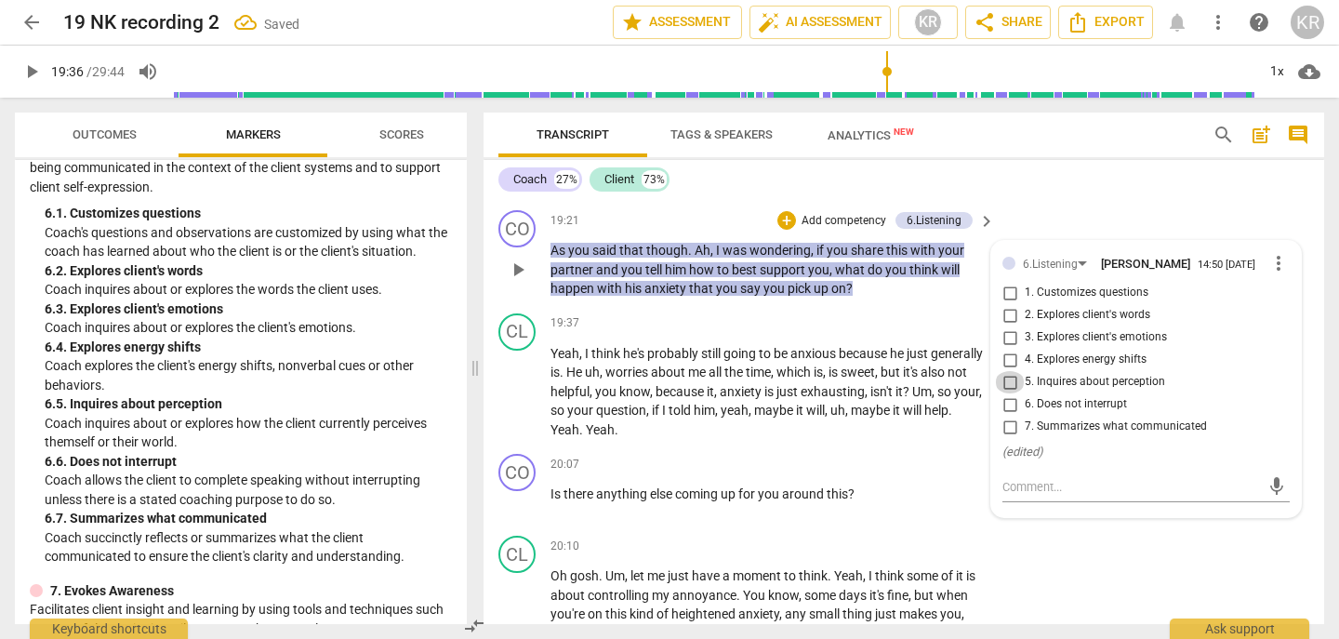
click at [1006, 393] on input "5. Inquires about perception" at bounding box center [1010, 382] width 30 height 22
click at [1004, 393] on input "5. Inquires about perception" at bounding box center [1010, 382] width 30 height 22
click at [1009, 393] on input "5. Inquires about perception" at bounding box center [1010, 382] width 30 height 22
checkbox input "true"
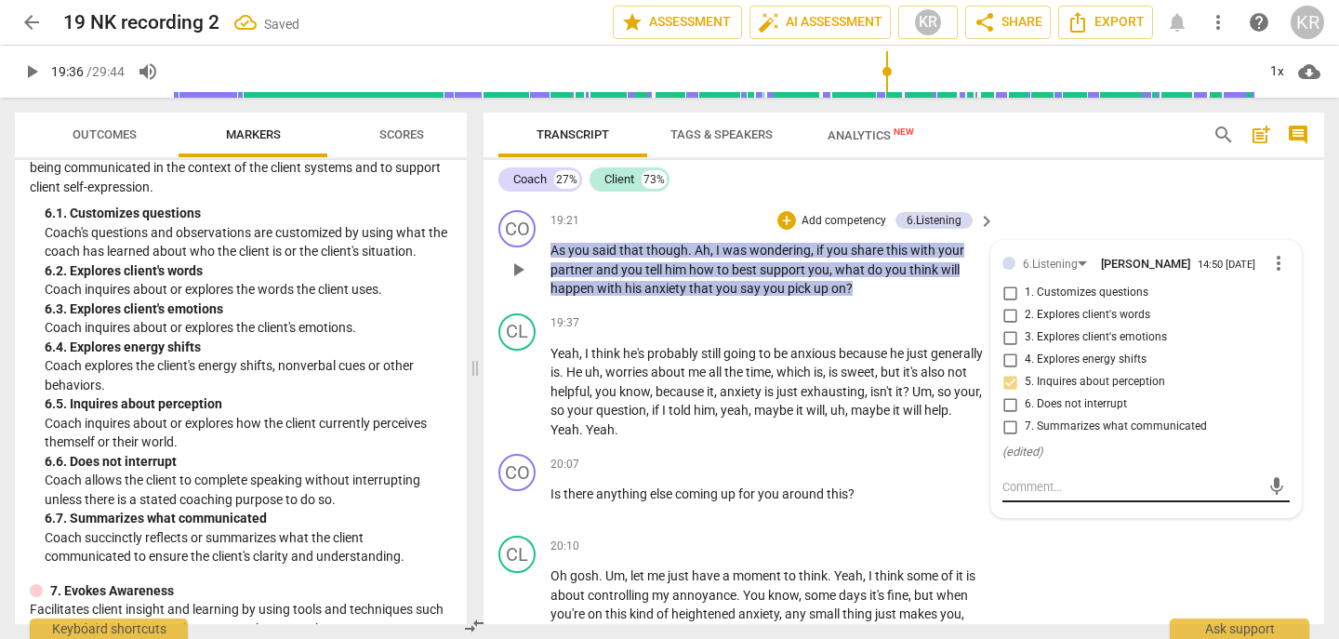
click at [1030, 502] on div "mic" at bounding box center [1146, 488] width 287 height 30
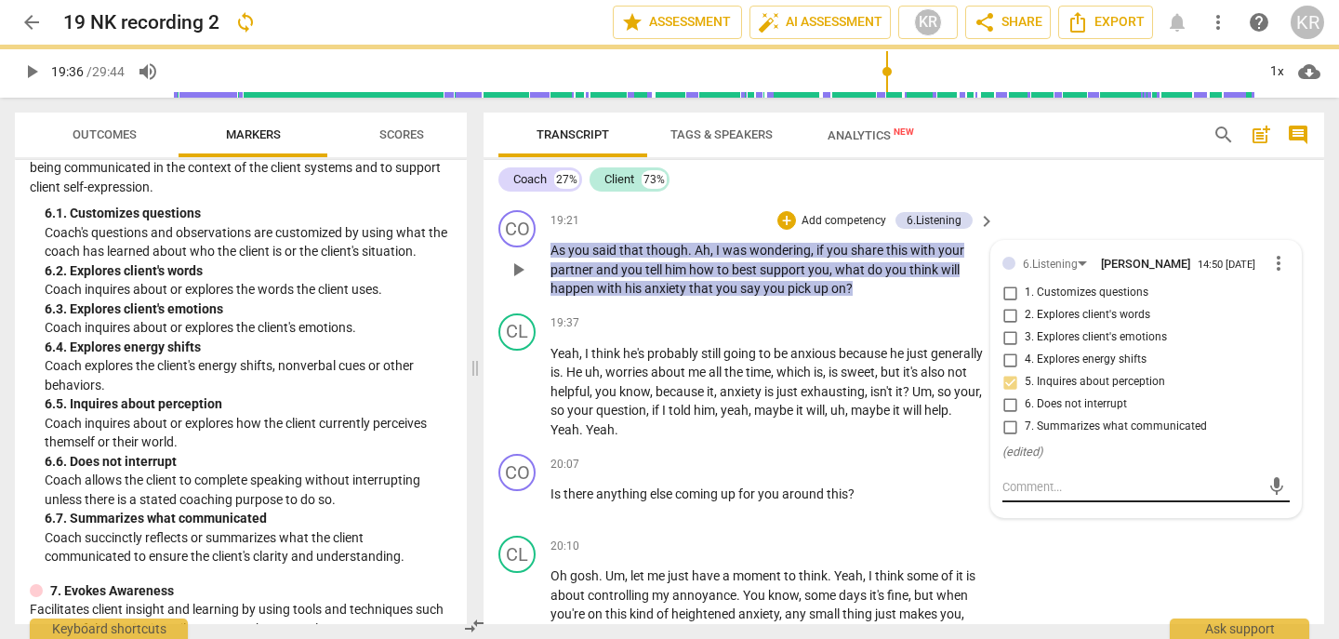
click at [1025, 496] on textarea at bounding box center [1132, 487] width 258 height 18
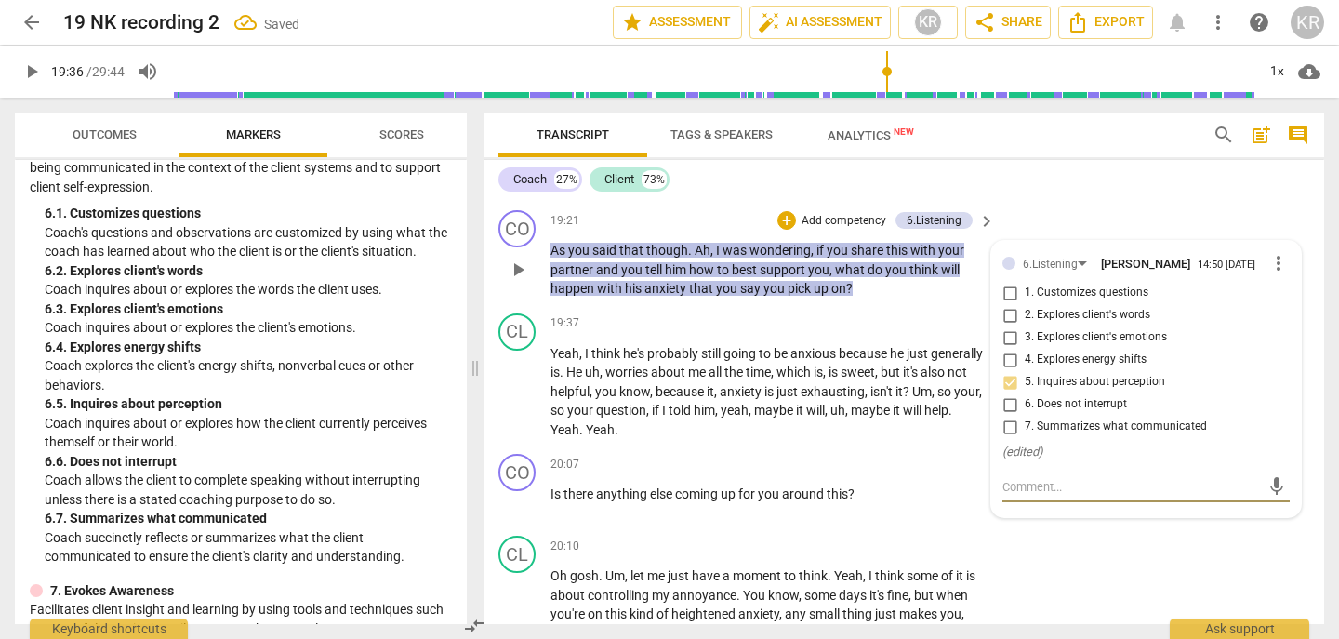
type textarea "J"
type textarea "JU"
type textarea "JUS"
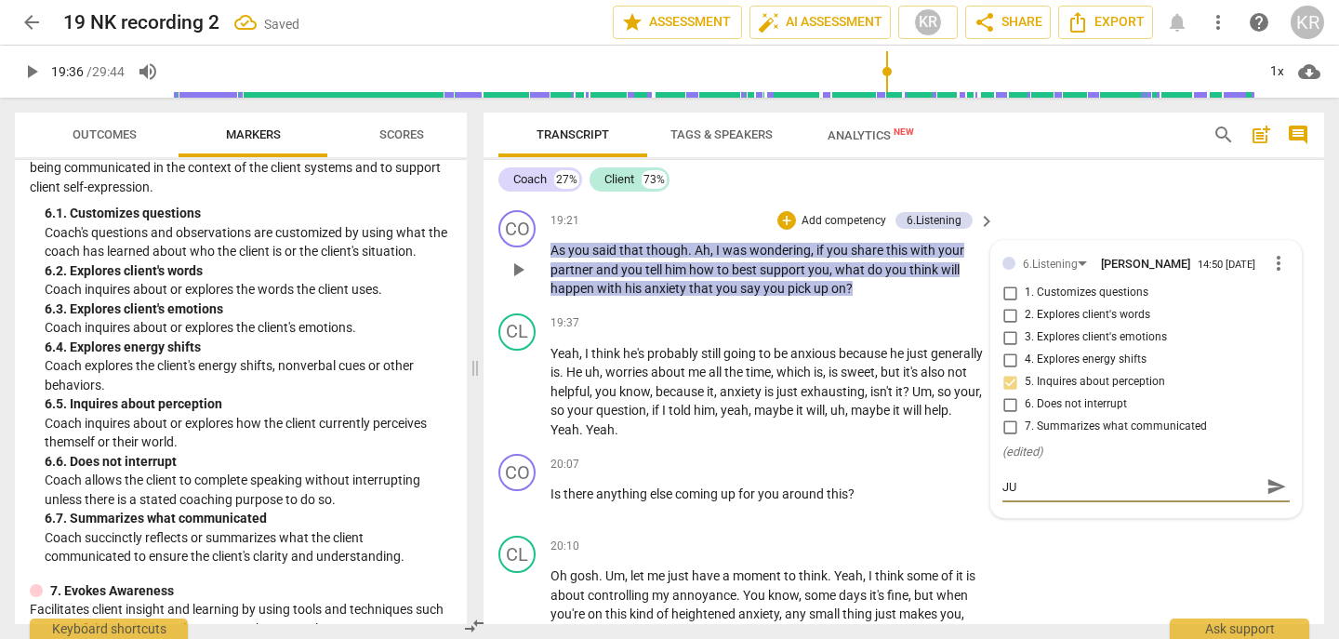
type textarea "JUS"
type textarea "JUST"
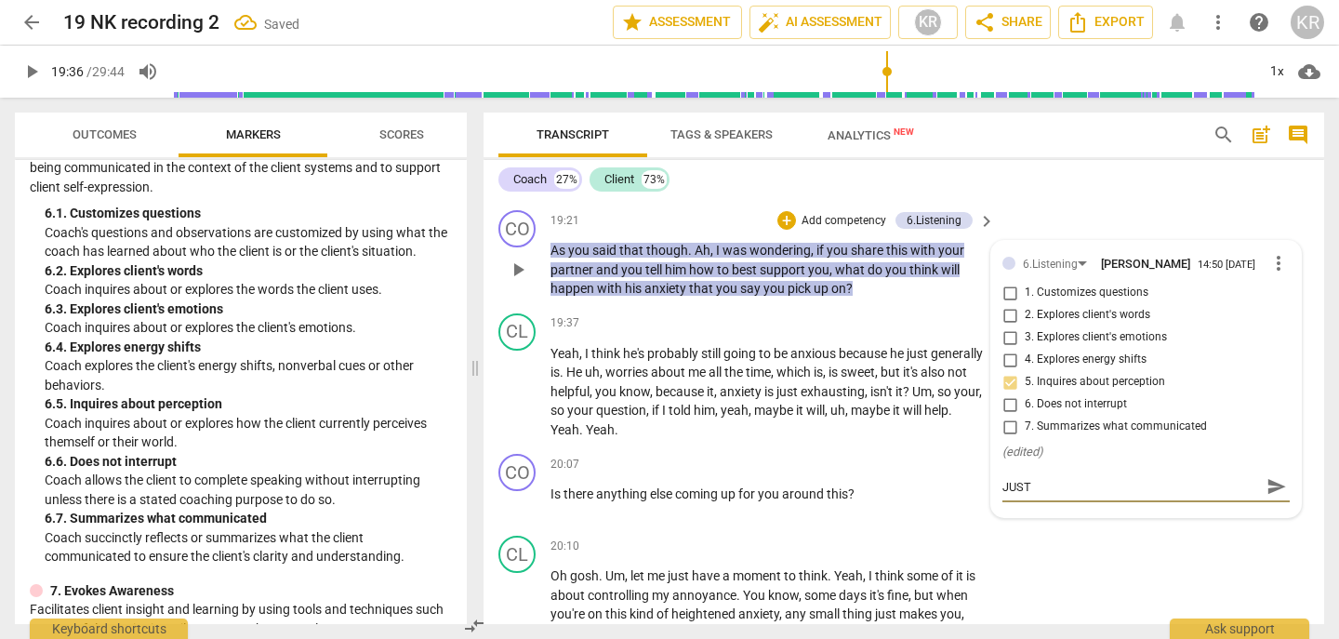
type textarea "JUST B"
type textarea "JUST BE"
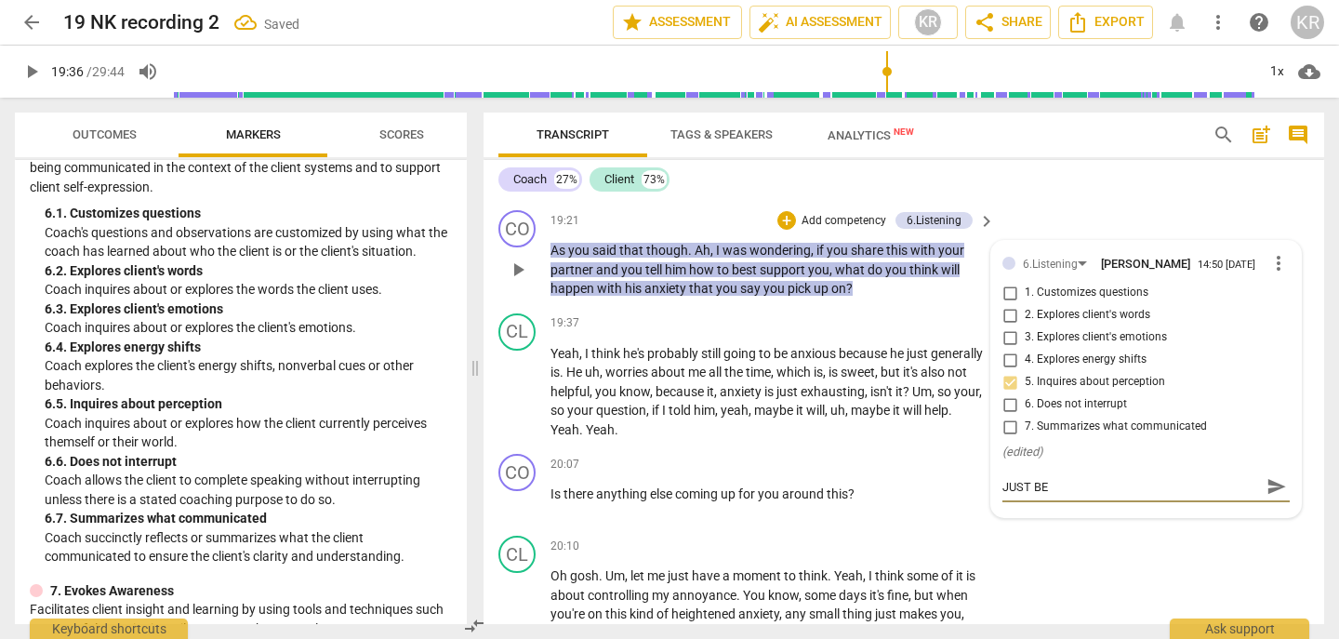
type textarea "JUST BE"
type textarea "JUST BE A"
type textarea "JUST BE AW"
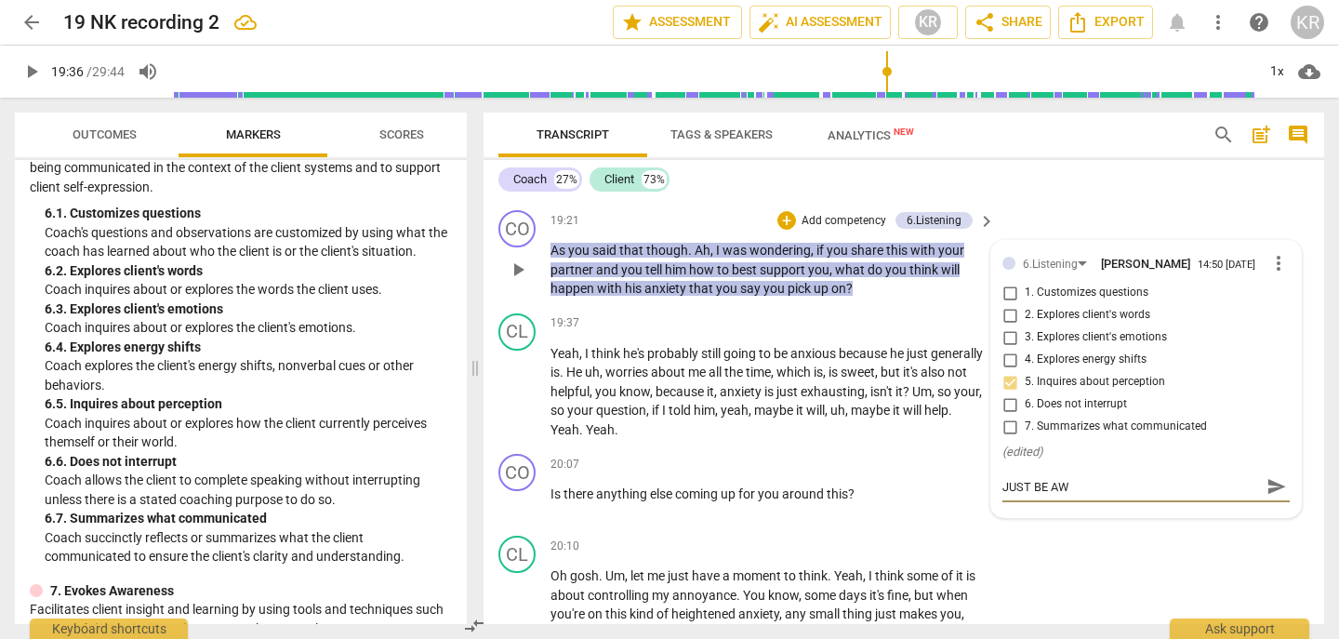
type textarea "JUST BE AWA"
type textarea "JUST BE AWAR"
type textarea "JUST BE AWARE"
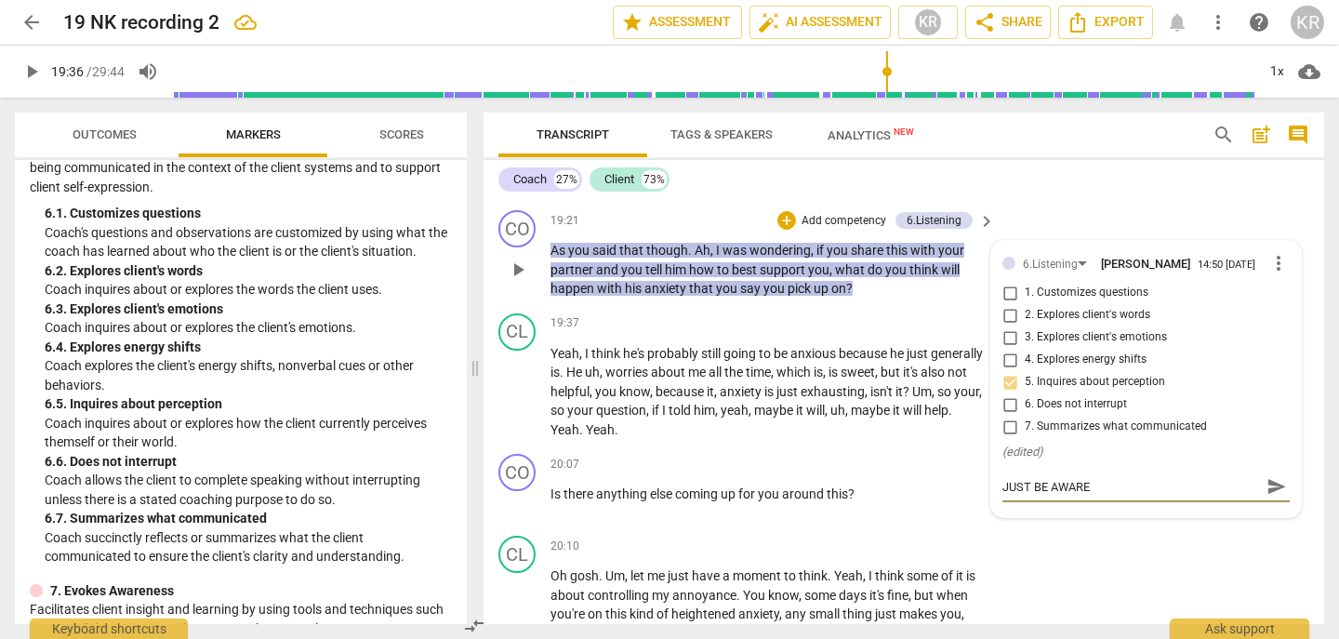
type textarea "JUST BE AWARE"
type textarea "JUST BE AWARE T"
type textarea "JUST BE AWARE Th"
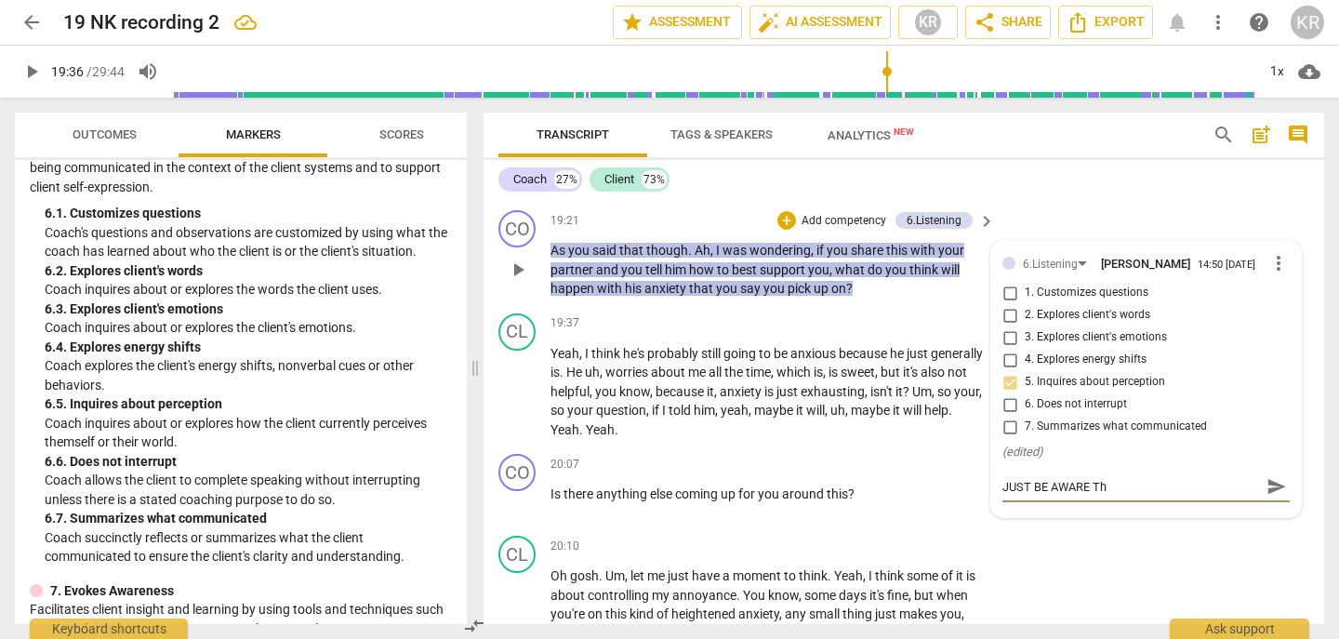
type textarea "JUST BE AWARE ThA"
type textarea "JUST BE AWARE ThAT"
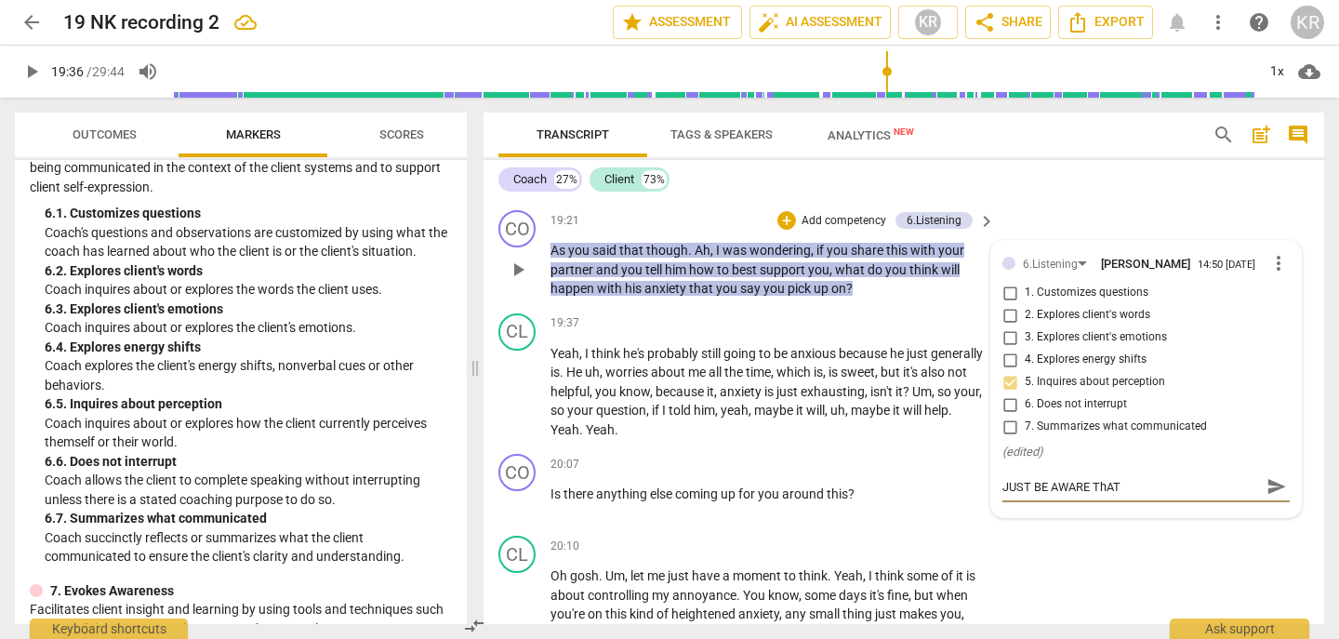
type textarea "JUST BE AWARE ThAT"
type textarea "JUST BE AWARE ThA"
type textarea "JUST BE AWARE Th"
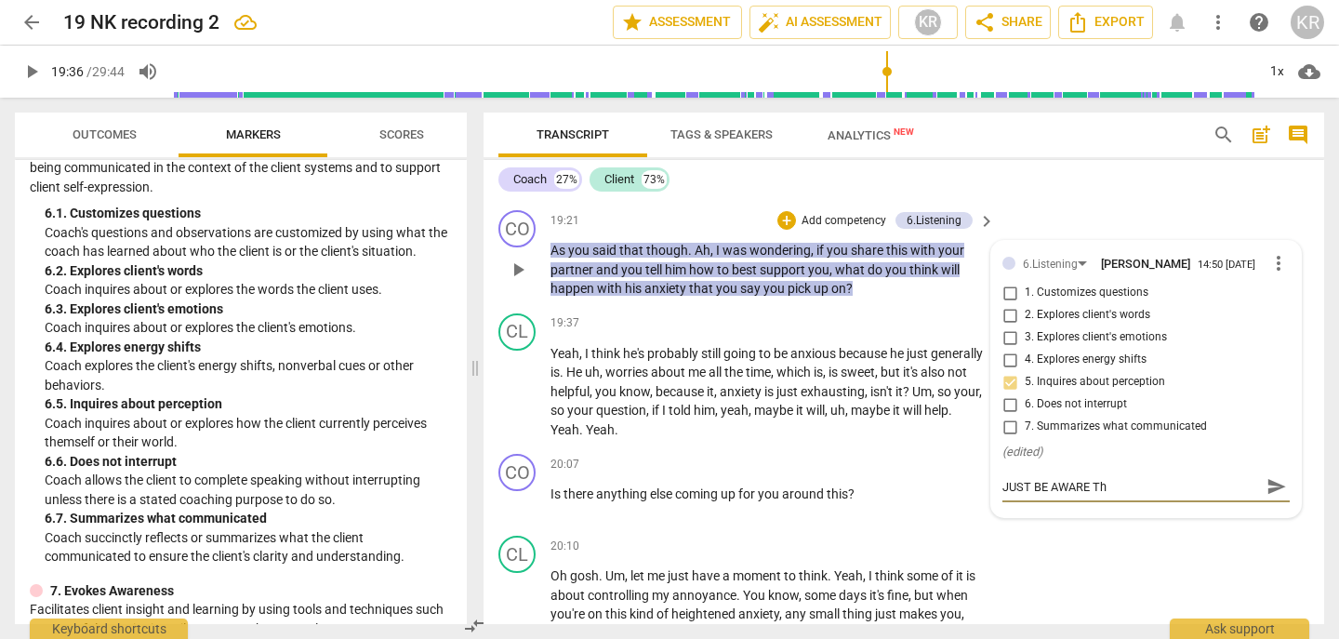
type textarea "JUST BE AWARE T"
type textarea "JUST BE AWARE TH"
type textarea "JUST BE AWARE THA"
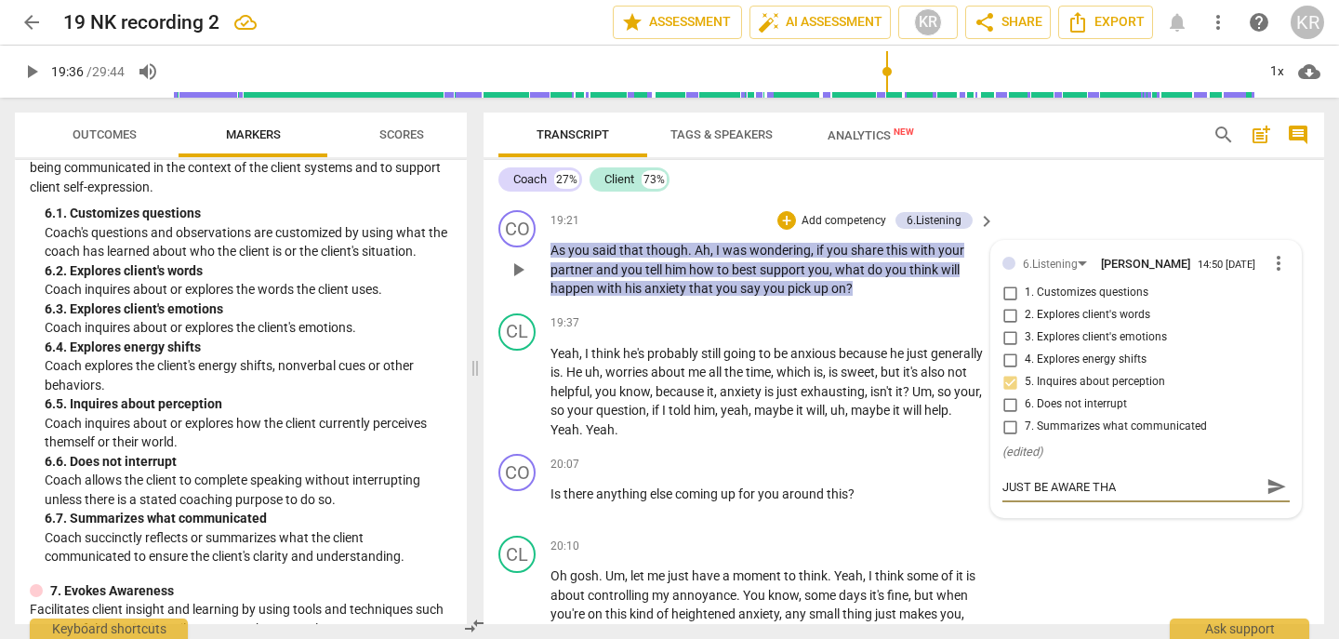
type textarea "JUST BE AWARE THAT"
type textarea "JUST BE AWARE THAT W"
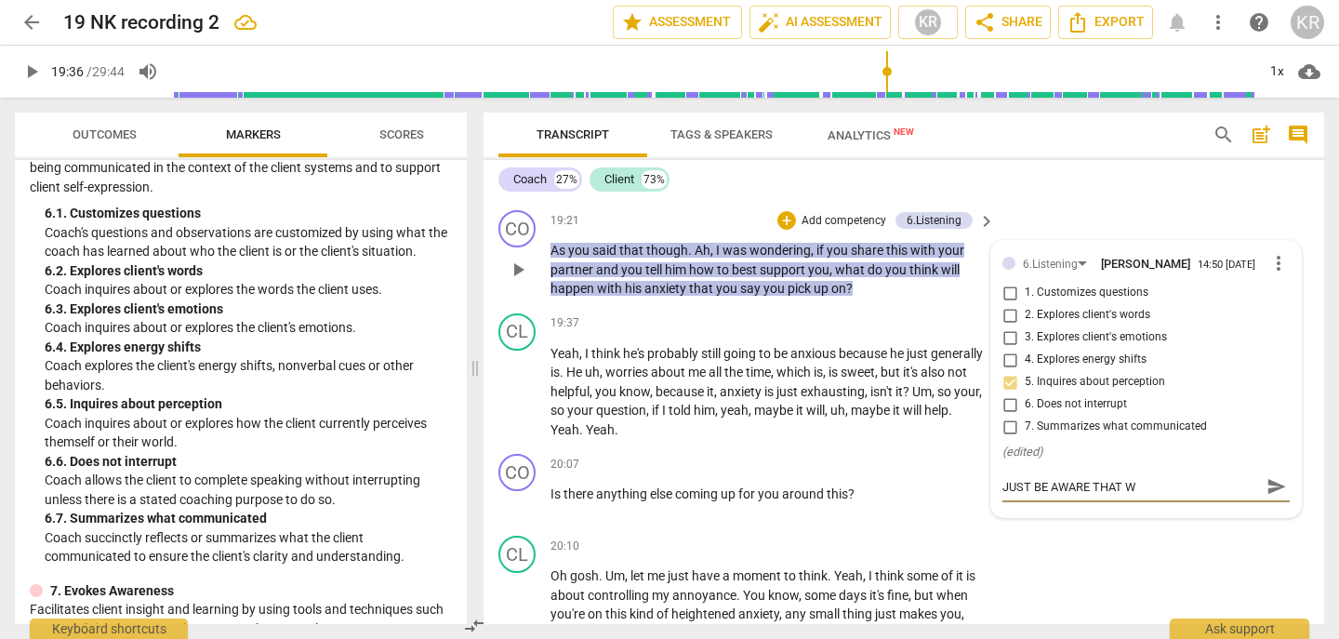
type textarea "JUST BE AWARE THAT WH"
type textarea "JUST BE AWARE THAT WHE"
type textarea "JUST BE AWARE THAT WHEN"
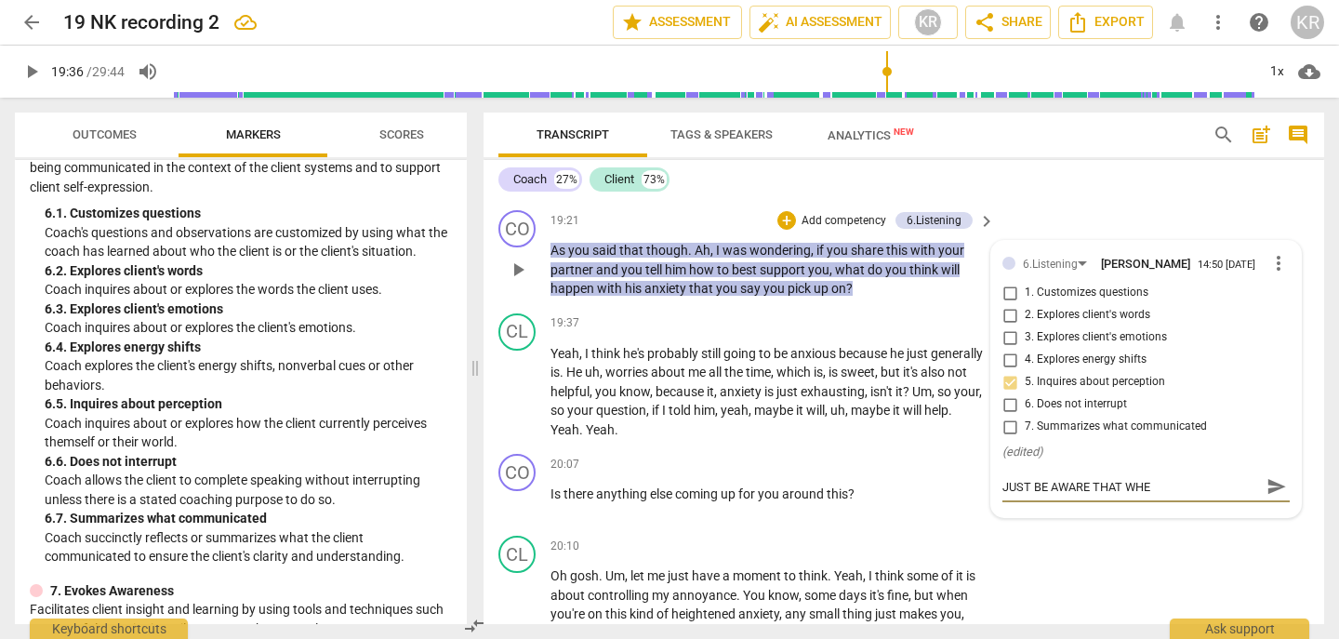
type textarea "JUST BE AWARE THAT WHEN"
type textarea "JUST BE AWARE THAT WHEN A"
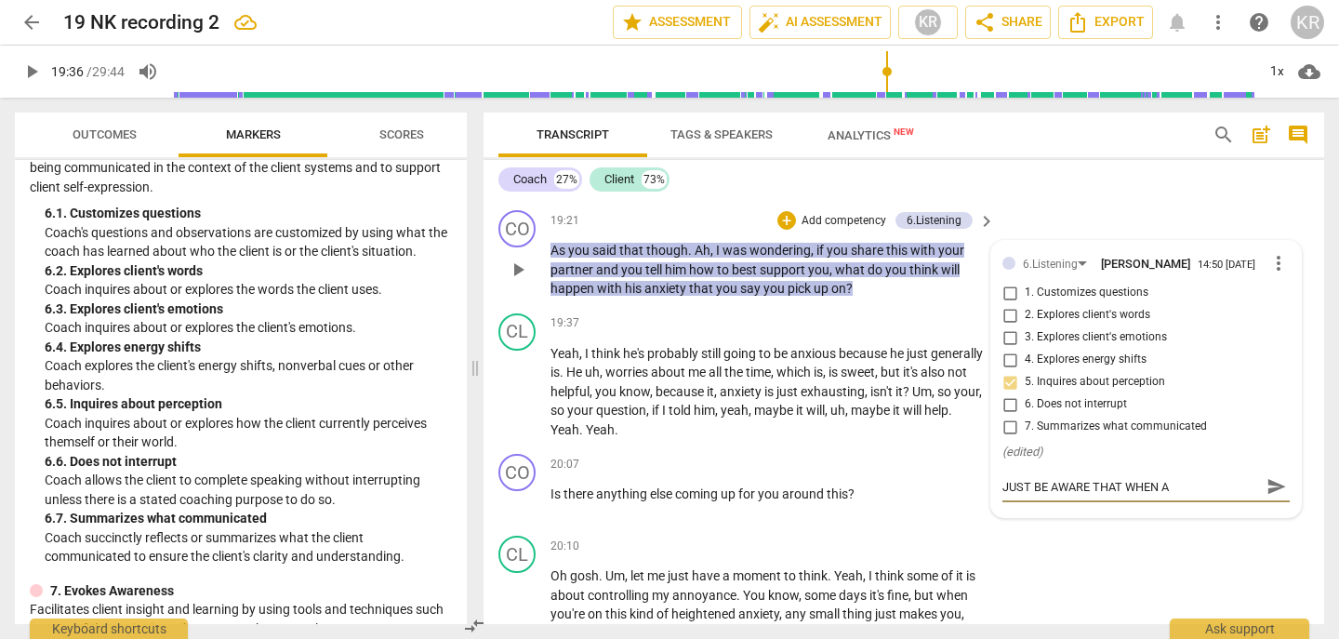
type textarea "JUST BE AWARE THAT WHEN AS"
type textarea "JUST BE AWARE THAT WHEN ASK"
type textarea "JUST BE AWARE THAT WHEN ASKI"
type textarea "JUST BE AWARE THAT WHEN [PERSON_NAME]"
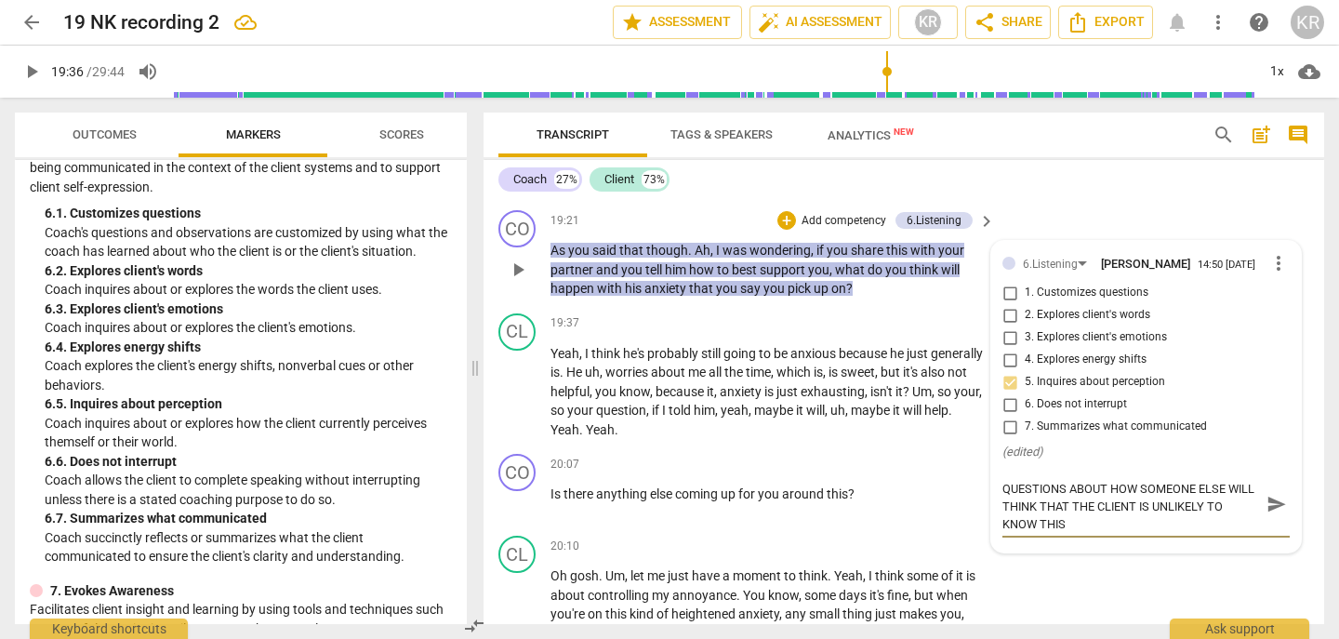
scroll to position [0, 0]
click at [1022, 521] on textarea "JUST BE AWARE THAT WHEN ASKING QUESTIONS ABOUT HOW SOMEONE ELSE WILL THINK THAT…" at bounding box center [1132, 504] width 258 height 53
click at [1041, 524] on textarea "BE AWARE THAT WHEN ASKING QUESTIONS ABOUT HOW SOMEONE ELSE WILL THINK THAT THE …" at bounding box center [1132, 504] width 258 height 53
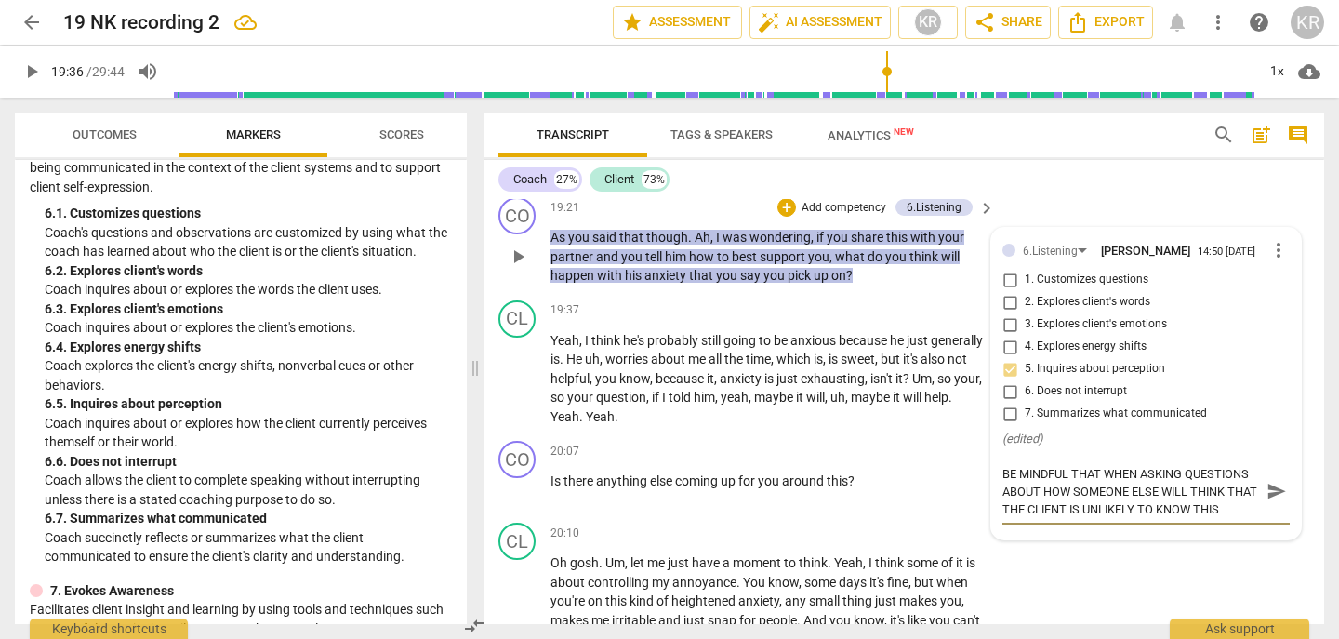
scroll to position [5954, 0]
click at [1230, 516] on textarea "BE MINDFUL THAT WHEN ASKING QUESTIONS ABOUT HOW SOMEONE ELSE WILL THINK THAT TH…" at bounding box center [1132, 489] width 258 height 53
click at [1270, 500] on span "send" at bounding box center [1277, 489] width 20 height 20
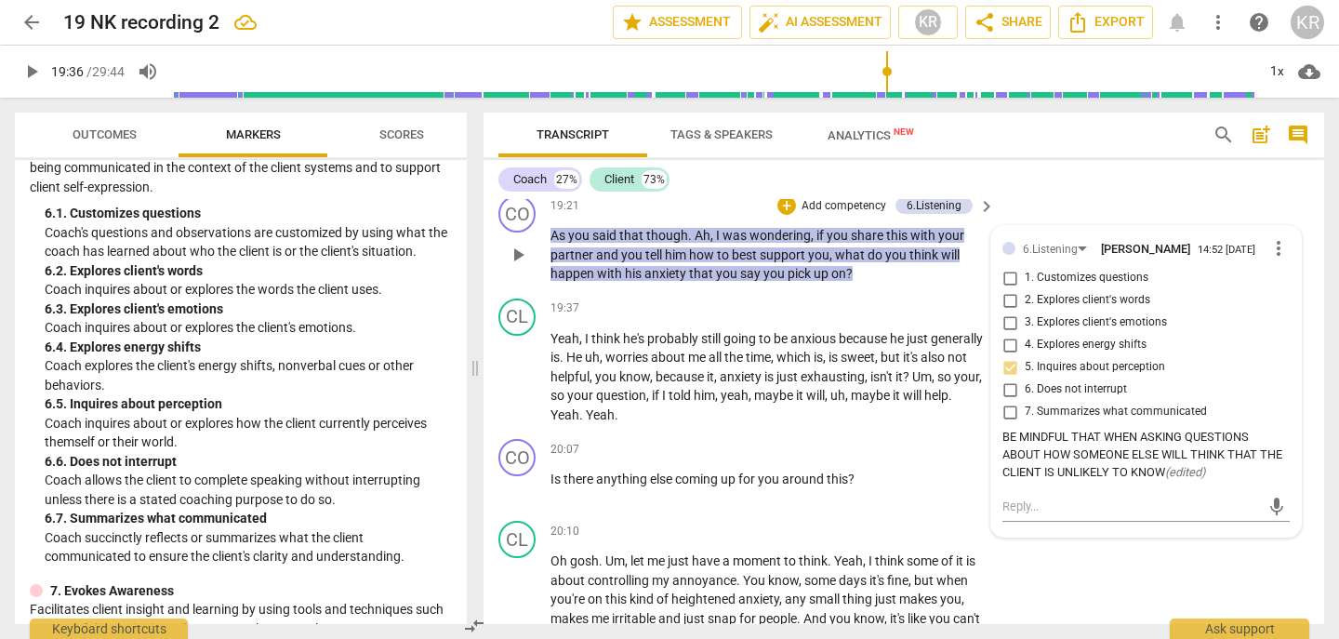
click at [1002, 289] on input "1. Customizes questions" at bounding box center [1010, 278] width 30 height 22
click at [1006, 379] on input "5. Inquires about perception" at bounding box center [1010, 367] width 30 height 22
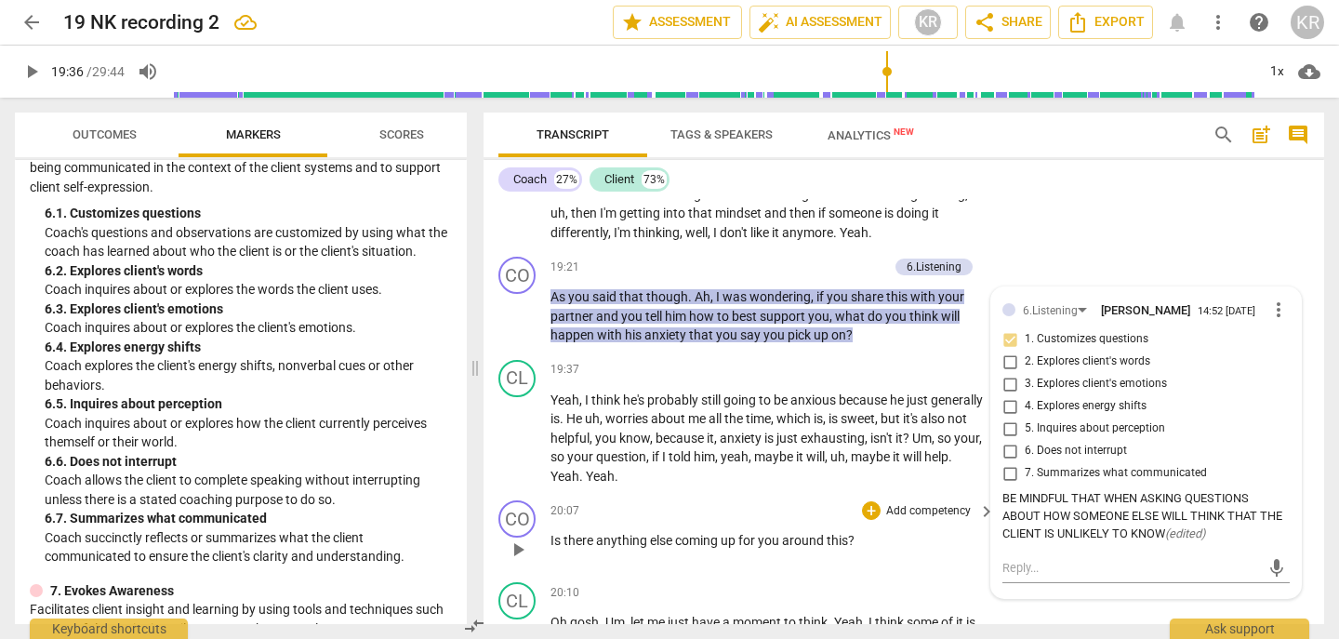
scroll to position [5892, 0]
click at [1007, 441] on input "5. Inquires about perception" at bounding box center [1010, 430] width 30 height 22
click at [1004, 441] on input "5. Inquires about perception" at bounding box center [1010, 430] width 30 height 22
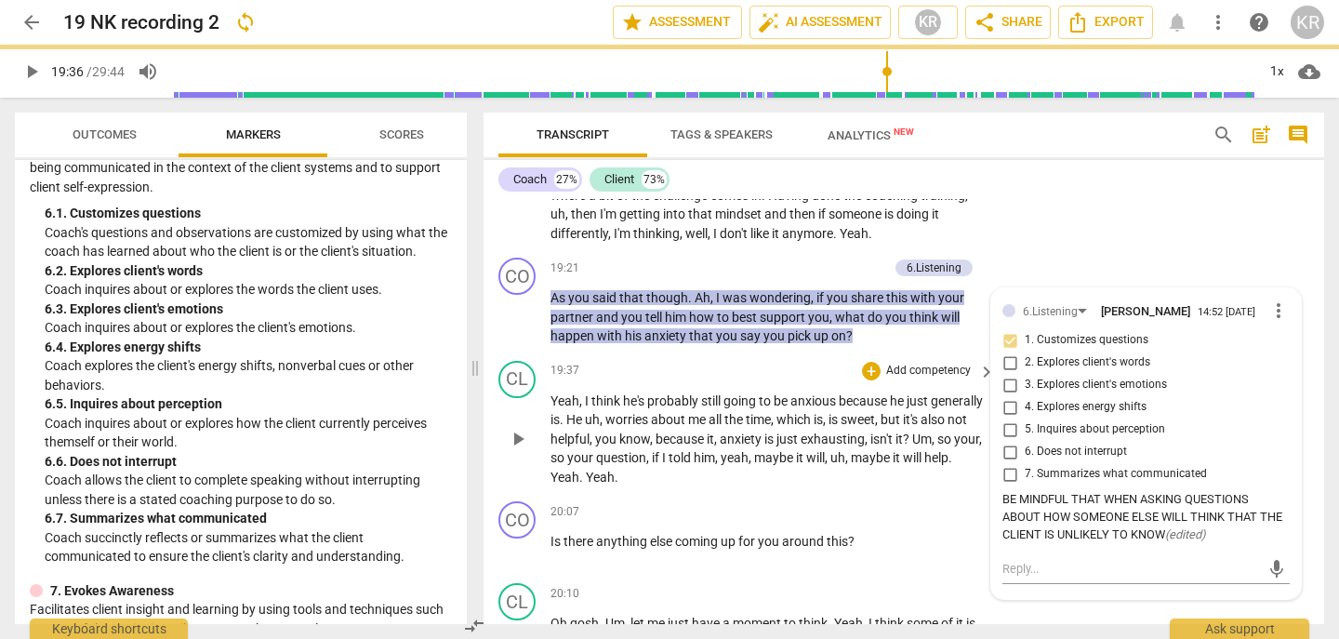
click at [512, 450] on span "play_arrow" at bounding box center [518, 439] width 22 height 22
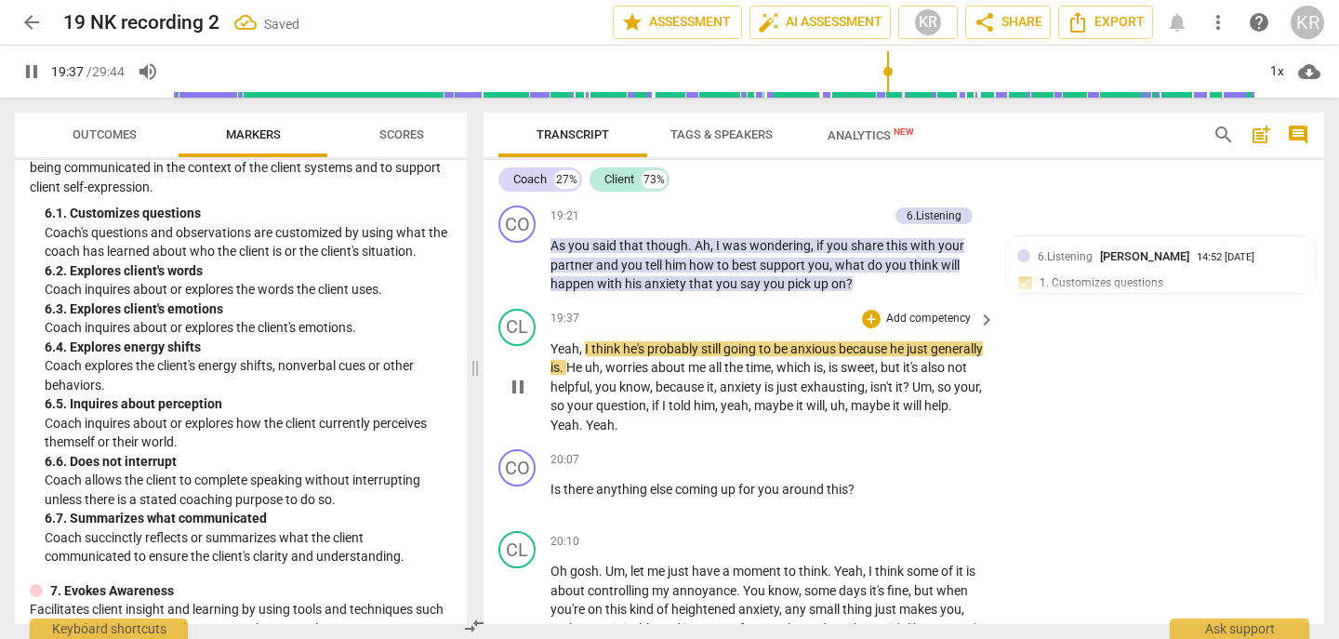
scroll to position [5946, 0]
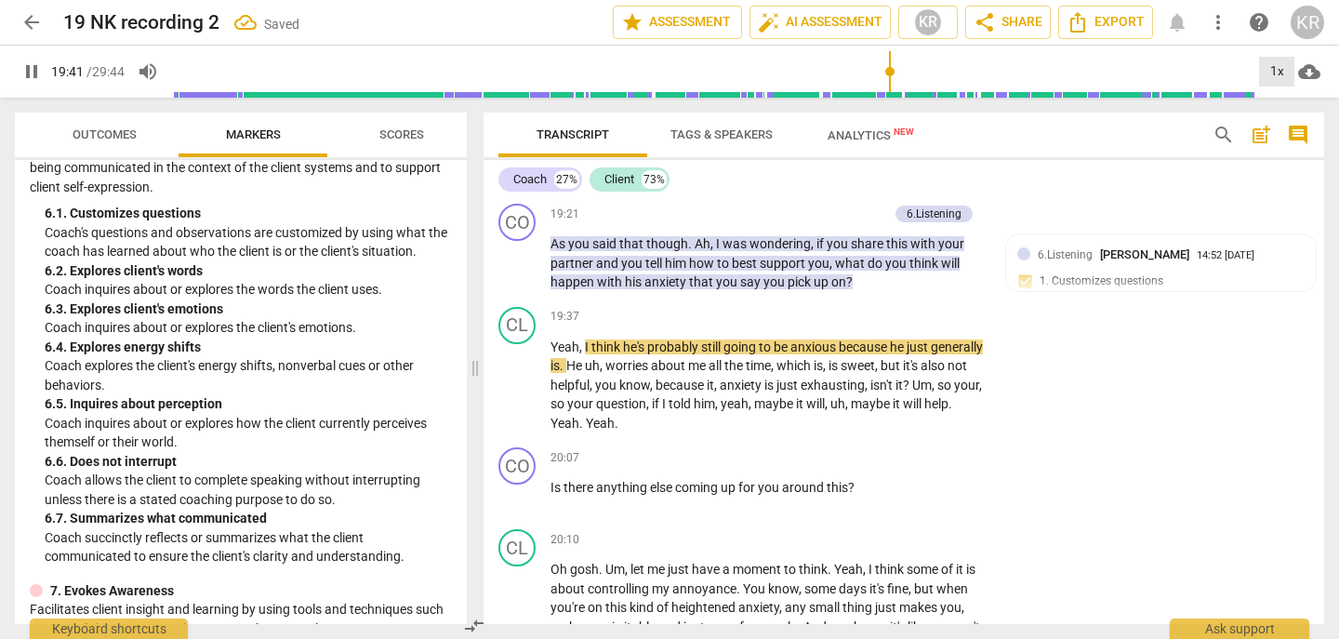
click at [1269, 81] on div "1x" at bounding box center [1276, 72] width 35 height 30
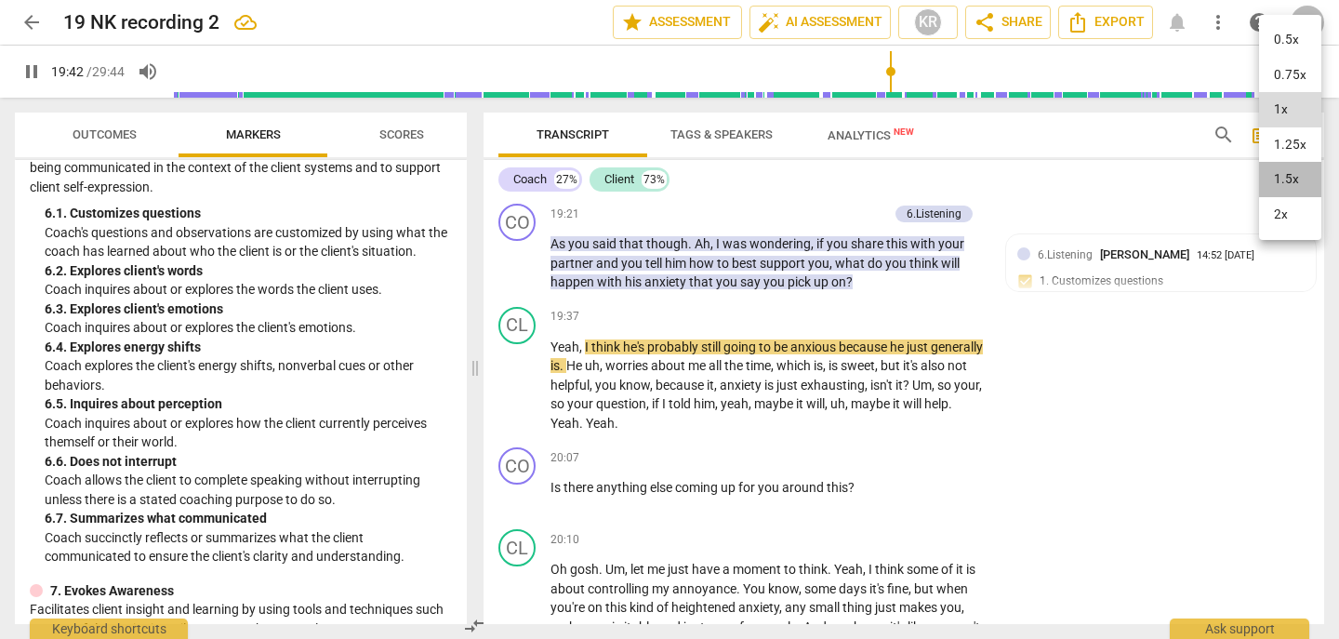
click at [1288, 177] on li "1.5x" at bounding box center [1290, 179] width 62 height 35
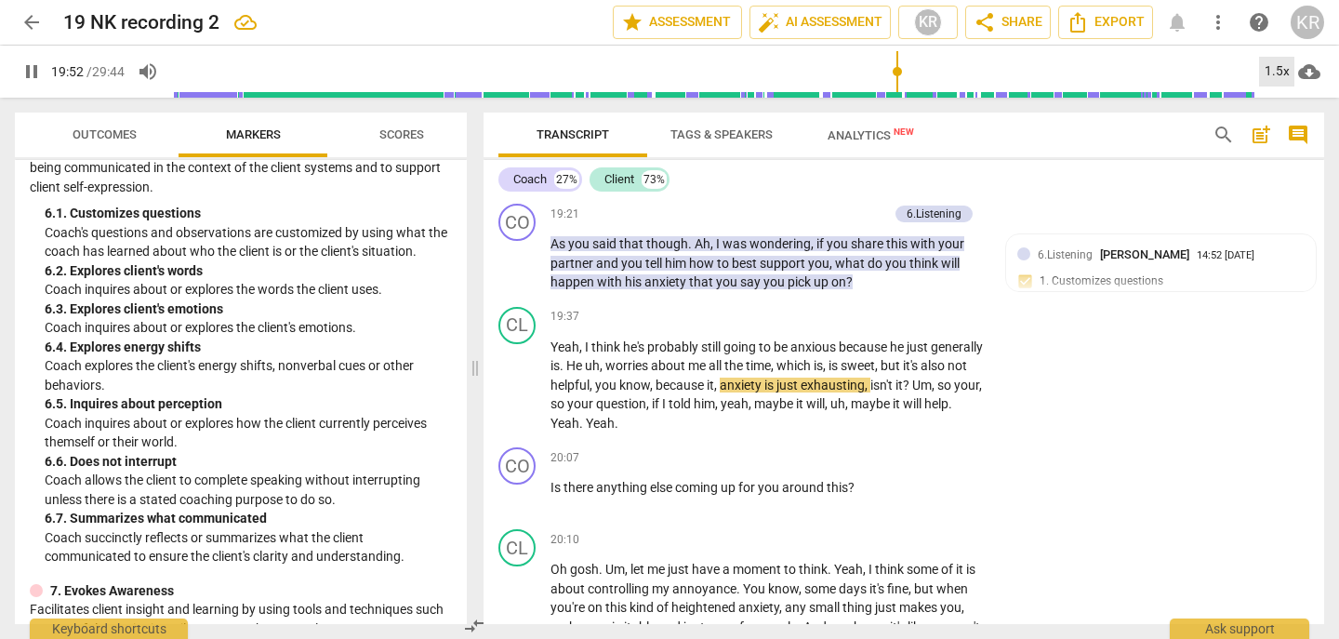
click at [1280, 73] on div "1.5x" at bounding box center [1276, 72] width 35 height 30
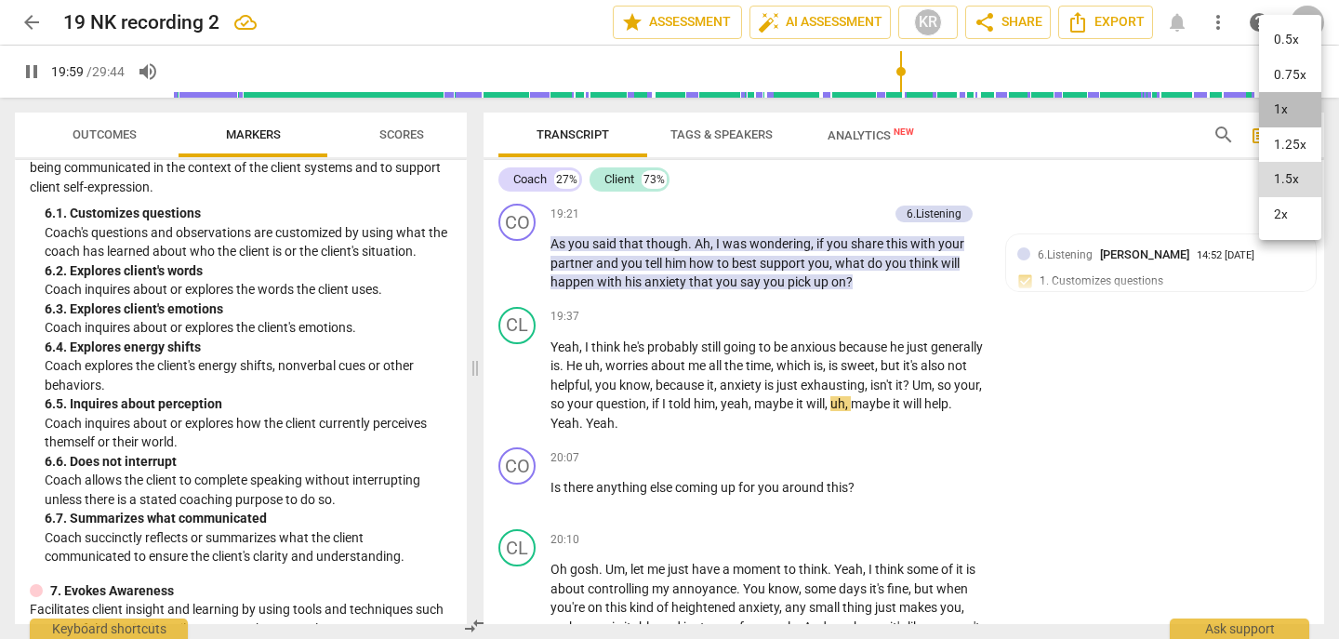
click at [1278, 106] on li "1x" at bounding box center [1290, 109] width 62 height 35
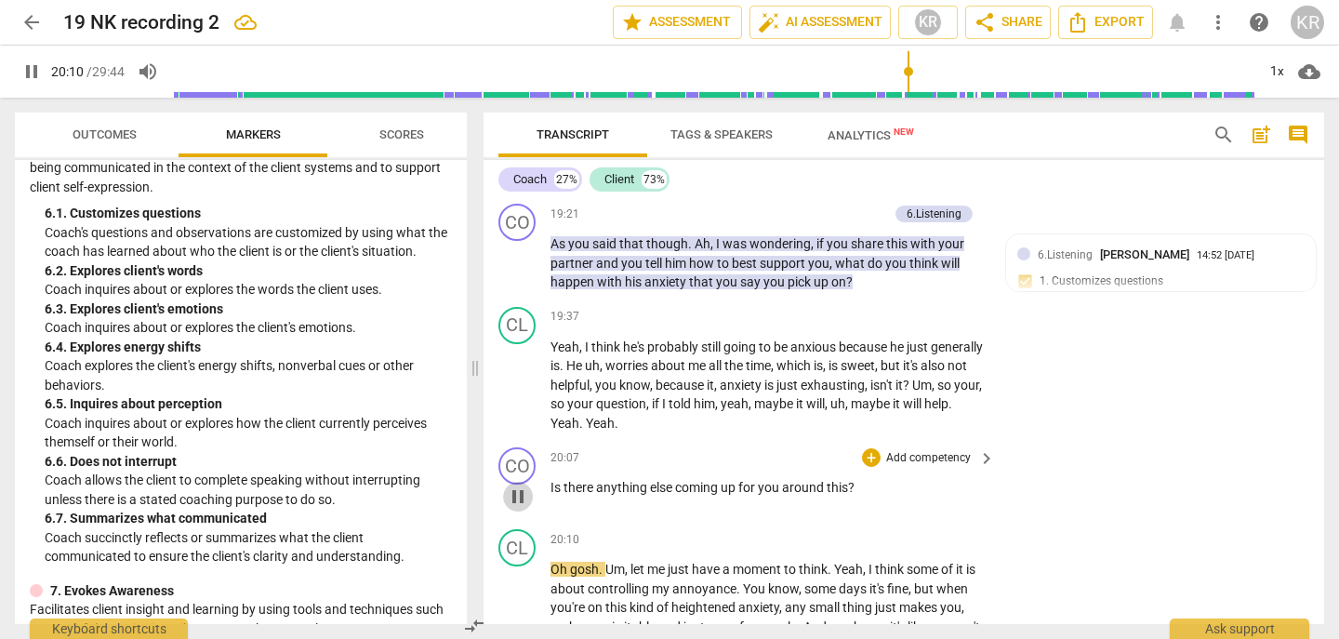
click at [514, 508] on span "pause" at bounding box center [518, 497] width 22 height 22
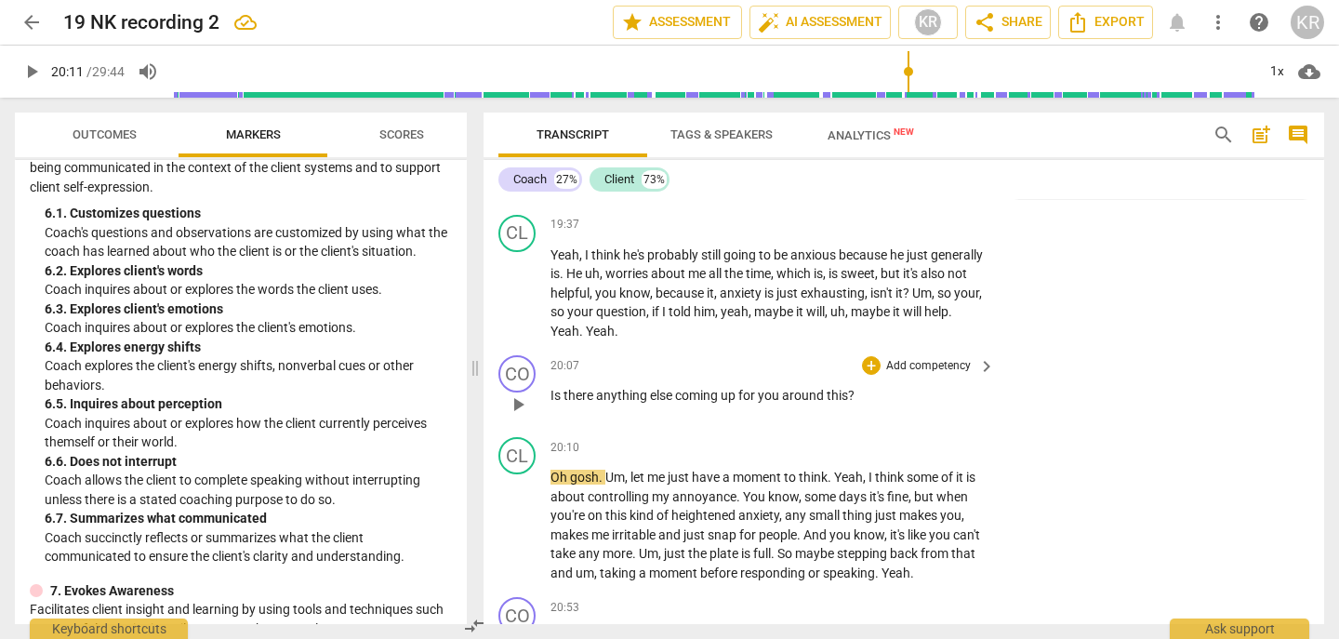
scroll to position [6039, 0]
click at [929, 374] on p "Add competency" at bounding box center [929, 365] width 88 height 17
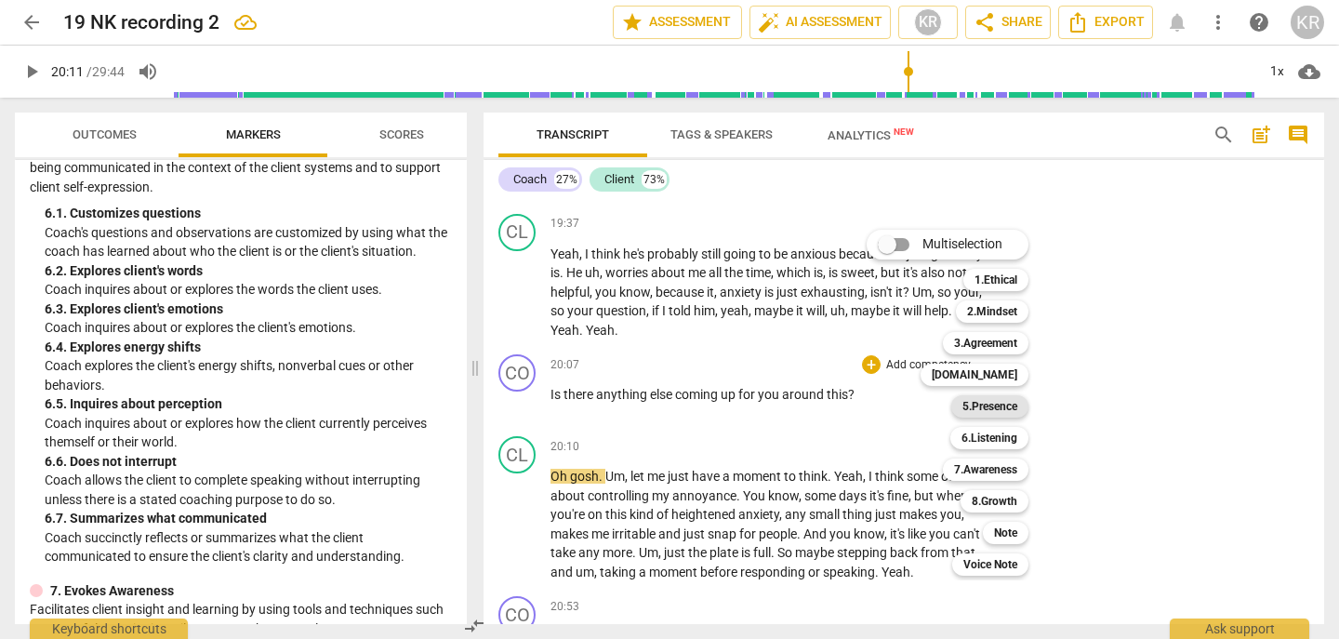
click at [997, 403] on b "5.Presence" at bounding box center [990, 406] width 55 height 22
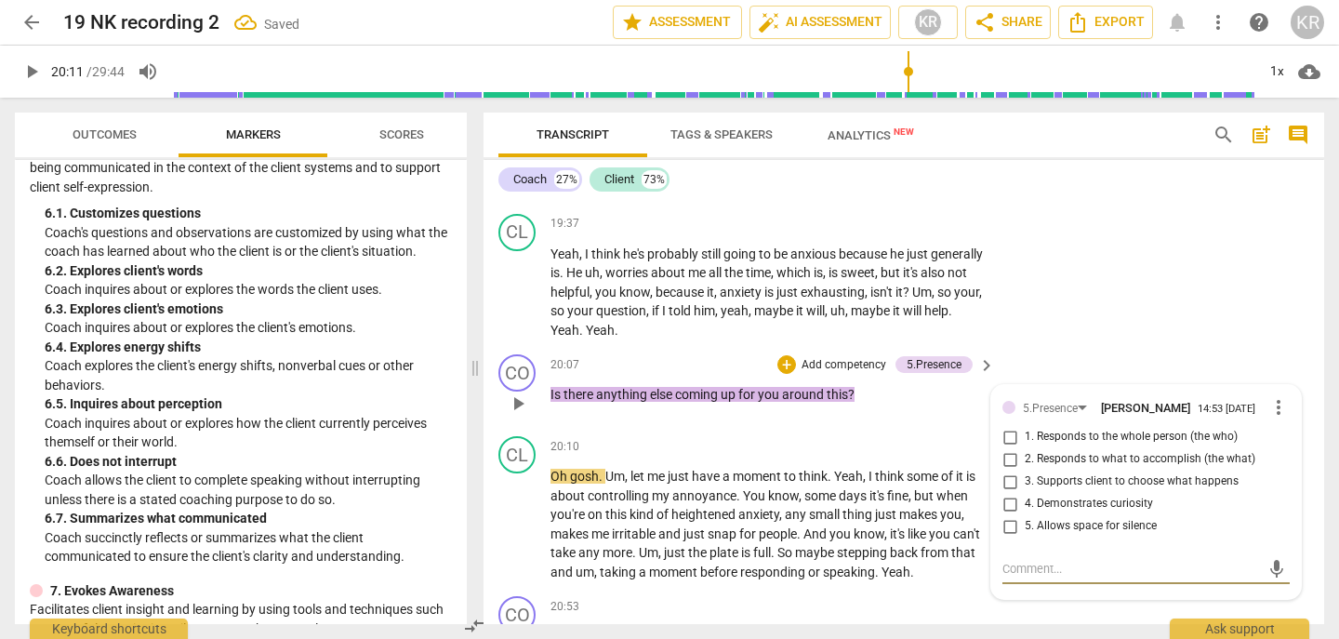
click at [1067, 513] on span "4. Demonstrates curiosity" at bounding box center [1089, 504] width 128 height 17
click at [1025, 515] on input "4. Demonstrates curiosity" at bounding box center [1010, 504] width 30 height 22
click at [838, 374] on p "Add competency" at bounding box center [844, 365] width 88 height 17
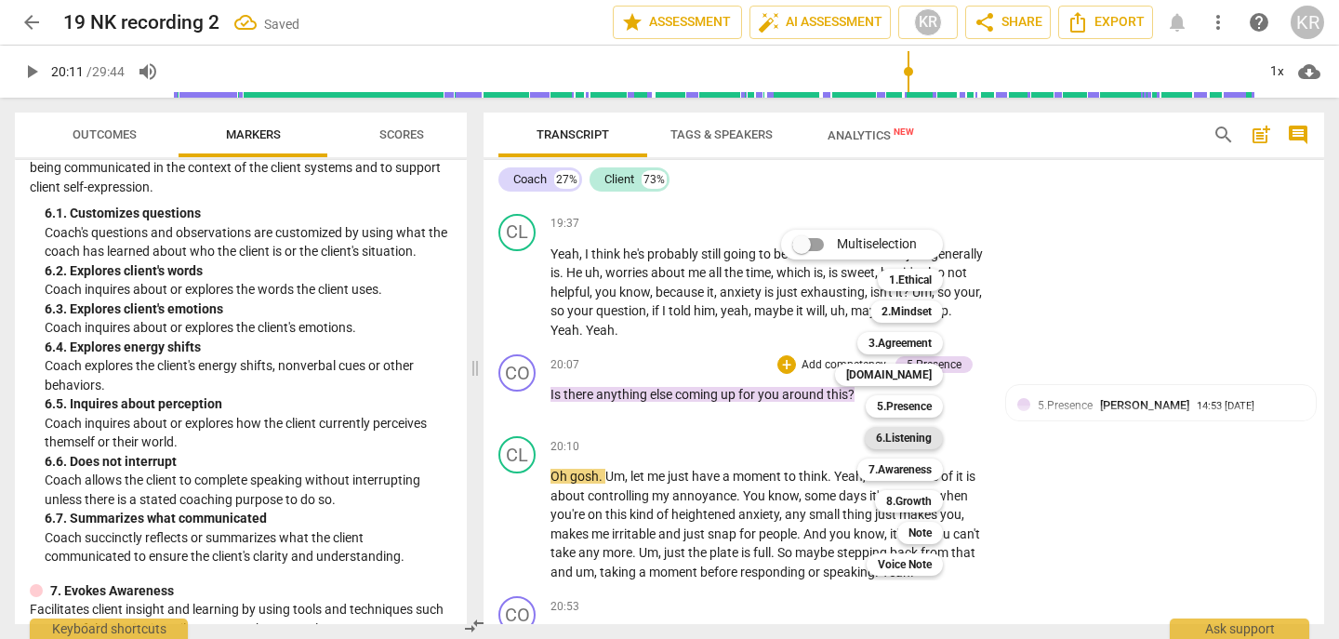
click at [911, 436] on b "6.Listening" at bounding box center [904, 438] width 56 height 22
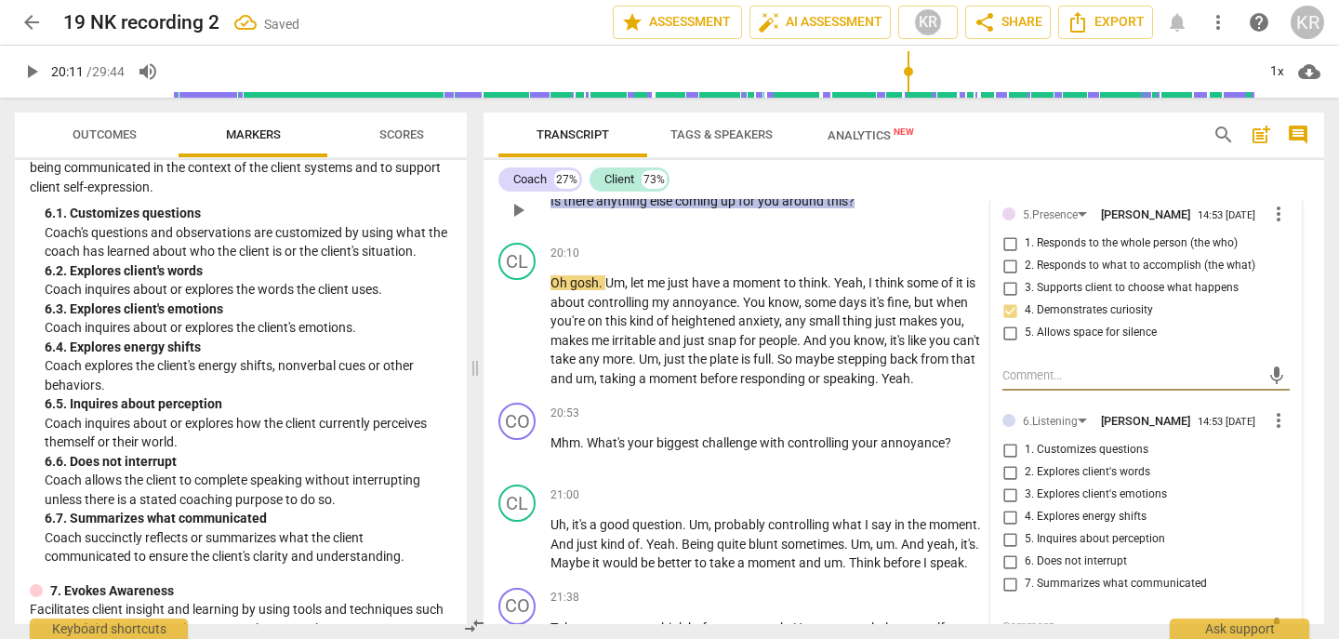
scroll to position [6231, 0]
click at [1041, 504] on span "3. Explores client's emotions" at bounding box center [1096, 495] width 142 height 17
click at [1025, 507] on input "3. Explores client's emotions" at bounding box center [1010, 496] width 30 height 22
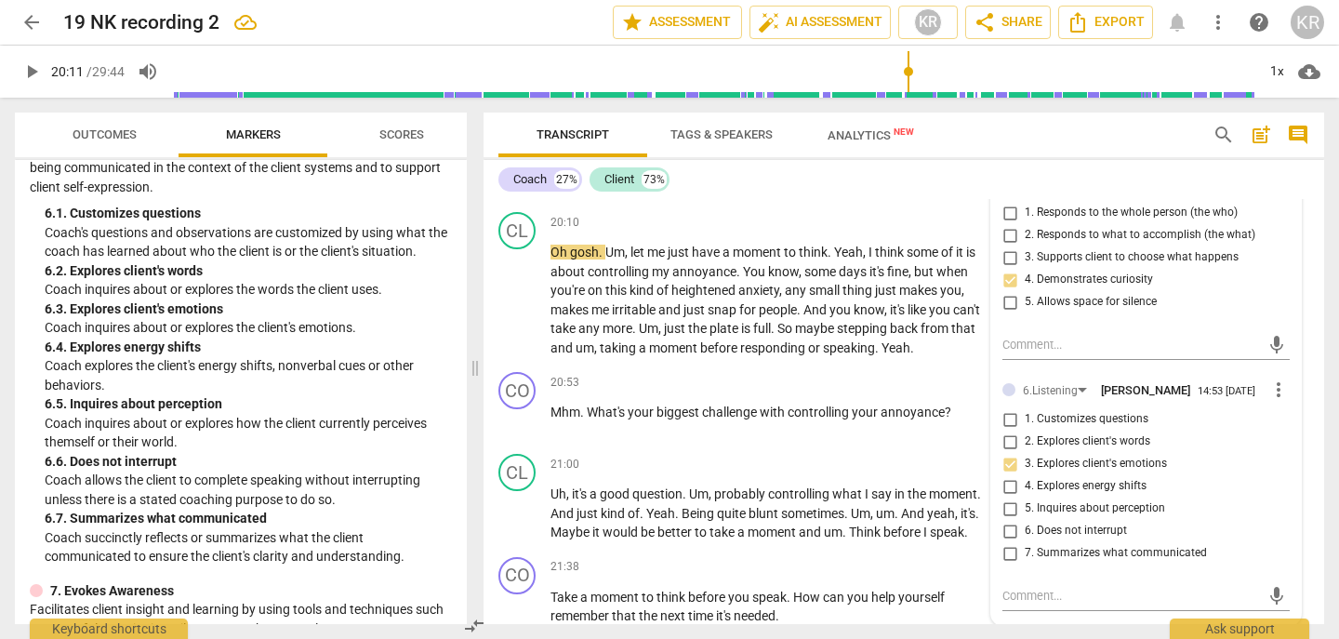
scroll to position [6265, 0]
click at [1006, 473] on input "3. Explores client's emotions" at bounding box center [1010, 462] width 30 height 22
click at [1003, 518] on input "5. Inquires about perception" at bounding box center [1010, 507] width 30 height 22
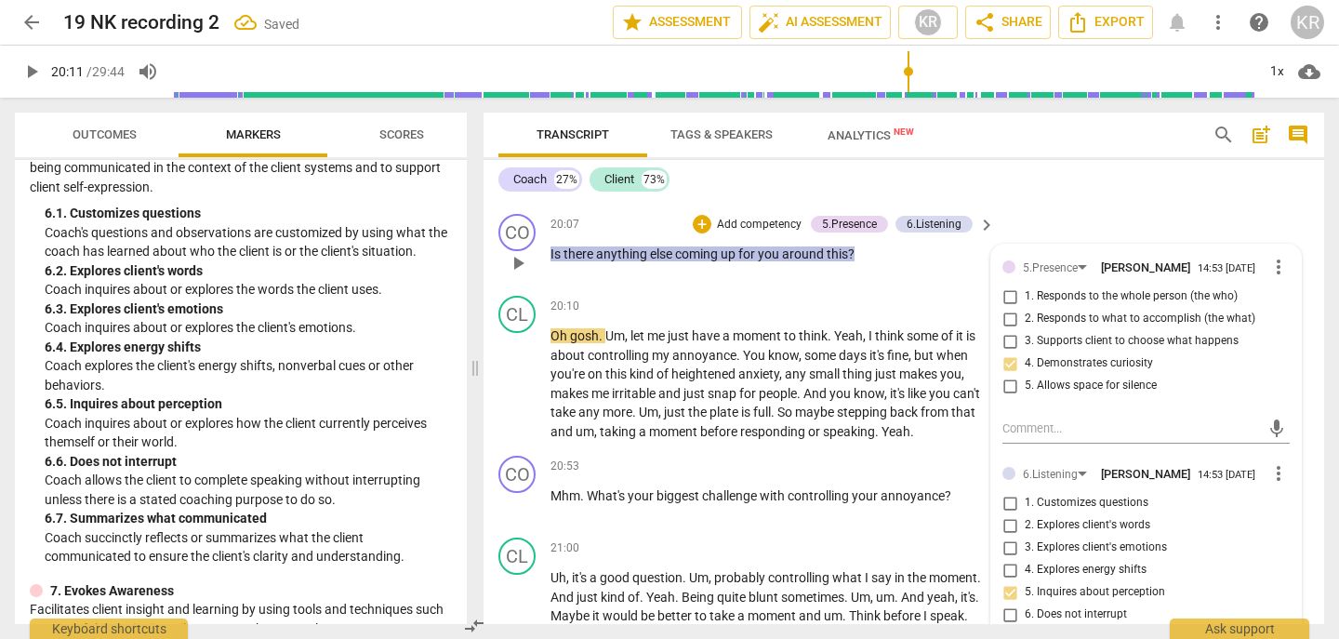
scroll to position [6169, 0]
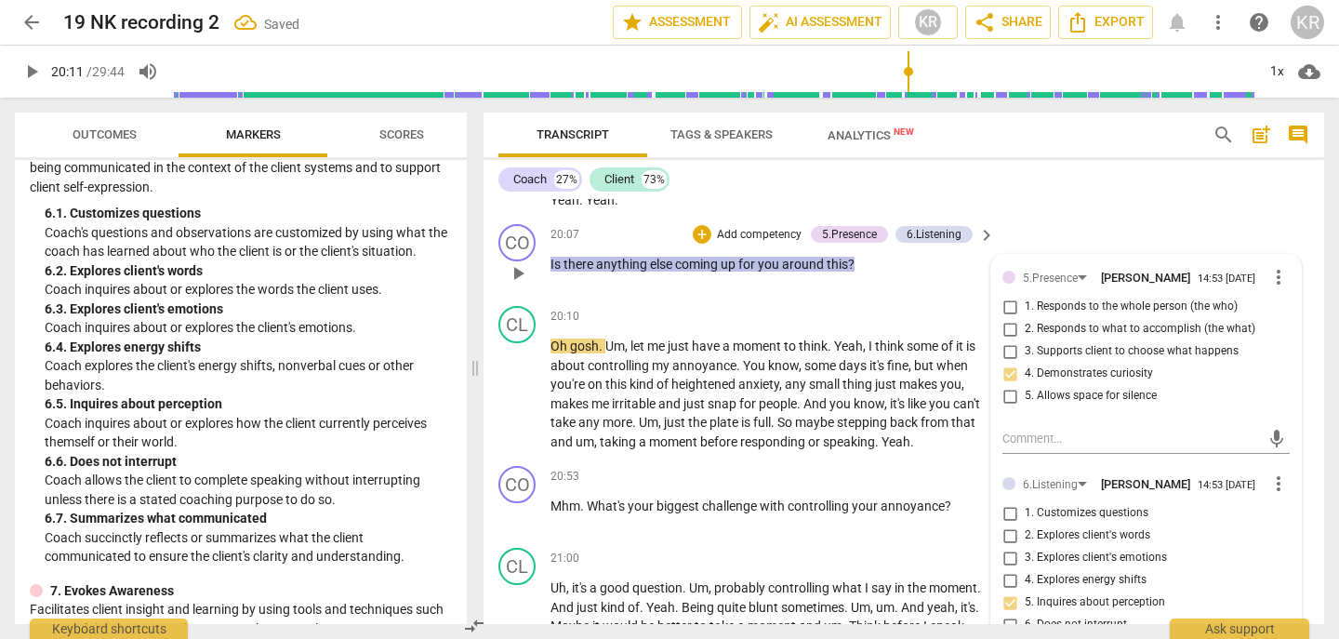
click at [764, 244] on p "Add competency" at bounding box center [759, 235] width 88 height 17
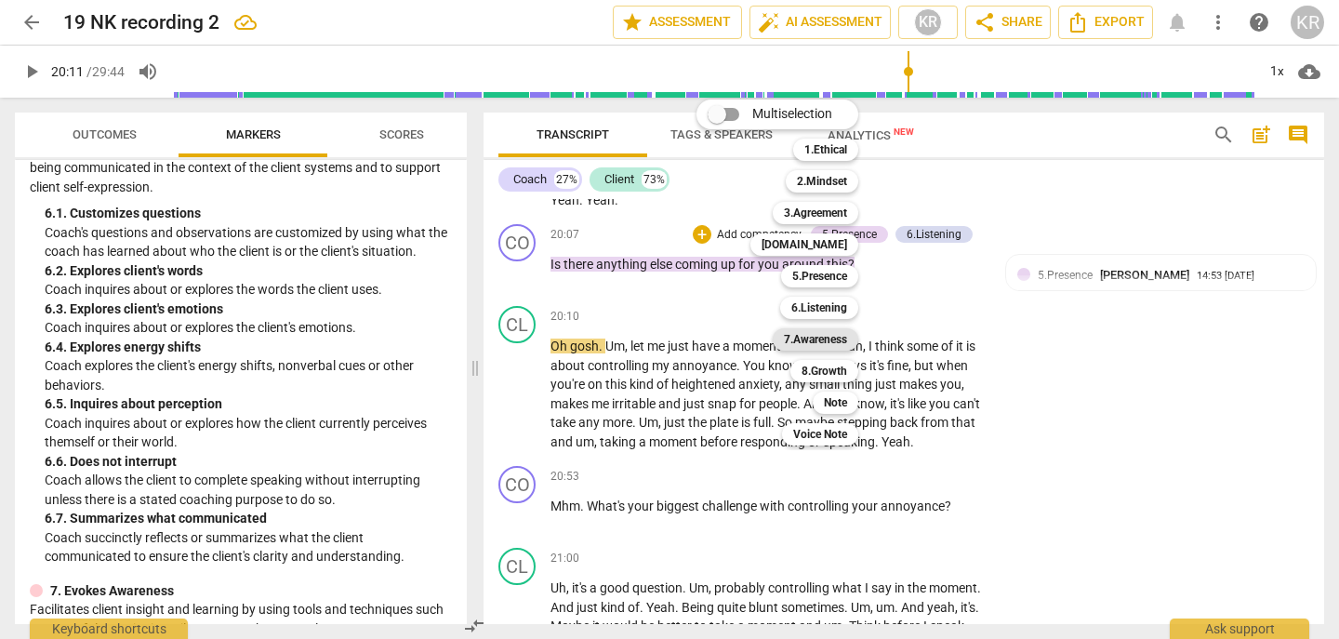
click at [829, 340] on b "7.Awareness" at bounding box center [815, 339] width 63 height 22
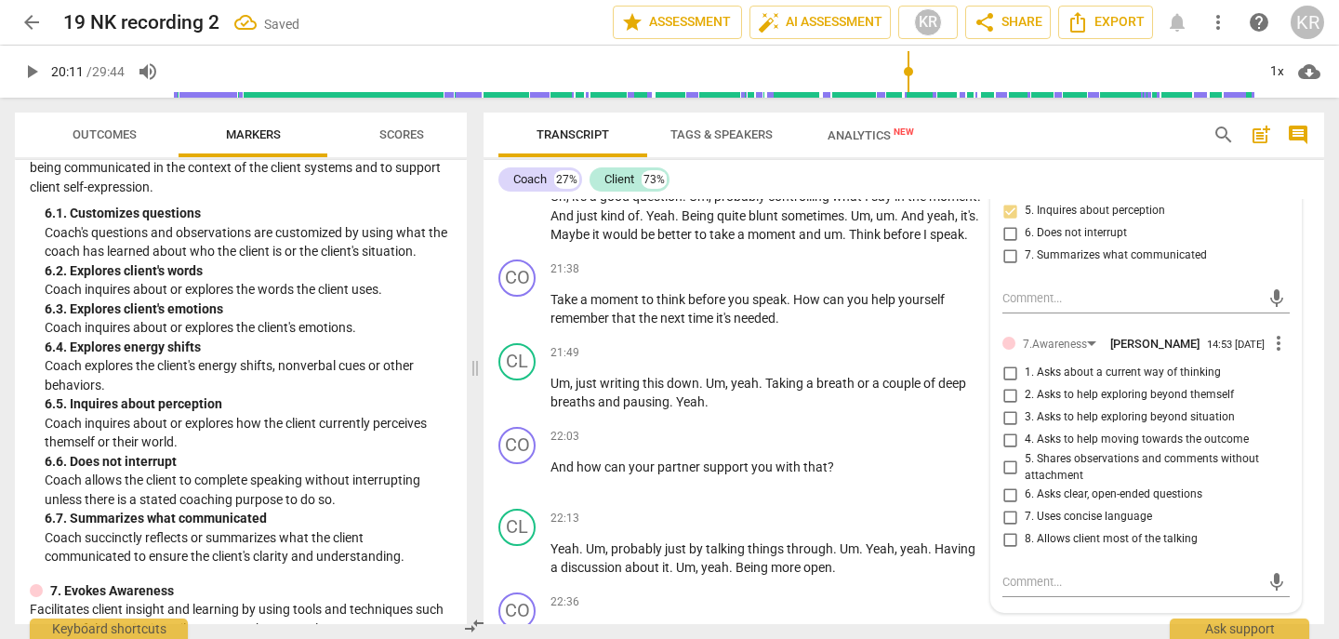
scroll to position [6561, 0]
click at [1061, 380] on span "1. Asks about a current way of thinking" at bounding box center [1123, 372] width 196 height 17
click at [1025, 383] on input "1. Asks about a current way of thinking" at bounding box center [1010, 372] width 30 height 22
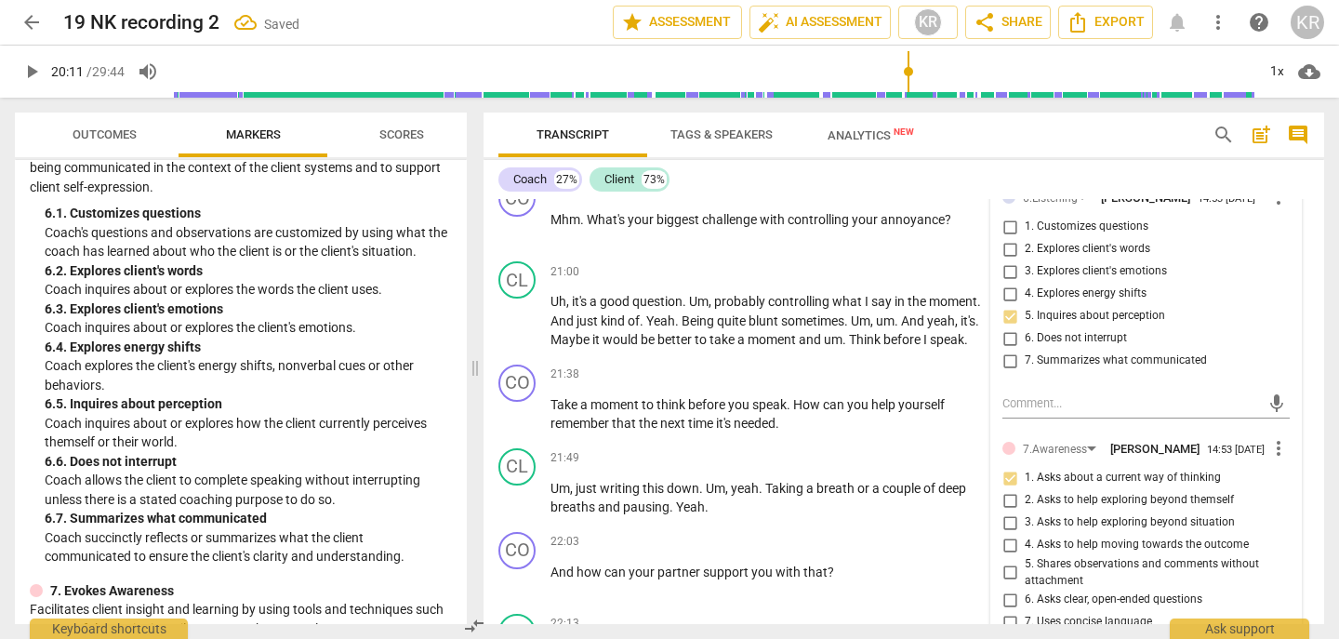
scroll to position [6433, 0]
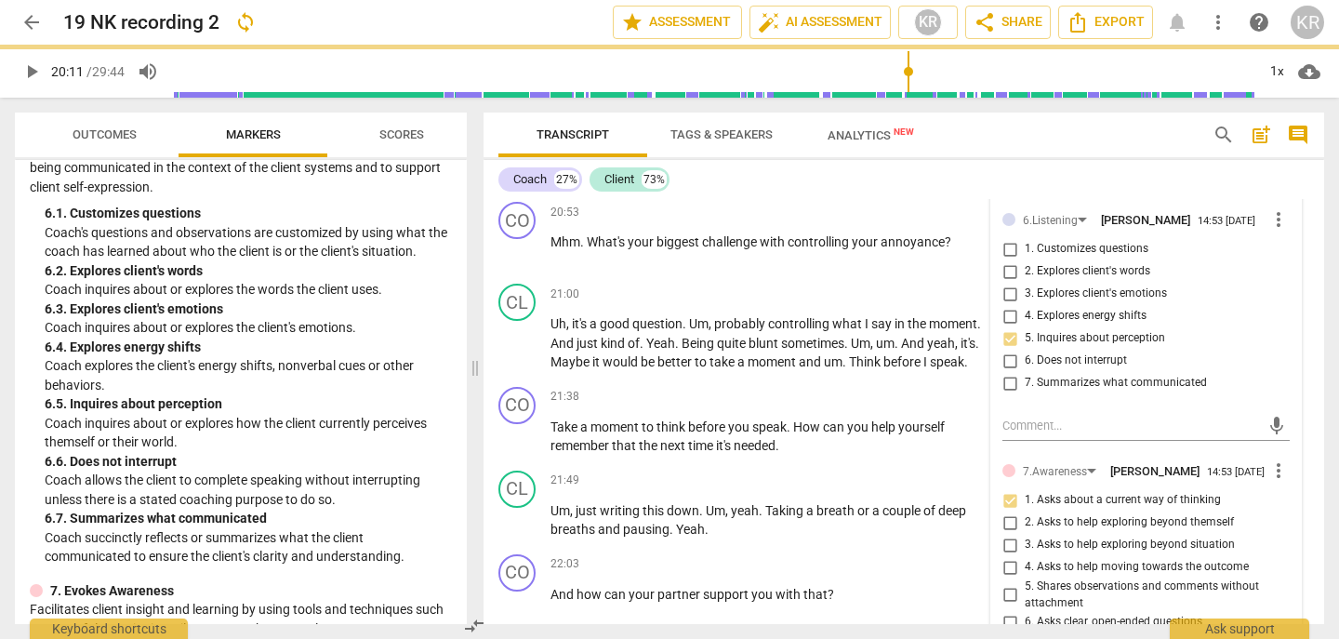
click at [1268, 231] on span "more_vert" at bounding box center [1279, 219] width 22 height 22
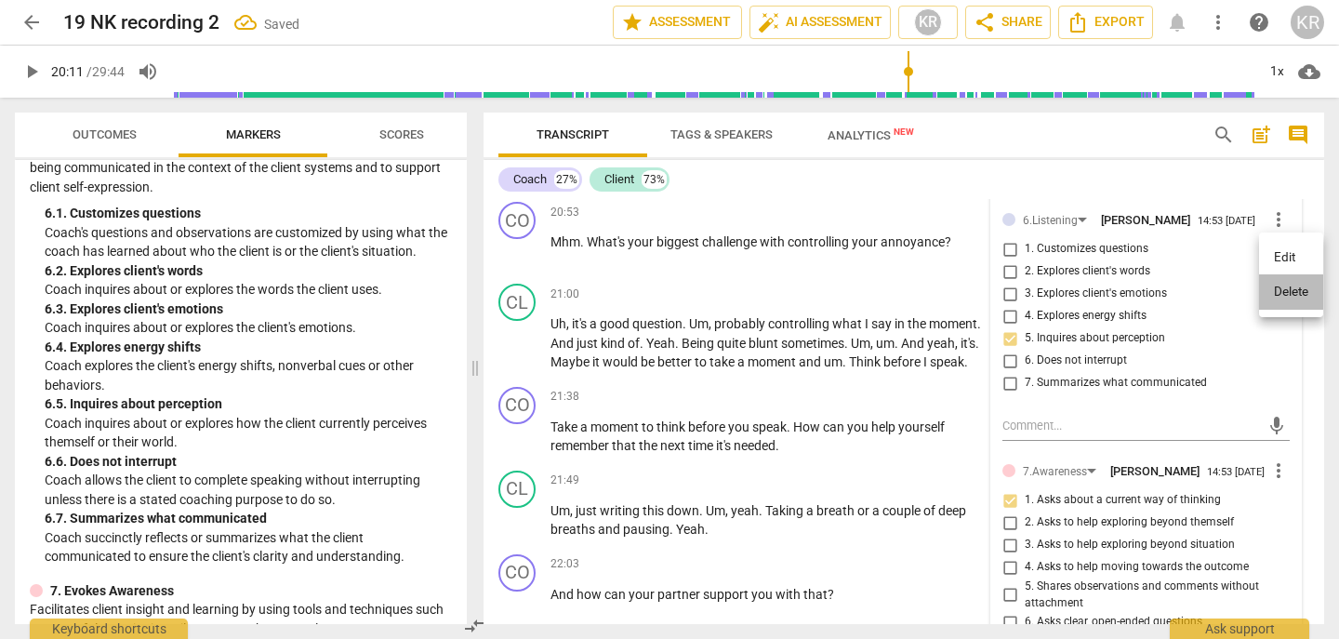
click at [1284, 300] on li "Delete" at bounding box center [1291, 291] width 64 height 35
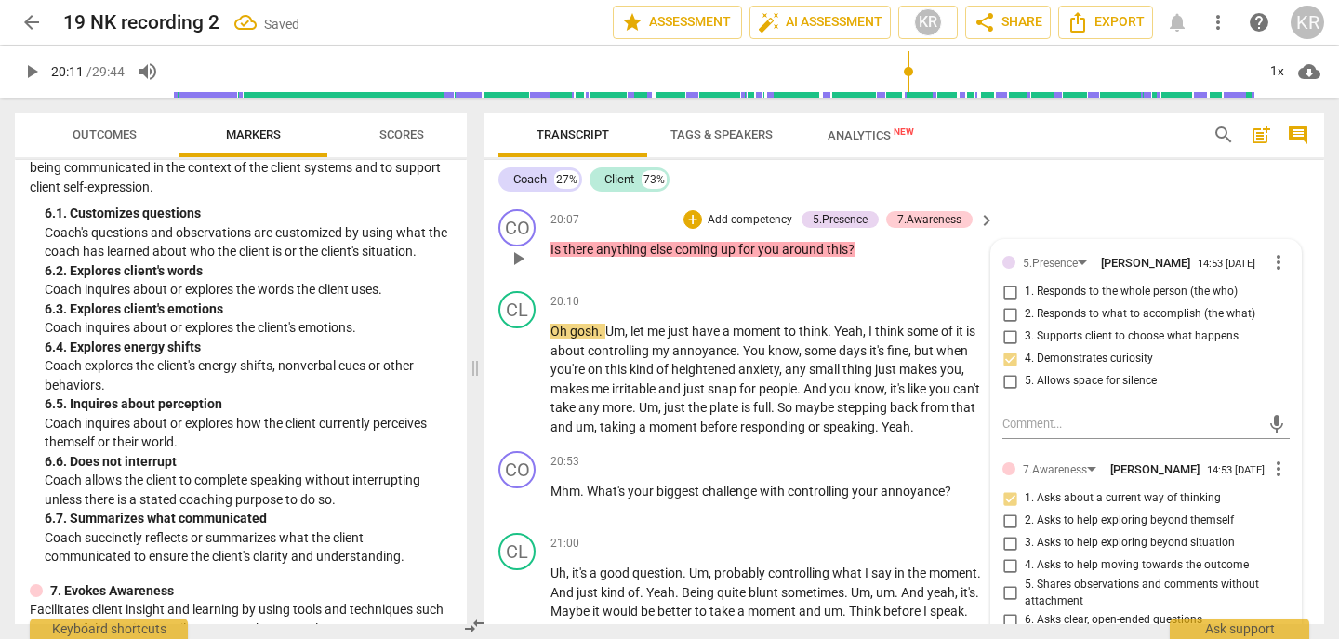
scroll to position [6168, 0]
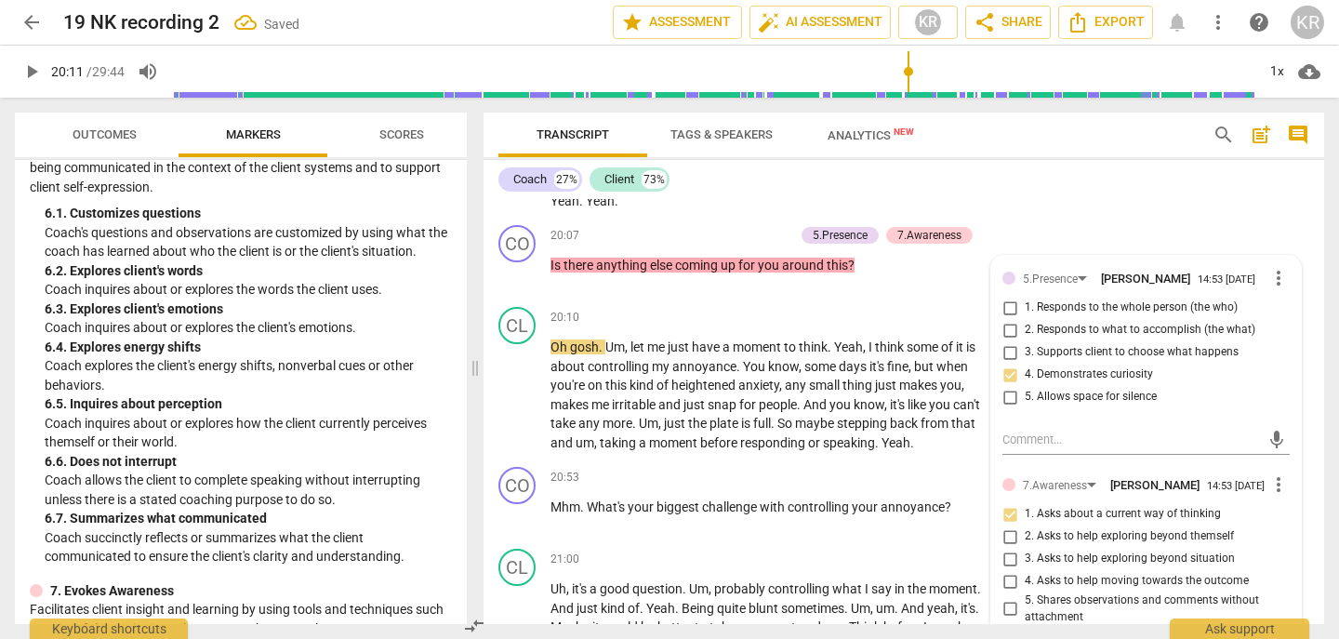
click at [26, 76] on span "play_arrow" at bounding box center [31, 71] width 22 height 22
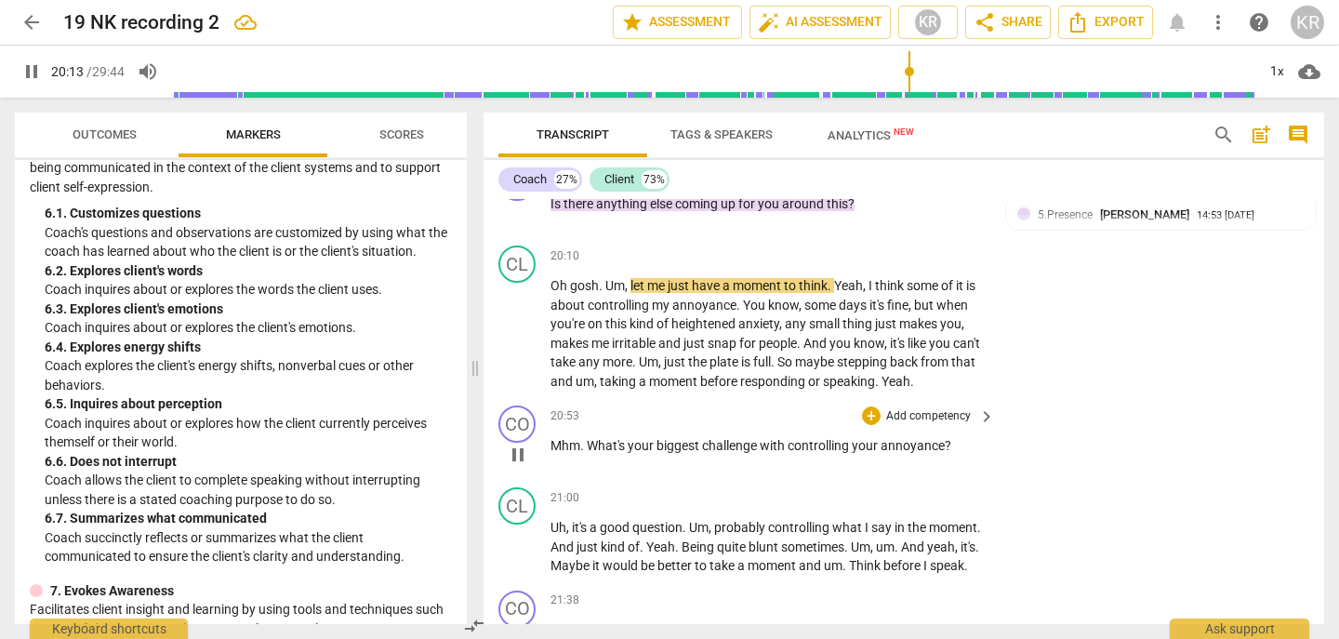
scroll to position [6233, 0]
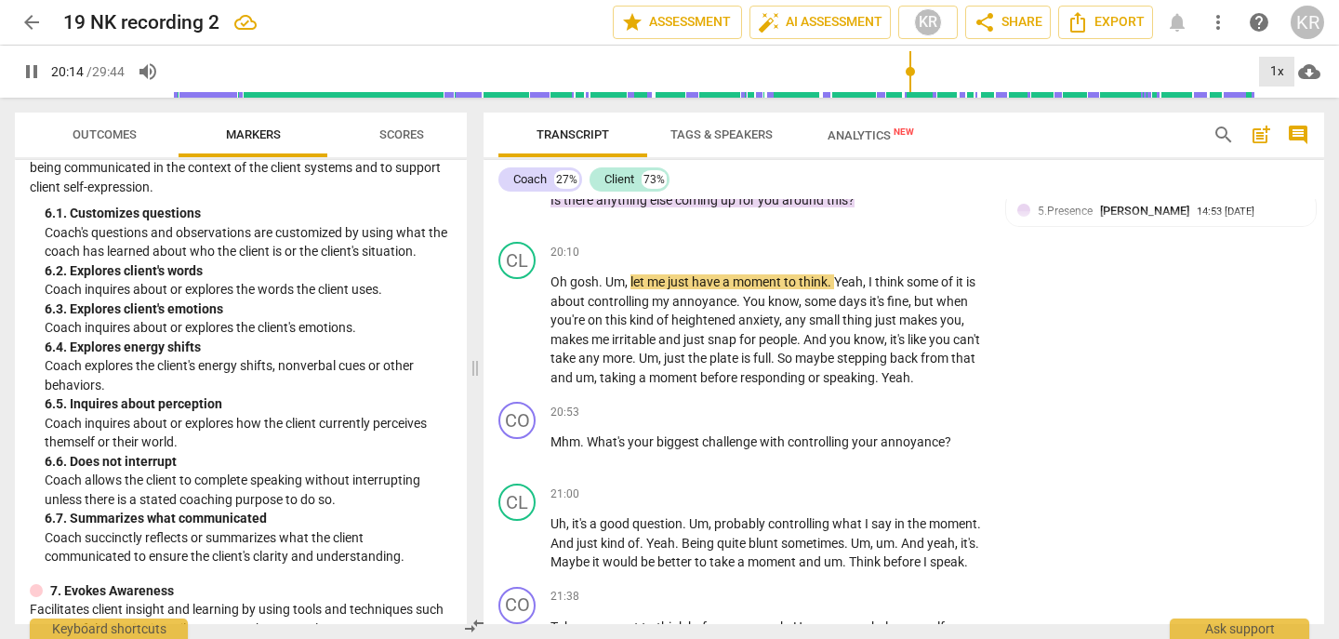
click at [1272, 79] on div "1x" at bounding box center [1276, 72] width 35 height 30
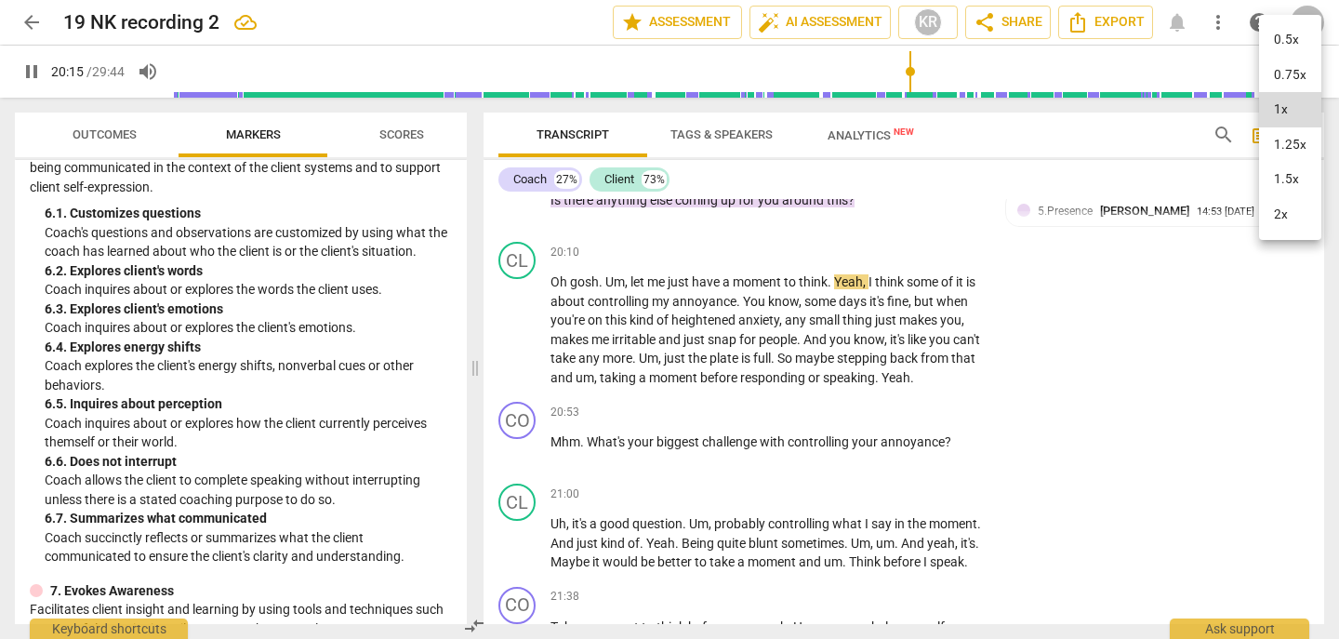
click at [1278, 214] on li "2x" at bounding box center [1290, 214] width 62 height 35
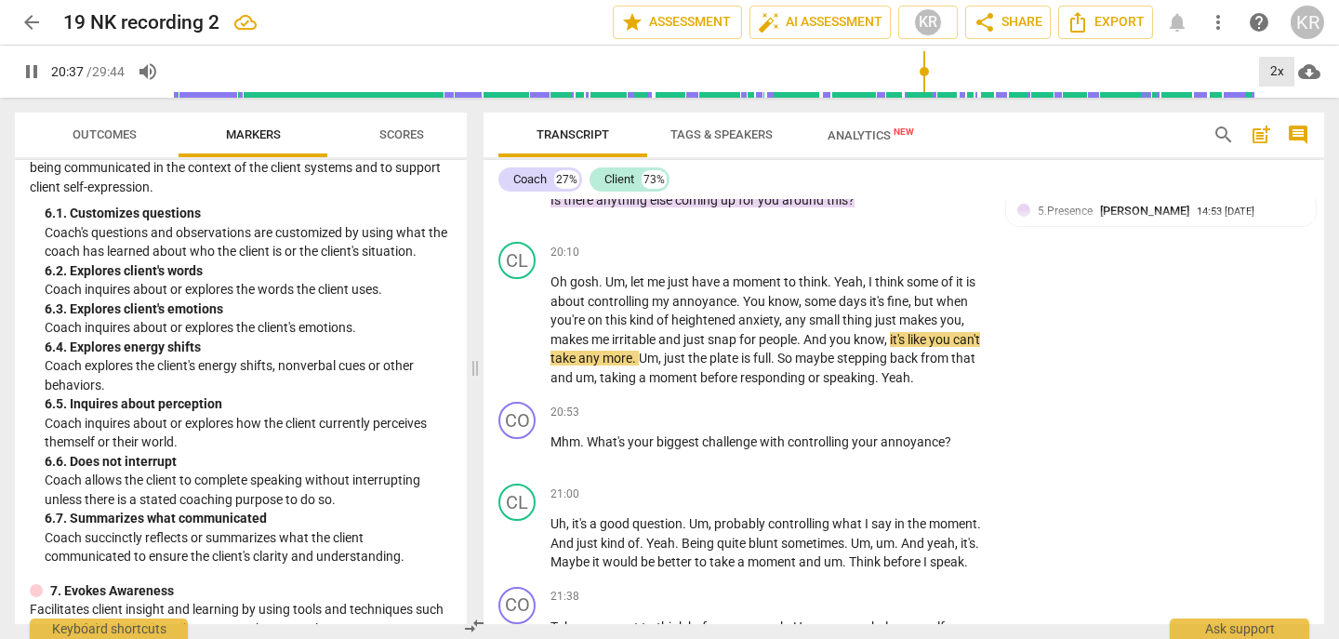
click at [1278, 68] on div "2x" at bounding box center [1276, 72] width 35 height 30
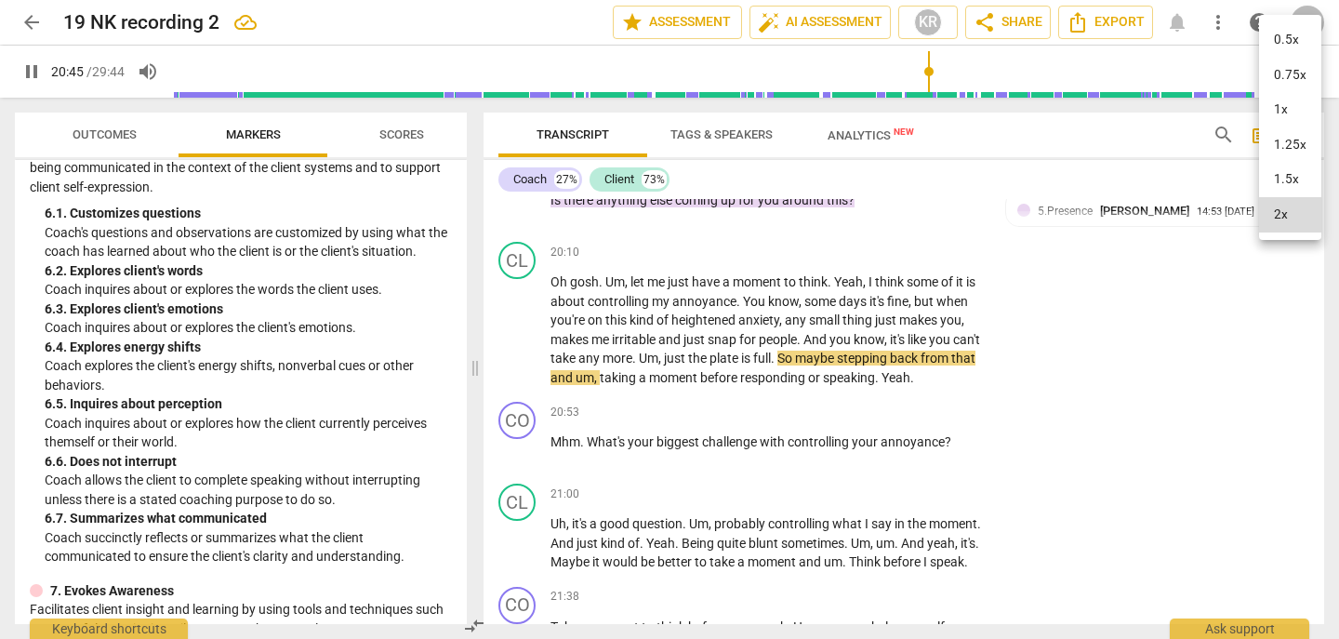
click at [1272, 113] on li "1x" at bounding box center [1290, 109] width 62 height 35
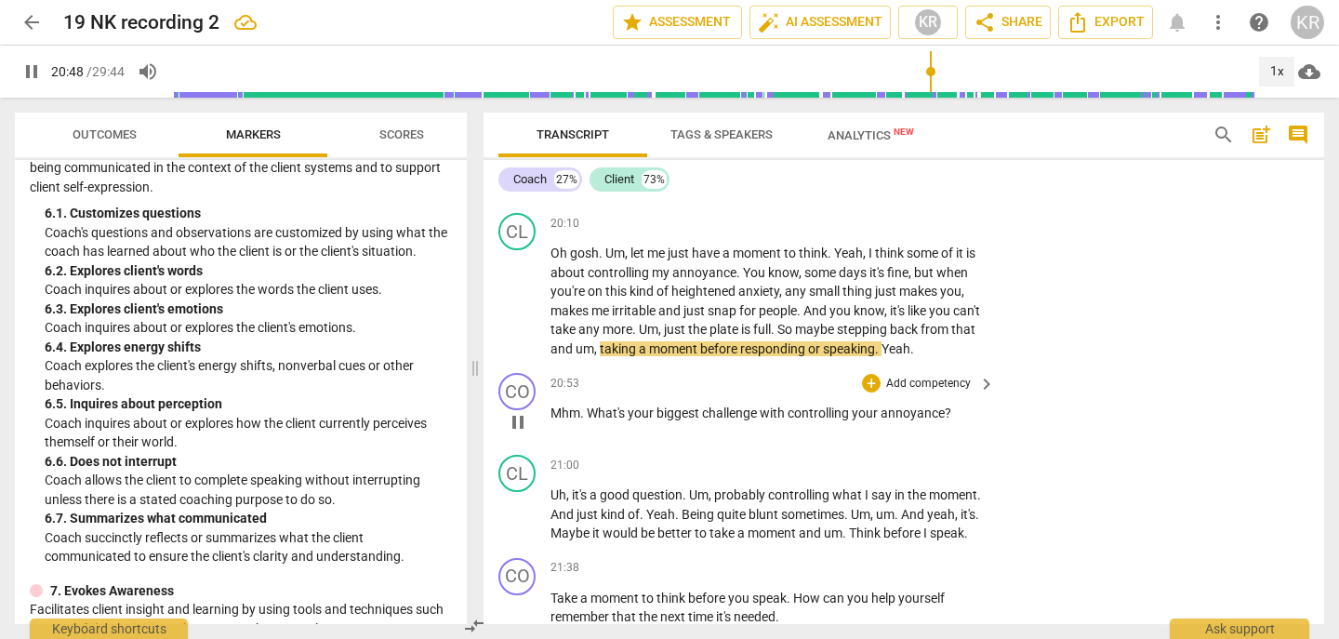
scroll to position [6281, 0]
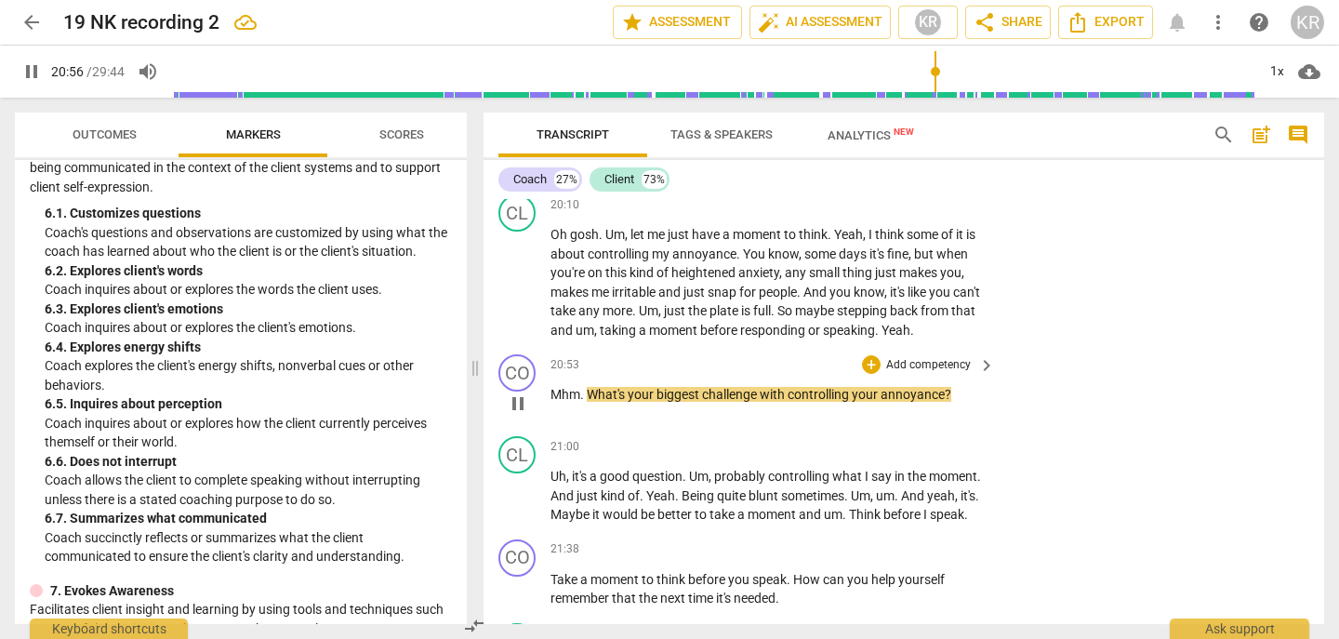
click at [515, 415] on span "pause" at bounding box center [518, 404] width 22 height 22
click at [564, 402] on span "Mhm" at bounding box center [566, 394] width 30 height 15
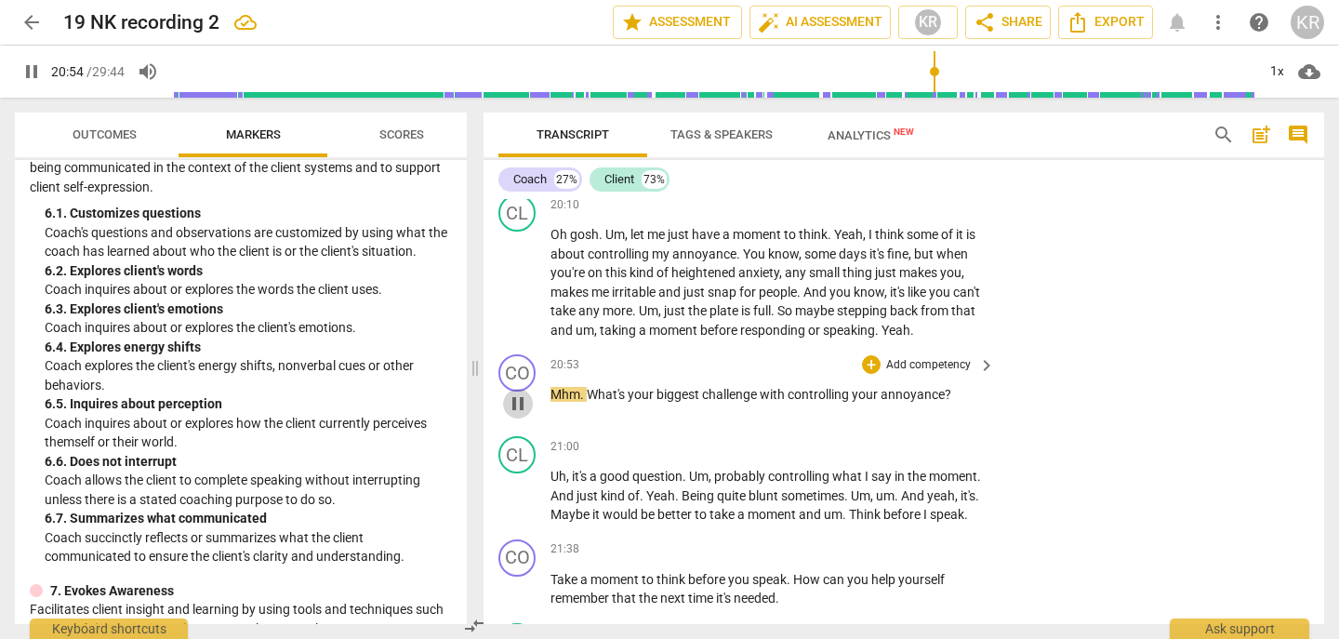
click at [516, 415] on span "pause" at bounding box center [518, 404] width 22 height 22
drag, startPoint x: 542, startPoint y: 432, endPoint x: 580, endPoint y: 437, distance: 37.6
click at [580, 429] on div "CO play_arrow pause 20:53 + Add competency keyboard_arrow_right Mhm . What's yo…" at bounding box center [904, 388] width 841 height 82
drag, startPoint x: 580, startPoint y: 435, endPoint x: 540, endPoint y: 436, distance: 40.0
click at [540, 429] on div "CO play_arrow pause 20:53 + Add competency keyboard_arrow_right Mhm . What's yo…" at bounding box center [904, 388] width 841 height 82
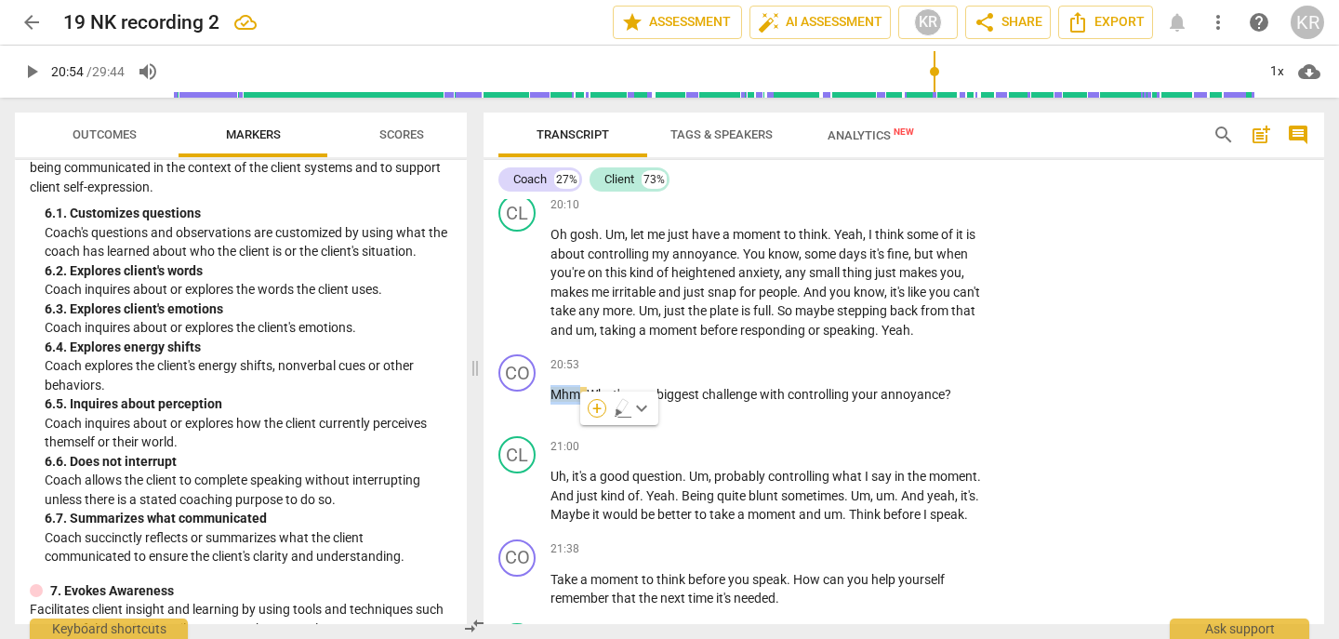
click at [593, 416] on div "+" at bounding box center [597, 408] width 19 height 19
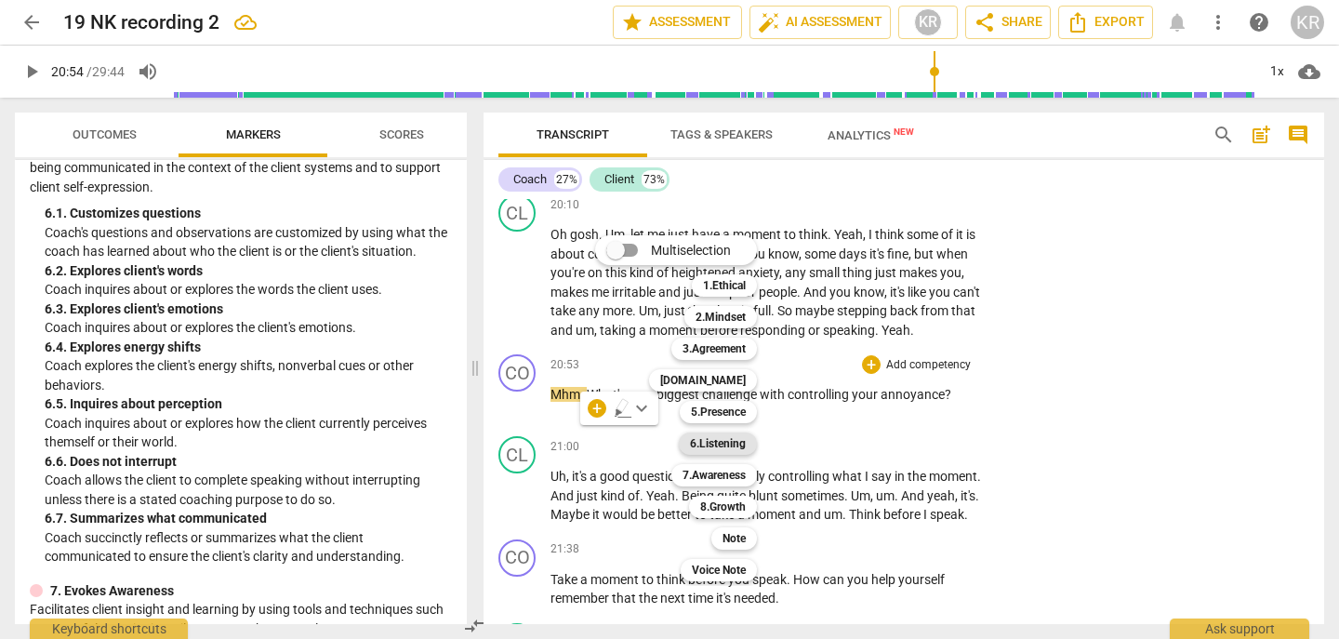
click at [721, 437] on b "6.Listening" at bounding box center [718, 444] width 56 height 22
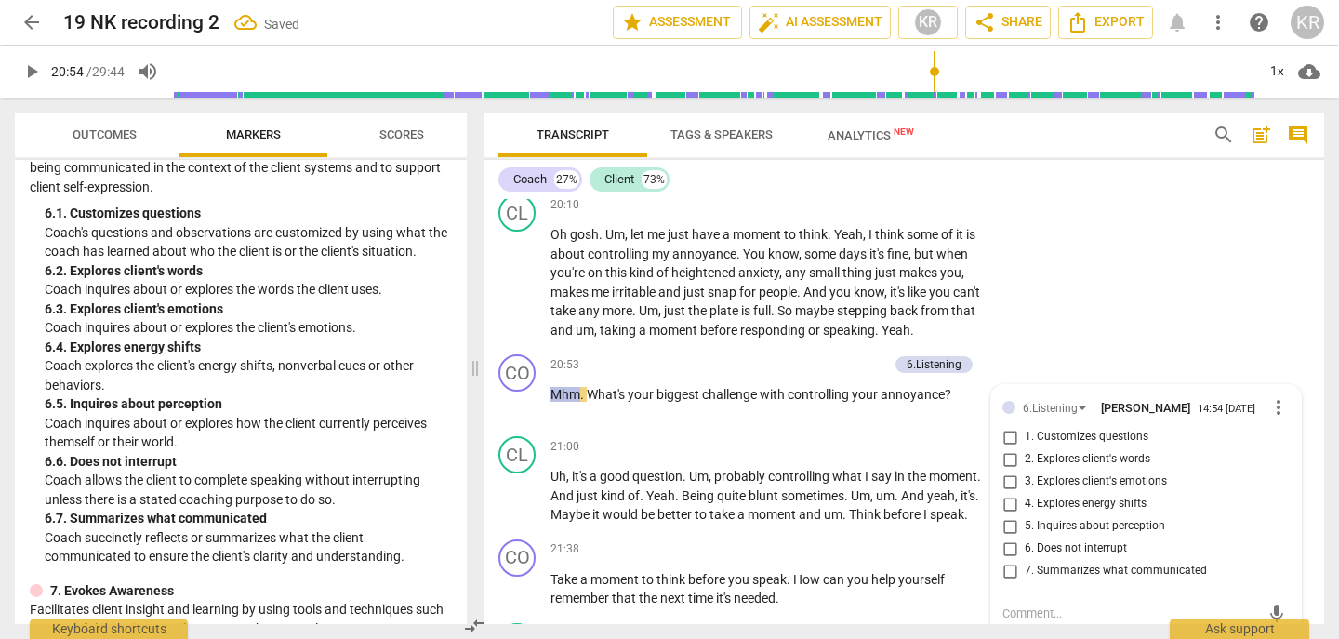
scroll to position [6521, 0]
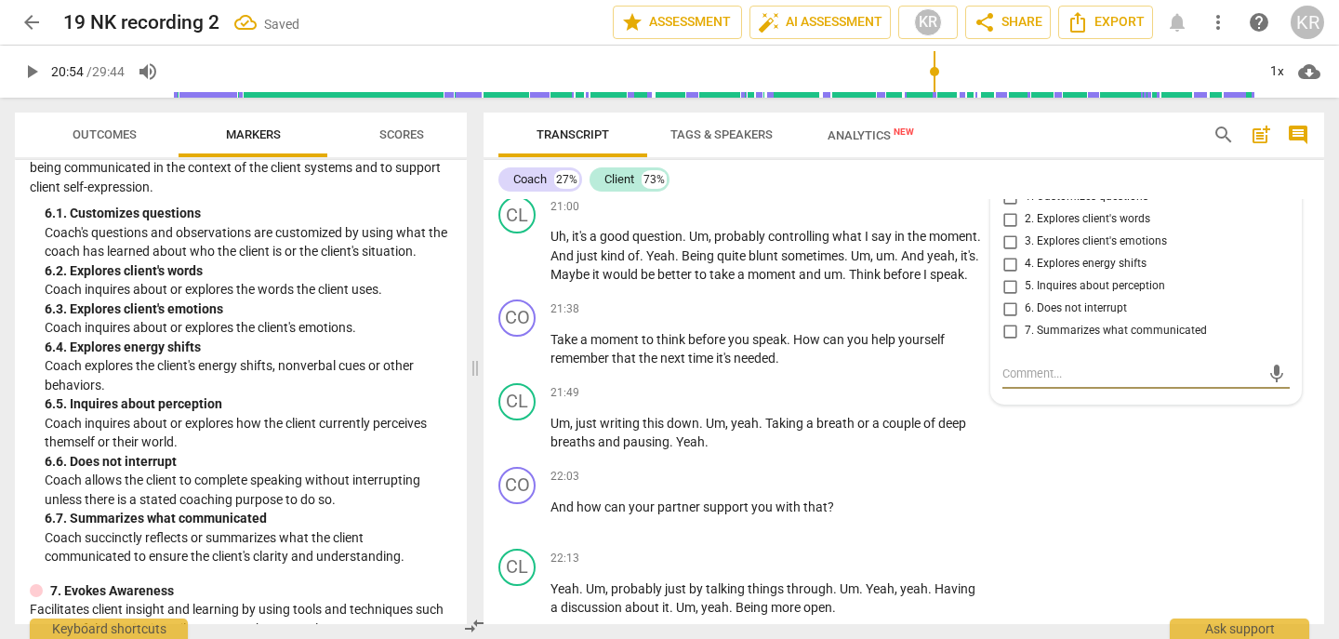
click at [1059, 178] on div "6.Listening" at bounding box center [1050, 169] width 55 height 18
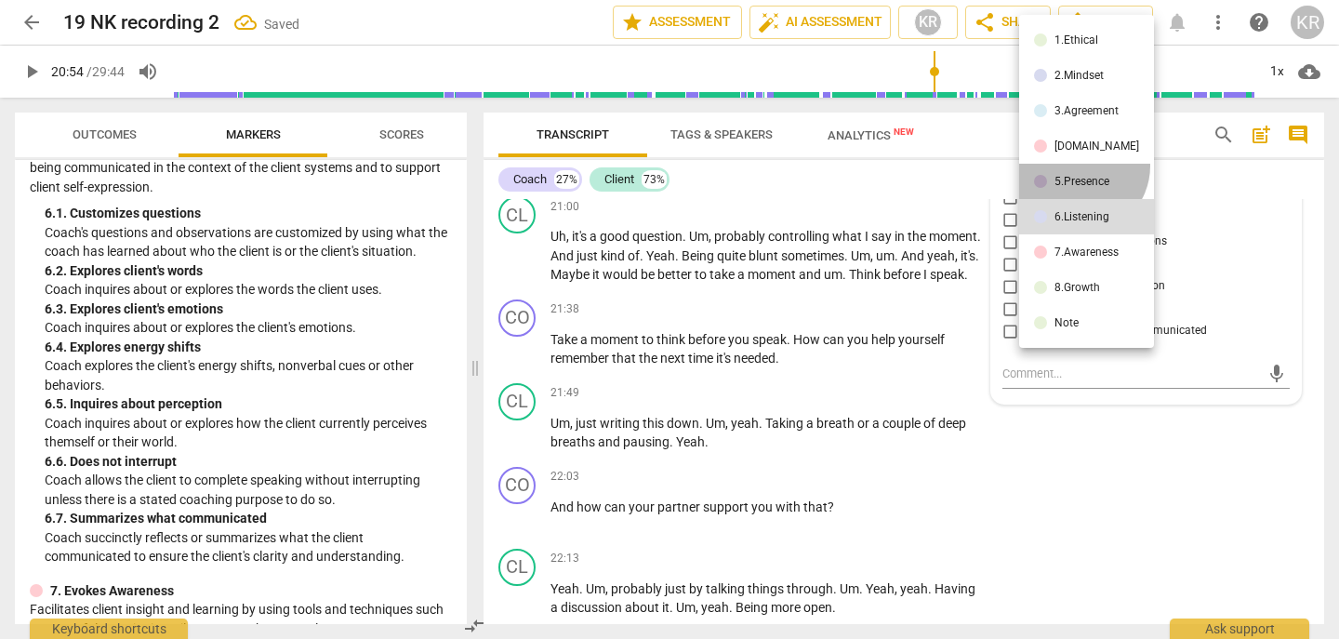
click at [1080, 166] on li "5.Presence" at bounding box center [1086, 181] width 135 height 35
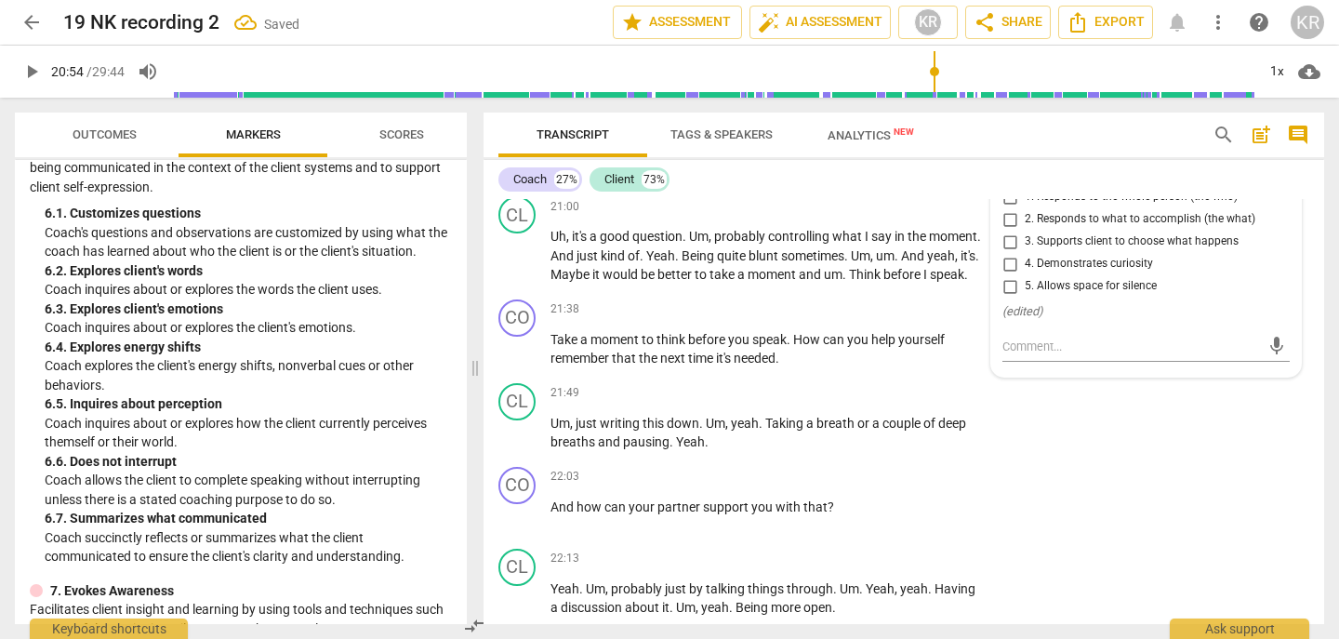
scroll to position [6520, 0]
click at [1066, 296] on span "5. Allows space for silence" at bounding box center [1091, 287] width 132 height 17
click at [1025, 299] on input "5. Allows space for silence" at bounding box center [1010, 287] width 30 height 22
click at [1066, 296] on span "5. Allows space for silence" at bounding box center [1091, 287] width 132 height 17
click at [1025, 299] on input "5. Allows space for silence" at bounding box center [1010, 287] width 30 height 22
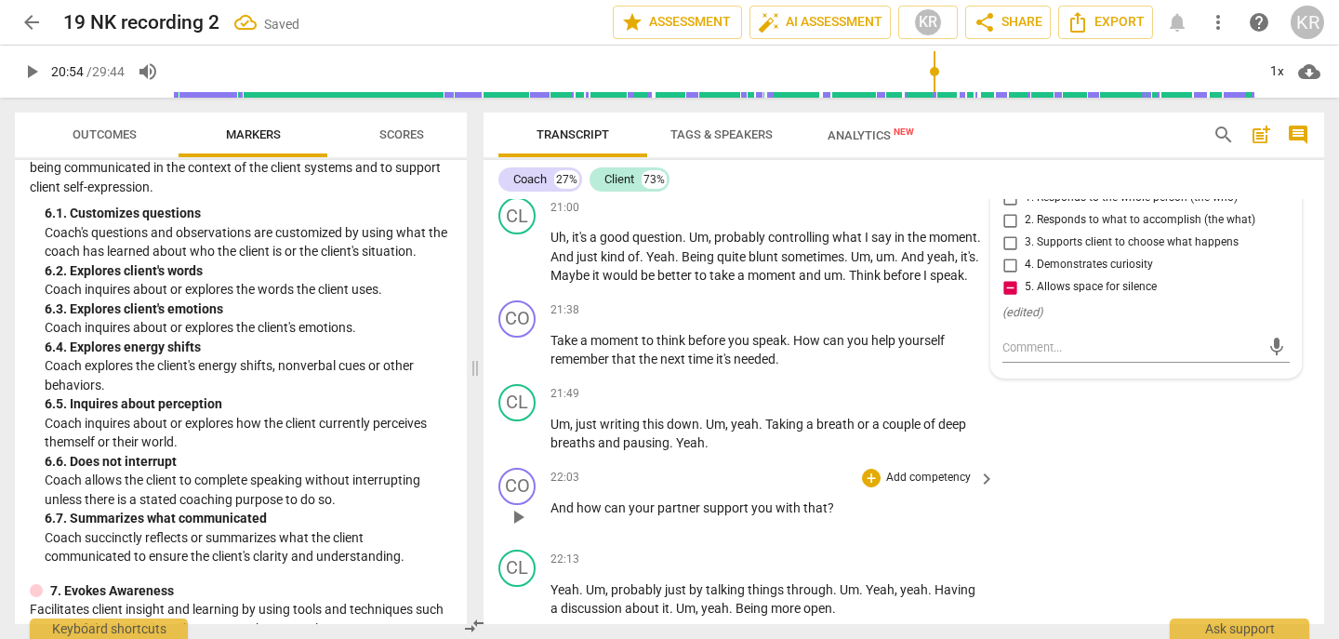
click at [1089, 523] on div "CO play_arrow pause 22:03 + Add competency keyboard_arrow_right And how can you…" at bounding box center [904, 501] width 841 height 82
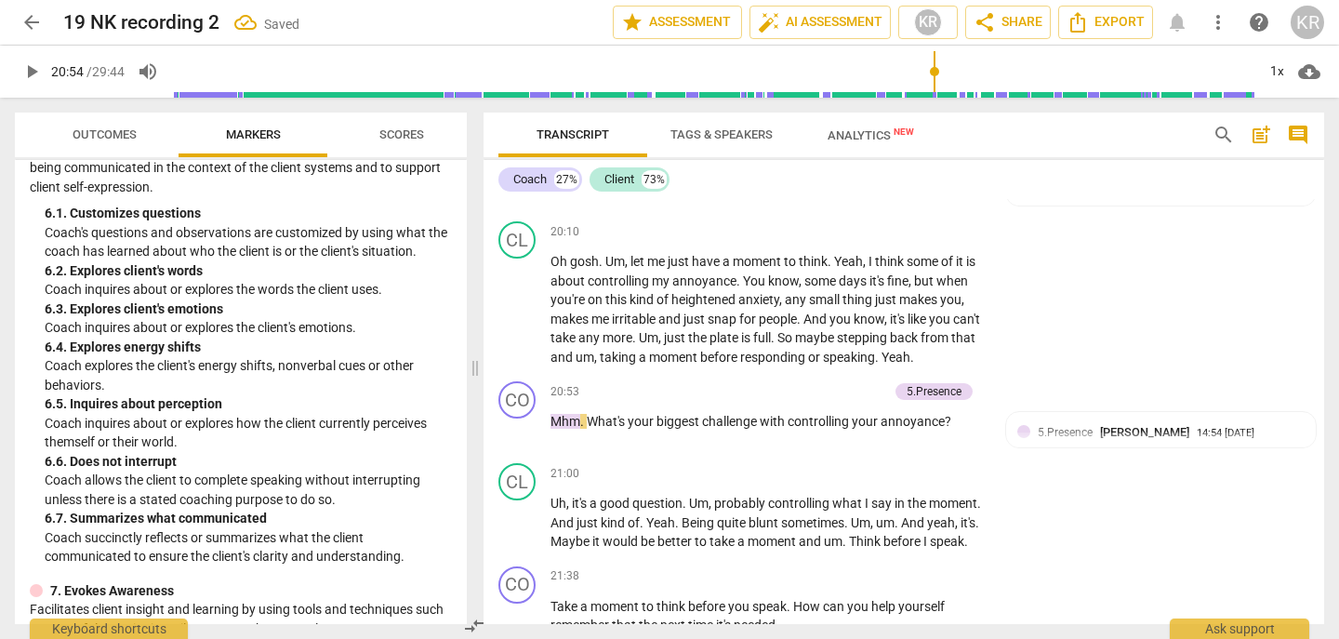
scroll to position [6251, 0]
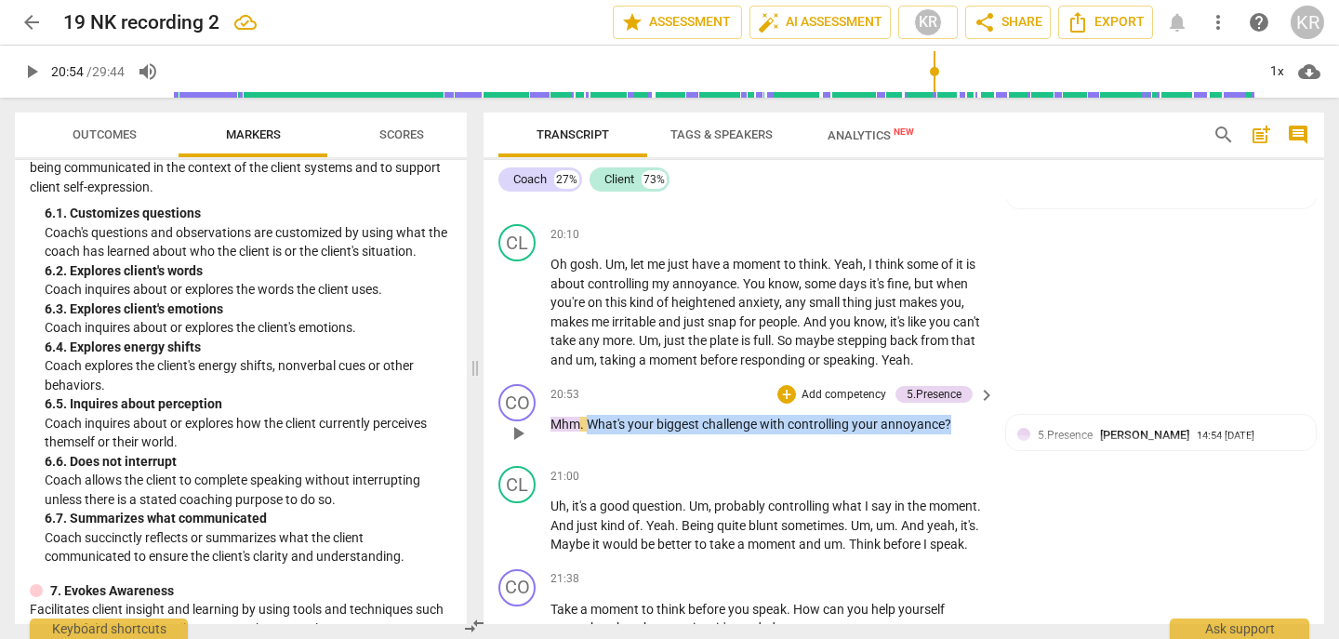
drag, startPoint x: 961, startPoint y: 463, endPoint x: 591, endPoint y: 458, distance: 370.3
click at [591, 434] on p "Mhm . What's your biggest challenge with controlling your annoyance ?" at bounding box center [768, 425] width 435 height 20
click at [969, 443] on div "+" at bounding box center [969, 439] width 19 height 19
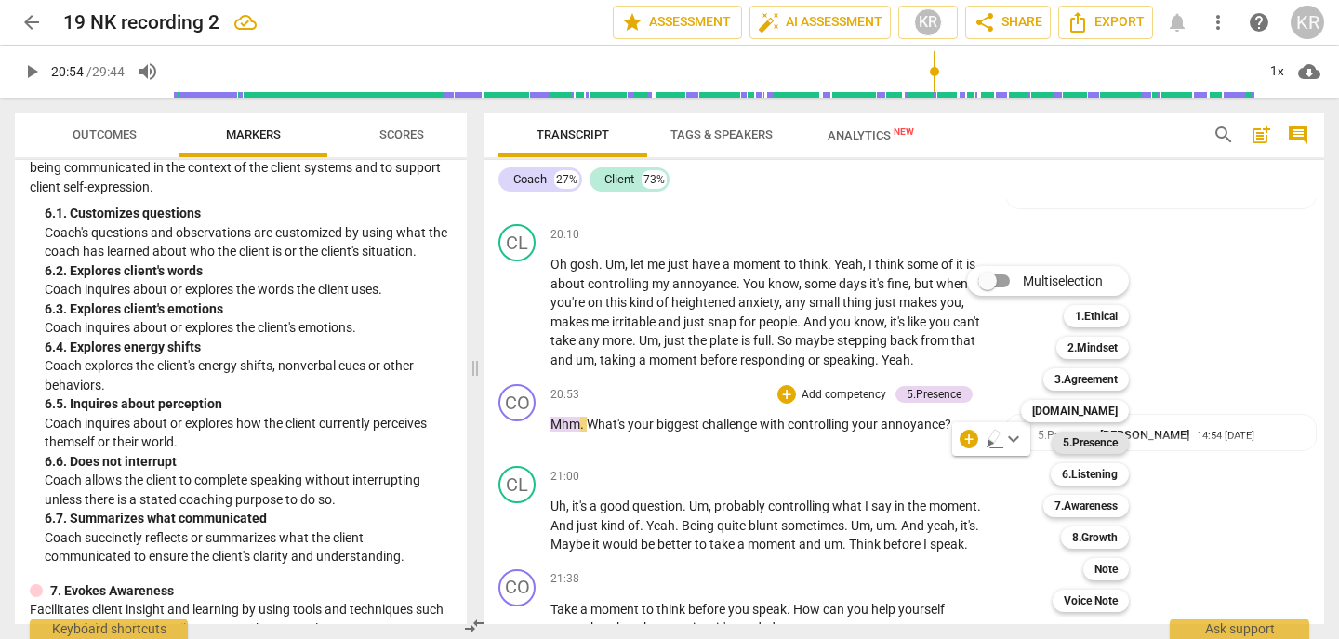
click at [1087, 445] on b "5.Presence" at bounding box center [1090, 443] width 55 height 22
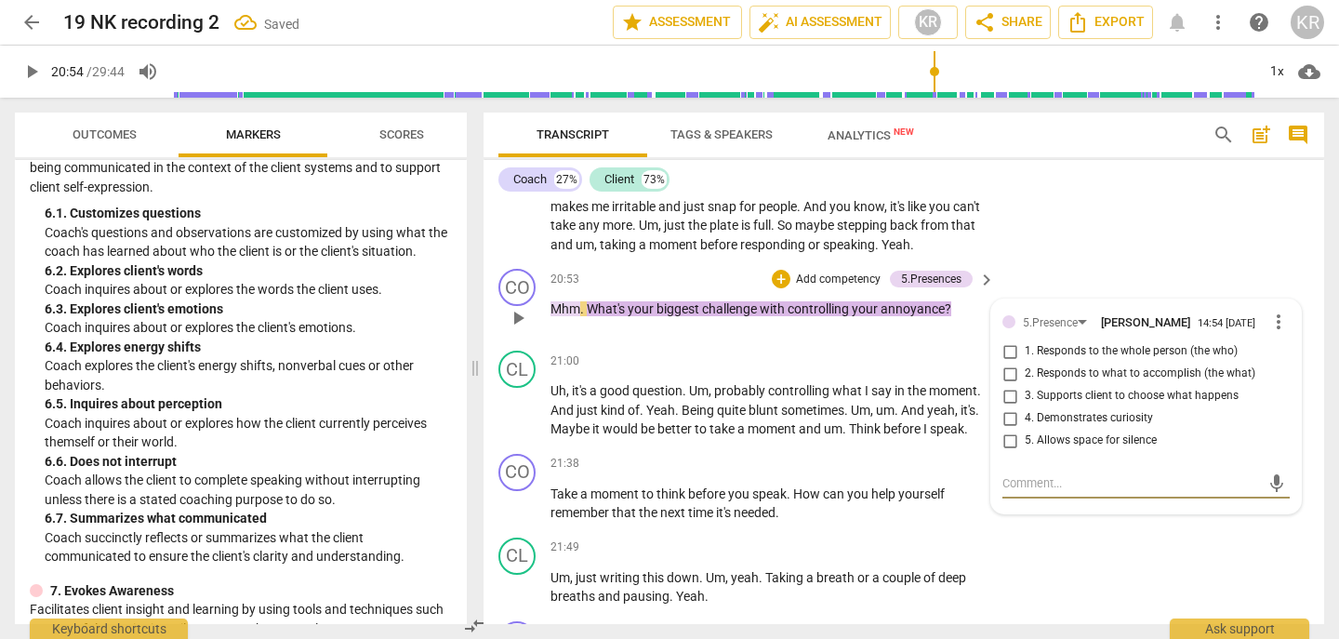
scroll to position [6359, 0]
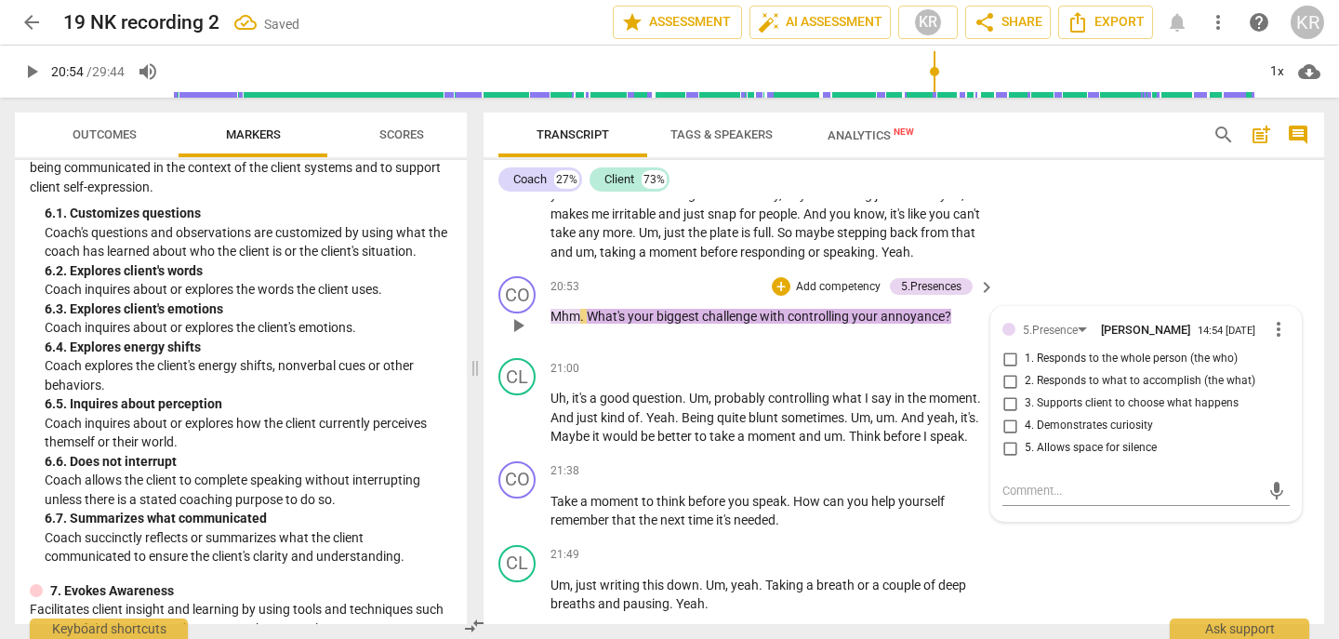
click at [1085, 434] on span "4. Demonstrates curiosity" at bounding box center [1089, 426] width 128 height 17
click at [1025, 437] on input "4. Demonstrates curiosity" at bounding box center [1010, 426] width 30 height 22
drag, startPoint x: 965, startPoint y: 353, endPoint x: 592, endPoint y: 348, distance: 373.0
click at [592, 326] on p "Mhm . What's your biggest challenge with controlling your annoyance ?" at bounding box center [768, 317] width 435 height 20
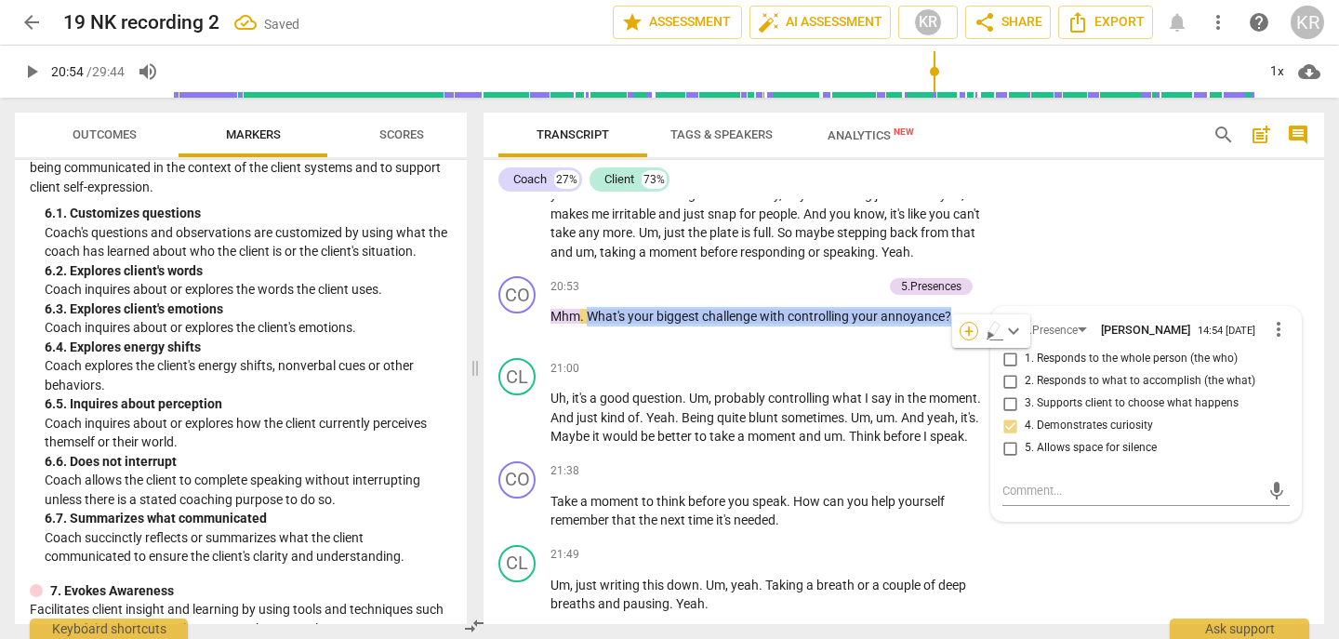
click at [966, 332] on div "+" at bounding box center [969, 331] width 19 height 19
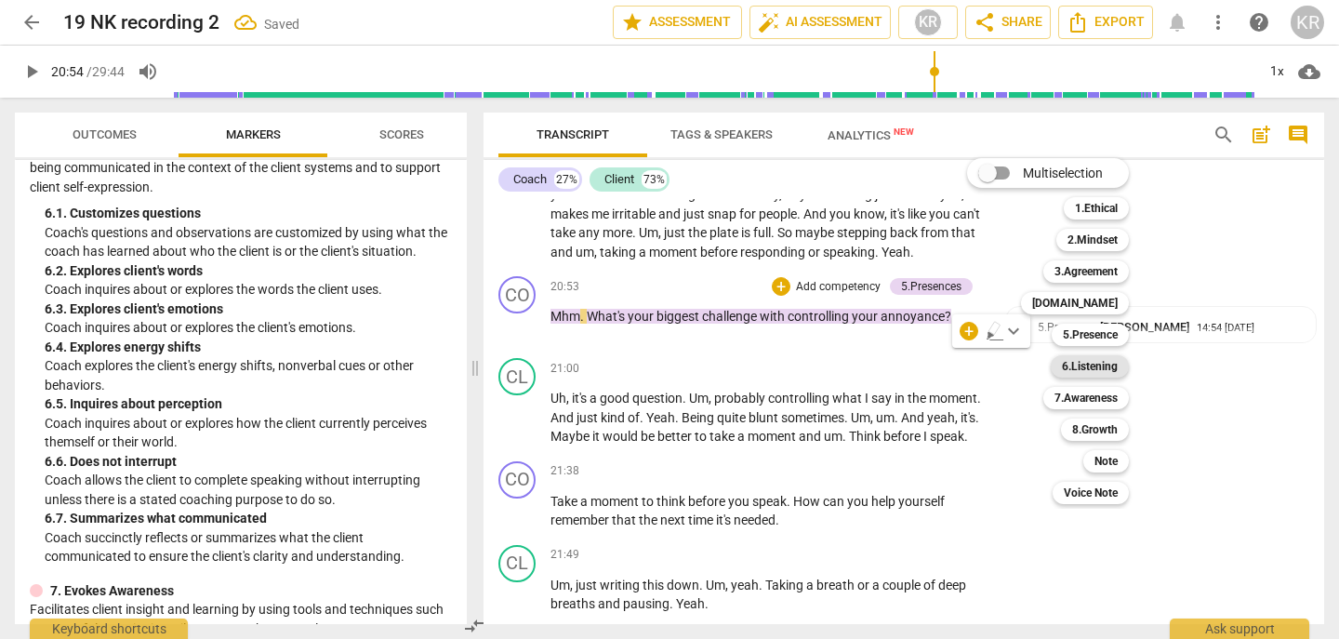
click at [1107, 373] on b "6.Listening" at bounding box center [1090, 366] width 56 height 22
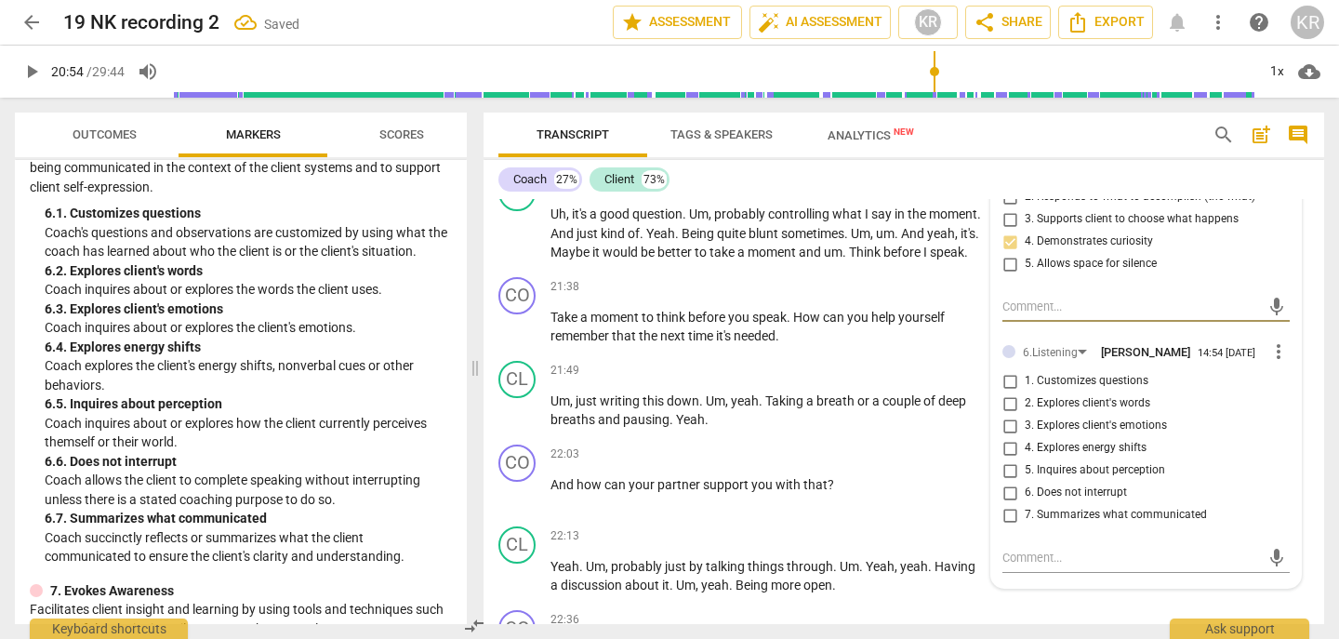
scroll to position [6544, 0]
click at [1097, 389] on span "1. Customizes questions" at bounding box center [1087, 380] width 124 height 17
click at [1025, 392] on input "1. Customizes questions" at bounding box center [1010, 380] width 30 height 22
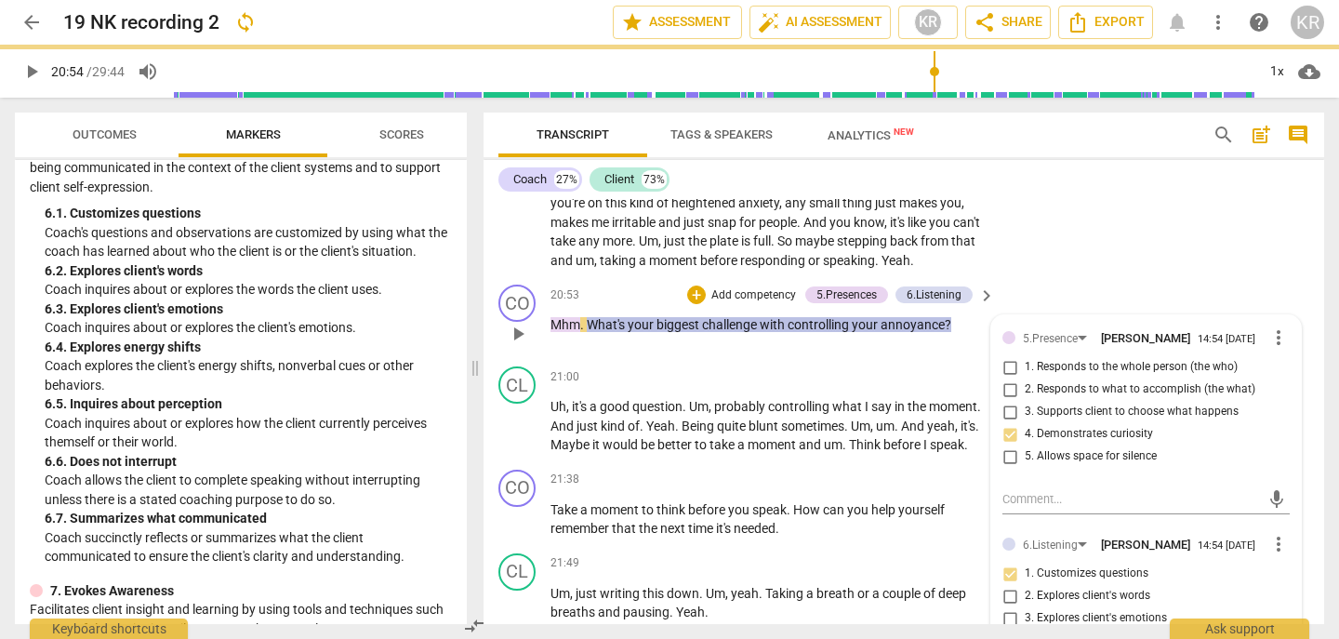
scroll to position [6351, 0]
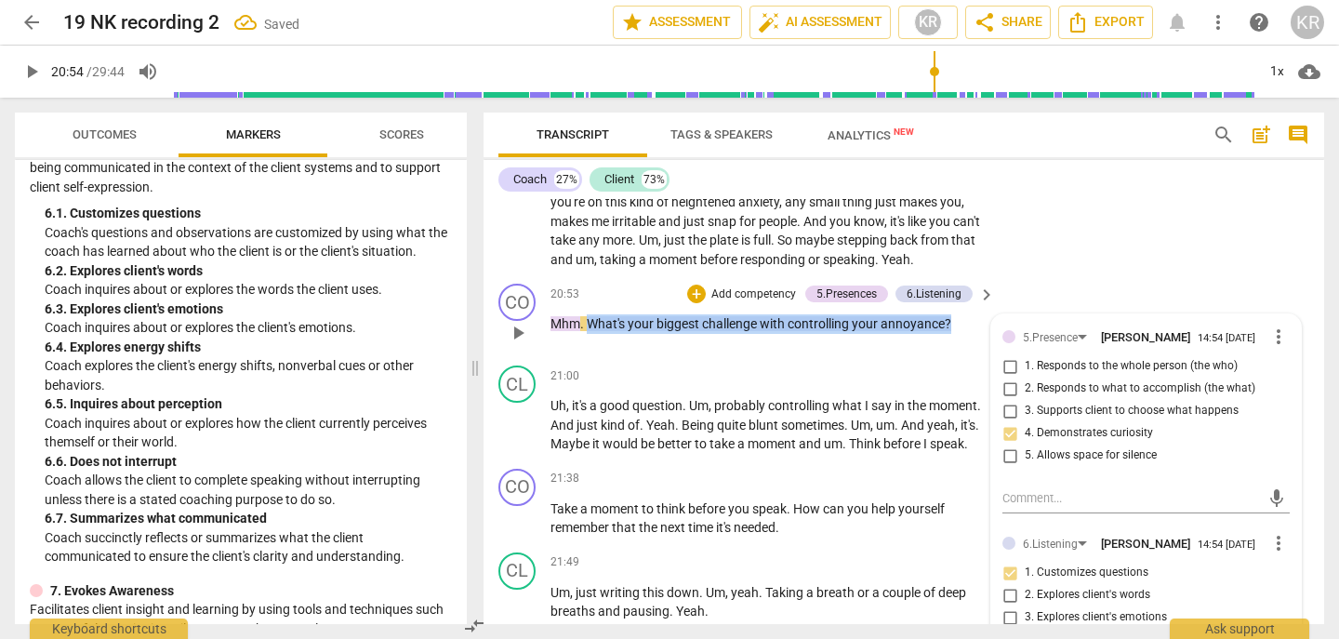
drag, startPoint x: 966, startPoint y: 370, endPoint x: 590, endPoint y: 365, distance: 375.8
click at [590, 334] on p "Mhm . What's your biggest challenge with controlling your annoyance ?" at bounding box center [768, 324] width 435 height 20
click at [971, 335] on div "+" at bounding box center [969, 338] width 19 height 19
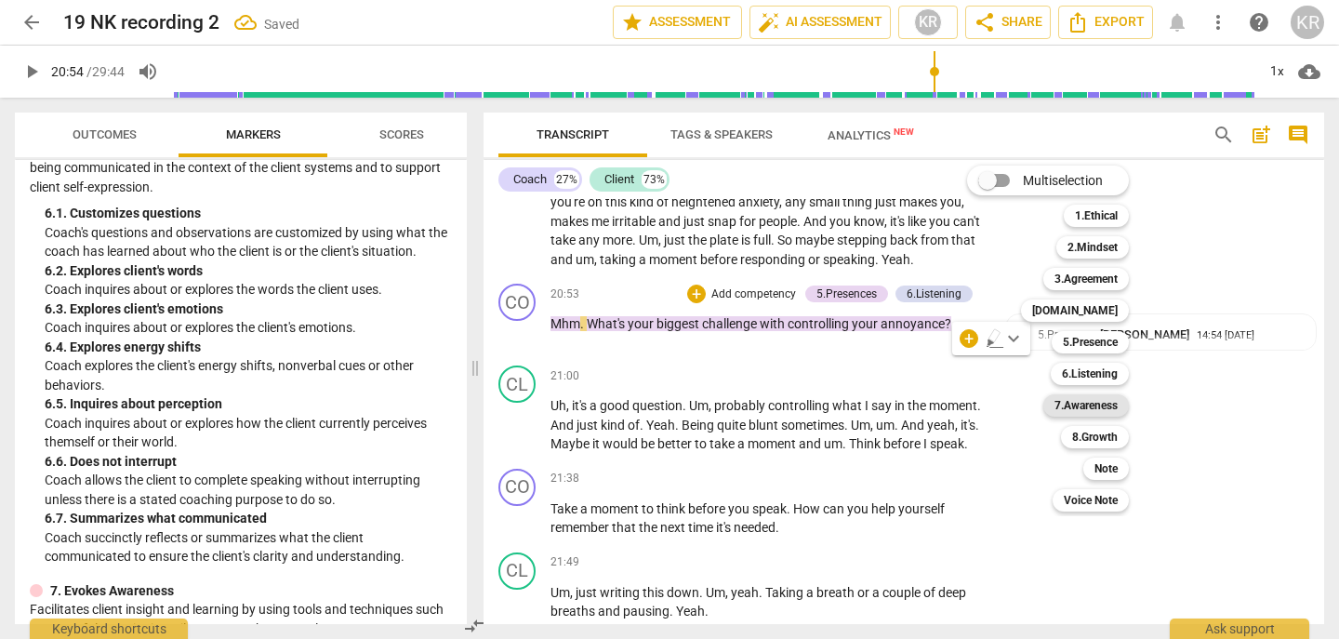
click at [1107, 404] on b "7.Awareness" at bounding box center [1086, 405] width 63 height 22
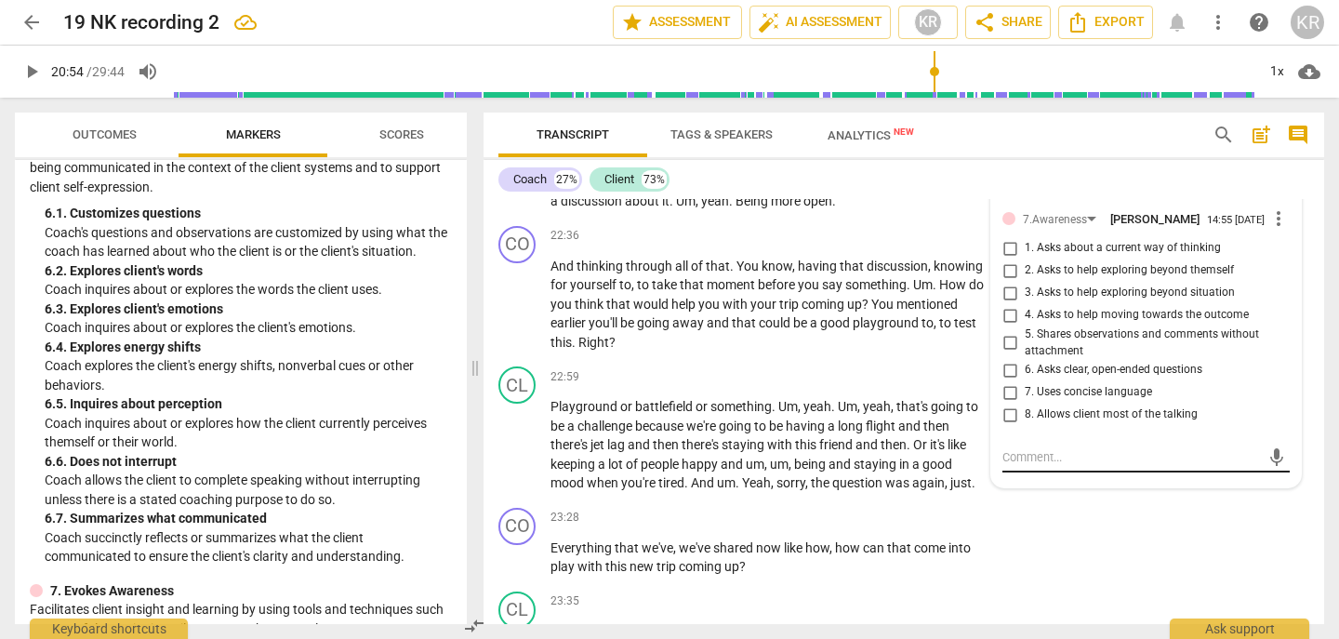
scroll to position [6931, 0]
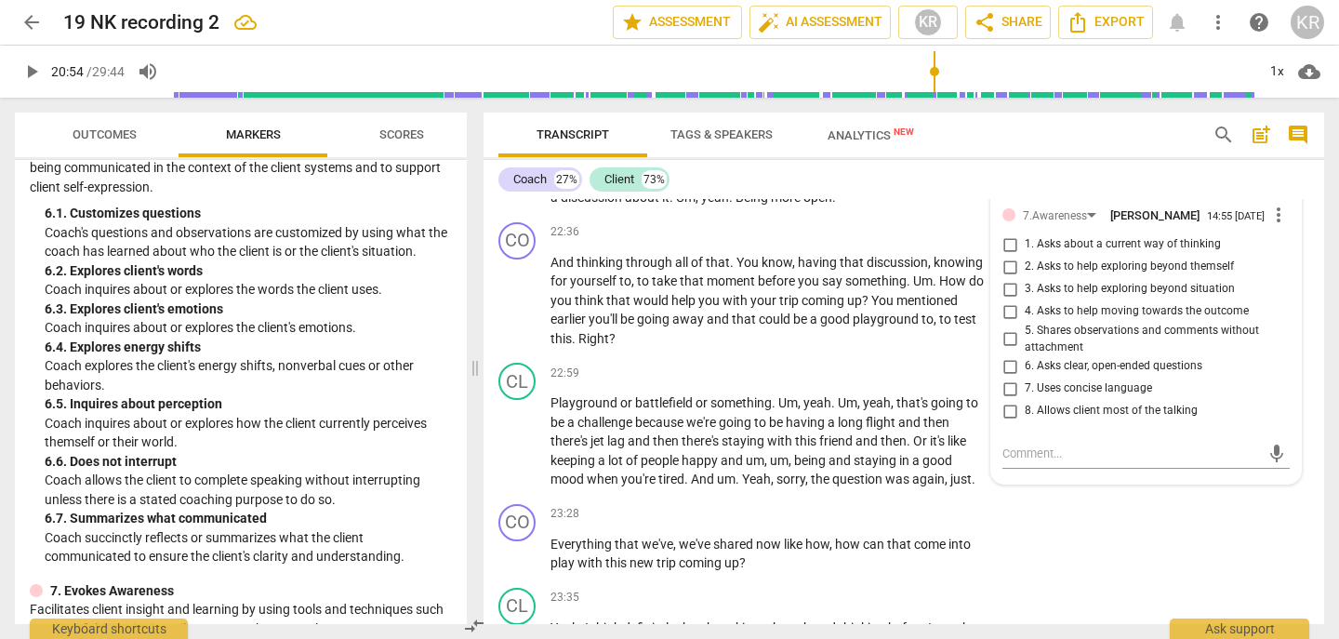
click at [1126, 253] on span "1. Asks about a current way of thinking" at bounding box center [1123, 244] width 196 height 17
click at [1025, 256] on input "1. Asks about a current way of thinking" at bounding box center [1010, 244] width 30 height 22
click at [1087, 375] on span "6. Asks clear, open-ended questions" at bounding box center [1114, 366] width 178 height 17
click at [1025, 378] on input "6. Asks clear, open-ended questions" at bounding box center [1010, 366] width 30 height 22
click at [33, 73] on span "play_arrow" at bounding box center [31, 71] width 22 height 22
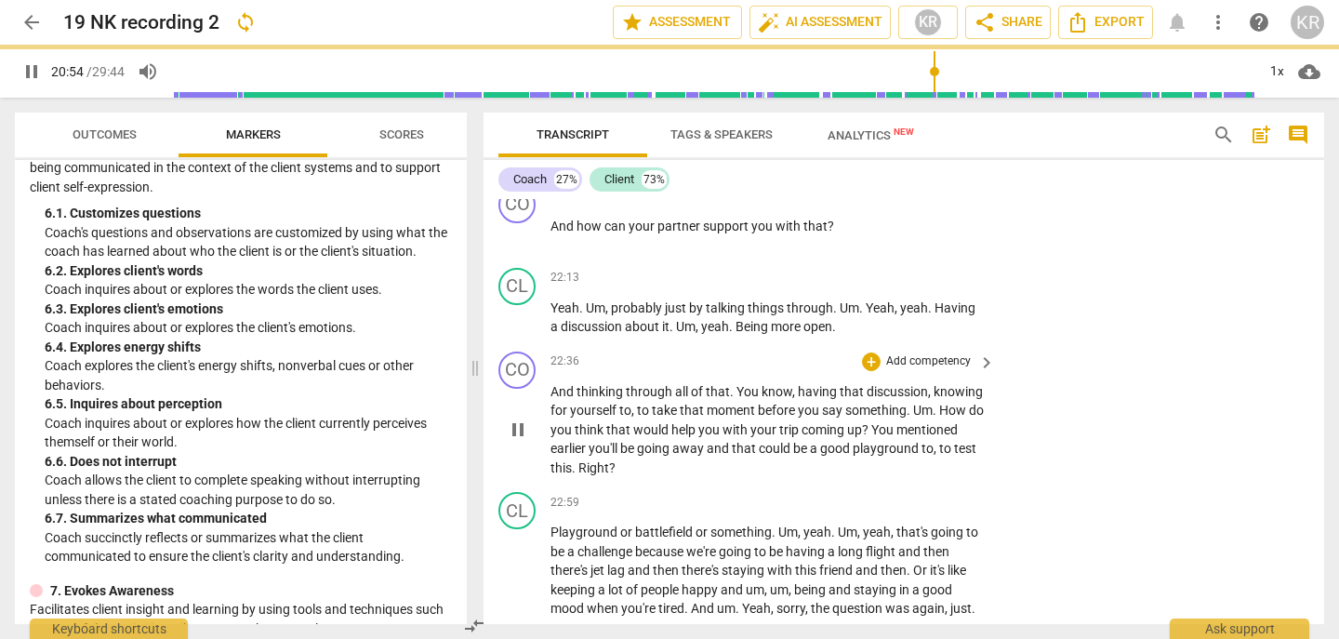
scroll to position [6778, 0]
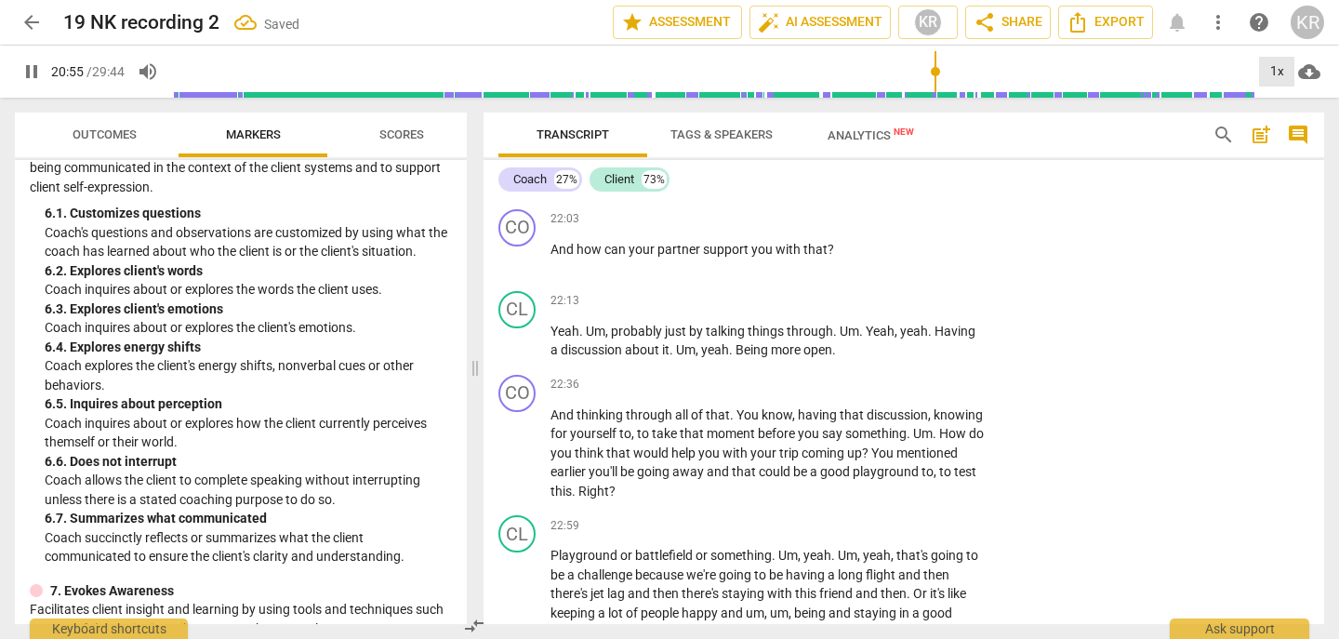
click at [1278, 72] on div "1x" at bounding box center [1276, 72] width 35 height 30
click at [1278, 175] on li "1.5x" at bounding box center [1290, 179] width 62 height 35
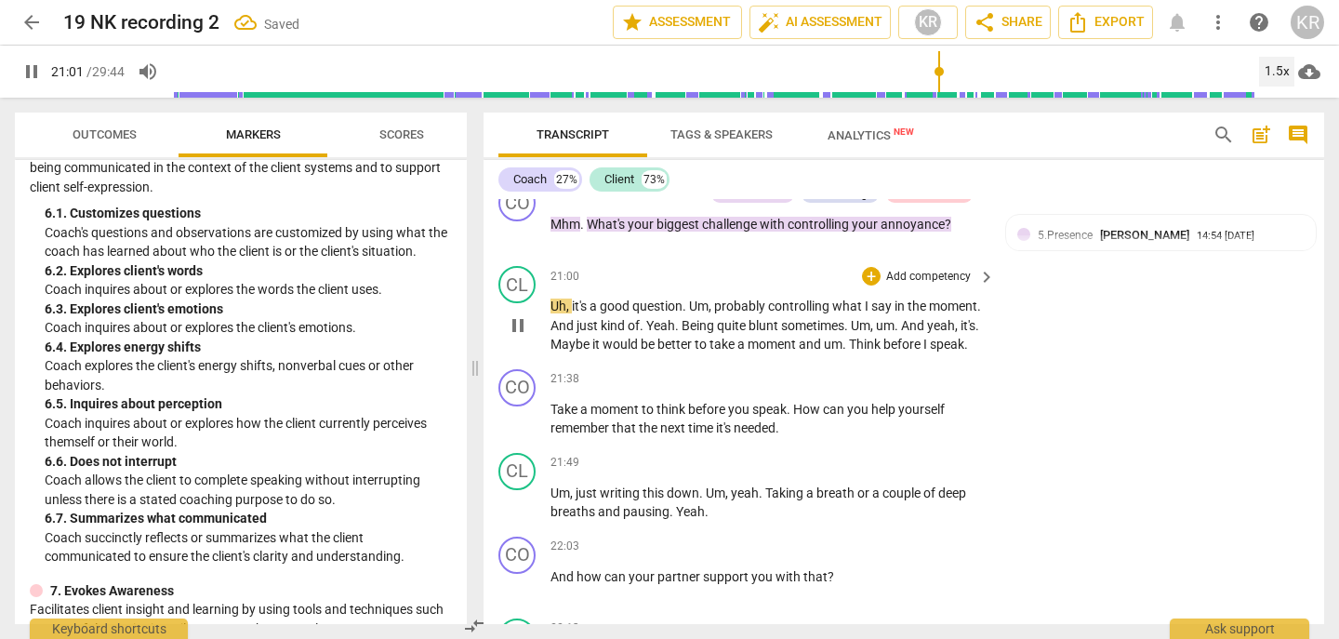
scroll to position [6454, 0]
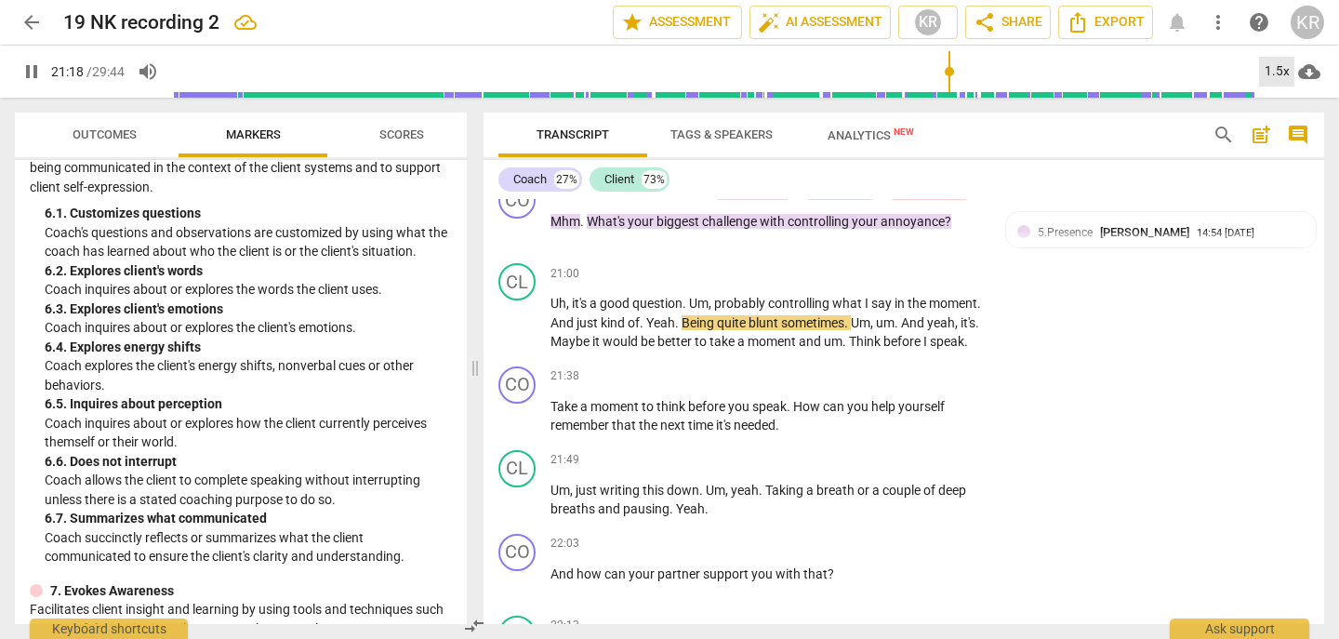
click at [1283, 72] on div "1.5x" at bounding box center [1276, 72] width 35 height 30
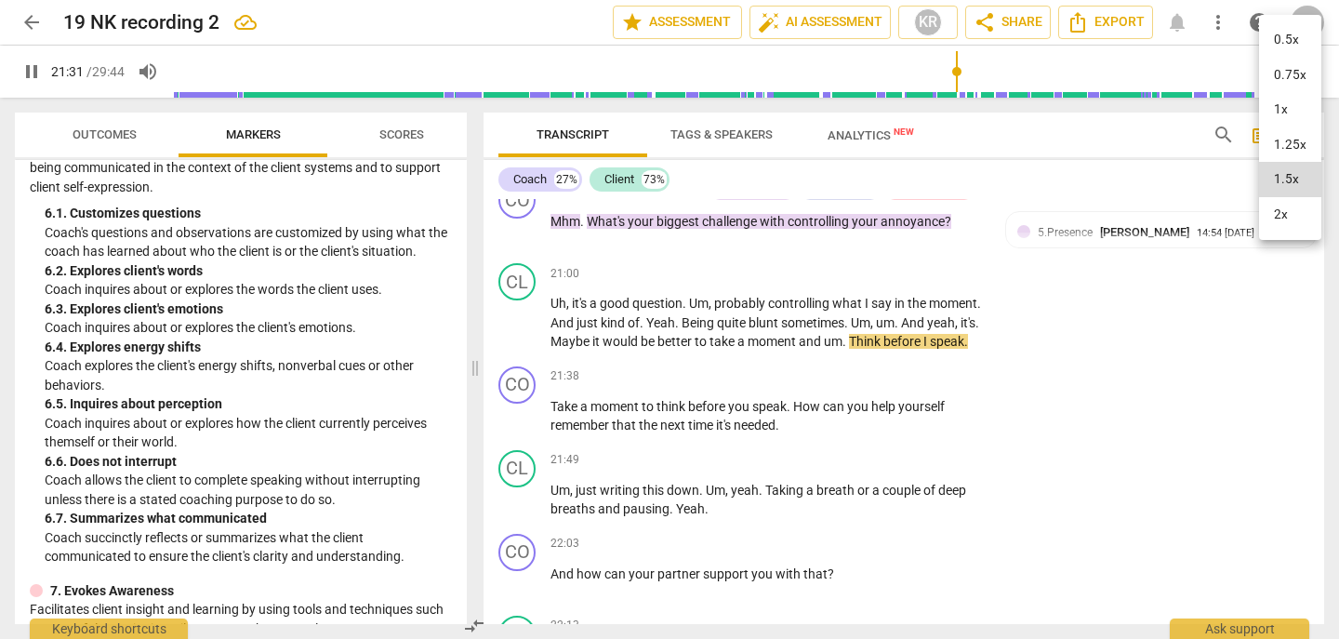
click at [1280, 104] on li "1x" at bounding box center [1290, 109] width 62 height 35
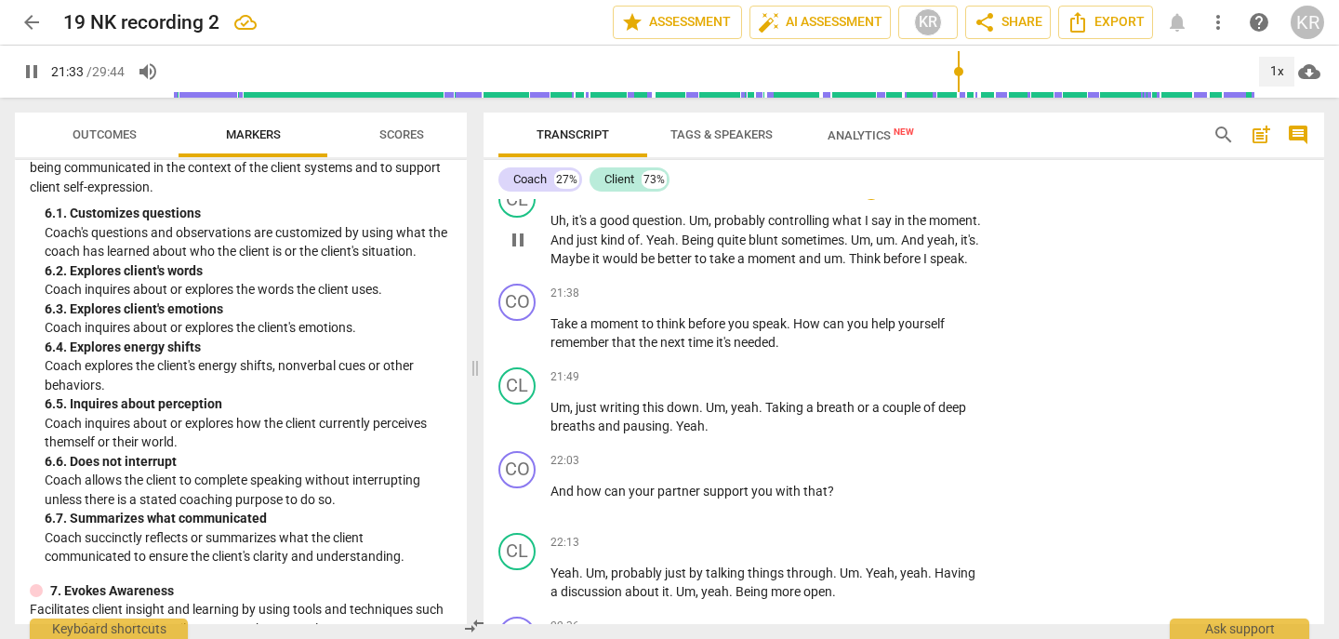
scroll to position [6540, 0]
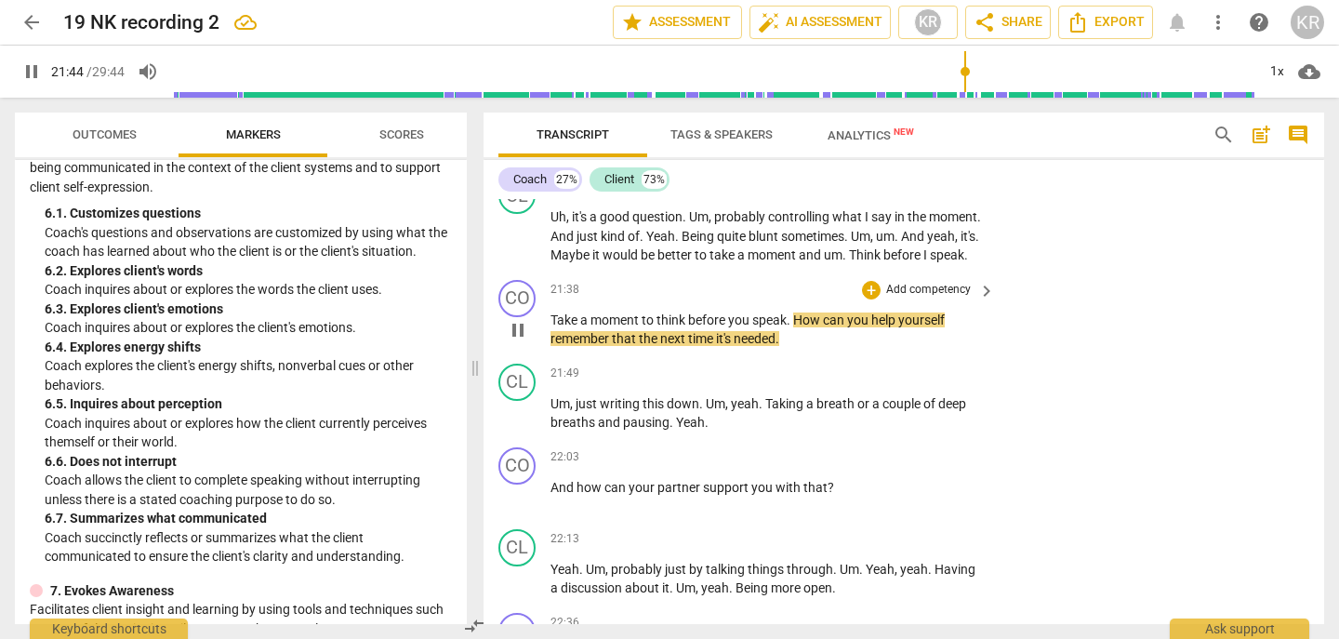
click at [800, 349] on p "Take a moment to think before you speak . How can you help yourself remember th…" at bounding box center [768, 330] width 435 height 38
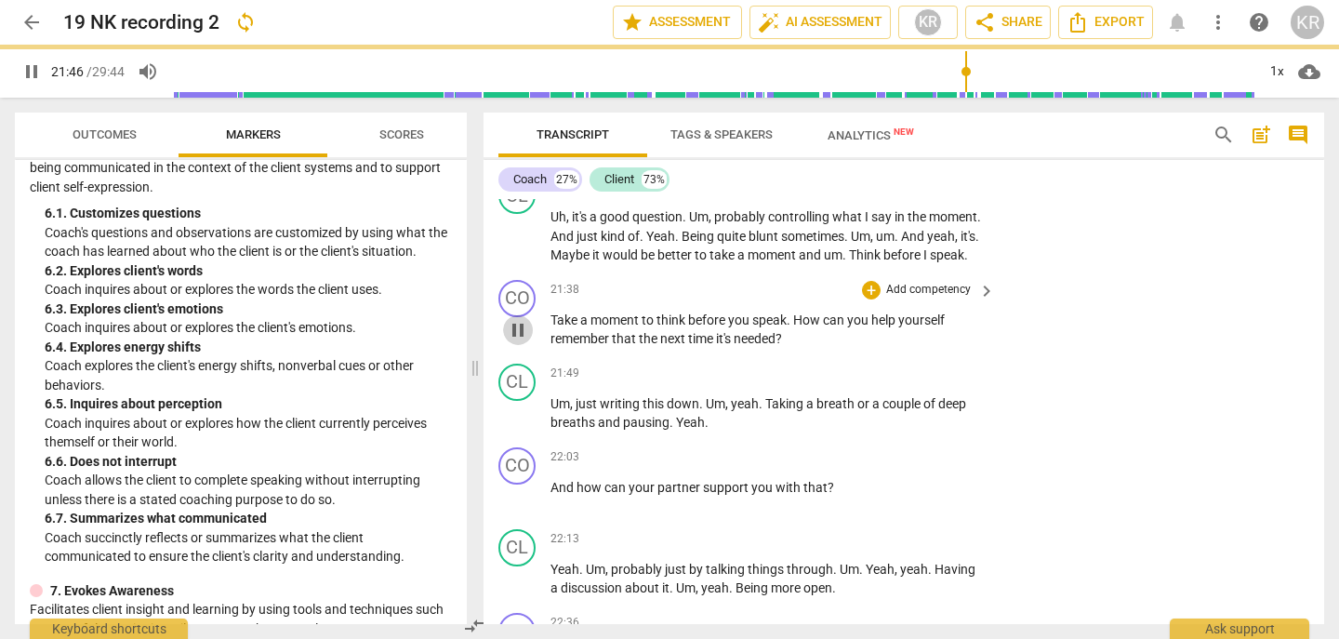
click at [516, 341] on span "pause" at bounding box center [518, 330] width 22 height 22
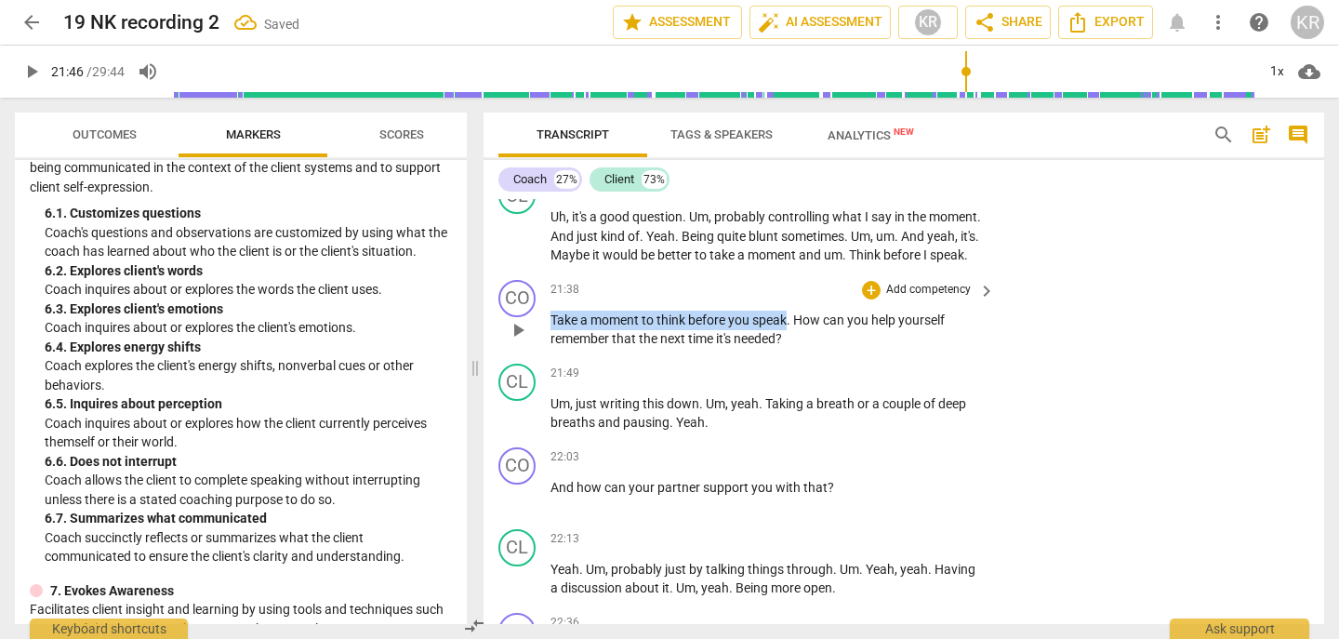
drag, startPoint x: 789, startPoint y: 374, endPoint x: 540, endPoint y: 375, distance: 249.3
click at [540, 356] on div "CO play_arrow pause 21:38 + Add competency keyboard_arrow_right Take a moment t…" at bounding box center [904, 315] width 841 height 84
click at [802, 354] on div "+" at bounding box center [805, 353] width 19 height 19
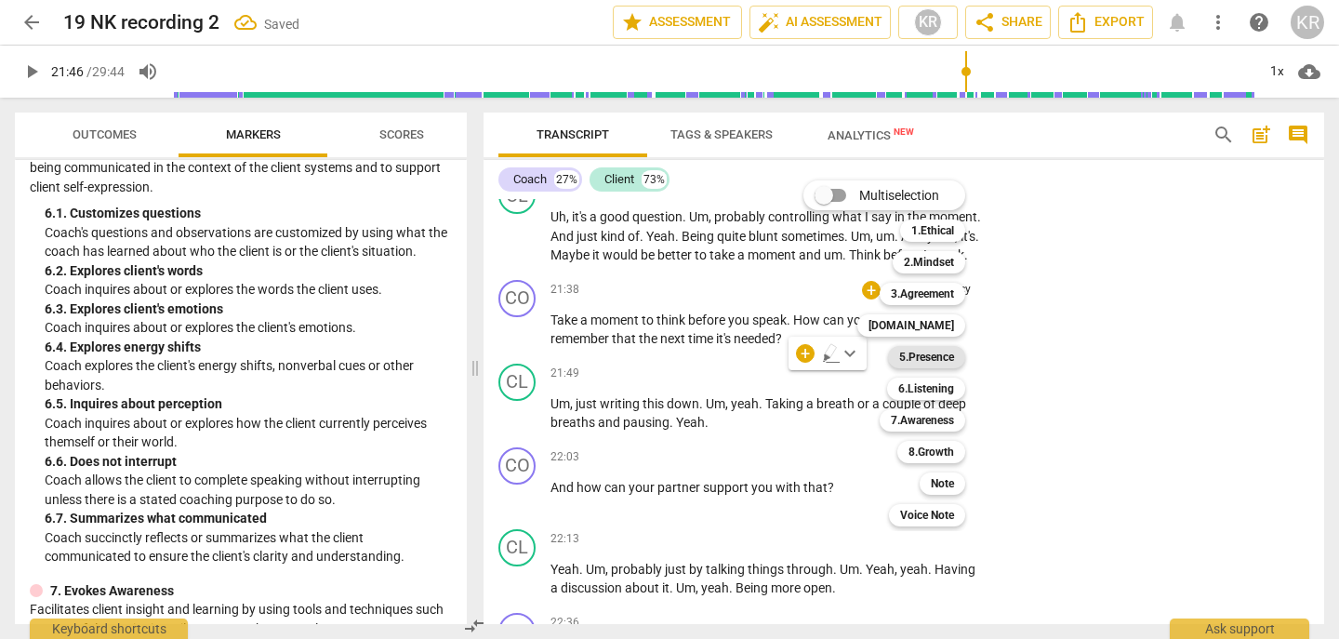
click at [944, 365] on b "5.Presence" at bounding box center [926, 357] width 55 height 22
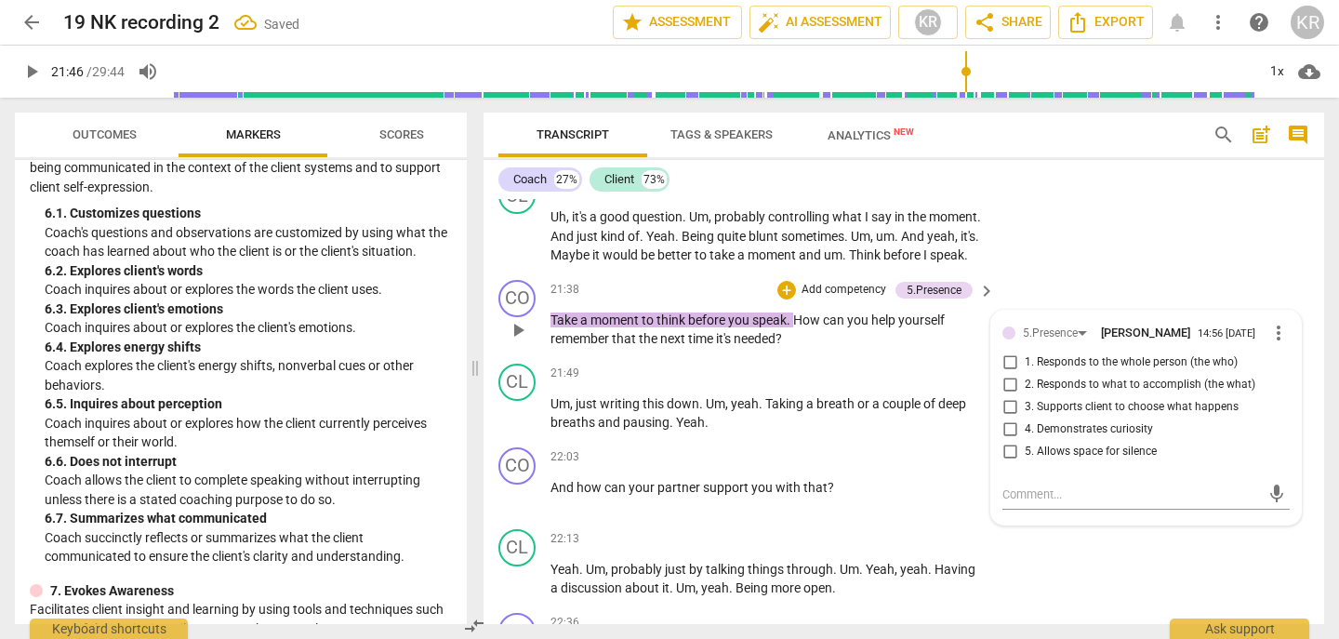
click at [1041, 463] on label "5. Allows space for silence" at bounding box center [1138, 452] width 287 height 22
click at [1025, 463] on input "5. Allows space for silence" at bounding box center [1010, 452] width 30 height 22
click at [718, 300] on div "21:38 + Add competency 5.Presence keyboard_arrow_right" at bounding box center [774, 290] width 446 height 20
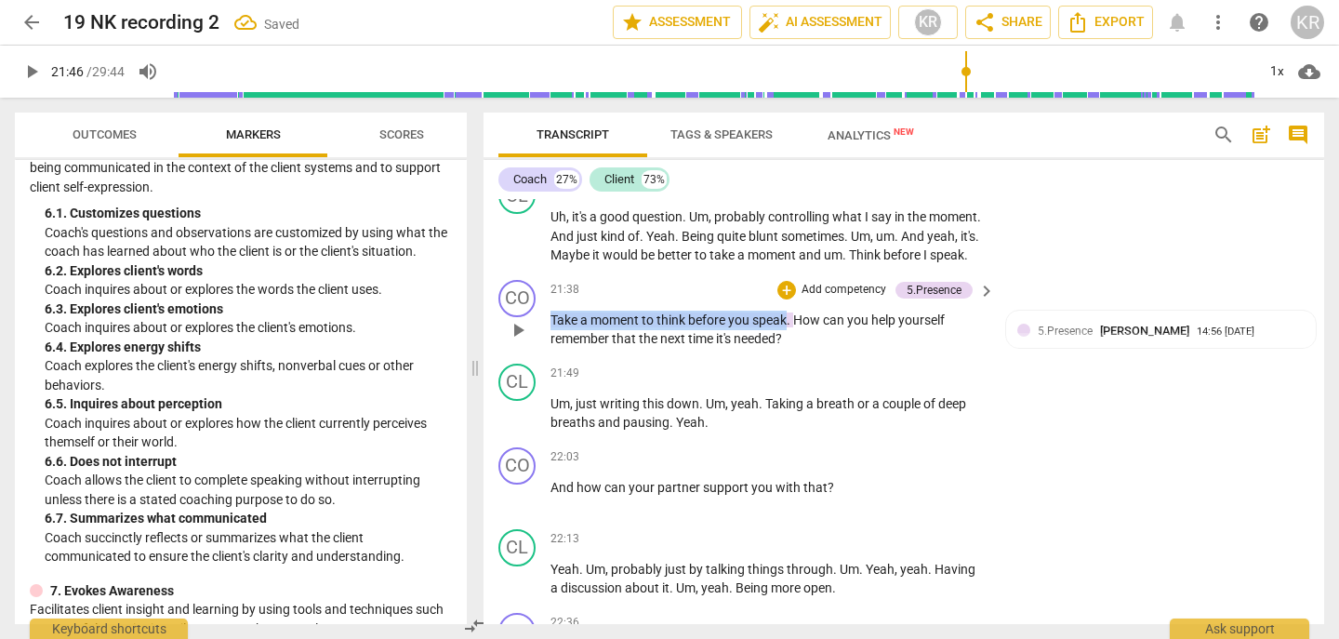
drag, startPoint x: 552, startPoint y: 375, endPoint x: 787, endPoint y: 380, distance: 235.4
click at [787, 349] on p "Take a moment to think before you speak . How can you help yourself remember th…" at bounding box center [768, 330] width 435 height 38
click at [805, 354] on div "+" at bounding box center [805, 353] width 19 height 19
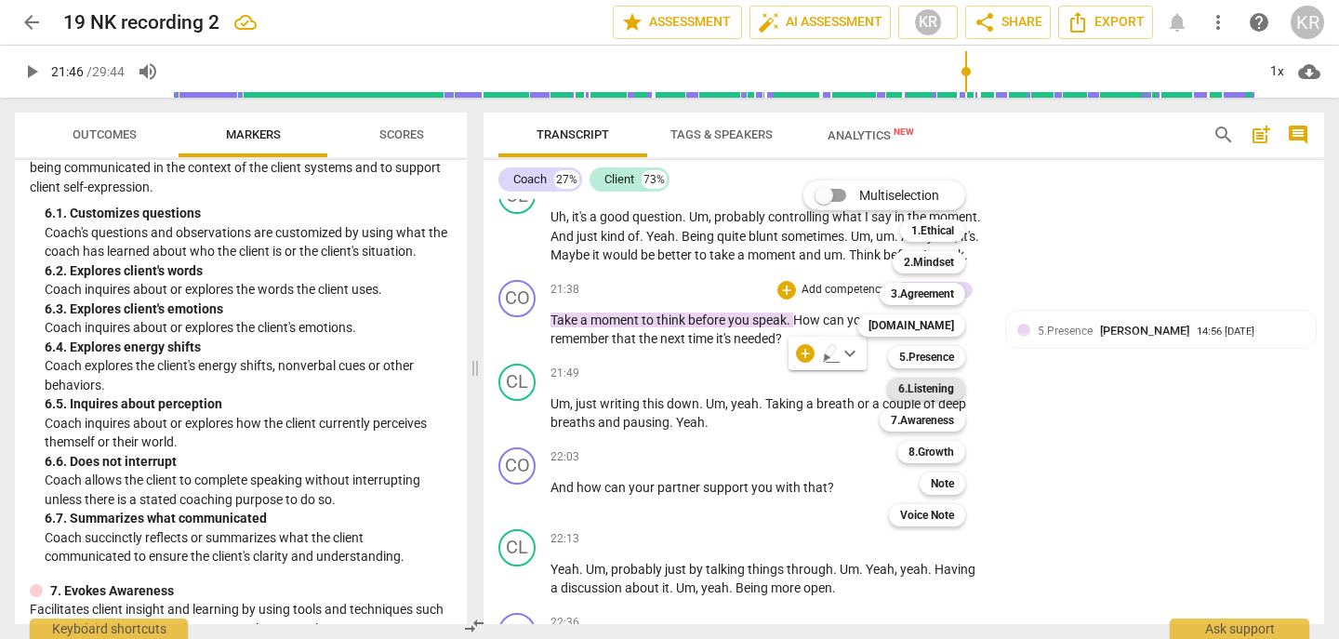
click at [935, 385] on b "6.Listening" at bounding box center [927, 389] width 56 height 22
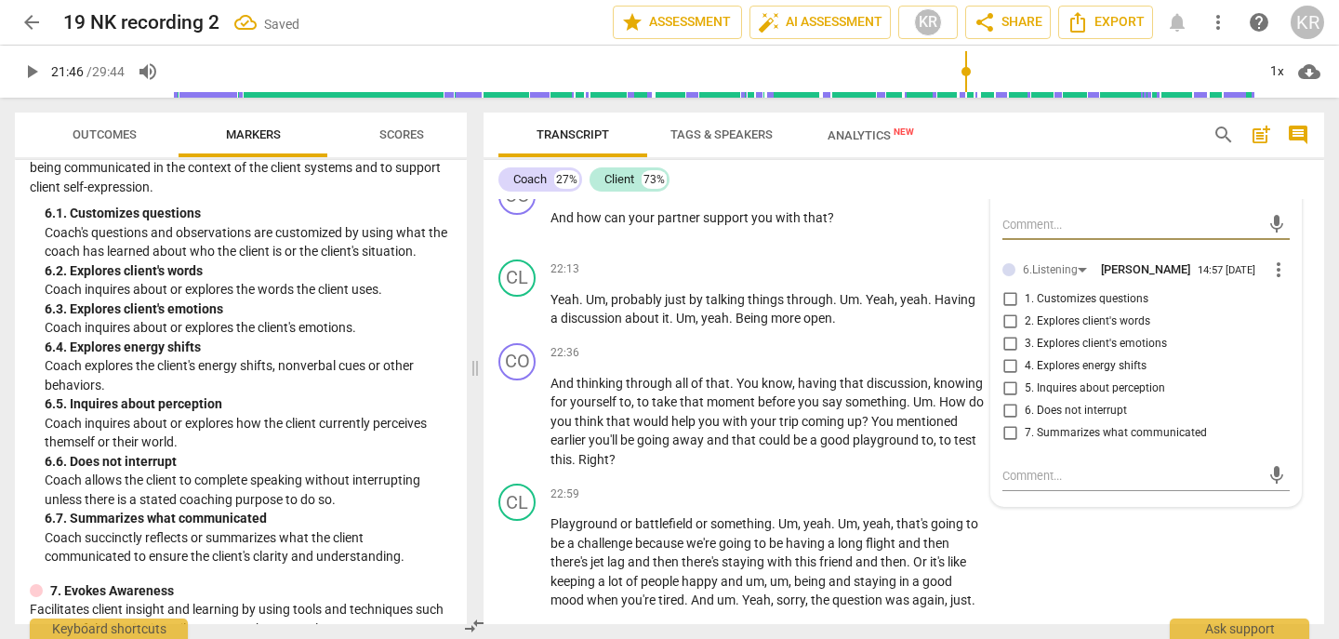
scroll to position [6853, 0]
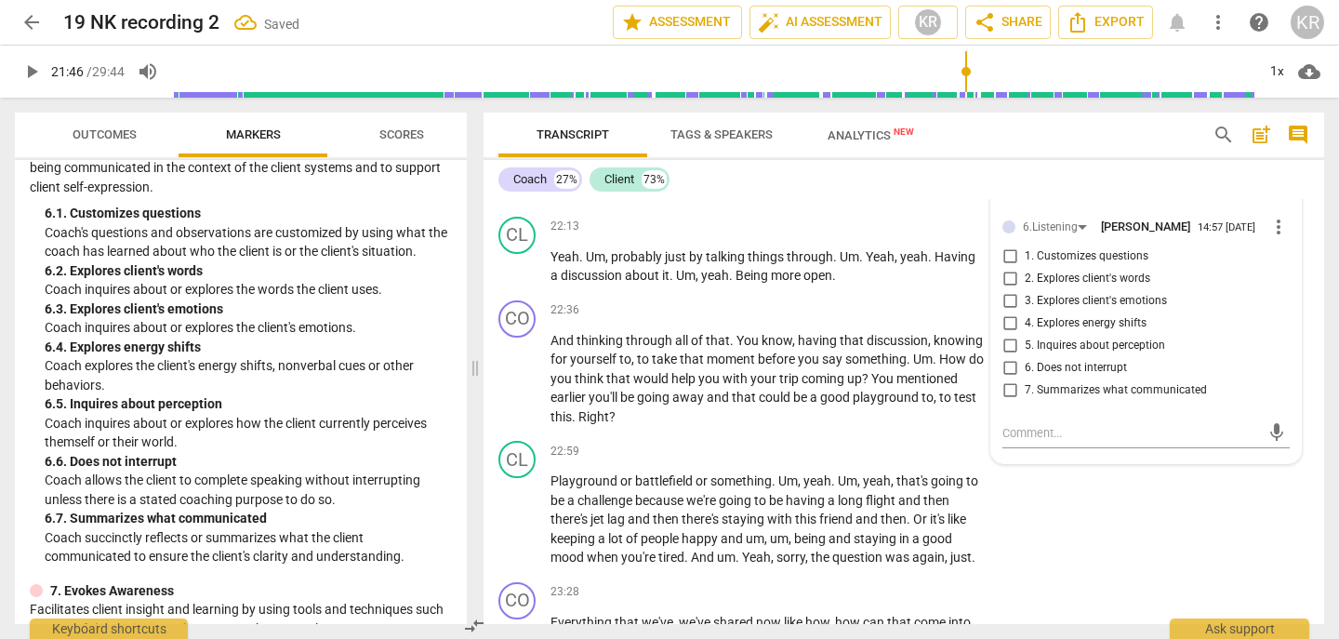
click at [1069, 399] on span "7. Summarizes what communicated" at bounding box center [1116, 390] width 182 height 17
click at [1025, 402] on input "7. Summarizes what communicated" at bounding box center [1010, 391] width 30 height 22
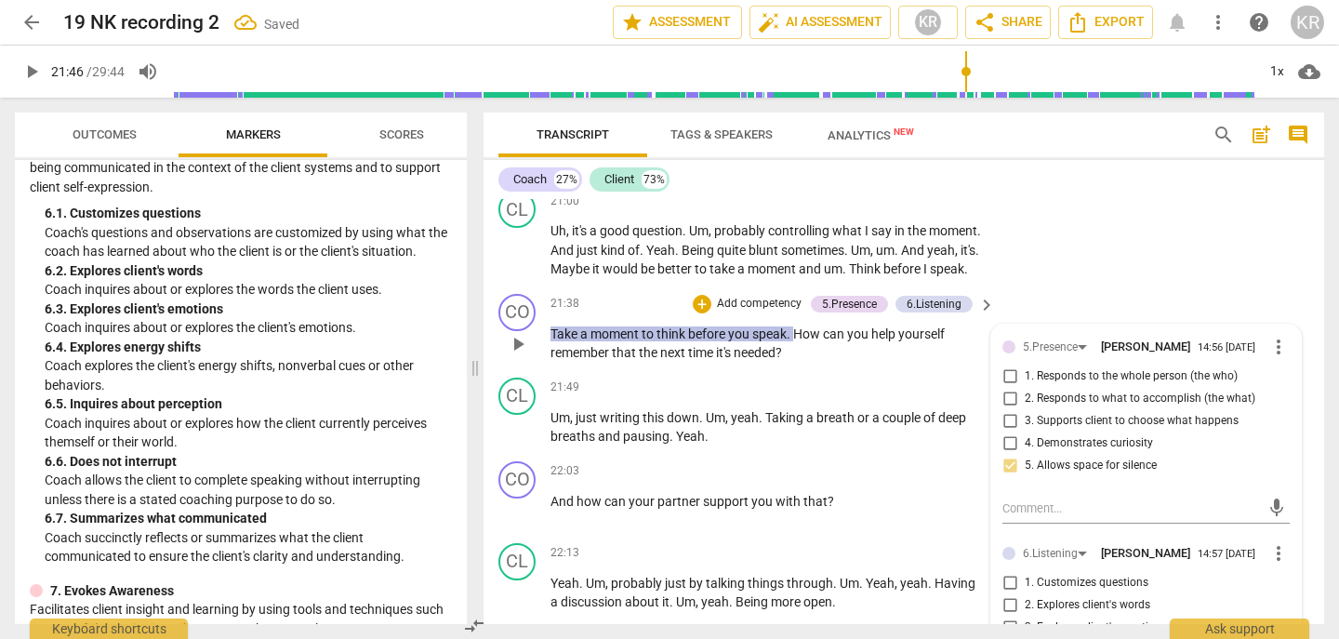
scroll to position [6431, 0]
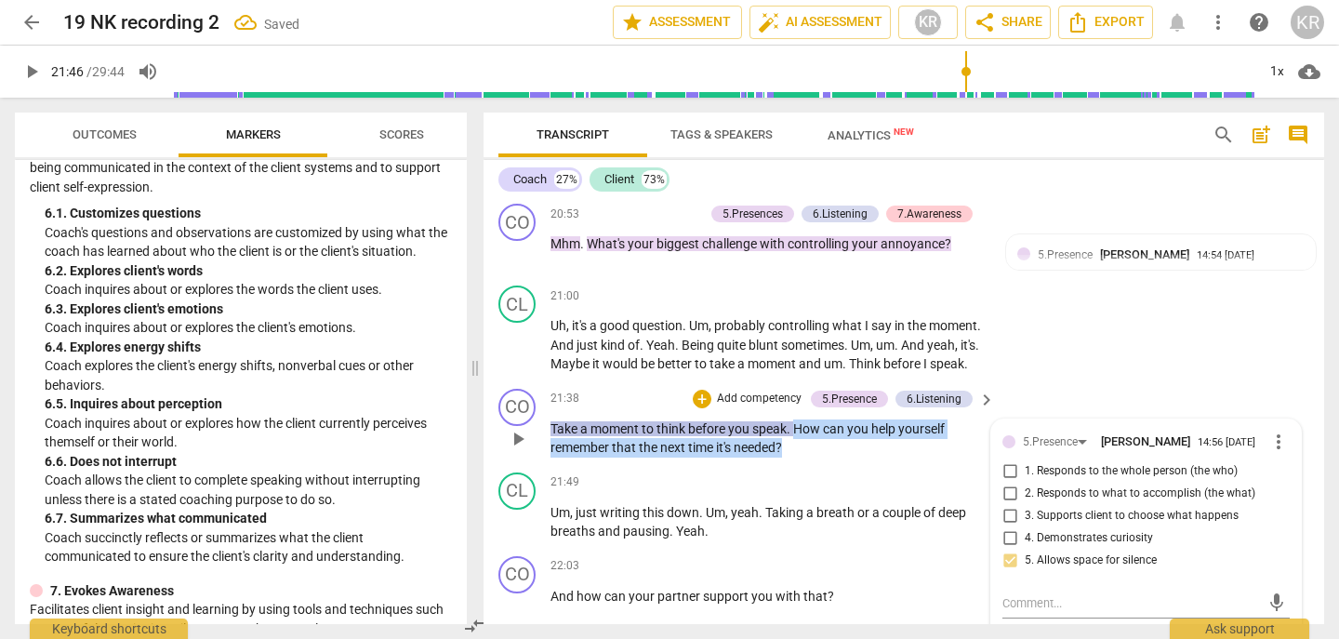
drag, startPoint x: 831, startPoint y: 511, endPoint x: 800, endPoint y: 488, distance: 38.0
click at [800, 458] on p "Take a moment to think before you speak . How can you help yourself remember th…" at bounding box center [768, 439] width 435 height 38
click at [797, 483] on div "+" at bounding box center [802, 481] width 19 height 19
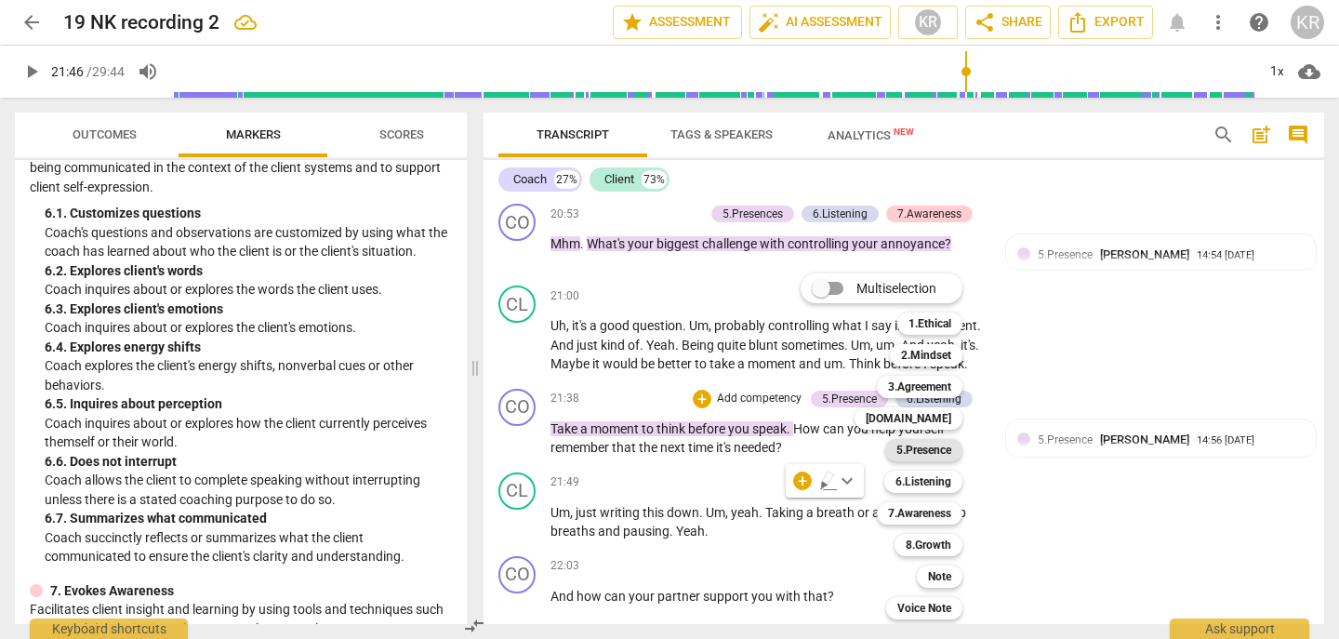
click at [928, 447] on b "5.Presence" at bounding box center [924, 450] width 55 height 22
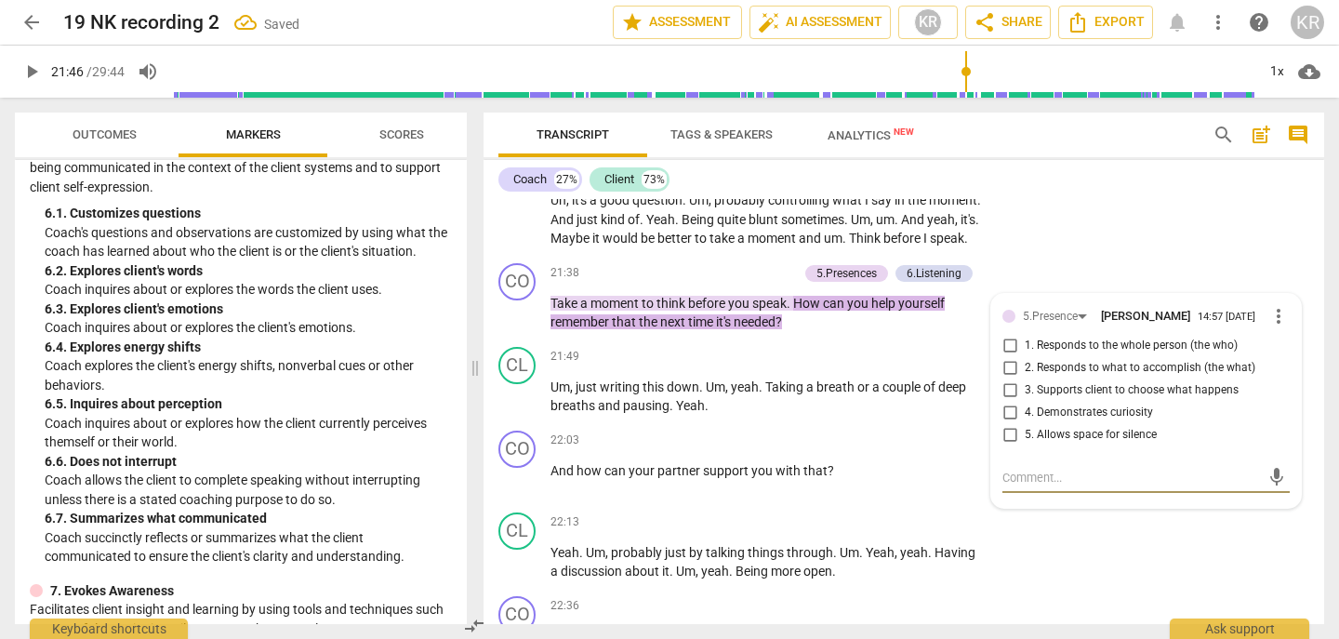
scroll to position [6564, 0]
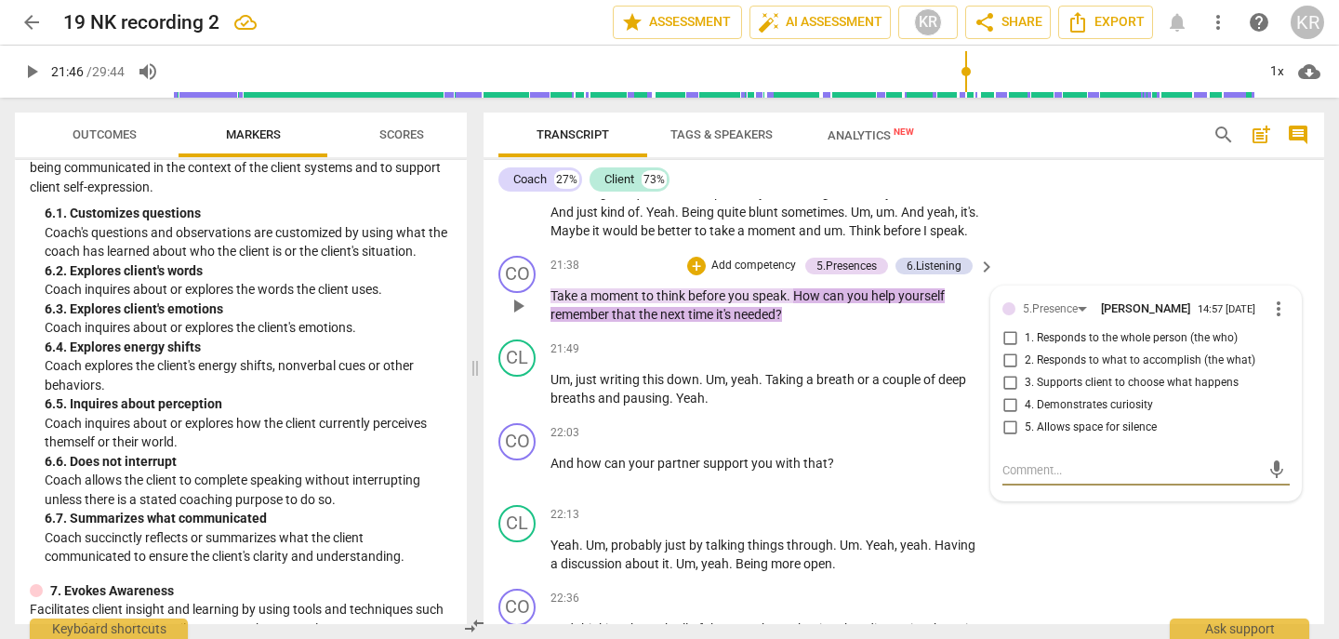
click at [1071, 369] on span "2. Responds to what to accomplish (the what)" at bounding box center [1140, 361] width 231 height 17
click at [1025, 372] on input "2. Responds to what to accomplish (the what)" at bounding box center [1010, 361] width 30 height 22
click at [1071, 369] on span "2. Responds to what to accomplish (the what)" at bounding box center [1140, 361] width 231 height 17
click at [1025, 372] on input "2. Responds to what to accomplish (the what)" at bounding box center [1010, 361] width 30 height 22
click at [1071, 369] on span "2. Responds to what to accomplish (the what)" at bounding box center [1140, 361] width 231 height 17
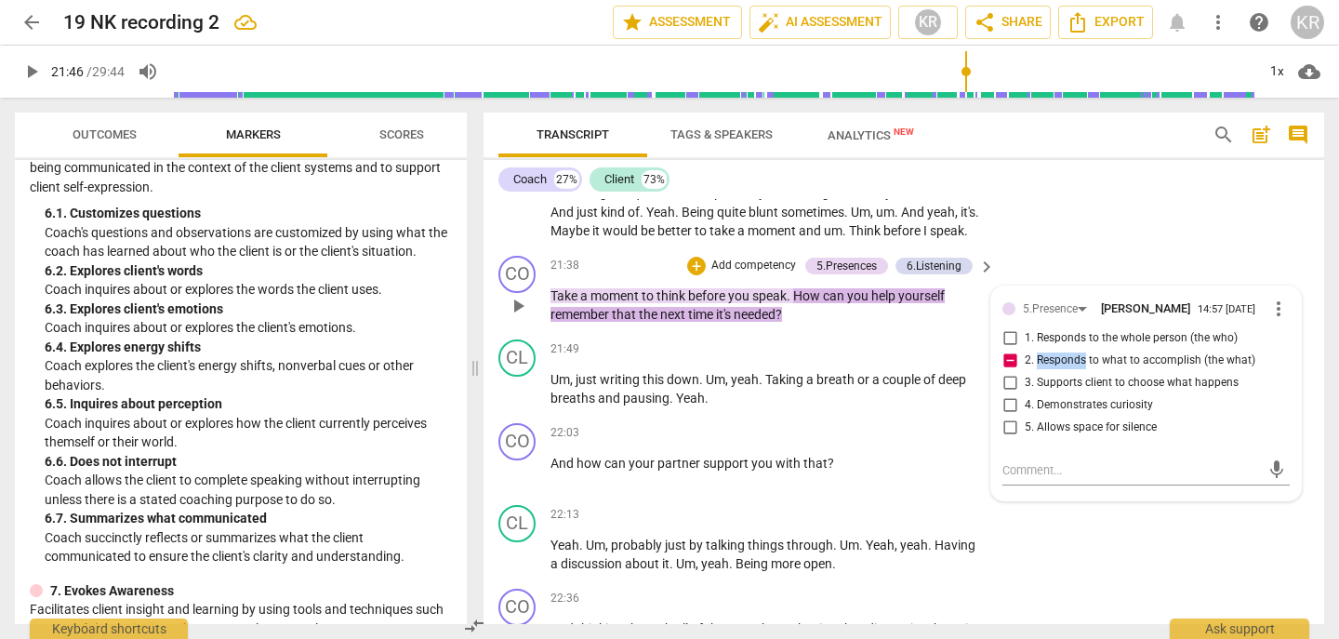
click at [1025, 372] on input "2. Responds to what to accomplish (the what)" at bounding box center [1010, 361] width 30 height 22
click at [1046, 414] on span "4. Demonstrates curiosity" at bounding box center [1089, 405] width 128 height 17
click at [1025, 417] on input "4. Demonstrates curiosity" at bounding box center [1010, 405] width 30 height 22
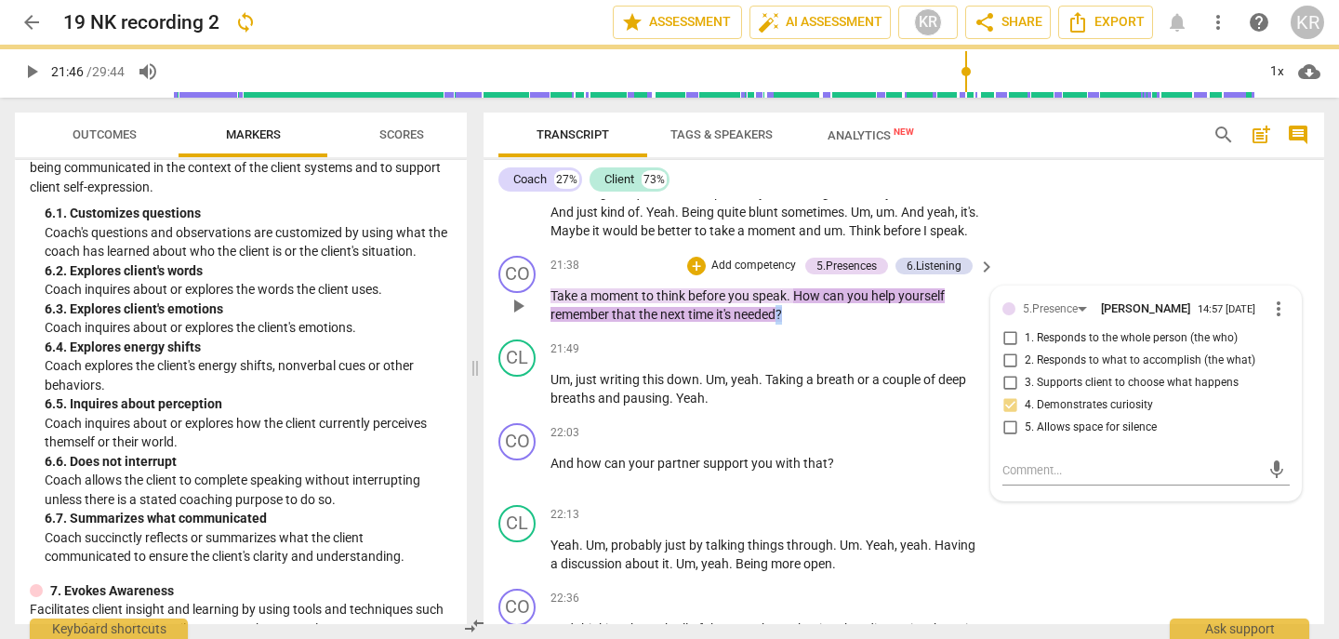
drag, startPoint x: 910, startPoint y: 386, endPoint x: 779, endPoint y: 363, distance: 133.2
click at [779, 332] on div "CO play_arrow pause 21:38 + Add competency 5.Presences 6.Listening keyboard_arr…" at bounding box center [904, 290] width 841 height 84
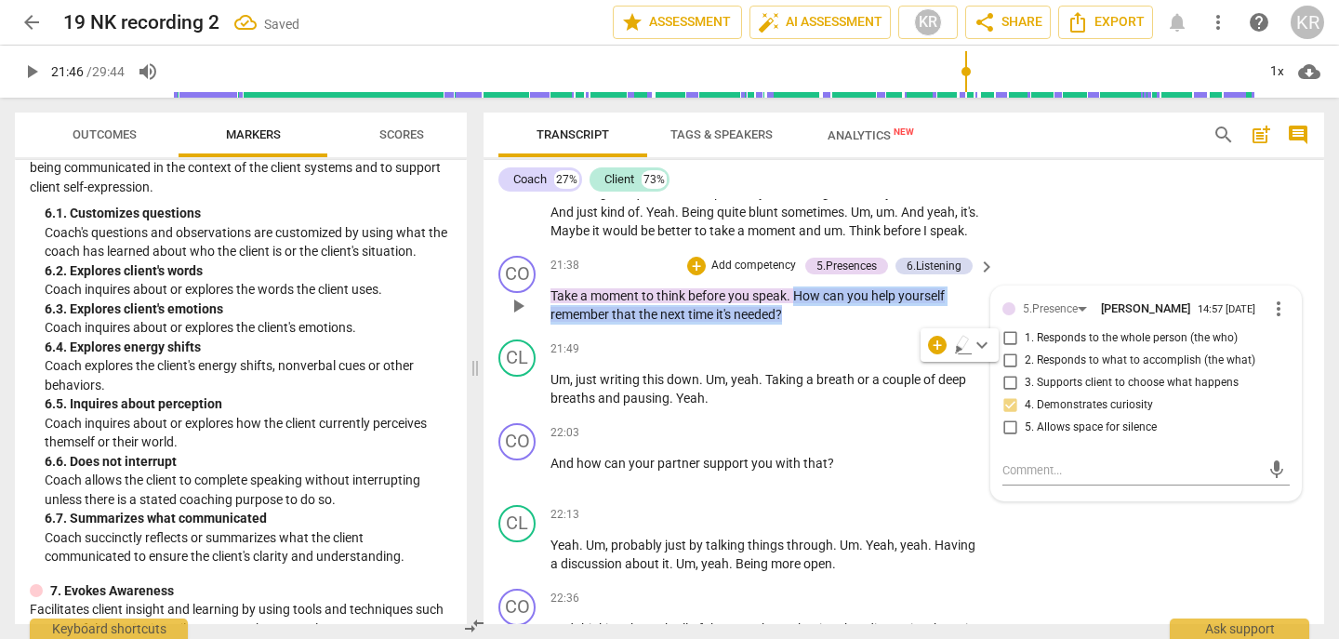
drag, startPoint x: 806, startPoint y: 370, endPoint x: 799, endPoint y: 356, distance: 15.4
click at [799, 325] on p "Take a moment to think before you speak . How can you help yourself remember th…" at bounding box center [768, 305] width 435 height 38
click at [817, 332] on div "CO play_arrow pause 21:38 + Add competency 5.Presences 6.Listening keyboard_arr…" at bounding box center [904, 290] width 841 height 84
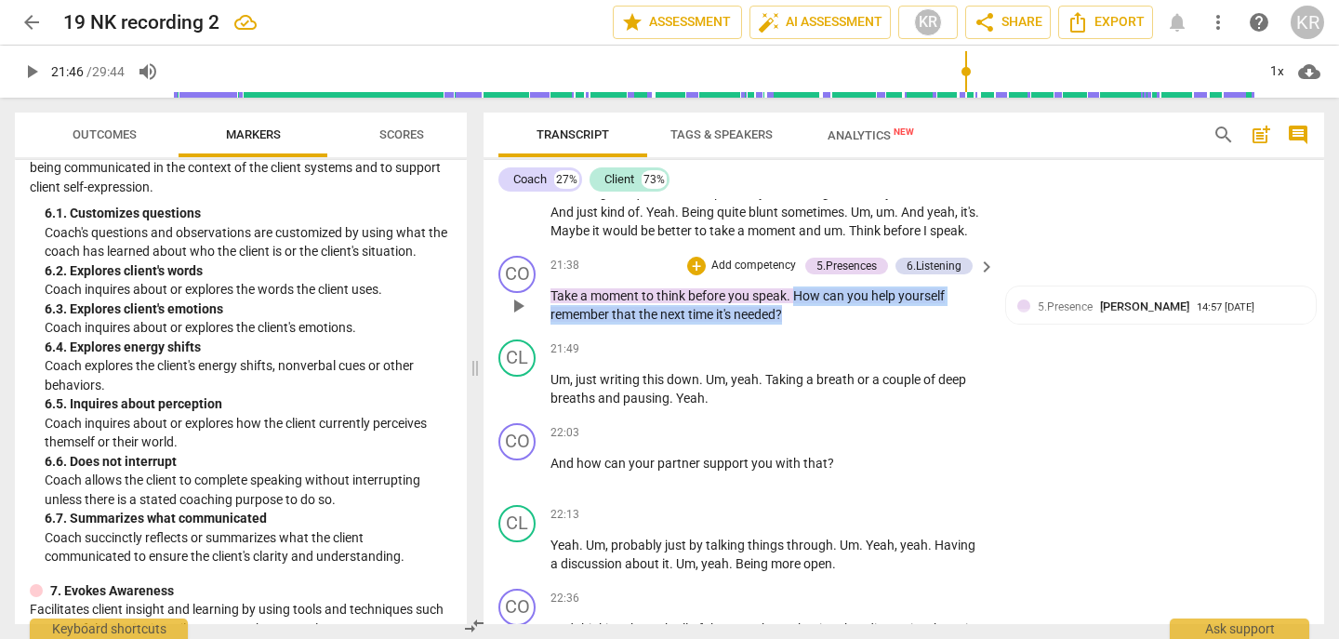
drag, startPoint x: 813, startPoint y: 379, endPoint x: 799, endPoint y: 356, distance: 26.3
click at [799, 325] on p "Take a moment to think before you speak . How can you help yourself remember th…" at bounding box center [768, 305] width 435 height 38
click at [796, 347] on div "+" at bounding box center [802, 348] width 19 height 19
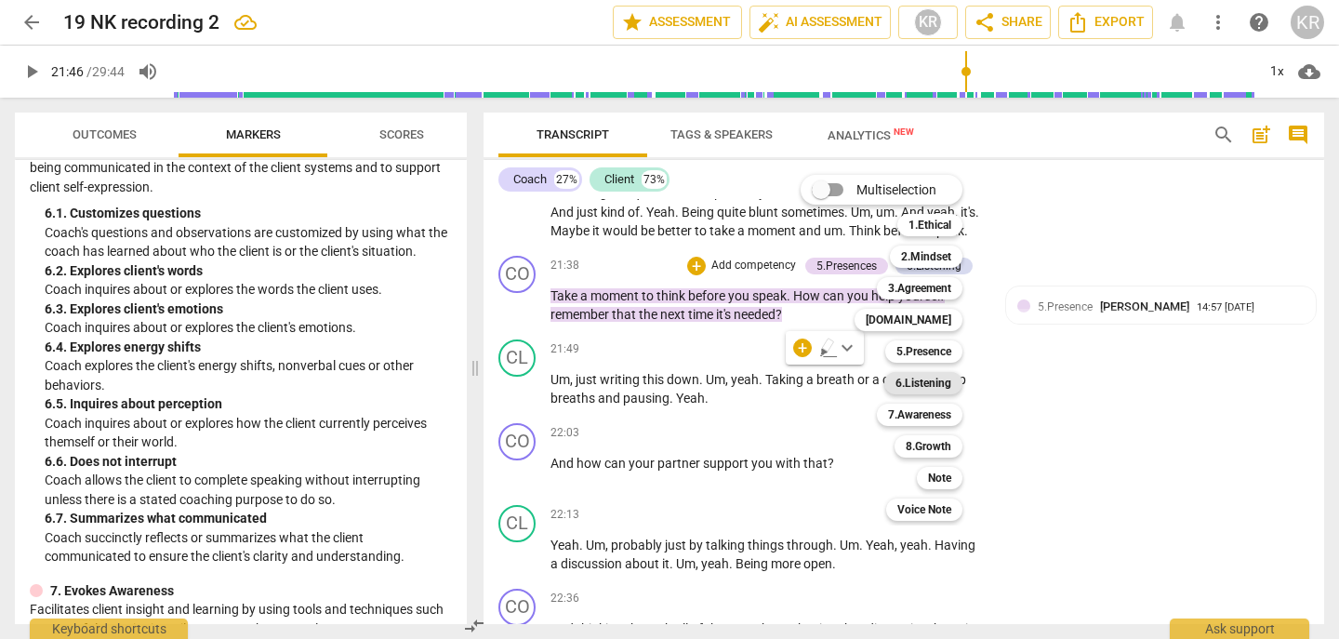
click at [927, 384] on b "6.Listening" at bounding box center [924, 383] width 56 height 22
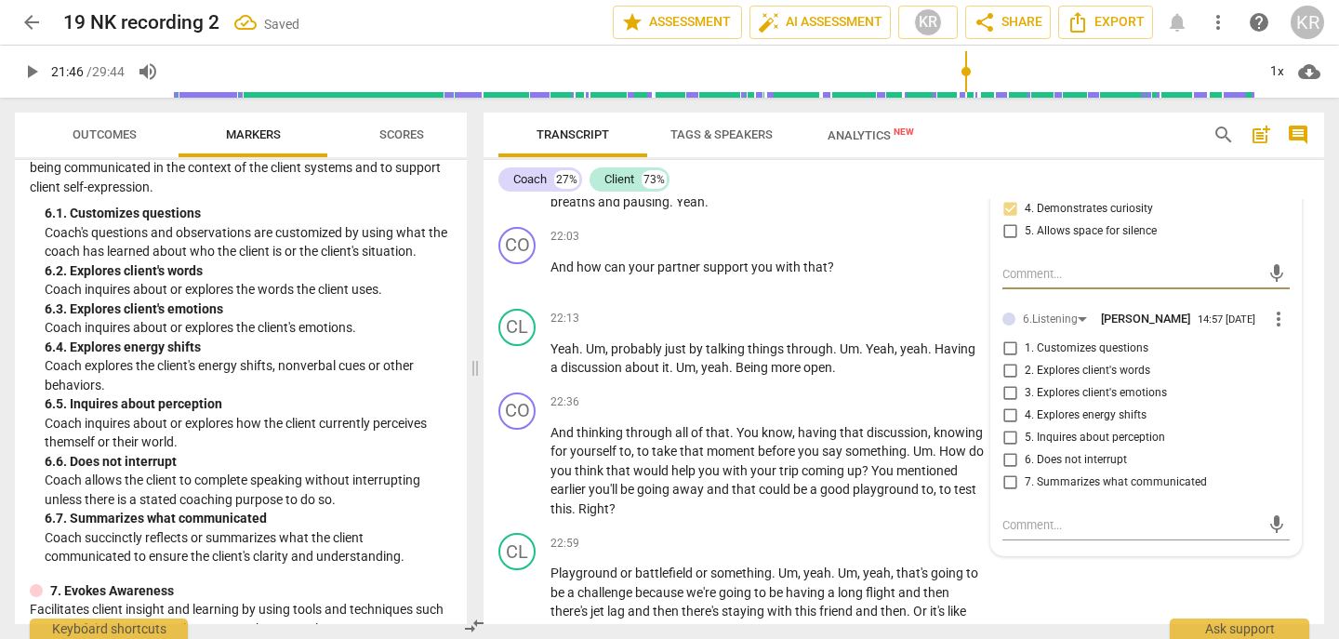
scroll to position [6762, 0]
click at [1065, 326] on div "6.Listening" at bounding box center [1050, 318] width 55 height 18
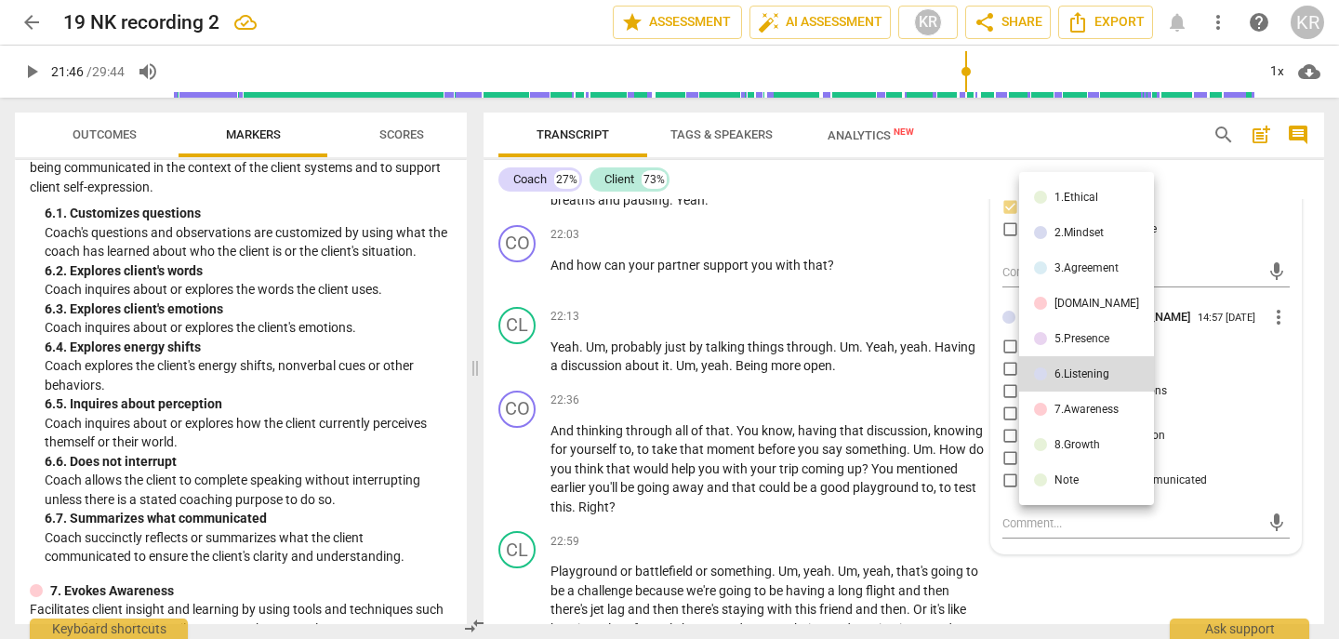
click at [1072, 411] on div "7.Awareness" at bounding box center [1087, 409] width 64 height 11
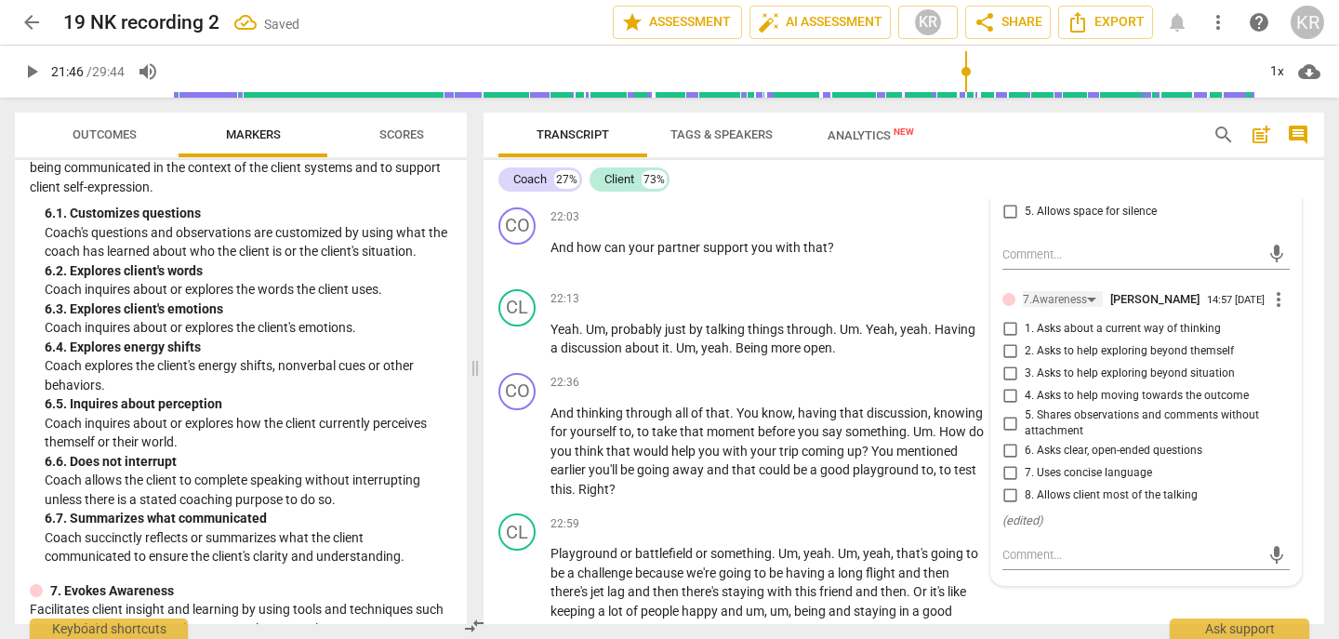
scroll to position [6783, 0]
click at [1100, 380] on span "3. Asks to help exploring beyond situation" at bounding box center [1130, 371] width 210 height 17
click at [1025, 382] on input "3. Asks to help exploring beyond situation" at bounding box center [1010, 371] width 30 height 22
click at [1100, 380] on span "3. Asks to help exploring beyond situation" at bounding box center [1130, 371] width 210 height 17
click at [1025, 382] on input "3. Asks to help exploring beyond situation" at bounding box center [1010, 371] width 30 height 22
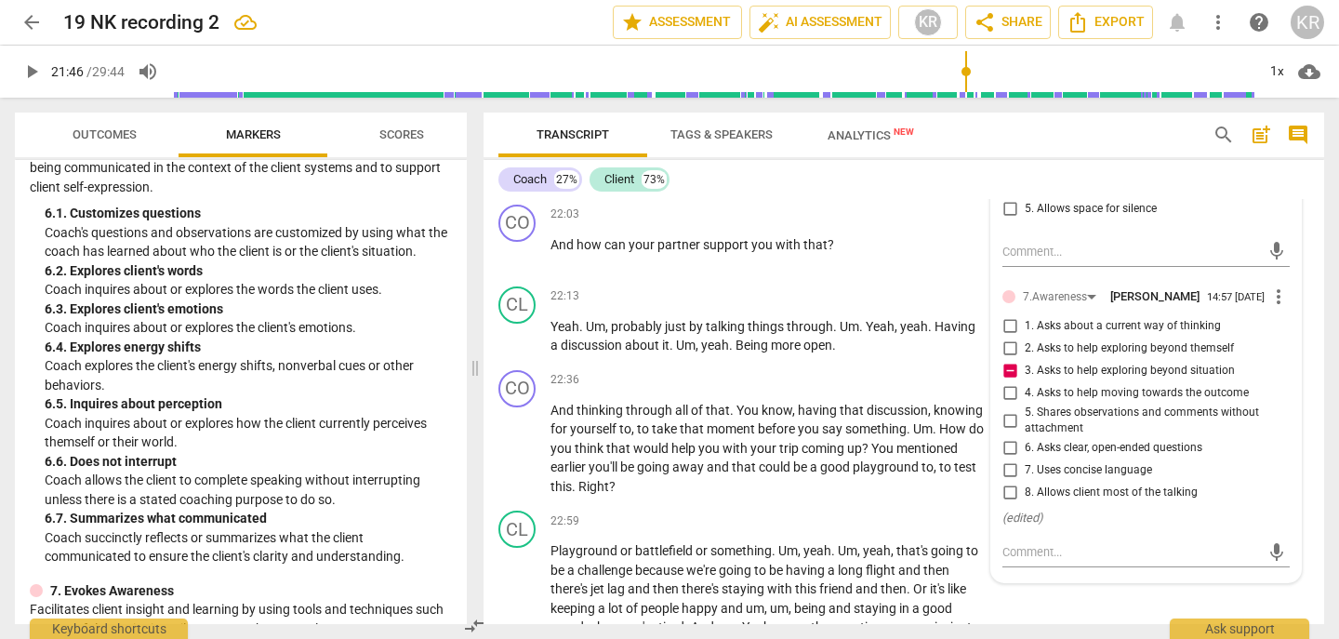
click at [1100, 380] on span "3. Asks to help exploring beyond situation" at bounding box center [1130, 371] width 210 height 17
click at [1025, 382] on input "3. Asks to help exploring beyond situation" at bounding box center [1010, 371] width 30 height 22
click at [1098, 402] on span "4. Asks to help moving towards the outcome" at bounding box center [1137, 393] width 224 height 17
click at [1025, 405] on input "4. Asks to help moving towards the outcome" at bounding box center [1010, 393] width 30 height 22
click at [1083, 457] on span "6. Asks clear, open-ended questions" at bounding box center [1114, 448] width 178 height 17
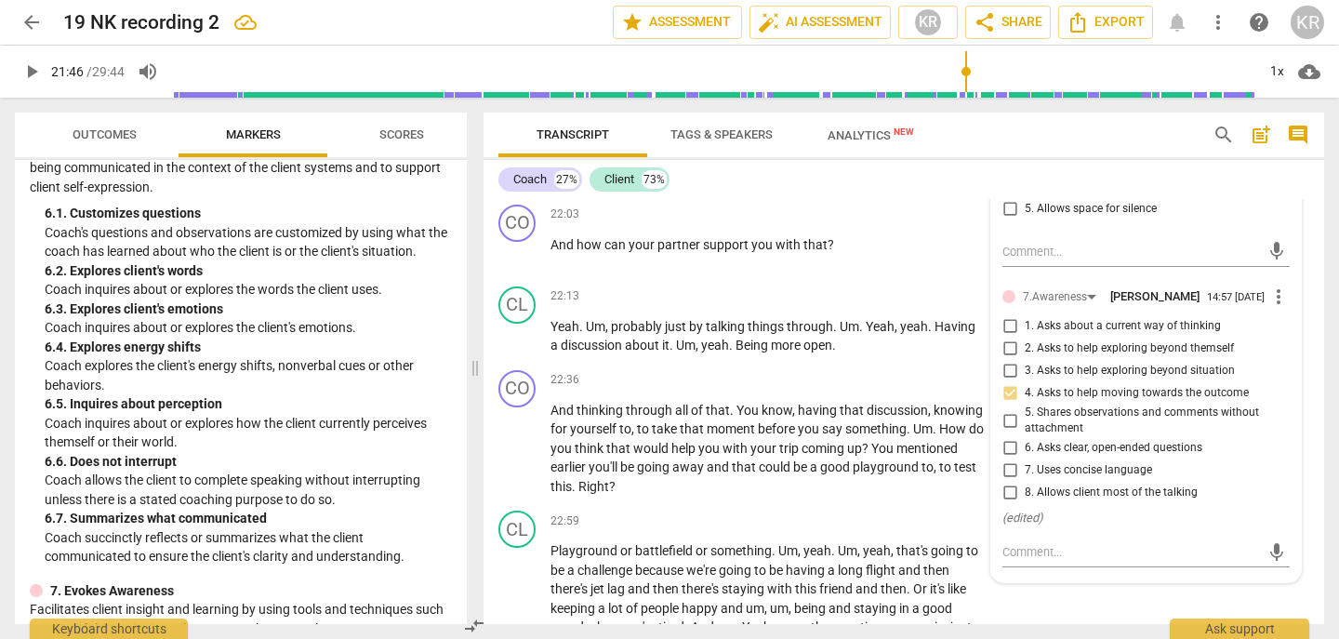
click at [1025, 460] on input "6. Asks clear, open-ended questions" at bounding box center [1010, 448] width 30 height 22
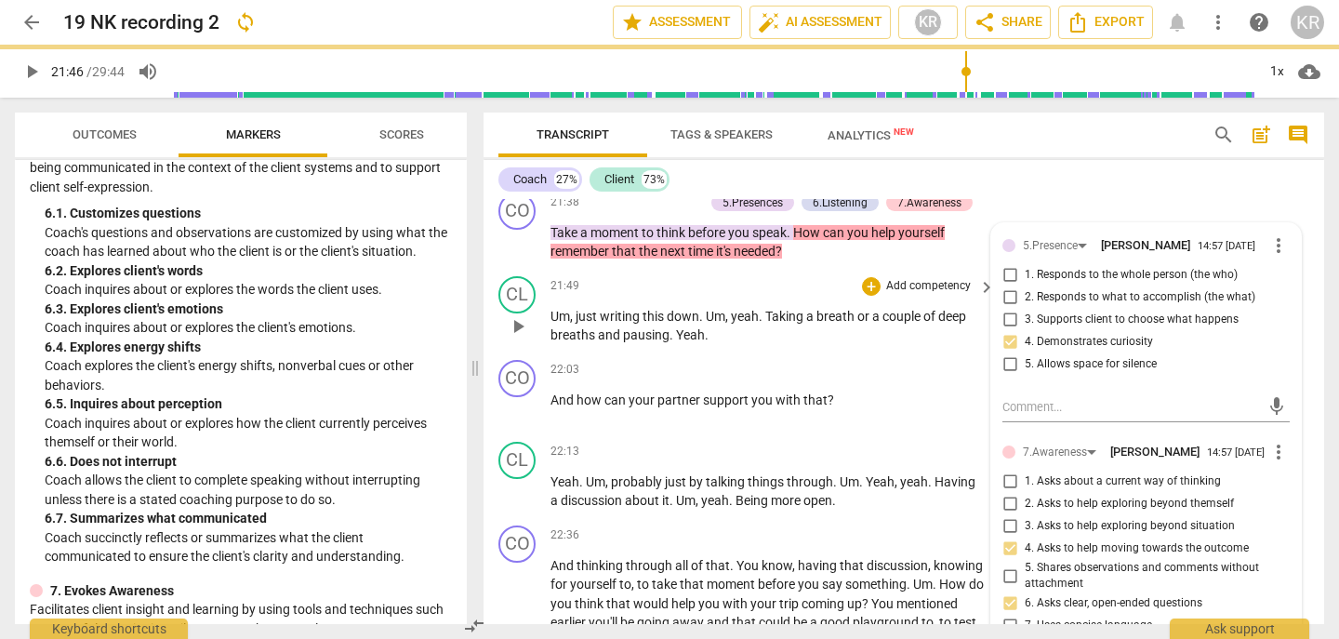
scroll to position [6583, 0]
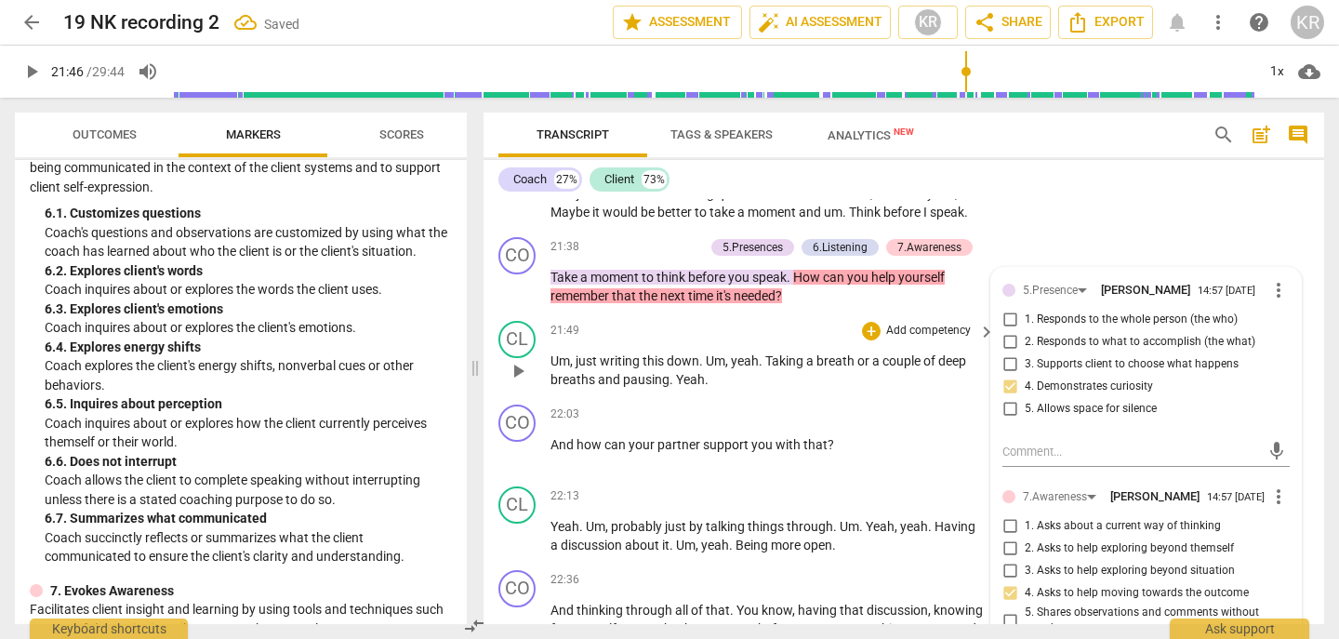
click at [513, 382] on span "play_arrow" at bounding box center [518, 371] width 22 height 22
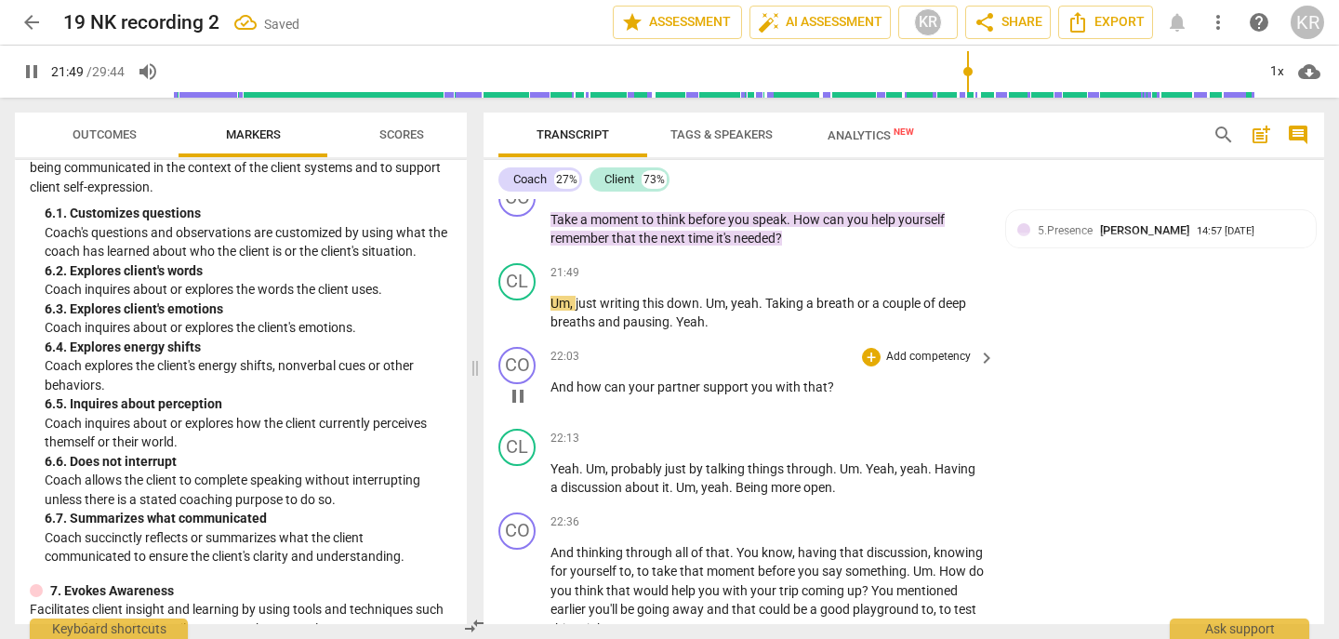
scroll to position [6642, 0]
click at [525, 406] on span "pause" at bounding box center [518, 394] width 22 height 22
click at [933, 364] on p "Add competency" at bounding box center [929, 355] width 88 height 17
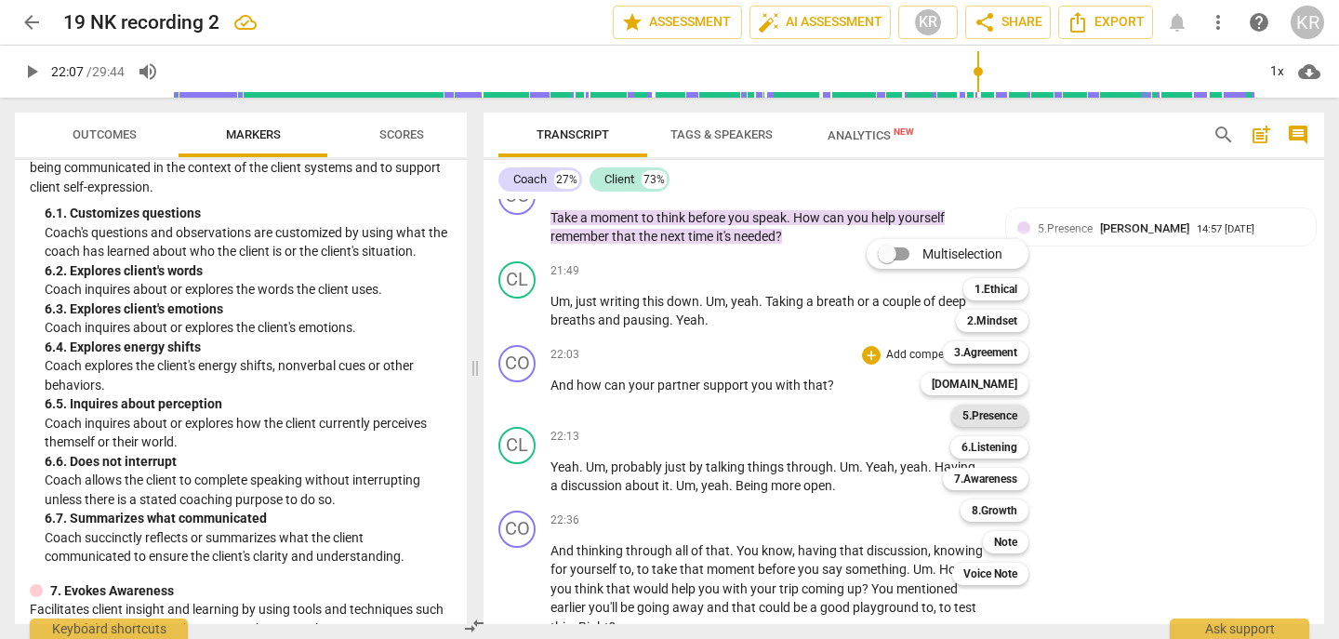
click at [978, 418] on b "5.Presence" at bounding box center [990, 416] width 55 height 22
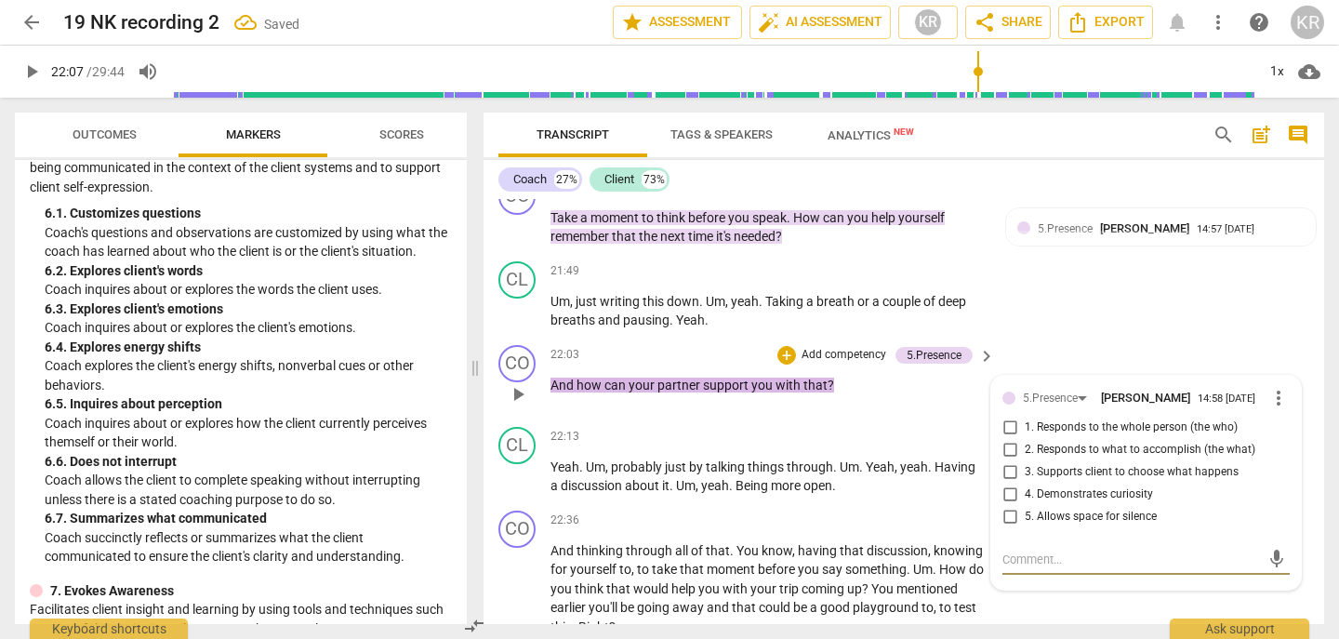
click at [1087, 526] on span "5. Allows space for silence" at bounding box center [1091, 517] width 132 height 17
click at [1025, 528] on input "5. Allows space for silence" at bounding box center [1010, 517] width 30 height 22
click at [830, 364] on p "Add competency" at bounding box center [844, 355] width 88 height 17
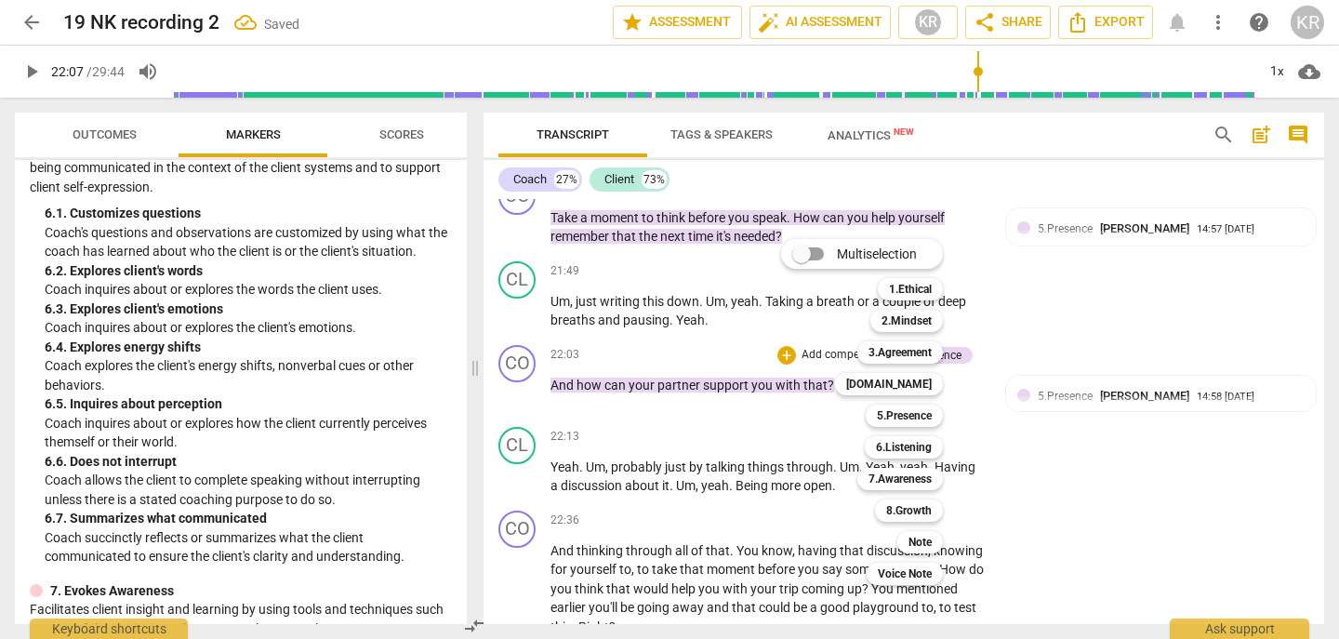
click at [1139, 447] on div at bounding box center [669, 319] width 1339 height 639
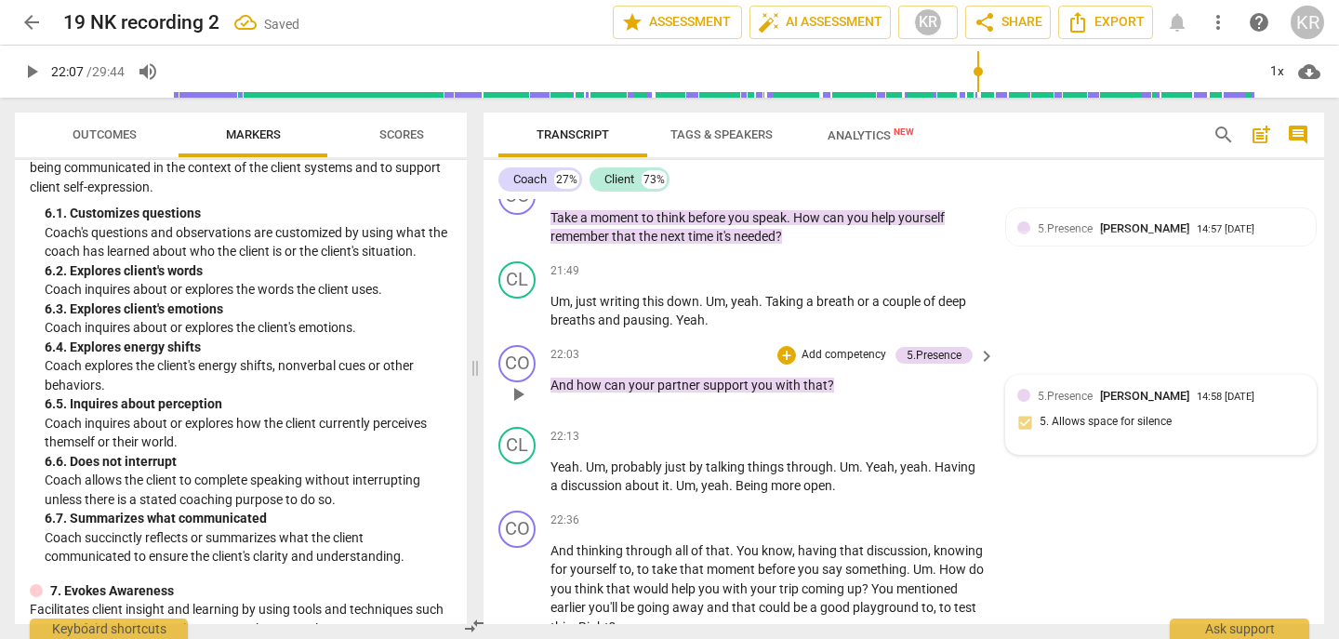
click at [1127, 403] on span "[PERSON_NAME]" at bounding box center [1144, 396] width 89 height 14
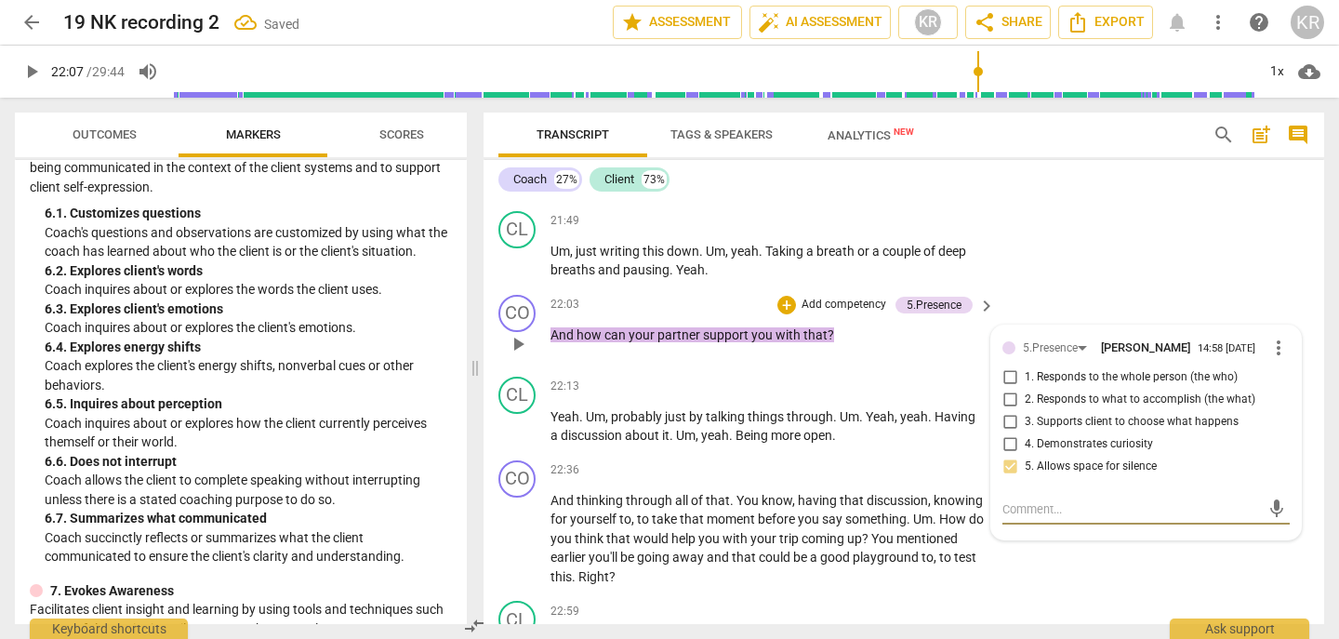
scroll to position [6695, 0]
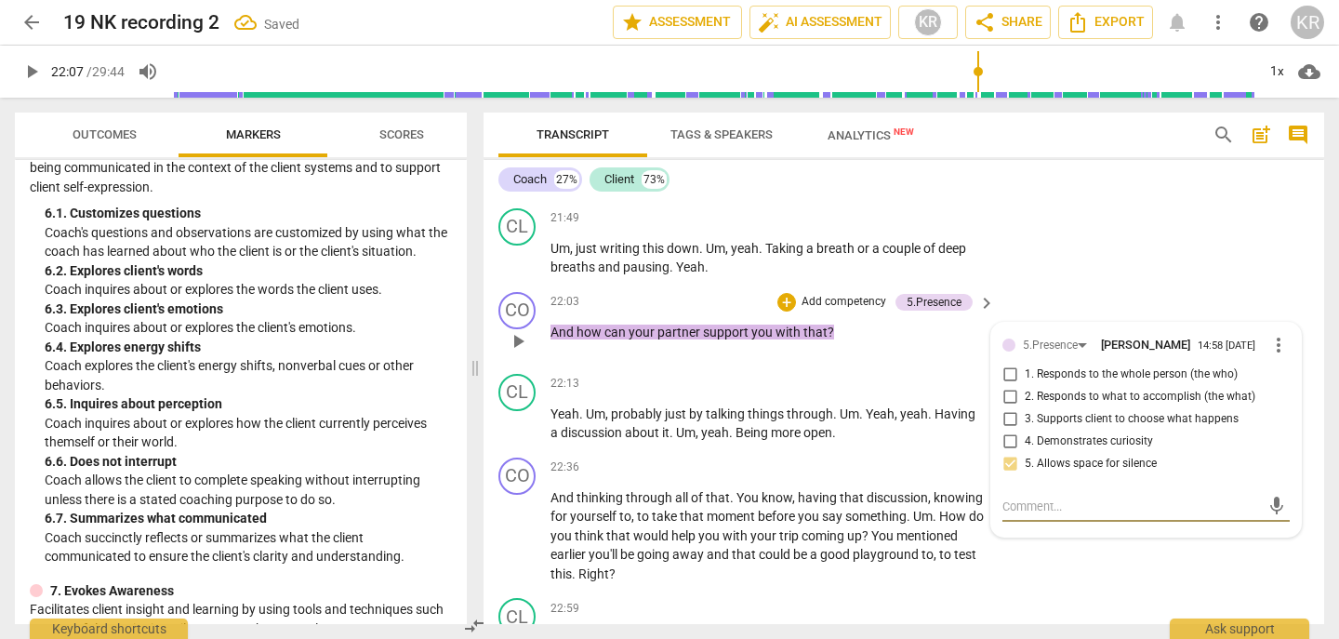
click at [1127, 406] on span "2. Responds to what to accomplish (the what)" at bounding box center [1140, 397] width 231 height 17
click at [1025, 408] on input "2. Responds to what to accomplish (the what)" at bounding box center [1010, 397] width 30 height 22
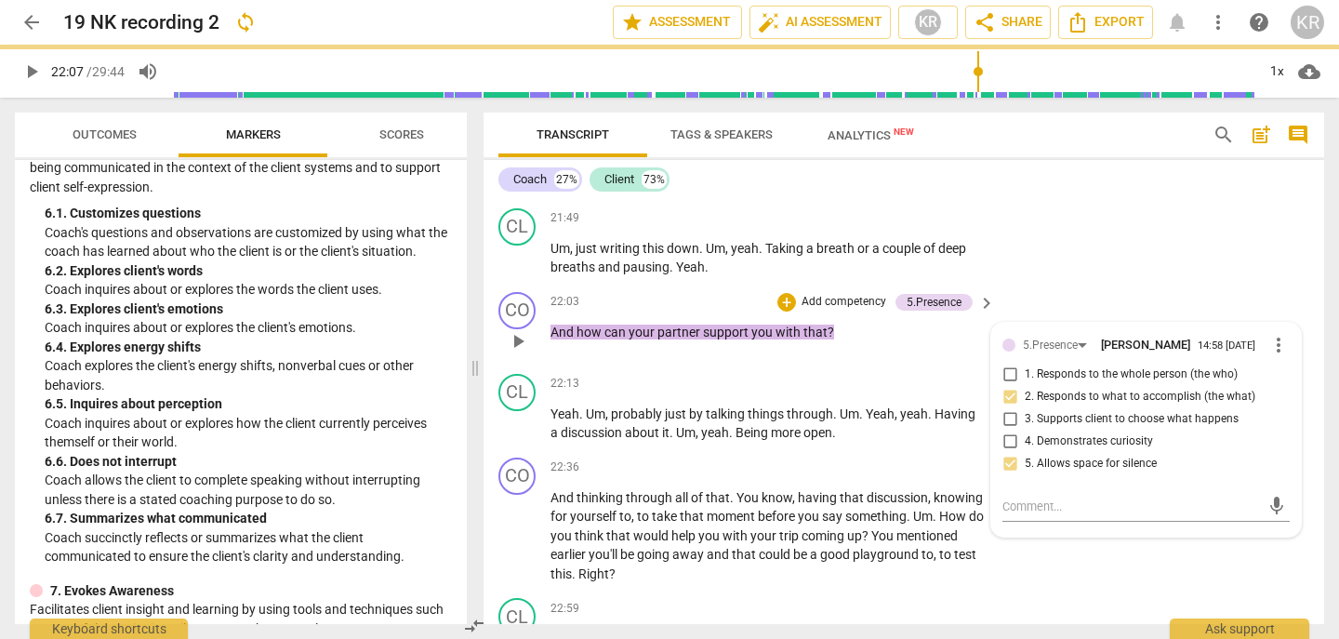
click at [815, 311] on p "Add competency" at bounding box center [844, 302] width 88 height 17
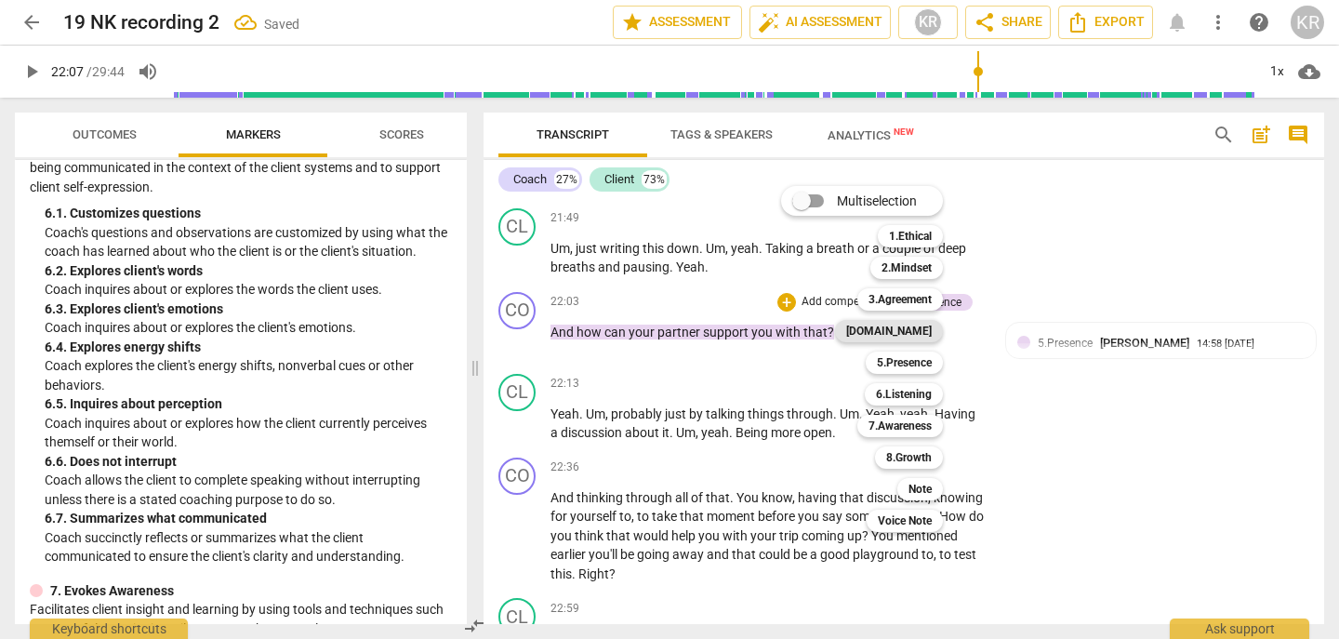
click at [920, 327] on b "[DOMAIN_NAME]" at bounding box center [889, 331] width 86 height 22
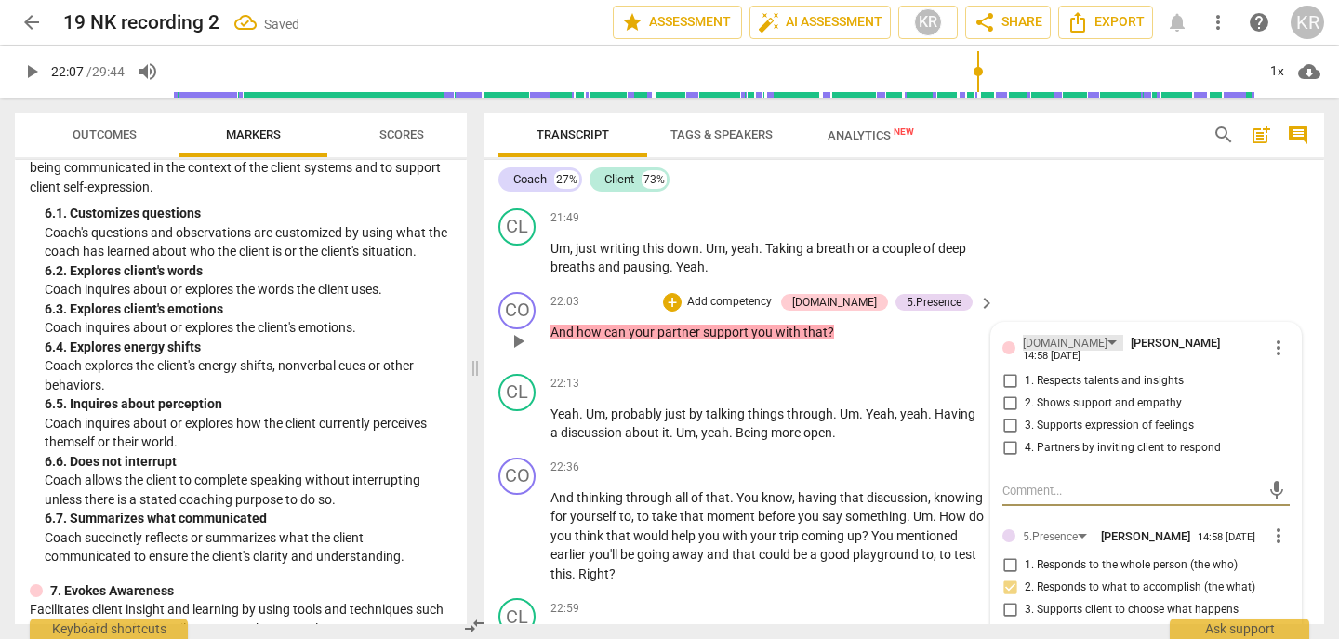
click at [1052, 353] on div "[DOMAIN_NAME]" at bounding box center [1065, 344] width 85 height 18
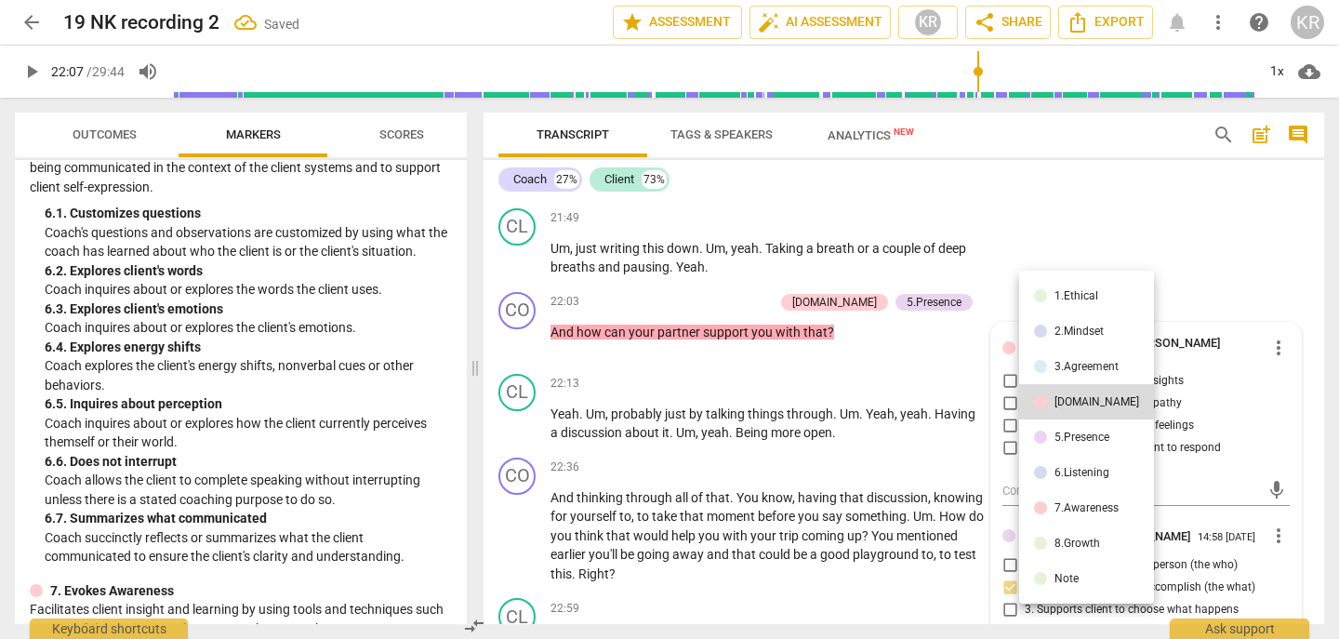
click at [1266, 398] on div at bounding box center [669, 319] width 1339 height 639
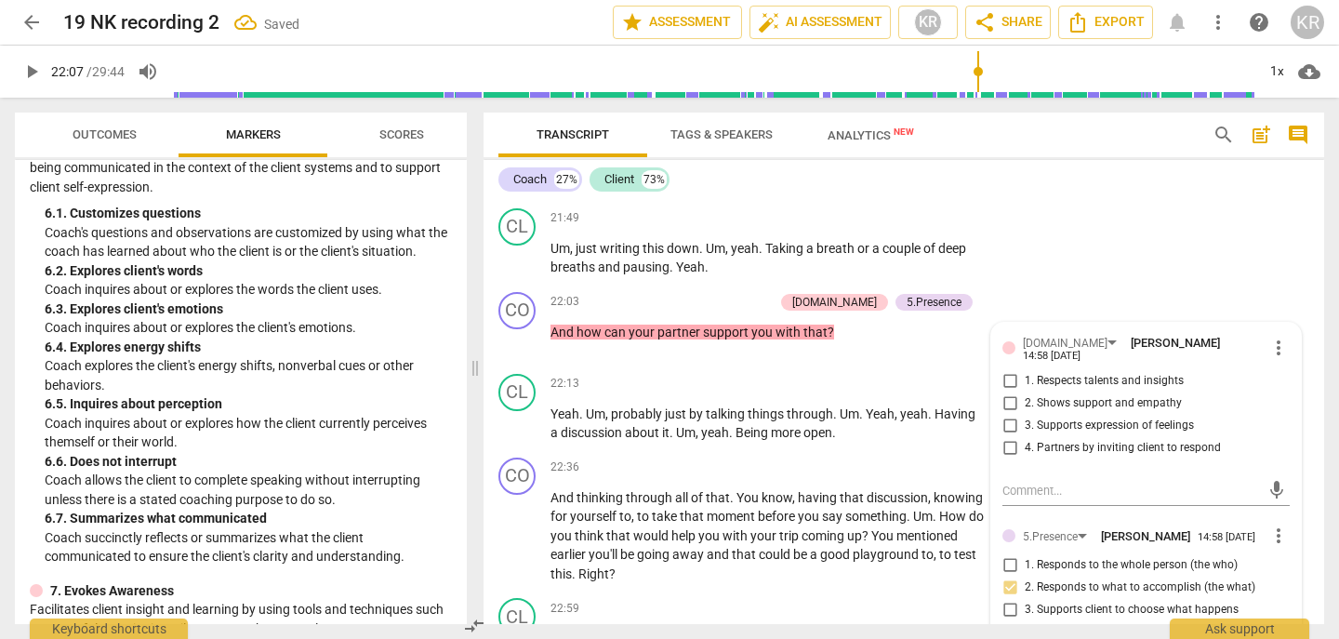
click at [1277, 359] on span "more_vert" at bounding box center [1279, 348] width 22 height 22
click at [1267, 429] on li "Delete" at bounding box center [1291, 437] width 64 height 35
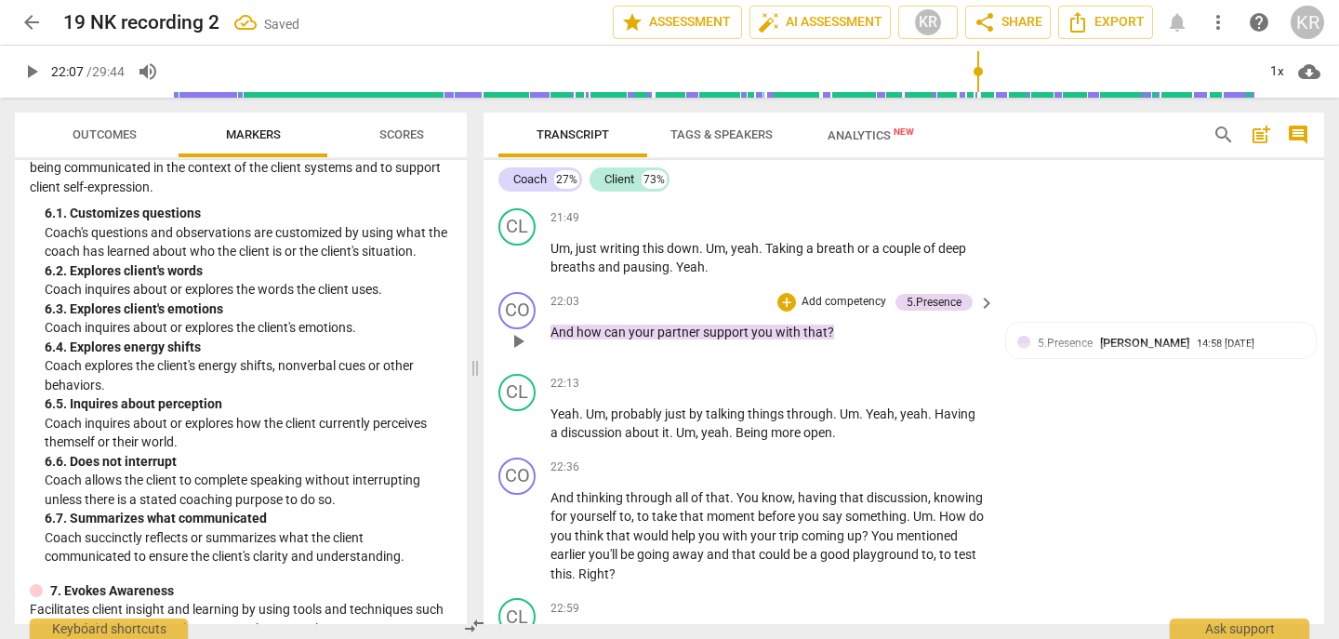
click at [840, 311] on p "Add competency" at bounding box center [844, 302] width 88 height 17
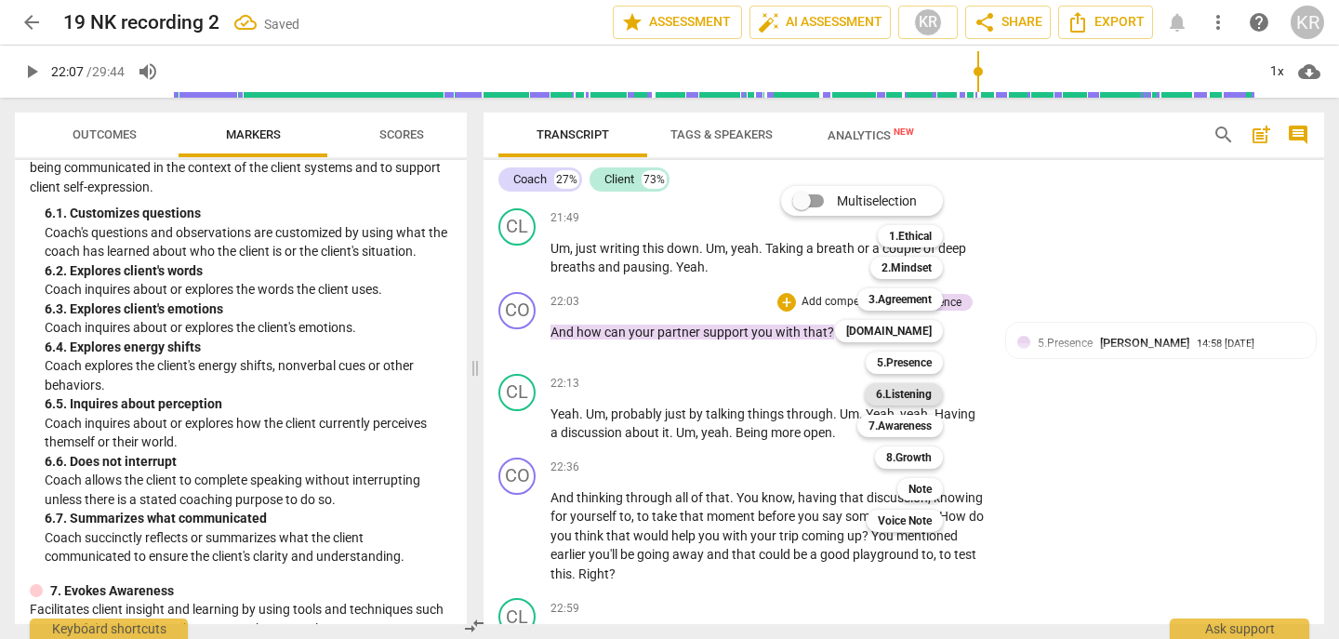
click at [909, 388] on b "6.Listening" at bounding box center [904, 394] width 56 height 22
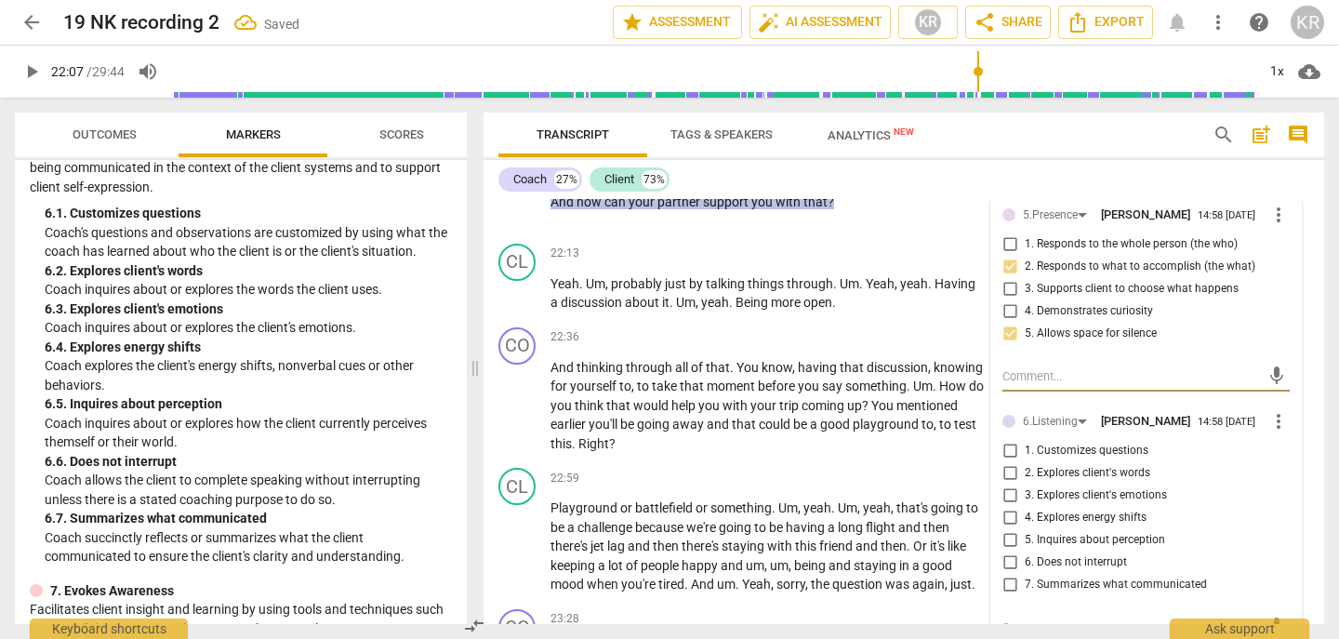
scroll to position [6948, 0]
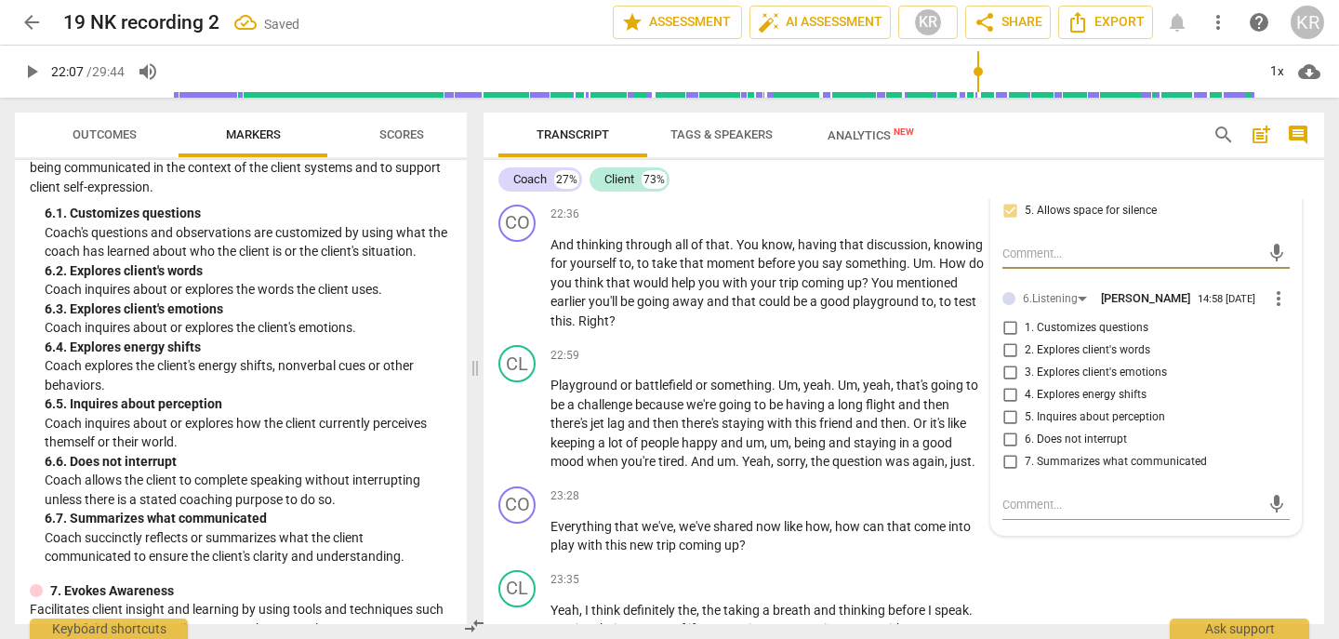
click at [1032, 337] on span "1. Customizes questions" at bounding box center [1087, 328] width 124 height 17
click at [1025, 340] on input "1. Customizes questions" at bounding box center [1010, 328] width 30 height 22
click at [1032, 337] on span "1. Customizes questions" at bounding box center [1087, 328] width 124 height 17
click at [1025, 340] on input "1. Customizes questions" at bounding box center [1010, 328] width 30 height 22
click at [1032, 337] on span "1. Customizes questions" at bounding box center [1087, 328] width 124 height 17
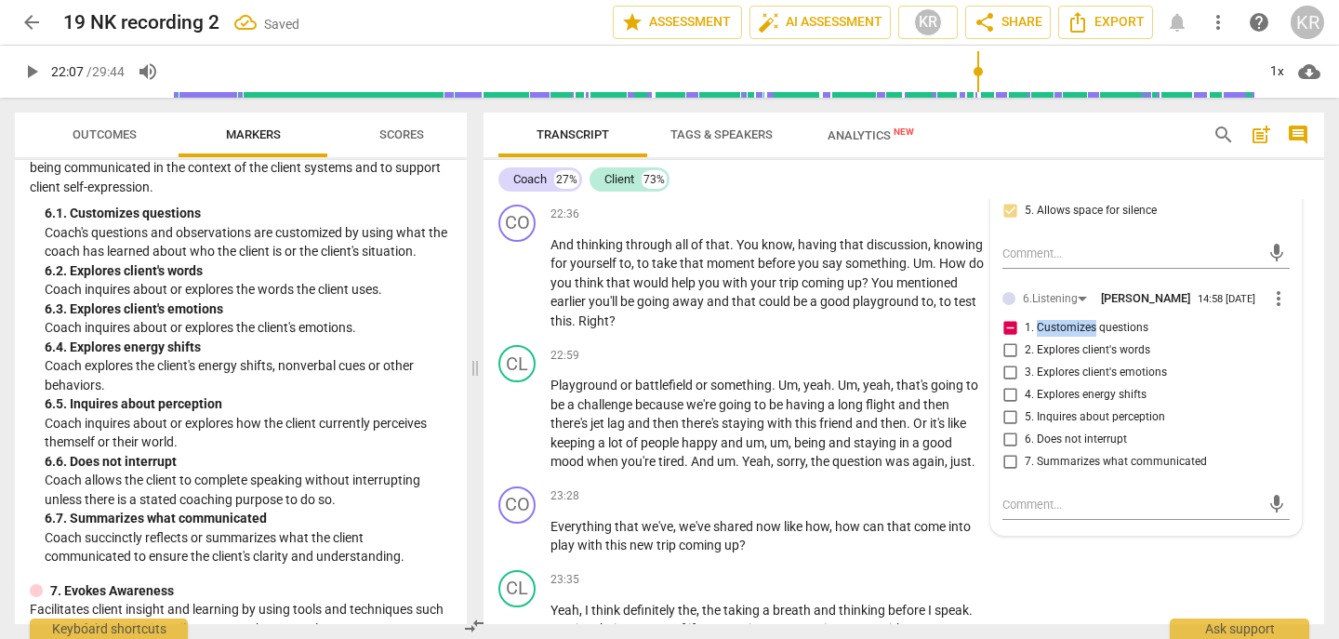
click at [1025, 340] on input "1. Customizes questions" at bounding box center [1010, 328] width 30 height 22
click at [1210, 429] on label "5. Inquires about perception" at bounding box center [1138, 417] width 287 height 22
click at [1025, 429] on input "5. Inquires about perception" at bounding box center [1010, 417] width 30 height 22
click at [997, 429] on input "5. Inquires about perception" at bounding box center [1010, 417] width 30 height 22
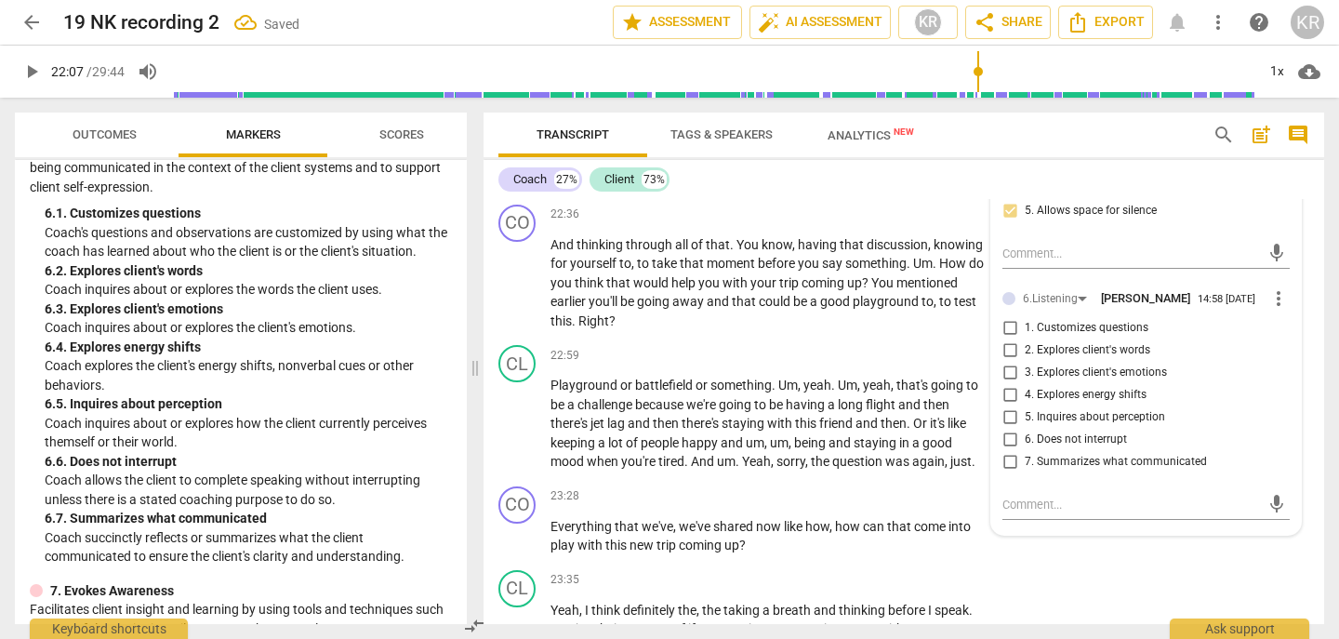
click at [1040, 310] on div "6.Listening [PERSON_NAME] 14:58 [DATE] more_vert" at bounding box center [1146, 298] width 287 height 22
click at [1045, 308] on div "6.Listening" at bounding box center [1050, 299] width 55 height 18
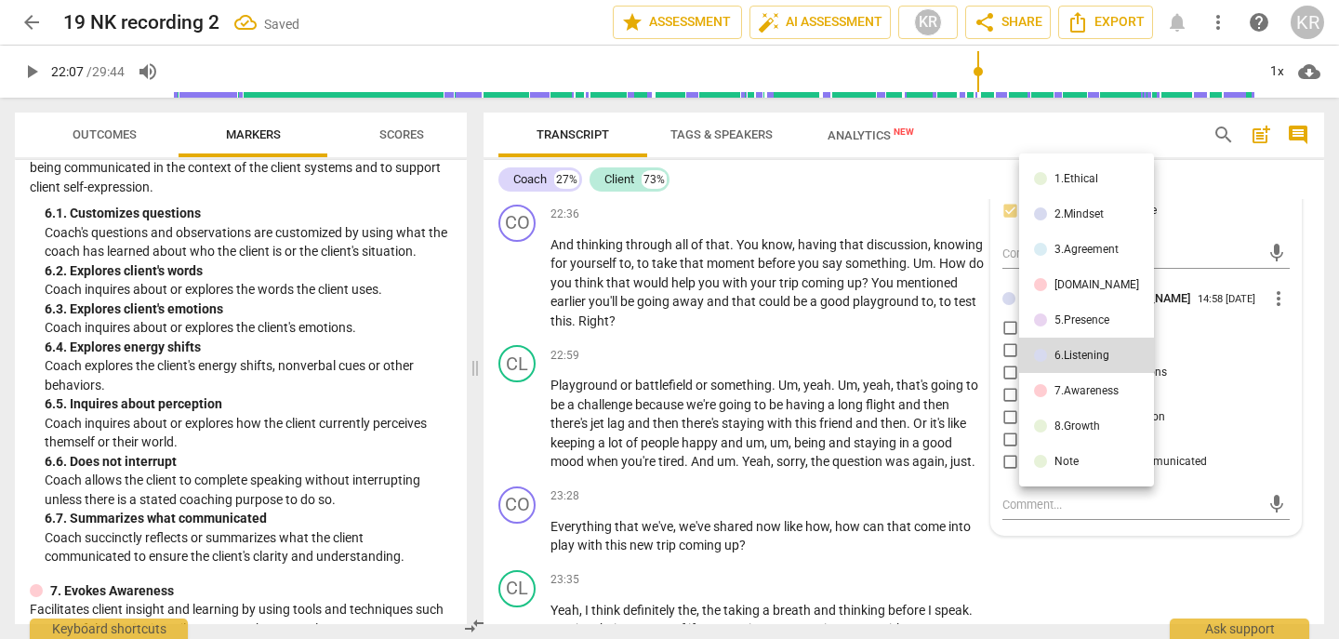
click at [1063, 388] on div "7.Awareness" at bounding box center [1087, 390] width 64 height 11
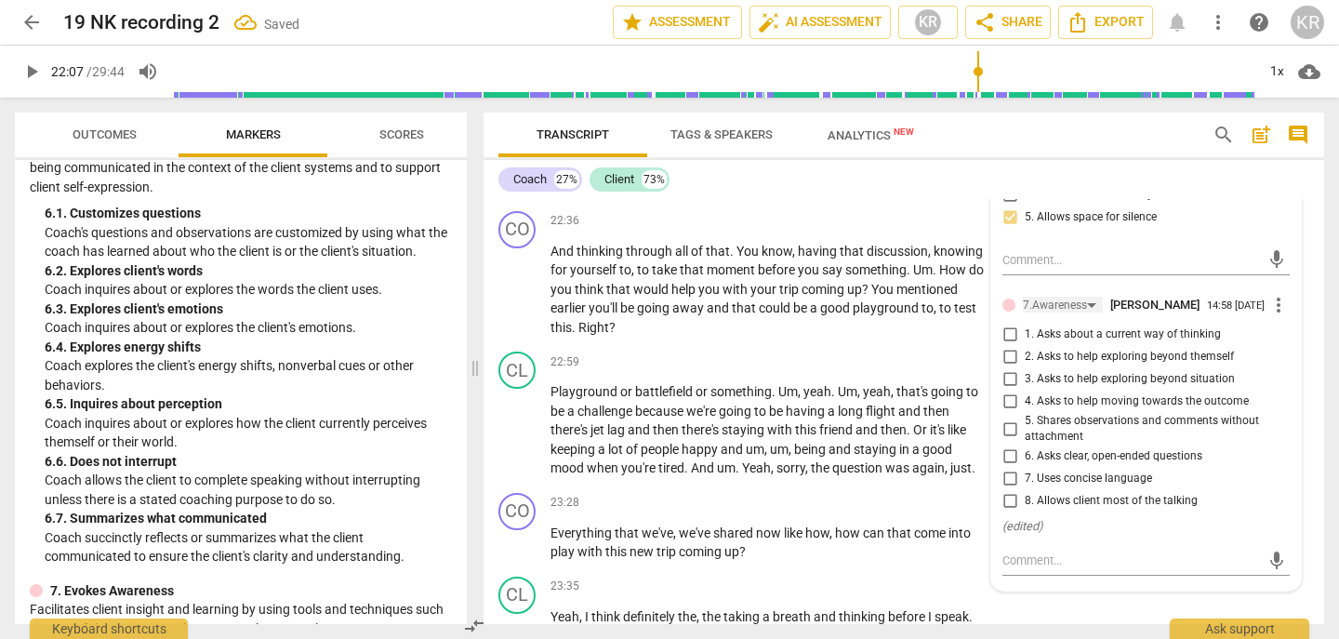
scroll to position [6941, 0]
click at [1092, 389] on span "3. Asks to help exploring beyond situation" at bounding box center [1130, 380] width 210 height 17
click at [1025, 392] on input "3. Asks to help exploring beyond situation" at bounding box center [1010, 380] width 30 height 22
click at [1086, 411] on span "4. Asks to help moving towards the outcome" at bounding box center [1137, 402] width 224 height 17
click at [1025, 414] on input "4. Asks to help moving towards the outcome" at bounding box center [1010, 403] width 30 height 22
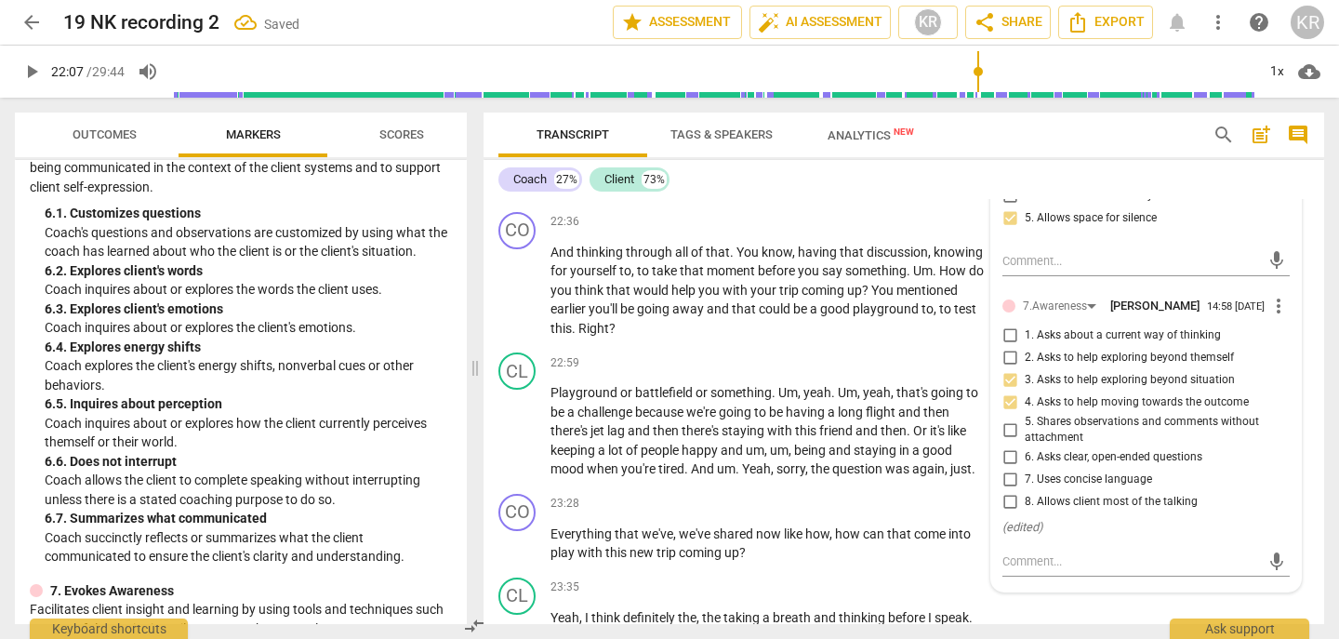
click at [1086, 389] on span "3. Asks to help exploring beyond situation" at bounding box center [1130, 380] width 210 height 17
click at [1025, 392] on input "3. Asks to help exploring beyond situation" at bounding box center [1010, 380] width 30 height 22
click at [1086, 389] on span "3. Asks to help exploring beyond situation" at bounding box center [1130, 380] width 210 height 17
click at [1025, 392] on input "3. Asks to help exploring beyond situation" at bounding box center [1010, 380] width 30 height 22
click at [1010, 469] on input "6. Asks clear, open-ended questions" at bounding box center [1010, 457] width 30 height 22
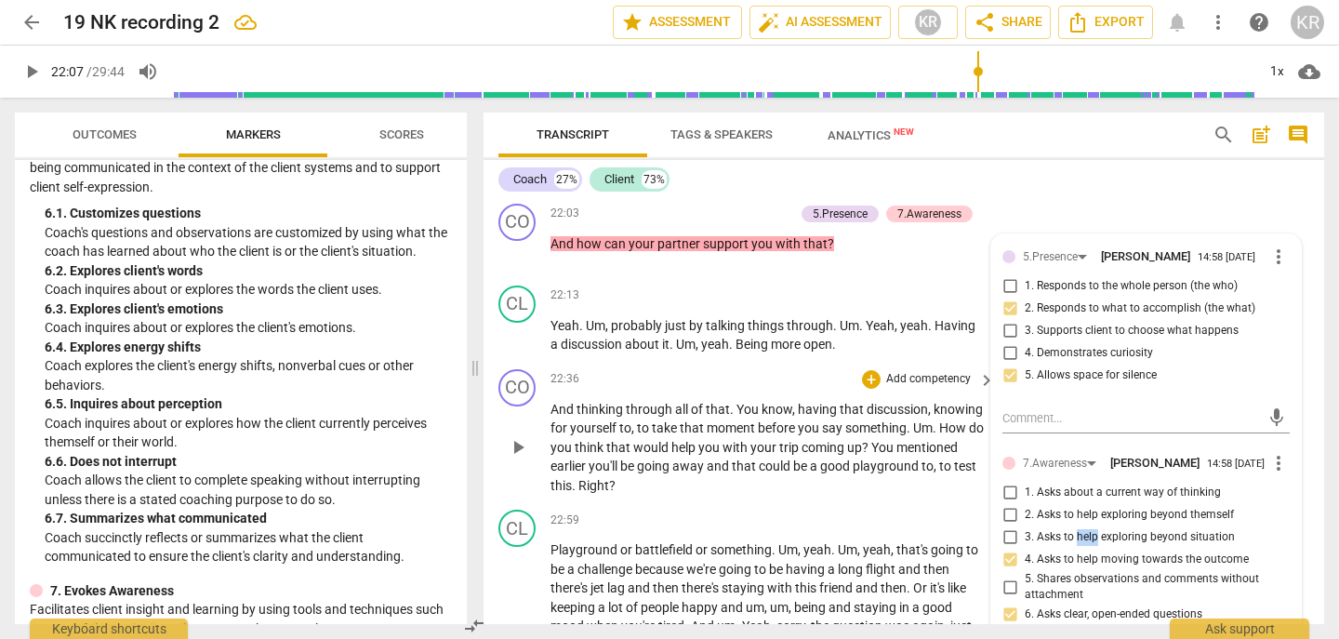
scroll to position [6655, 0]
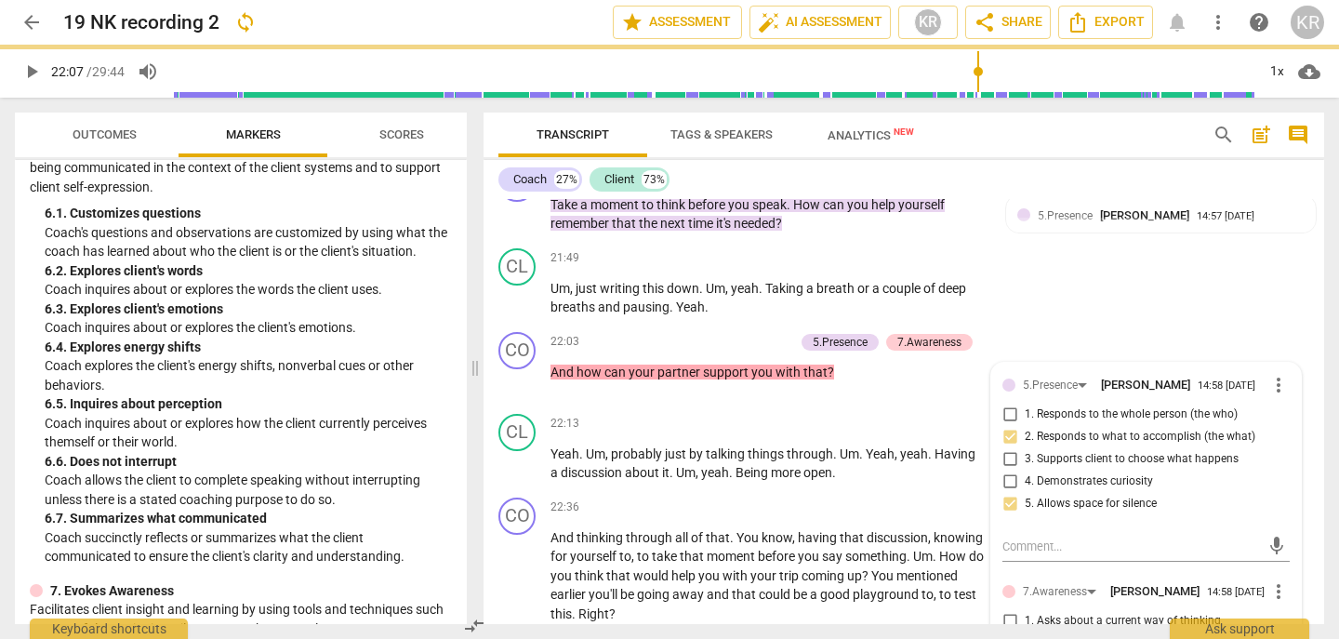
click at [23, 77] on span "play_arrow" at bounding box center [31, 71] width 22 height 22
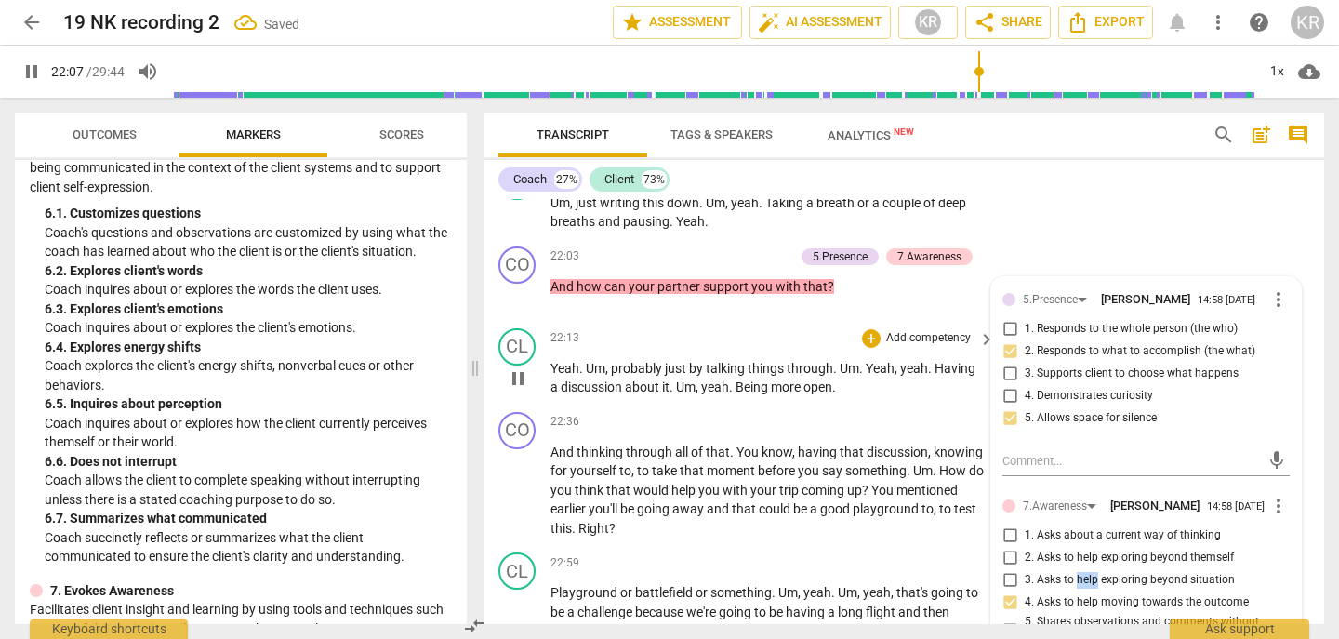
scroll to position [6750, 0]
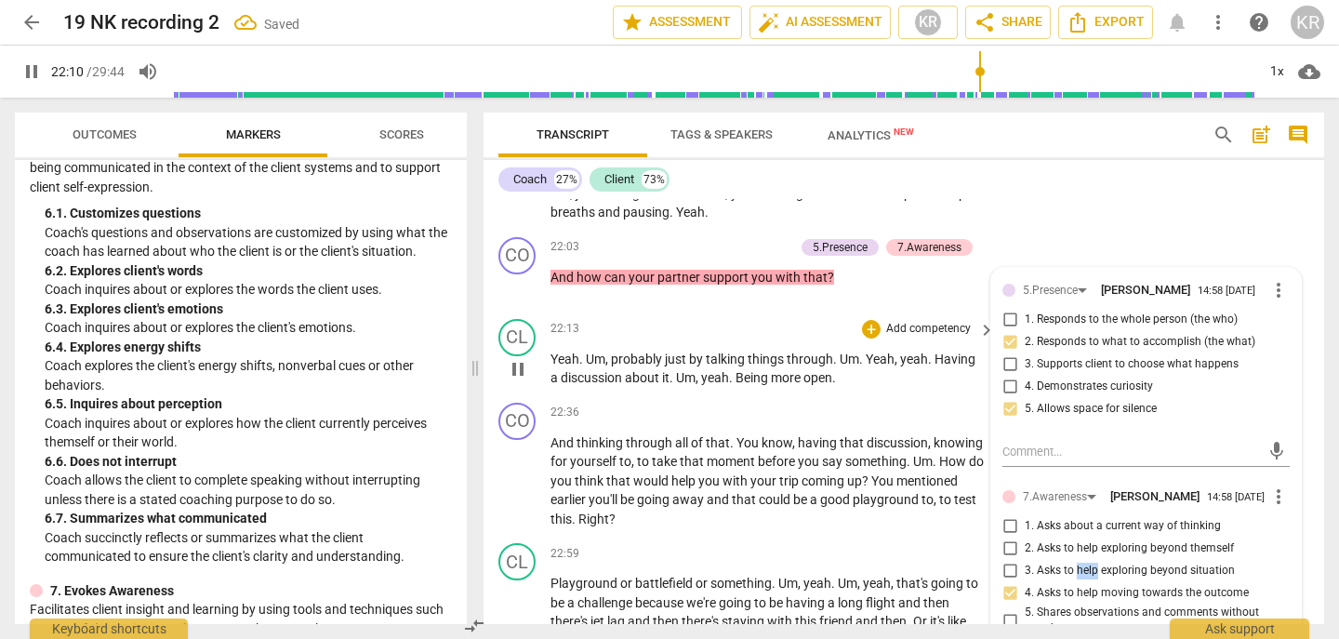
click at [513, 380] on span "pause" at bounding box center [518, 369] width 22 height 22
click at [513, 380] on span "play_arrow" at bounding box center [518, 369] width 22 height 22
click at [1263, 68] on div "1x" at bounding box center [1276, 72] width 35 height 30
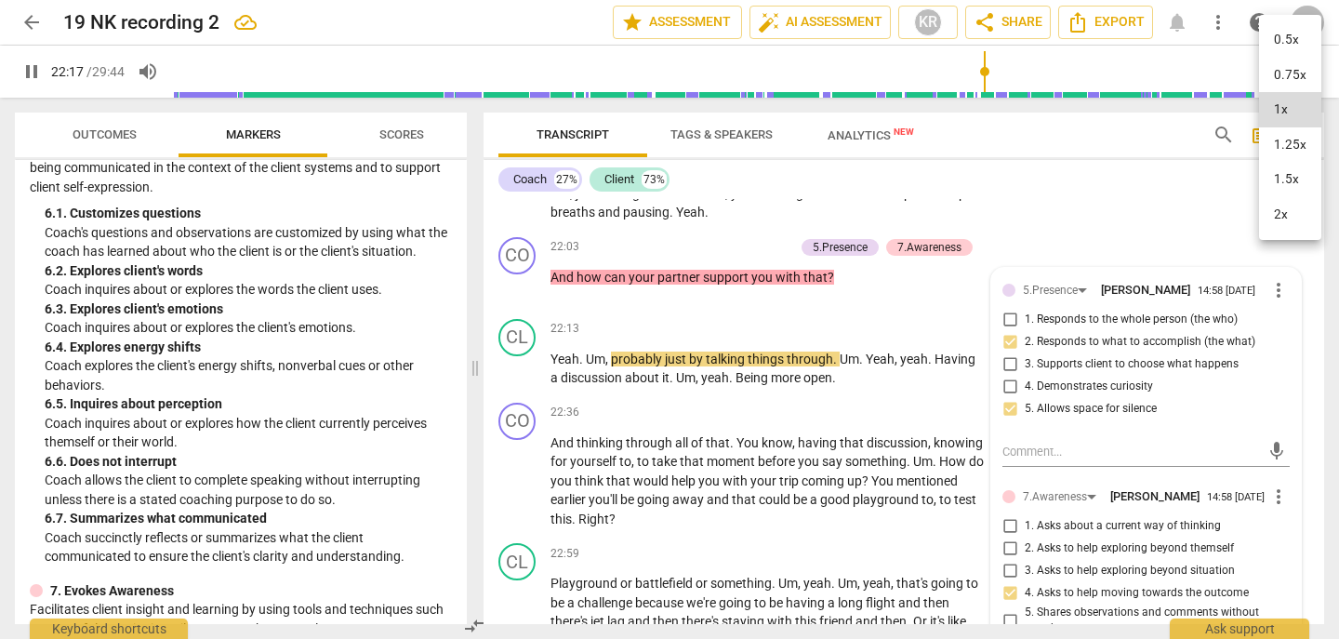
click at [839, 544] on div at bounding box center [669, 319] width 1339 height 639
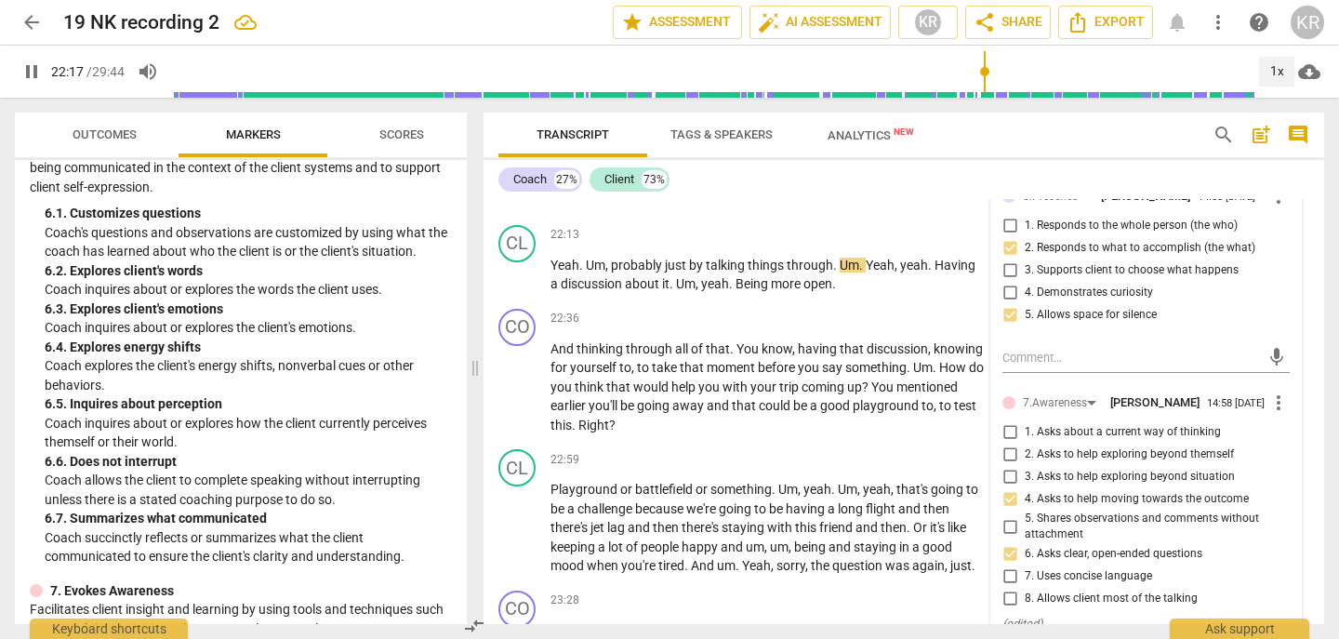
scroll to position [6852, 0]
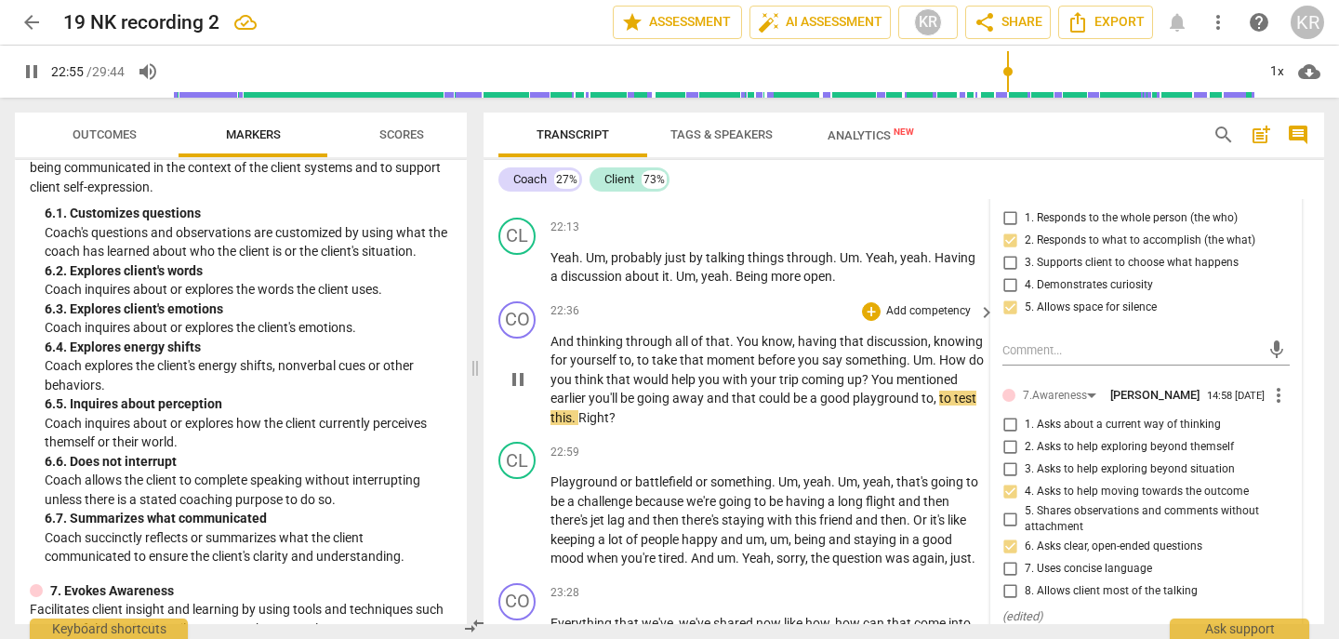
click at [575, 425] on span "." at bounding box center [575, 417] width 7 height 15
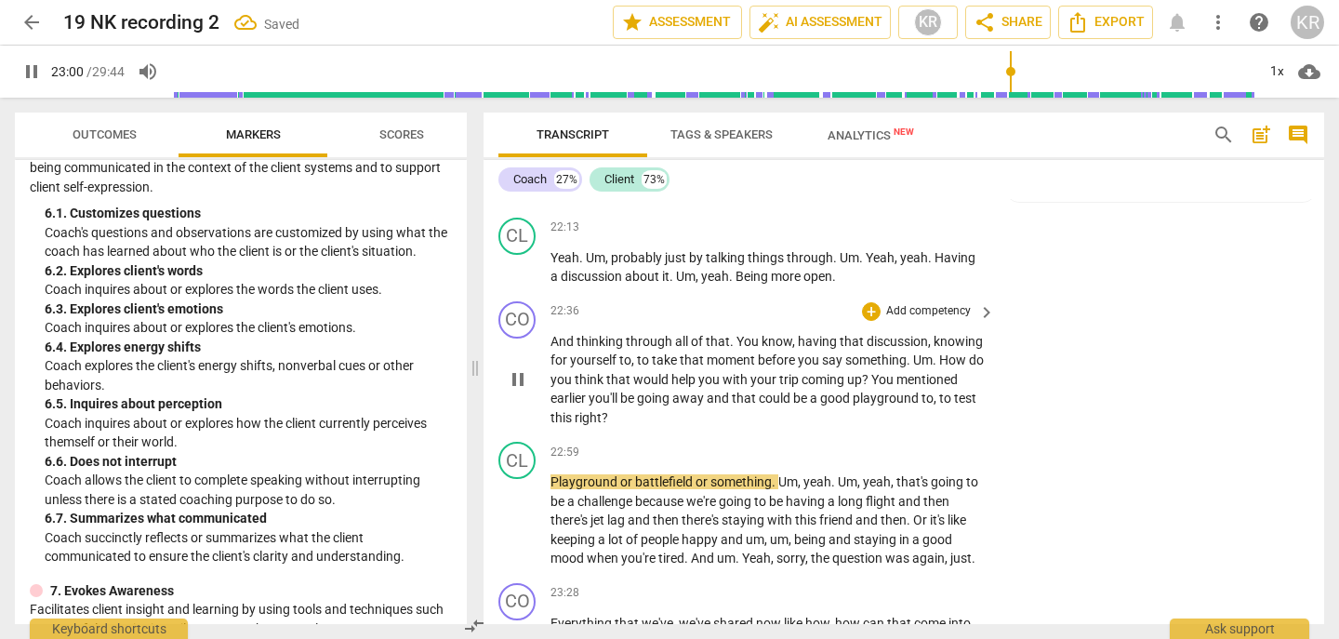
click at [521, 391] on span "pause" at bounding box center [518, 379] width 22 height 22
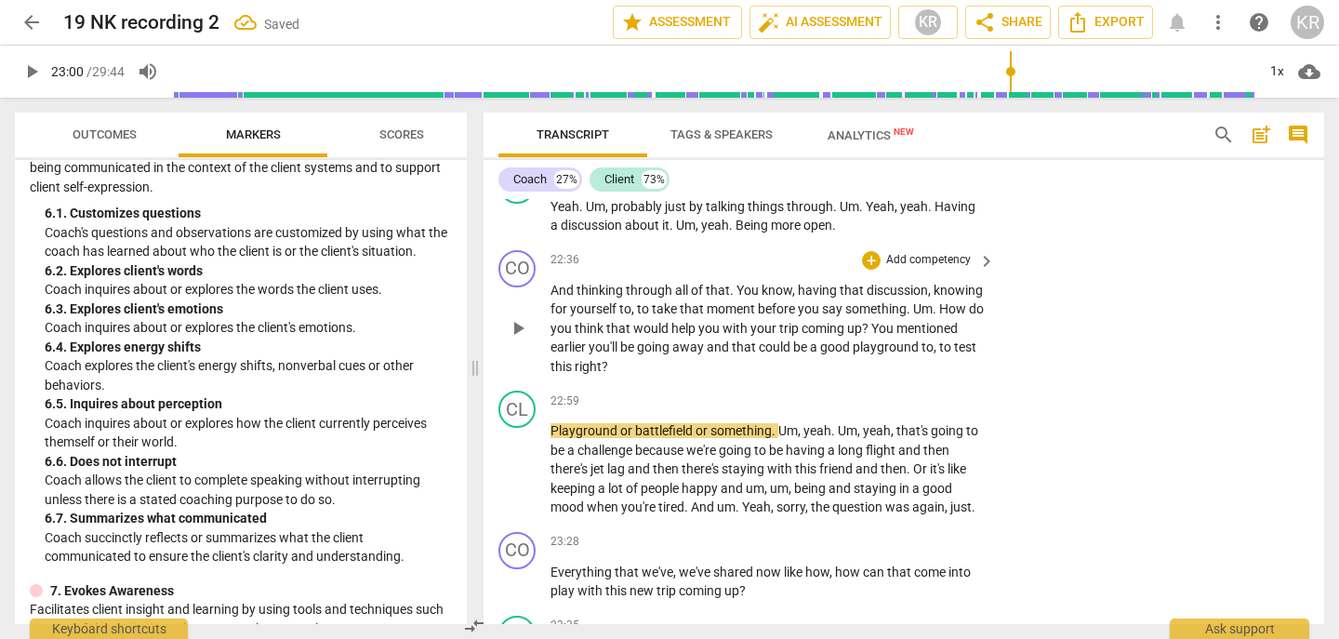
scroll to position [6904, 0]
click at [518, 480] on span "play_arrow" at bounding box center [518, 469] width 22 height 22
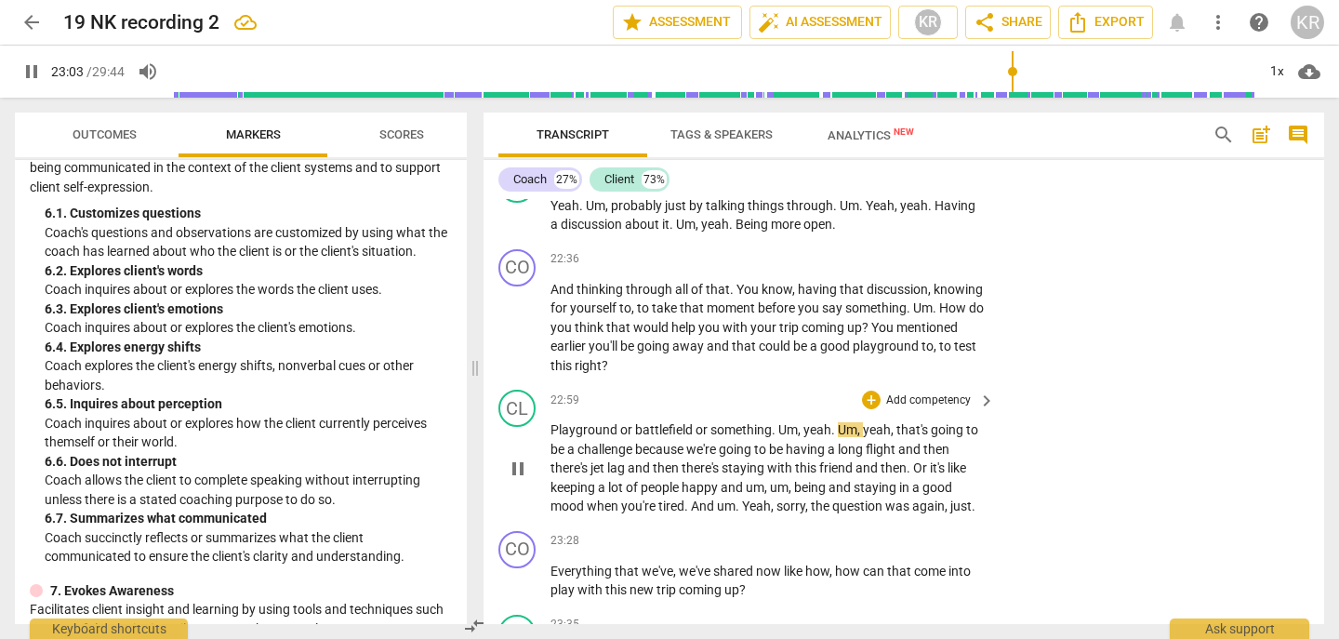
click at [518, 480] on span "pause" at bounding box center [518, 469] width 22 height 22
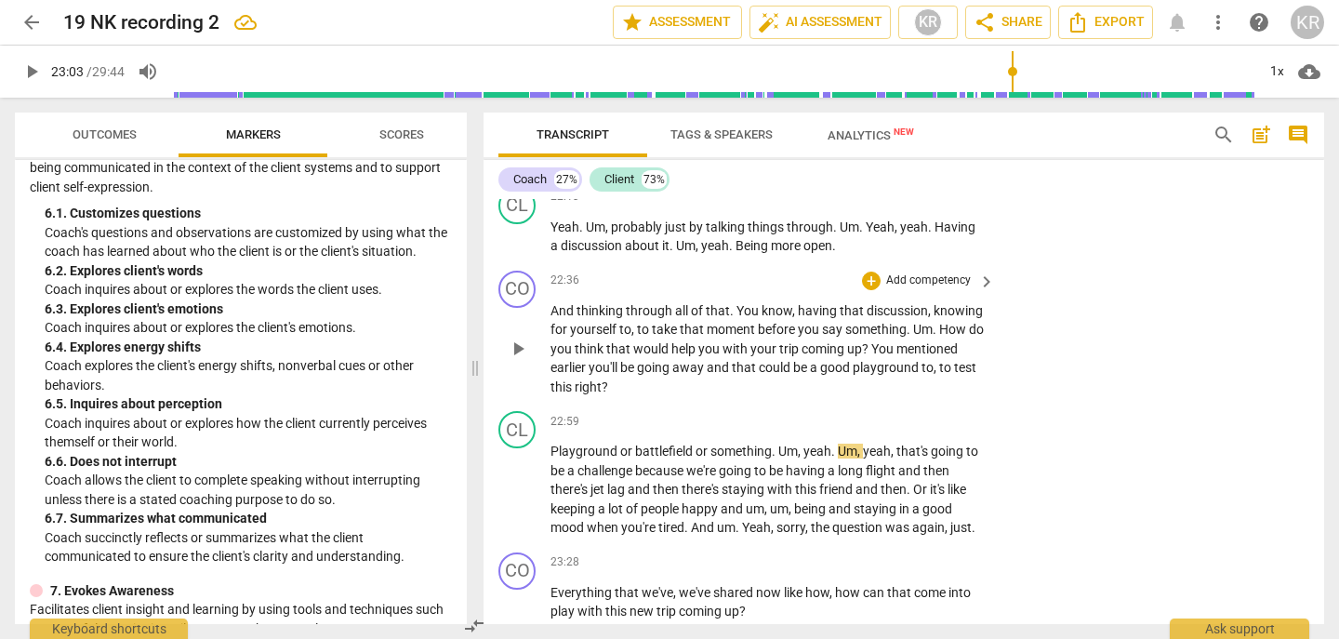
scroll to position [6881, 0]
click at [908, 290] on p "Add competency" at bounding box center [929, 281] width 88 height 17
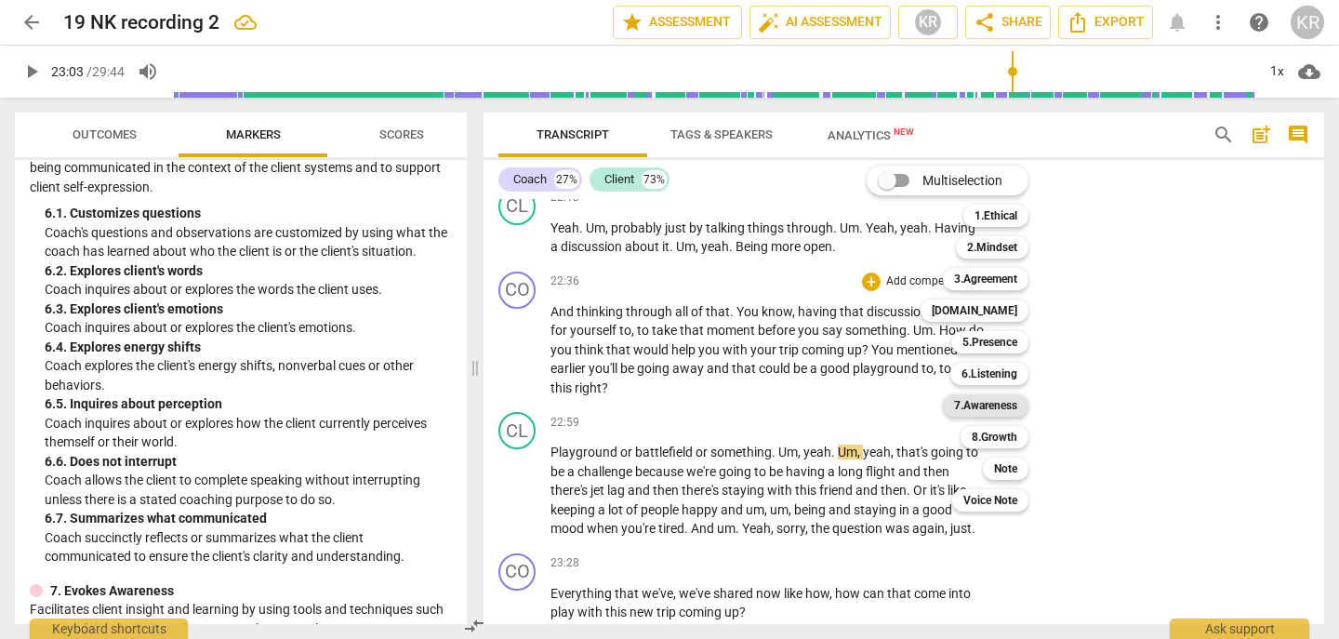
click at [993, 405] on b "7.Awareness" at bounding box center [985, 405] width 63 height 22
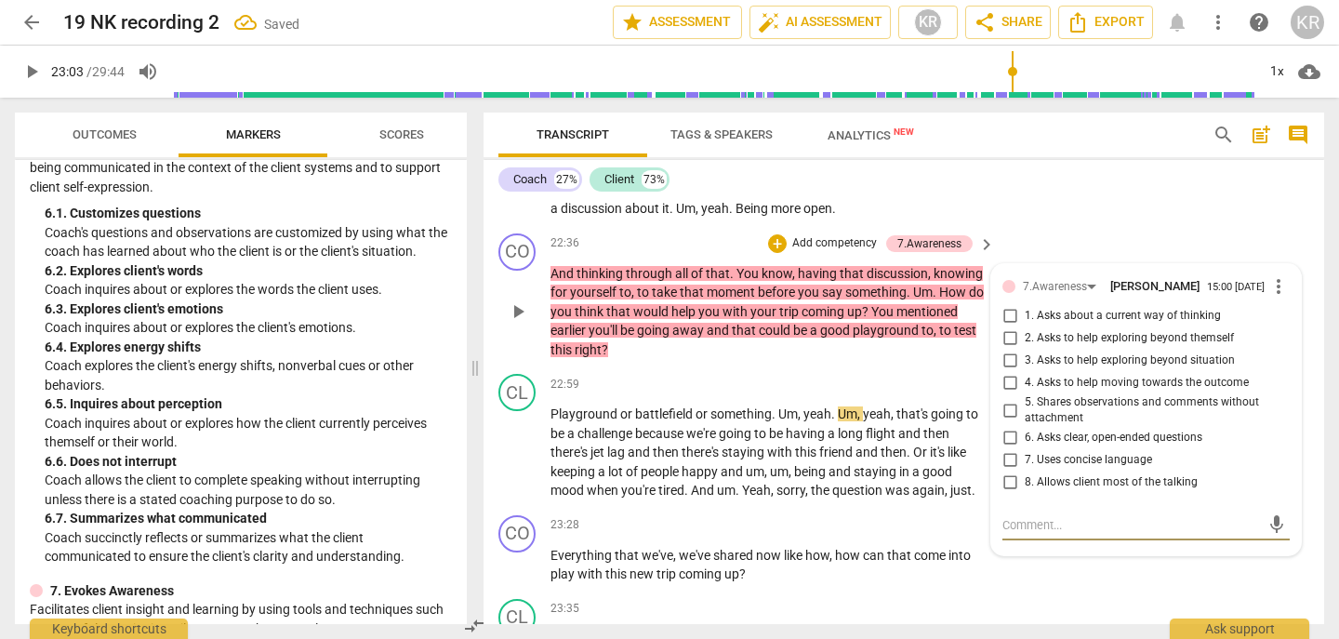
scroll to position [6923, 0]
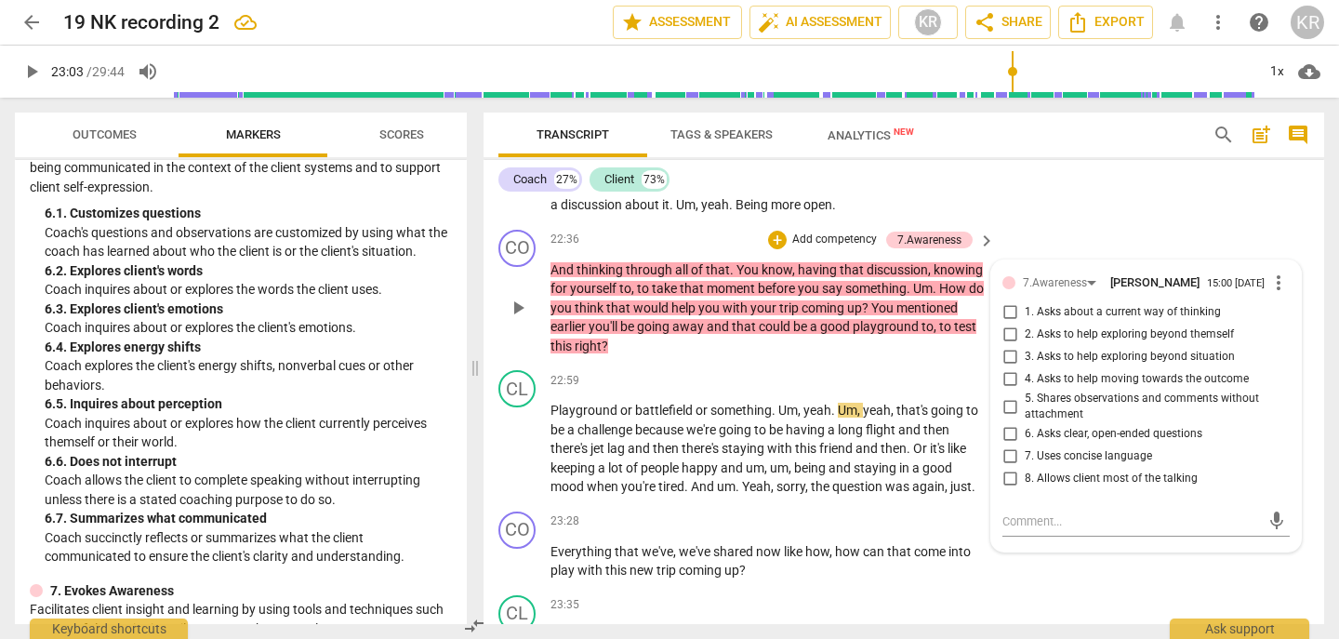
click at [1101, 388] on span "4. Asks to help moving towards the outcome" at bounding box center [1137, 379] width 224 height 17
click at [1025, 391] on input "4. Asks to help moving towards the outcome" at bounding box center [1010, 379] width 30 height 22
click at [837, 248] on p "Add competency" at bounding box center [835, 240] width 88 height 17
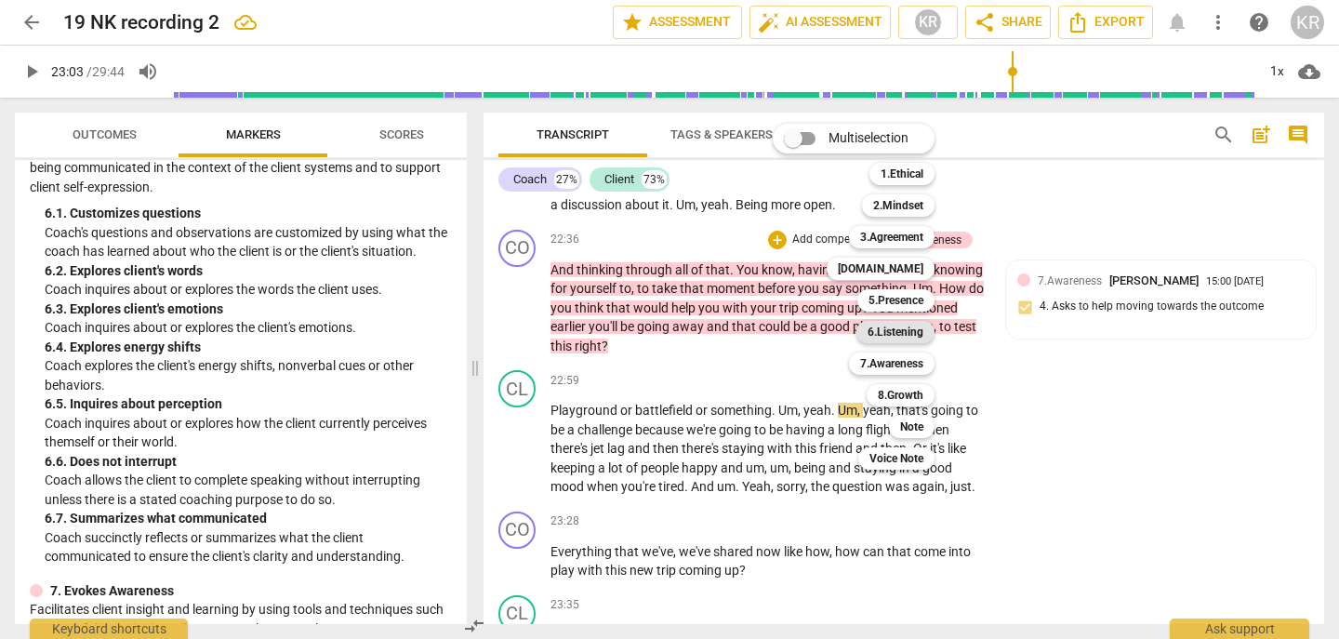
click at [920, 332] on b "6.Listening" at bounding box center [896, 332] width 56 height 22
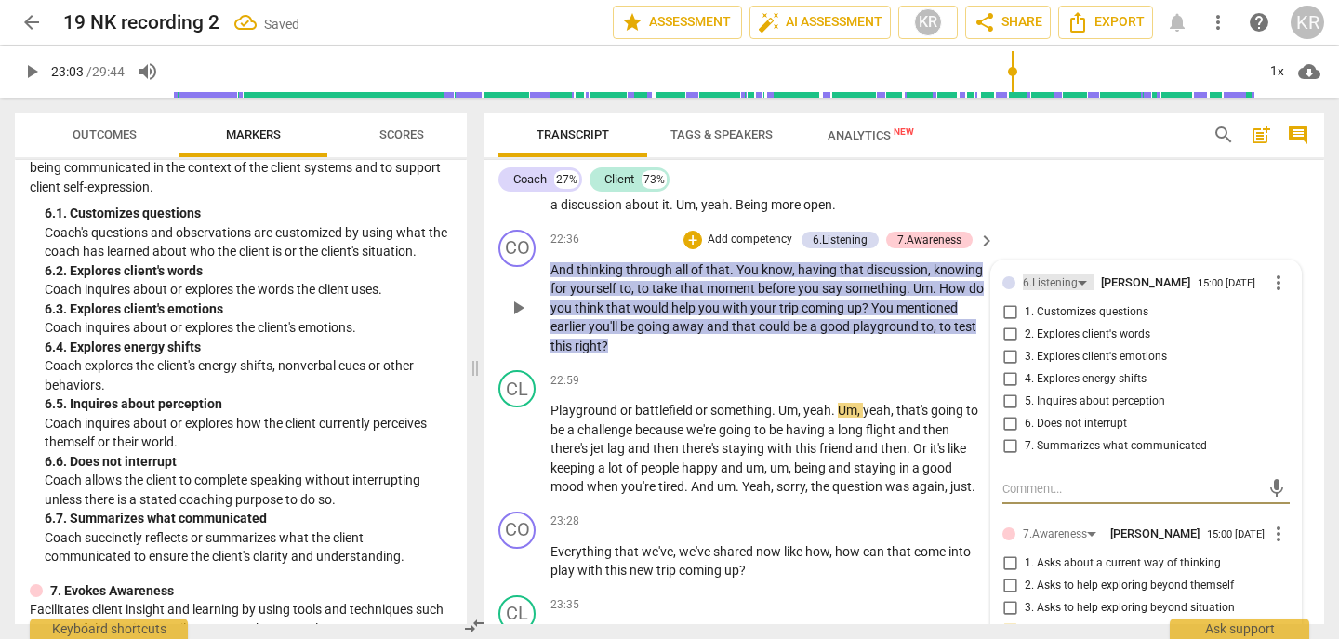
click at [1056, 292] on div "6.Listening" at bounding box center [1050, 283] width 55 height 18
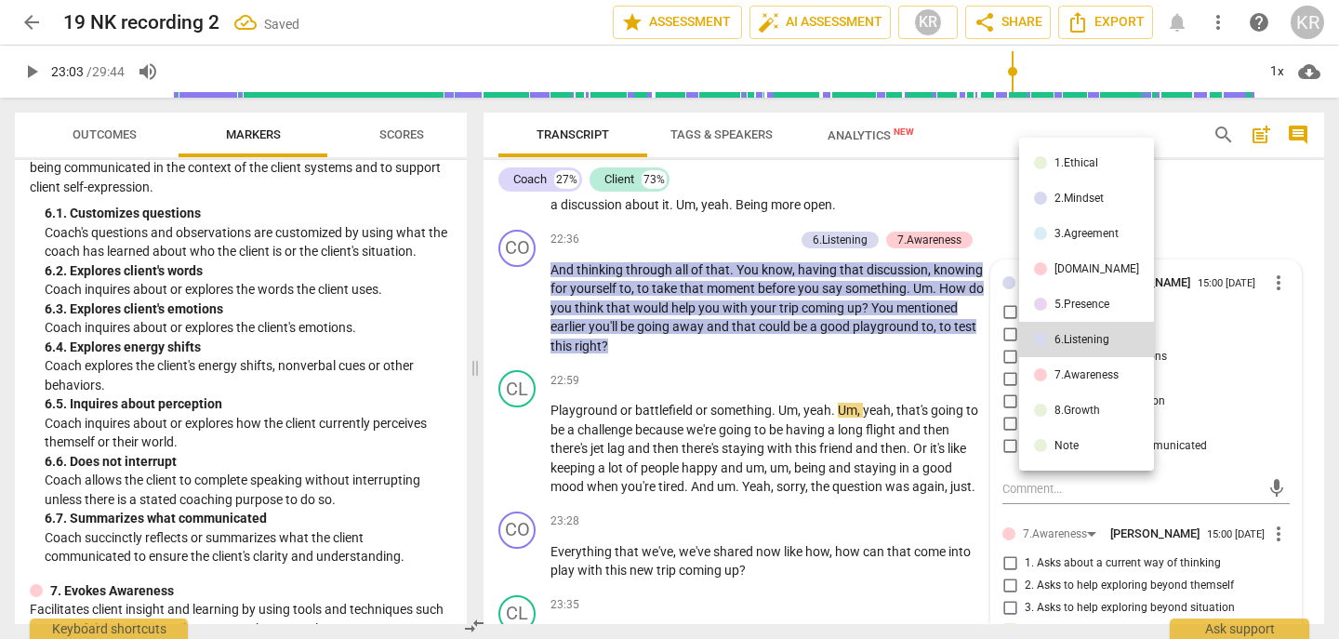
click at [1074, 306] on div "5.Presence" at bounding box center [1082, 304] width 55 height 11
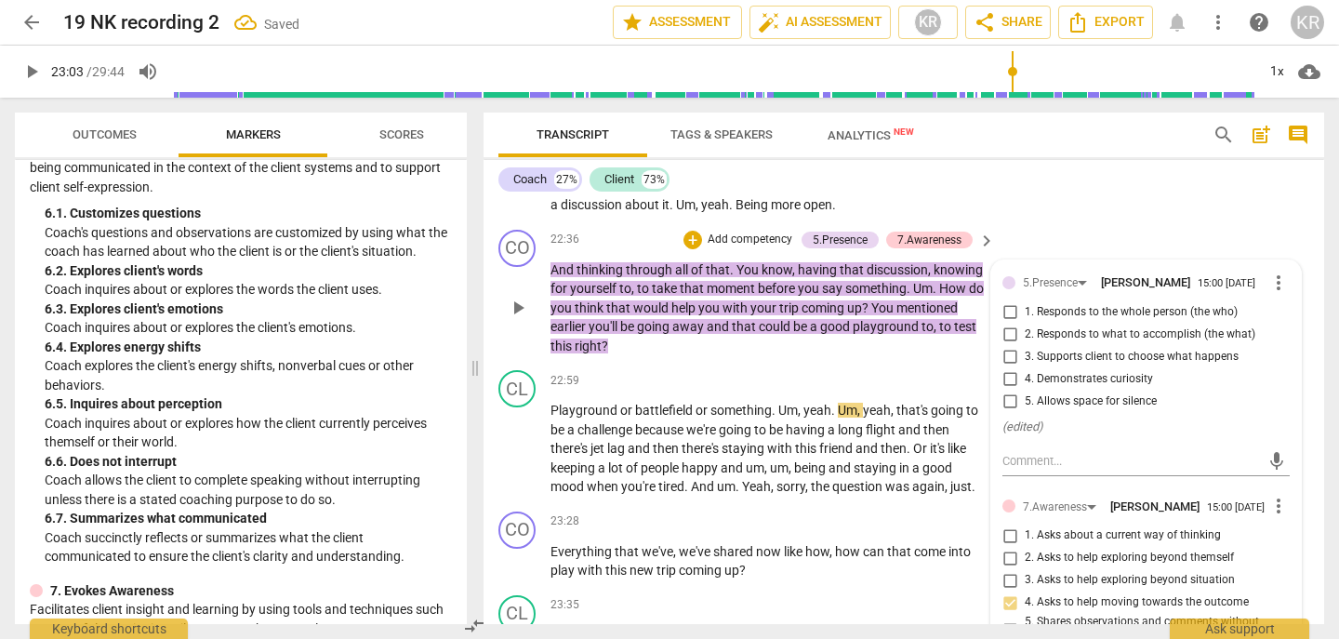
click at [1121, 343] on span "2. Responds to what to accomplish (the what)" at bounding box center [1140, 334] width 231 height 17
click at [1025, 346] on input "2. Responds to what to accomplish (the what)" at bounding box center [1010, 335] width 30 height 22
click at [1161, 222] on div "CL play_arrow pause 22:13 + Add competency keyboard_arrow_right Yeah . Um , pro…" at bounding box center [904, 181] width 841 height 84
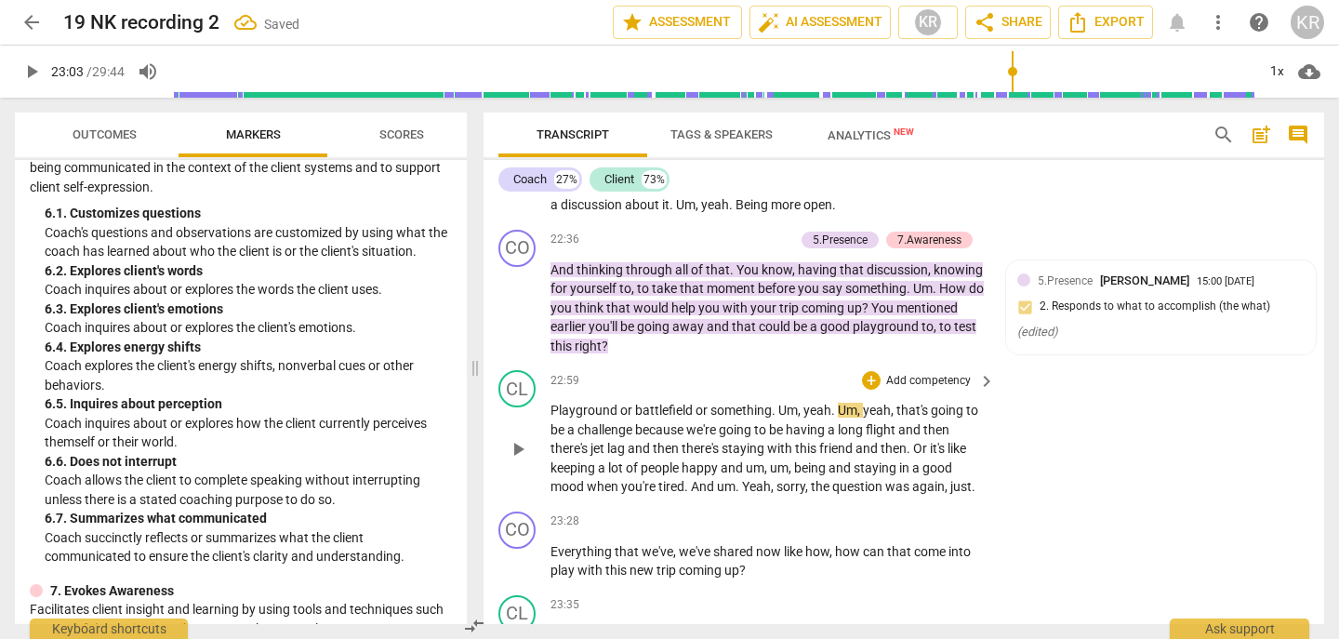
click at [509, 460] on span "play_arrow" at bounding box center [518, 449] width 22 height 22
click at [1276, 70] on div "1x" at bounding box center [1276, 72] width 35 height 30
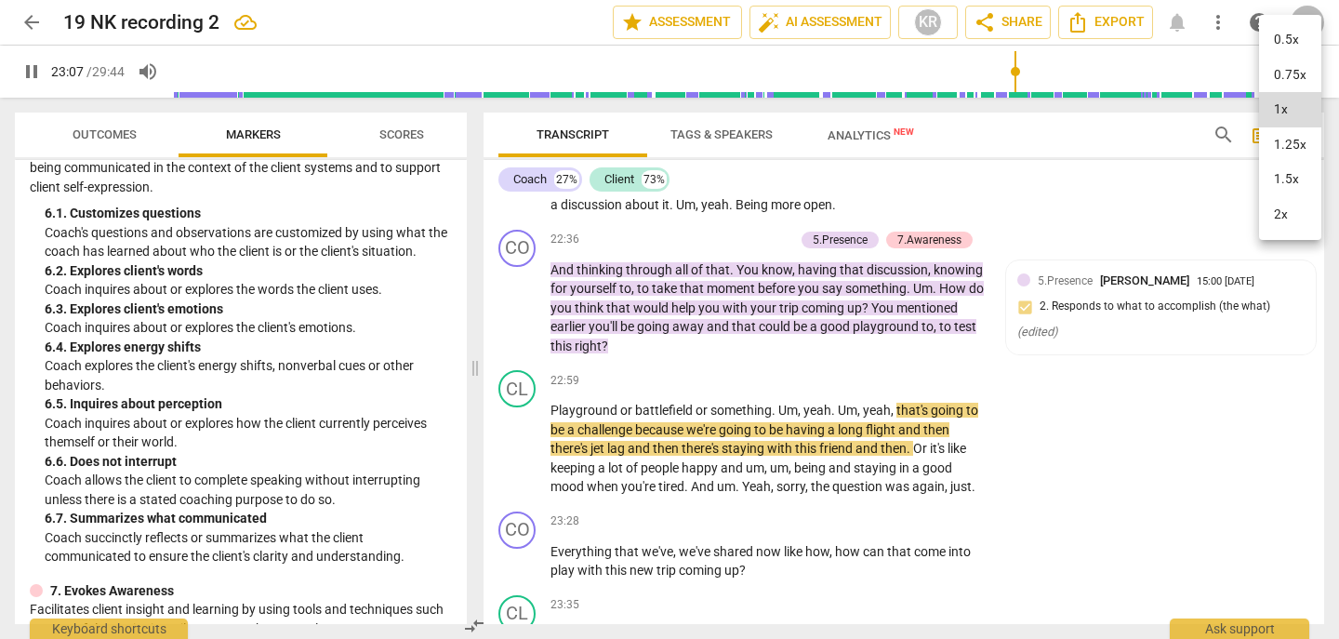
click at [1286, 177] on li "1.5x" at bounding box center [1290, 179] width 62 height 35
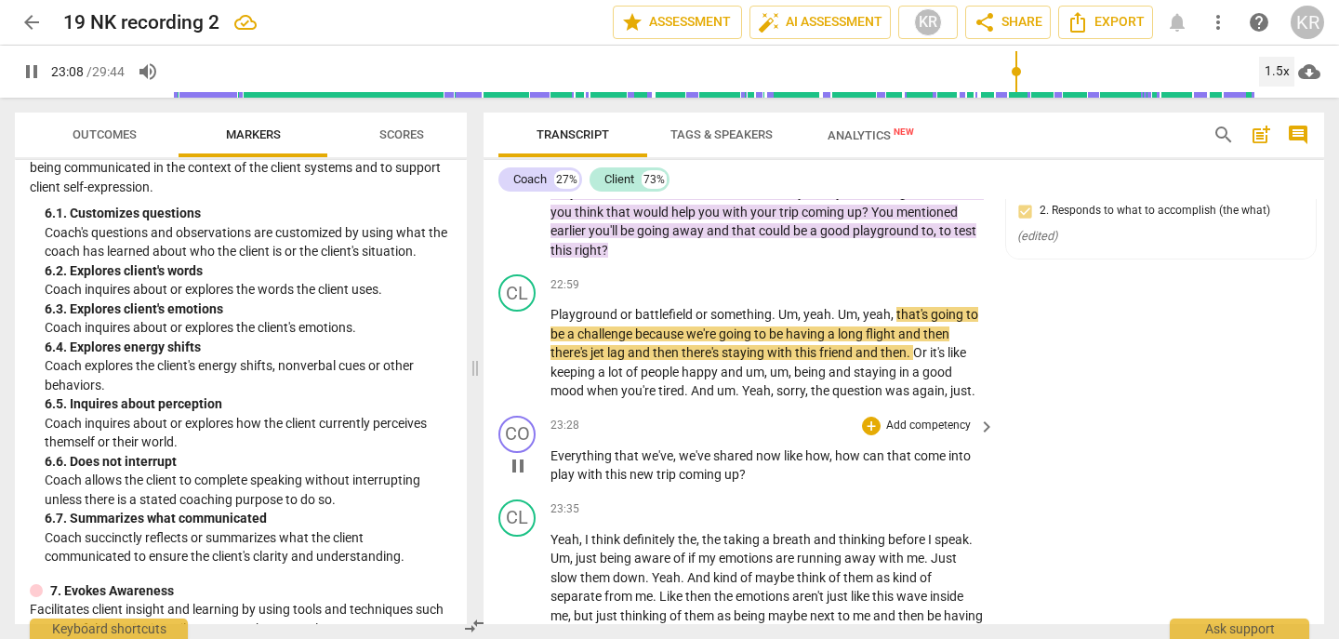
scroll to position [7020, 0]
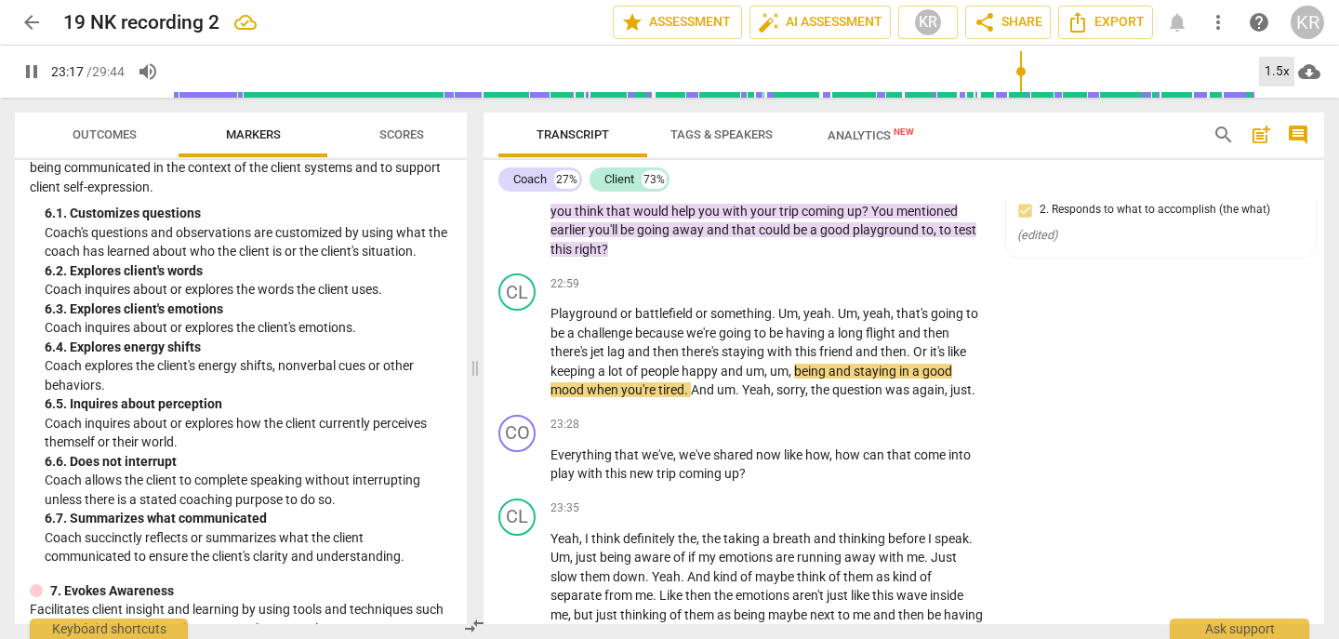
click at [1284, 72] on div "1.5x" at bounding box center [1276, 72] width 35 height 30
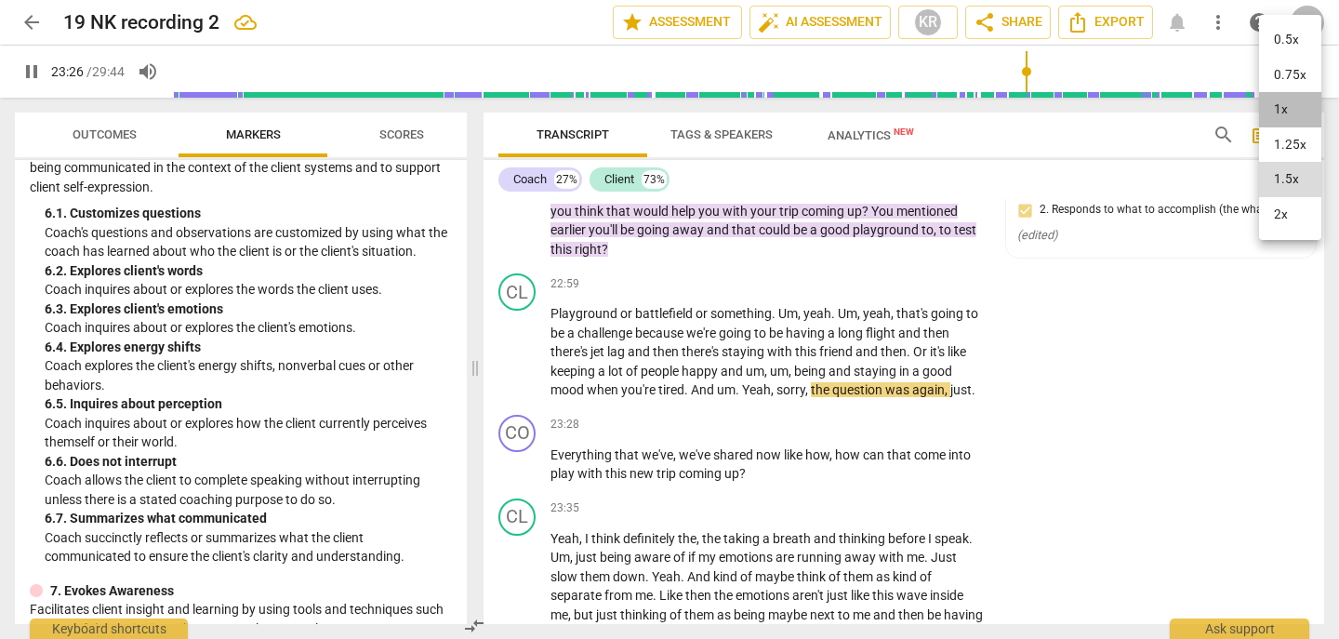
click at [1287, 104] on li "1x" at bounding box center [1290, 109] width 62 height 35
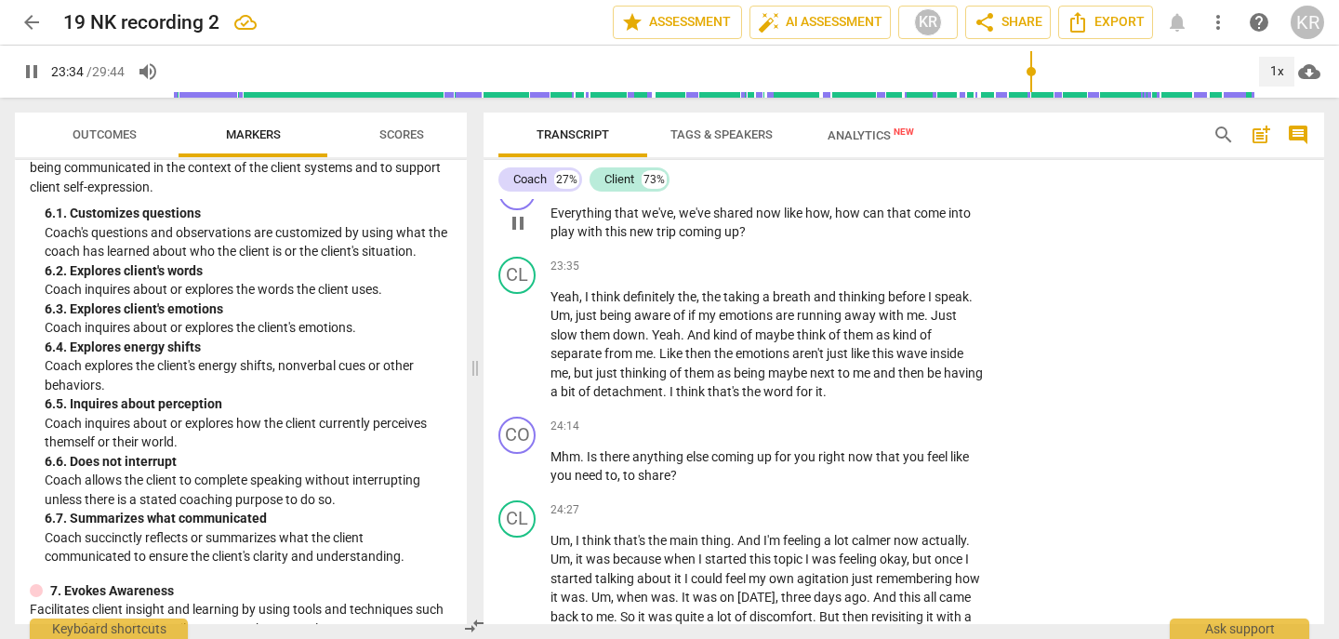
scroll to position [7272, 0]
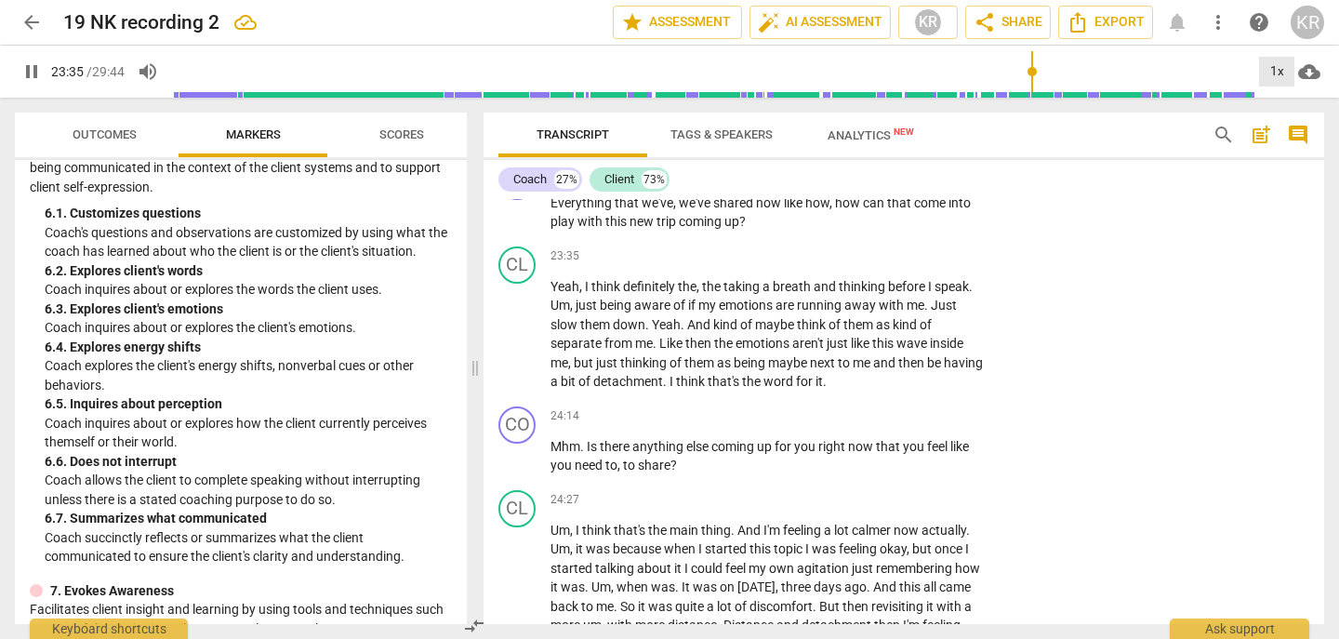
click at [1264, 75] on div "1x" at bounding box center [1276, 72] width 35 height 30
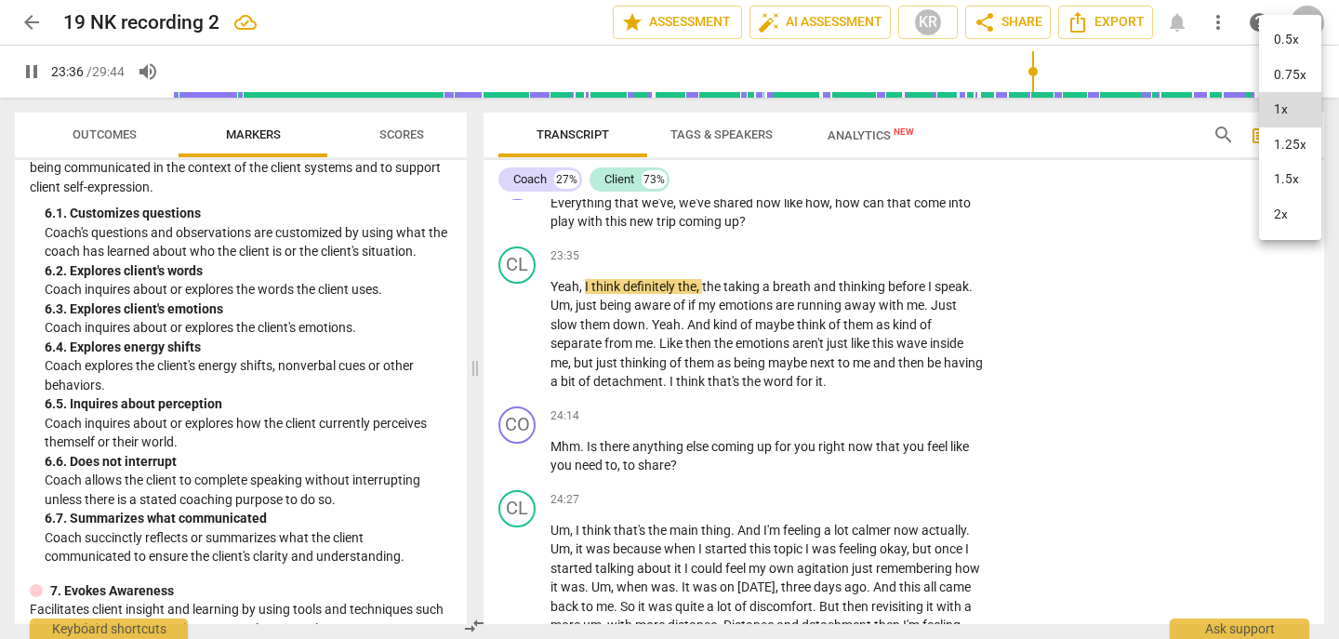
click at [1274, 210] on li "2x" at bounding box center [1290, 214] width 62 height 35
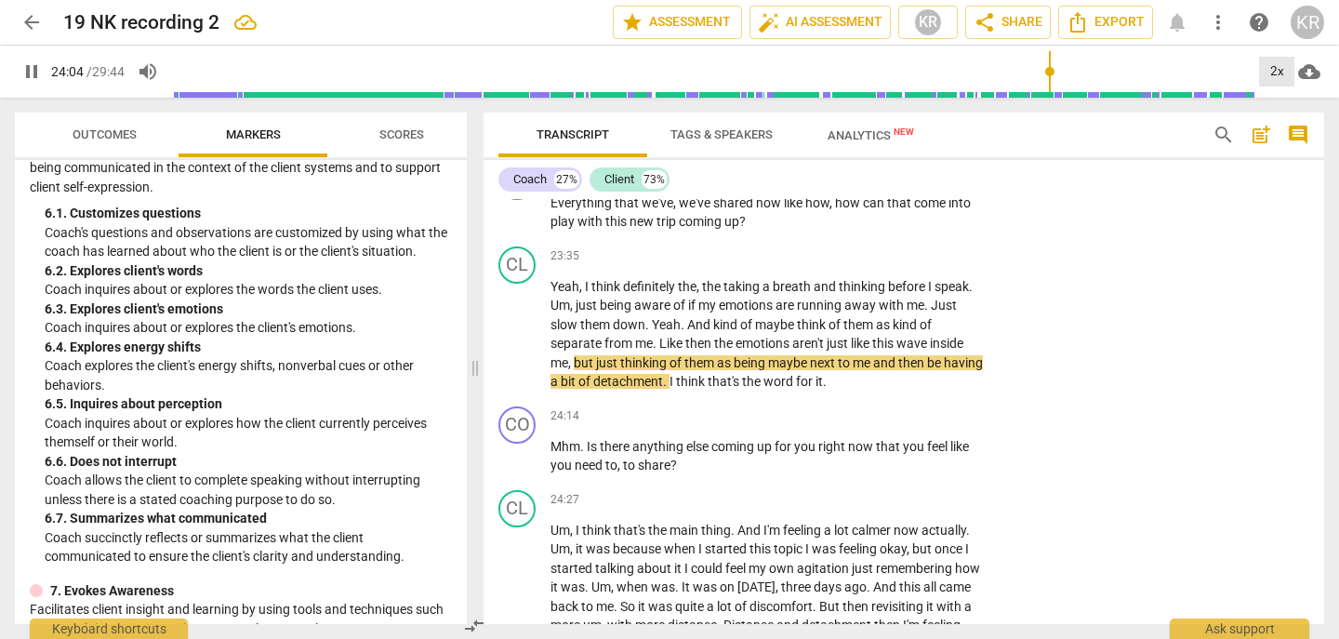
click at [1283, 60] on div "2x" at bounding box center [1276, 72] width 35 height 30
click at [1280, 116] on li "1x" at bounding box center [1290, 109] width 62 height 35
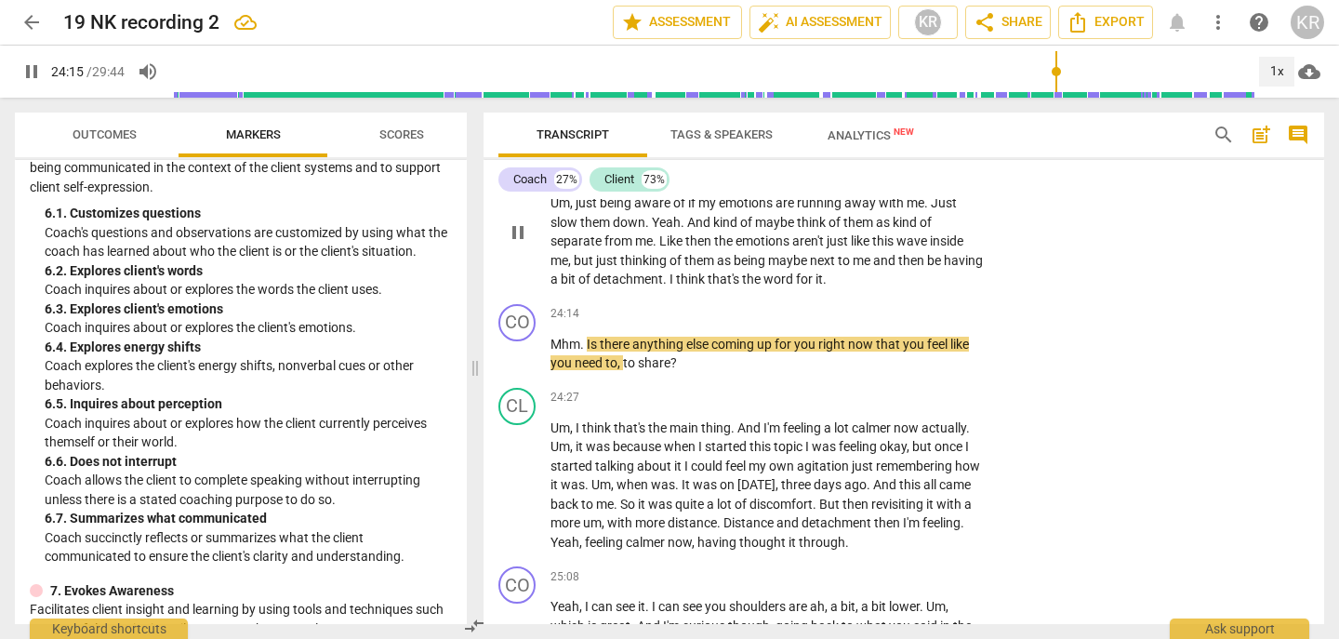
scroll to position [7385, 0]
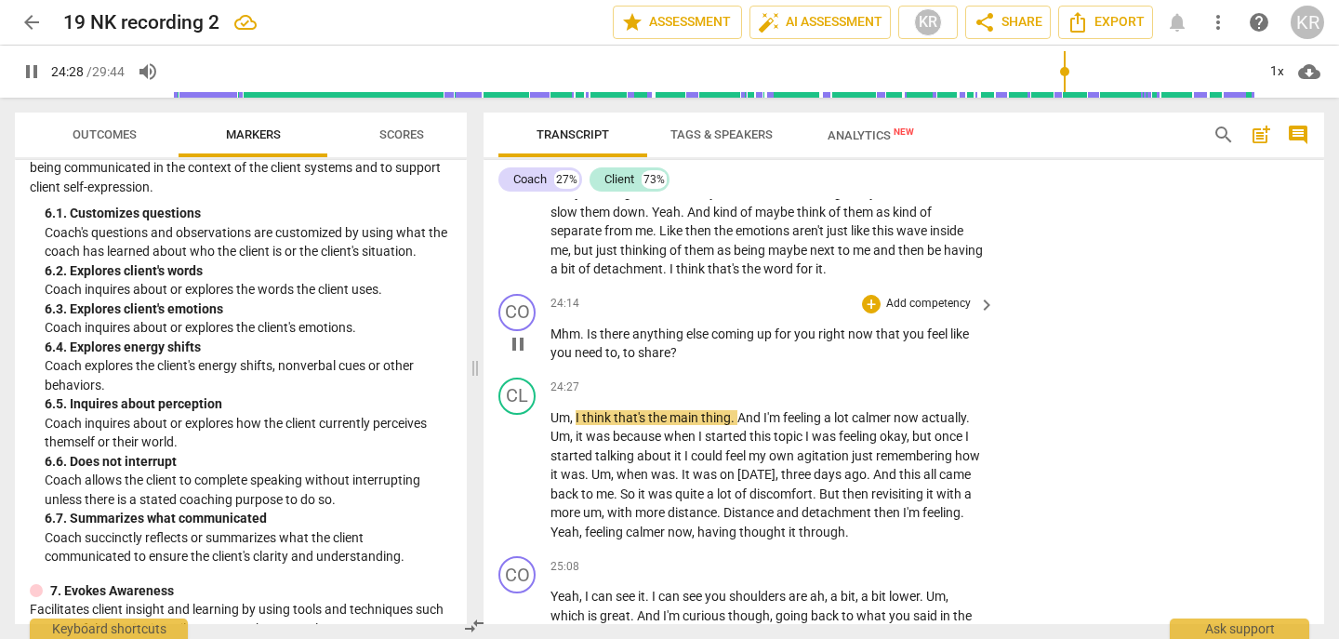
click at [515, 355] on span "pause" at bounding box center [518, 344] width 22 height 22
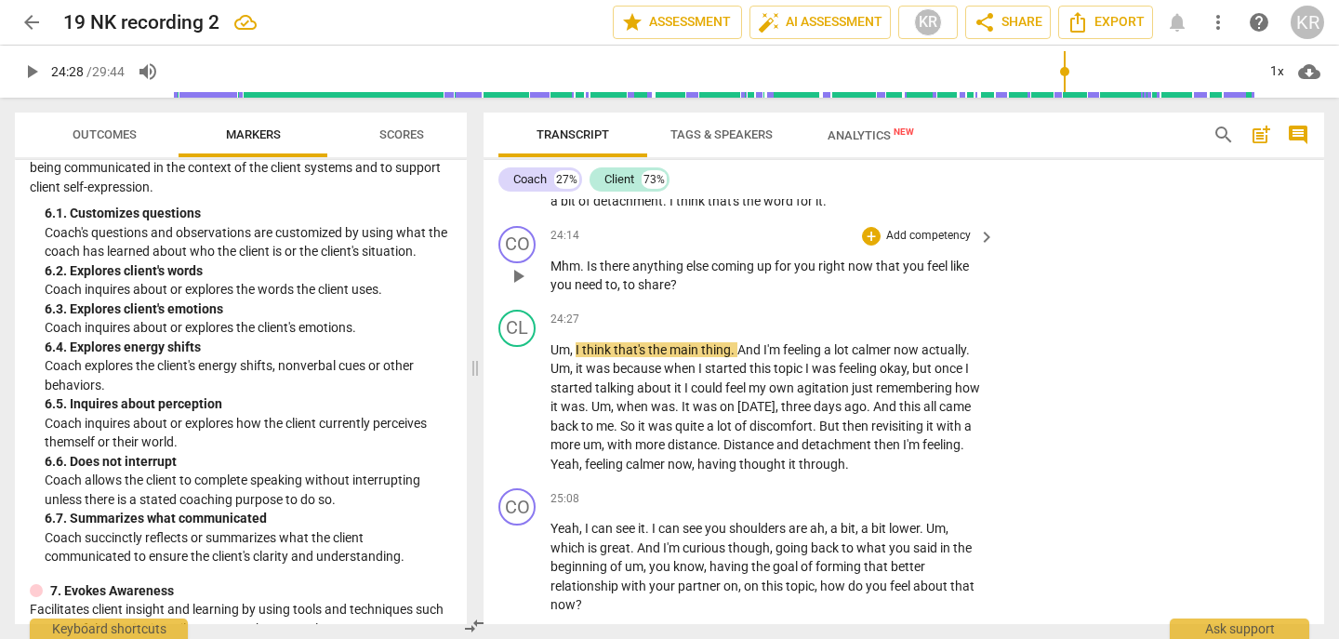
scroll to position [7440, 0]
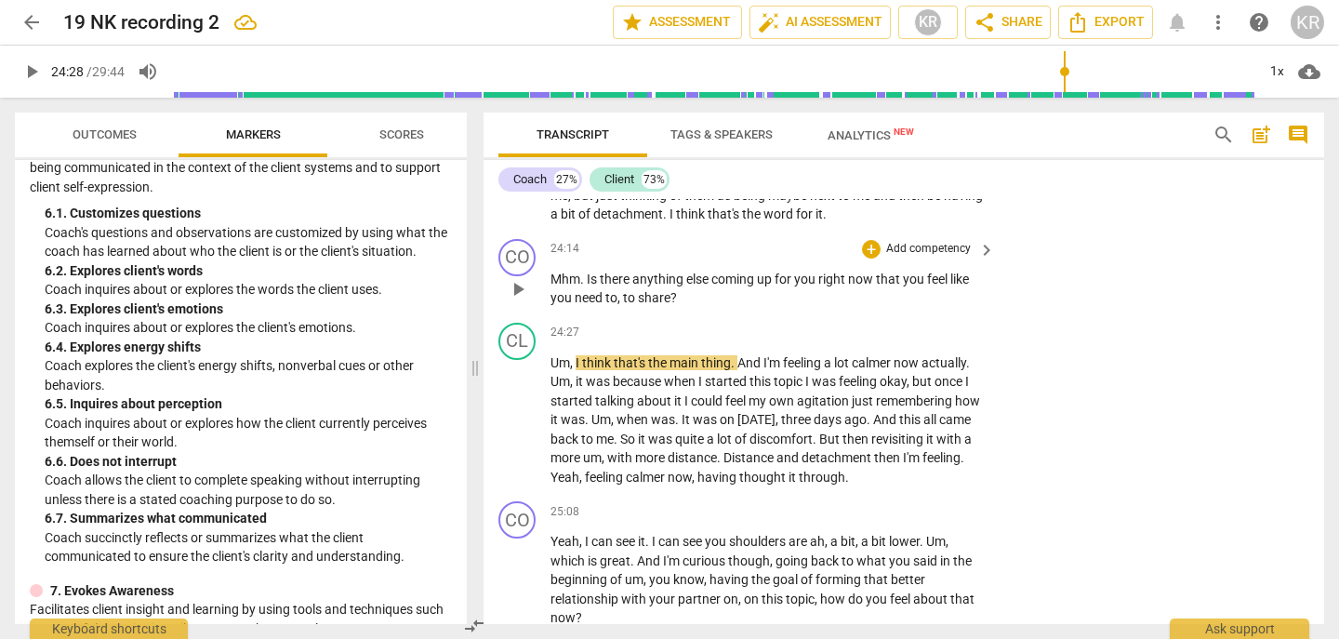
click at [923, 258] on p "Add competency" at bounding box center [929, 249] width 88 height 17
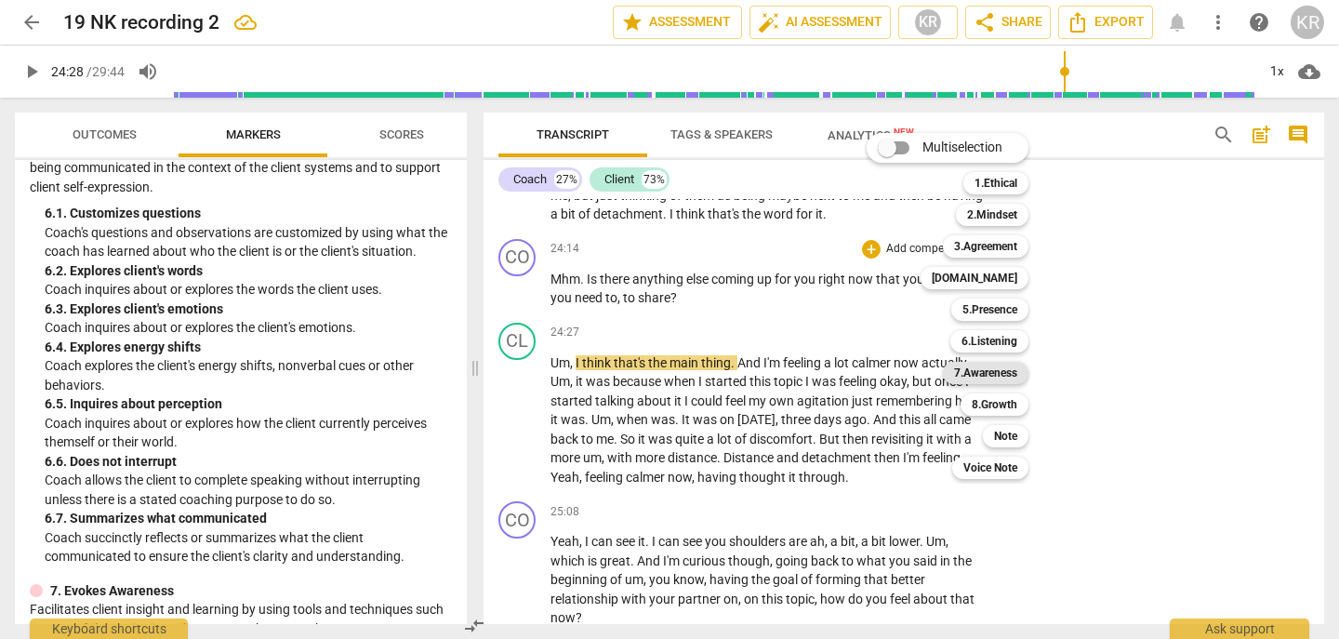
click at [988, 374] on b "7.Awareness" at bounding box center [985, 373] width 63 height 22
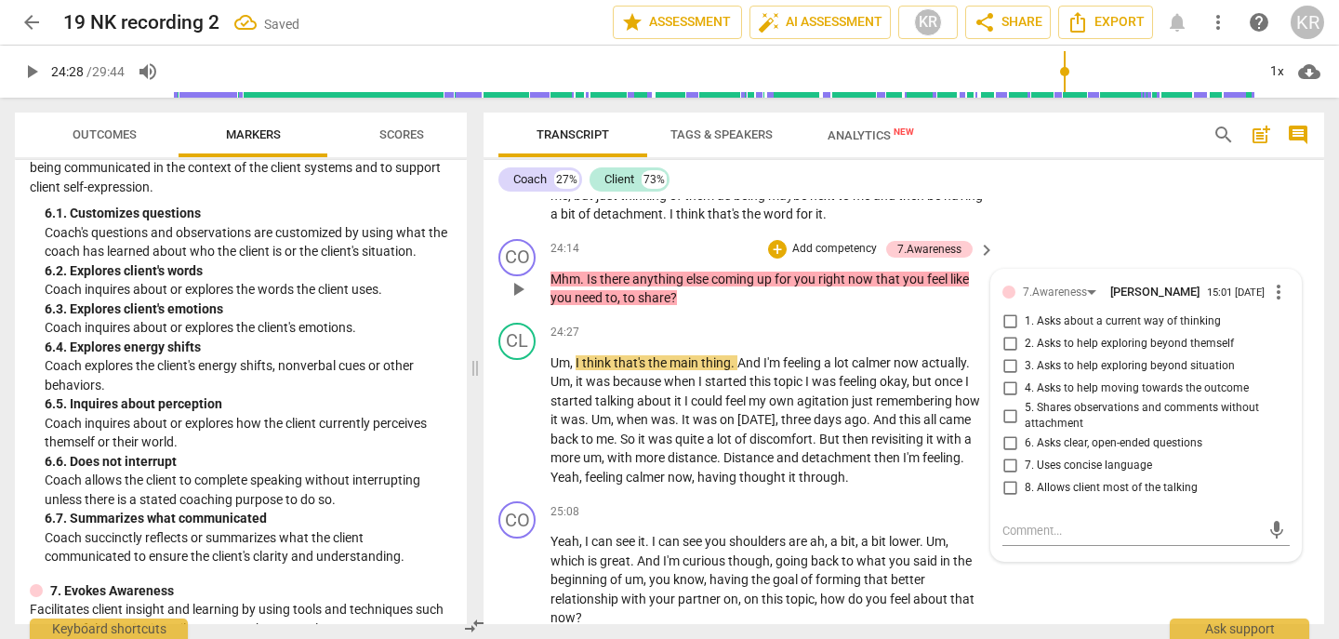
click at [1182, 330] on span "1. Asks about a current way of thinking" at bounding box center [1123, 321] width 196 height 17
click at [1025, 333] on input "1. Asks about a current way of thinking" at bounding box center [1010, 322] width 30 height 22
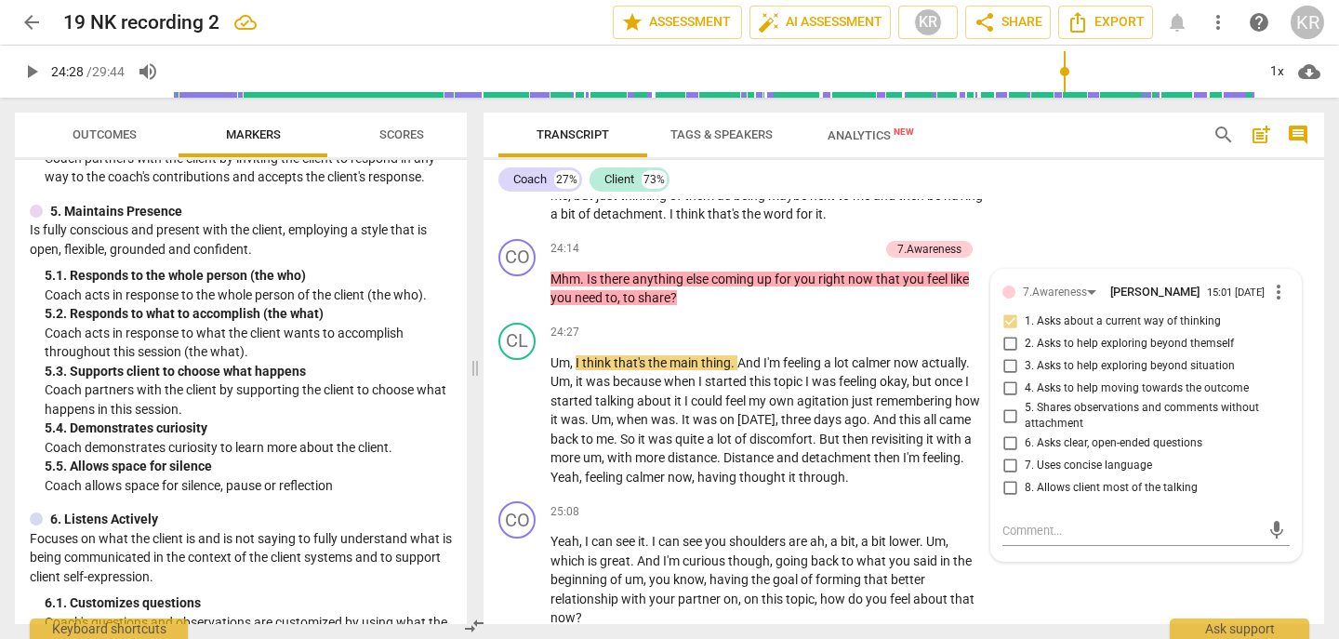
scroll to position [965, 0]
click at [33, 76] on span "play_arrow" at bounding box center [31, 71] width 22 height 22
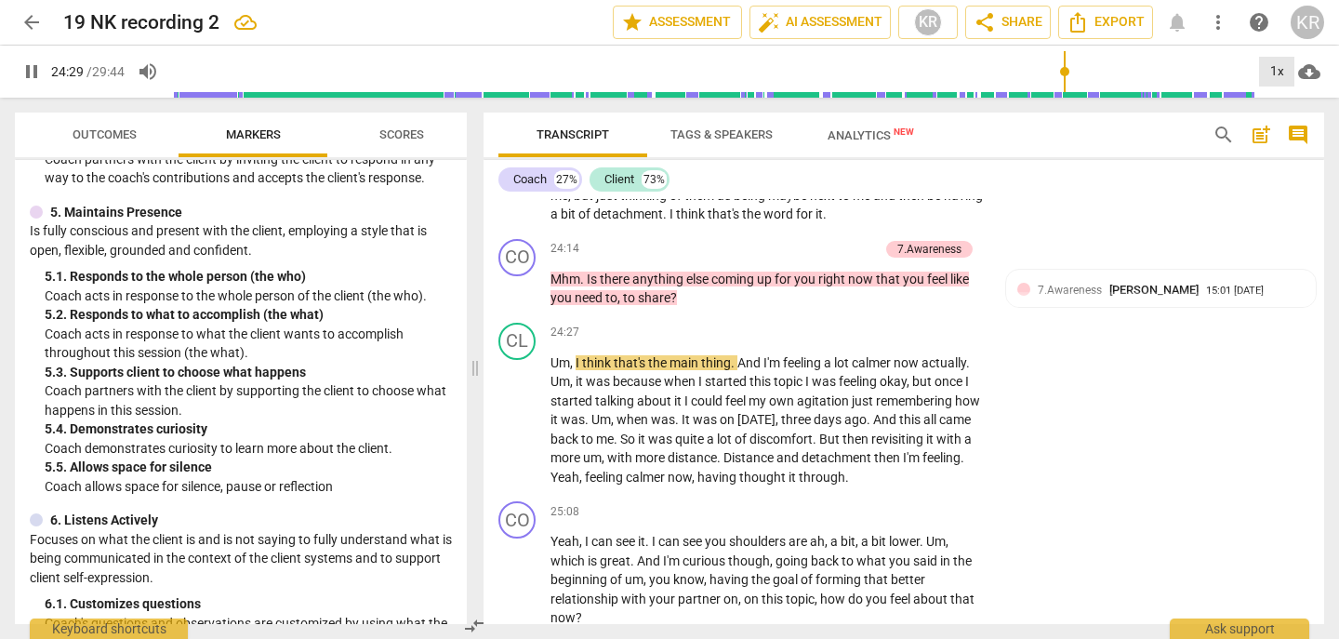
click at [1276, 61] on div "1x" at bounding box center [1276, 72] width 35 height 30
click at [1276, 215] on li "2x" at bounding box center [1290, 214] width 62 height 35
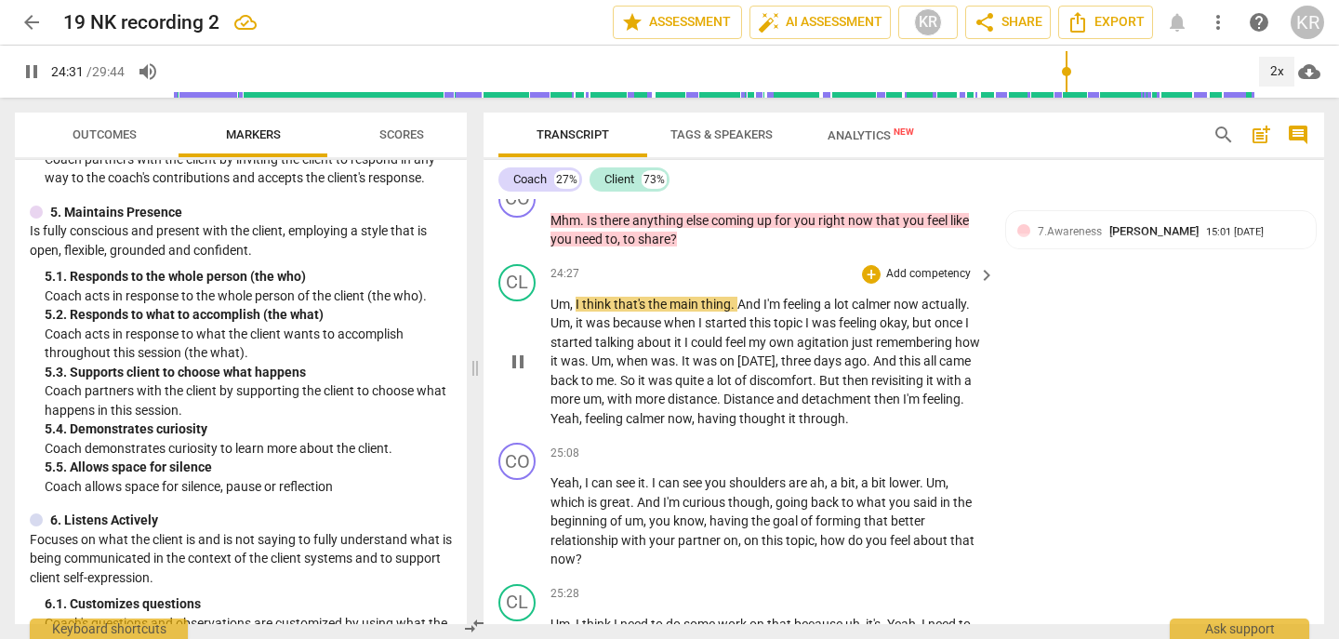
scroll to position [7502, 0]
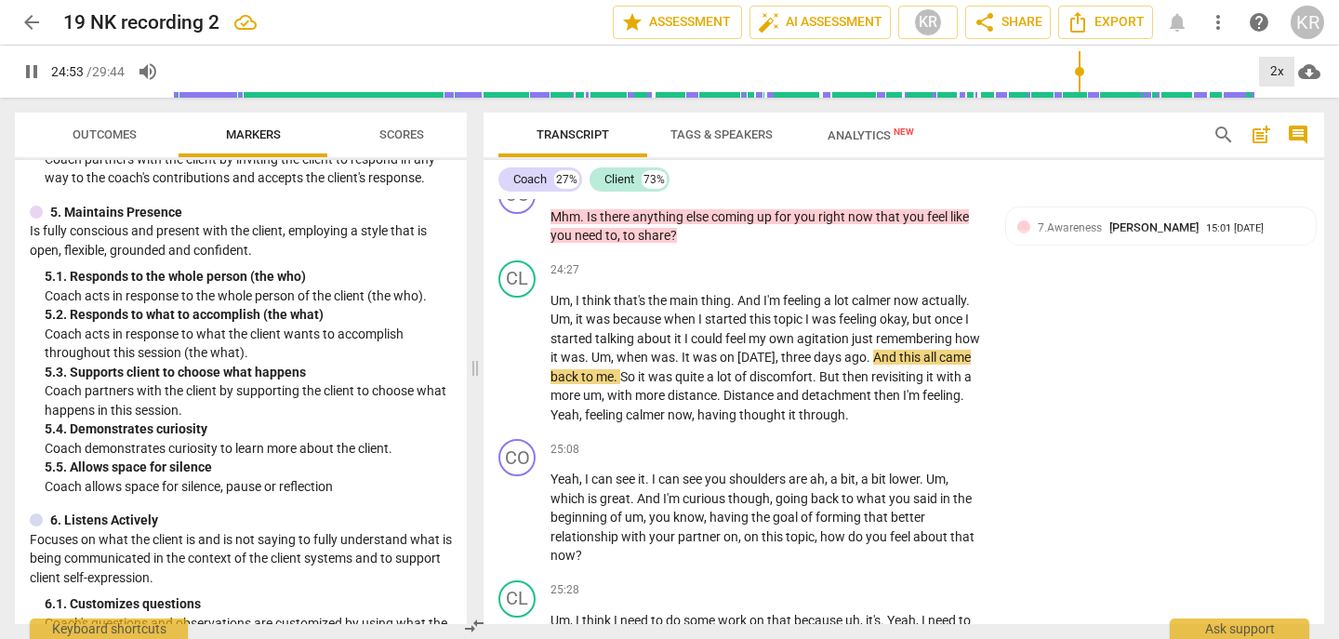
click at [1273, 64] on div "2x" at bounding box center [1276, 72] width 35 height 30
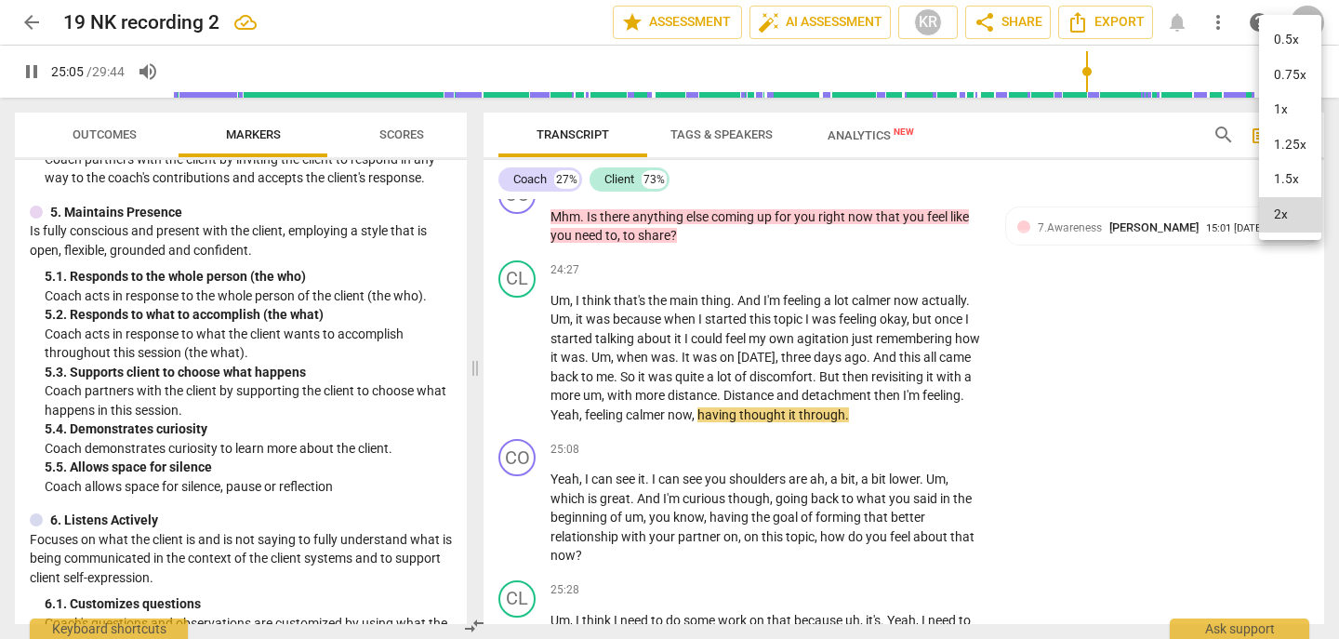
click at [1275, 114] on li "1x" at bounding box center [1290, 109] width 62 height 35
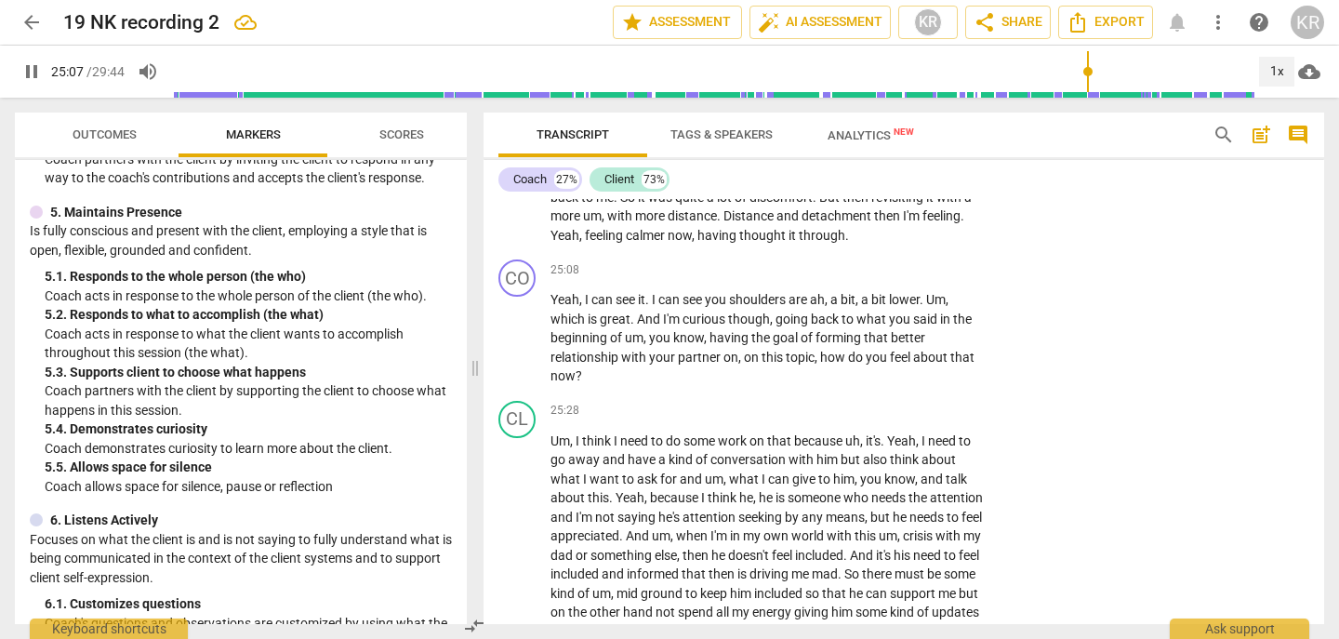
scroll to position [7697, 0]
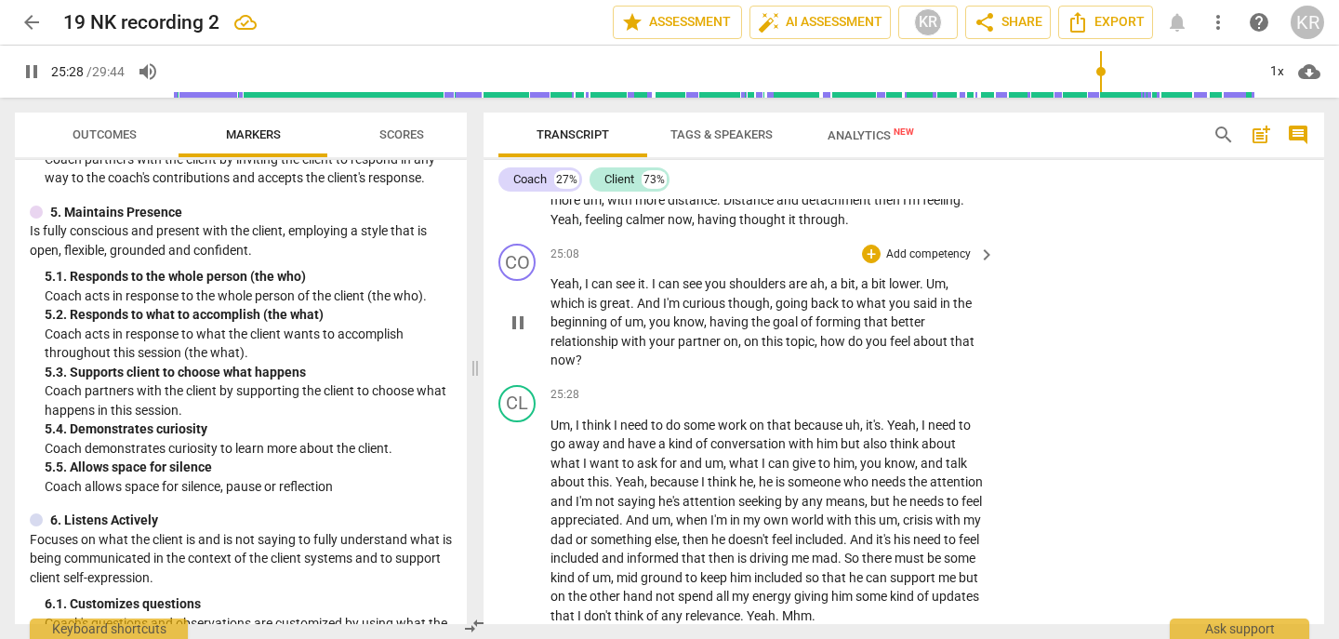
click at [517, 334] on span "pause" at bounding box center [518, 323] width 22 height 22
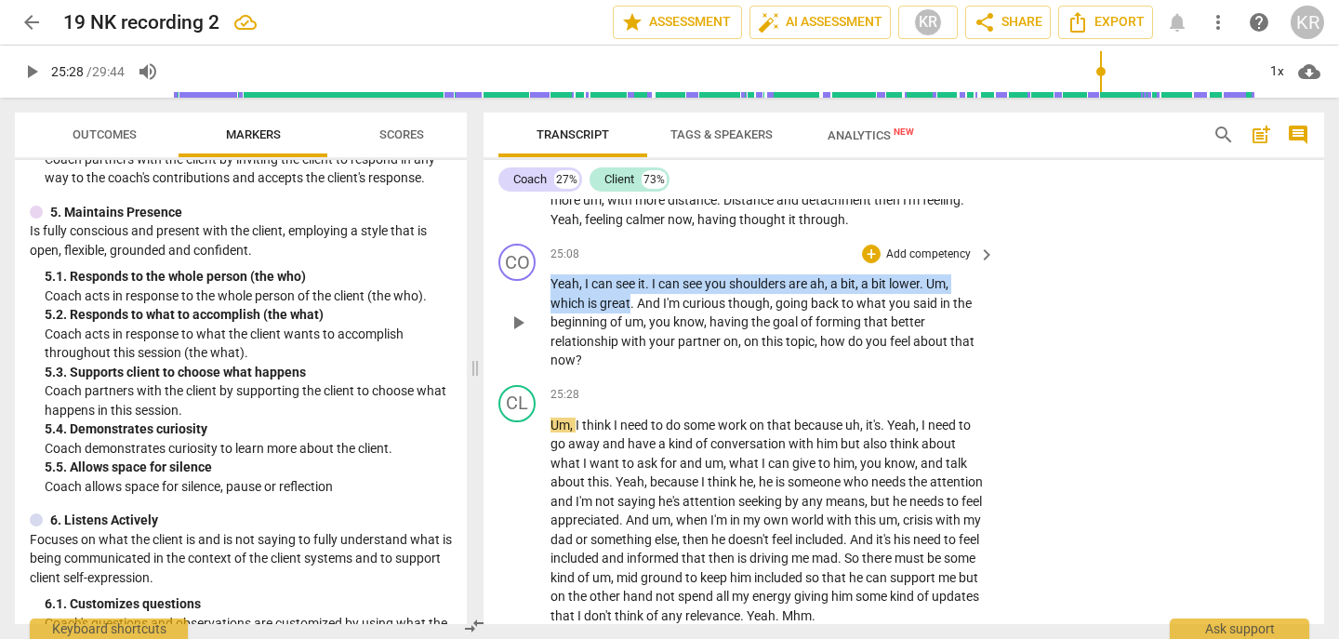
drag, startPoint x: 631, startPoint y: 361, endPoint x: 530, endPoint y: 334, distance: 104.0
click at [530, 334] on div "CO play_arrow pause 25:08 + Add competency keyboard_arrow_right Yeah , I can se…" at bounding box center [904, 306] width 841 height 141
click at [652, 334] on div "+" at bounding box center [647, 335] width 19 height 19
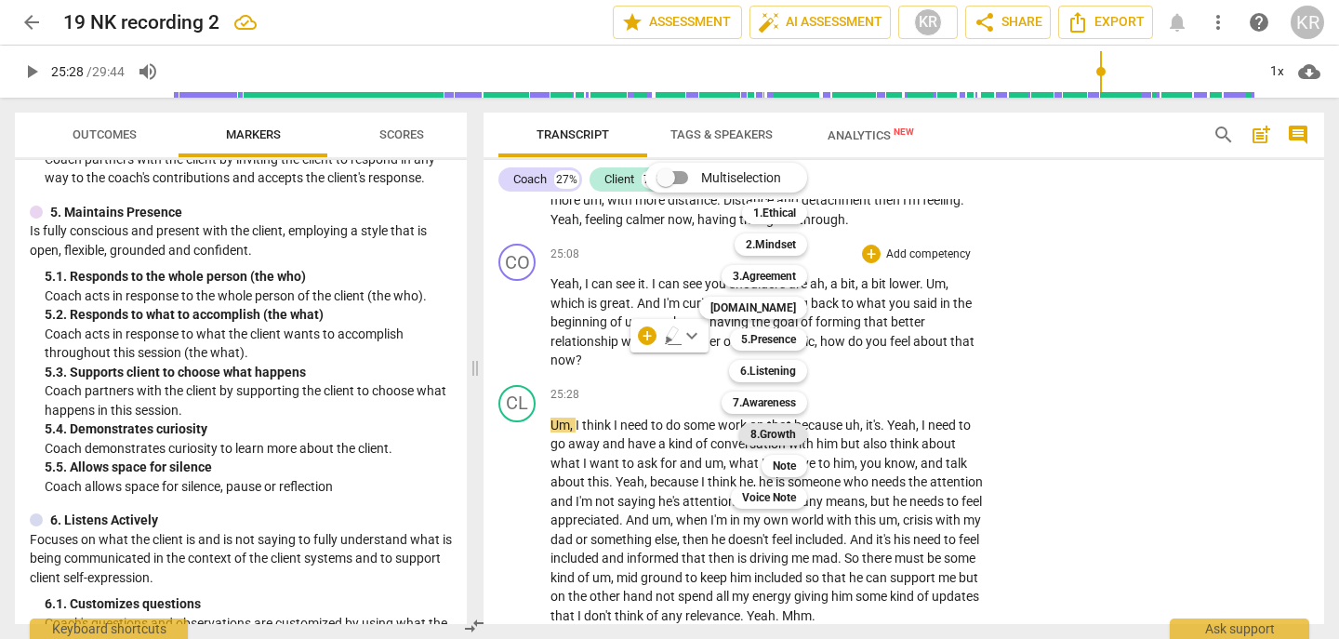
click at [785, 431] on b "8.Growth" at bounding box center [774, 434] width 46 height 22
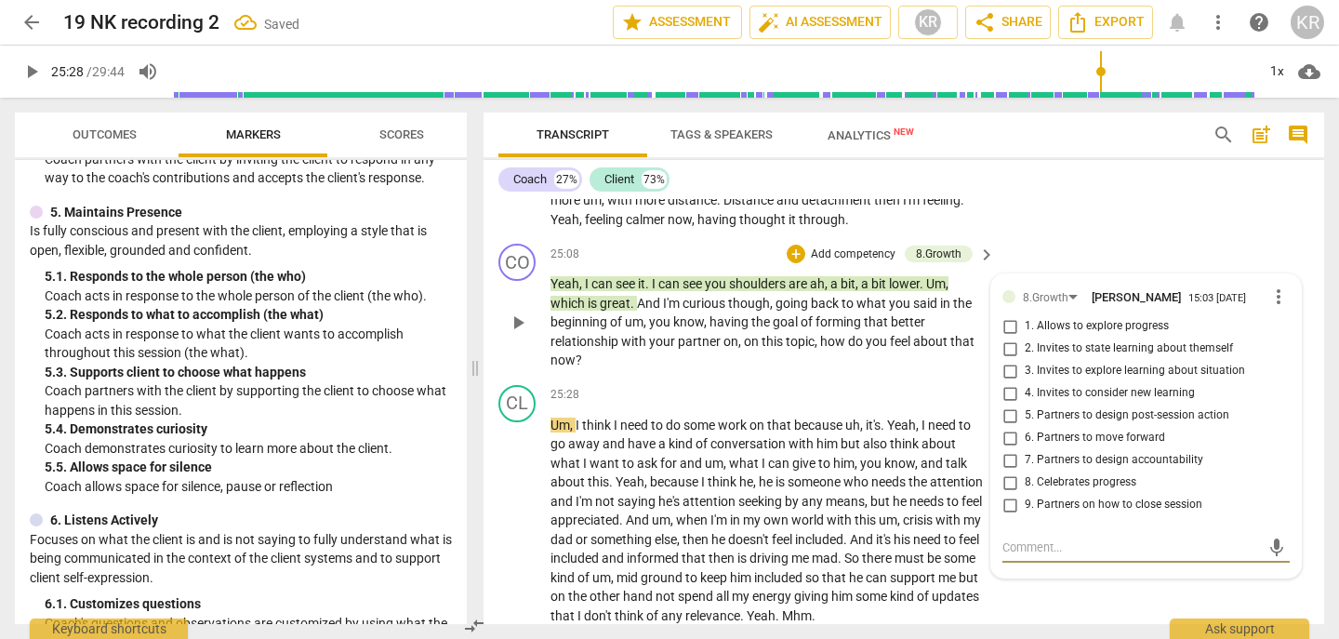
click at [1099, 491] on span "8. Celebrates progress" at bounding box center [1081, 482] width 112 height 17
click at [1025, 494] on input "8. Celebrates progress" at bounding box center [1010, 483] width 30 height 22
drag, startPoint x: 716, startPoint y: 433, endPoint x: 650, endPoint y: 383, distance: 82.4
click at [650, 378] on div "CO play_arrow pause 25:08 + Add competency 8.Growth keyboard_arrow_right Yeah ,…" at bounding box center [904, 306] width 841 height 141
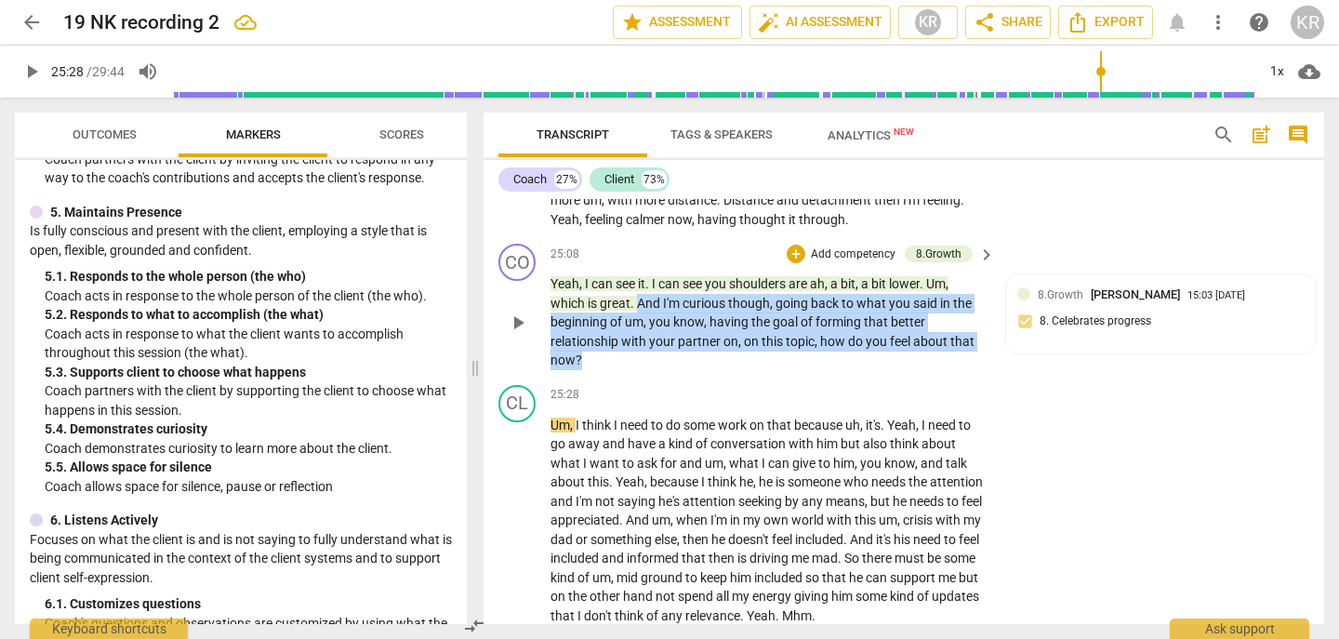
drag, startPoint x: 634, startPoint y: 418, endPoint x: 640, endPoint y: 361, distance: 57.0
click at [640, 361] on p "Yeah , I can see it . I can see you shoulders are ah , a bit , a bit lower . Um…" at bounding box center [768, 322] width 435 height 96
click at [593, 389] on div "+" at bounding box center [598, 393] width 19 height 19
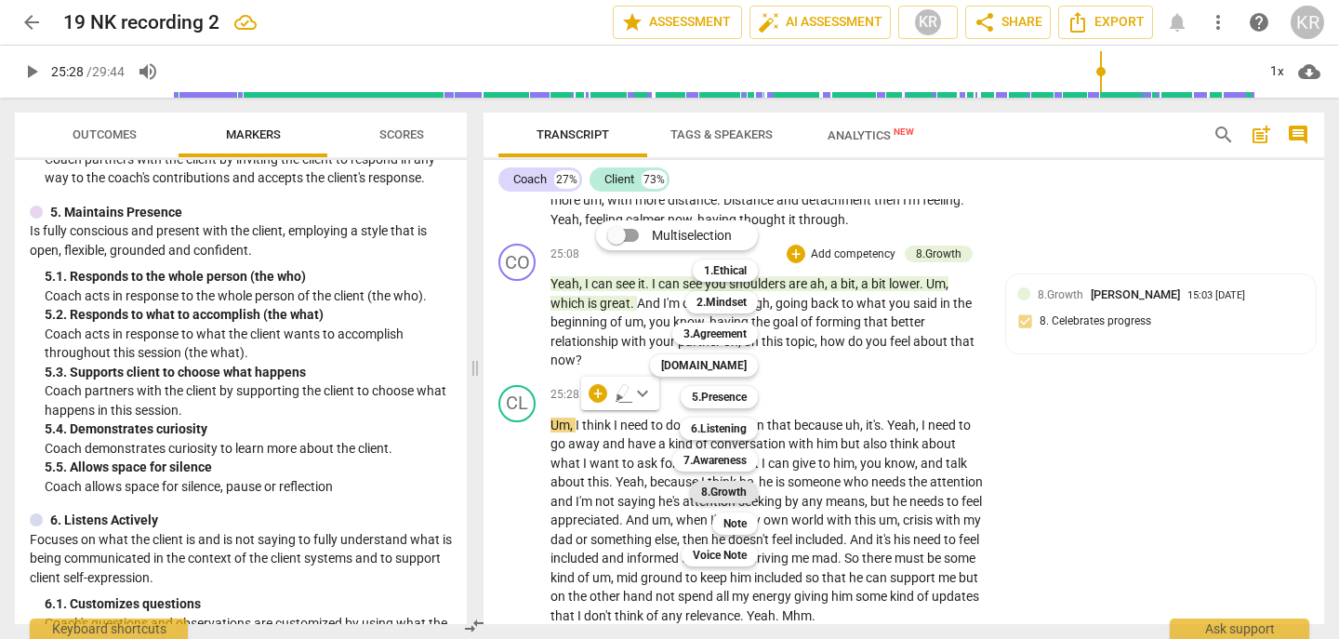
click at [732, 489] on b "8.Growth" at bounding box center [724, 492] width 46 height 22
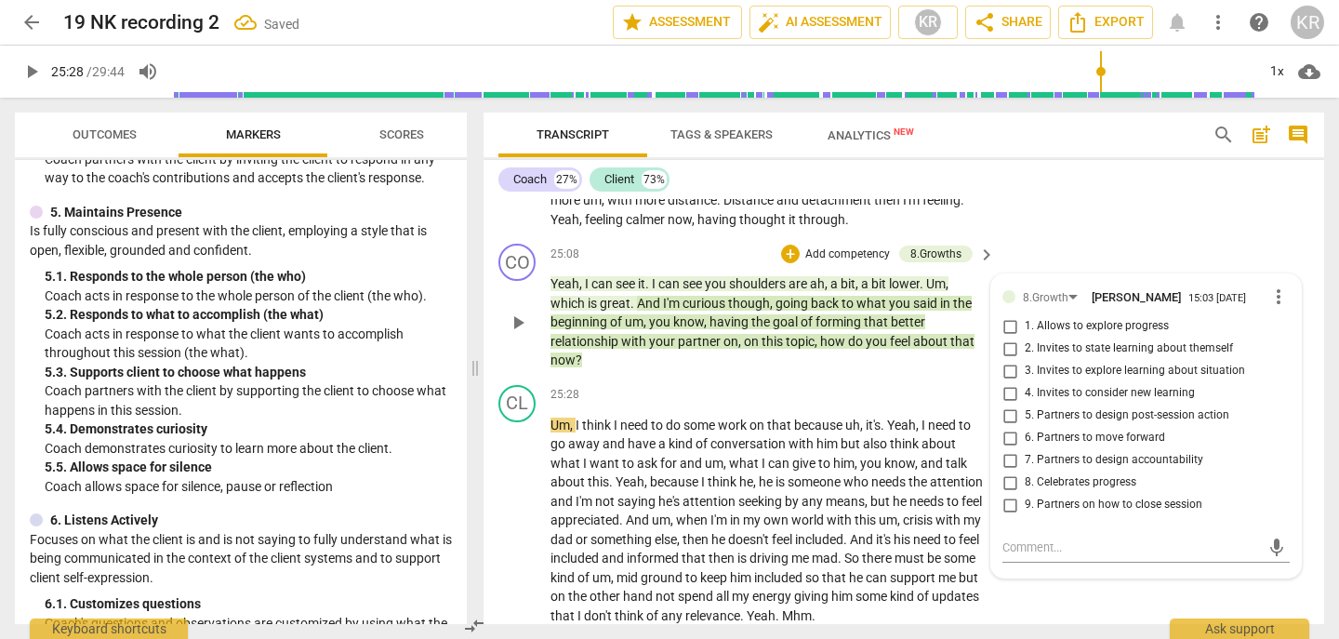
click at [1078, 335] on span "1. Allows to explore progress" at bounding box center [1097, 326] width 144 height 17
click at [1025, 338] on input "1. Allows to explore progress" at bounding box center [1010, 326] width 30 height 22
click at [520, 532] on span "play_arrow" at bounding box center [518, 521] width 22 height 22
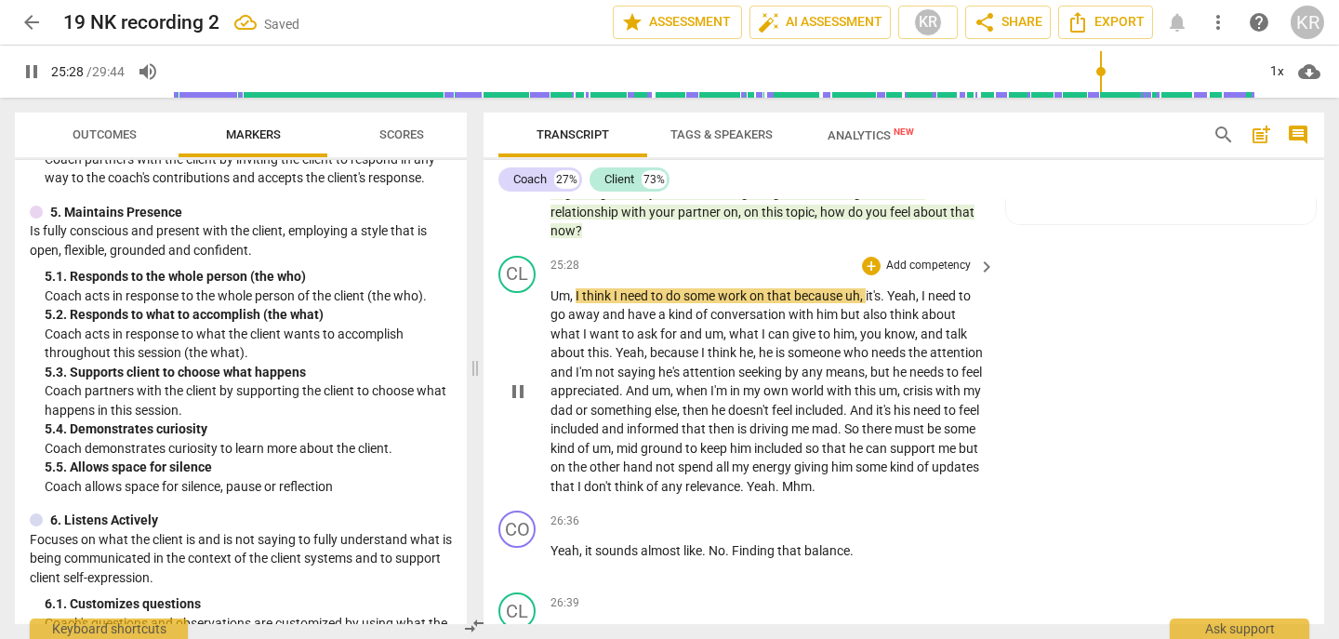
scroll to position [7831, 0]
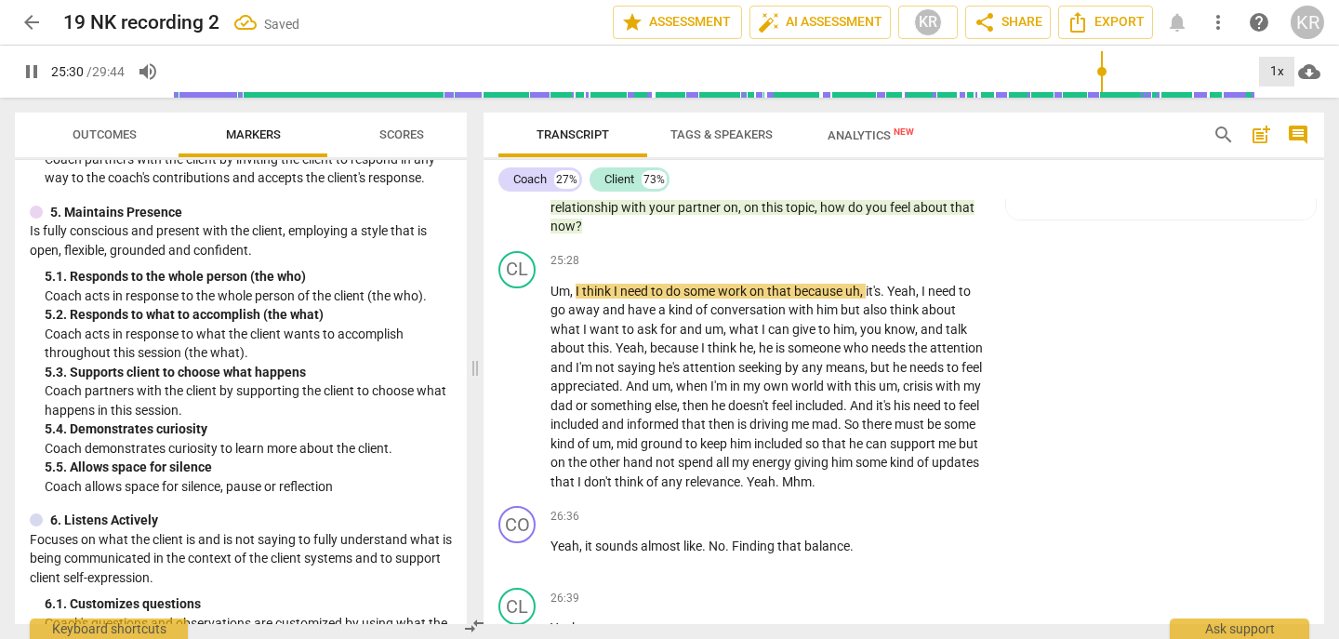
click at [1275, 71] on div "1x" at bounding box center [1276, 72] width 35 height 30
click at [1274, 200] on li "2x" at bounding box center [1290, 214] width 62 height 35
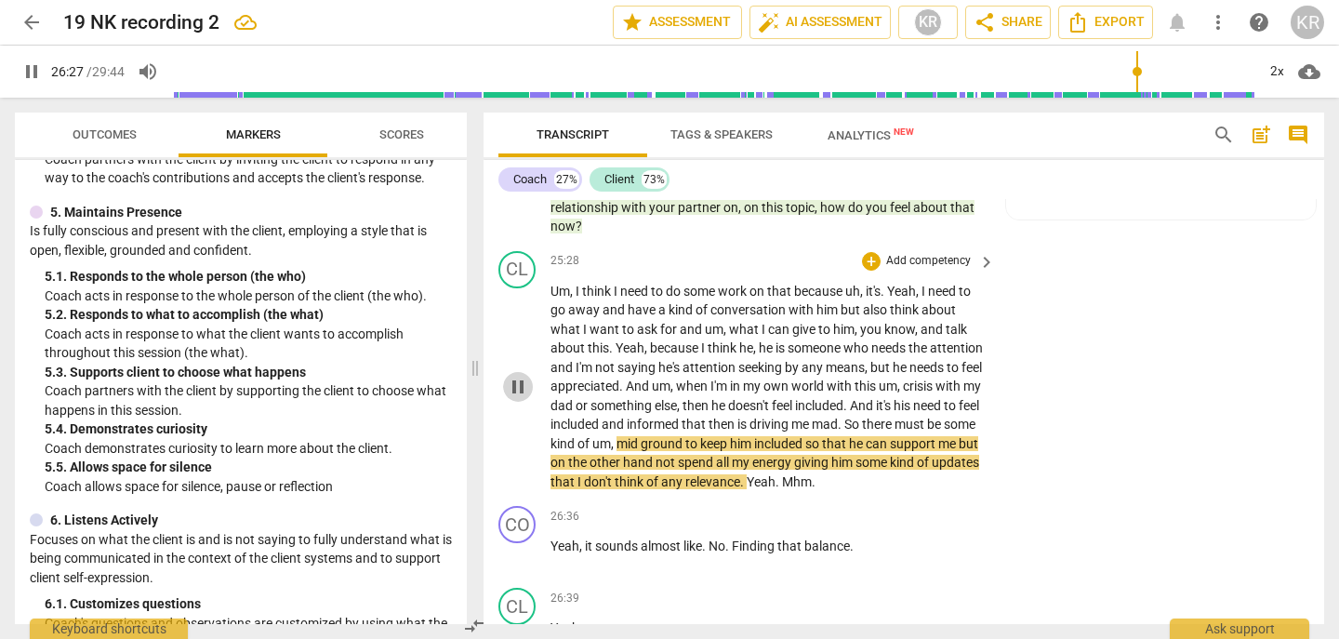
click at [513, 398] on span "pause" at bounding box center [518, 387] width 22 height 22
click at [513, 398] on span "play_arrow" at bounding box center [518, 387] width 22 height 22
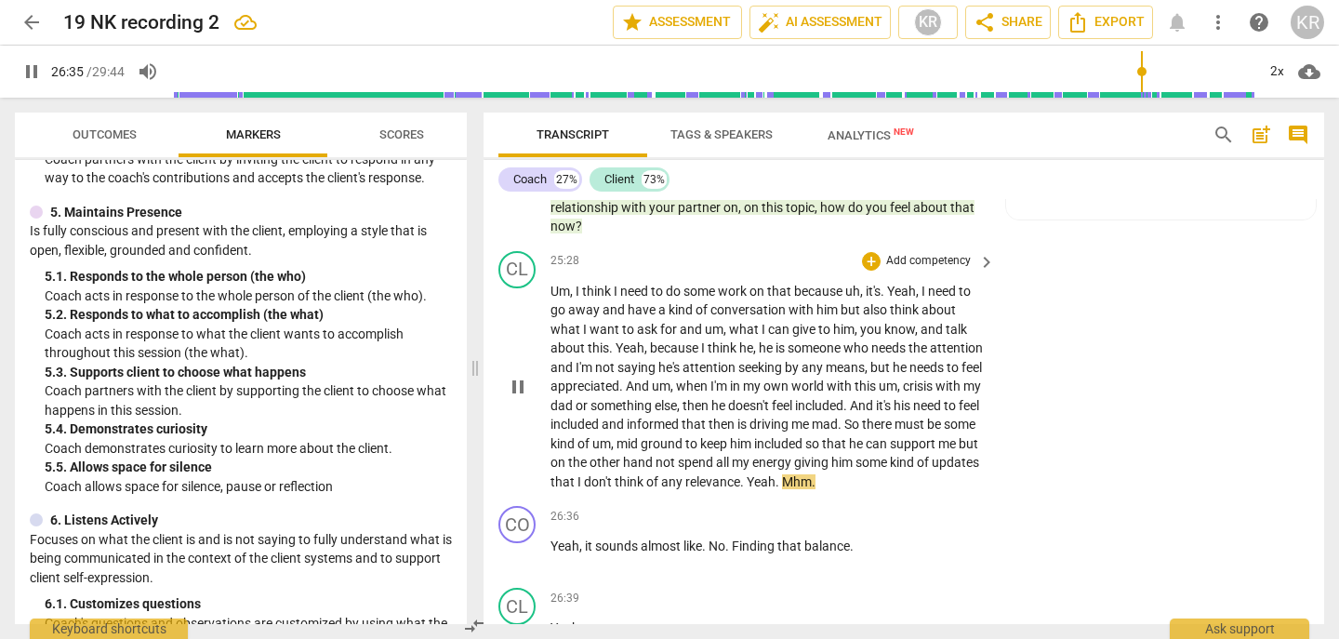
click at [513, 398] on span "pause" at bounding box center [518, 387] width 22 height 22
click at [1260, 59] on div "2x" at bounding box center [1276, 72] width 35 height 30
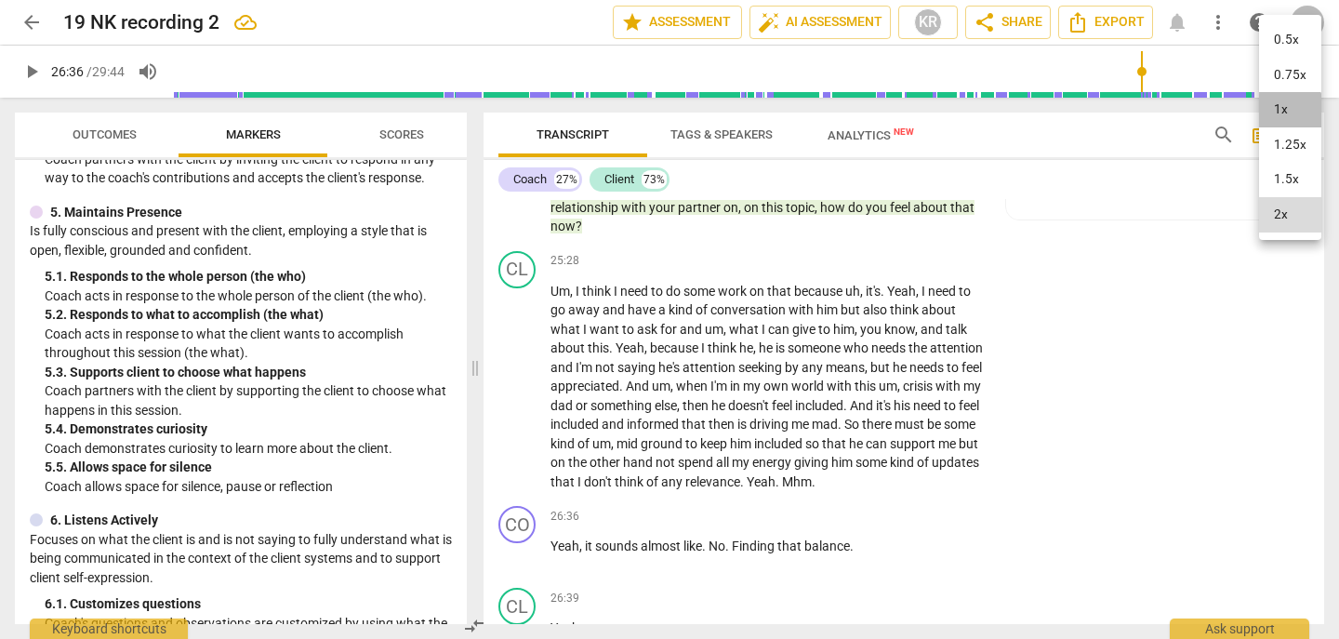
click at [1274, 113] on li "1x" at bounding box center [1290, 109] width 62 height 35
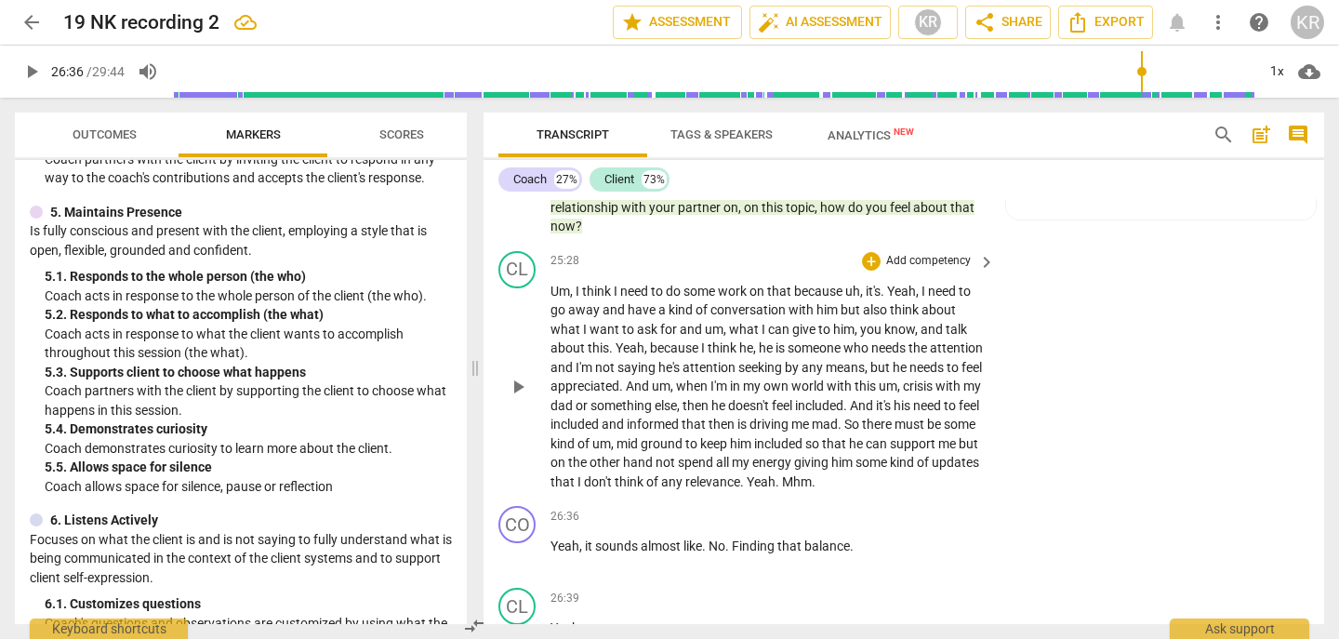
click at [812, 489] on span "Mhm" at bounding box center [797, 481] width 30 height 15
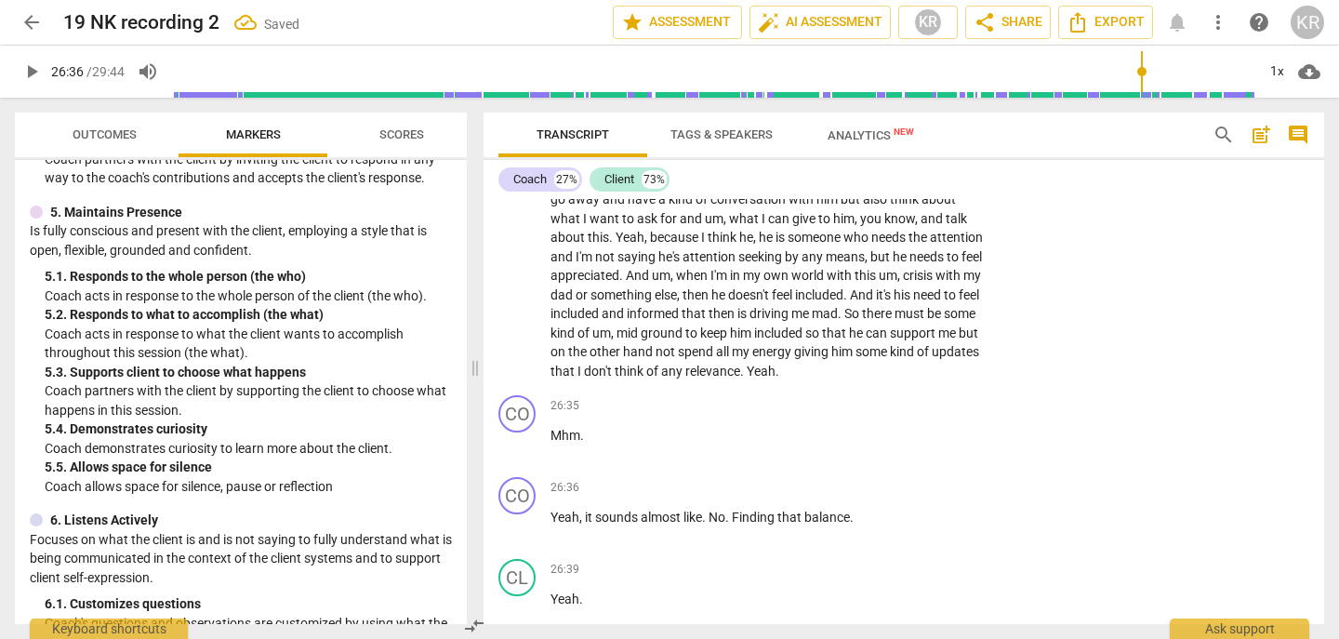
scroll to position [7951, 0]
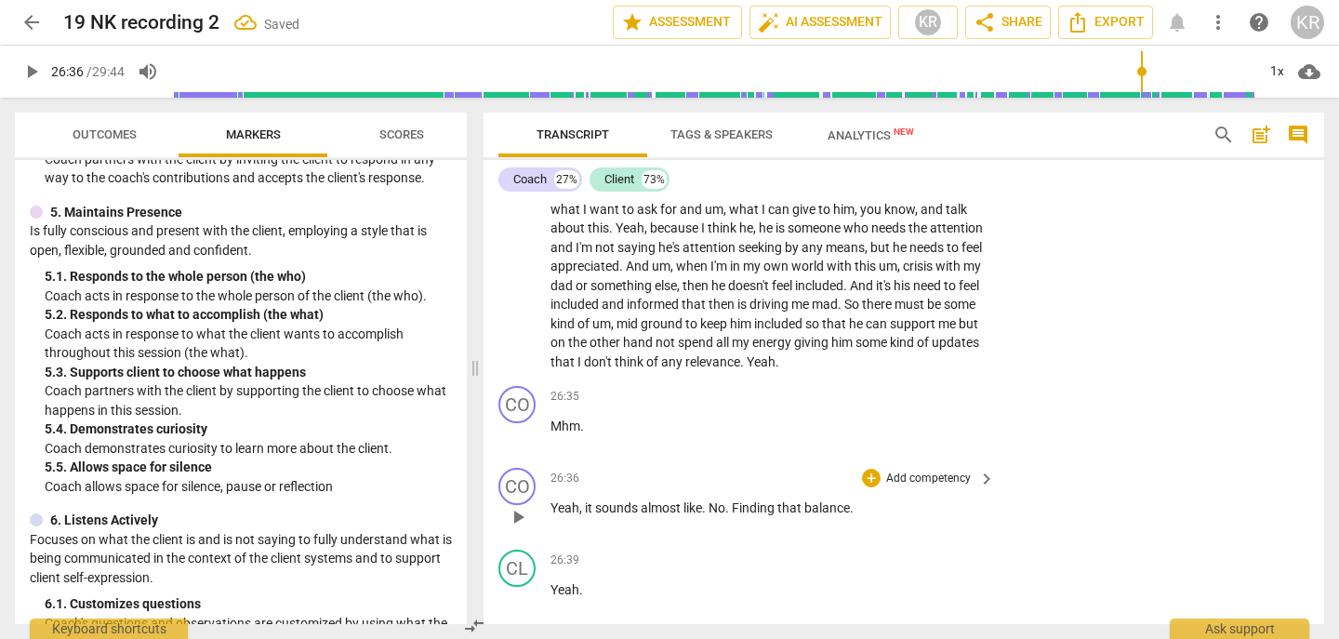
click at [551, 515] on span "Yeah" at bounding box center [565, 507] width 29 height 15
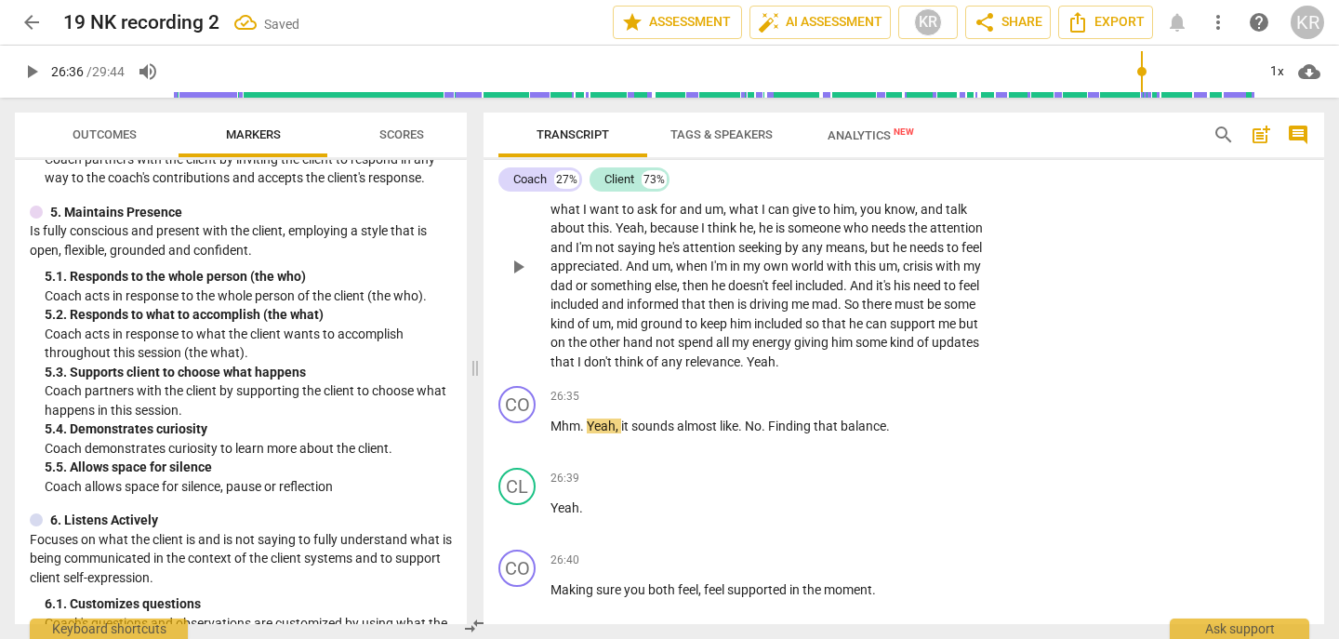
click at [740, 369] on span "relevance" at bounding box center [713, 361] width 55 height 15
click at [514, 446] on span "pause" at bounding box center [518, 435] width 22 height 22
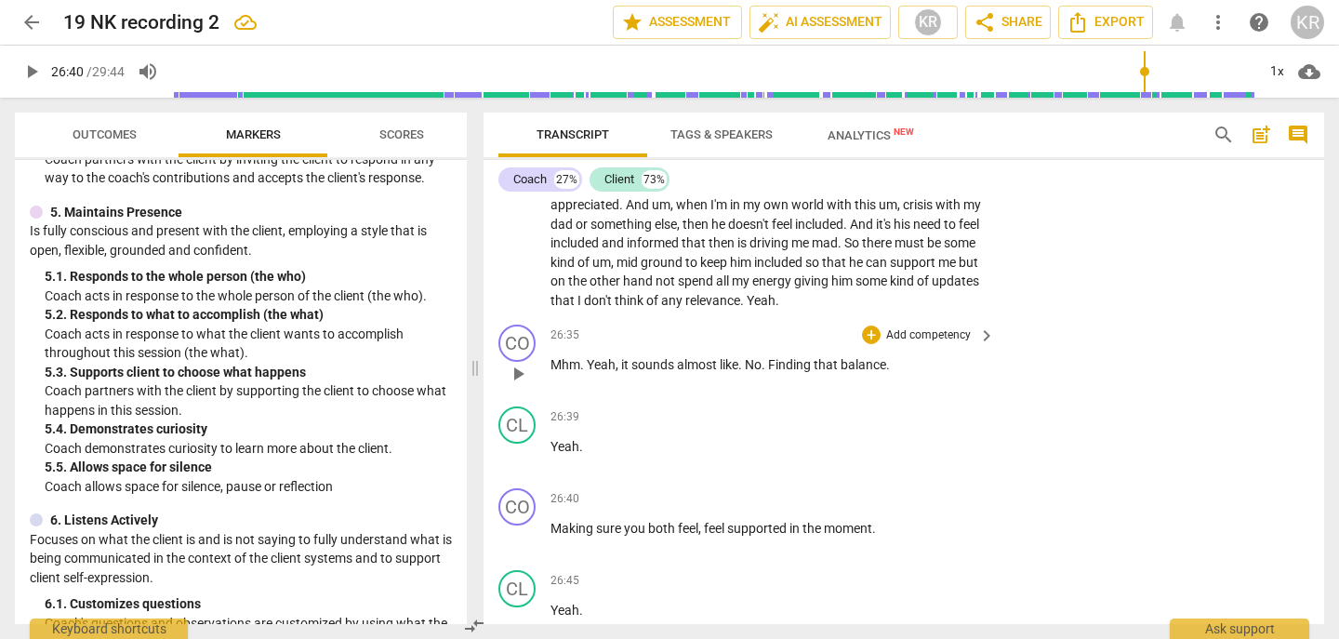
scroll to position [8016, 0]
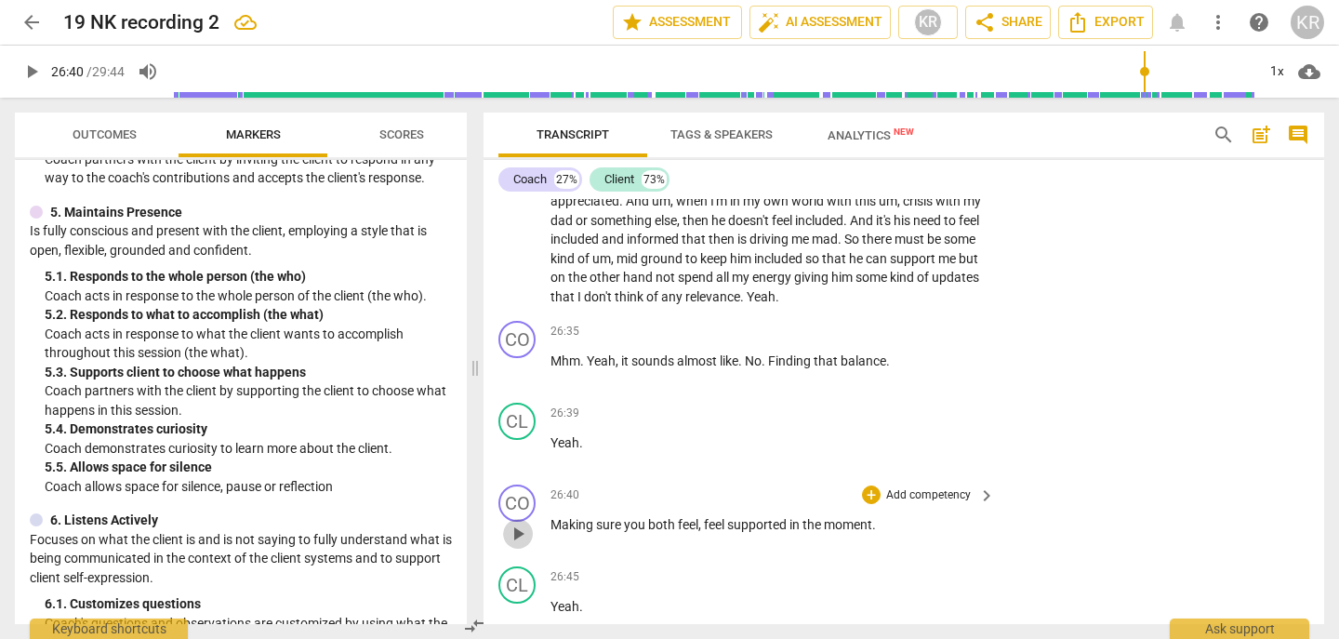
click at [521, 545] on span "play_arrow" at bounding box center [518, 534] width 22 height 22
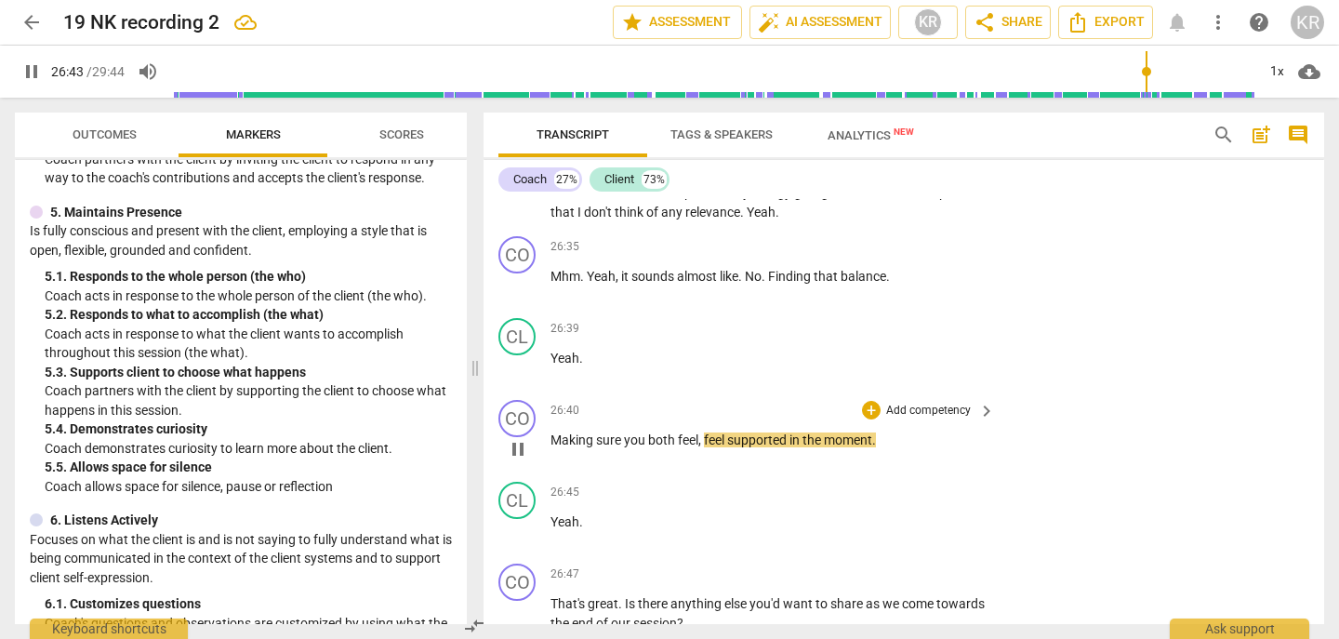
scroll to position [8103, 0]
click at [523, 459] on span "pause" at bounding box center [518, 447] width 22 height 22
click at [918, 418] on p "Add competency" at bounding box center [929, 409] width 88 height 17
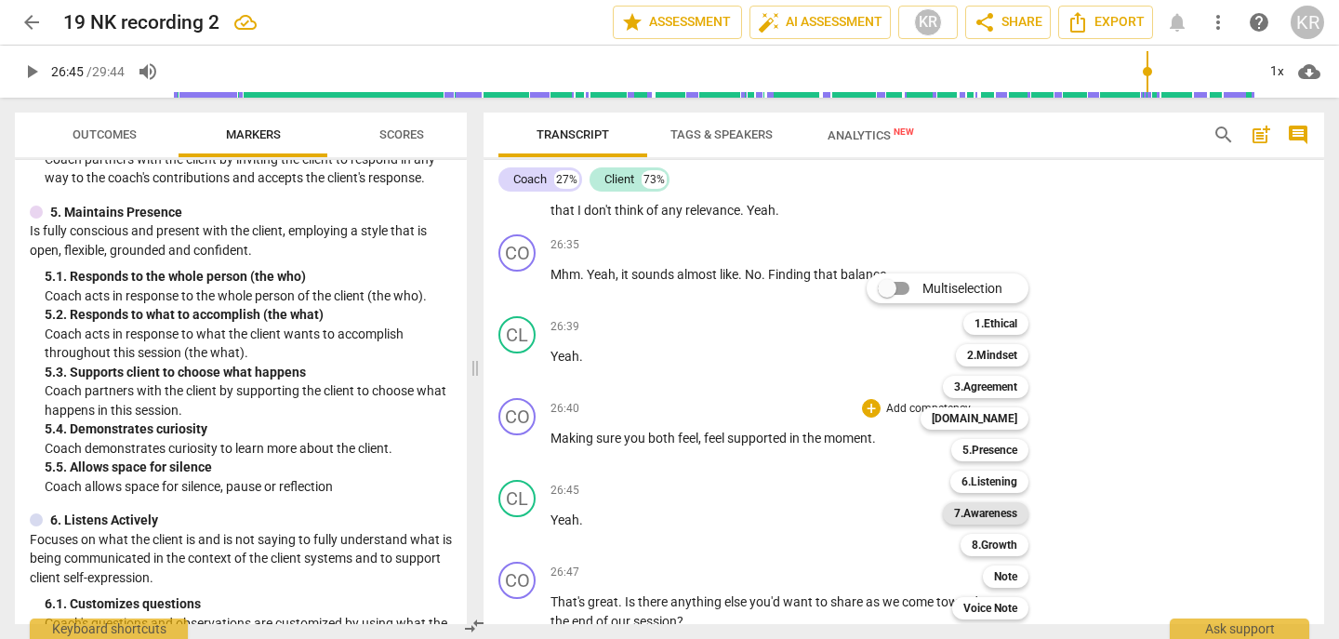
click at [984, 507] on b "7.Awareness" at bounding box center [985, 513] width 63 height 22
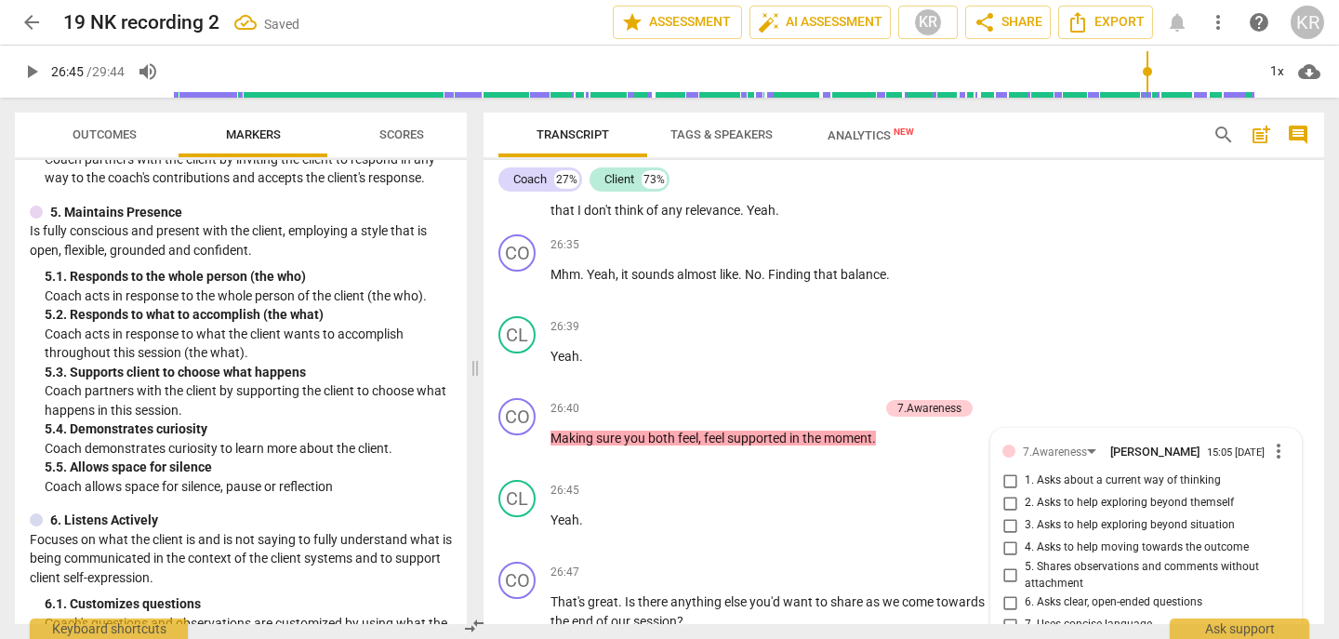
scroll to position [8439, 0]
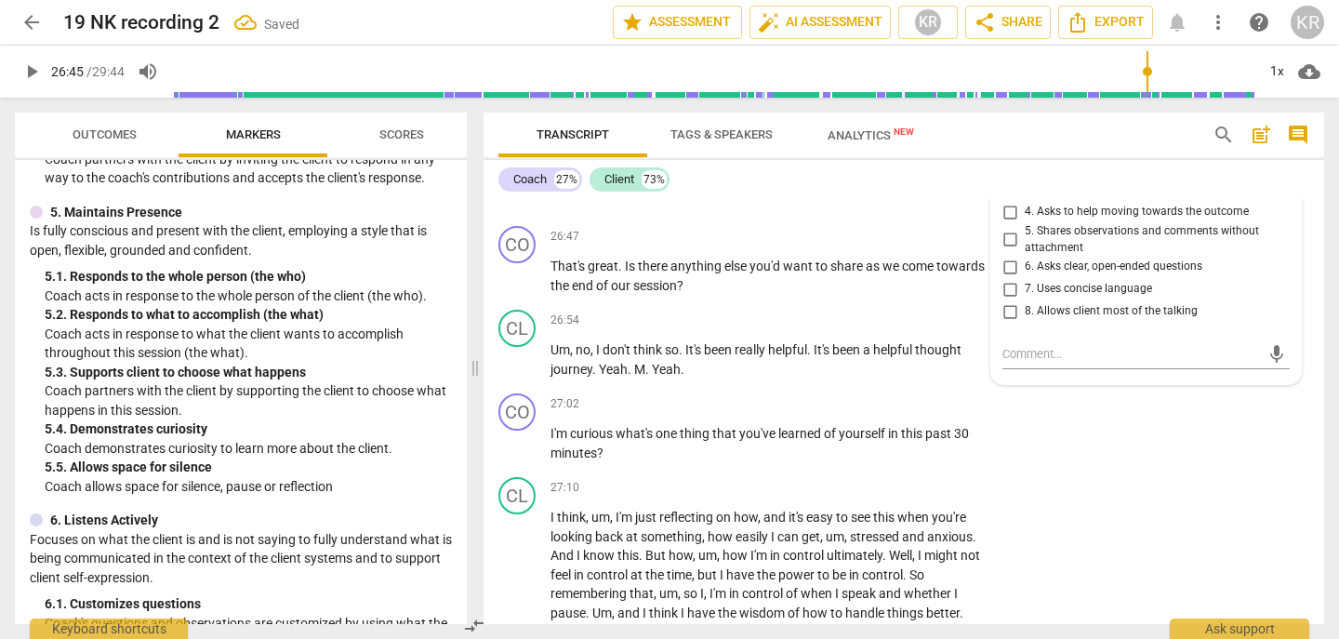
click at [1126, 256] on span "5. Shares observations and comments without attachment" at bounding box center [1154, 239] width 258 height 33
click at [1025, 251] on input "5. Shares observations and comments without attachment" at bounding box center [1010, 240] width 30 height 22
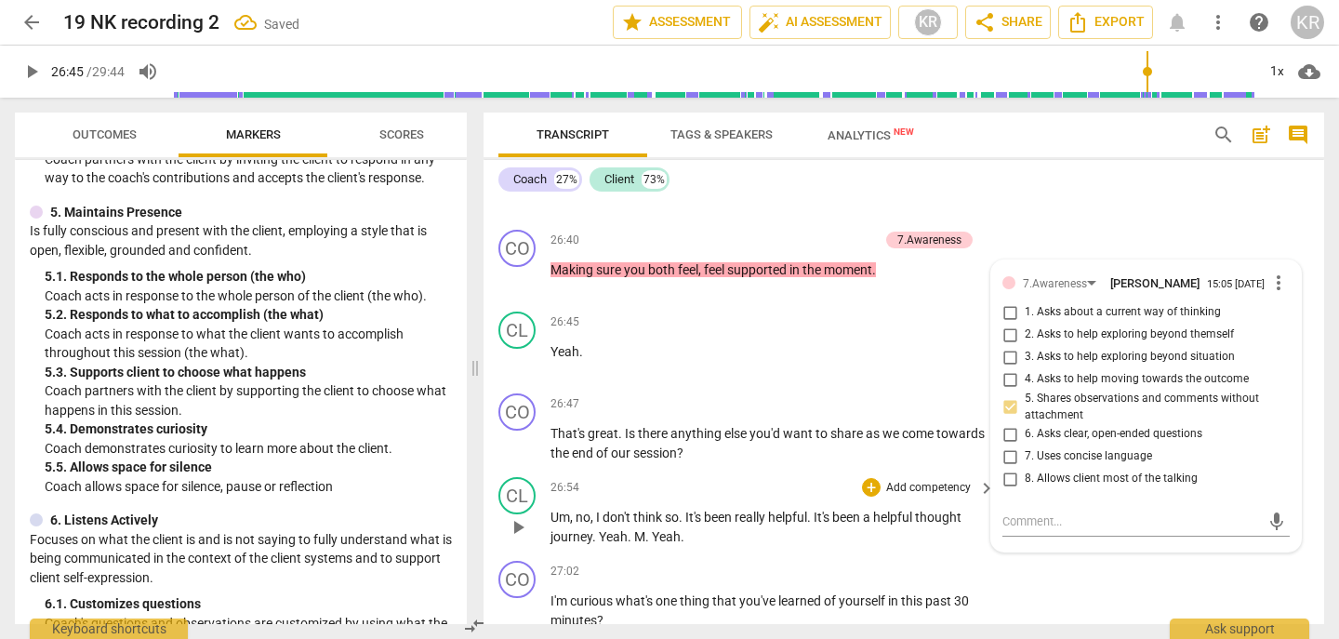
scroll to position [8269, 0]
click at [1075, 467] on span "7. Uses concise language" at bounding box center [1088, 458] width 127 height 17
click at [1025, 470] on input "7. Uses concise language" at bounding box center [1010, 458] width 30 height 22
click at [31, 77] on span "play_arrow" at bounding box center [31, 71] width 22 height 22
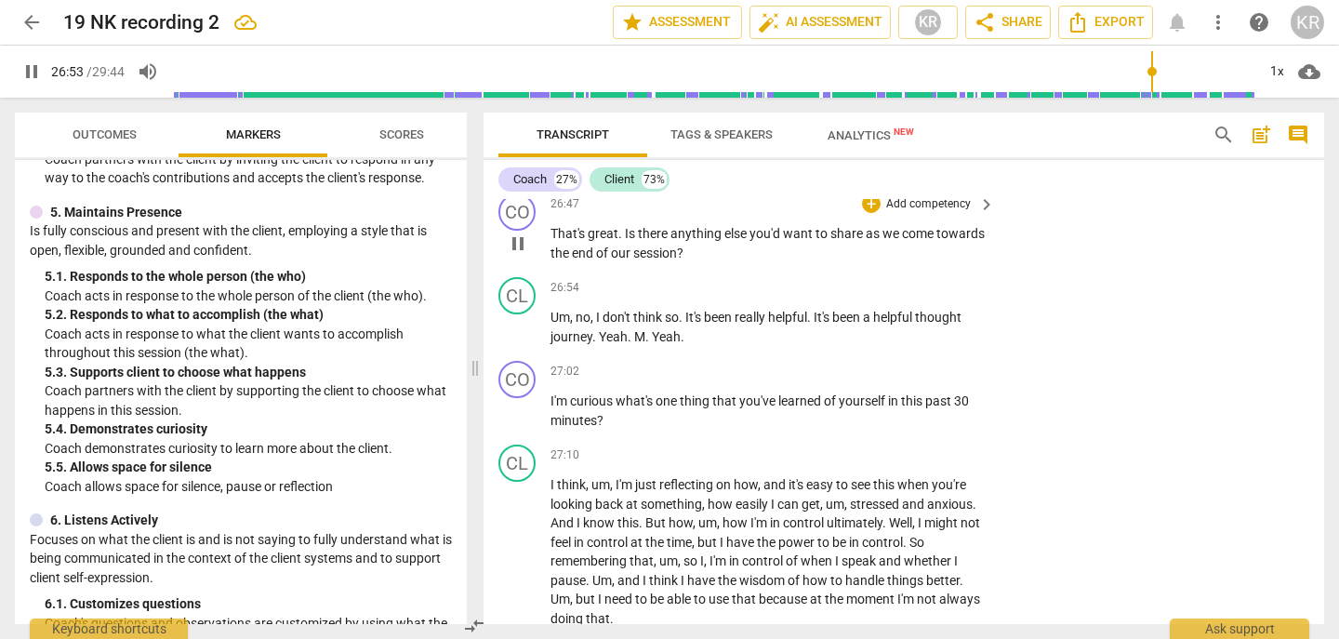
scroll to position [8447, 0]
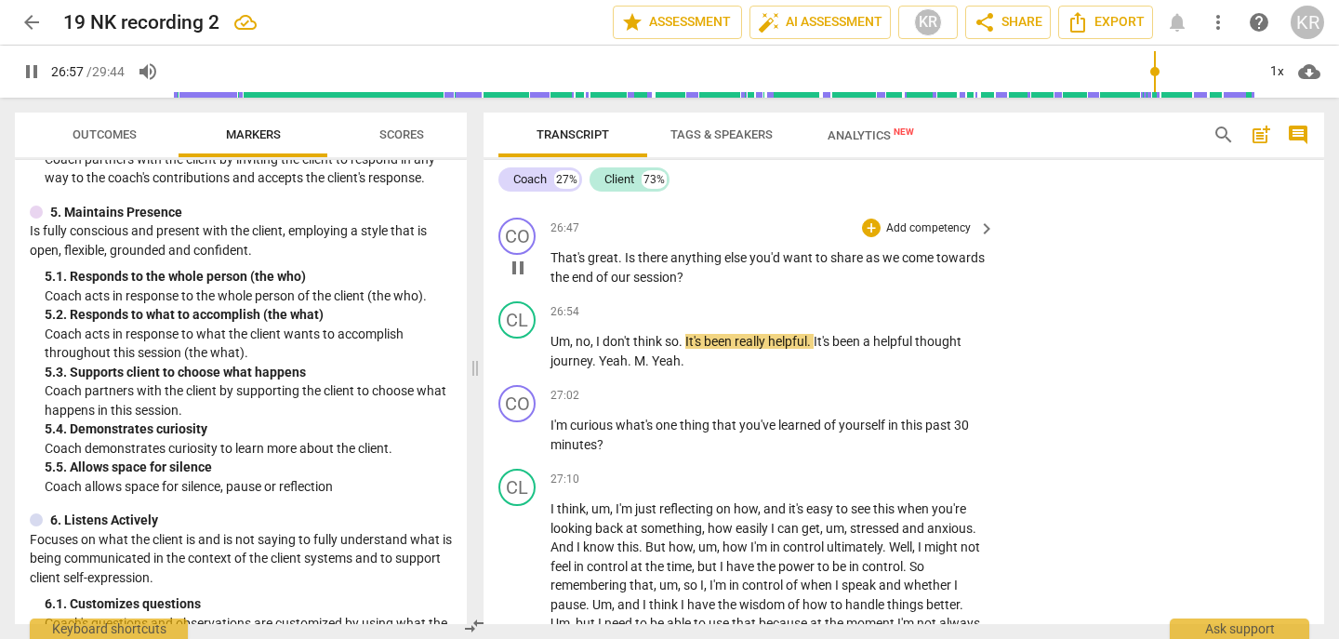
click at [930, 237] on p "Add competency" at bounding box center [929, 228] width 88 height 17
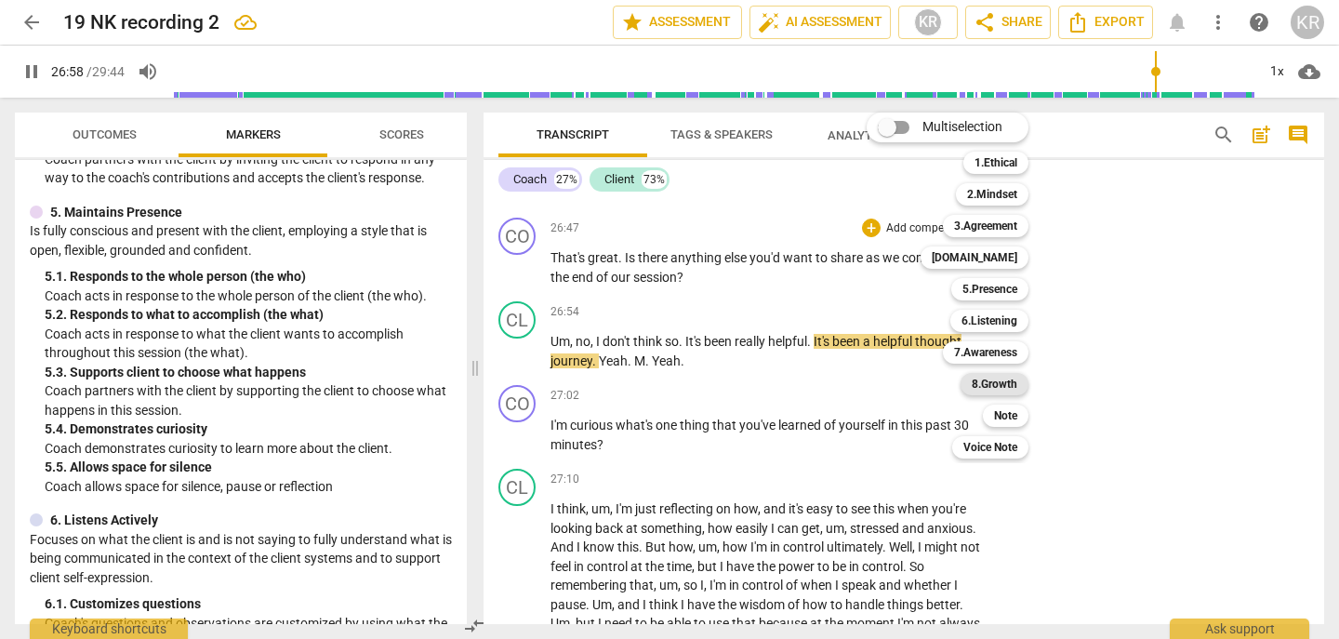
click at [993, 383] on b "8.Growth" at bounding box center [995, 384] width 46 height 22
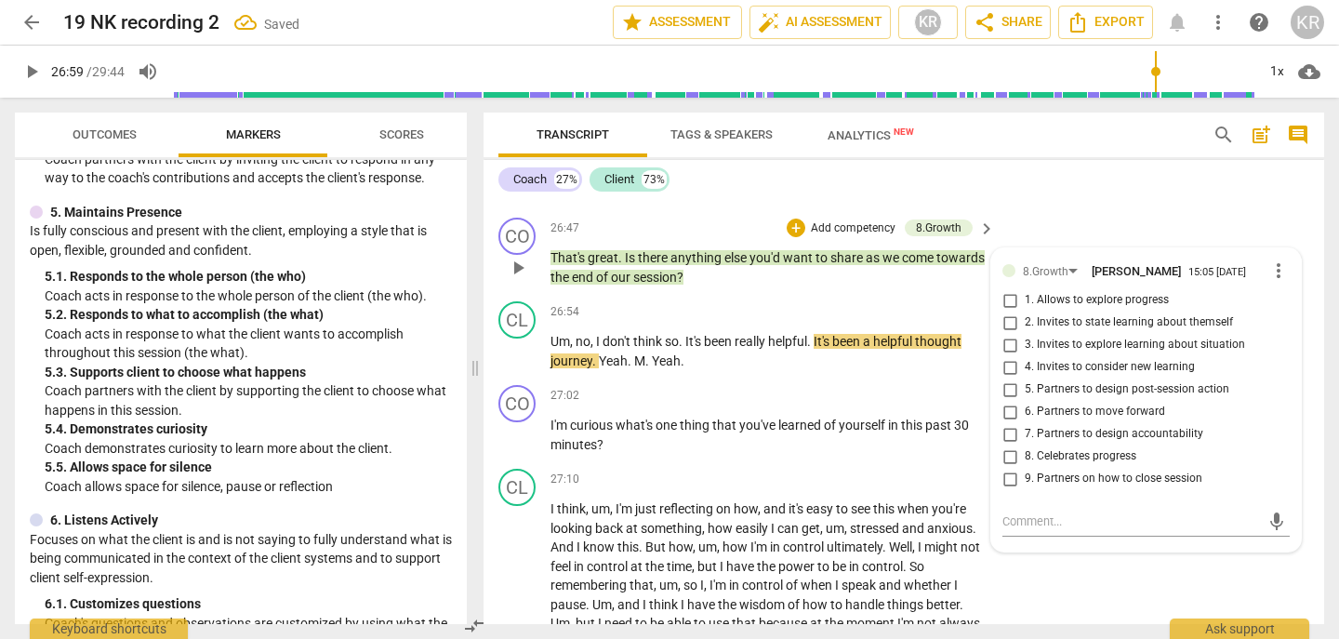
click at [1086, 309] on span "1. Allows to explore progress" at bounding box center [1097, 300] width 144 height 17
click at [1025, 312] on input "1. Allows to explore progress" at bounding box center [1010, 300] width 30 height 22
click at [23, 74] on span "play_arrow" at bounding box center [31, 71] width 22 height 22
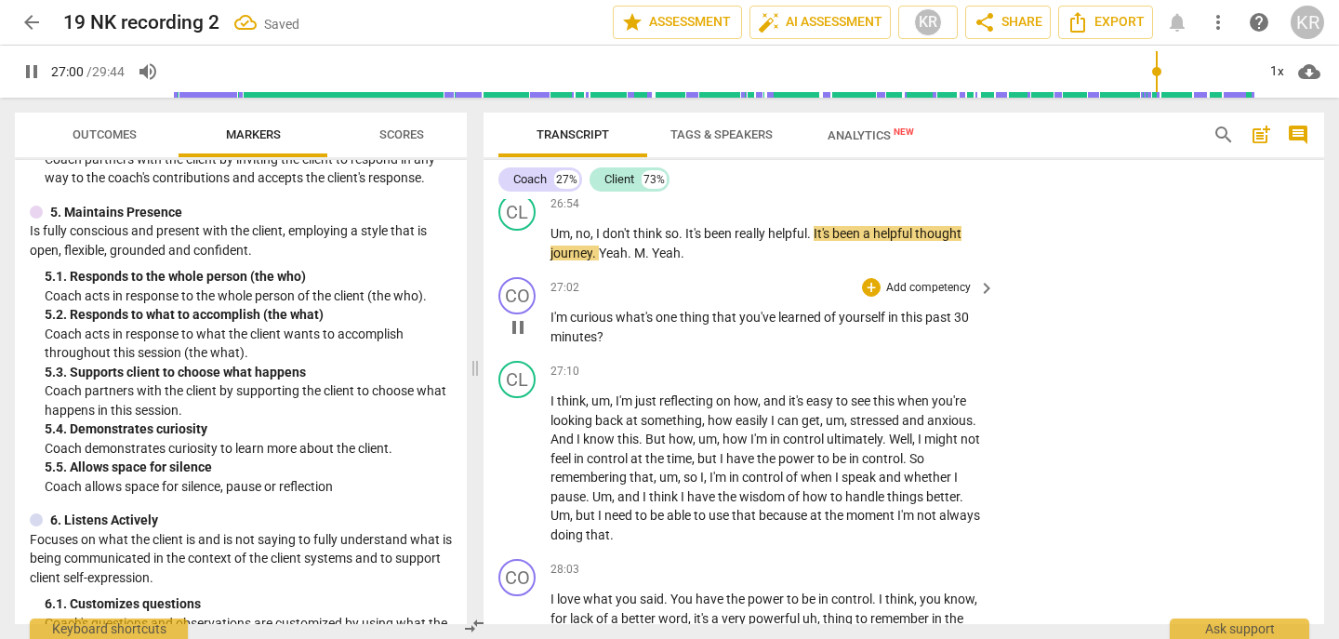
scroll to position [8568, 0]
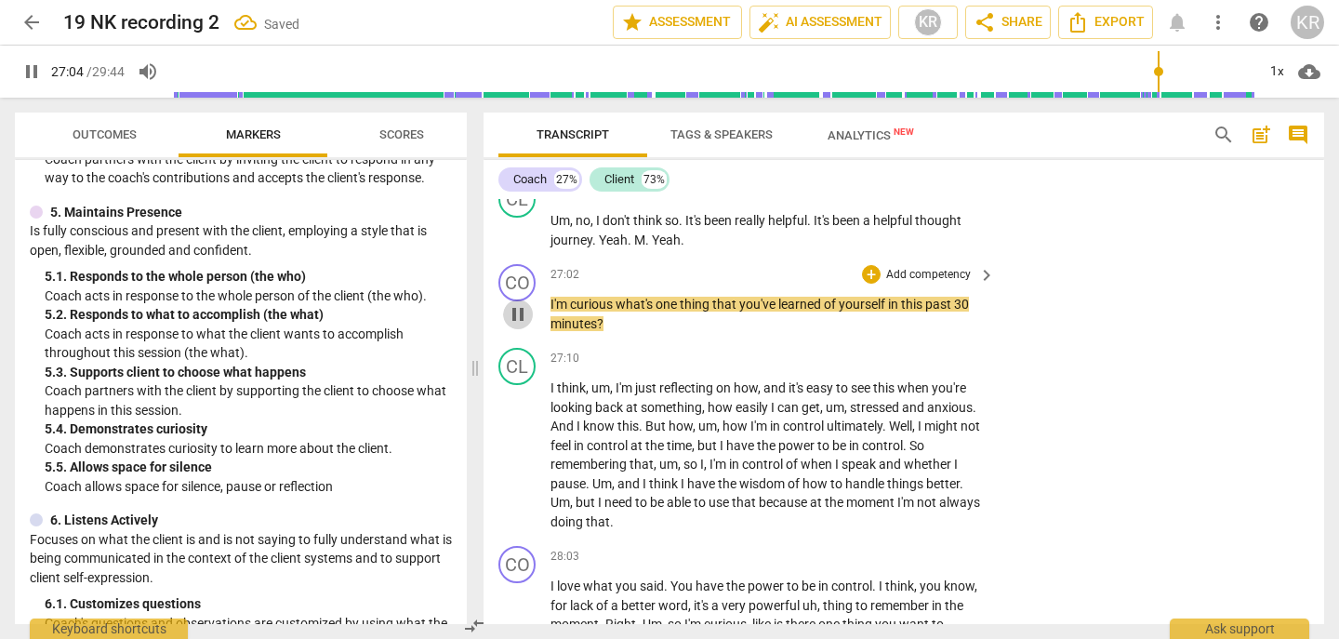
click at [528, 326] on span "pause" at bounding box center [518, 314] width 22 height 22
click at [636, 247] on span "M" at bounding box center [639, 240] width 11 height 15
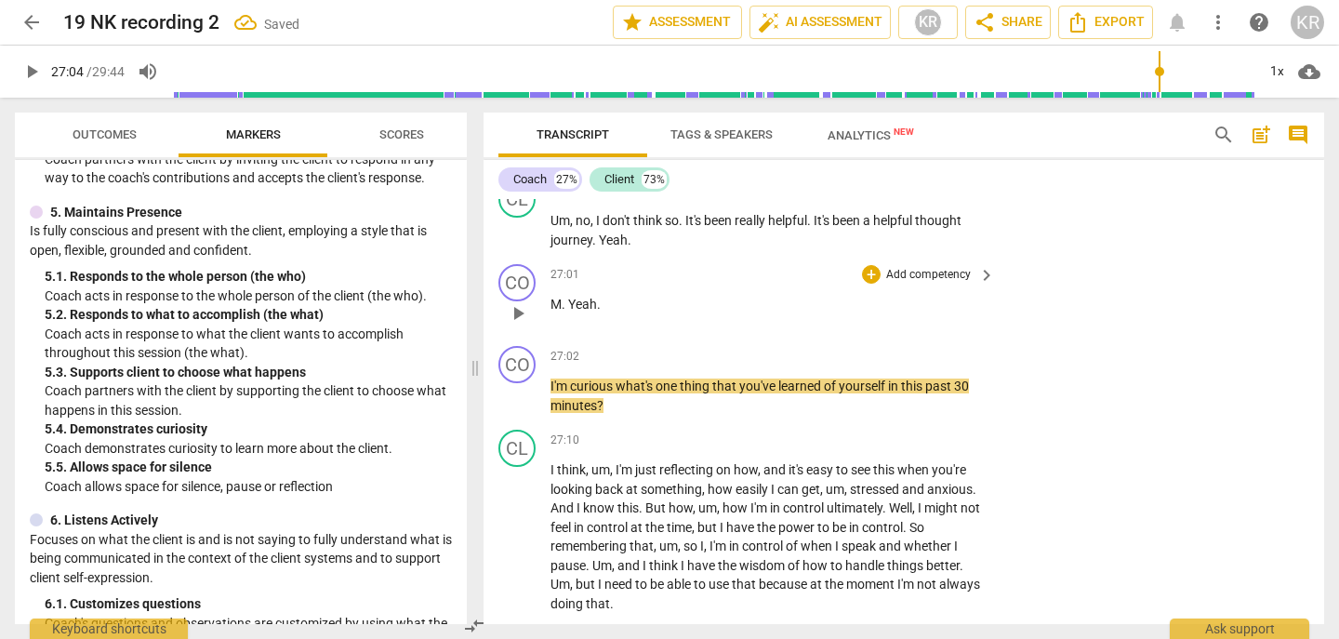
click at [558, 312] on span "M" at bounding box center [556, 304] width 11 height 15
click at [552, 393] on span "I'm" at bounding box center [561, 386] width 20 height 15
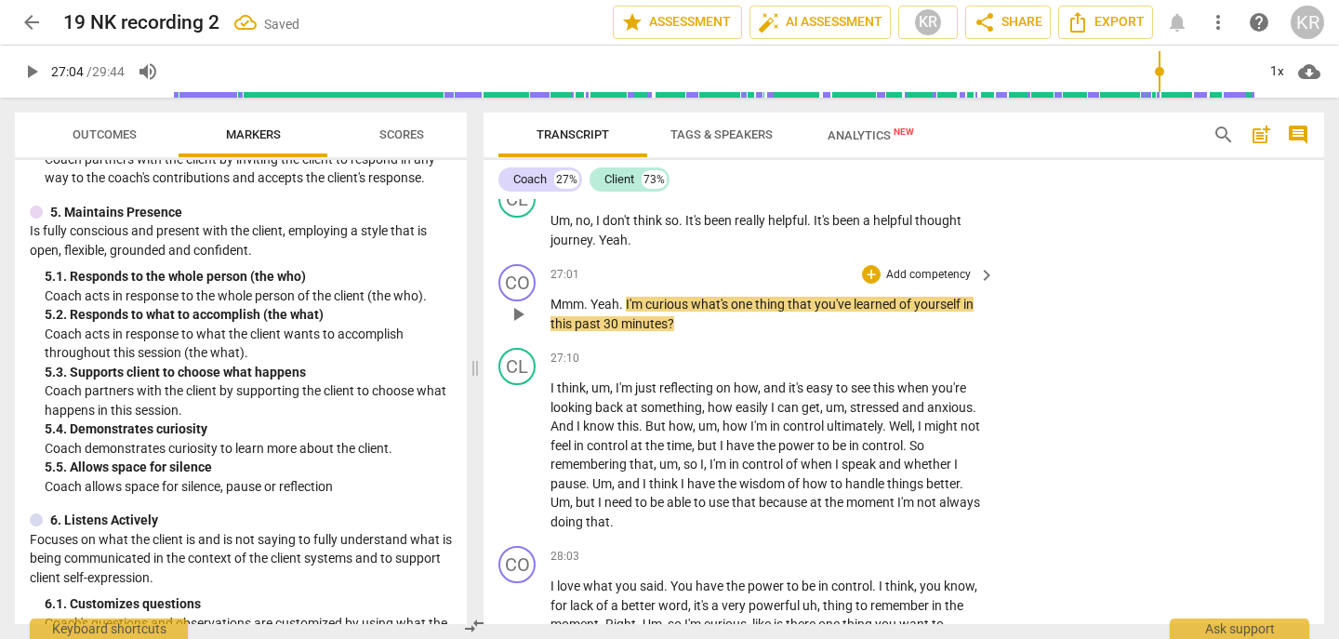
click at [954, 284] on p "Add competency" at bounding box center [929, 275] width 88 height 17
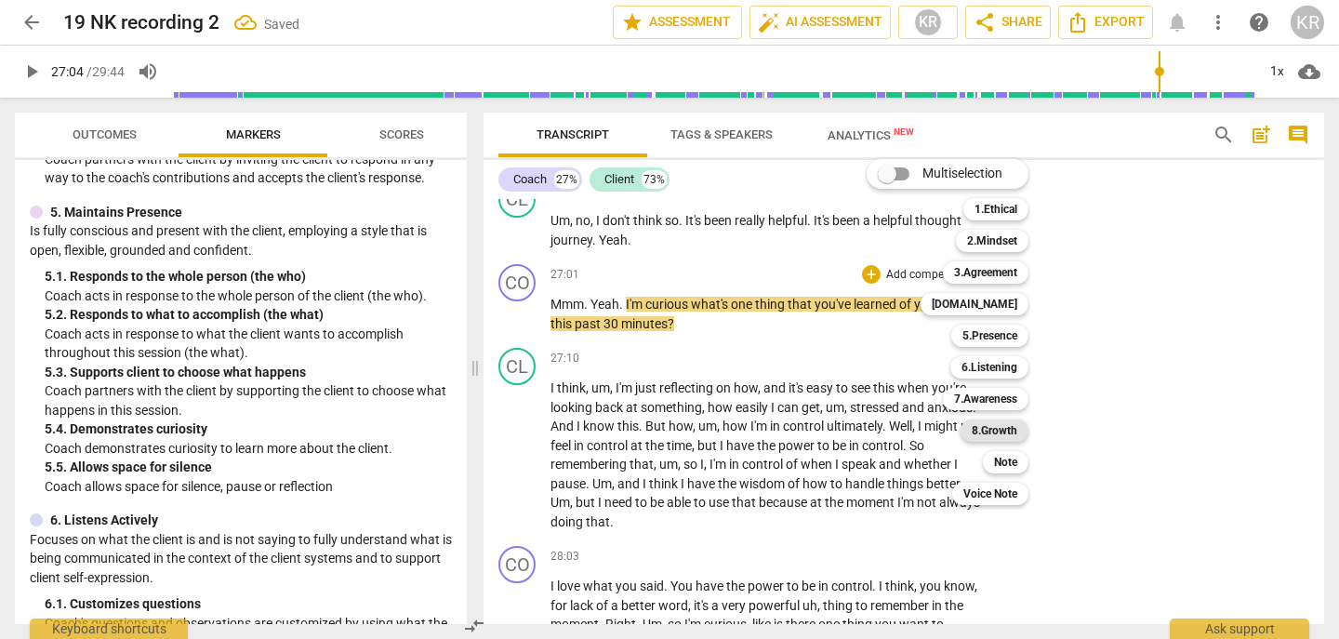
click at [1001, 427] on b "8.Growth" at bounding box center [995, 431] width 46 height 22
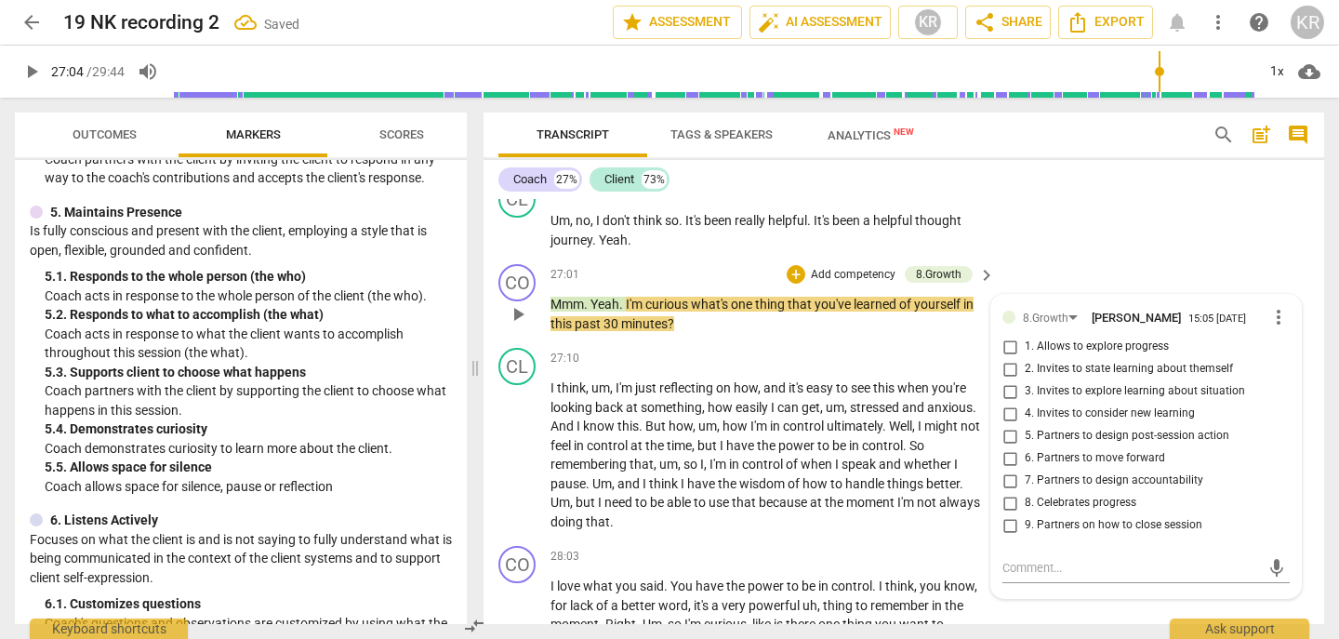
scroll to position [8575, 0]
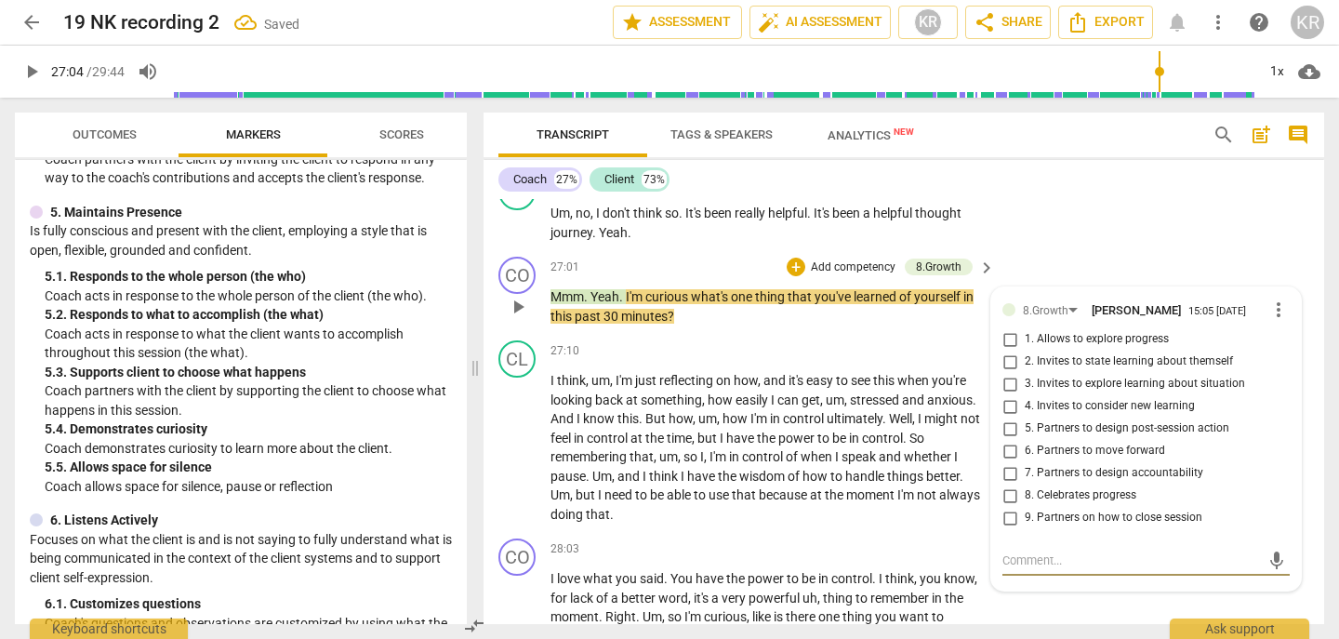
click at [1113, 370] on span "2. Invites to state learning about themself" at bounding box center [1129, 361] width 208 height 17
click at [1025, 373] on input "2. Invites to state learning about themself" at bounding box center [1010, 362] width 30 height 22
click at [512, 318] on span "play_arrow" at bounding box center [518, 307] width 22 height 22
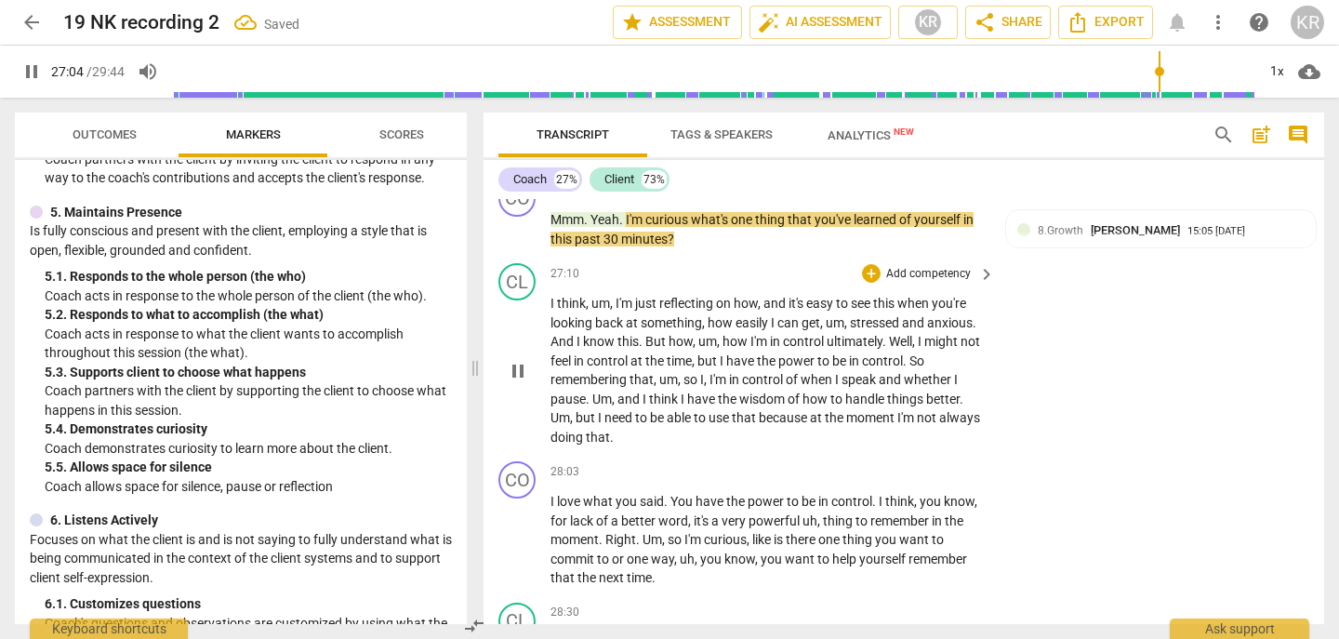
scroll to position [8693, 0]
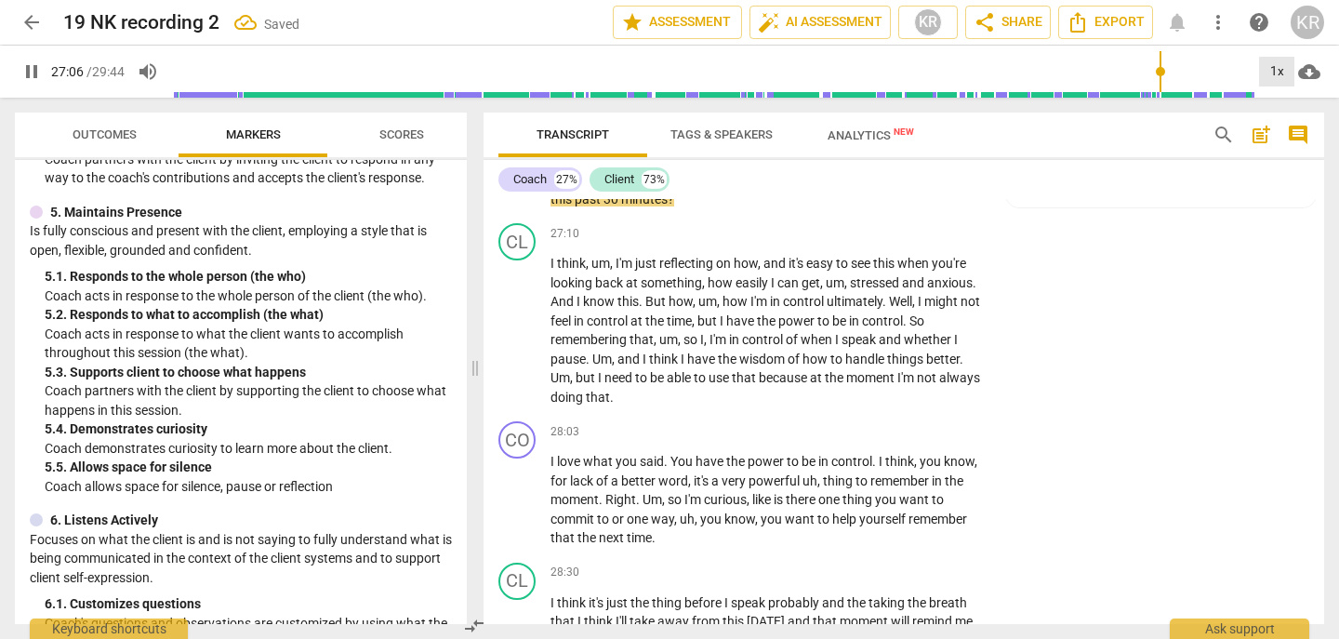
click at [1273, 73] on div "1x" at bounding box center [1276, 72] width 35 height 30
click at [1276, 206] on li "2x" at bounding box center [1290, 214] width 62 height 35
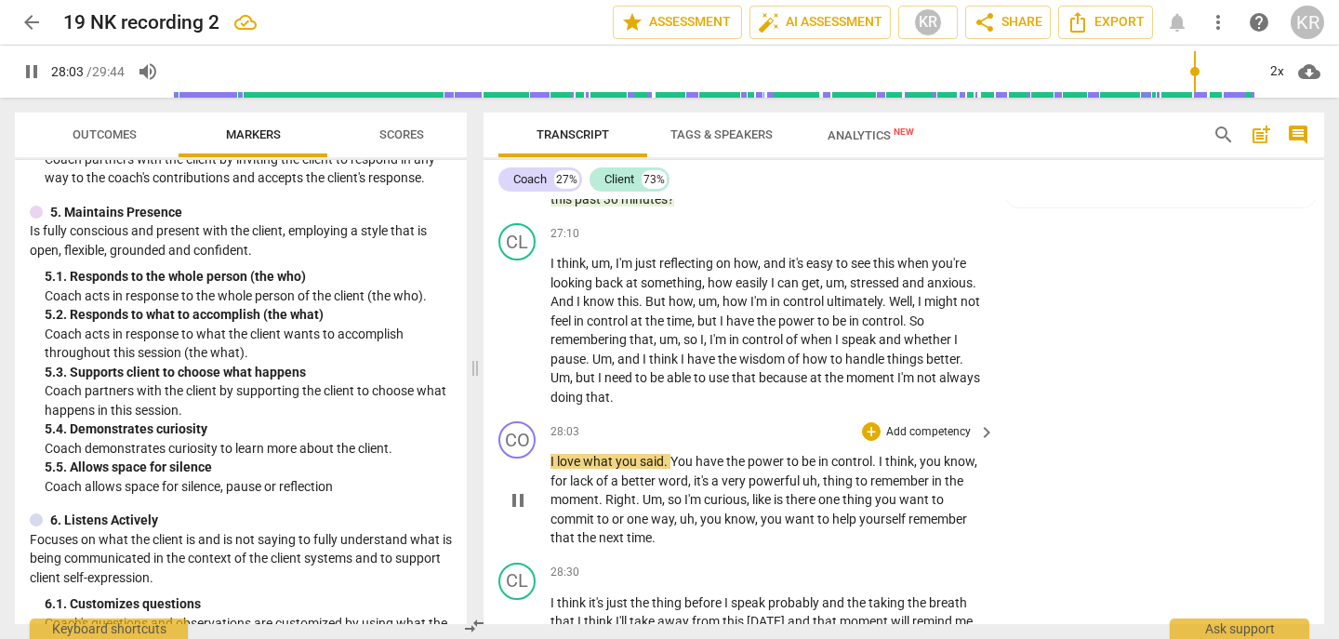
click at [515, 512] on span "pause" at bounding box center [518, 500] width 22 height 22
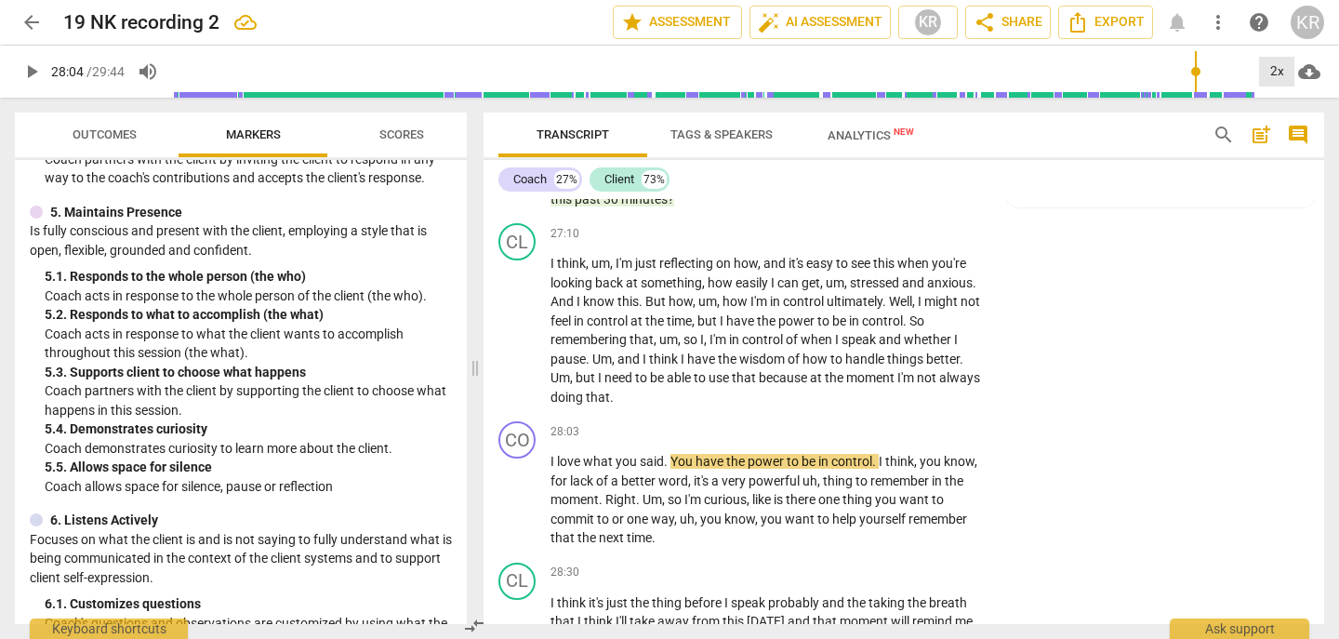
click at [1270, 81] on div "2x" at bounding box center [1276, 72] width 35 height 30
click at [1281, 110] on li "1x" at bounding box center [1290, 109] width 62 height 35
click at [610, 405] on span "that" at bounding box center [598, 397] width 24 height 15
click at [518, 515] on button "pause" at bounding box center [518, 501] width 30 height 30
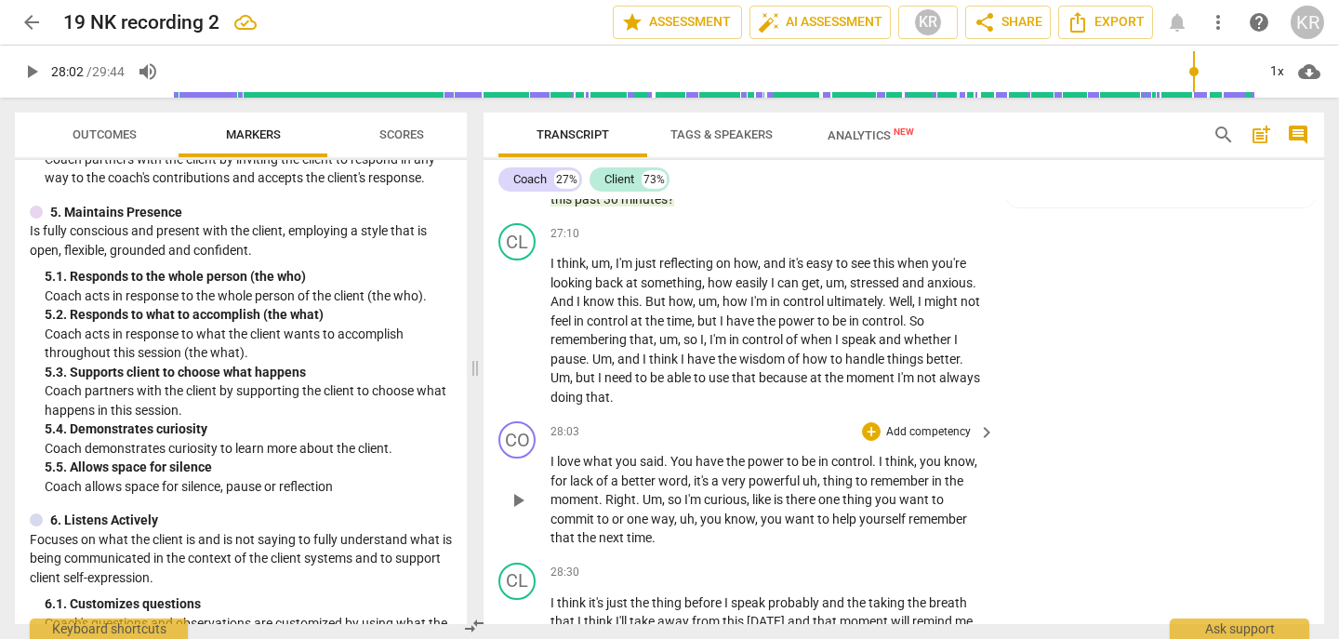
click at [554, 469] on span "I" at bounding box center [554, 461] width 7 height 15
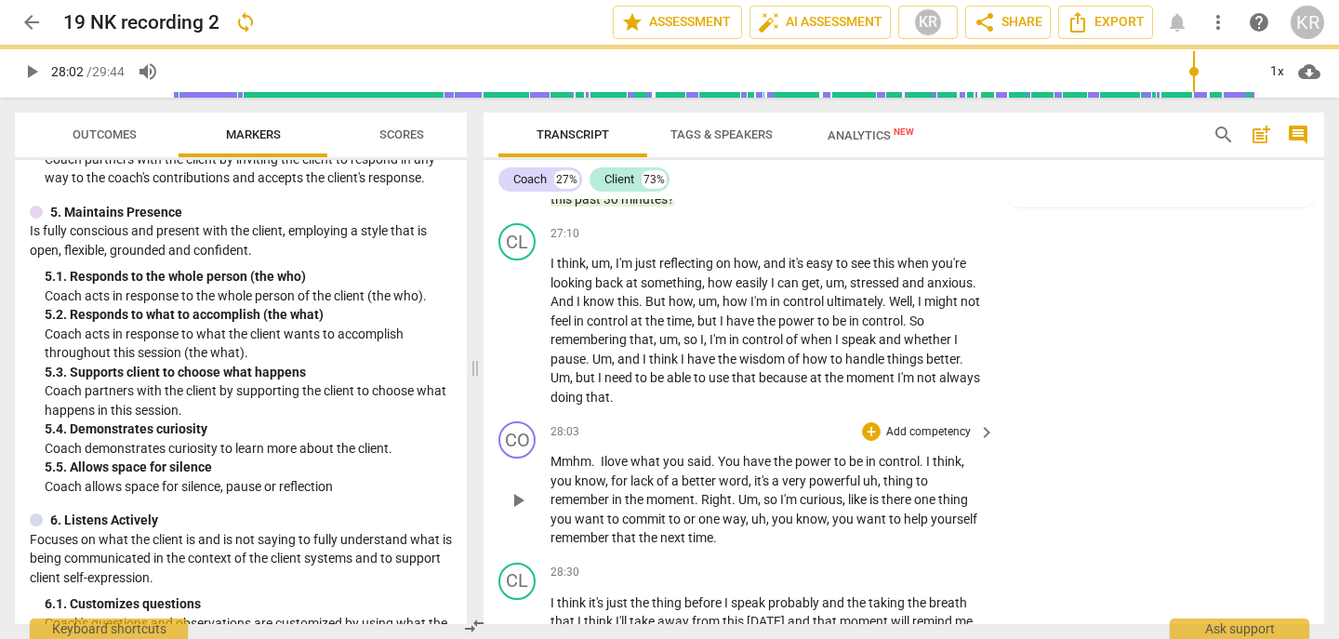
click at [571, 469] on span "Mmhm. I" at bounding box center [578, 461] width 54 height 15
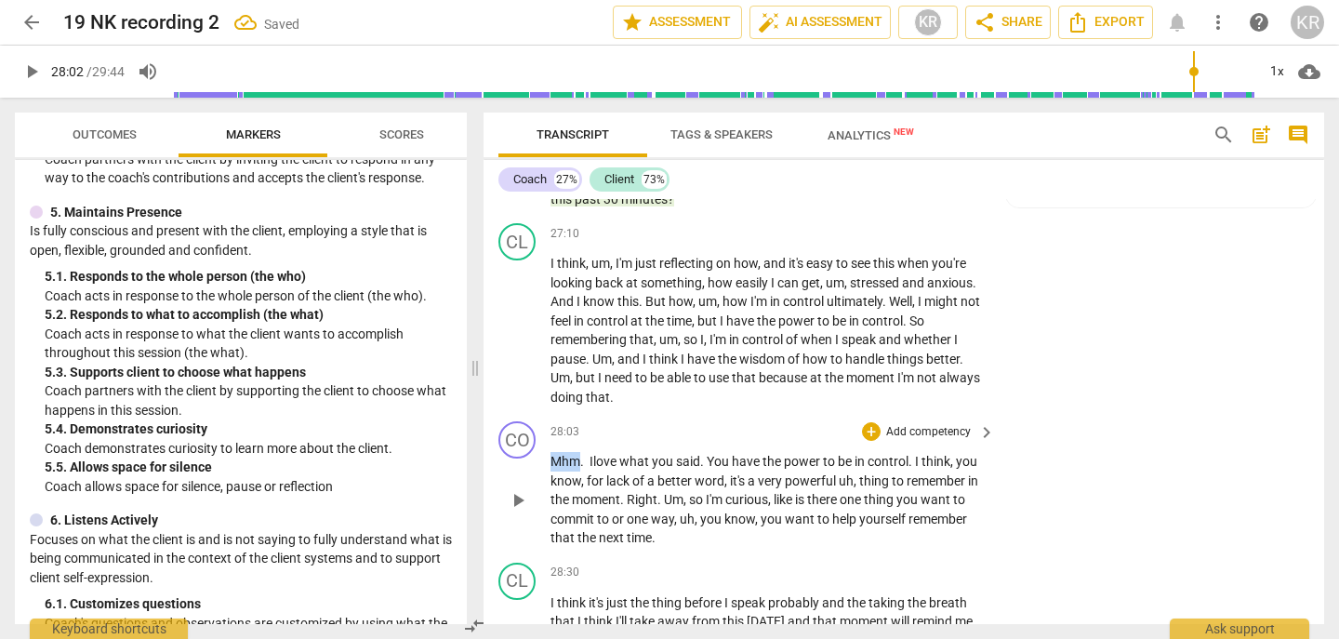
drag, startPoint x: 578, startPoint y: 519, endPoint x: 544, endPoint y: 519, distance: 33.5
click at [544, 519] on div "CO play_arrow pause 28:03 + Add competency keyboard_arrow_right Mhm. I love wha…" at bounding box center [904, 484] width 841 height 141
click at [610, 494] on div "+" at bounding box center [614, 495] width 19 height 19
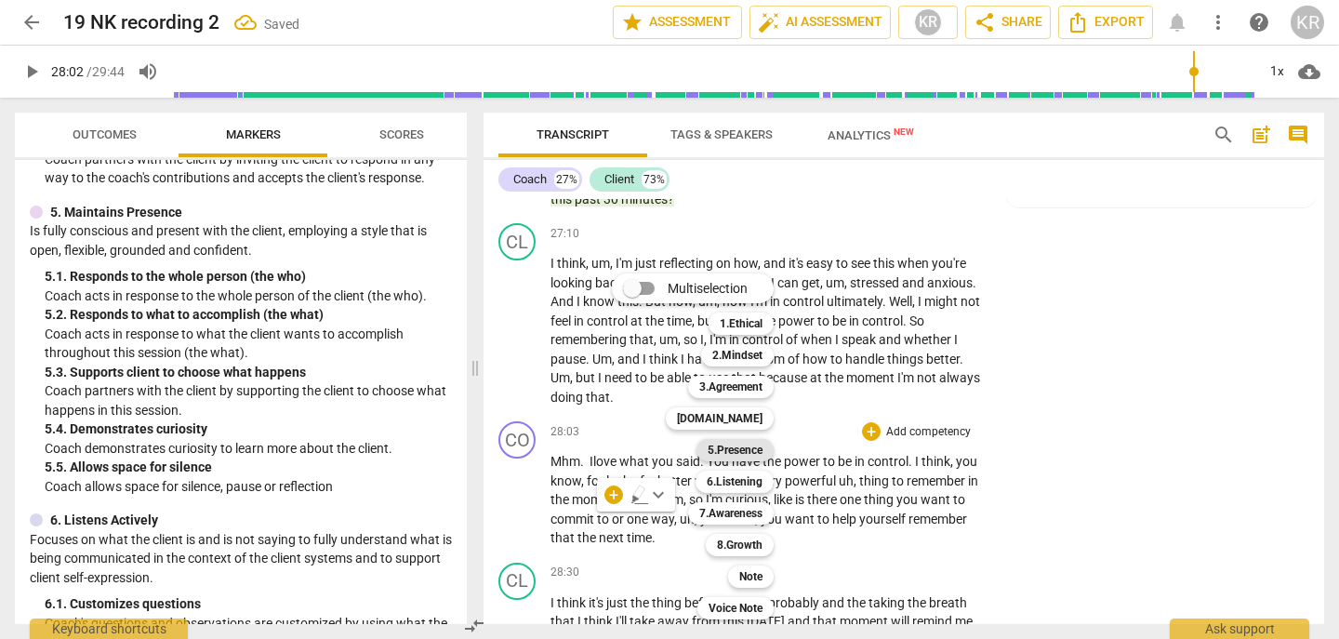
click at [752, 446] on b "5.Presence" at bounding box center [735, 450] width 55 height 22
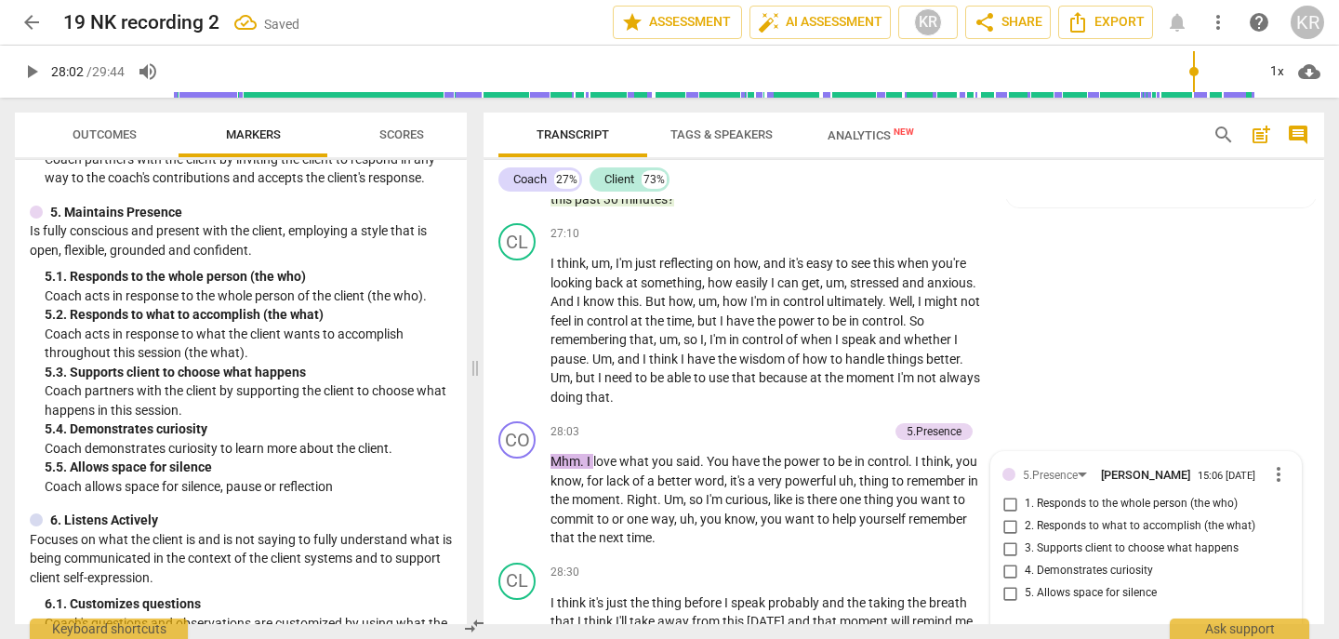
scroll to position [8973, 0]
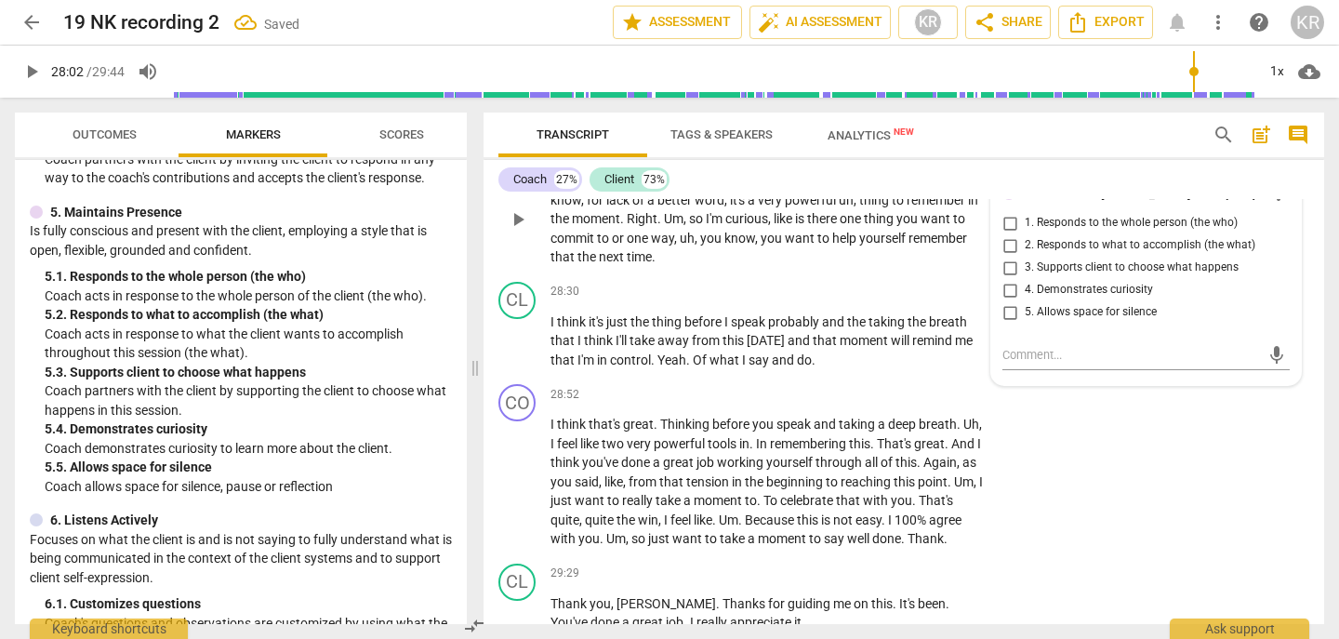
click at [1061, 321] on span "5. Allows space for silence" at bounding box center [1091, 312] width 132 height 17
click at [1025, 324] on input "5. Allows space for silence" at bounding box center [1010, 312] width 30 height 22
click at [1061, 321] on span "5. Allows space for silence" at bounding box center [1091, 312] width 132 height 17
click at [1025, 324] on input "5. Allows space for silence" at bounding box center [1010, 312] width 30 height 22
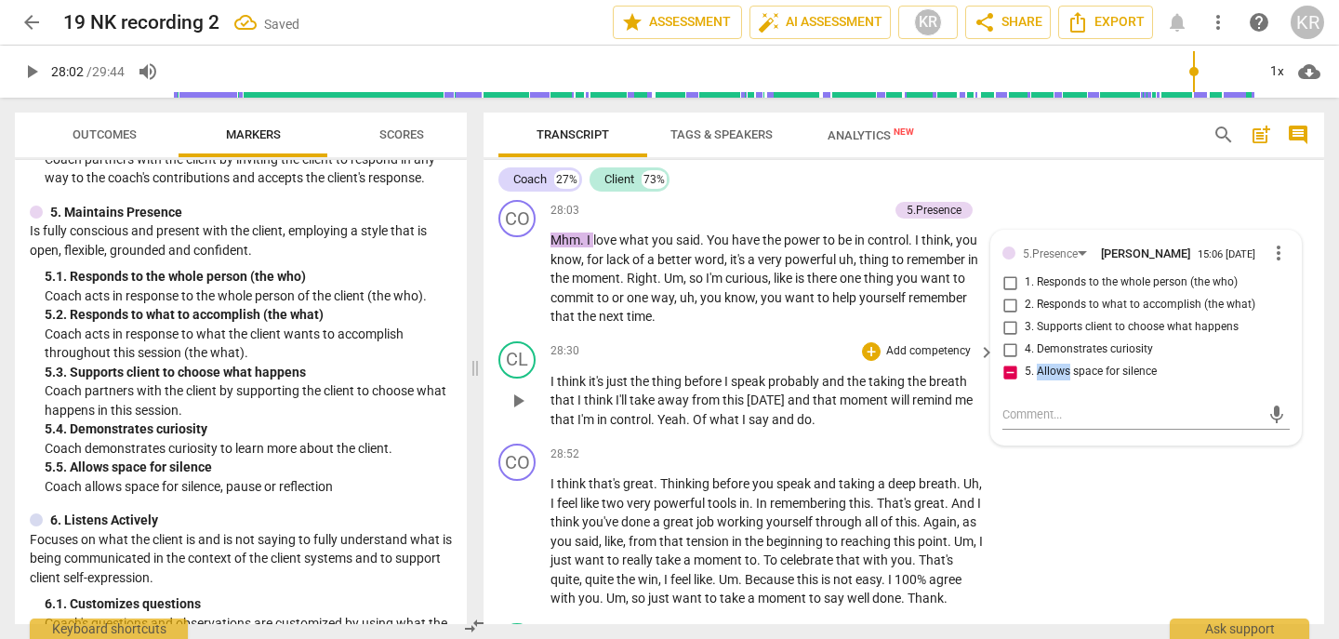
scroll to position [8910, 0]
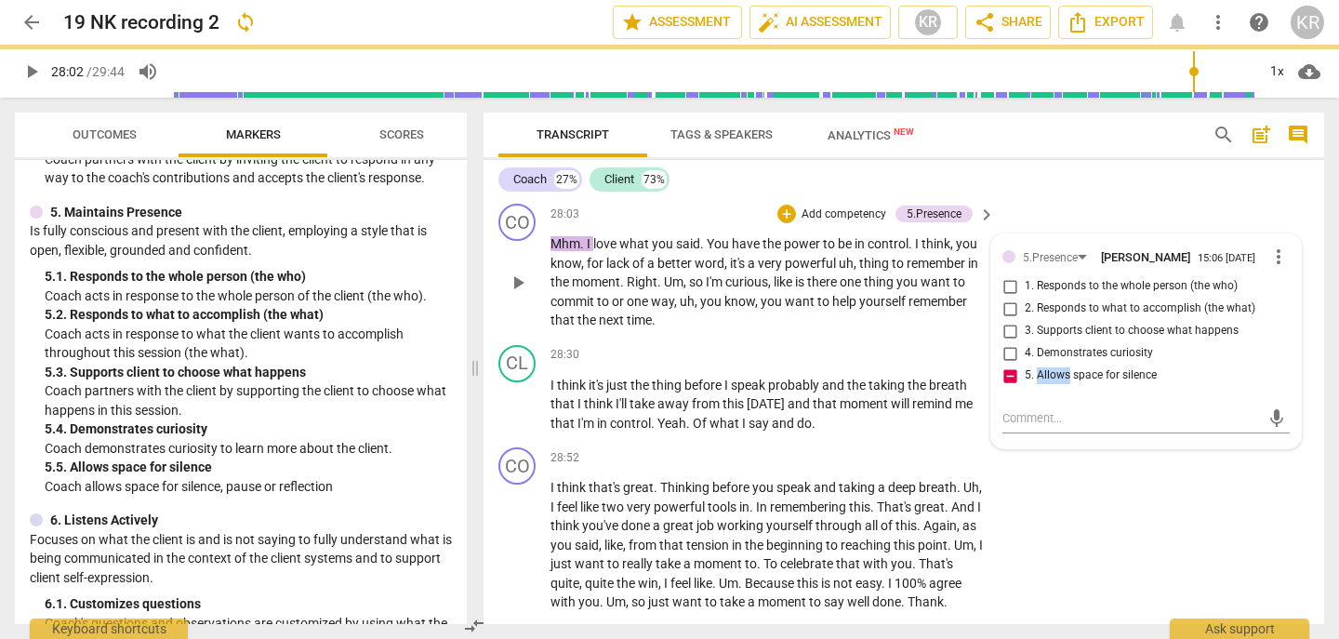
click at [516, 294] on span "play_arrow" at bounding box center [518, 283] width 22 height 22
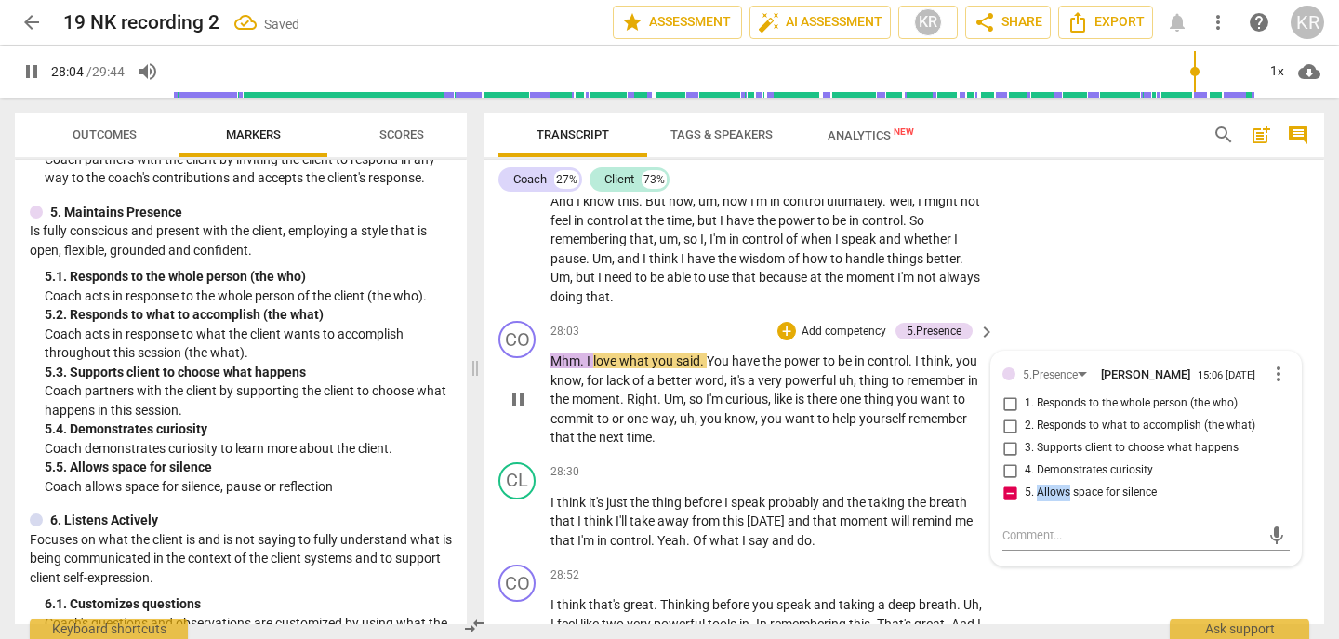
scroll to position [8792, 0]
click at [673, 448] on p "Mhm . I love what you said . You have the power to be in control . I think , yo…" at bounding box center [768, 401] width 435 height 96
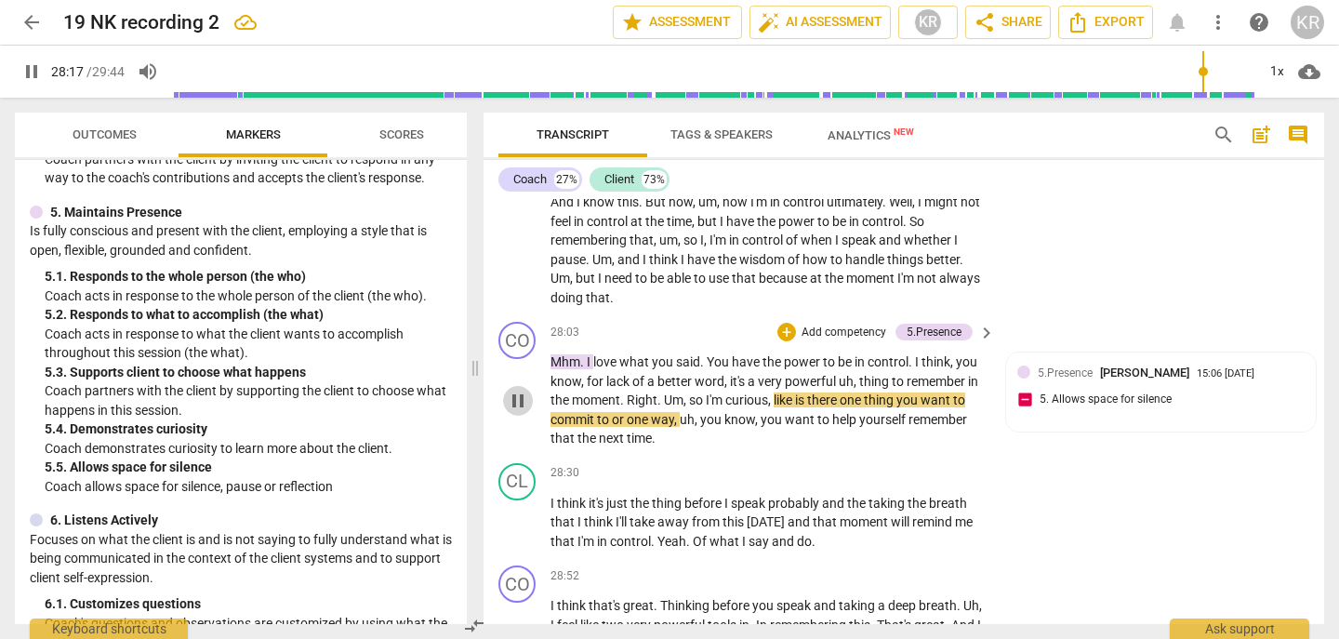
click at [516, 412] on span "pause" at bounding box center [518, 401] width 22 height 22
drag, startPoint x: 594, startPoint y: 419, endPoint x: 913, endPoint y: 418, distance: 319.1
click at [913, 418] on p "Mhm . I love what you said . You have the power to be in control . I think , yo…" at bounding box center [768, 401] width 435 height 96
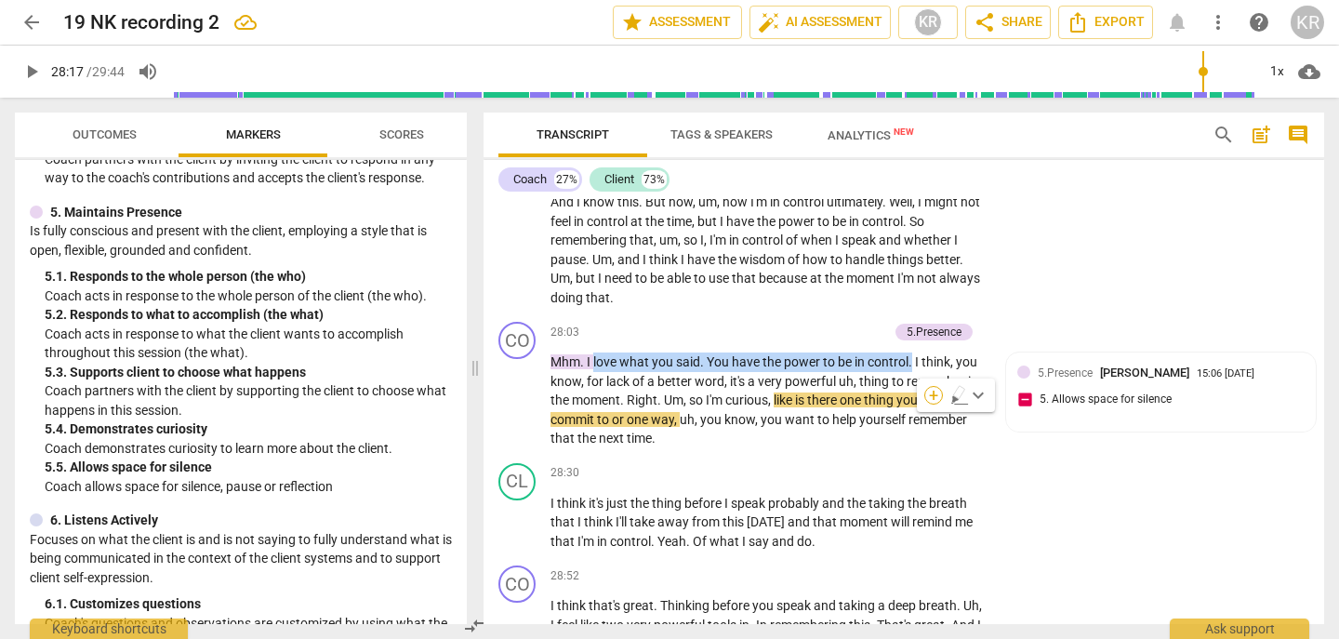
click at [937, 389] on div "+" at bounding box center [934, 395] width 19 height 19
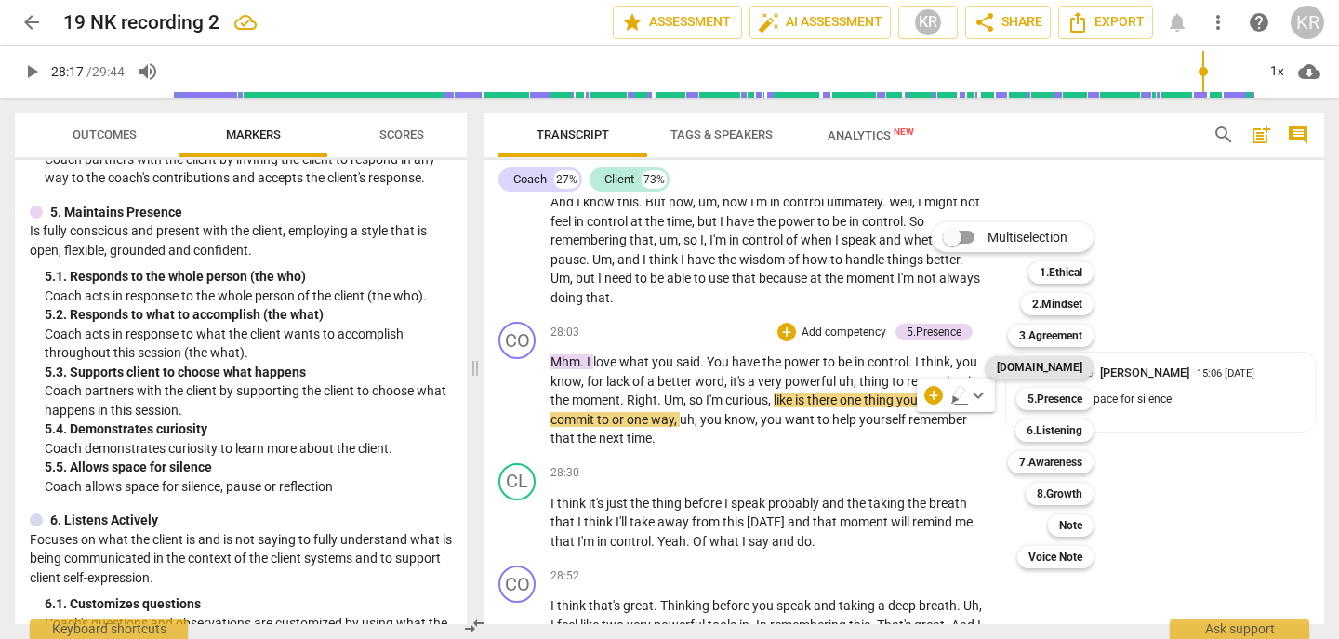
click at [1053, 371] on b "[DOMAIN_NAME]" at bounding box center [1040, 367] width 86 height 22
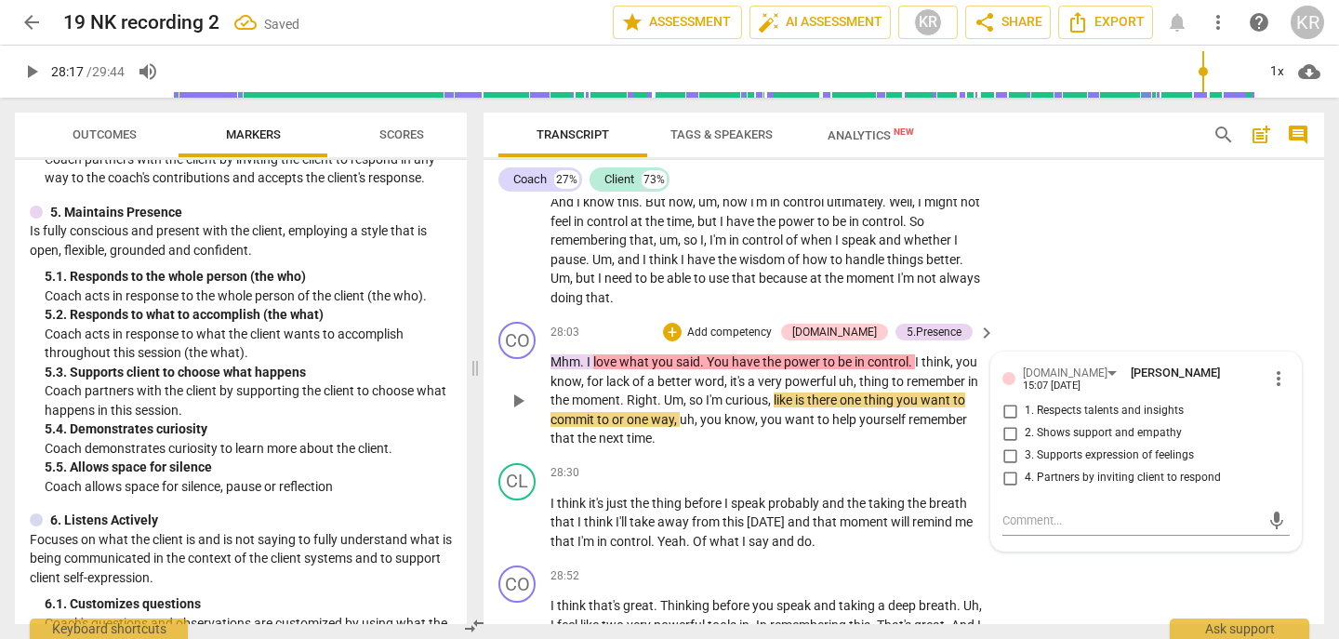
click at [1100, 420] on span "1. Respects talents and insights" at bounding box center [1104, 411] width 159 height 17
click at [1025, 422] on input "1. Respects talents and insights" at bounding box center [1010, 411] width 30 height 22
click at [828, 448] on p "Mhm . I love what you said . You have the power to be in control . I think , yo…" at bounding box center [768, 401] width 435 height 96
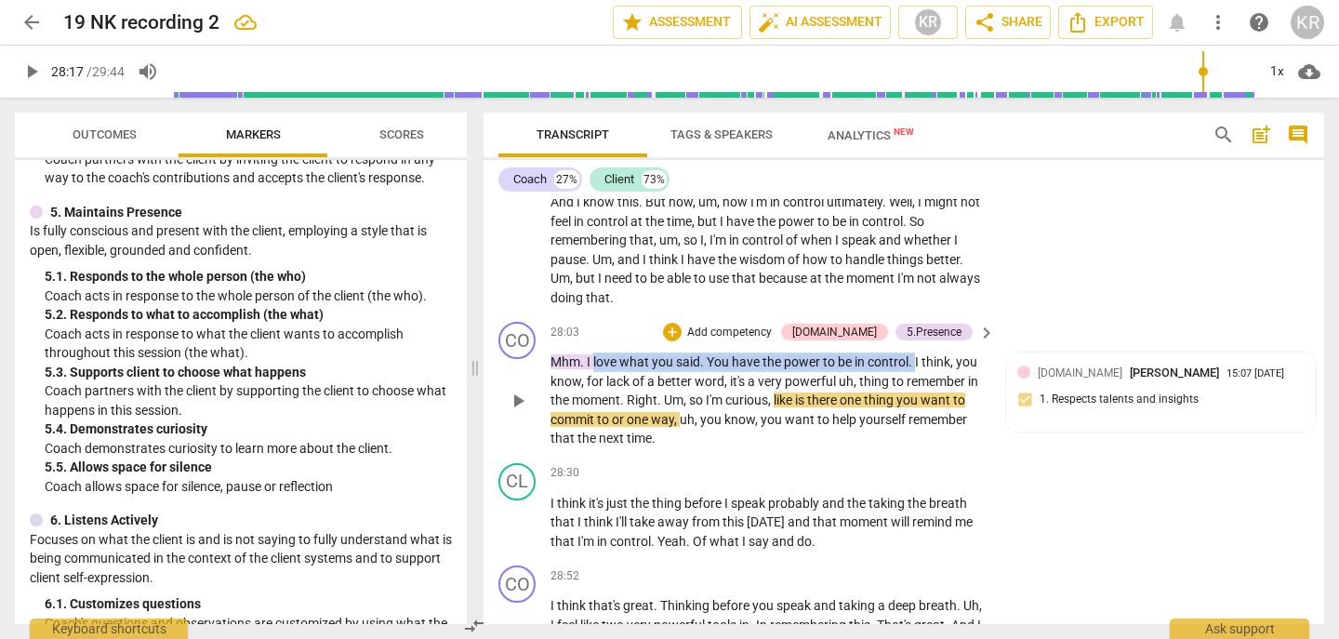
drag, startPoint x: 915, startPoint y: 423, endPoint x: 593, endPoint y: 426, distance: 322.8
click at [593, 426] on p "Mhm . I love what you said . You have the power to be in control . I think , yo…" at bounding box center [768, 401] width 435 height 96
click at [927, 393] on div "+" at bounding box center [934, 395] width 19 height 19
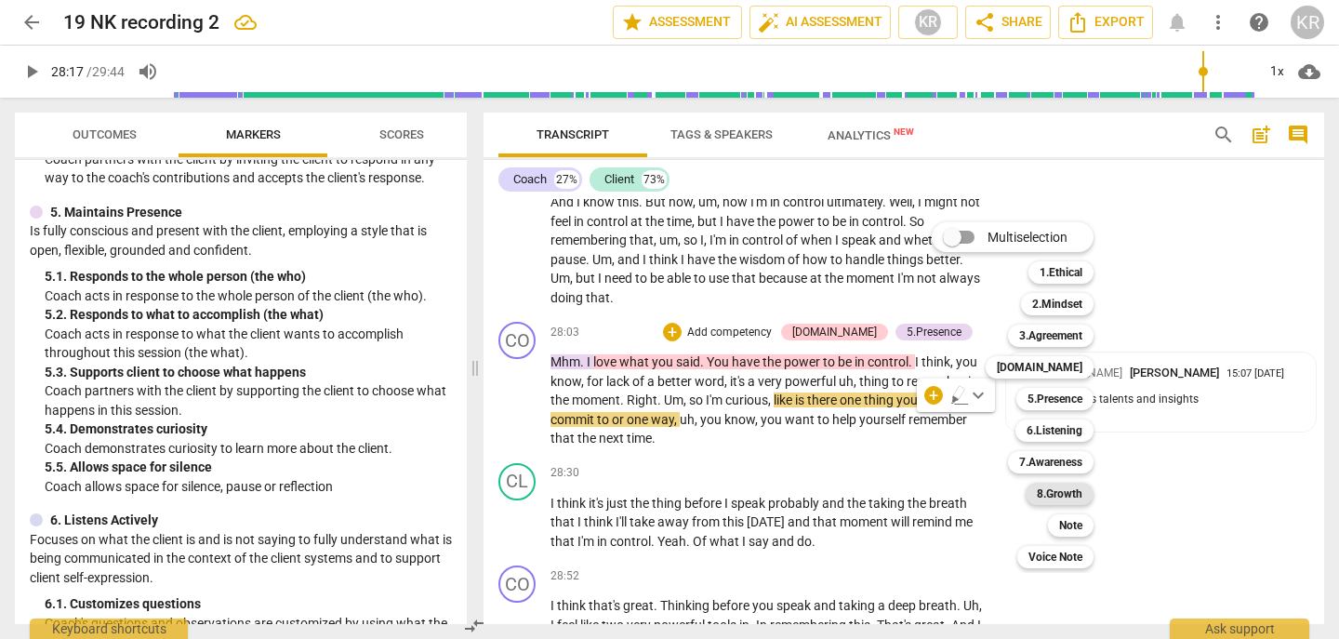
click at [1070, 492] on b "8.Growth" at bounding box center [1060, 494] width 46 height 22
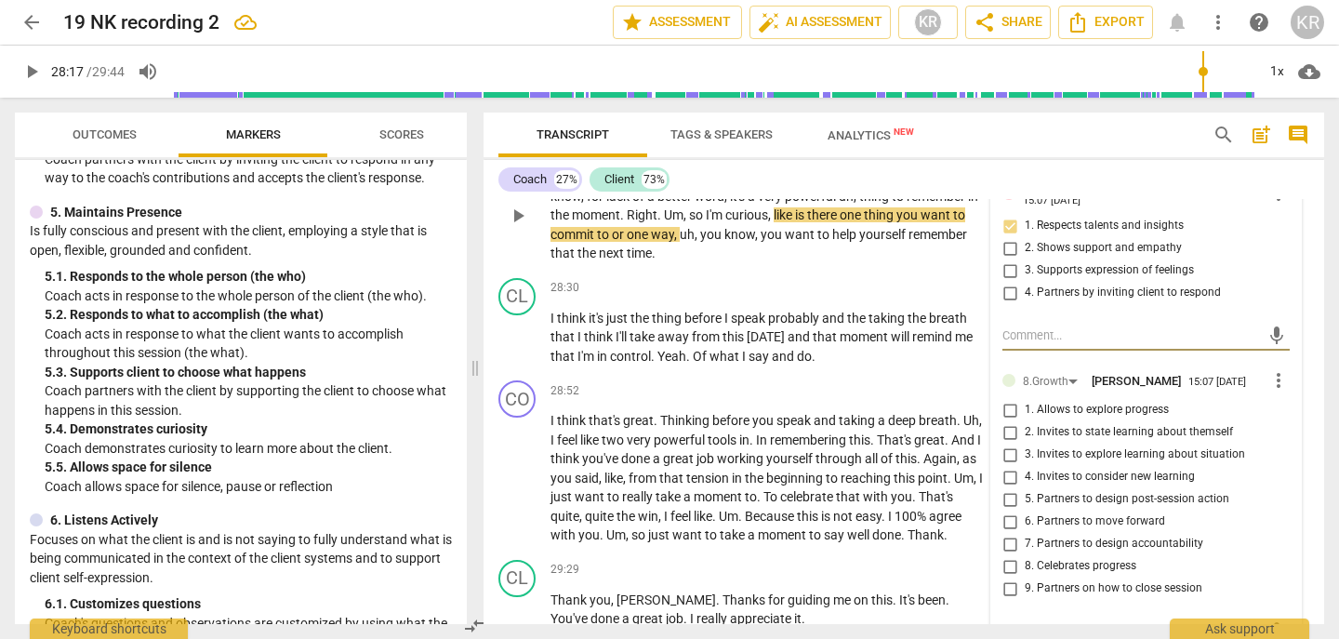
scroll to position [8978, 0]
click at [1272, 391] on span "more_vert" at bounding box center [1279, 379] width 22 height 22
click at [1273, 473] on li "Delete" at bounding box center [1291, 464] width 64 height 35
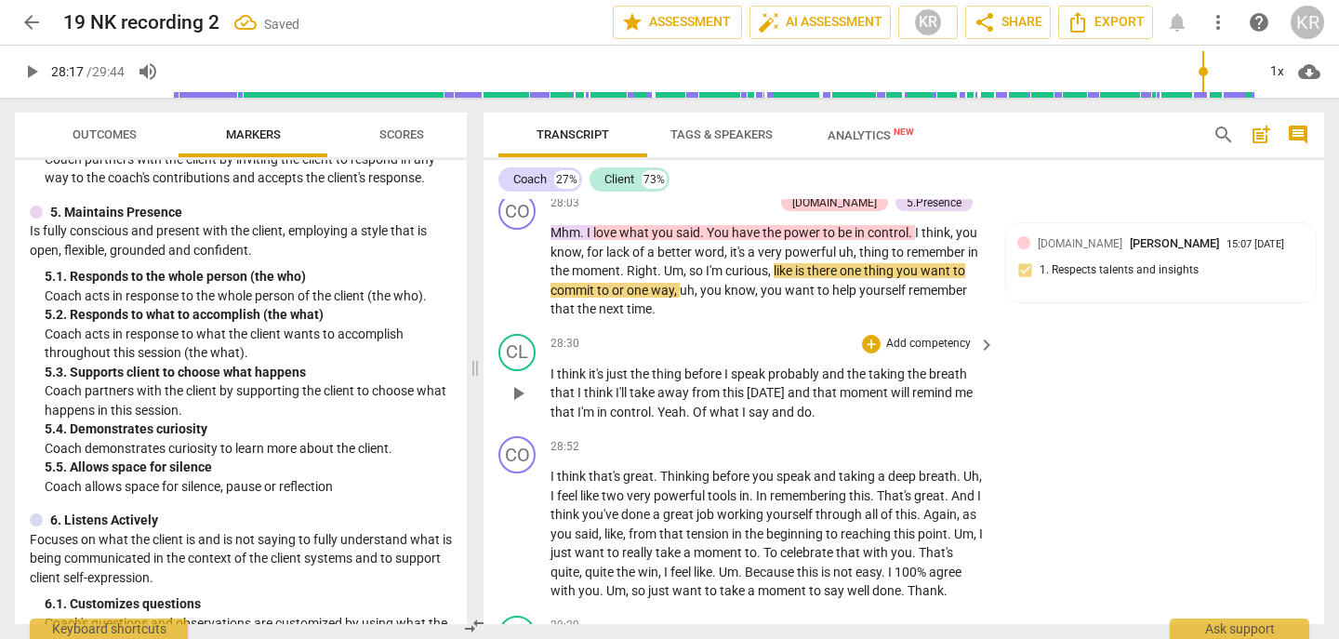
scroll to position [8909, 0]
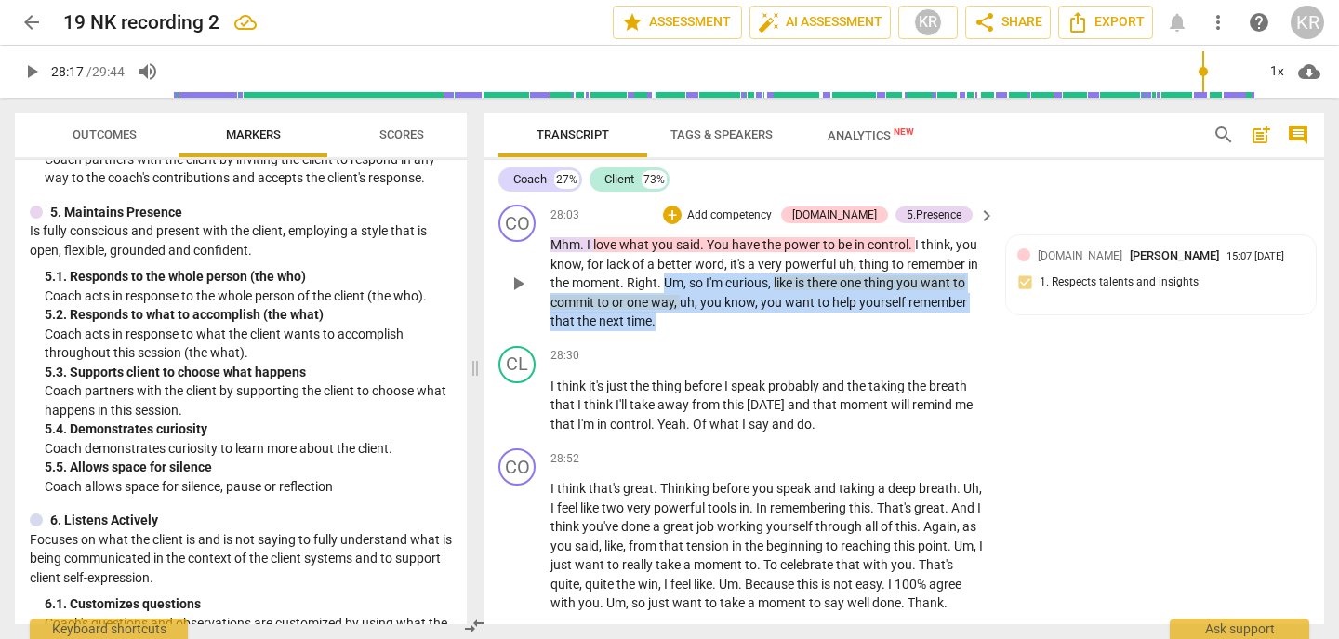
drag, startPoint x: 735, startPoint y: 377, endPoint x: 666, endPoint y: 340, distance: 78.2
click at [666, 331] on p "Mhm . I love what you said . You have the power to be in control . I think , yo…" at bounding box center [768, 283] width 435 height 96
click at [670, 348] on div "+" at bounding box center [672, 354] width 19 height 19
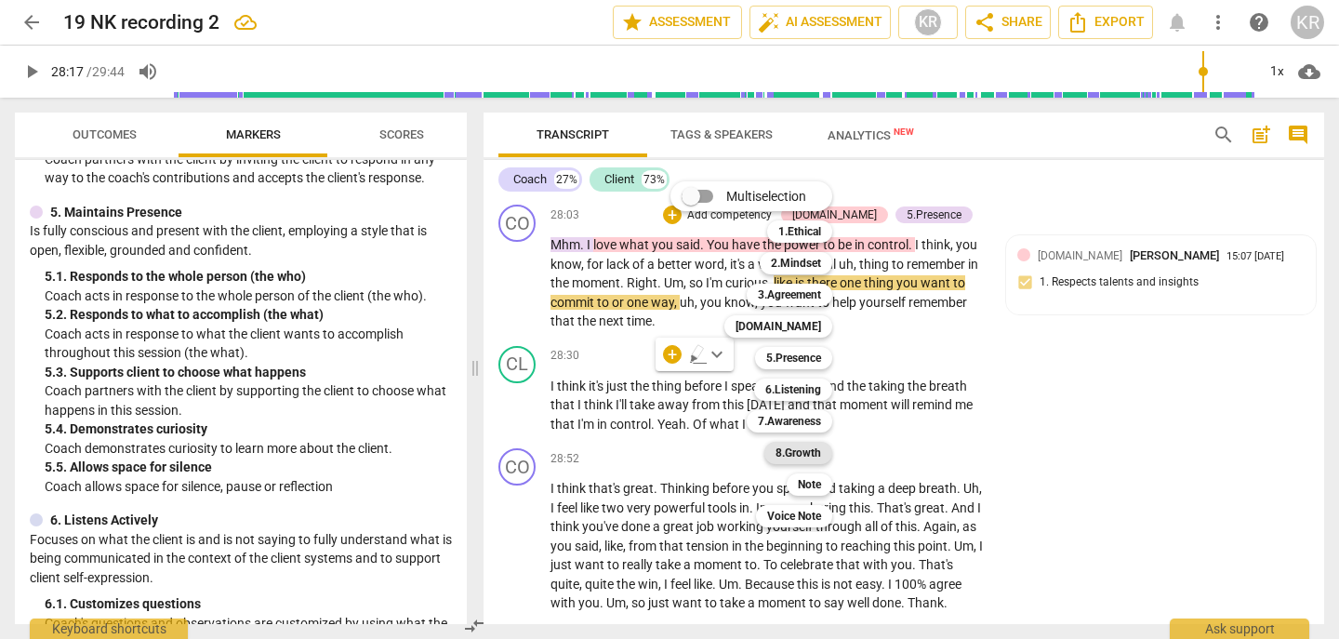
click at [814, 458] on b "8.Growth" at bounding box center [799, 453] width 46 height 22
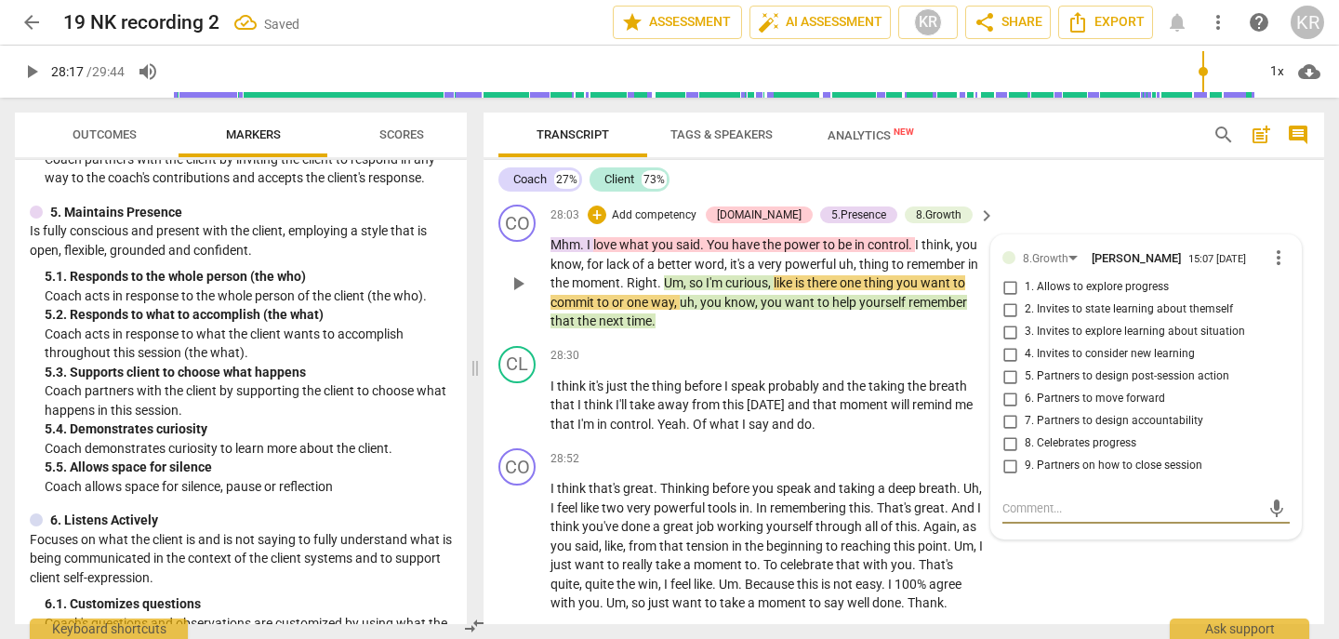
click at [1076, 385] on span "5. Partners to design post-session action" at bounding box center [1127, 376] width 205 height 17
click at [1025, 388] on input "5. Partners to design post-session action" at bounding box center [1010, 377] width 30 height 22
click at [512, 295] on span "play_arrow" at bounding box center [518, 284] width 22 height 22
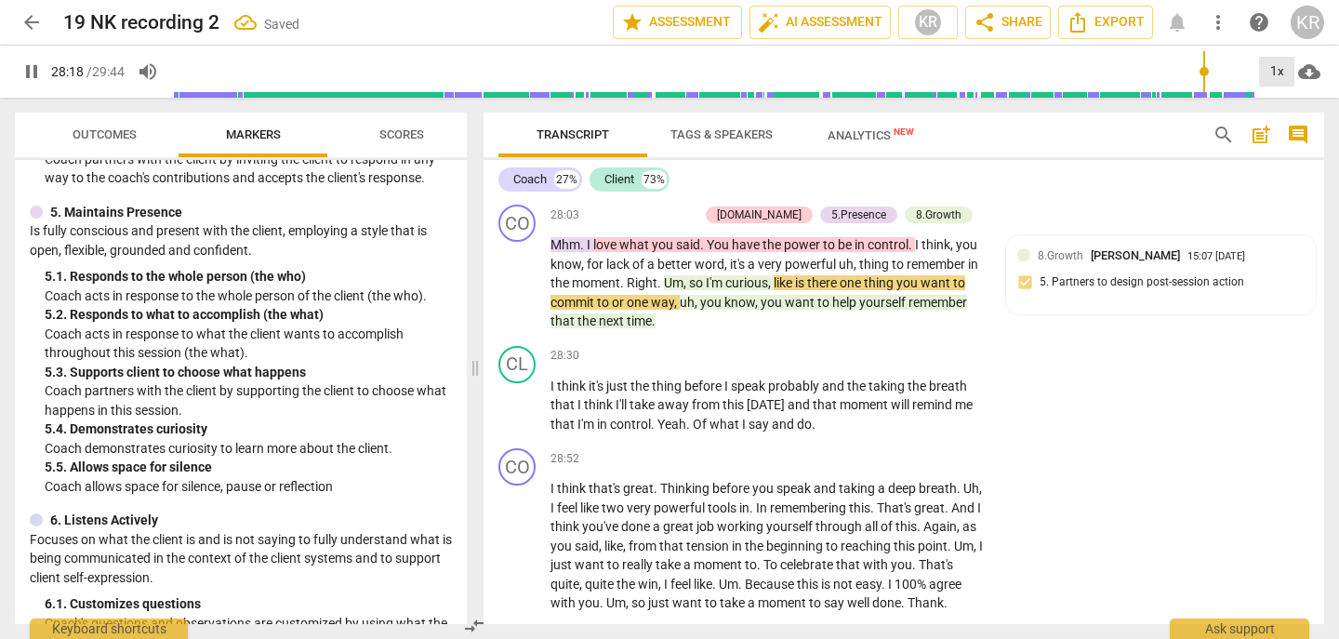
click at [1270, 75] on div "1x" at bounding box center [1276, 72] width 35 height 30
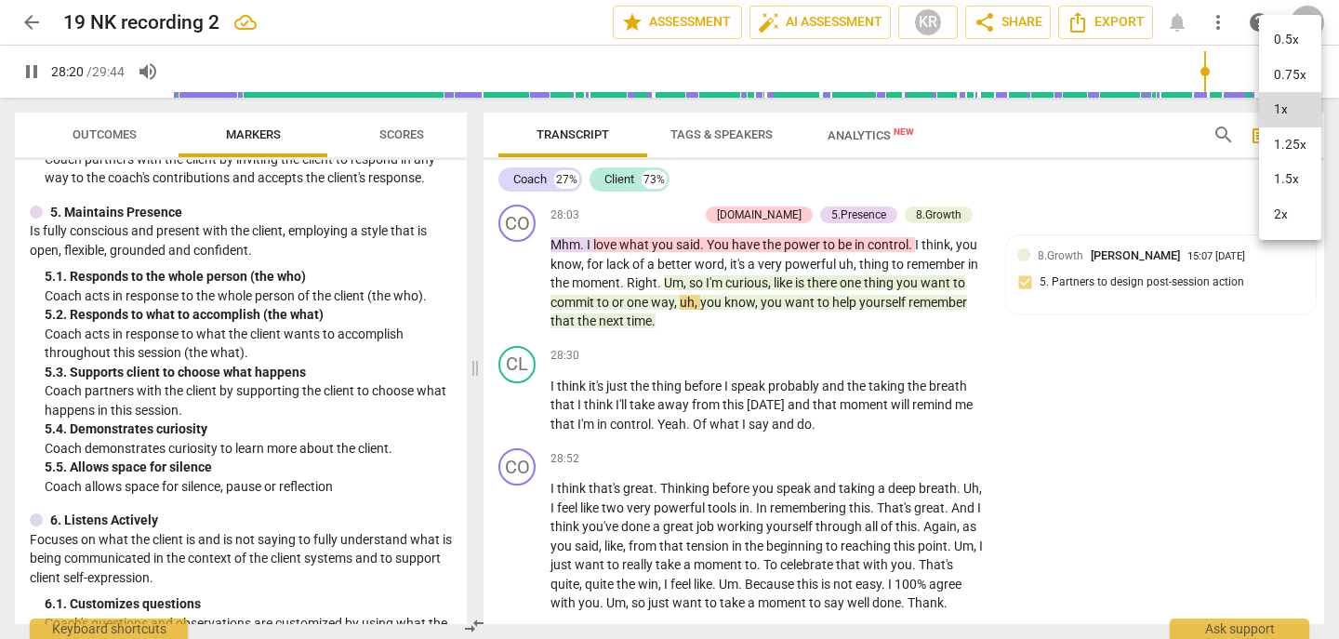
click at [1281, 211] on li "2x" at bounding box center [1290, 214] width 62 height 35
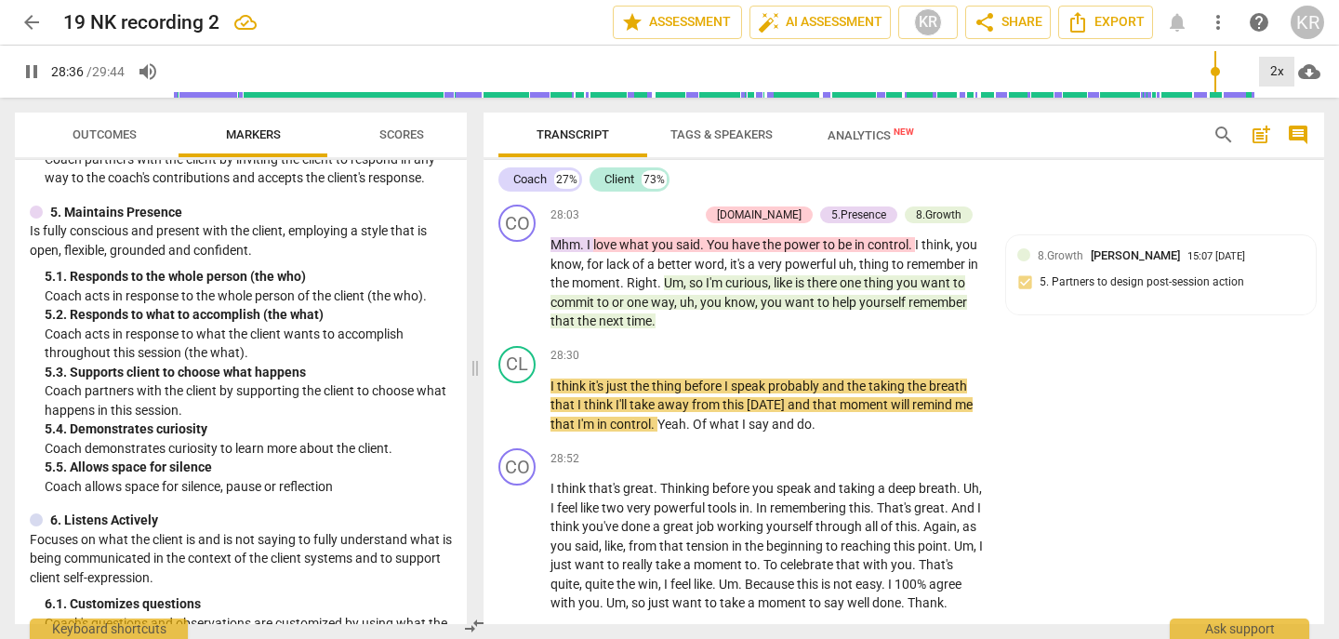
click at [1273, 78] on div "2x" at bounding box center [1276, 72] width 35 height 30
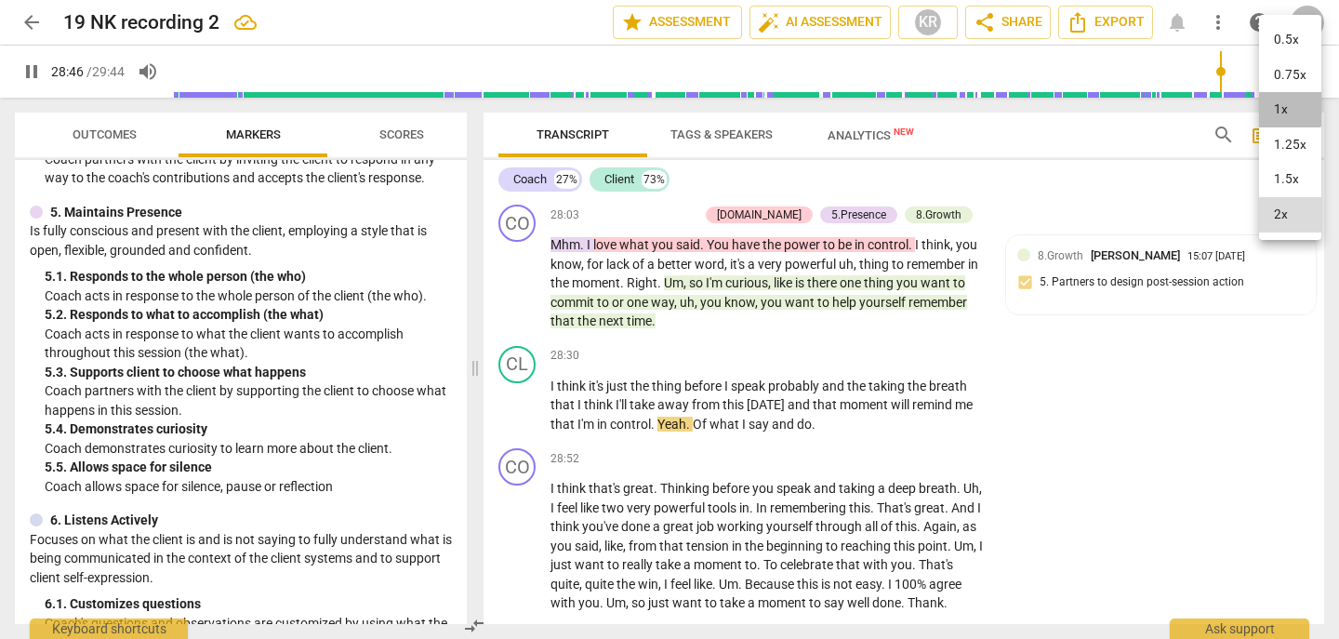
click at [1272, 106] on li "1x" at bounding box center [1290, 109] width 62 height 35
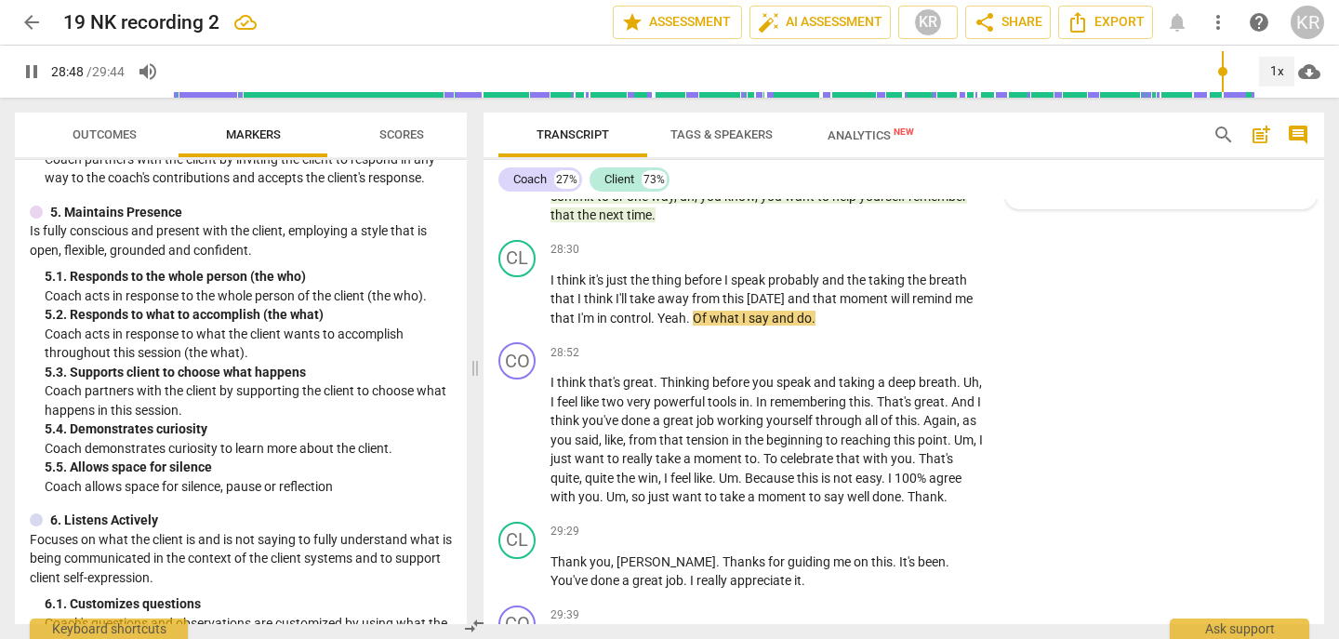
scroll to position [9017, 0]
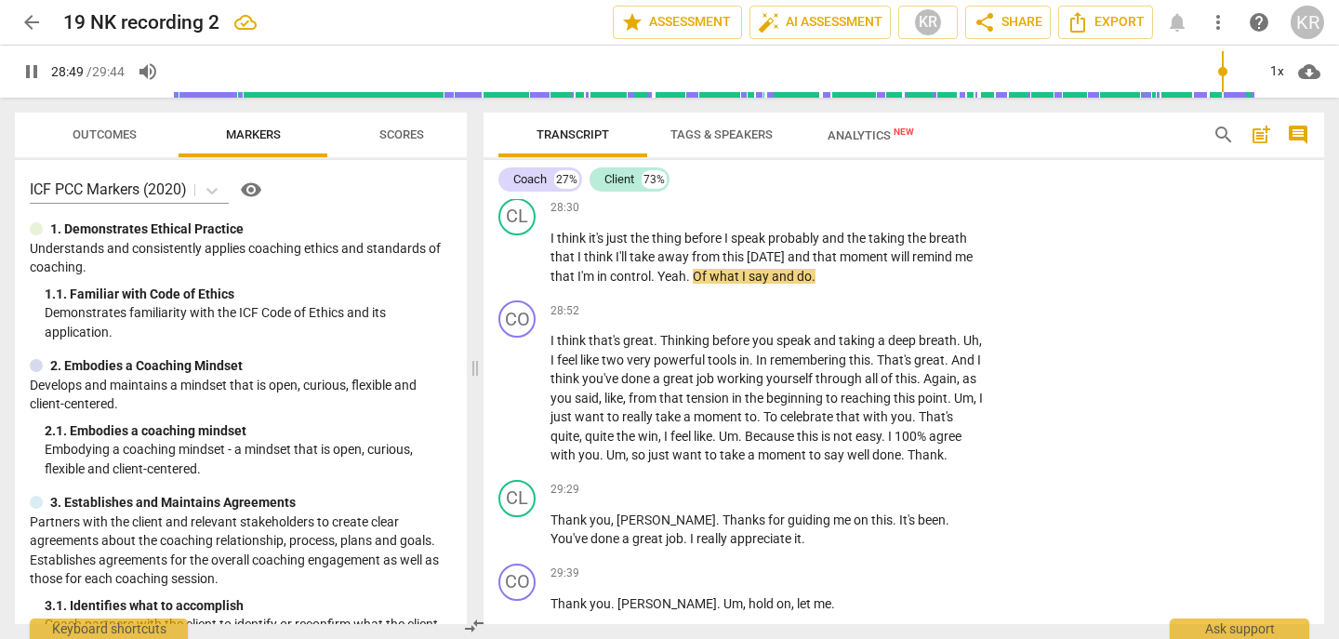
scroll to position [965, 0]
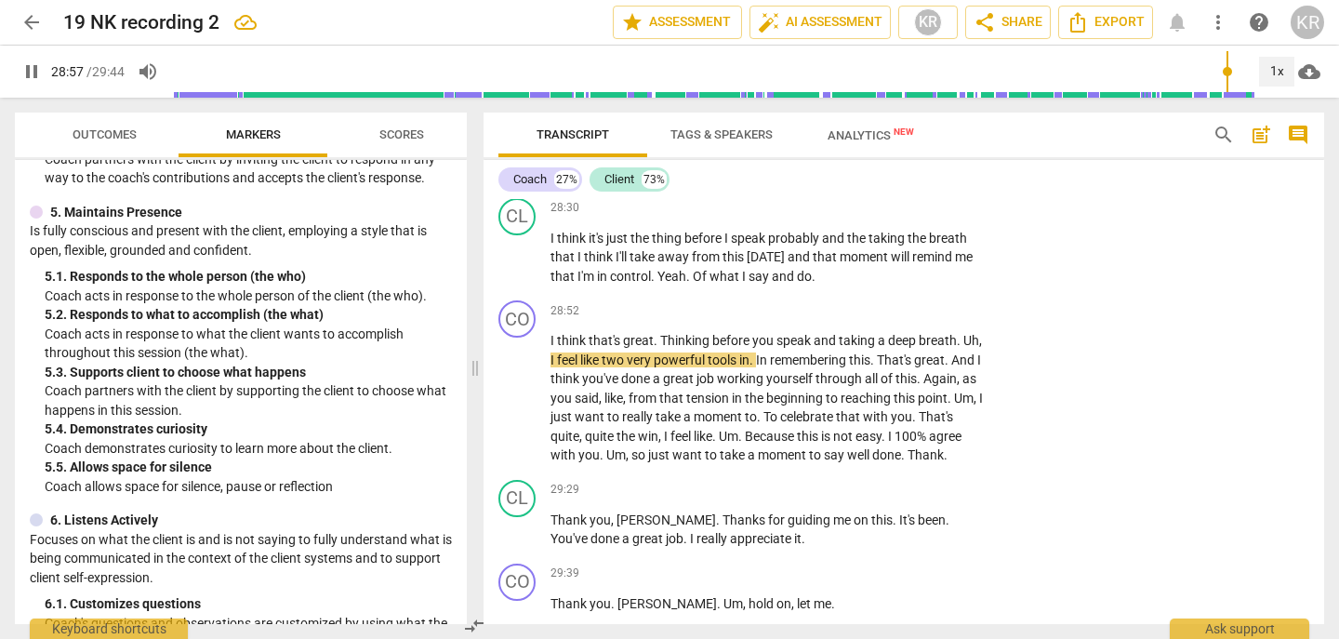
click at [1270, 66] on div "1x" at bounding box center [1276, 72] width 35 height 30
click at [1286, 215] on li "2x" at bounding box center [1290, 214] width 62 height 35
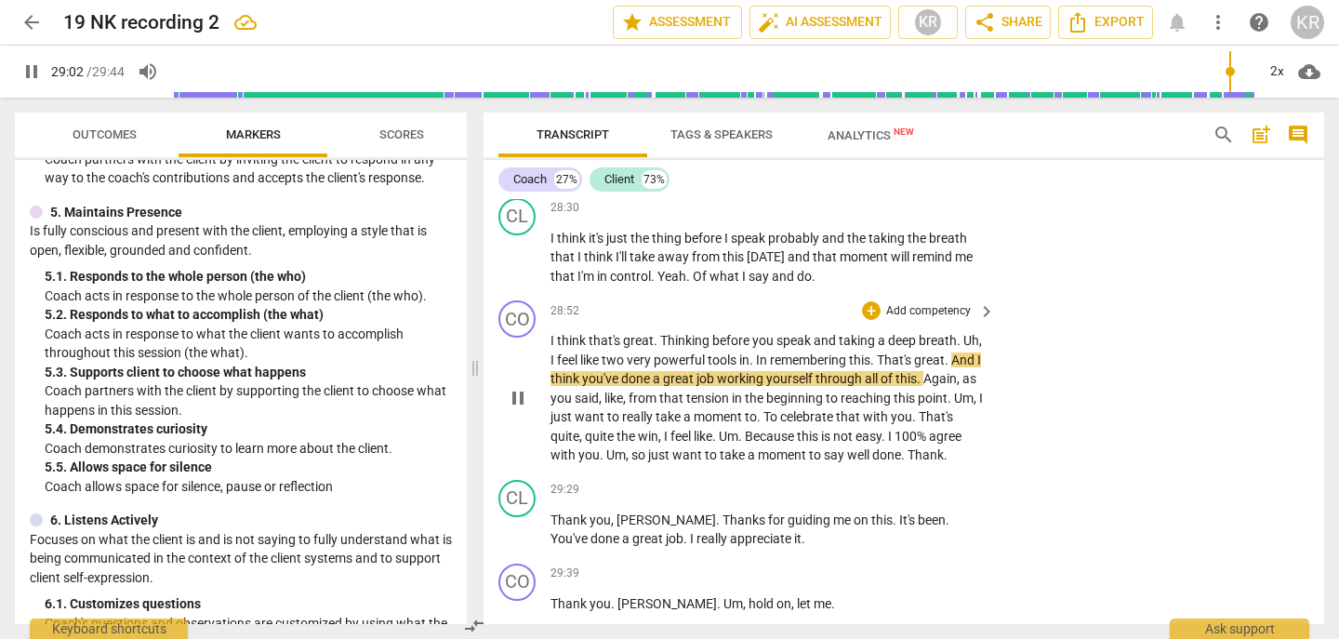
click at [519, 409] on span "pause" at bounding box center [518, 398] width 22 height 22
click at [515, 409] on span "play_arrow" at bounding box center [518, 398] width 22 height 22
click at [515, 409] on span "pause" at bounding box center [518, 398] width 22 height 22
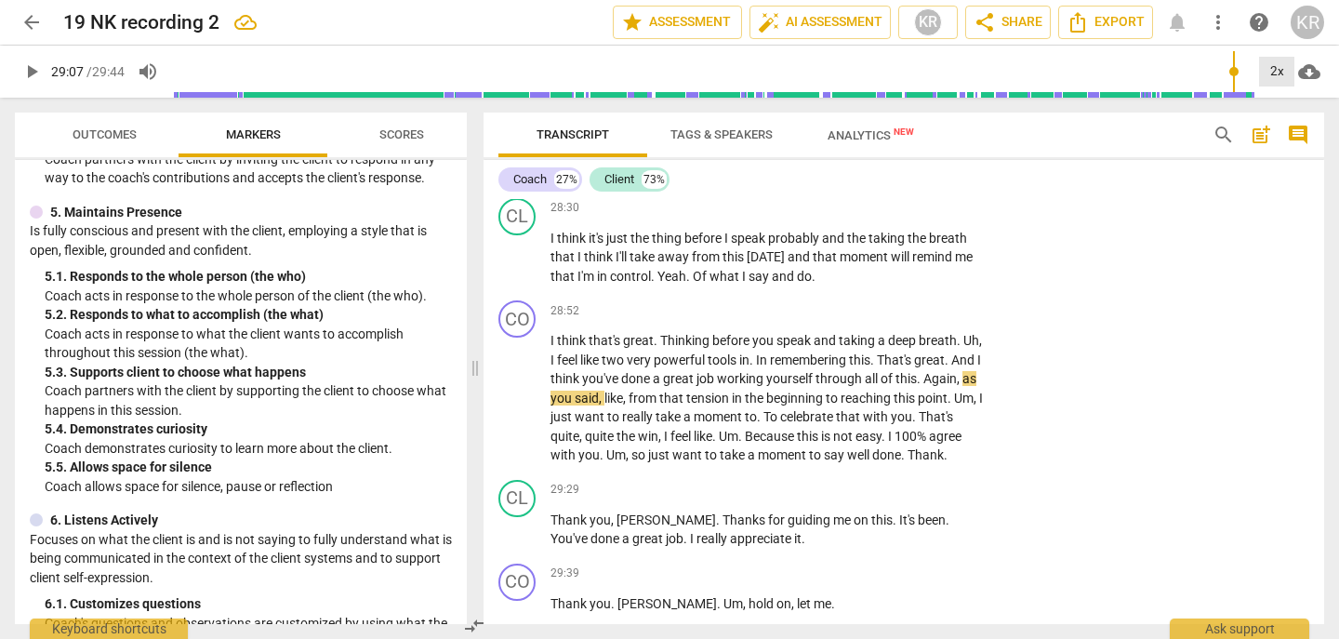
click at [1265, 79] on div "2x" at bounding box center [1276, 72] width 35 height 30
click at [1277, 180] on li "1.5x" at bounding box center [1290, 179] width 62 height 35
click at [519, 409] on span "play_arrow" at bounding box center [518, 398] width 22 height 22
click at [764, 424] on span "." at bounding box center [760, 416] width 7 height 15
type input "1758"
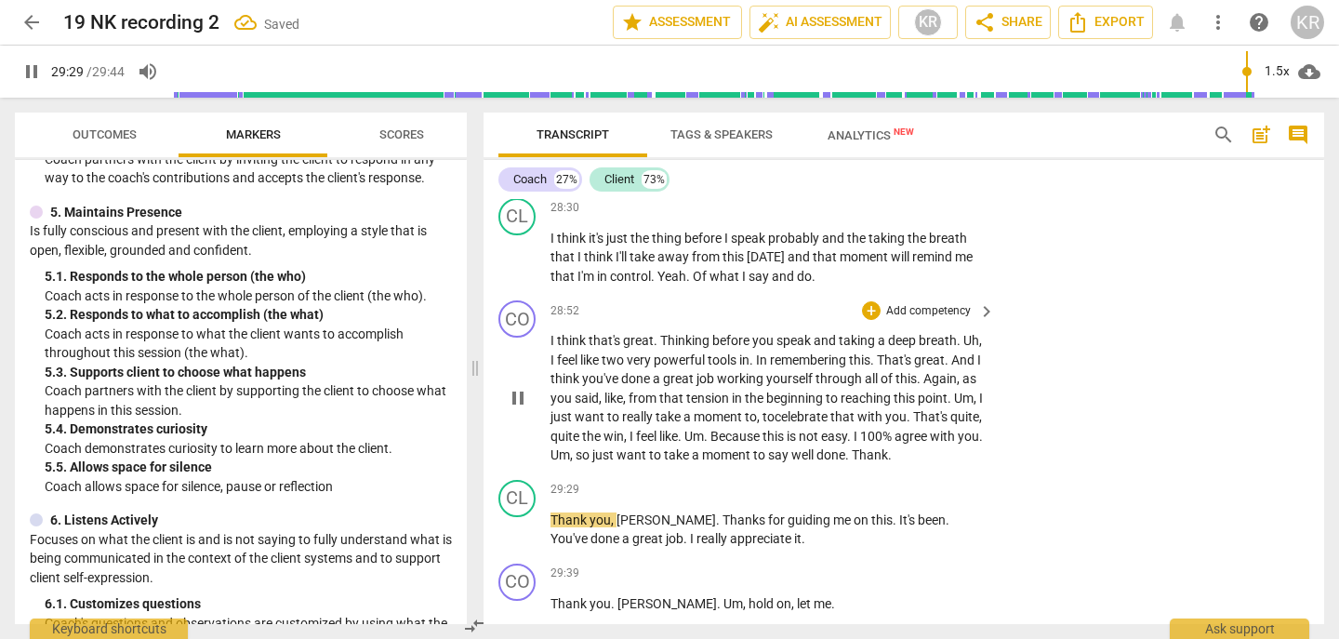
click at [514, 409] on span "pause" at bounding box center [518, 398] width 22 height 22
type input "1770"
click at [852, 462] on span "Thank" at bounding box center [870, 454] width 36 height 15
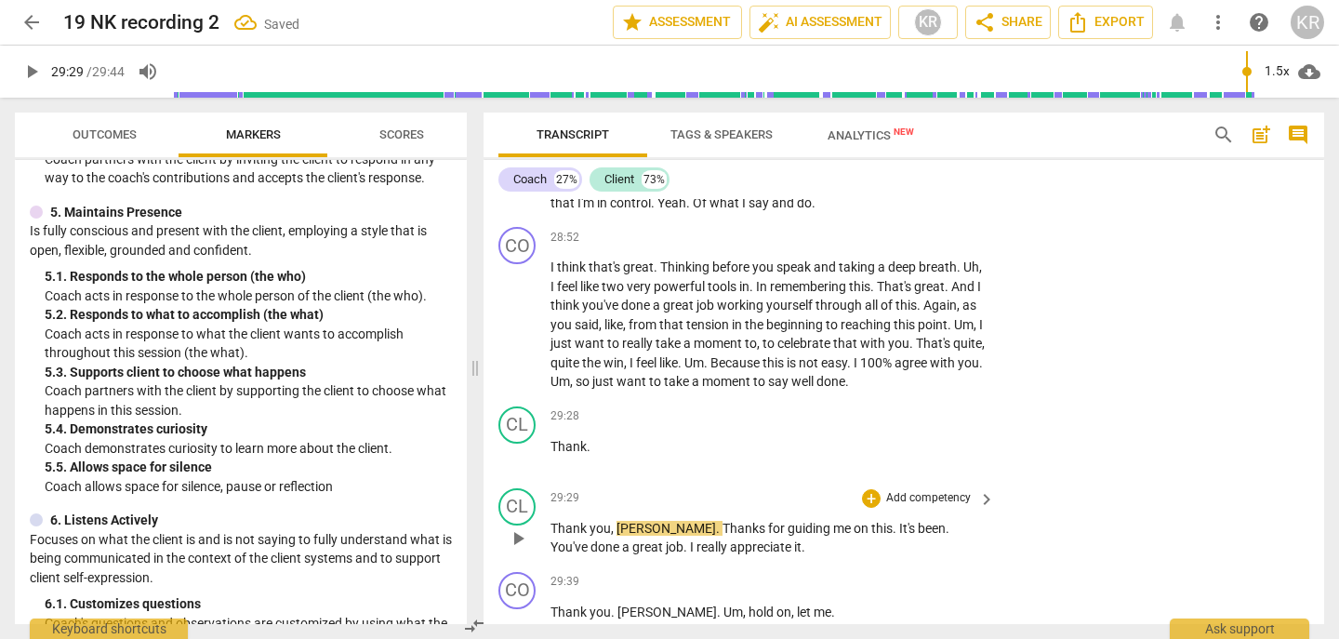
scroll to position [9132, 0]
click at [551, 535] on span "Thank" at bounding box center [570, 527] width 39 height 15
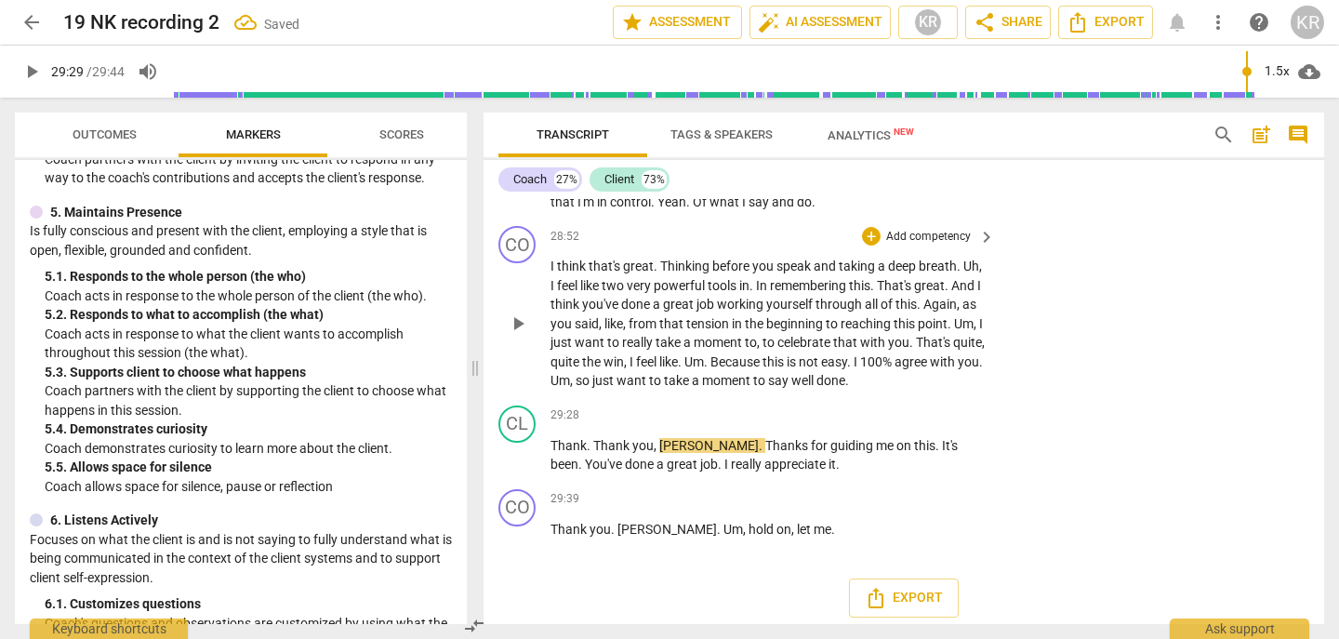
click at [938, 246] on p "Add competency" at bounding box center [929, 237] width 88 height 17
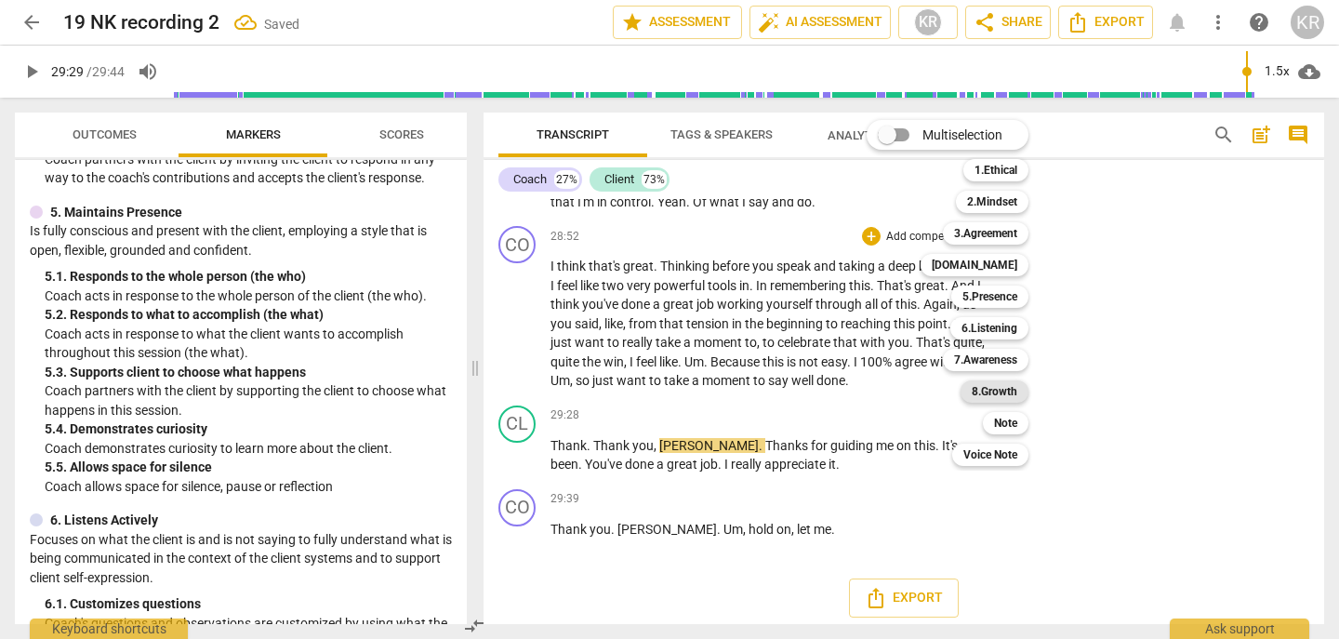
click at [1019, 386] on div "8.Growth" at bounding box center [995, 391] width 68 height 22
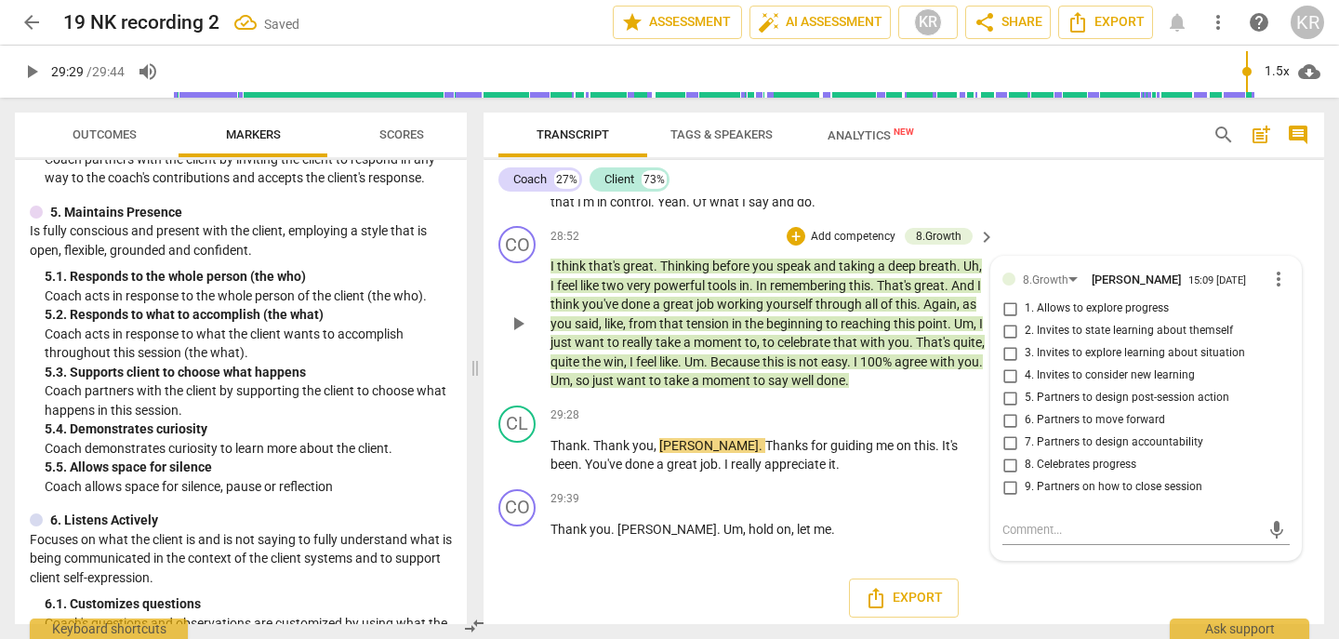
click at [1072, 473] on span "8. Celebrates progress" at bounding box center [1081, 465] width 112 height 17
click at [1025, 476] on input "8. Celebrates progress" at bounding box center [1010, 465] width 30 height 22
checkbox input "true"
click at [522, 467] on span "play_arrow" at bounding box center [518, 456] width 22 height 22
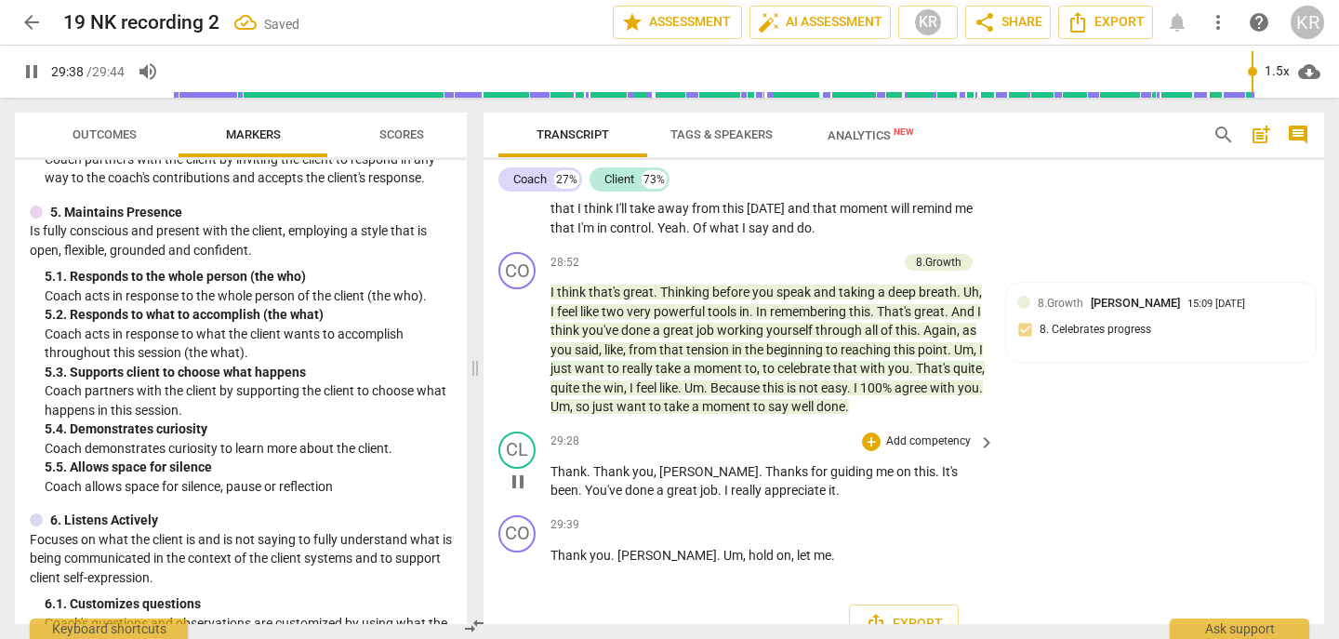
scroll to position [9105, 0]
type input "1784"
click at [1111, 23] on span "Export" at bounding box center [1106, 22] width 78 height 22
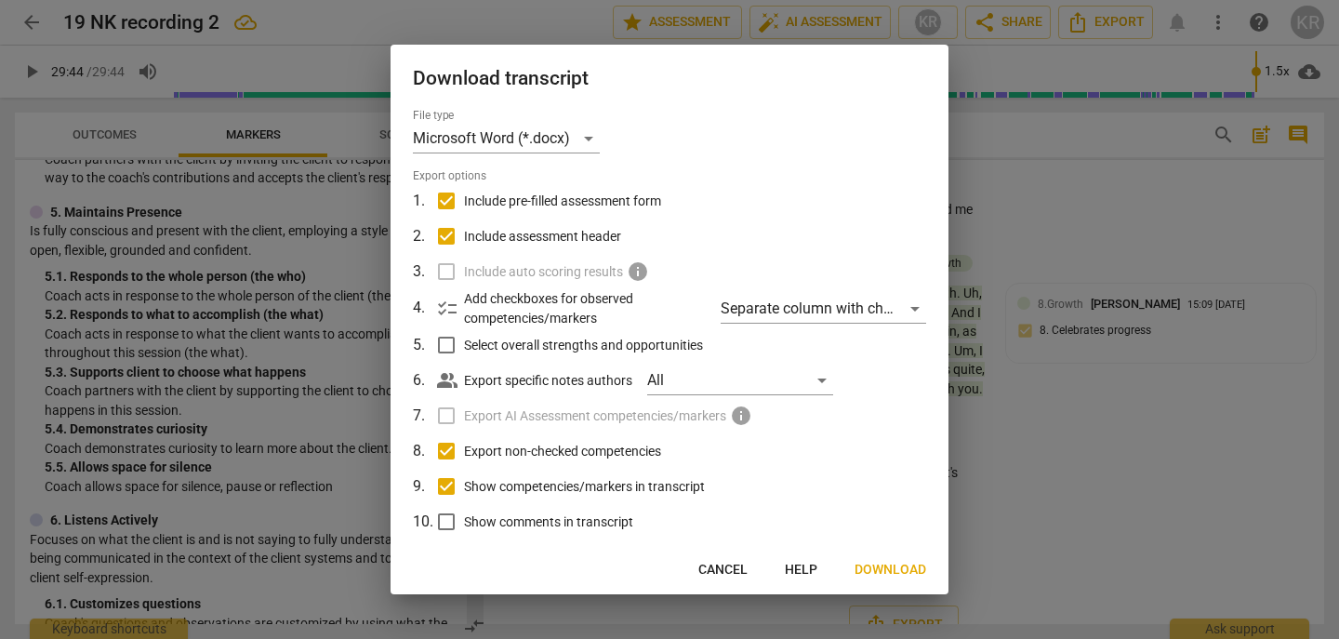
click at [895, 566] on span "Download" at bounding box center [891, 570] width 72 height 19
